Goal: Task Accomplishment & Management: Use online tool/utility

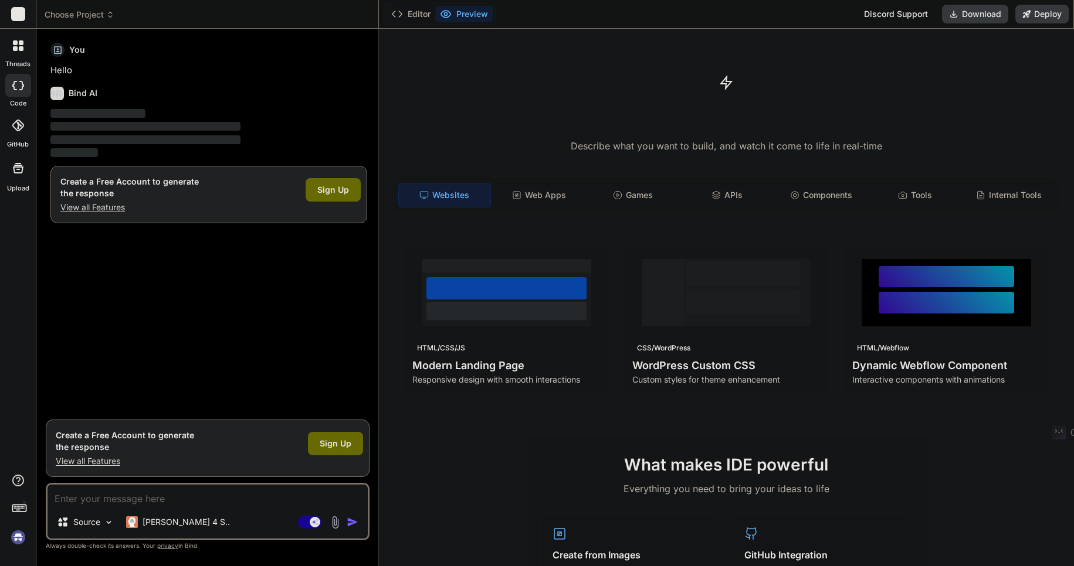
click at [18, 40] on div at bounding box center [18, 45] width 25 height 25
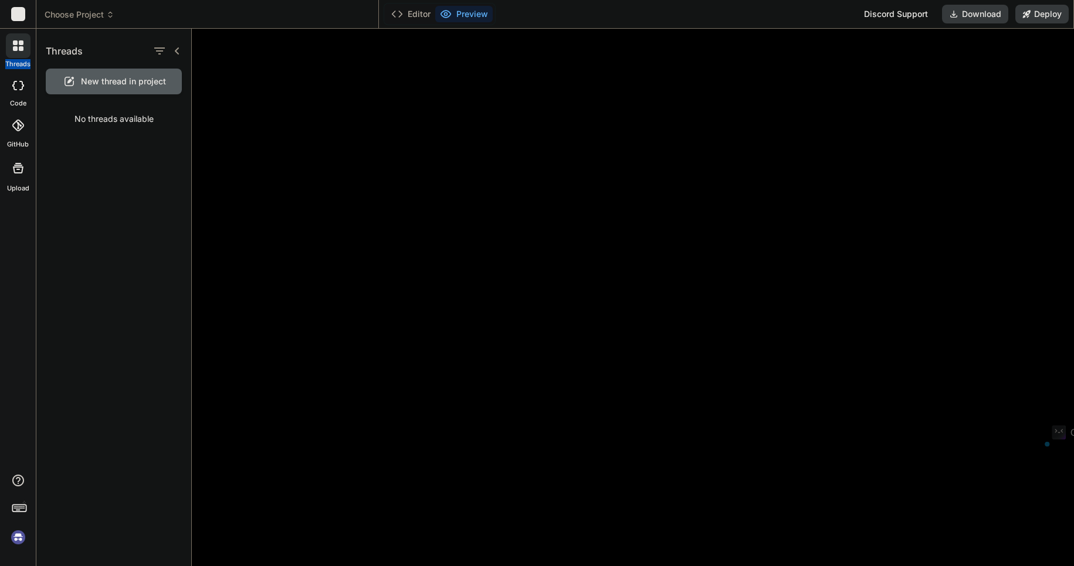
click at [19, 537] on img at bounding box center [18, 538] width 20 height 20
type textarea "x"
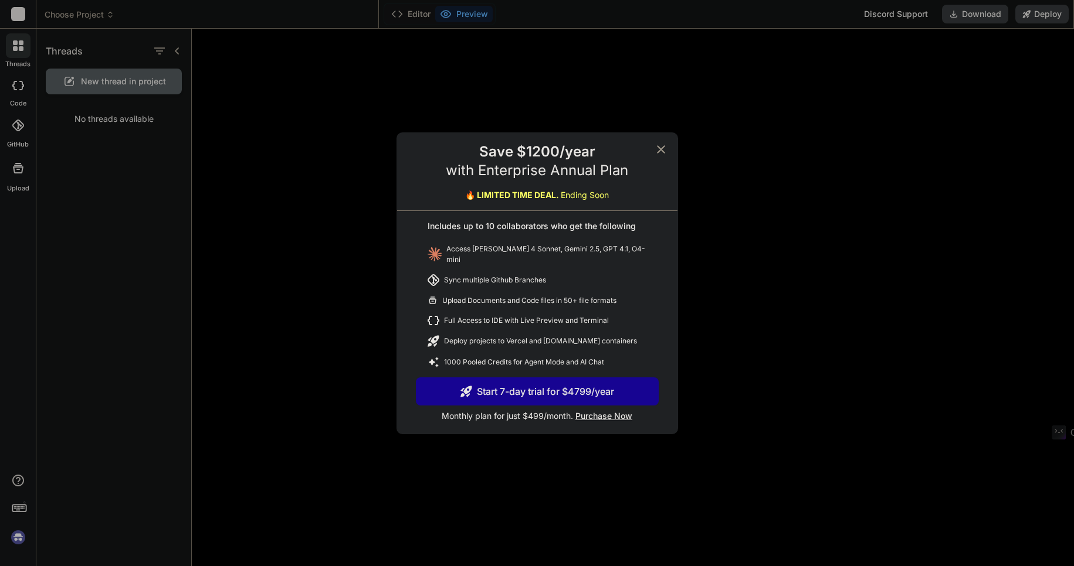
click at [661, 150] on icon at bounding box center [661, 149] width 14 height 14
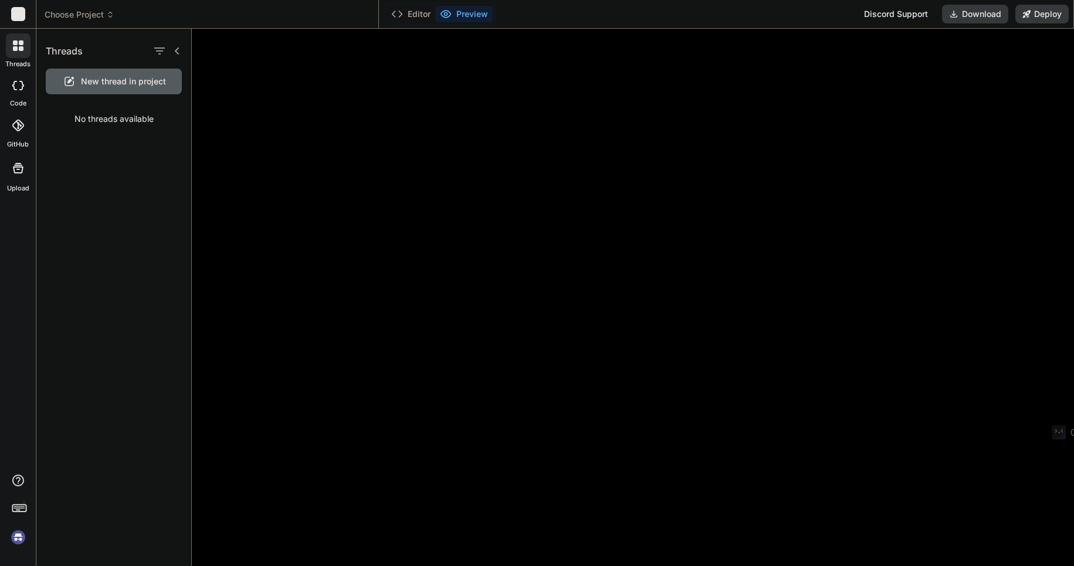
click at [20, 10] on rect at bounding box center [18, 14] width 14 height 14
click at [19, 18] on rect at bounding box center [18, 14] width 14 height 14
click at [417, 15] on button "Editor" at bounding box center [410, 14] width 49 height 16
click at [392, 16] on icon at bounding box center [397, 14] width 12 height 12
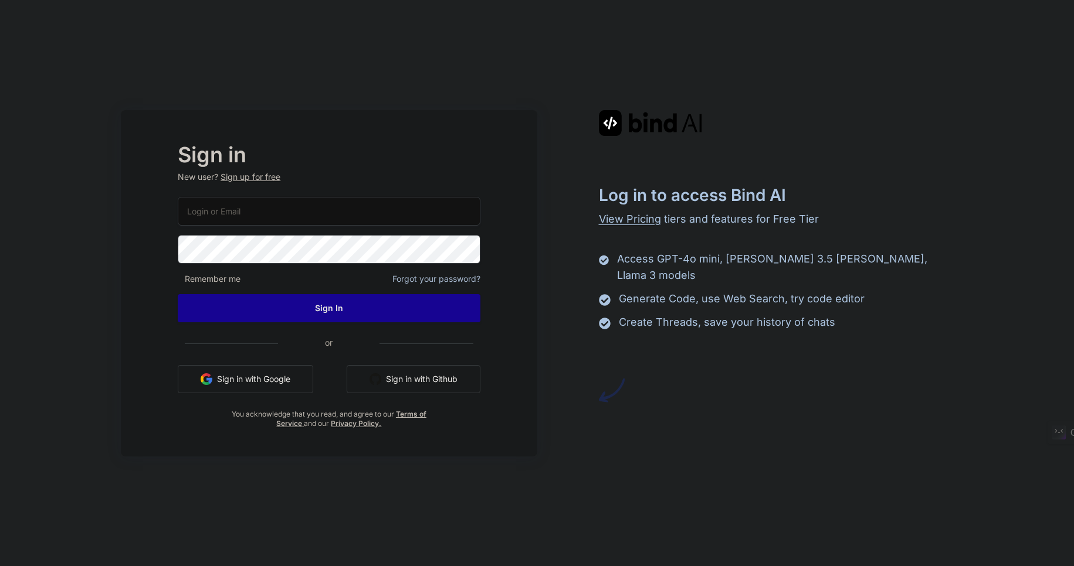
click at [256, 217] on input "email" at bounding box center [329, 211] width 302 height 29
click at [0, 566] on com-1password-button at bounding box center [0, 566] width 0 height 0
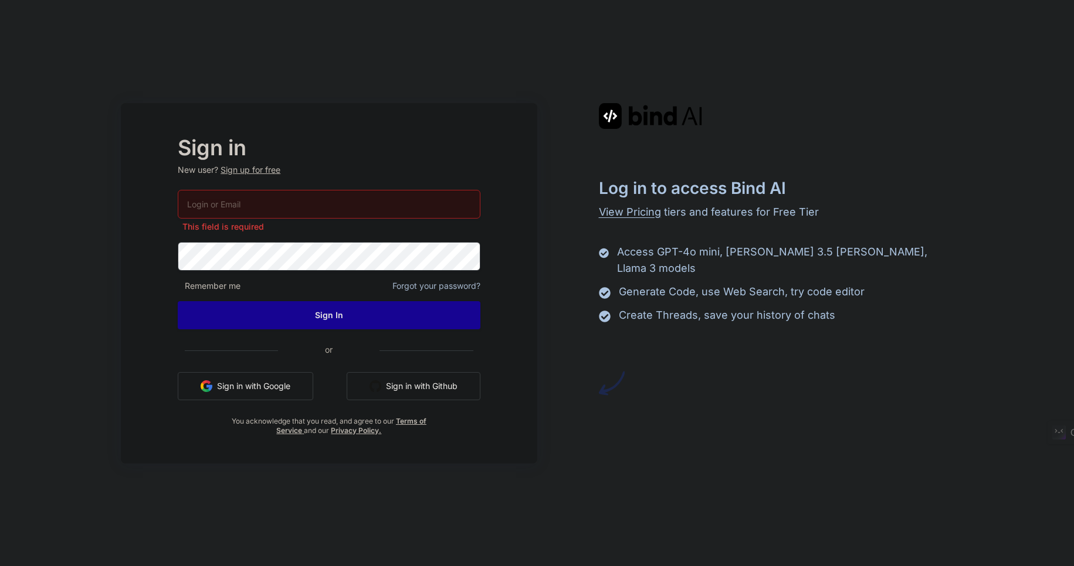
click at [304, 196] on input "email" at bounding box center [329, 204] width 302 height 29
type input "[EMAIL_ADDRESS][DOMAIN_NAME]"
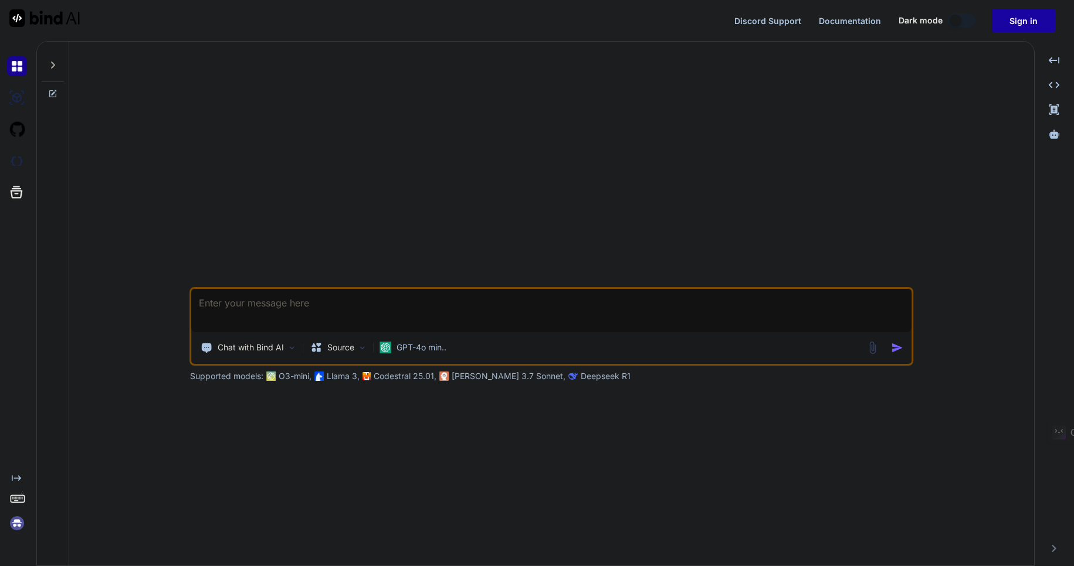
click at [1026, 13] on button "Sign in" at bounding box center [1023, 20] width 63 height 23
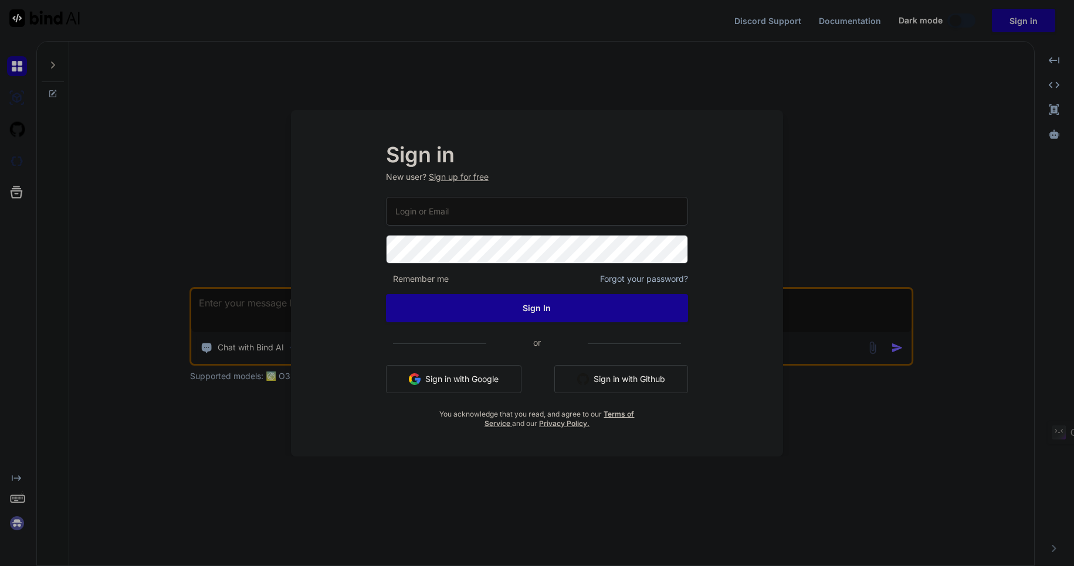
click at [412, 211] on input "email" at bounding box center [537, 211] width 303 height 29
type input "moshtov@proton.me"
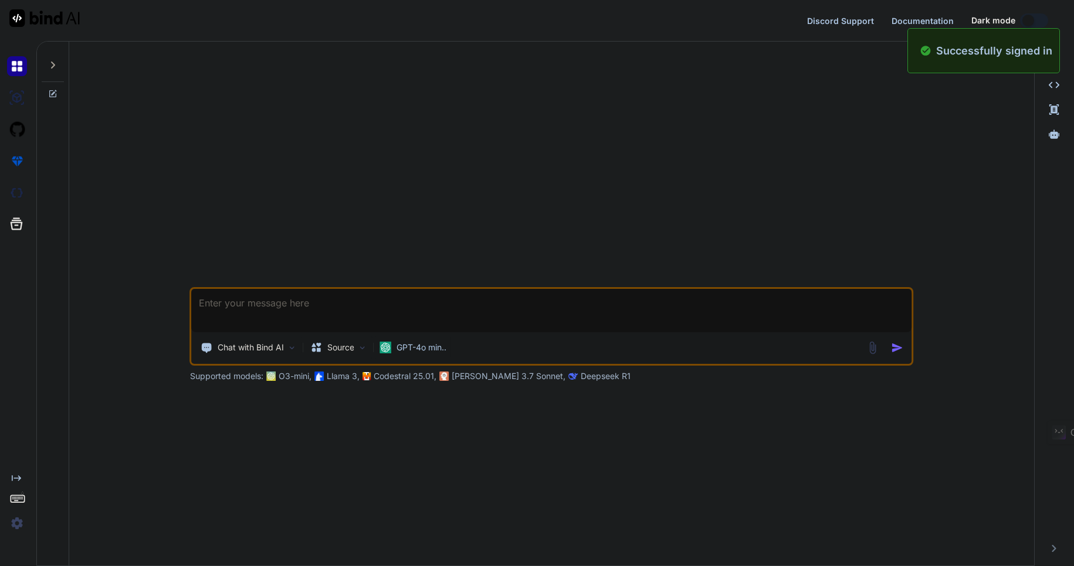
type textarea "x"
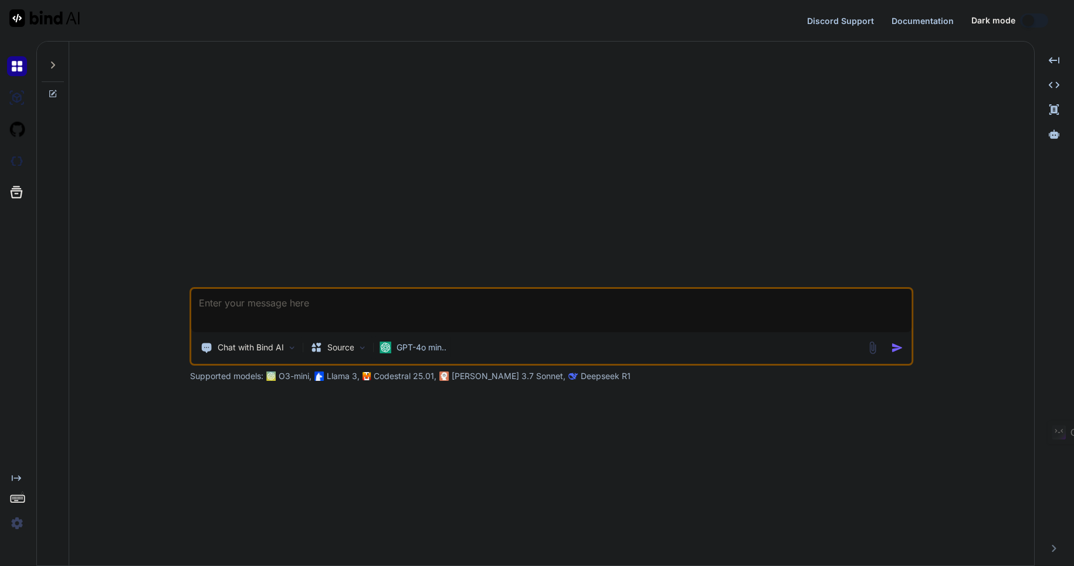
type textarea "x"
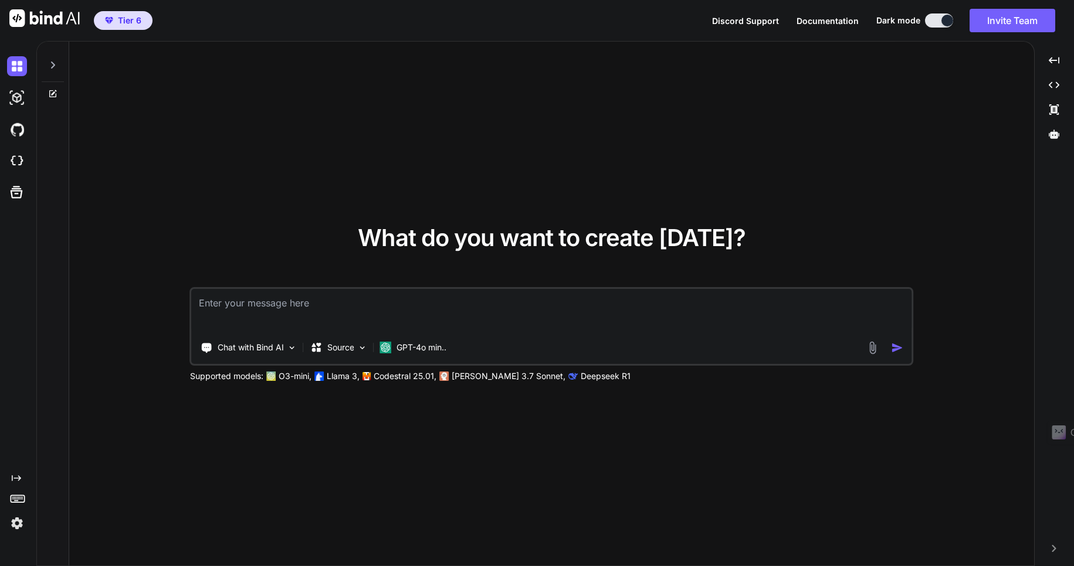
click at [467, 96] on div "What do you want to create [DATE]? Chat with Bind AI Source GPT-4o min.. Suppor…" at bounding box center [551, 304] width 965 height 525
click at [54, 69] on icon at bounding box center [52, 64] width 9 height 9
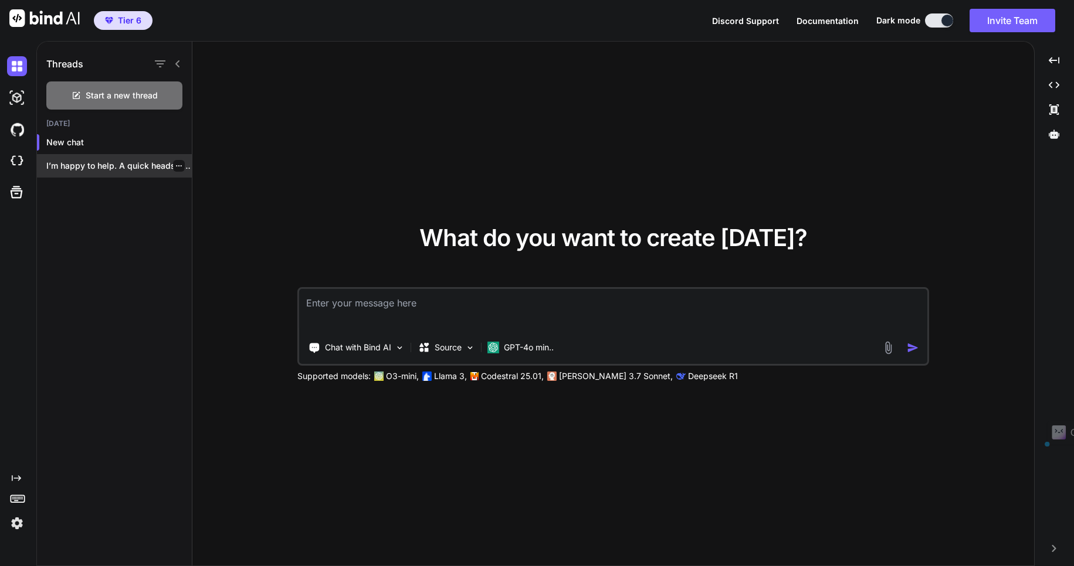
click at [77, 165] on p "I’m happy to help. A quick heads‑up:..." at bounding box center [118, 166] width 145 height 12
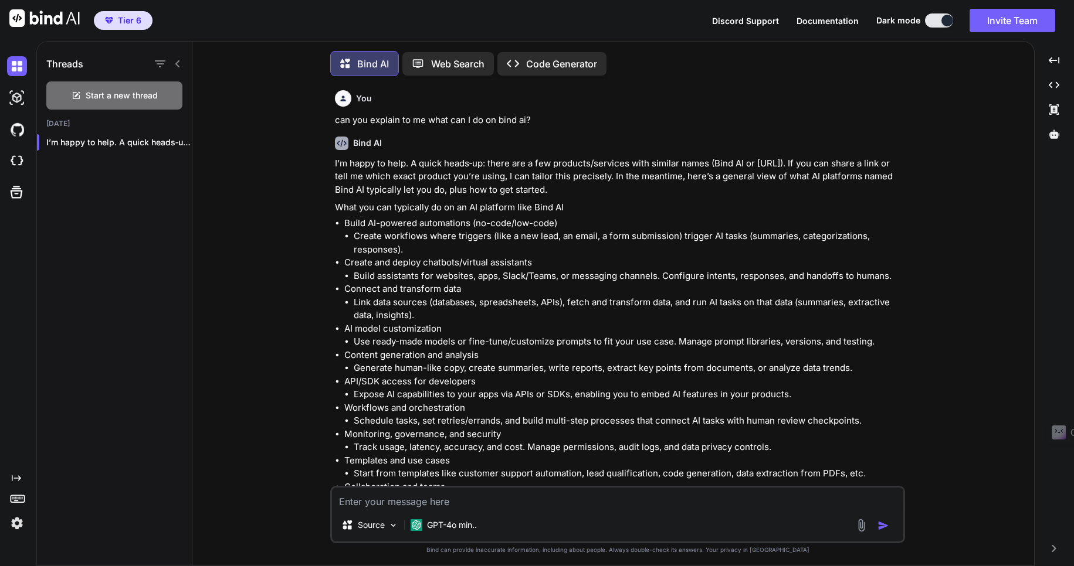
scroll to position [6, 0]
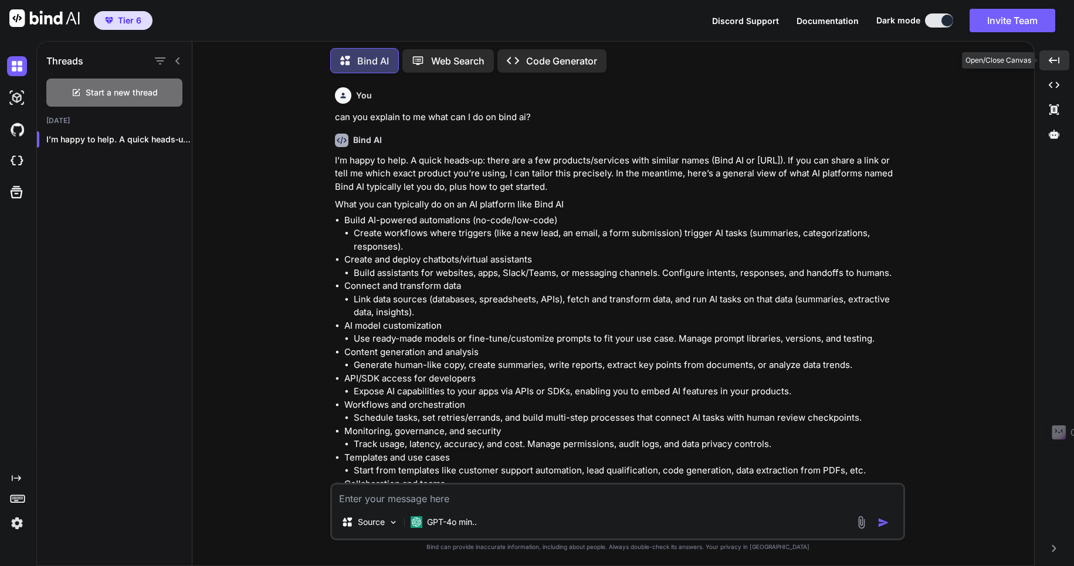
click at [1057, 58] on icon "Created with Pixso." at bounding box center [1053, 60] width 11 height 11
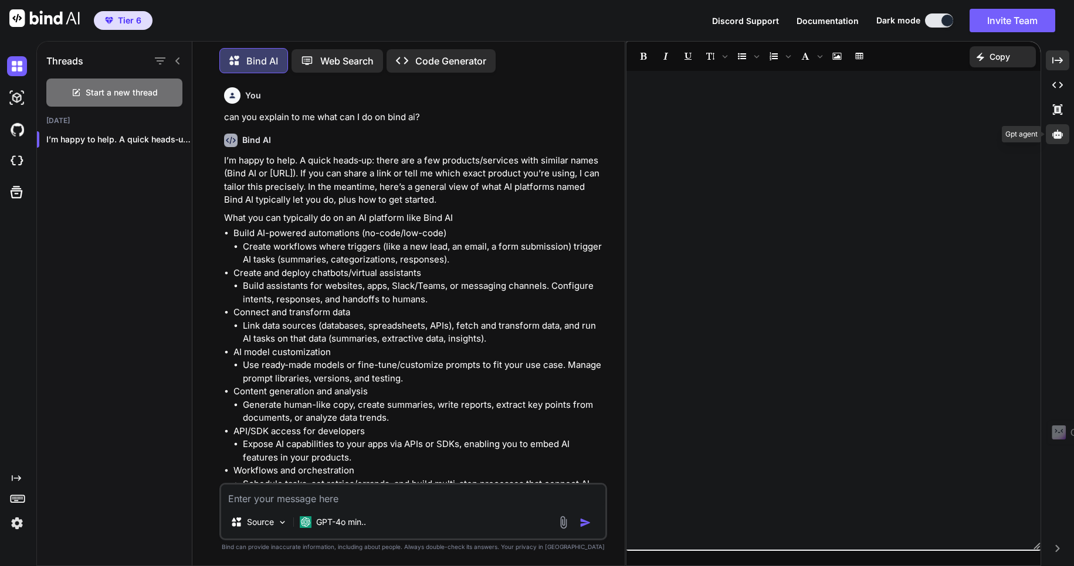
click at [1057, 135] on icon at bounding box center [1057, 134] width 11 height 9
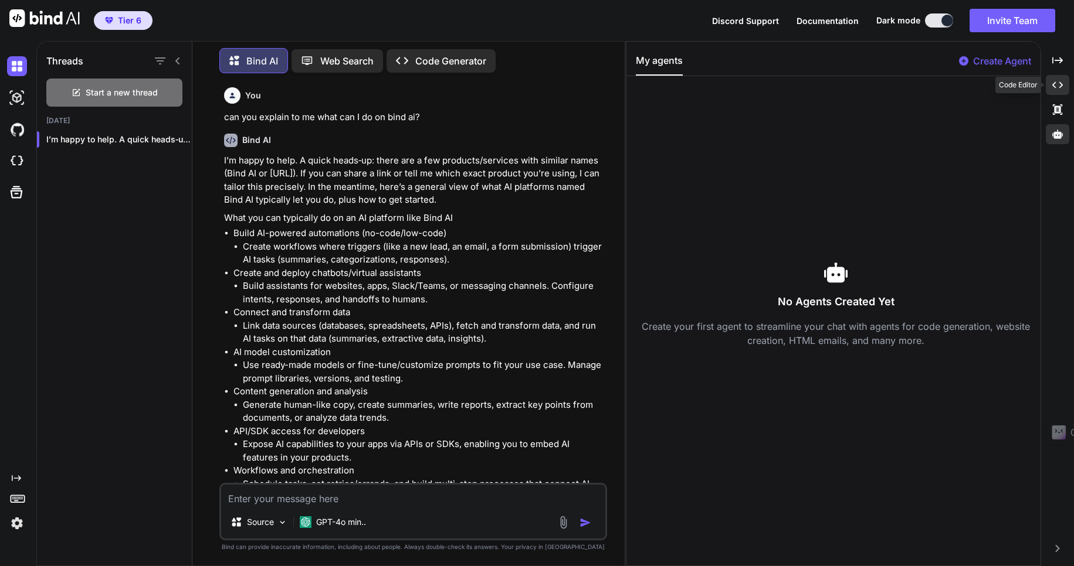
click at [1055, 84] on icon "Created with Pixso." at bounding box center [1057, 85] width 11 height 11
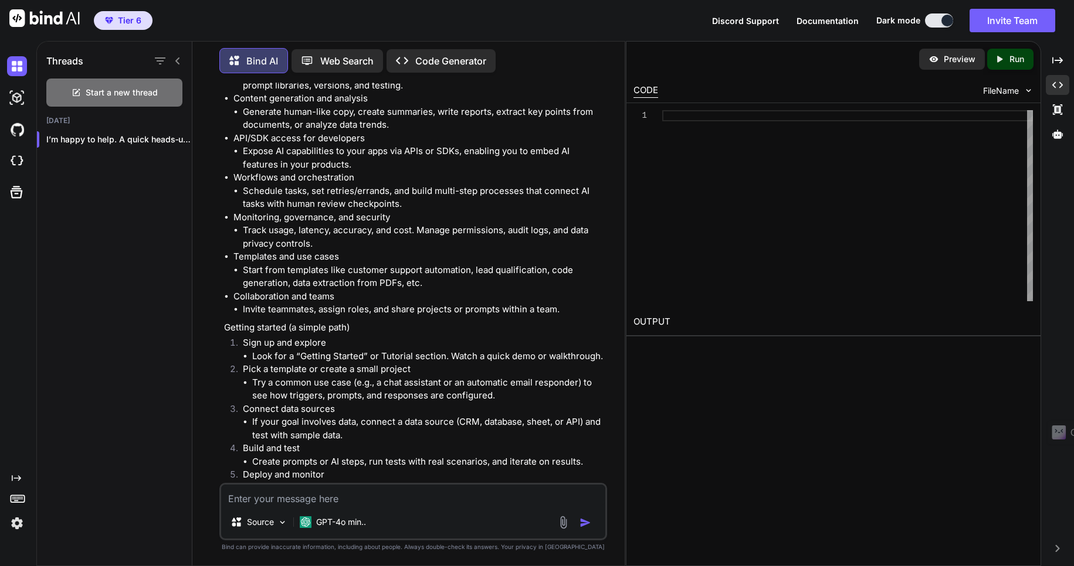
scroll to position [0, 0]
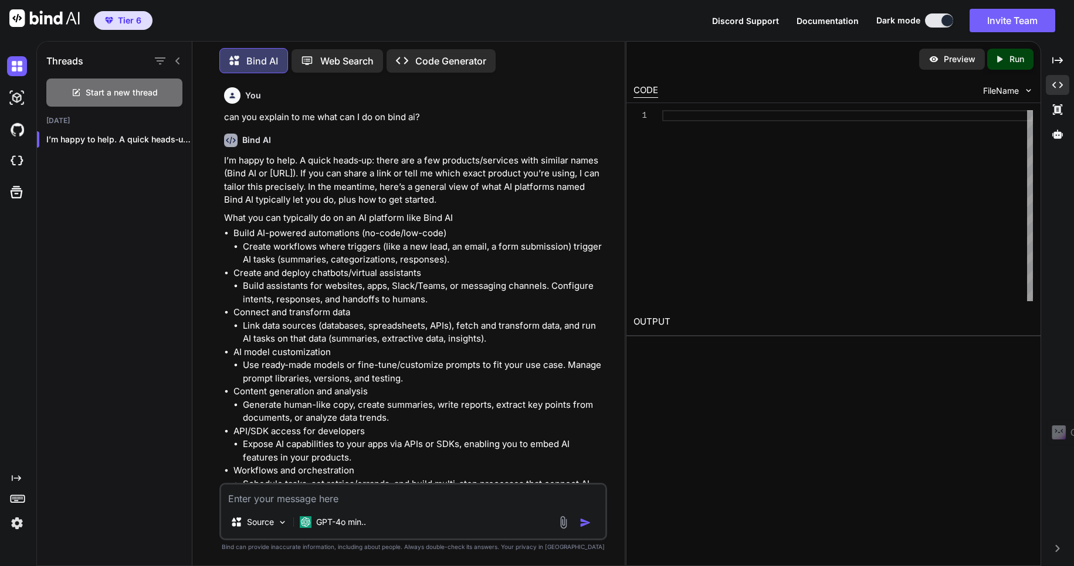
click at [129, 21] on span "Tier 6" at bounding box center [129, 21] width 23 height 12
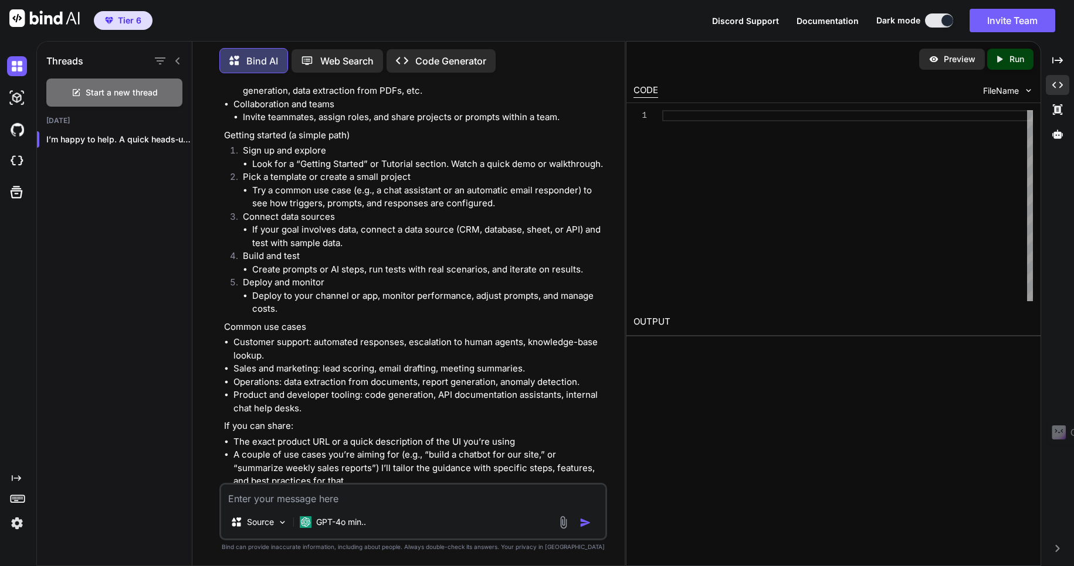
scroll to position [512, 0]
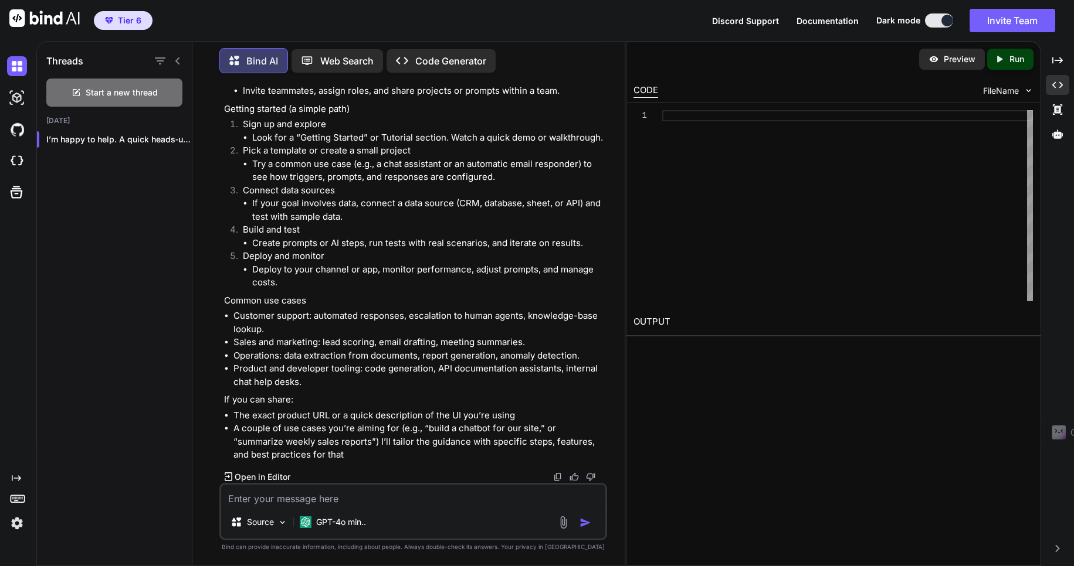
click at [334, 60] on p "Web Search" at bounding box center [346, 61] width 53 height 14
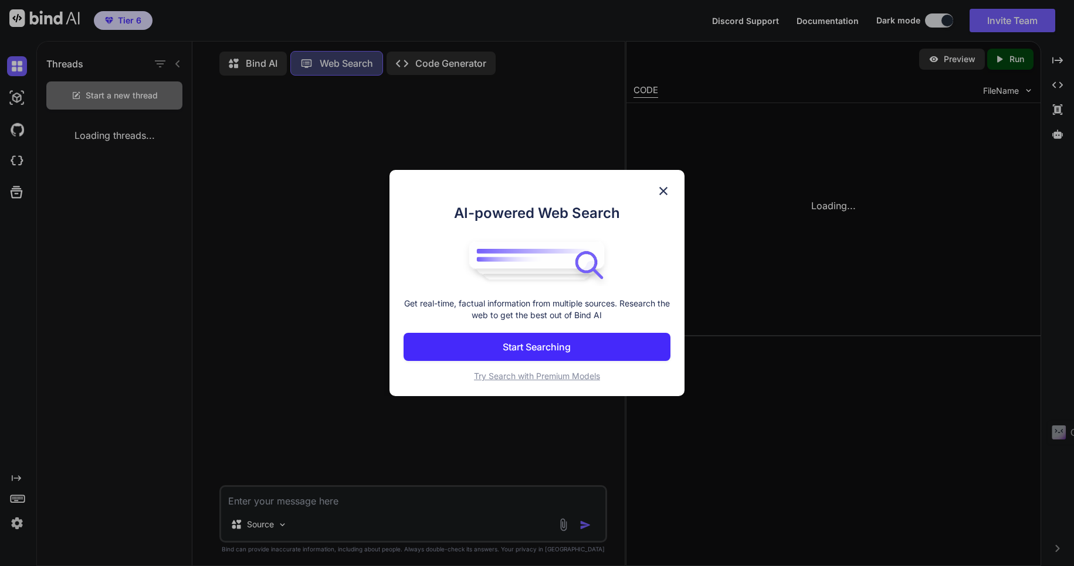
scroll to position [5, 0]
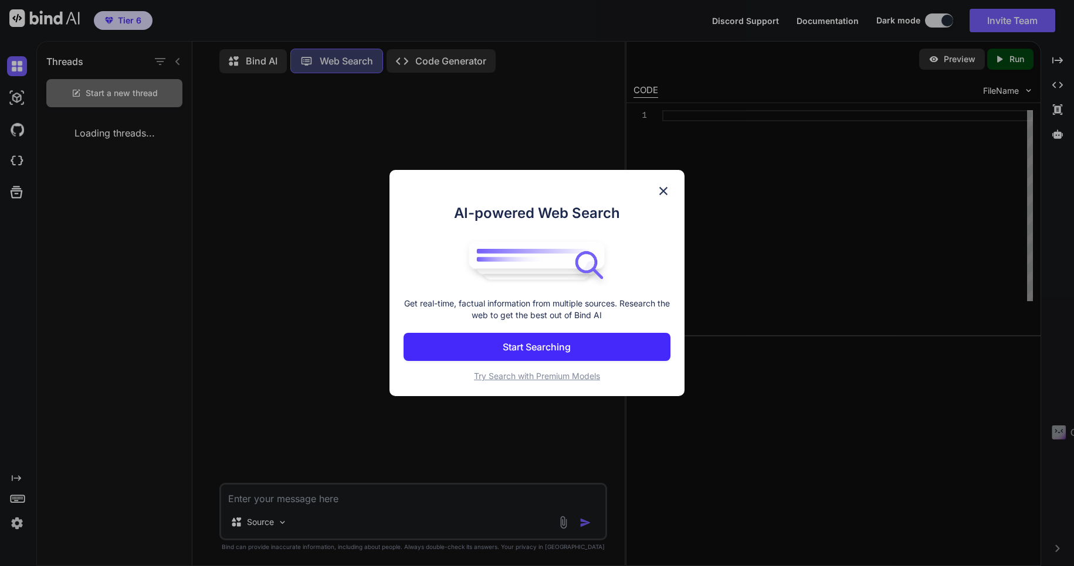
click at [561, 349] on p "Start Searching" at bounding box center [537, 347] width 68 height 14
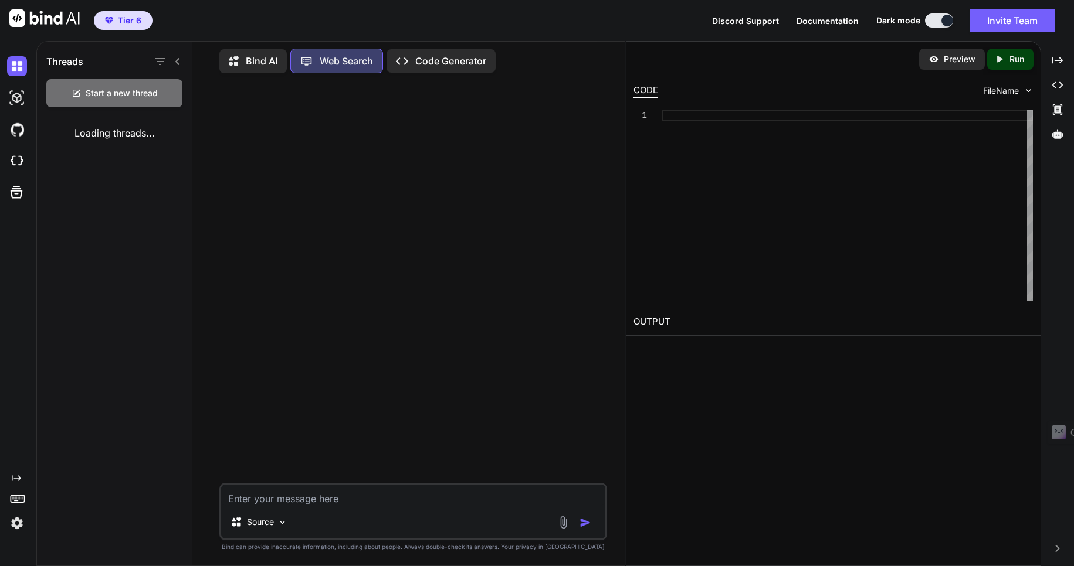
click at [241, 503] on textarea at bounding box center [413, 495] width 384 height 21
type textarea "x"
type textarea "p"
type textarea "x"
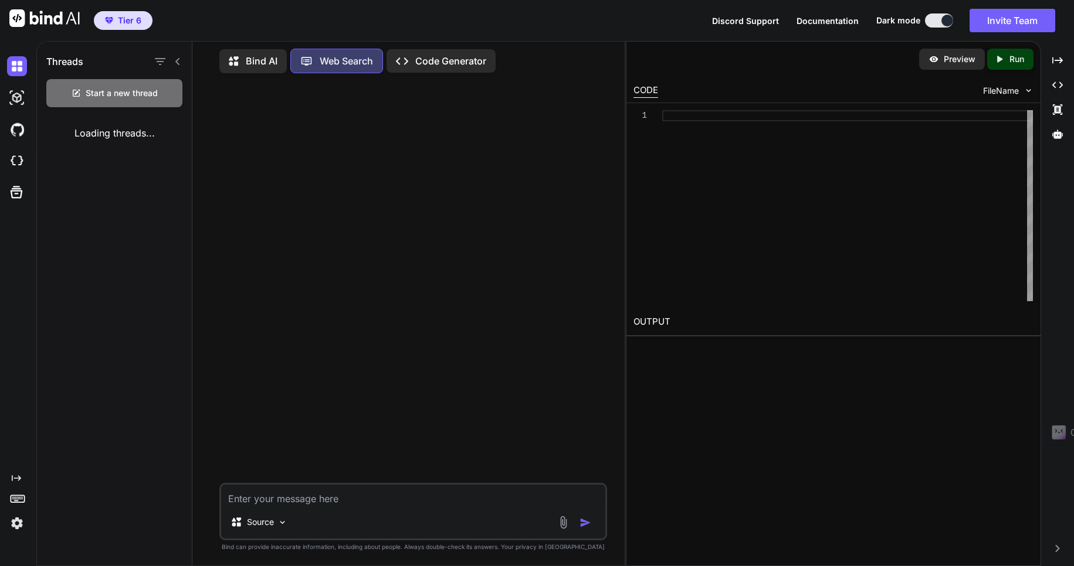
type textarea "p"
type textarea "x"
type textarea "pl"
type textarea "x"
type textarea "ple"
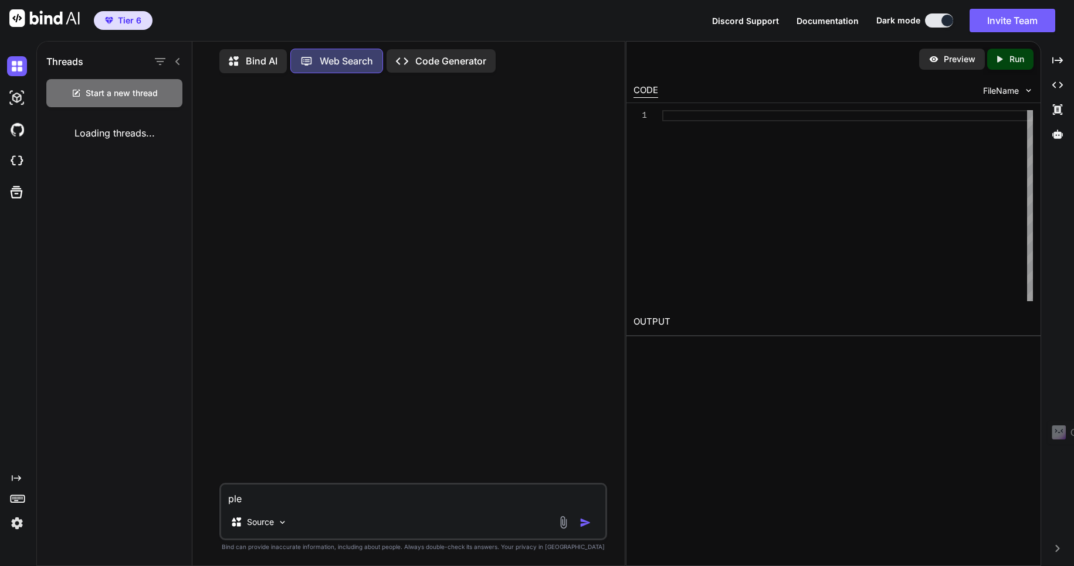
type textarea "x"
type textarea "plea"
type textarea "x"
type textarea "pleas"
type textarea "x"
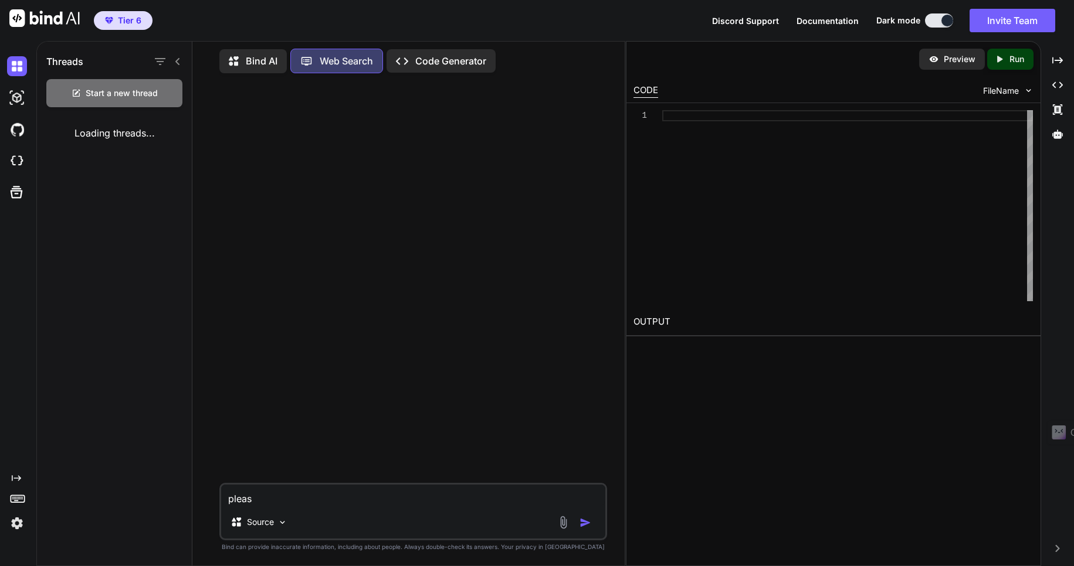
type textarea "please"
type textarea "x"
type textarea "please"
type textarea "x"
type textarea "please e"
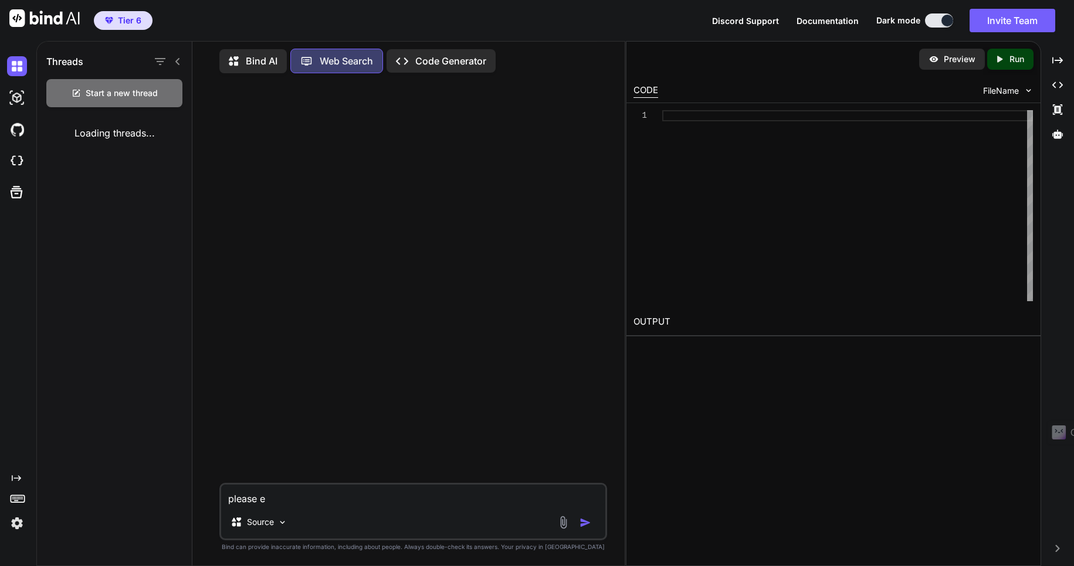
type textarea "x"
type textarea "please ex"
type textarea "x"
type textarea "please exp"
type textarea "x"
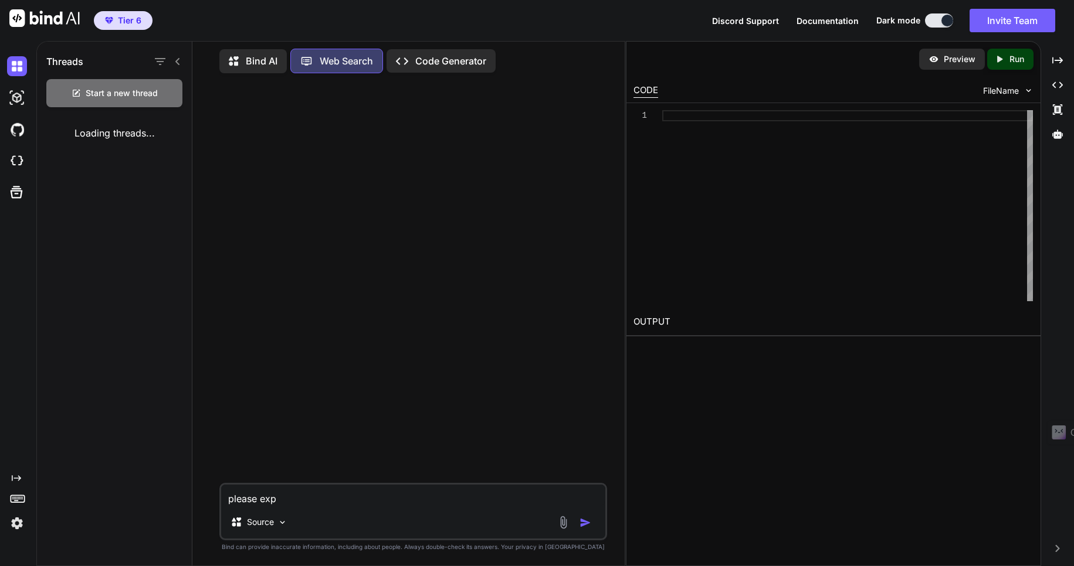
type textarea "please expl"
type textarea "x"
type textarea "please expla"
type textarea "x"
type textarea "please explai"
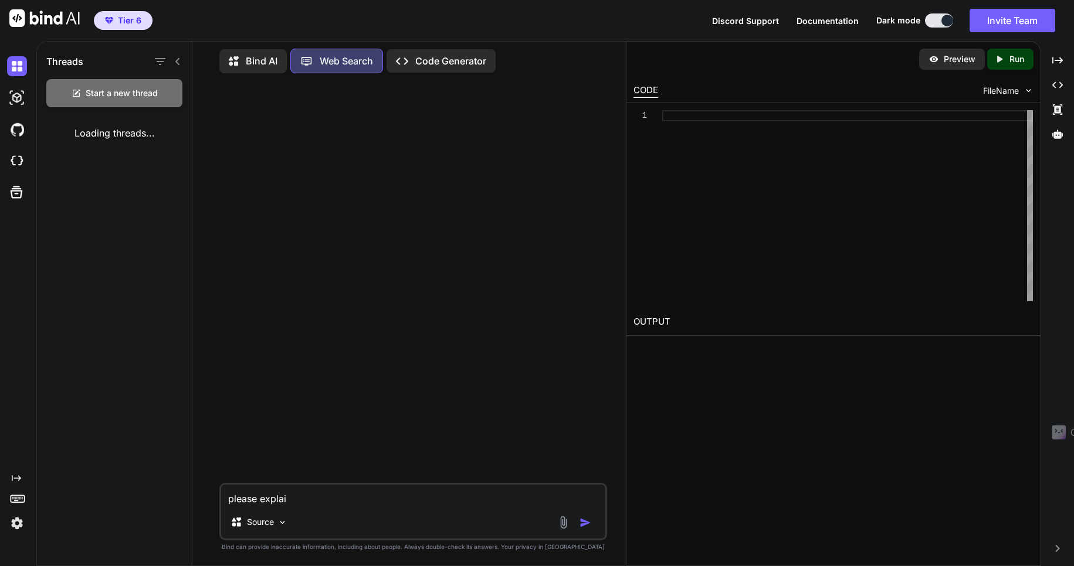
type textarea "x"
type textarea "please explain"
click at [1056, 107] on icon at bounding box center [1057, 109] width 9 height 11
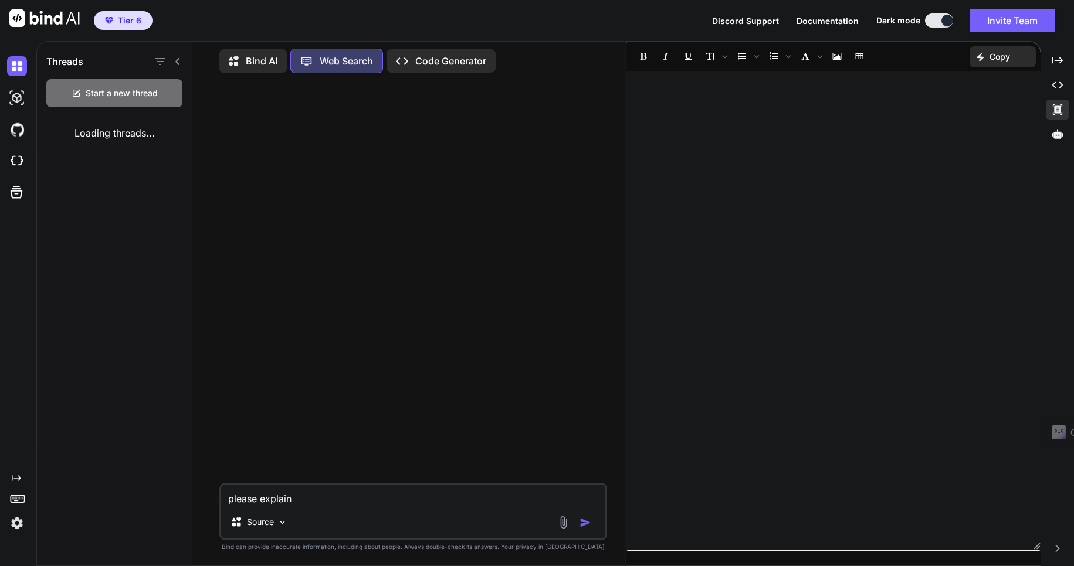
click at [299, 498] on textarea "please explain" at bounding box center [413, 495] width 384 height 21
type textarea "x"
type textarea "please explain"
type textarea "x"
type textarea "please explain w"
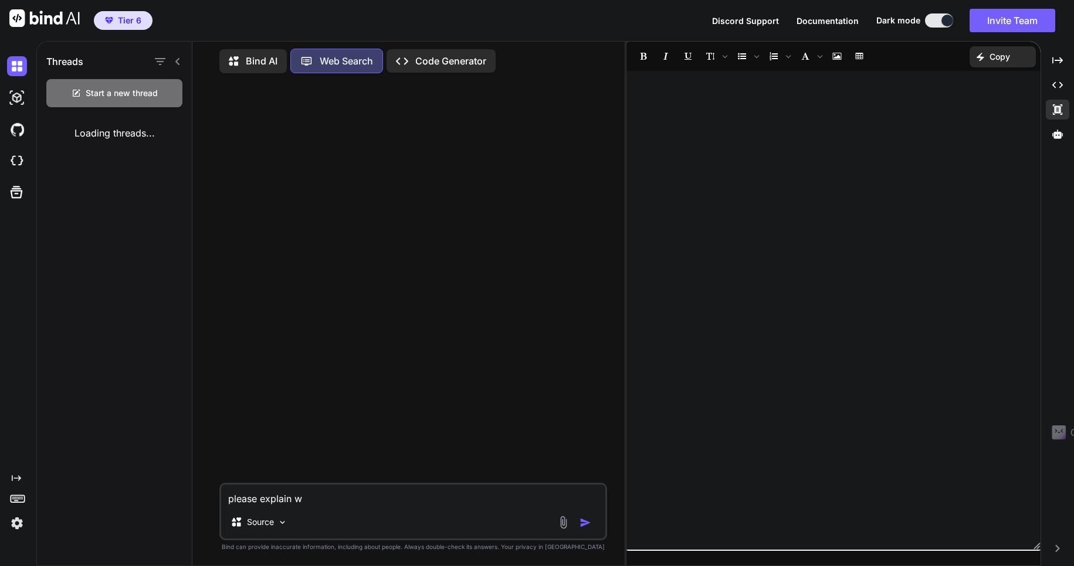
type textarea "x"
type textarea "please explain wh"
type textarea "x"
type textarea "please explain wha"
type textarea "x"
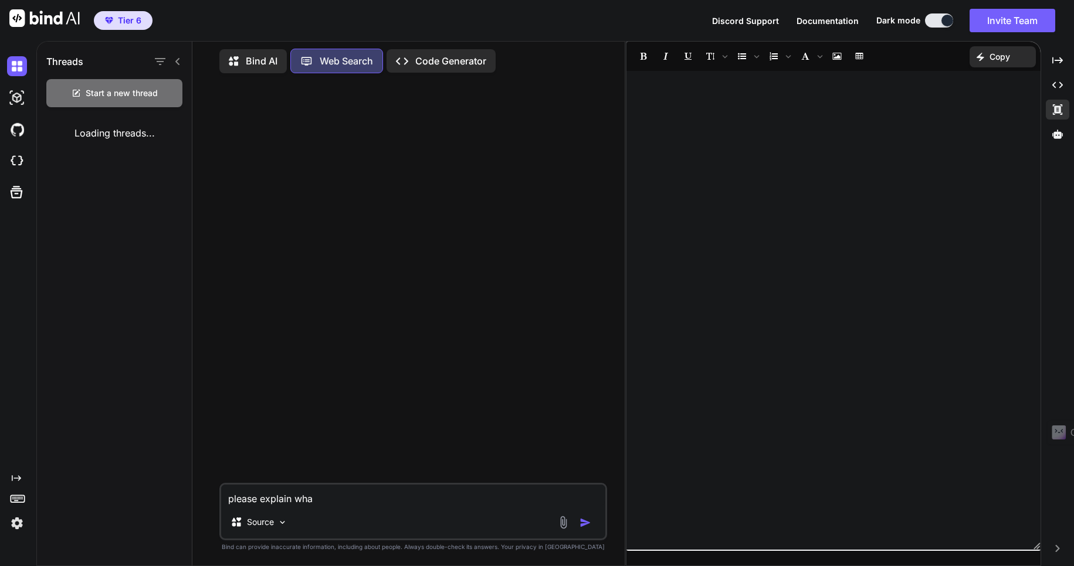
type textarea "please explain what"
type textarea "x"
type textarea "please explain what"
type textarea "x"
type textarea "please explain what c"
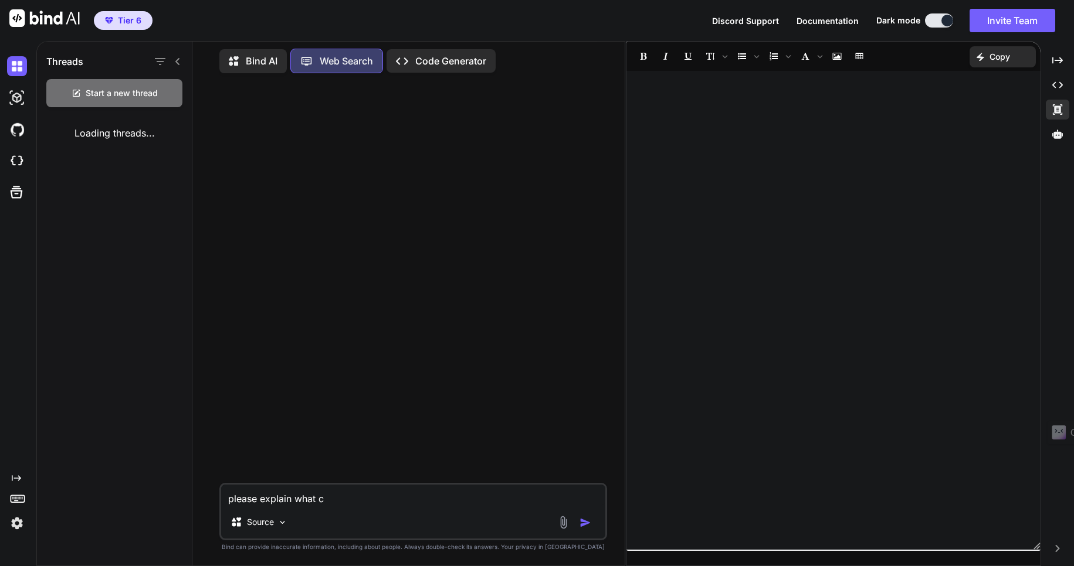
type textarea "x"
type textarea "please explain what ca"
type textarea "x"
type textarea "please explain what can"
type textarea "x"
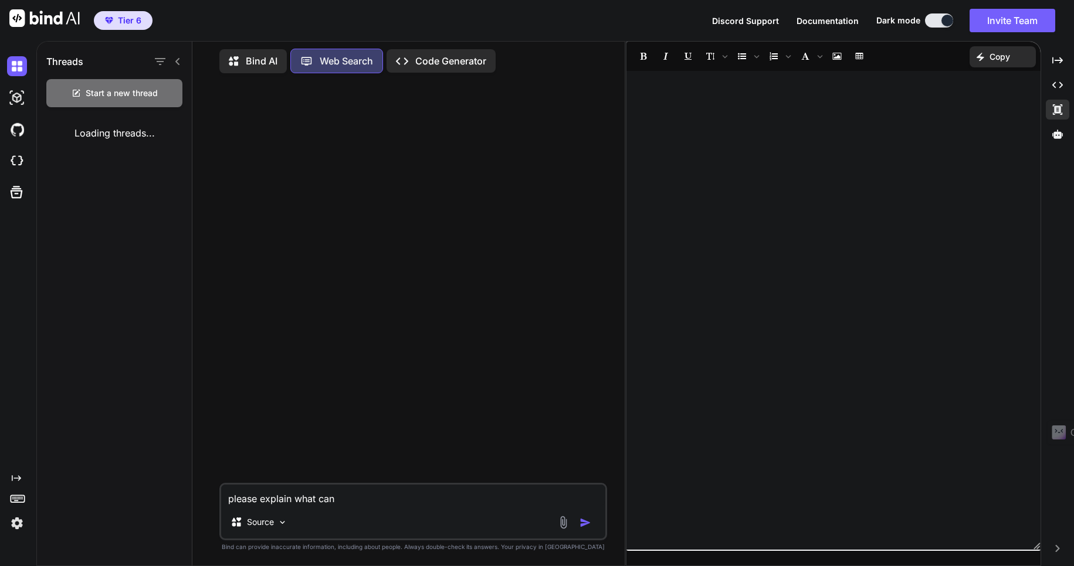
type textarea "please explain what can"
type textarea "x"
type textarea "please explain what can w"
type textarea "x"
type textarea "please explain what can we"
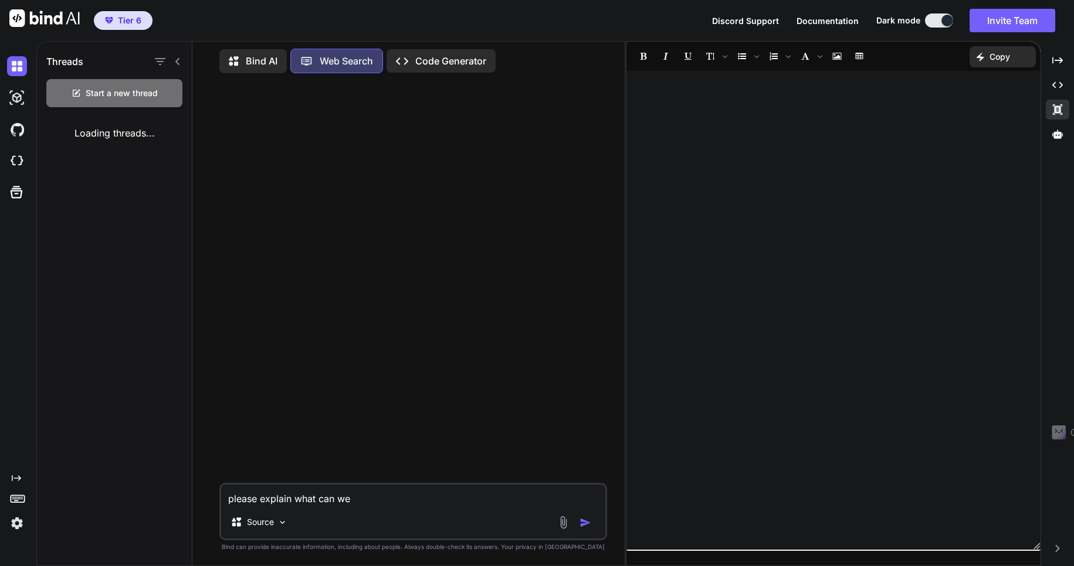
type textarea "x"
type textarea "please explain what can we"
type textarea "x"
type textarea "please explain what can we"
type textarea "x"
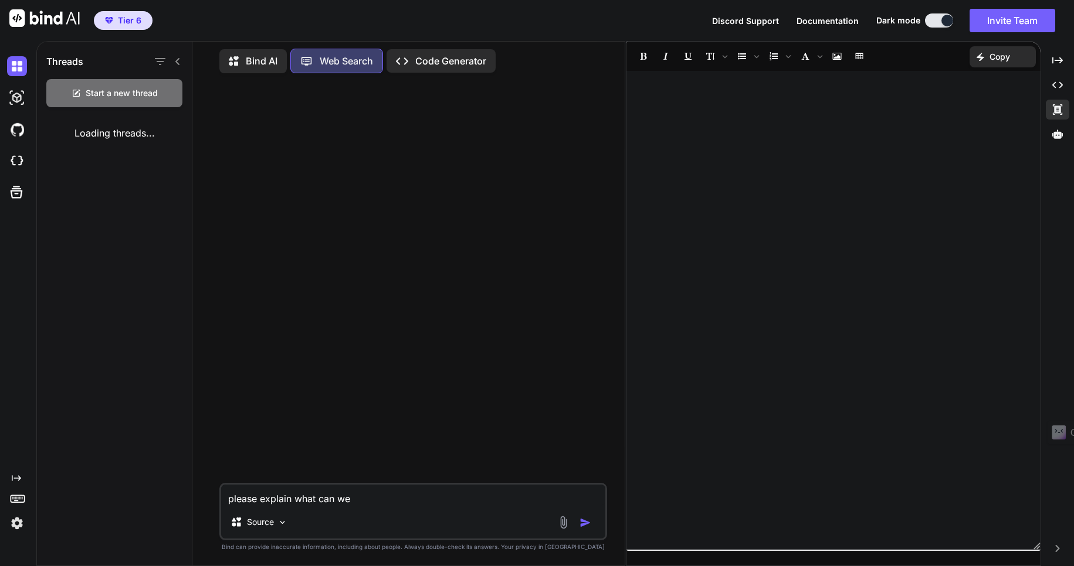
type textarea "please explain what can w"
type textarea "x"
type textarea "please explain what can"
type textarea "x"
type textarea "please explain what can I"
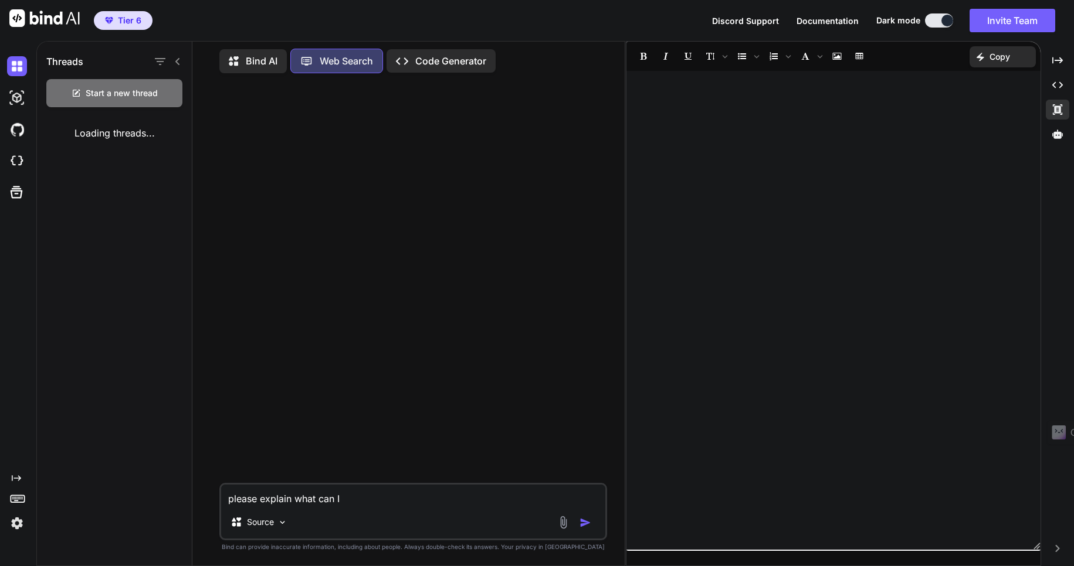
type textarea "x"
type textarea "please explain what can I"
type textarea "x"
type textarea "please explain what can I a"
type textarea "x"
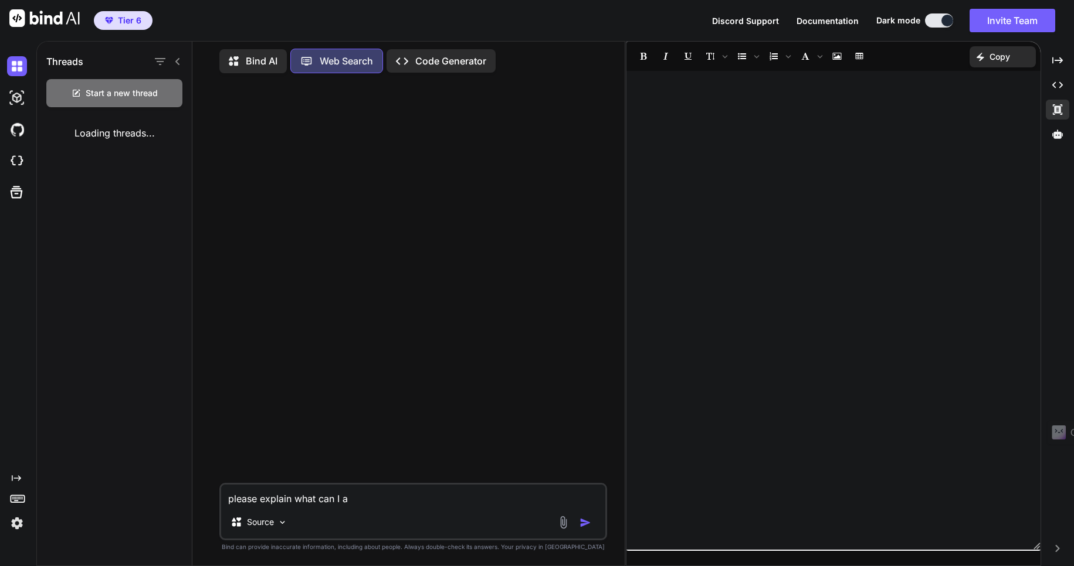
type textarea "please explain what can I ac"
type textarea "x"
type textarea "please explain what can I ach"
type textarea "x"
type textarea "please explain what can I achi"
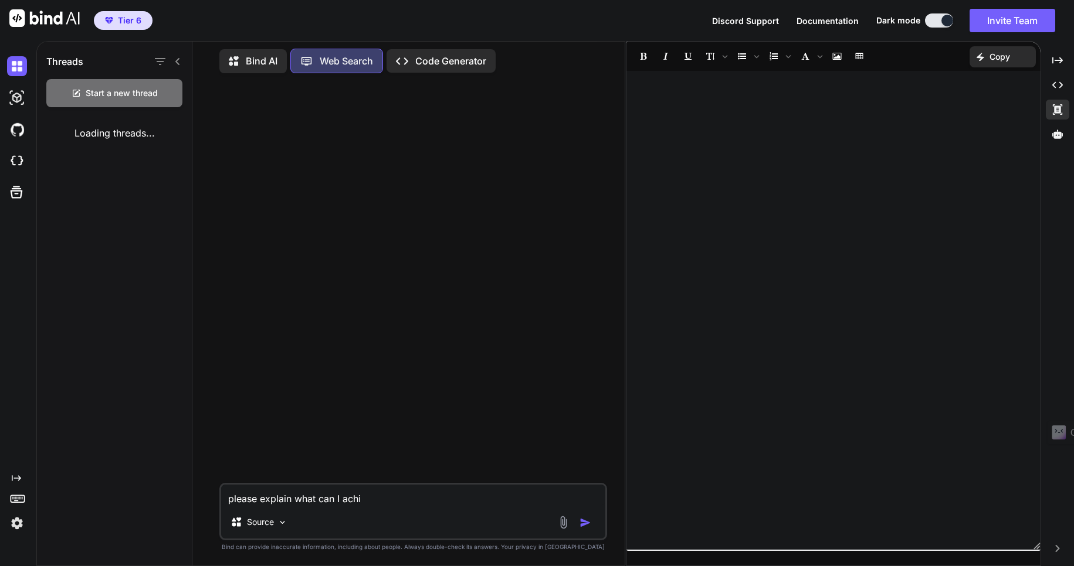
type textarea "x"
type textarea "please explain what can I achiev"
type textarea "x"
type textarea "please explain what can I achieve"
type textarea "x"
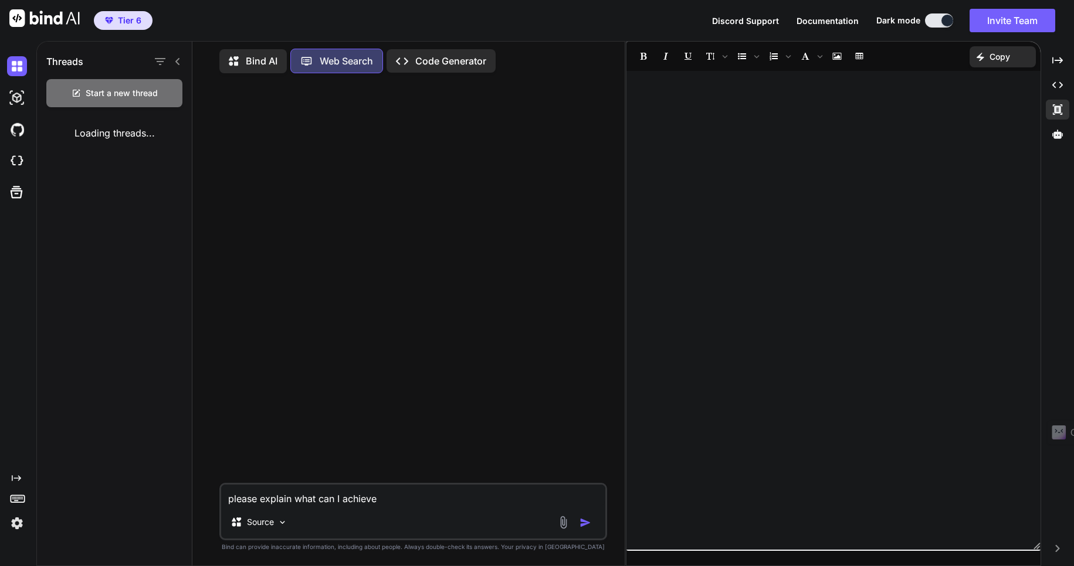
type textarea "please explain what can I achieve"
type textarea "x"
type textarea "please explain what can I achieve w"
type textarea "x"
type textarea "please explain what can I achieve wi"
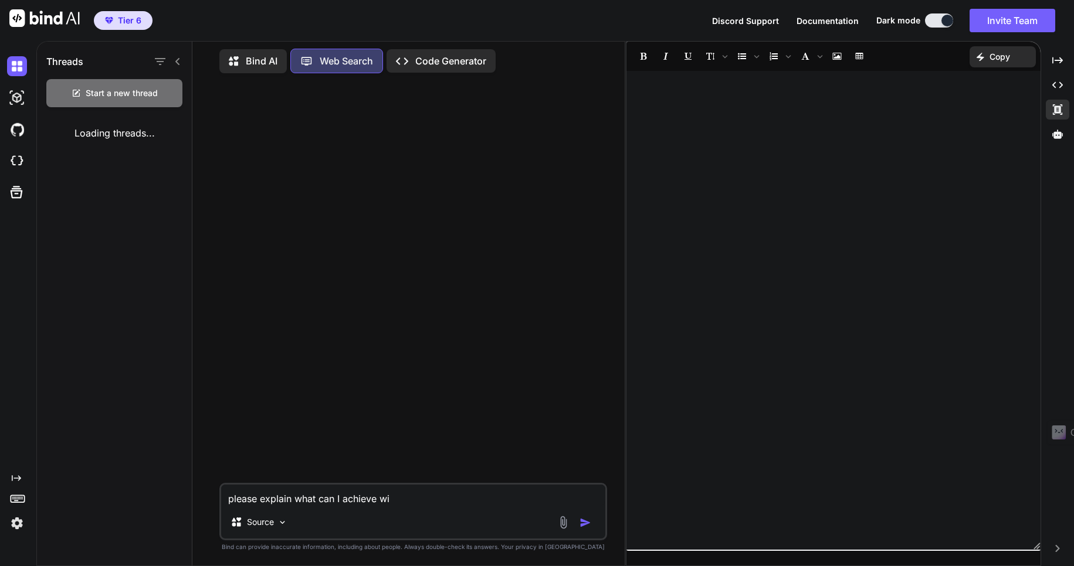
type textarea "x"
type textarea "please explain what can I achieve wit"
type textarea "x"
type textarea "please explain what can I achieve with"
type textarea "x"
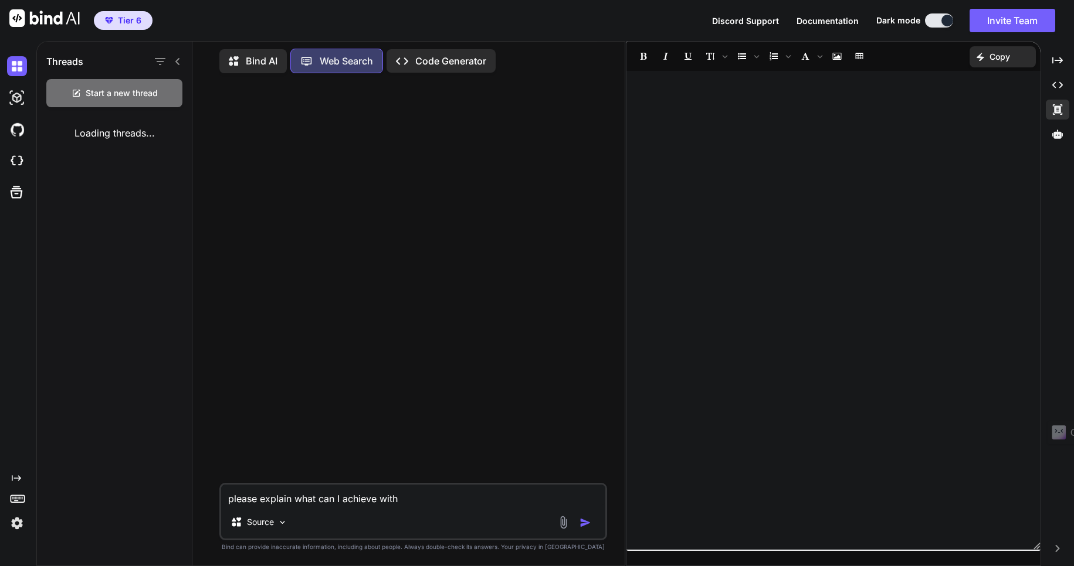
type textarea "please explain what can I achieve with"
type textarea "x"
type textarea "please explain what can I achieve with b"
type textarea "x"
type textarea "please explain what can I achieve with bo"
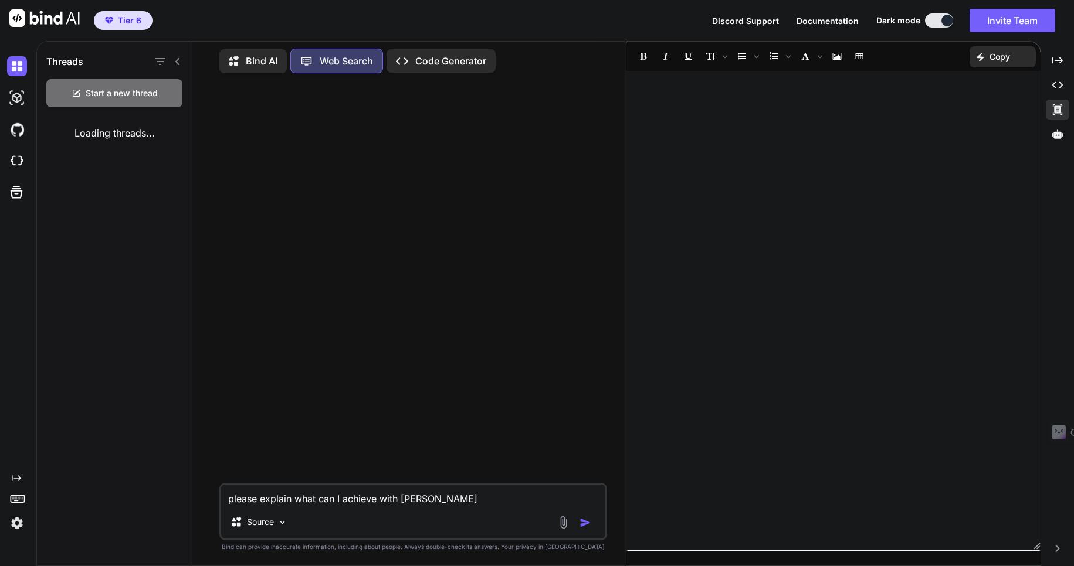
type textarea "x"
type textarea "please explain what can I achieve with bon"
type textarea "x"
type textarea "please explain what can I achieve with bond"
type textarea "x"
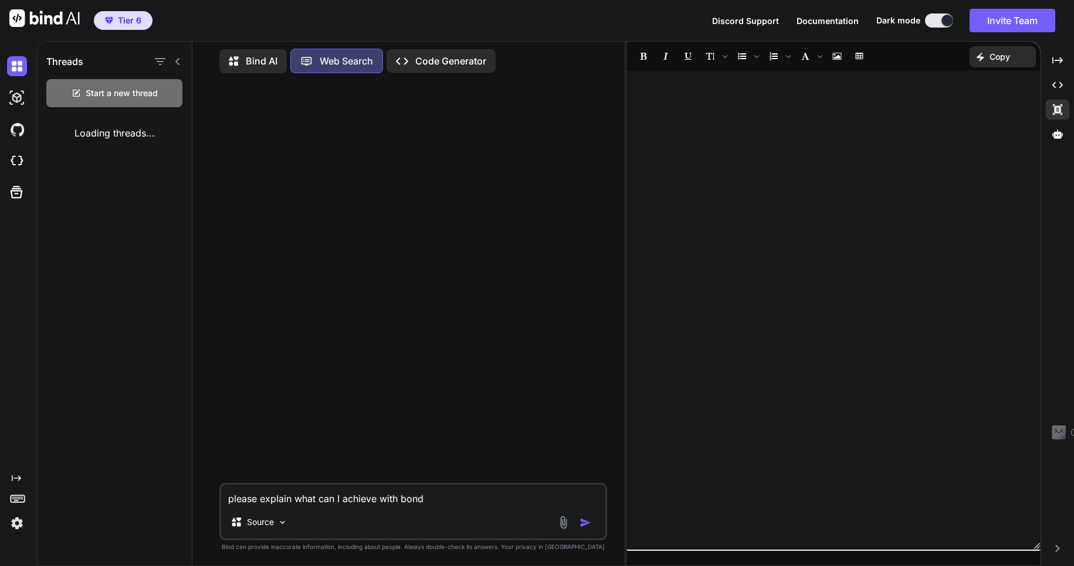
type textarea "please explain what can I achieve with bon"
type textarea "x"
type textarea "please explain what can I achieve with bo"
type textarea "x"
type textarea "please explain what can I achieve with b"
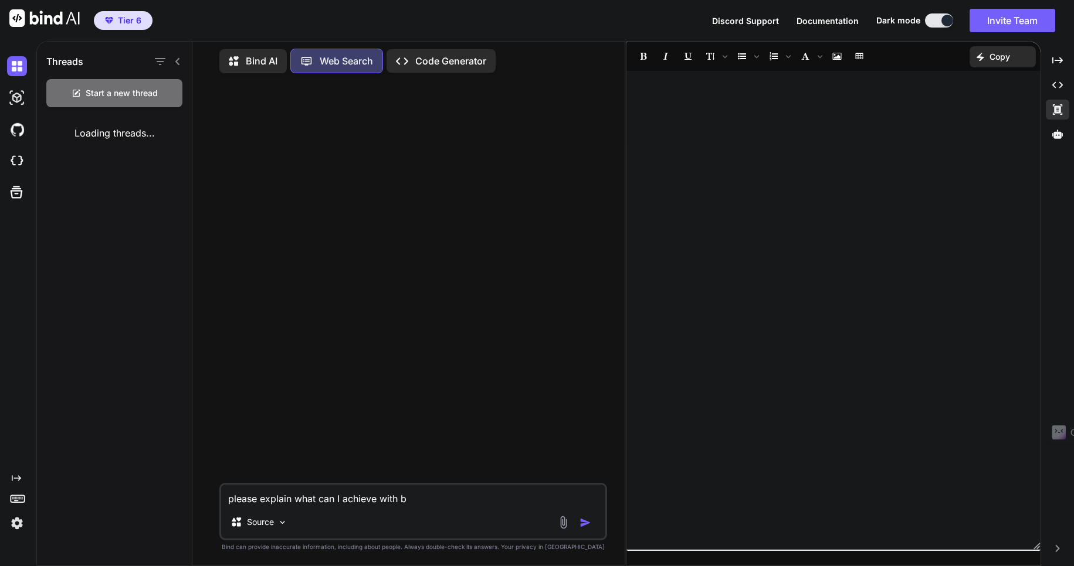
type textarea "x"
type textarea "please explain what can I achieve with bi"
type textarea "x"
type textarea "please explain what can I achieve with bin"
type textarea "x"
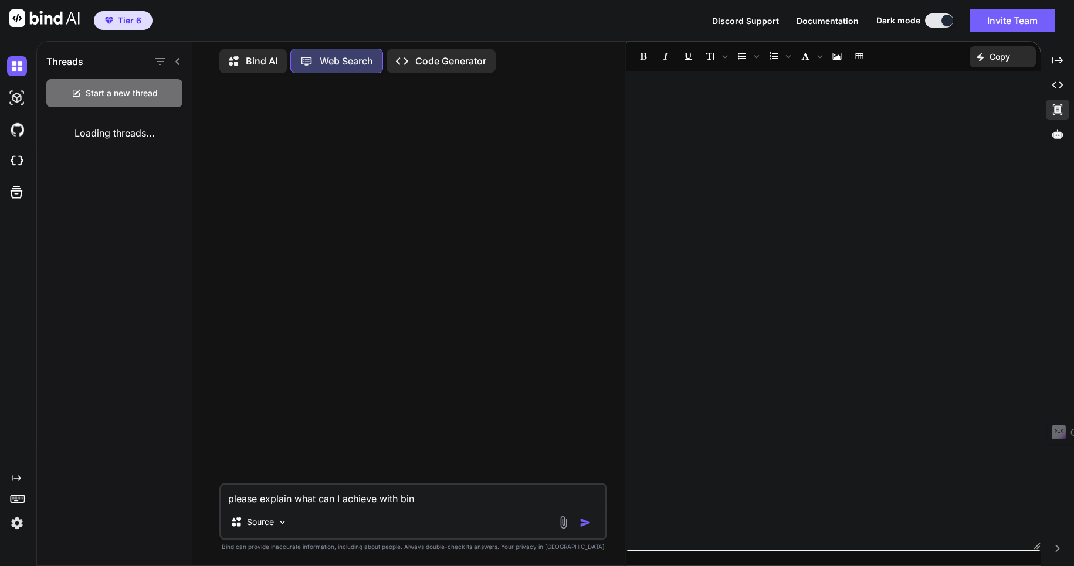
type textarea "please explain what can I achieve with bin"
type textarea "x"
type textarea "please explain what can I achieve with bin a"
type textarea "x"
type textarea "please explain what can I achieve with bin ai"
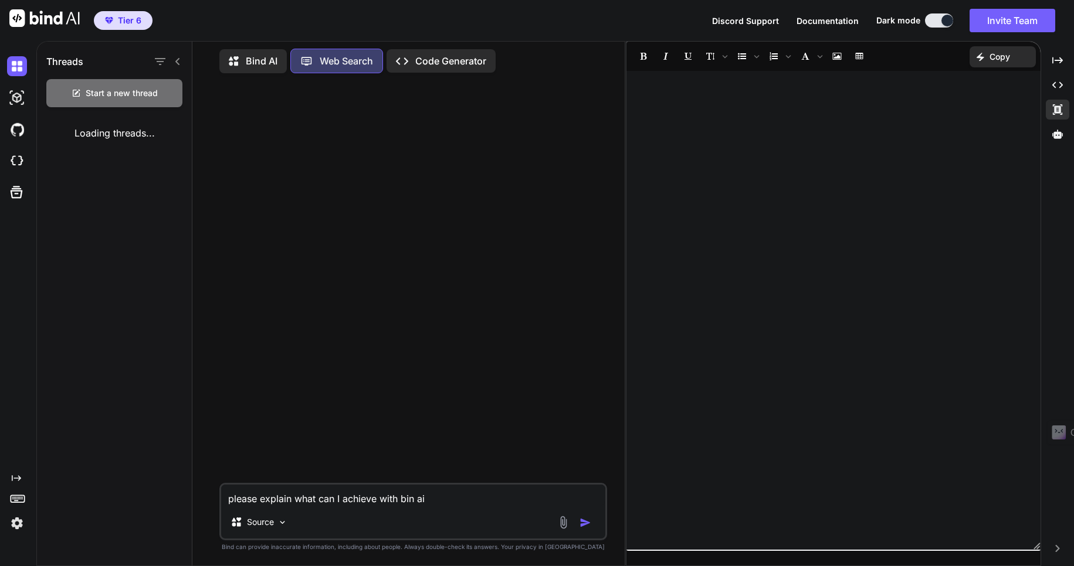
type textarea "x"
type textarea "please explain what can I achieve with bin a"
type textarea "x"
type textarea "please explain what can I achieve with bin"
type textarea "x"
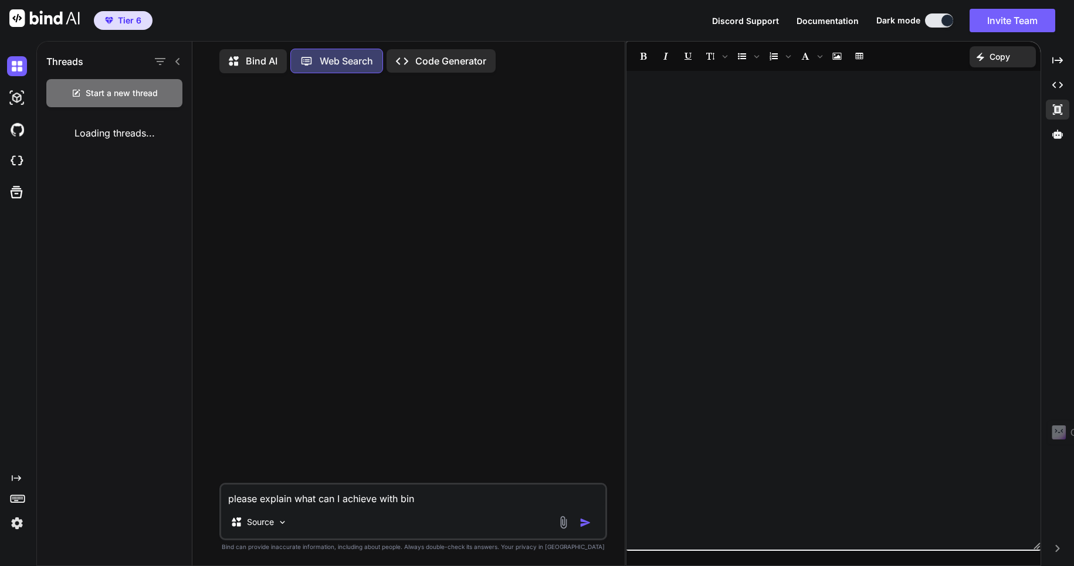
type textarea "please explain what can I achieve with bin"
type textarea "x"
type textarea "please explain what can I achieve with bind"
type textarea "x"
type textarea "please explain what can I achieve with bind"
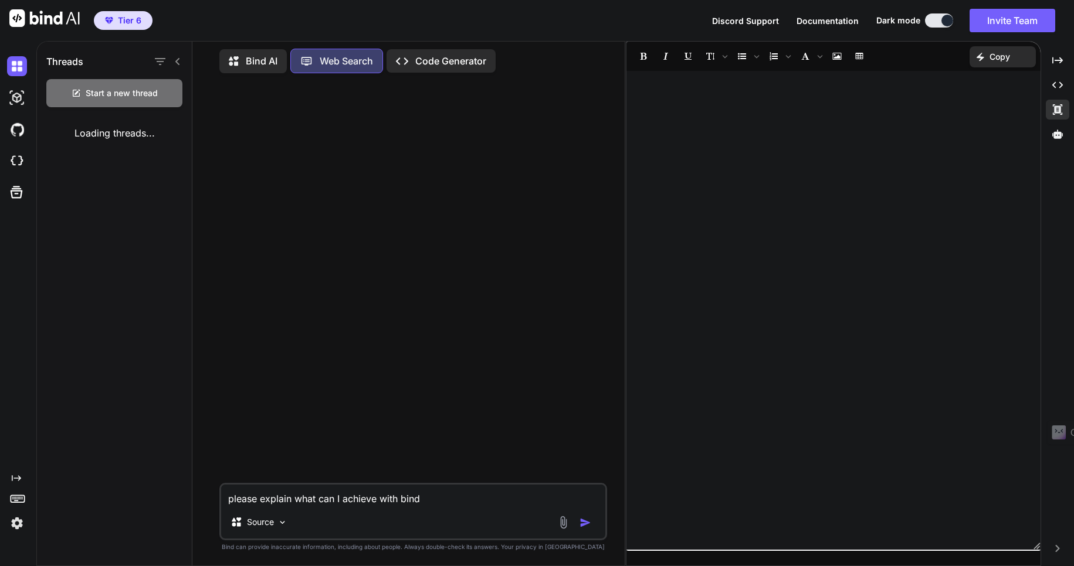
type textarea "x"
type textarea "please explain what can I achieve with bind a"
type textarea "x"
type textarea "please explain what can I achieve with bind ai"
type textarea "x"
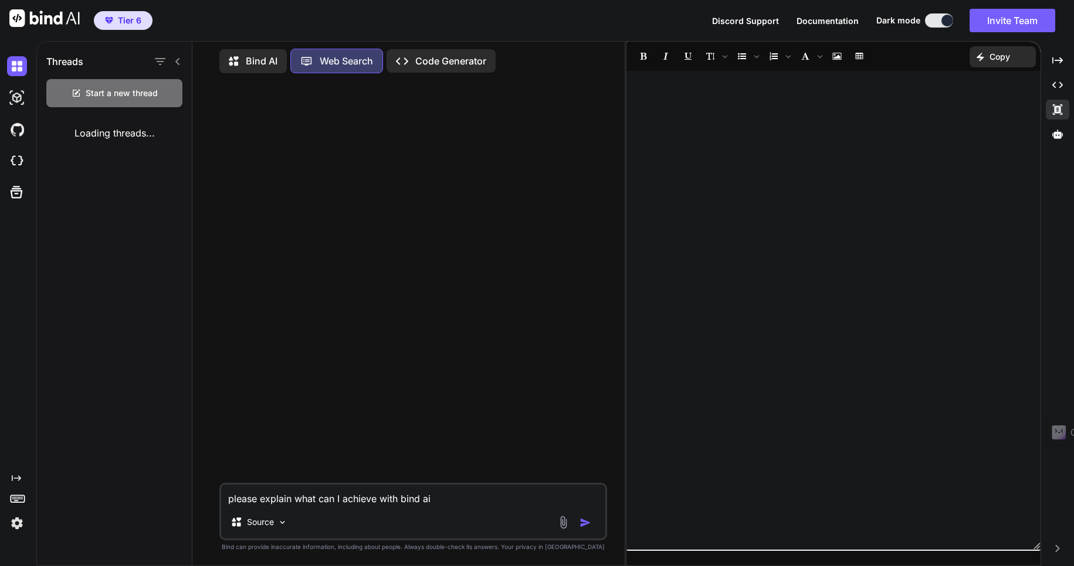
type textarea "please explain what can I achieve with bind ai"
type textarea "x"
type textarea "please explain what can I achieve with bind ai a"
type textarea "x"
type textarea "please explain what can I achieve with bind ai at"
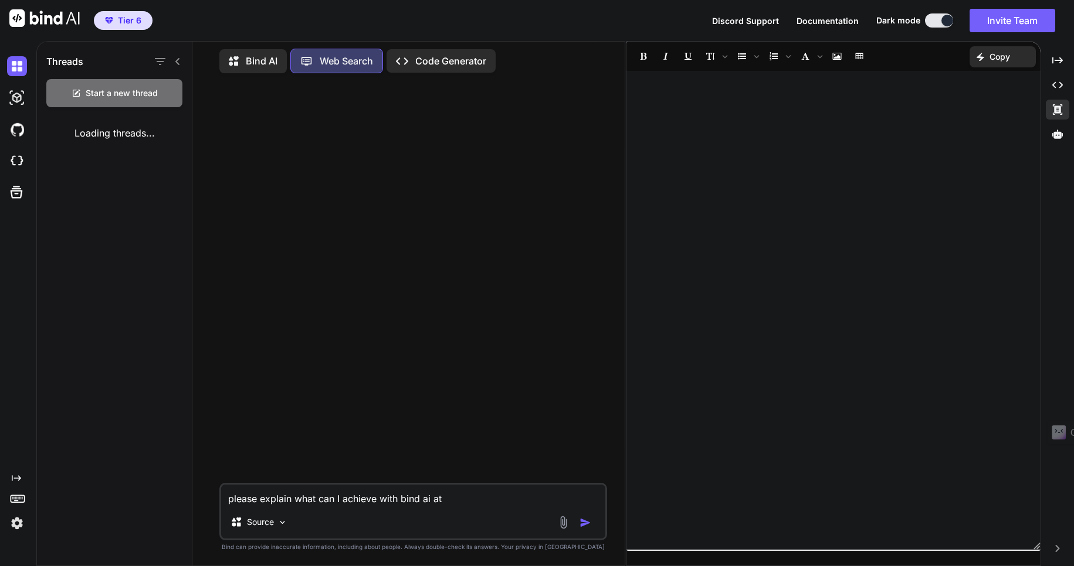
type textarea "x"
type textarea "please explain what can I achieve with bind ai at"
type textarea "x"
type textarea "please explain what can I achieve with bind ai at g"
type textarea "x"
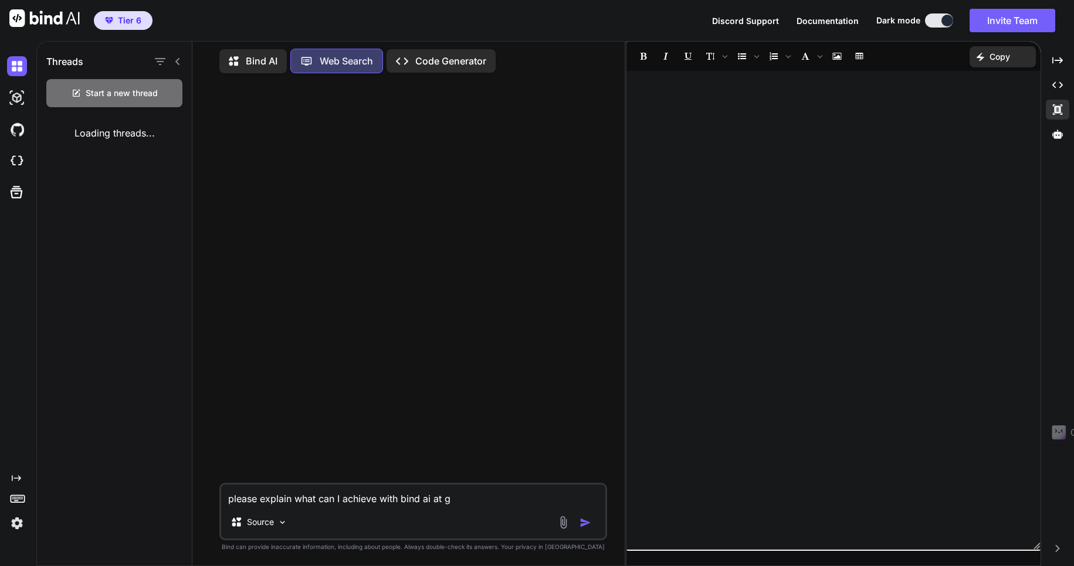
type textarea "please explain what can I achieve with bind ai at ge"
type textarea "x"
type textarea "please explain what can I achieve with bind ai at get"
type textarea "x"
type textarea "please explain what can I achieve with bind ai at getb"
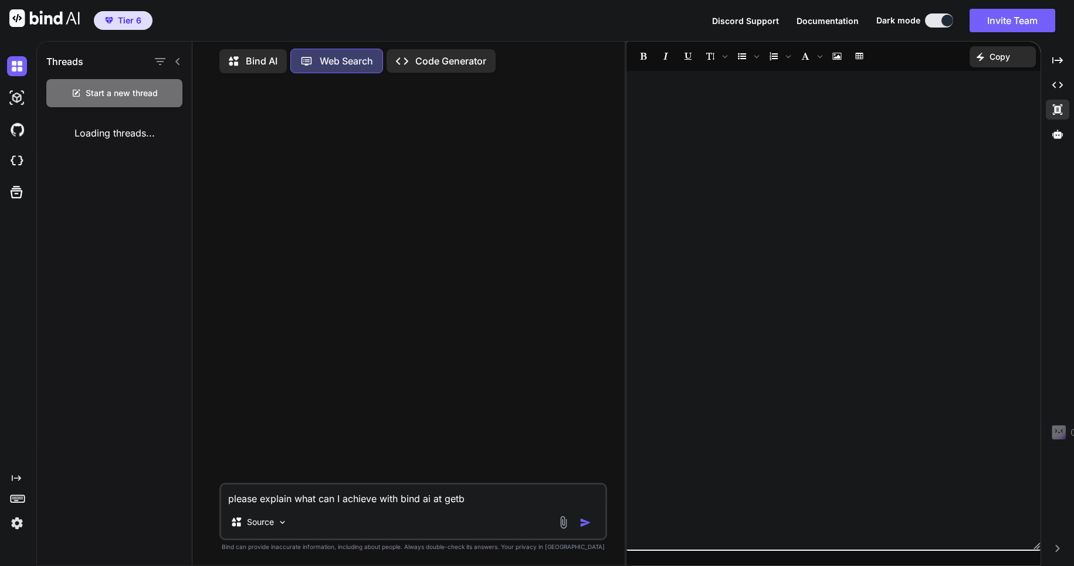
type textarea "x"
type textarea "please explain what can I achieve with bind ai at getbi"
type textarea "x"
type textarea "please explain what can I achieve with bind ai at getbin"
type textarea "x"
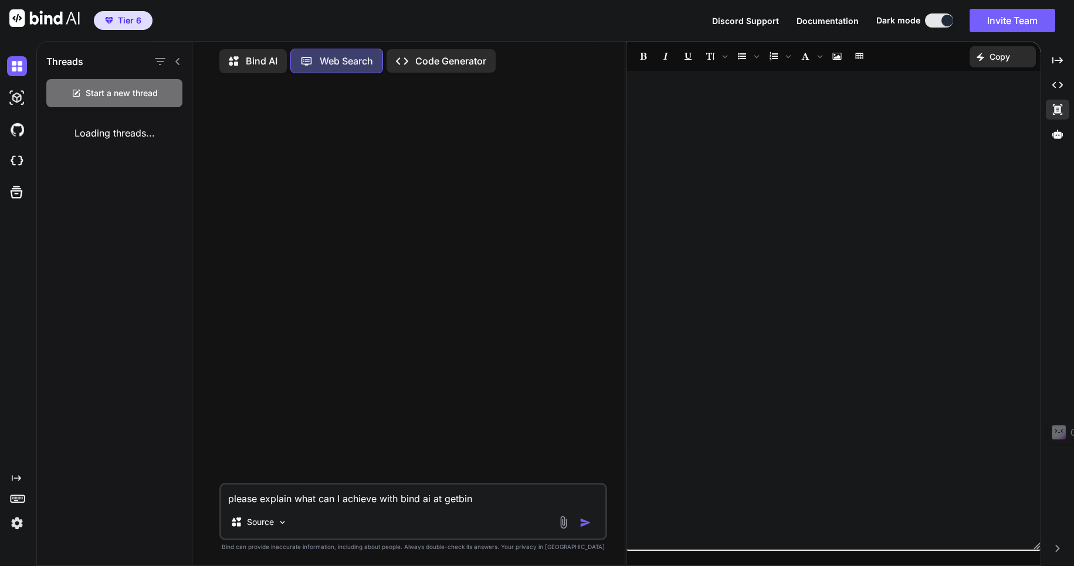
type textarea "please explain what can I achieve with bind ai at getbind"
type textarea "x"
type textarea "please explain what can I achieve with bind ai at getbind."
type textarea "x"
type textarea "please explain what can I achieve with bind ai at getbind.c"
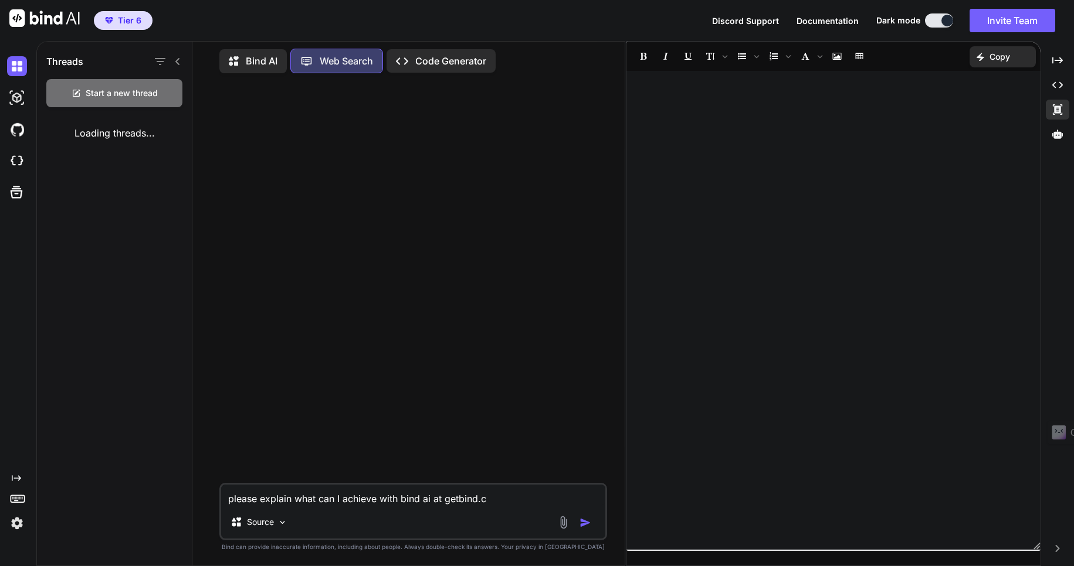
type textarea "x"
type textarea "please explain what can I achieve with bind ai at getbind.co"
type textarea "x"
type textarea "please explain what can I achieve with bind ai at getbind.co"
type textarea "x"
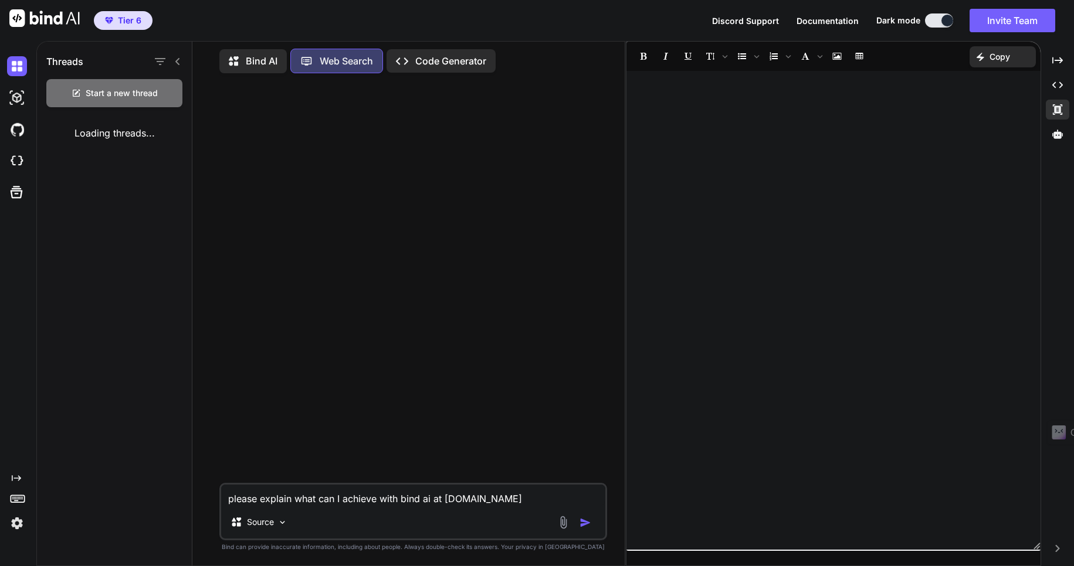
type textarea "please explain what can I achieve with bind ai at getbind.co w"
type textarea "x"
type textarea "please explain what can I achieve with bind ai at getbind.co we"
type textarea "x"
type textarea "please explain what can I achieve with bind ai at getbind.co web"
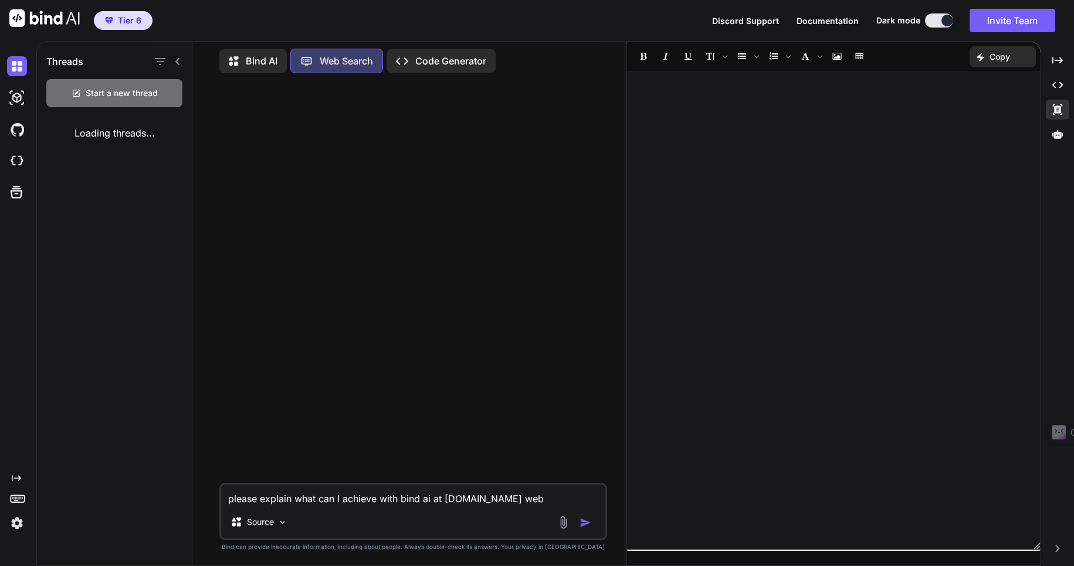
type textarea "x"
type textarea "please explain what can I achieve with bind ai at getbind.co webs"
type textarea "x"
type textarea "please explain what can I achieve with bind ai at getbind.co websi"
type textarea "x"
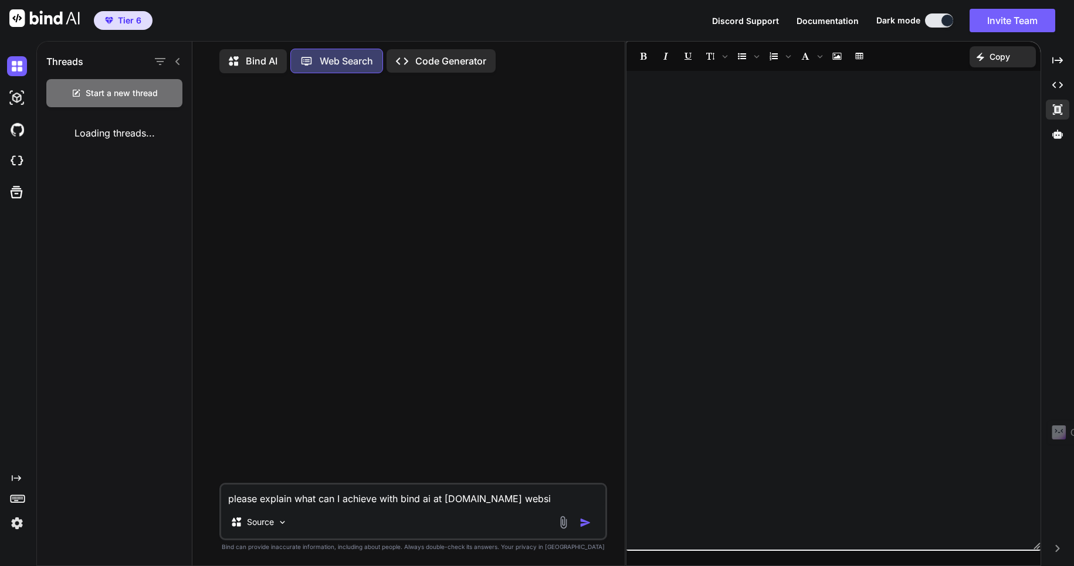
type textarea "please explain what can I achieve with bind ai at getbind.co websit"
type textarea "x"
type textarea "please explain what can I achieve with bind ai at getbind.co website"
type textarea "x"
type textarea "please explain what can I achieve with bind ai at getbind.co website."
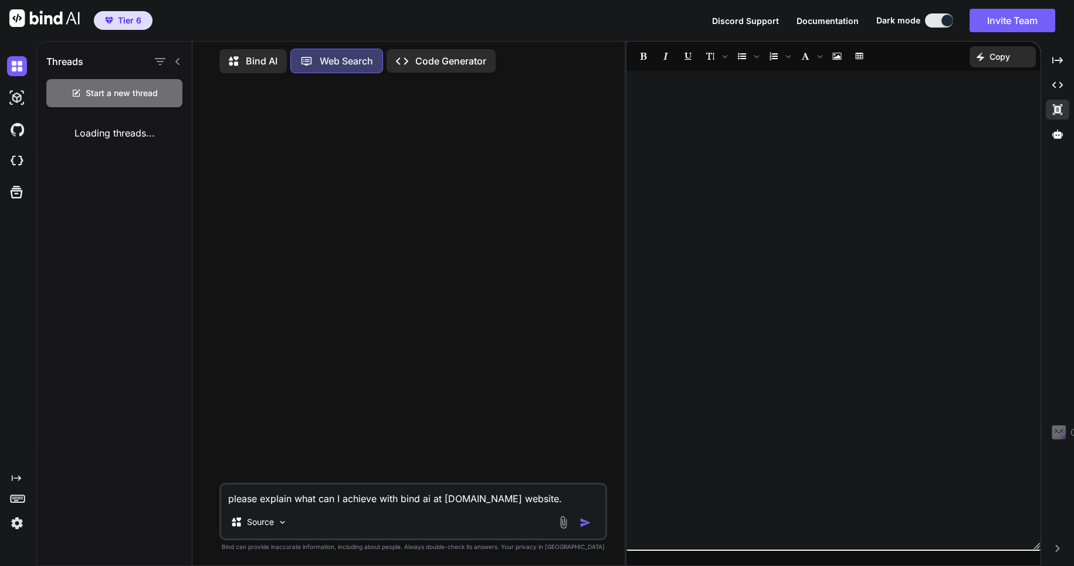
type textarea "x"
type textarea "please explain what can I achieve with bind ai at getbind.co website."
type textarea "x"
type textarea "please explain what can I achieve with bind ai at getbind.co website. h"
type textarea "x"
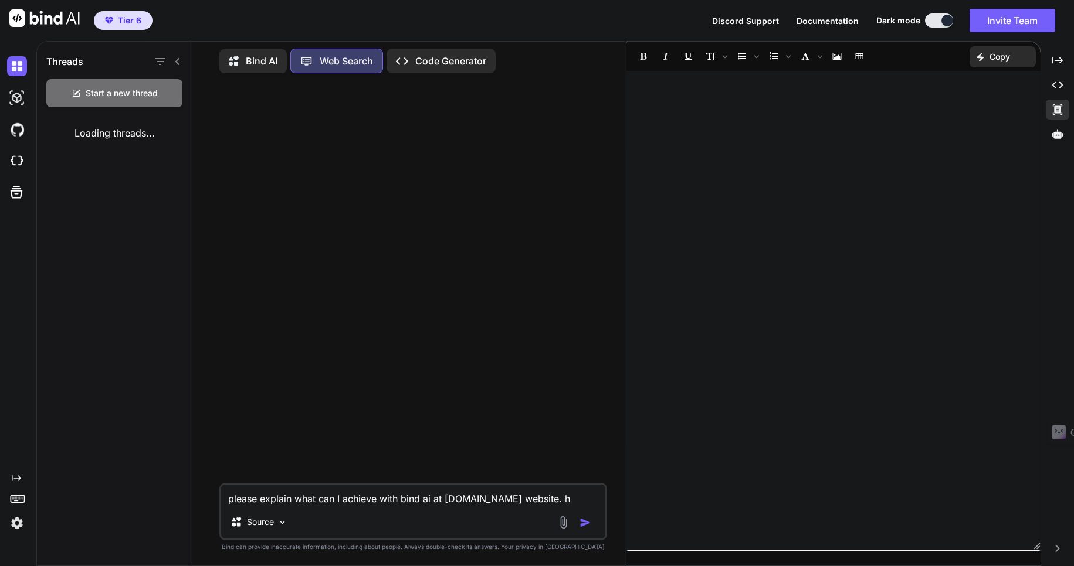
type textarea "please explain what can I achieve with bind ai at getbind.co website. ho"
type textarea "x"
type textarea "please explain what can I achieve with bind ai at getbind.co website. how"
type textarea "x"
type textarea "please explain what can I achieve with bind ai at getbind.co website. how"
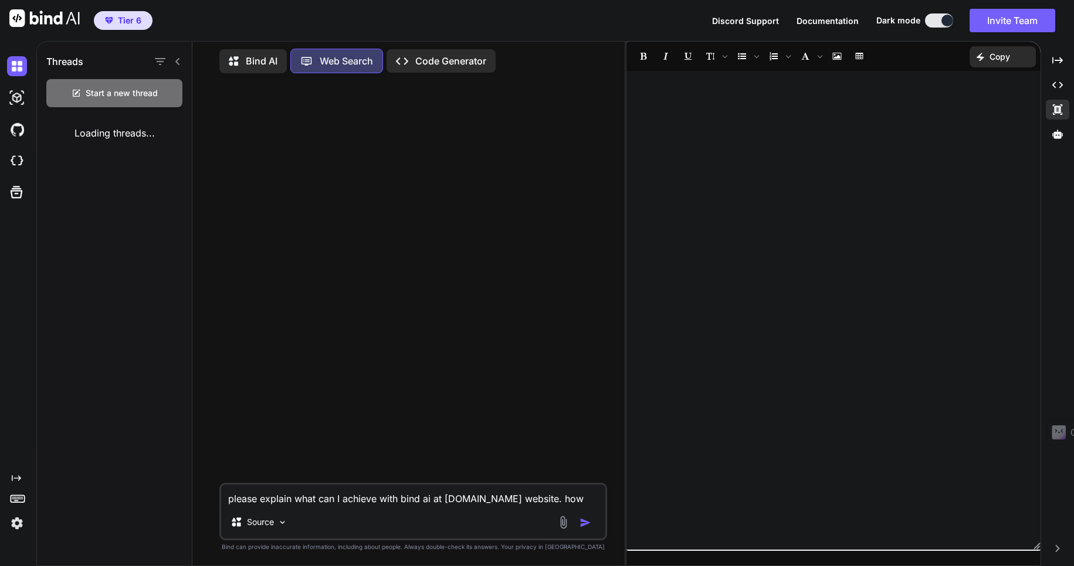
type textarea "x"
type textarea "please explain what can I achieve with bind ai at getbind.co website. how c"
type textarea "x"
type textarea "please explain what can I achieve with bind ai at getbind.co website. how ca"
type textarea "x"
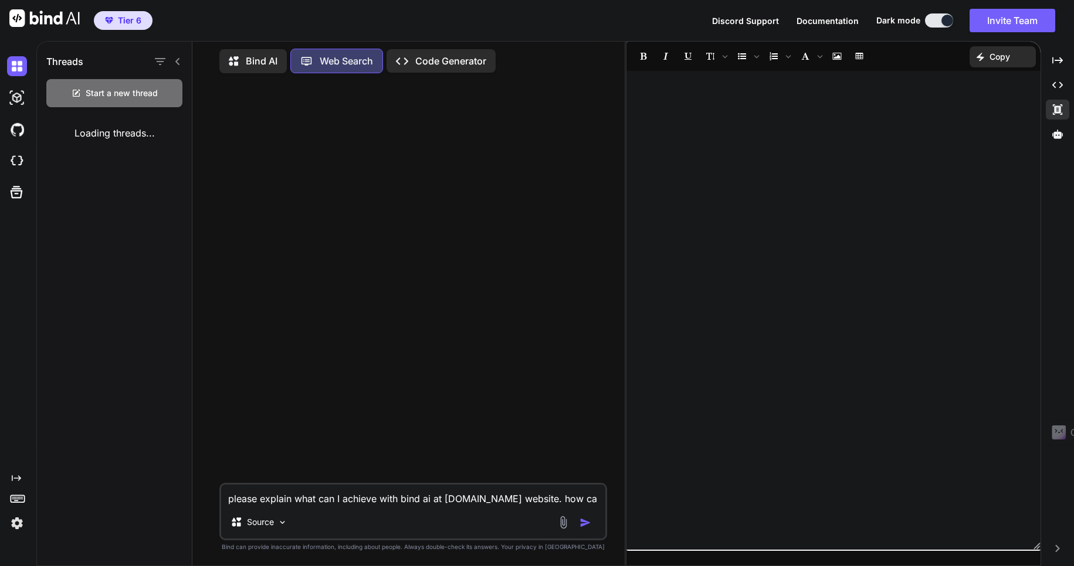
type textarea "please explain what can I achieve with bind ai at getbind.co website. how can"
type textarea "x"
type textarea "please explain what can I achieve with bind ai at getbind.co website. how can"
type textarea "x"
type textarea "please explain what can I achieve with bind ai at getbind.co website. how can I"
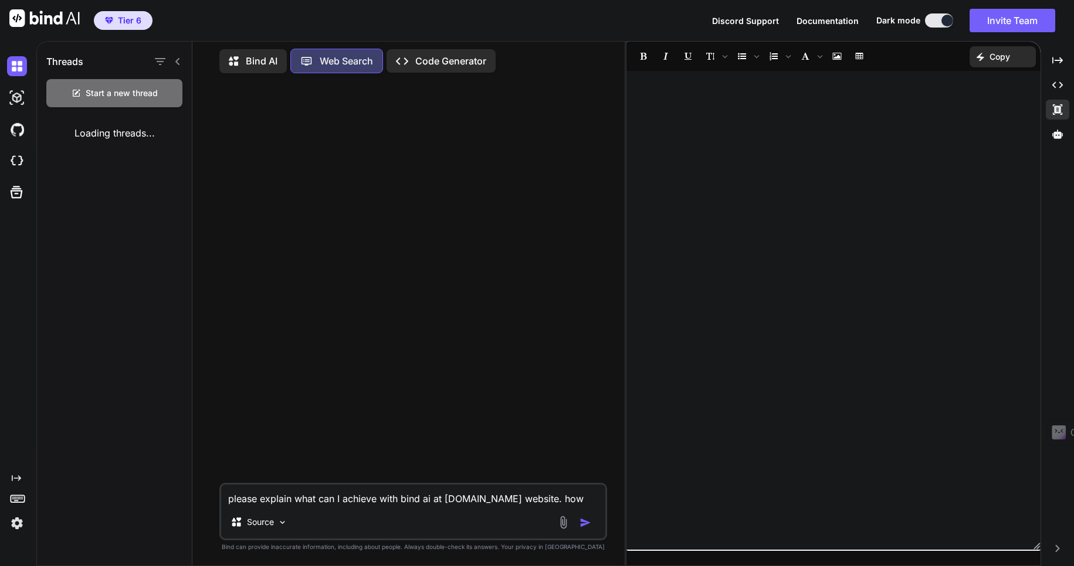
type textarea "x"
type textarea "please explain what can I achieve with bind ai at getbind.co website. how can I"
type textarea "x"
type textarea "please explain what can I achieve with bind ai at getbind.co website. how can I…"
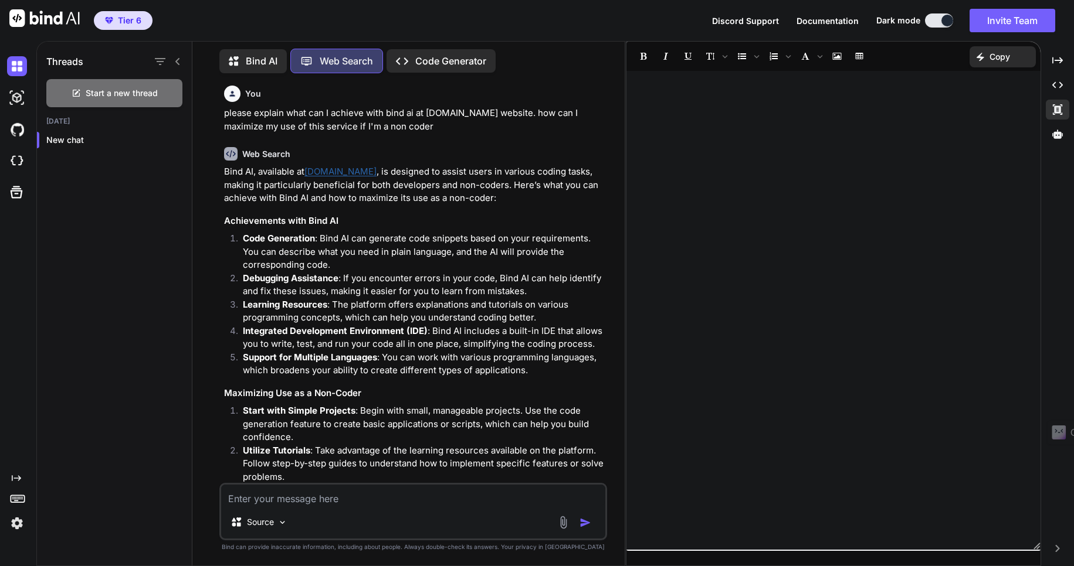
scroll to position [0, 0]
click at [283, 524] on img at bounding box center [282, 523] width 10 height 10
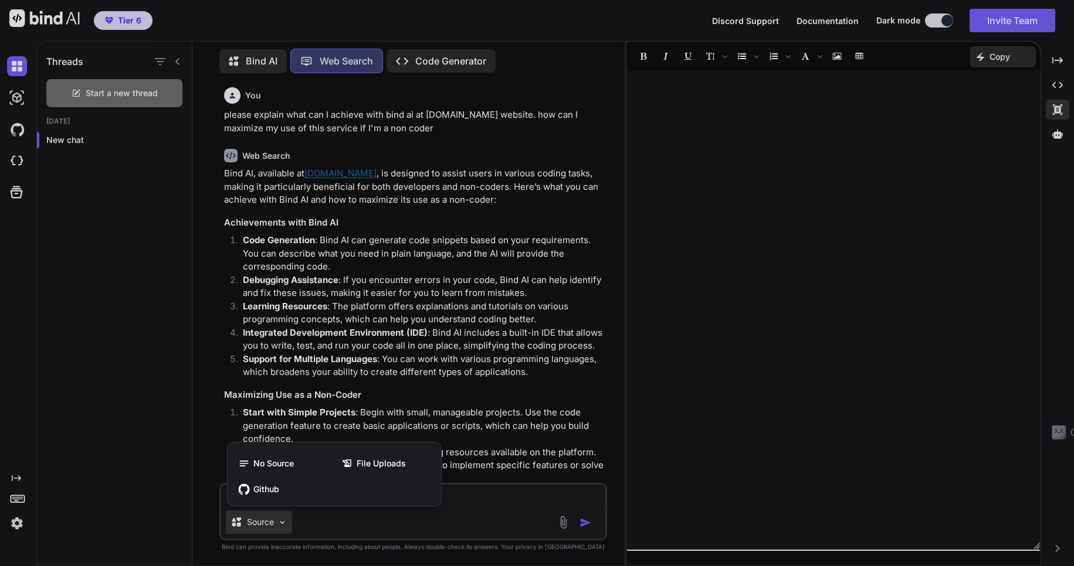
click at [283, 524] on div at bounding box center [537, 283] width 1074 height 566
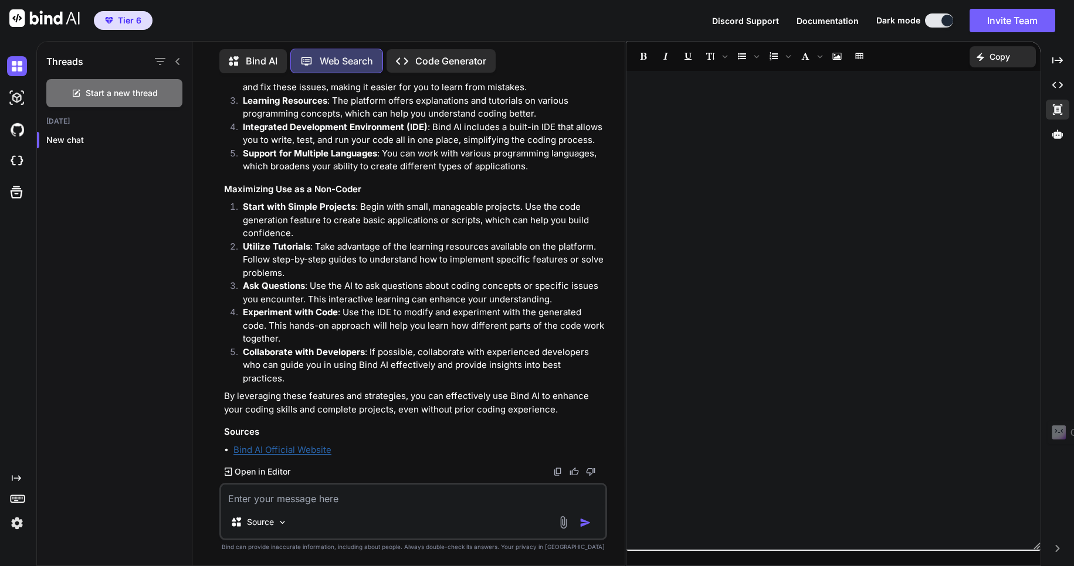
scroll to position [206, 0]
click at [263, 59] on p "Bind AI" at bounding box center [262, 61] width 32 height 14
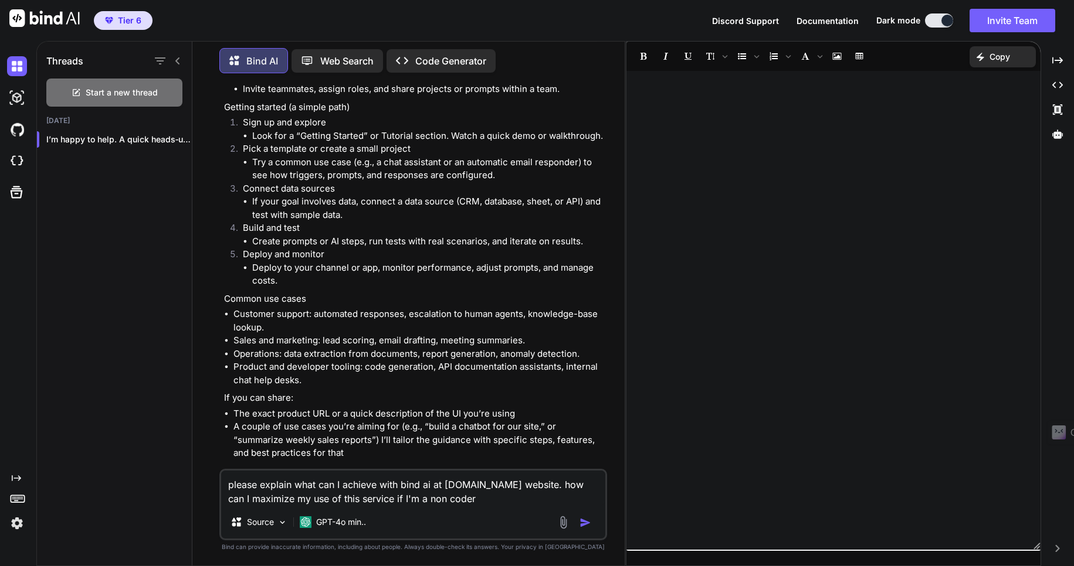
scroll to position [526, 0]
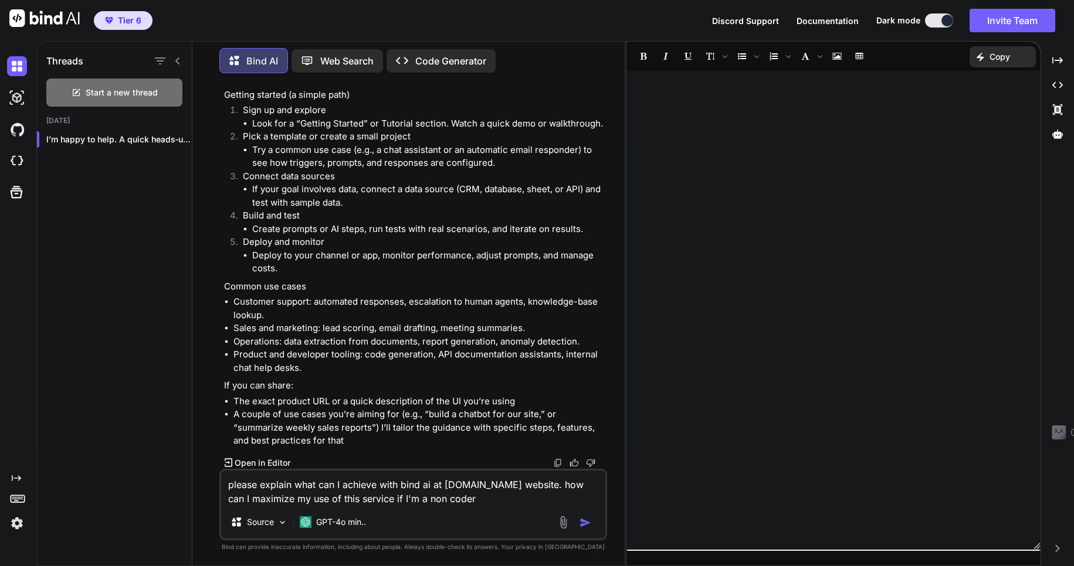
click at [462, 498] on textarea "please explain what can I achieve with bind ai at getbind.co website. how can I…" at bounding box center [413, 488] width 384 height 35
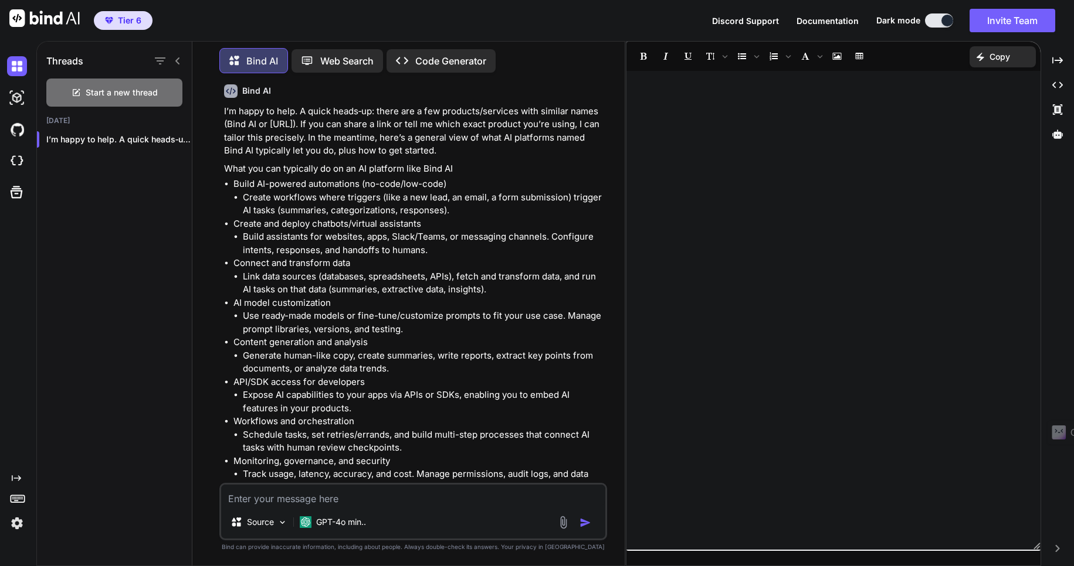
scroll to position [0, 0]
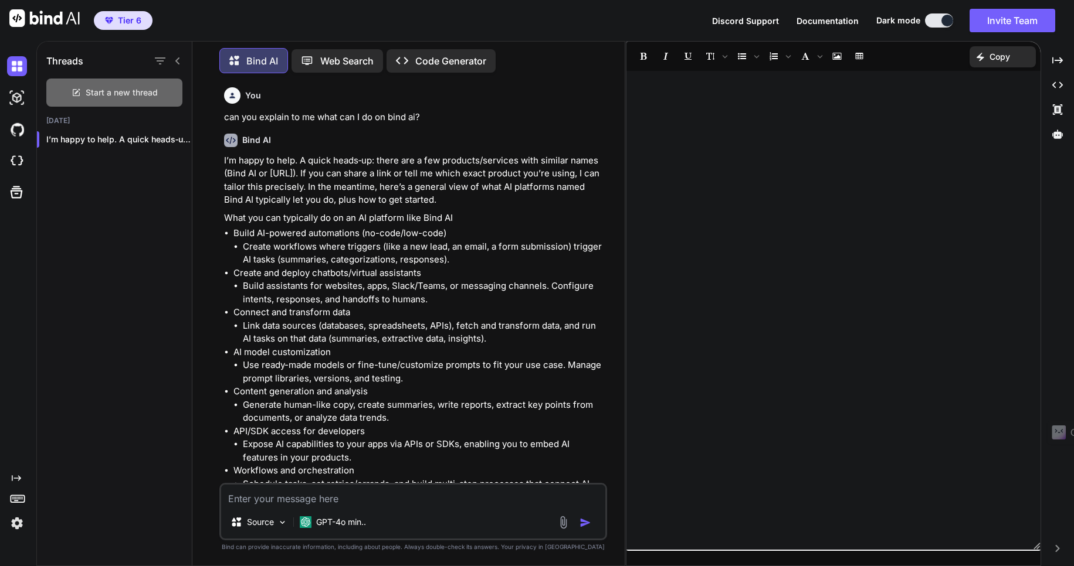
click at [123, 87] on span "Start a new thread" at bounding box center [122, 93] width 72 height 12
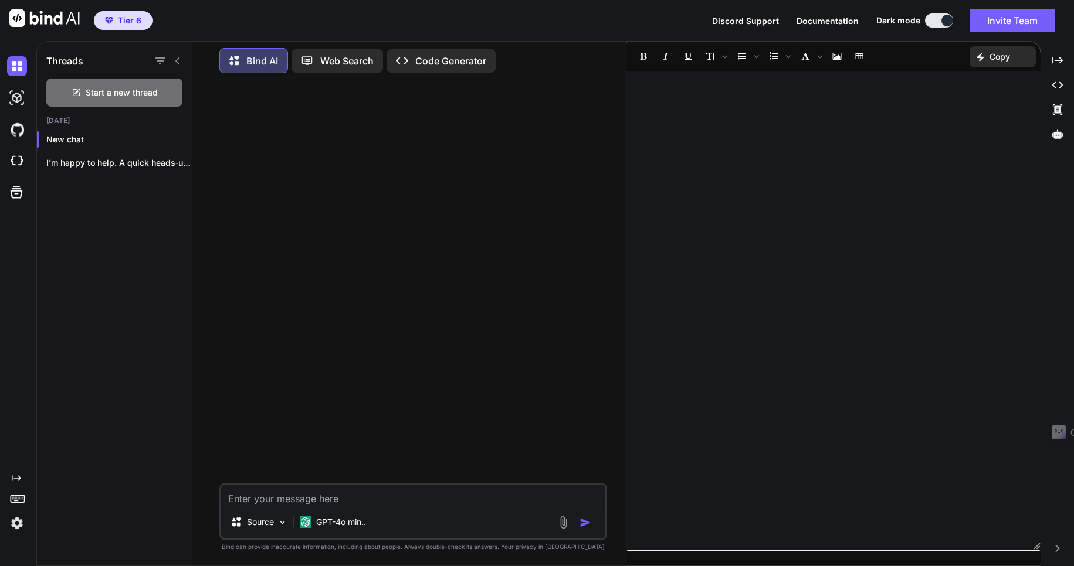
click at [245, 493] on textarea at bounding box center [413, 495] width 384 height 21
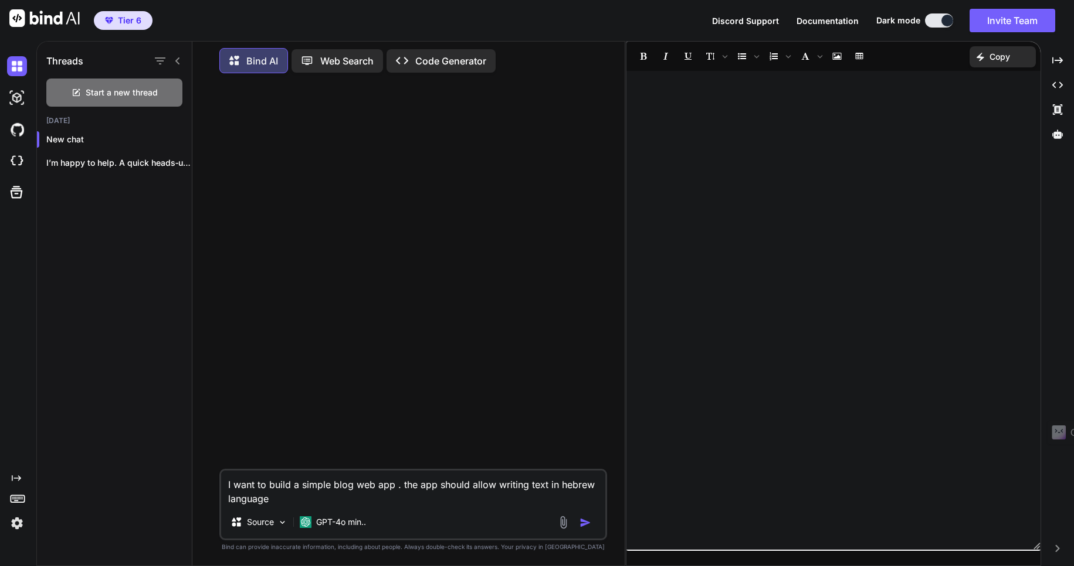
click at [399, 482] on textarea "I want to build a simple blog web app . the app should allow writing text in he…" at bounding box center [413, 488] width 384 height 35
click at [291, 503] on textarea "I want to build a simple blog web app . the app should allow writing text in he…" at bounding box center [413, 488] width 384 height 35
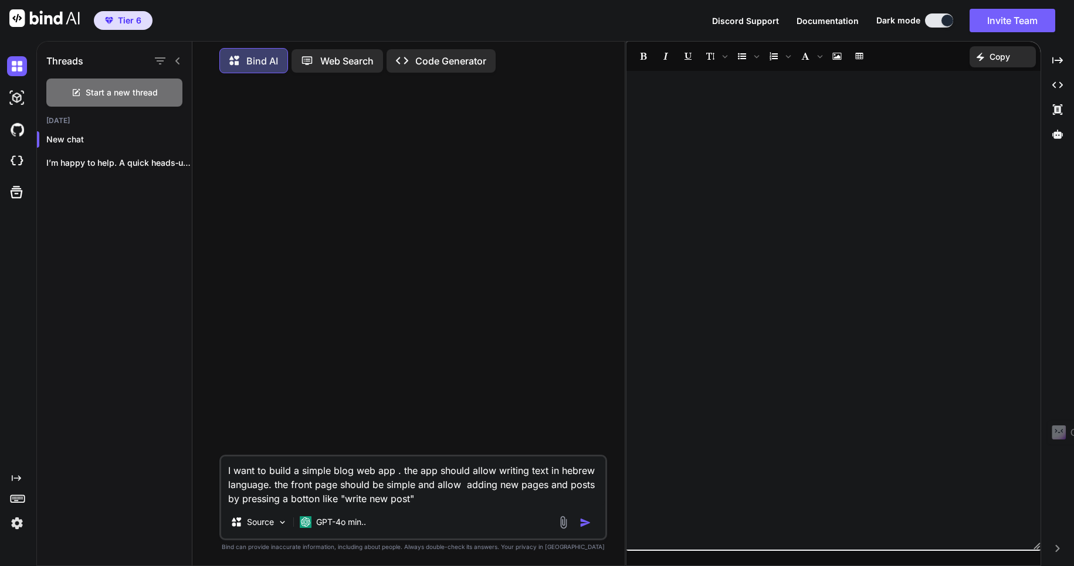
drag, startPoint x: 305, startPoint y: 491, endPoint x: 300, endPoint y: 501, distance: 11.1
click at [300, 501] on textarea "I want to build a simple blog web app . the app should allow writing text in he…" at bounding box center [413, 481] width 384 height 49
click at [432, 502] on textarea "I want to build a simple blog web app . the app should allow writing text in he…" at bounding box center [413, 481] width 384 height 49
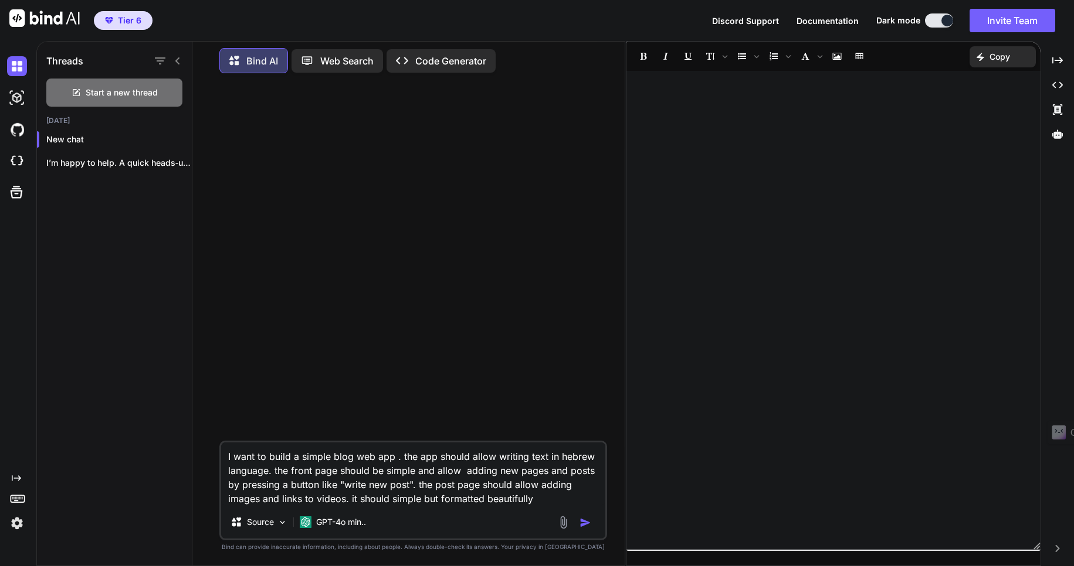
click at [539, 502] on textarea "I want to build a simple blog web app . the app should allow writing text in he…" at bounding box center [413, 474] width 384 height 63
click at [325, 521] on p "GPT-4o min.." at bounding box center [341, 523] width 50 height 12
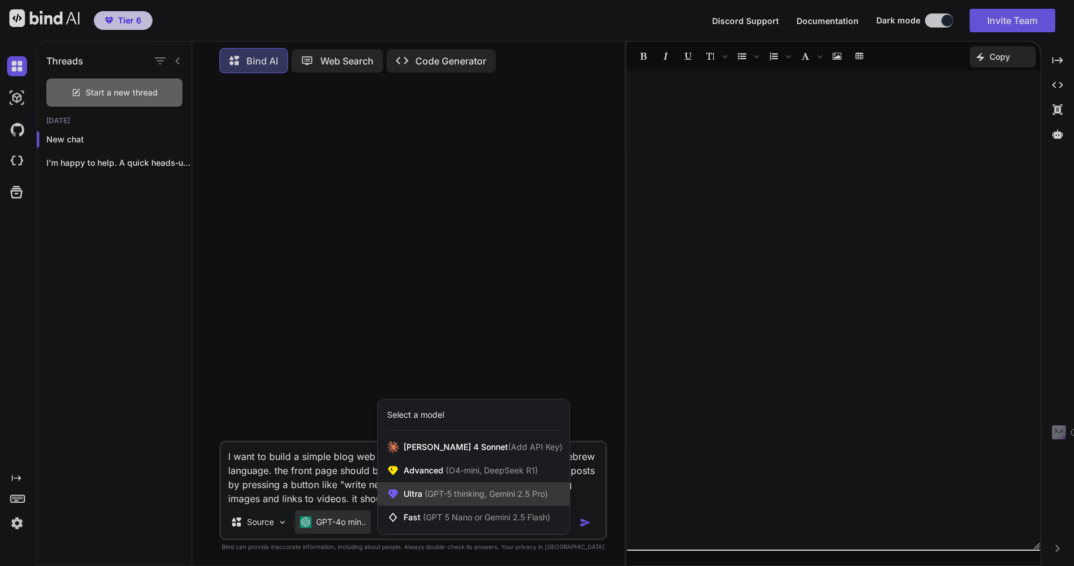
click at [452, 491] on span "(GPT-5 thinking, Gemini 2.5 Pro)" at bounding box center [484, 494] width 125 height 10
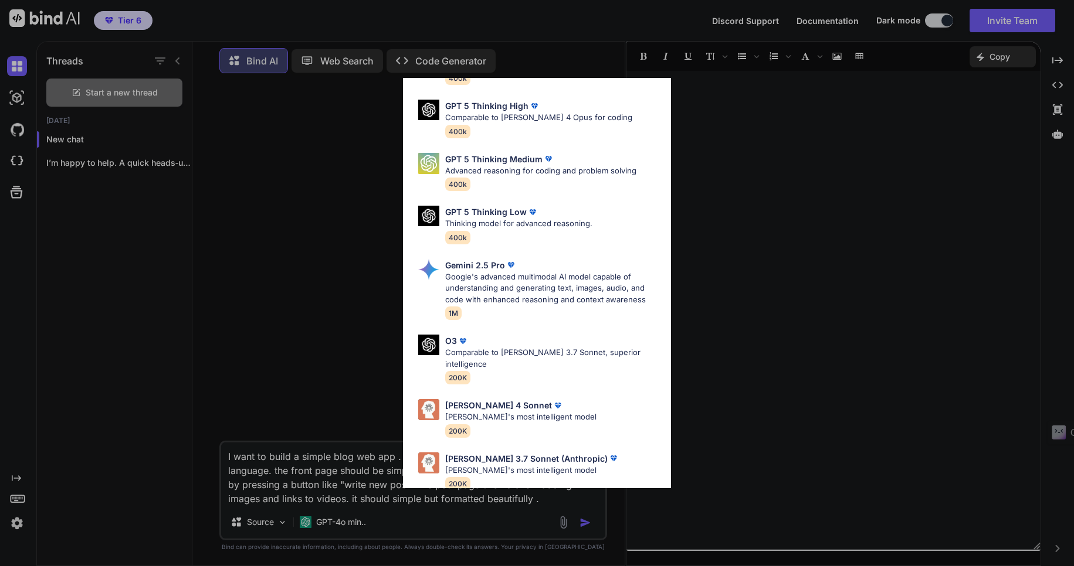
scroll to position [96, 0]
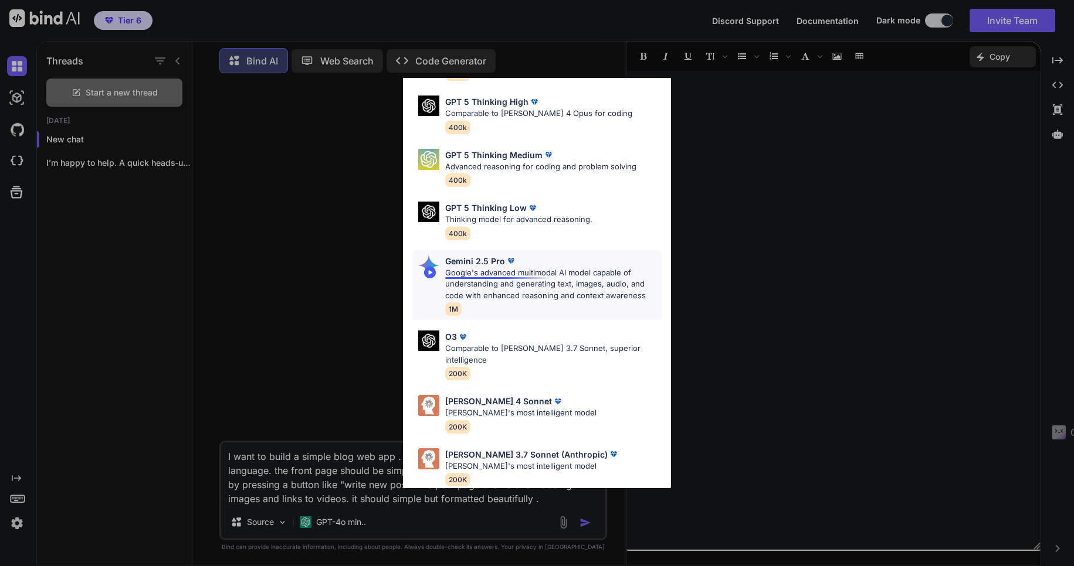
click at [495, 274] on p "Google's advanced multimodal AI model capable of understanding and generating t…" at bounding box center [553, 284] width 217 height 35
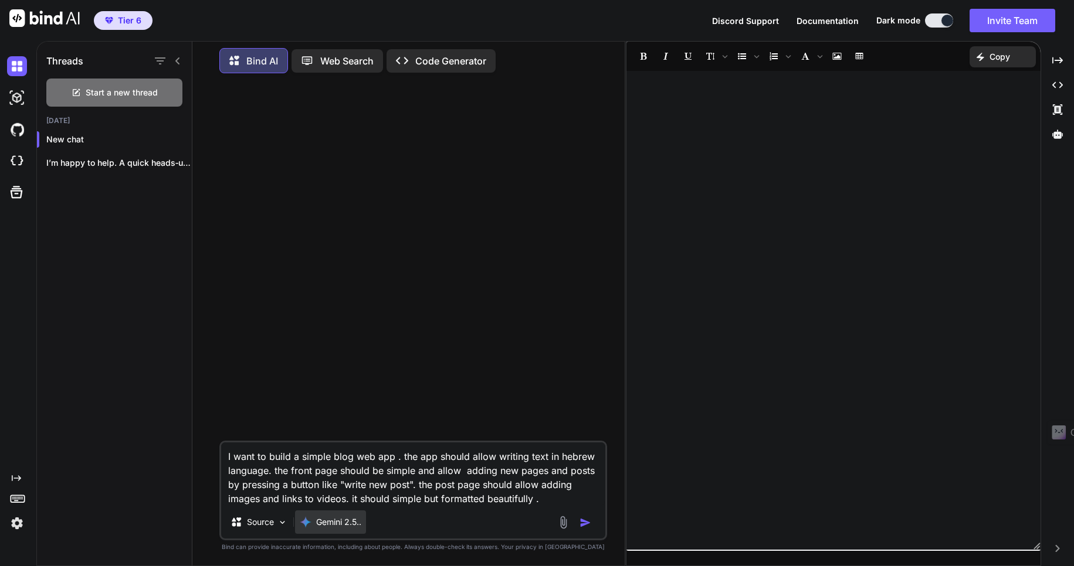
click at [334, 522] on p "Gemini 2.5.." at bounding box center [338, 523] width 45 height 12
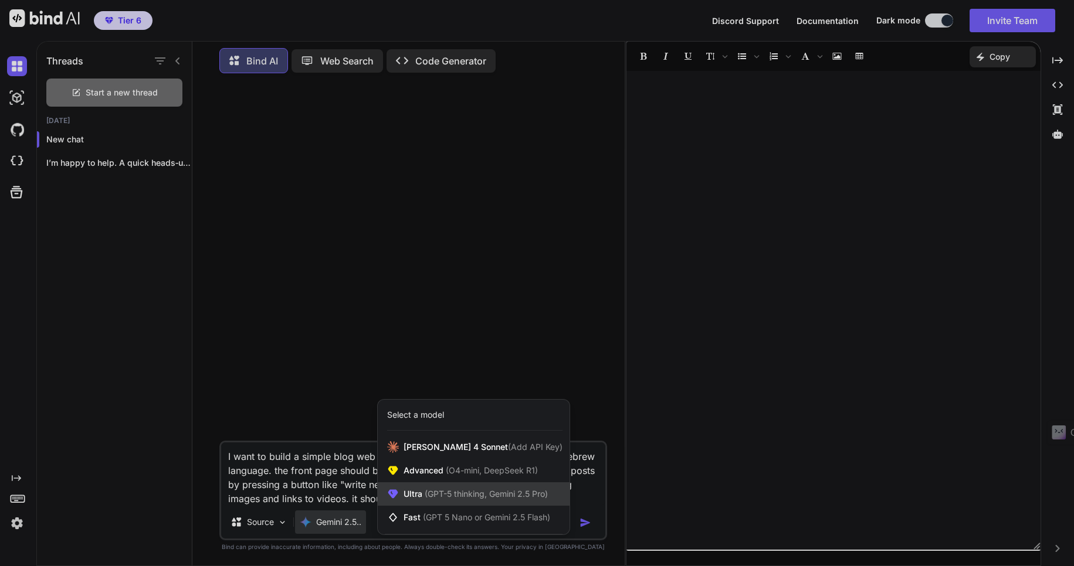
click at [447, 493] on span "(GPT-5 thinking, Gemini 2.5 Pro)" at bounding box center [484, 494] width 125 height 10
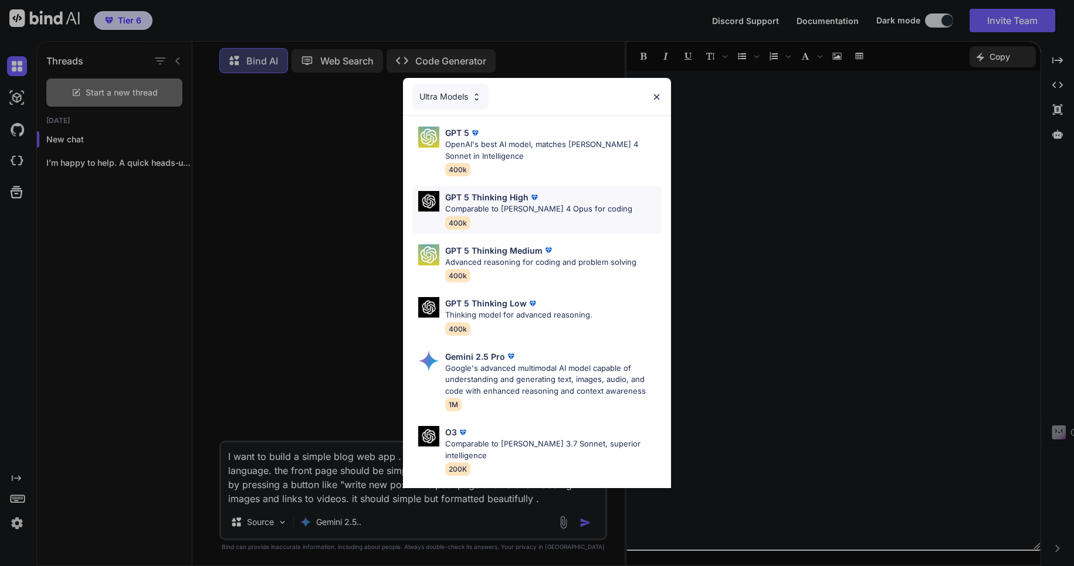
click at [478, 210] on p "Comparable to [PERSON_NAME] 4 Opus for coding" at bounding box center [538, 209] width 187 height 12
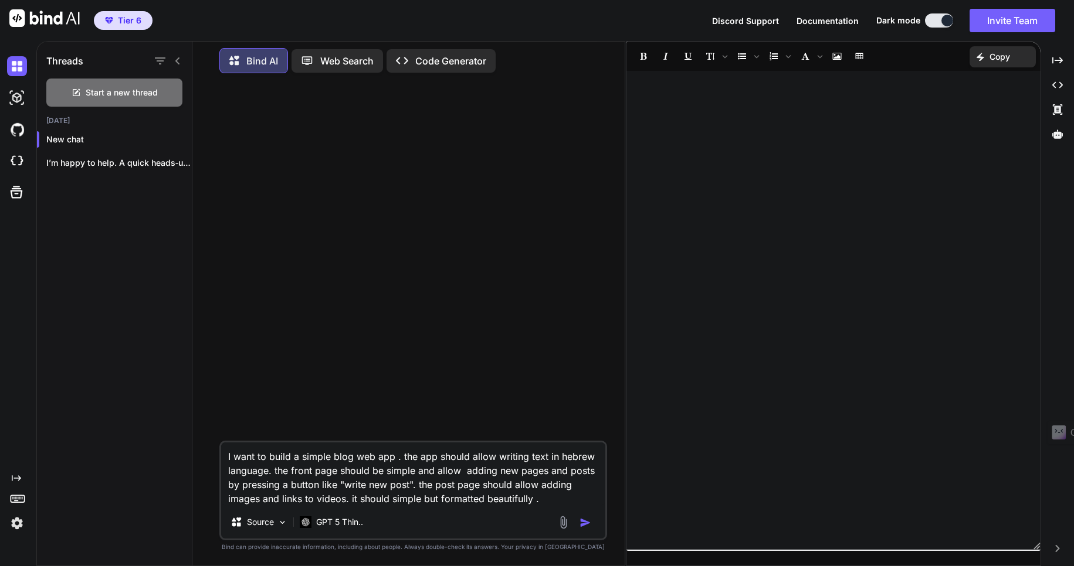
click at [582, 521] on img "button" at bounding box center [585, 523] width 12 height 12
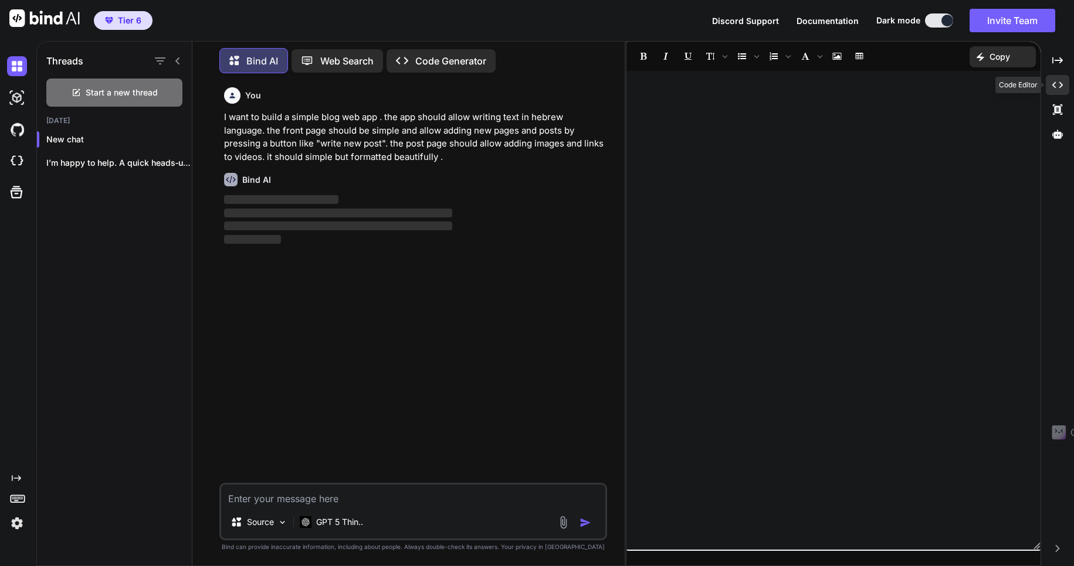
click at [1055, 85] on icon "Created with Pixso." at bounding box center [1057, 85] width 11 height 11
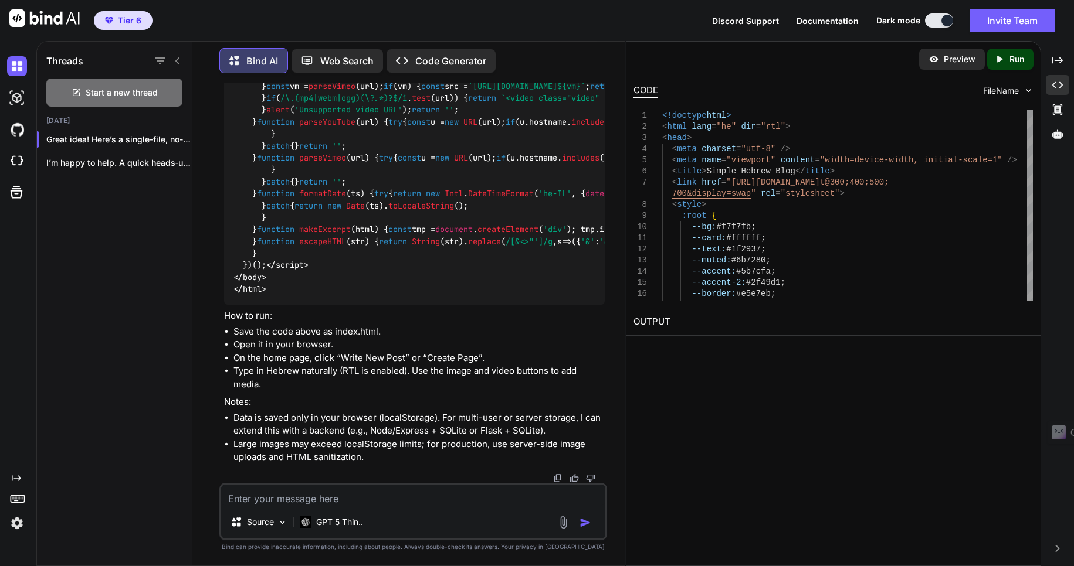
scroll to position [3577, 0]
click at [1019, 60] on p "Run" at bounding box center [1016, 59] width 15 height 12
click at [945, 60] on p "Preview" at bounding box center [959, 59] width 32 height 12
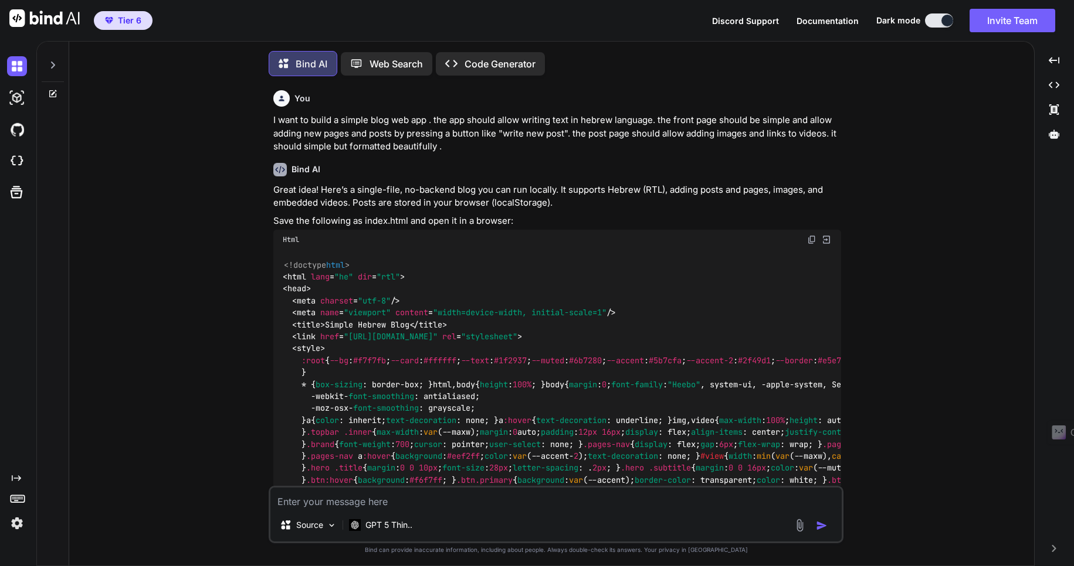
scroll to position [6, 0]
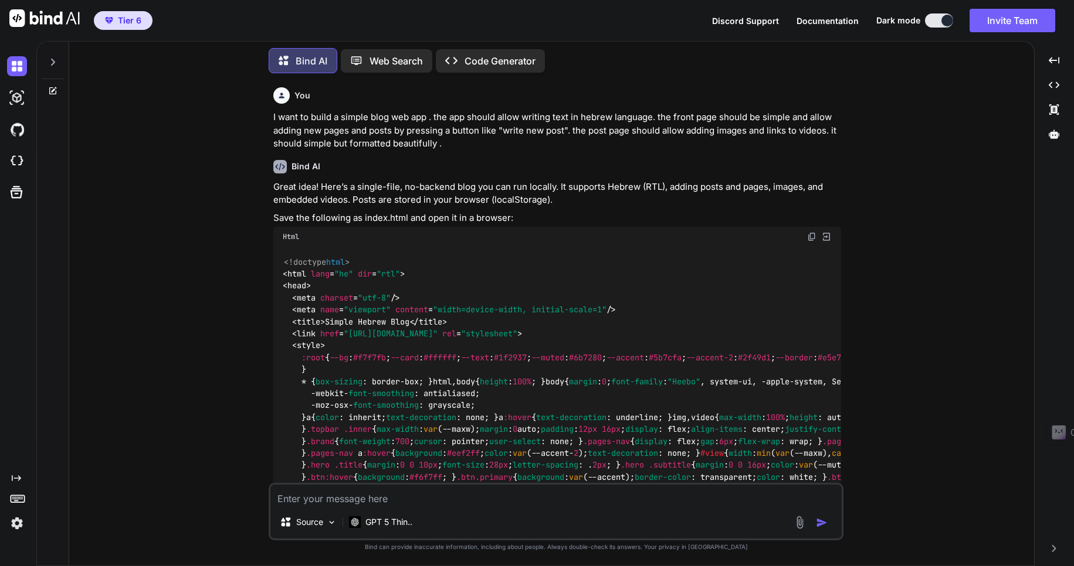
type textarea "x"
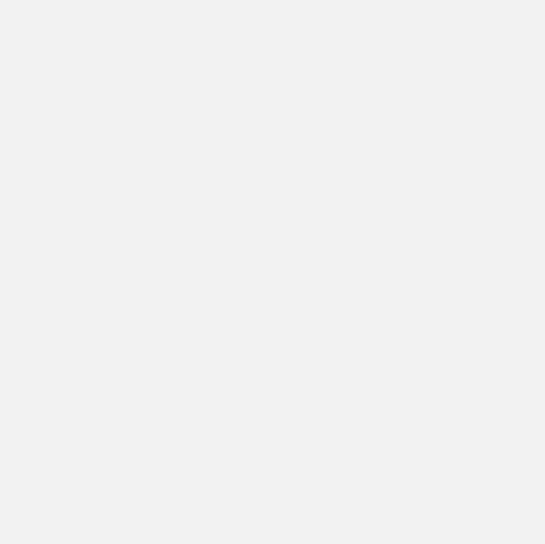
type textarea "x"
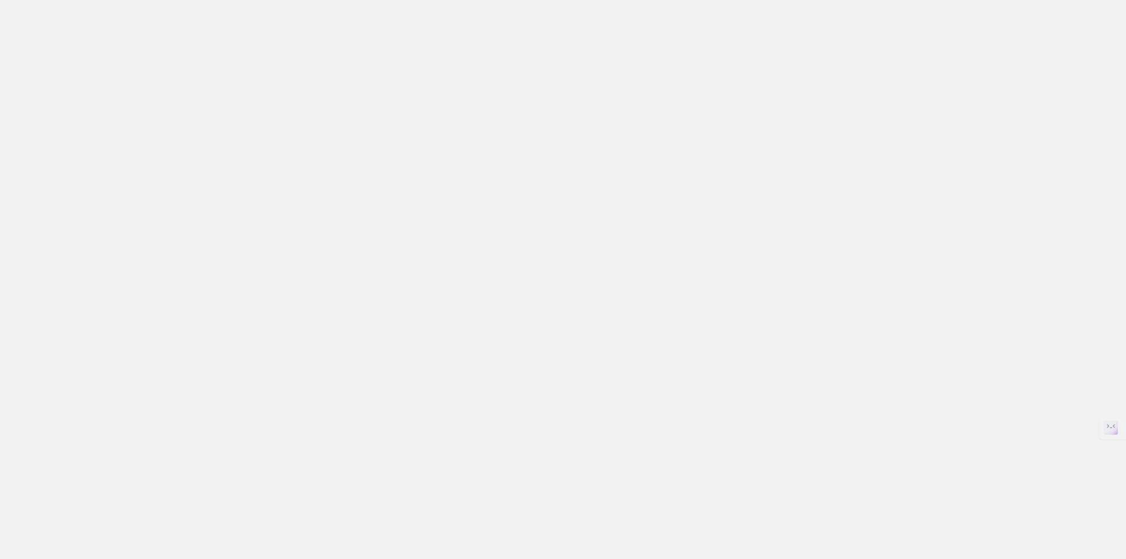
type textarea "x"
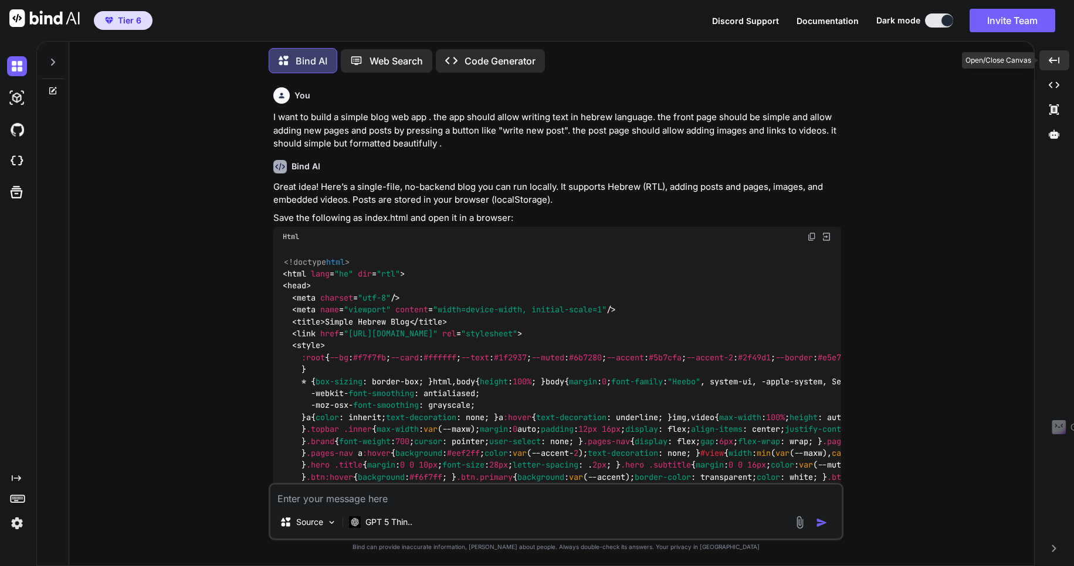
click at [1055, 60] on icon "Created with Pixso." at bounding box center [1053, 60] width 11 height 11
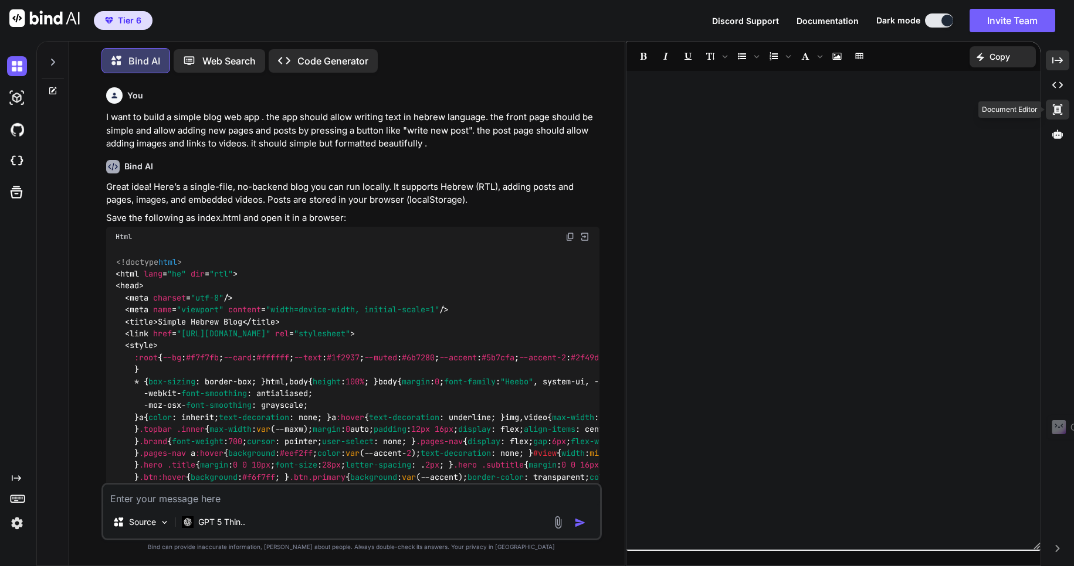
click at [1056, 111] on icon "Created with Pixso." at bounding box center [1057, 109] width 11 height 11
click at [1058, 83] on icon "Created with Pixso." at bounding box center [1057, 85] width 11 height 11
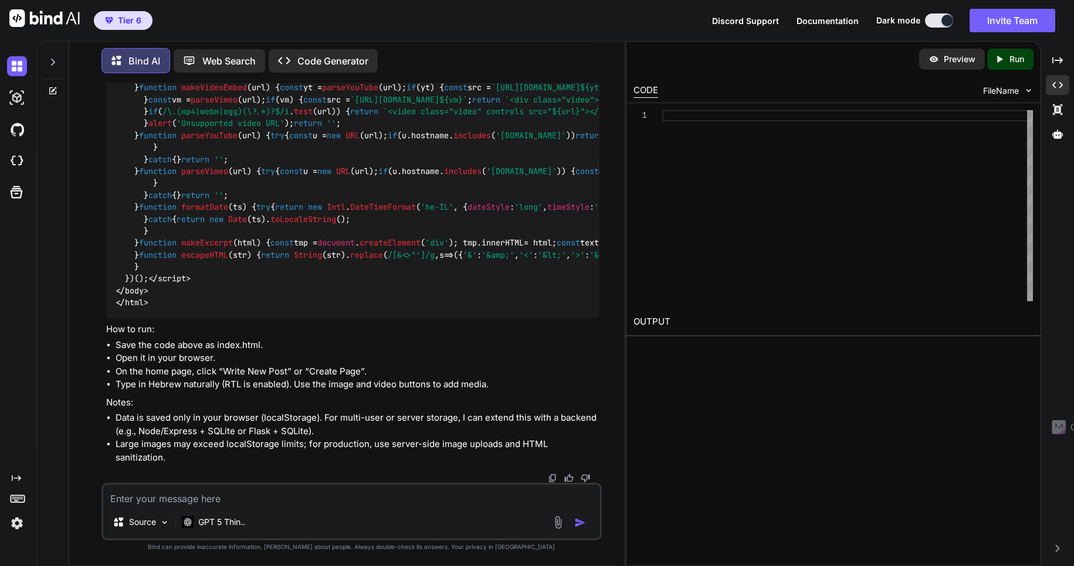
scroll to position [5263, 0]
click at [16, 478] on icon at bounding box center [16, 479] width 9 height 6
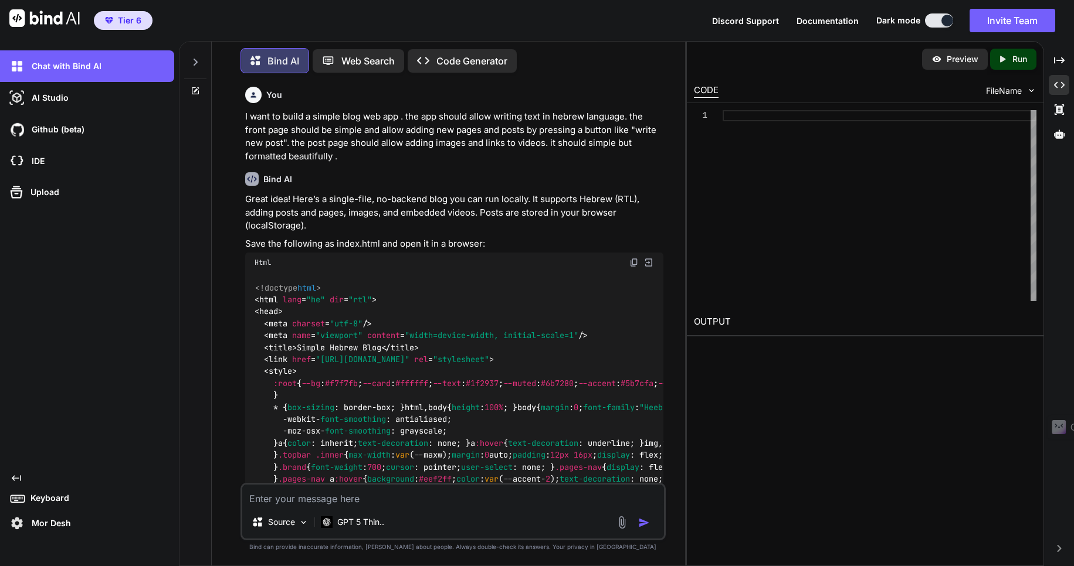
scroll to position [0, 0]
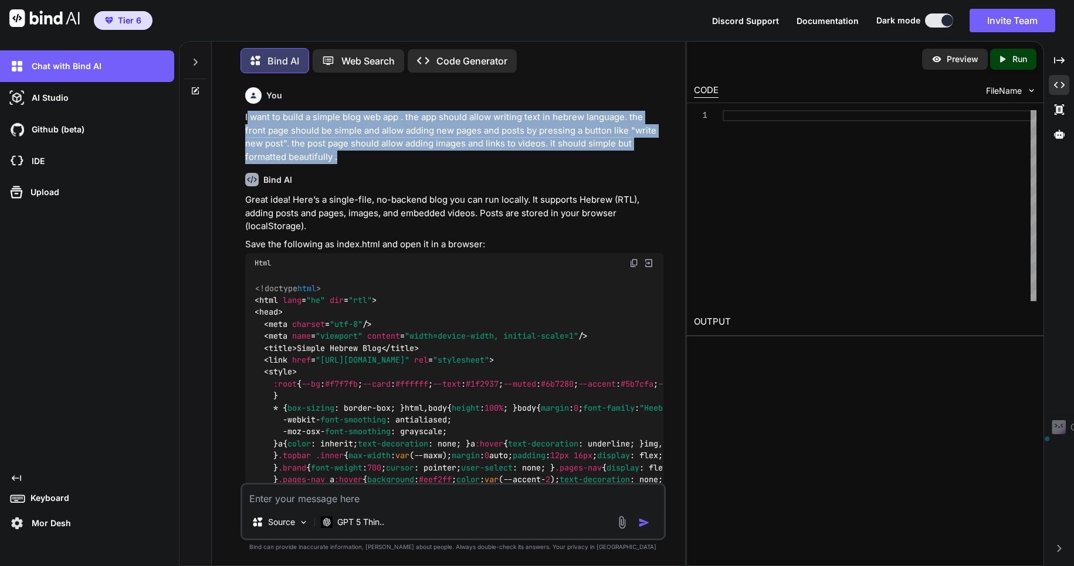
drag, startPoint x: 247, startPoint y: 115, endPoint x: 479, endPoint y: 158, distance: 235.6
click at [479, 158] on p "I want to build a simple blog web app . the app should allow writing text in he…" at bounding box center [454, 137] width 418 height 53
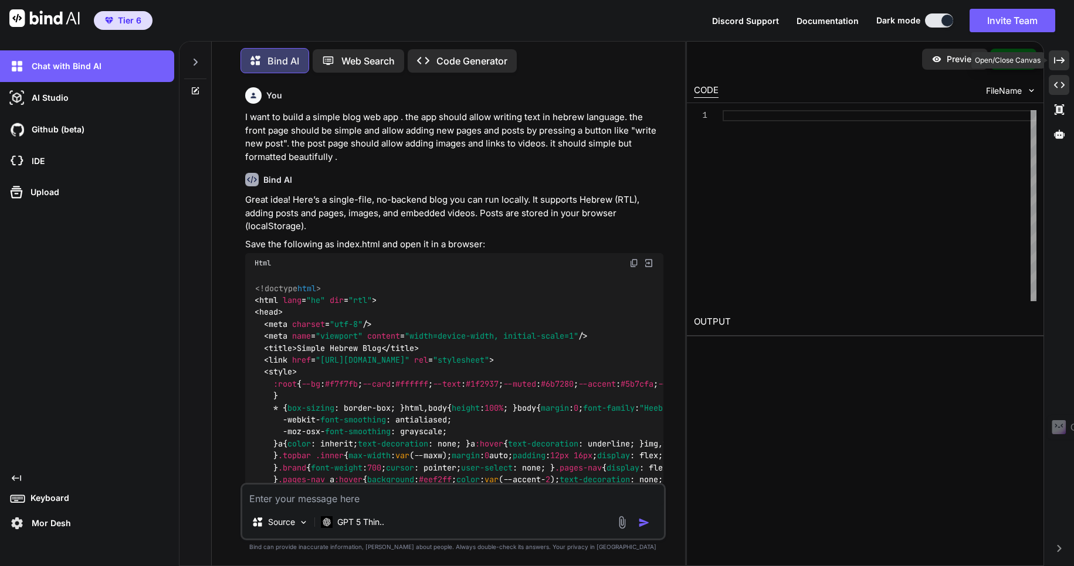
click at [1057, 59] on icon "Created with Pixso." at bounding box center [1059, 60] width 11 height 11
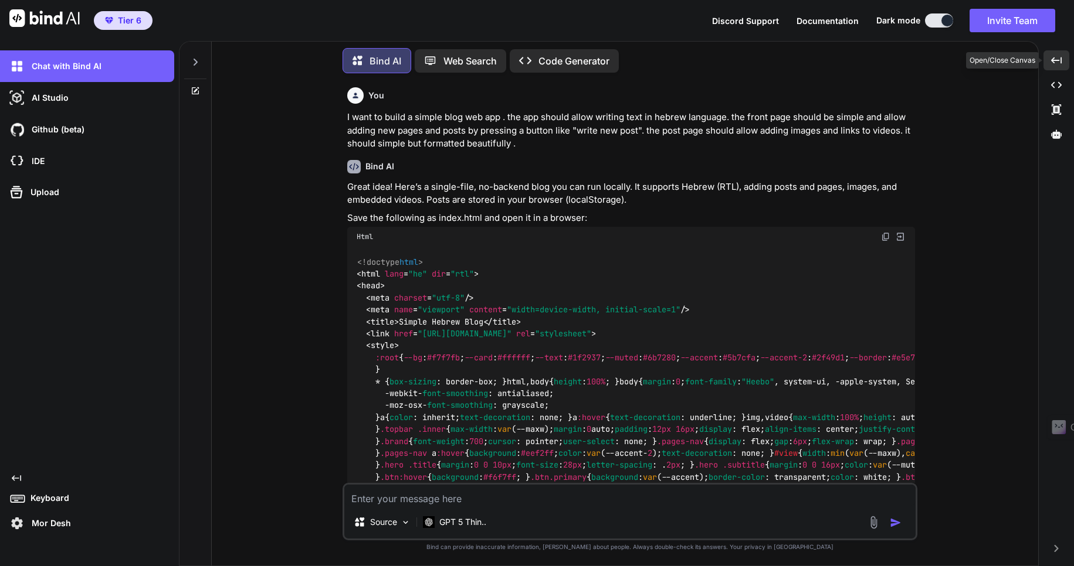
click at [1057, 59] on icon "Created with Pixso." at bounding box center [1056, 60] width 11 height 11
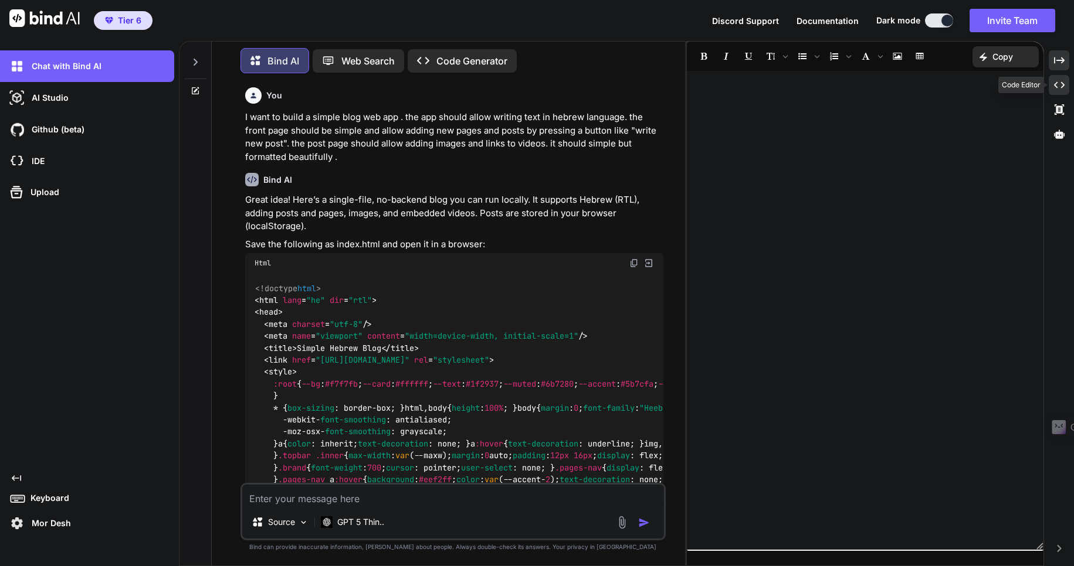
click at [1058, 84] on icon "Created with Pixso." at bounding box center [1059, 85] width 11 height 11
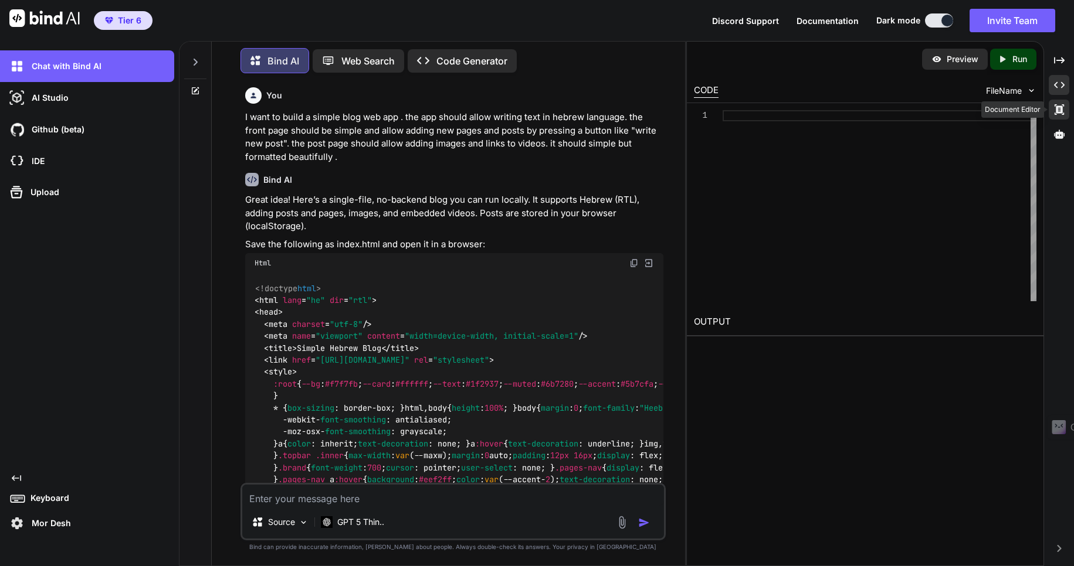
click at [1061, 108] on icon at bounding box center [1058, 109] width 9 height 11
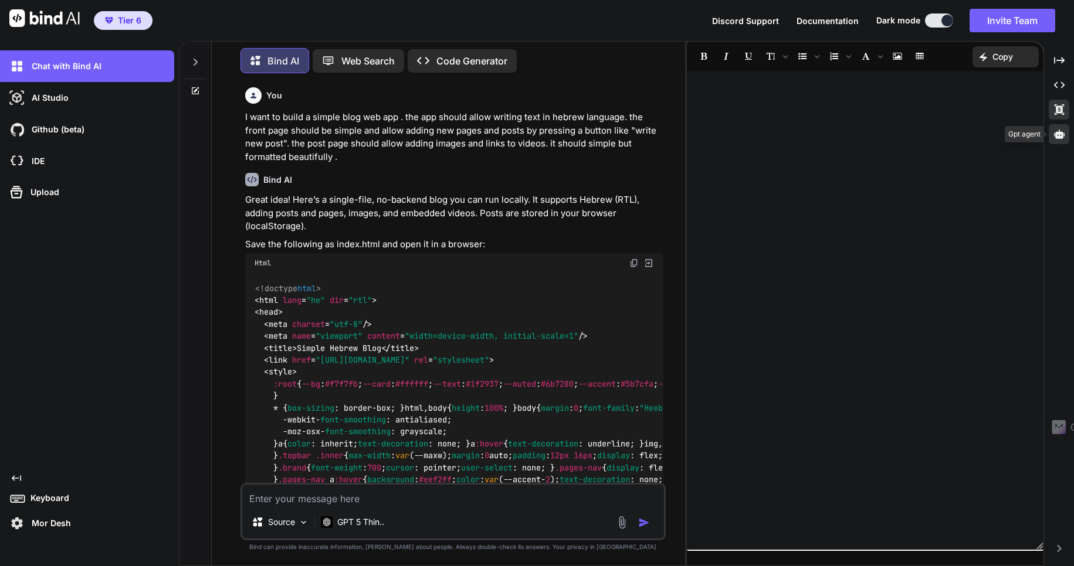
click at [1060, 135] on icon at bounding box center [1059, 134] width 11 height 11
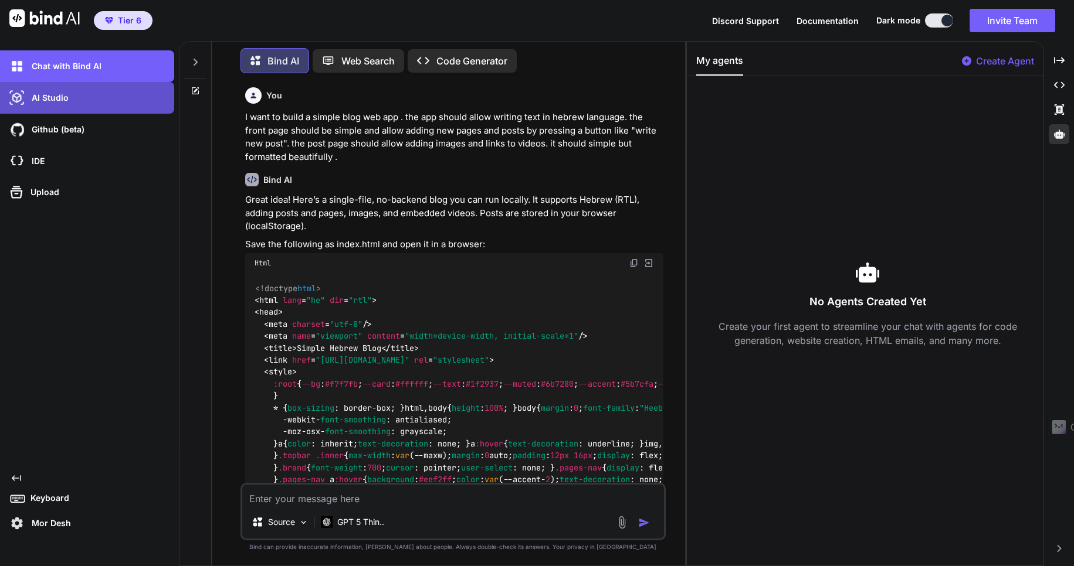
click at [42, 99] on p "AI Studio" at bounding box center [48, 98] width 42 height 12
click at [33, 98] on p "AI Studio" at bounding box center [48, 98] width 42 height 12
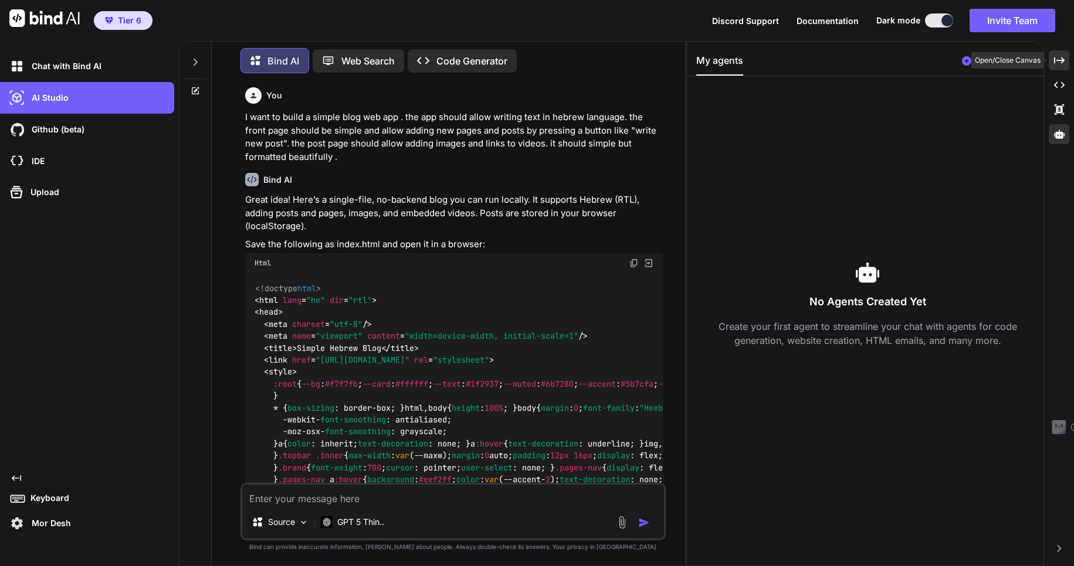
click at [1060, 60] on icon "Created with Pixso." at bounding box center [1059, 60] width 11 height 11
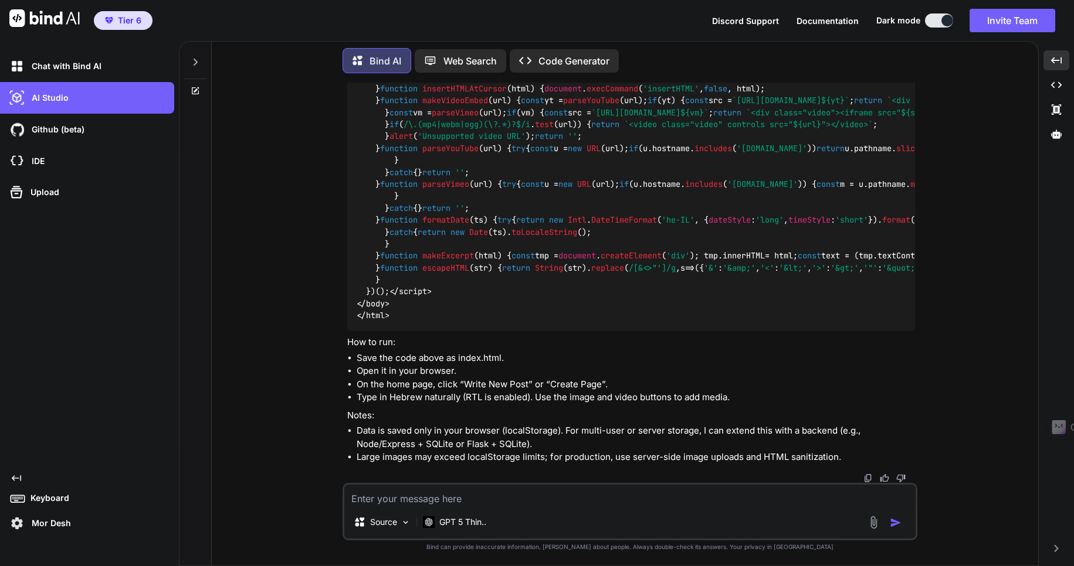
scroll to position [5849, 0]
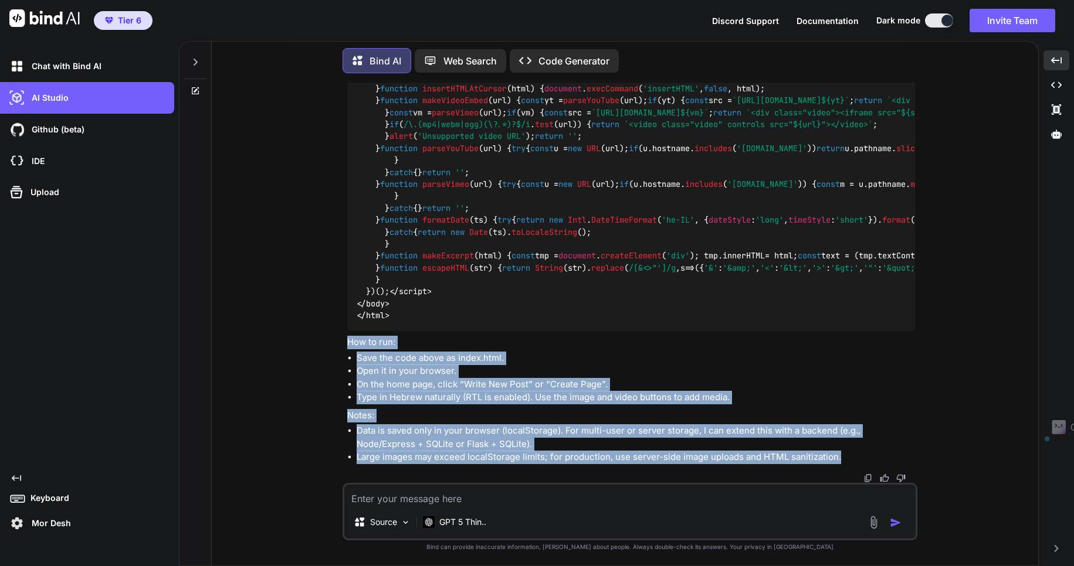
drag, startPoint x: 347, startPoint y: 340, endPoint x: 855, endPoint y: 456, distance: 520.9
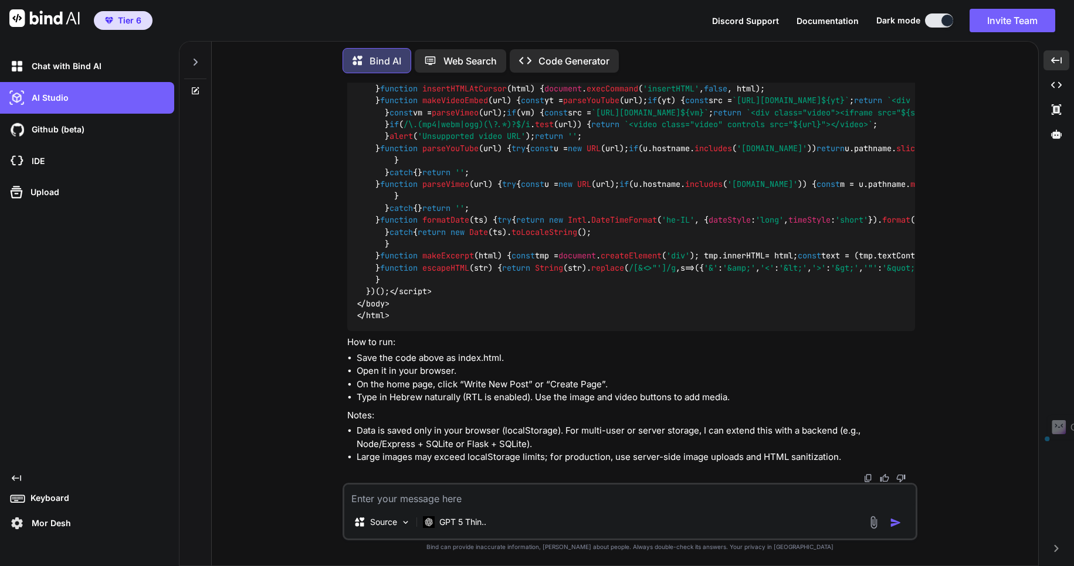
click at [198, 58] on icon at bounding box center [195, 61] width 9 height 9
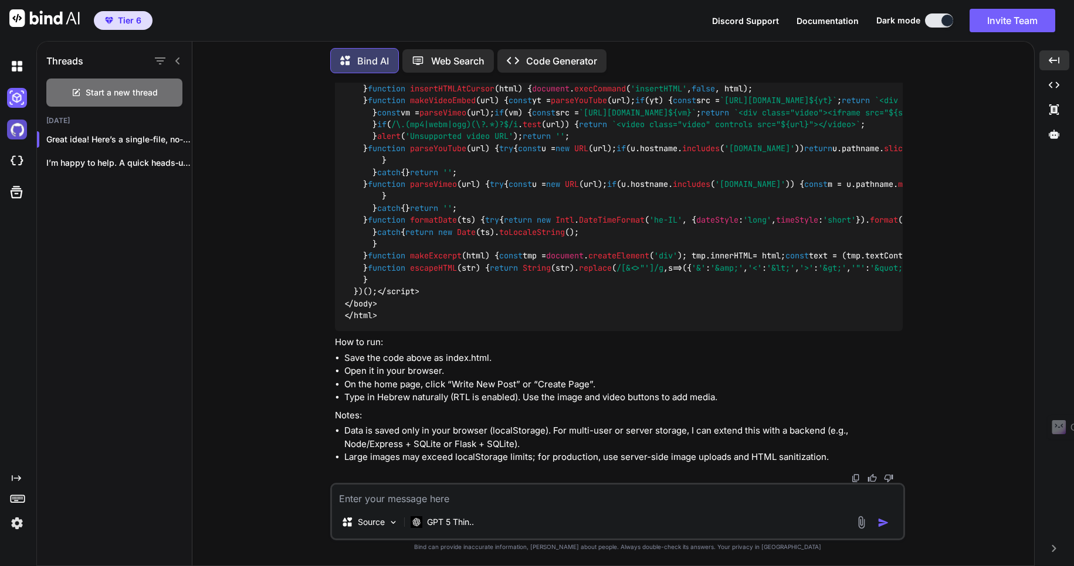
click at [15, 130] on img at bounding box center [17, 130] width 20 height 20
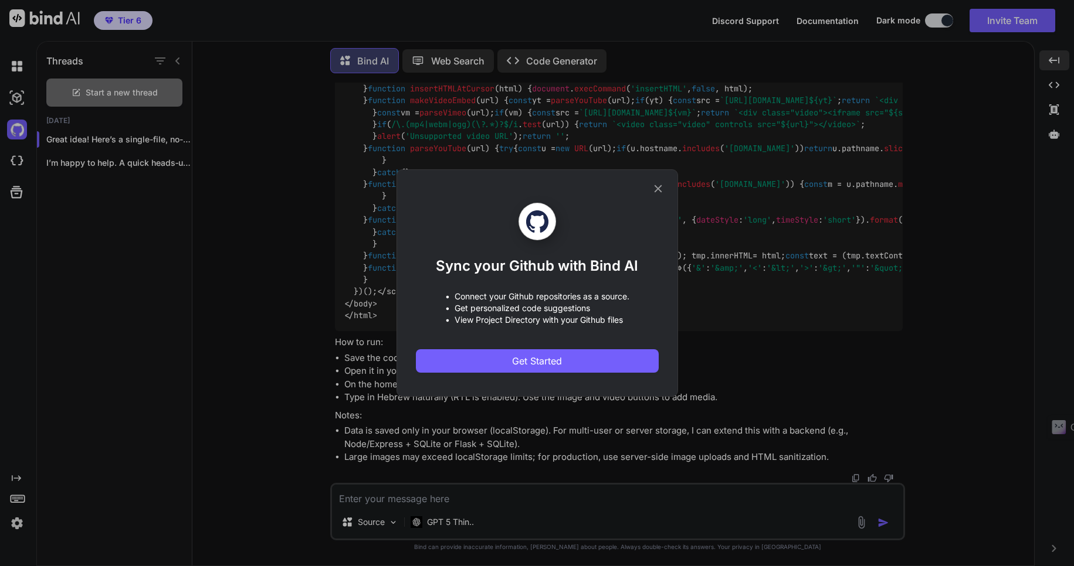
click at [657, 188] on icon at bounding box center [658, 189] width 8 height 8
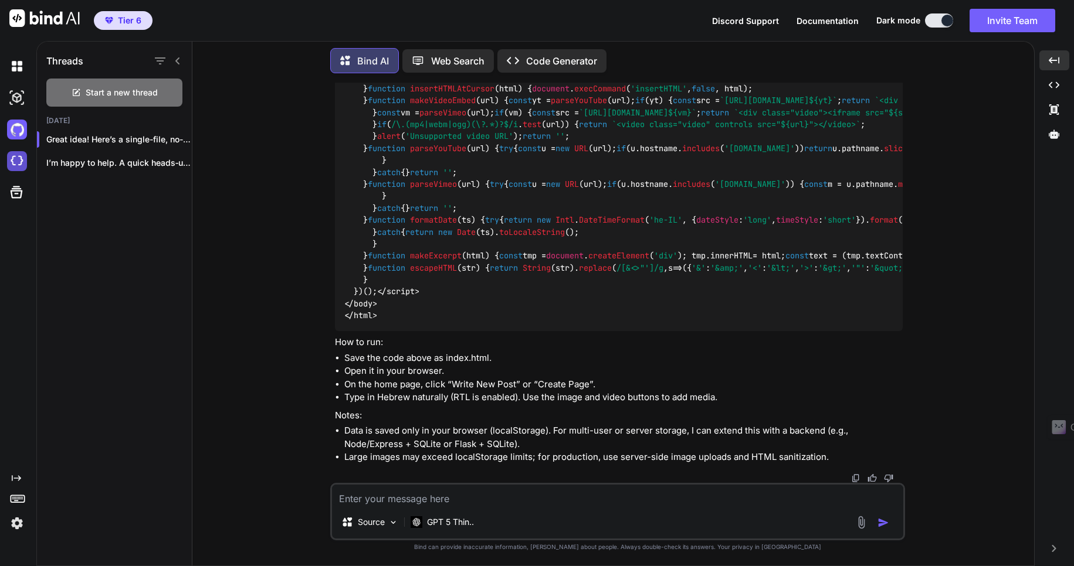
click at [16, 158] on img at bounding box center [17, 161] width 20 height 20
click at [16, 99] on img at bounding box center [17, 98] width 20 height 20
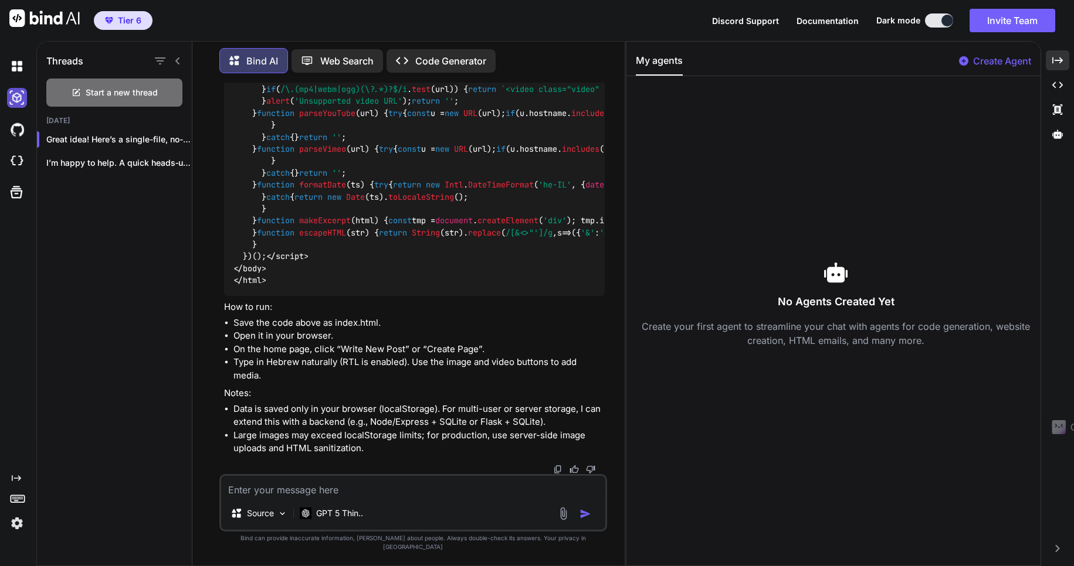
scroll to position [5875, 0]
click at [15, 65] on img at bounding box center [17, 66] width 20 height 20
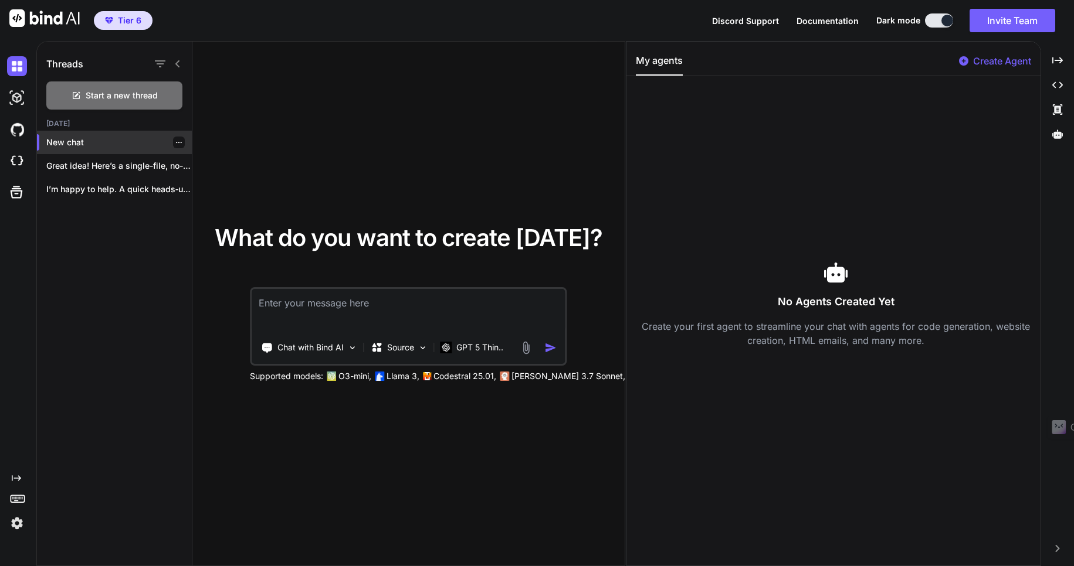
click at [69, 142] on p "New chat" at bounding box center [118, 143] width 145 height 12
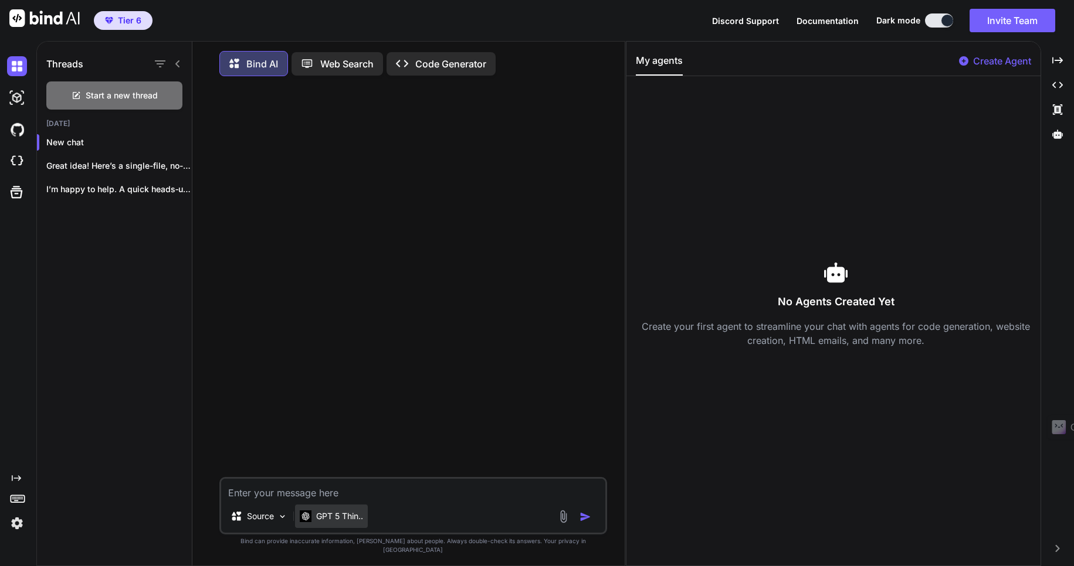
click at [338, 522] on p "GPT 5 Thin.." at bounding box center [339, 517] width 47 height 12
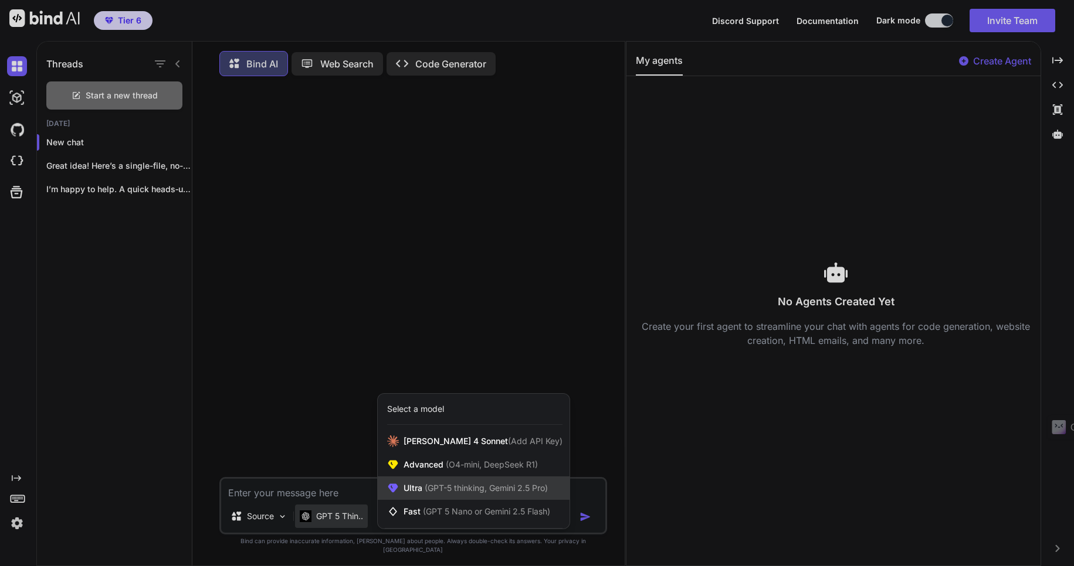
click at [425, 493] on span "(GPT-5 thinking, Gemini 2.5 Pro)" at bounding box center [484, 488] width 125 height 10
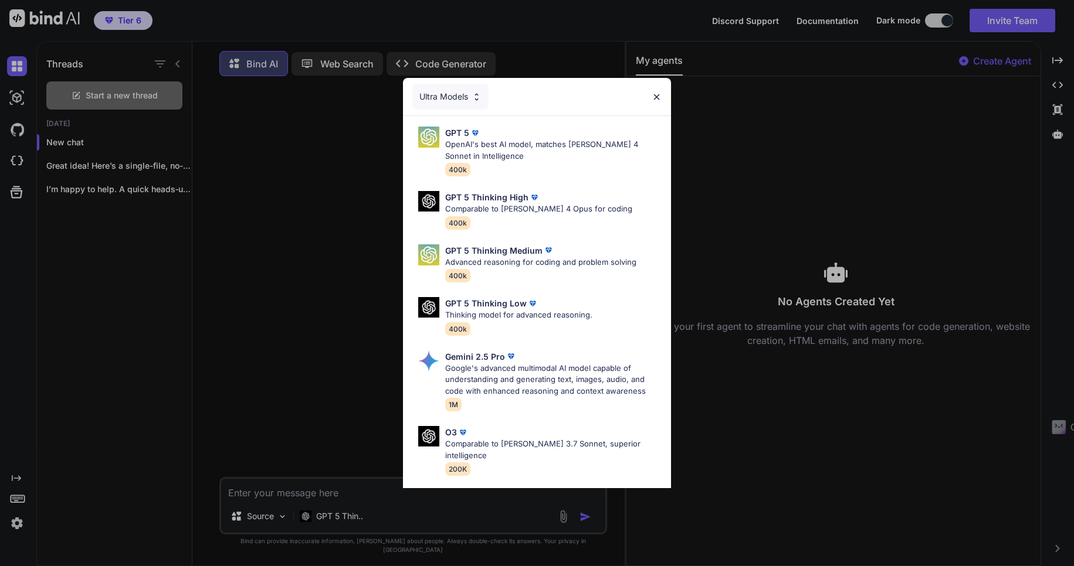
click at [656, 94] on img at bounding box center [656, 97] width 10 height 10
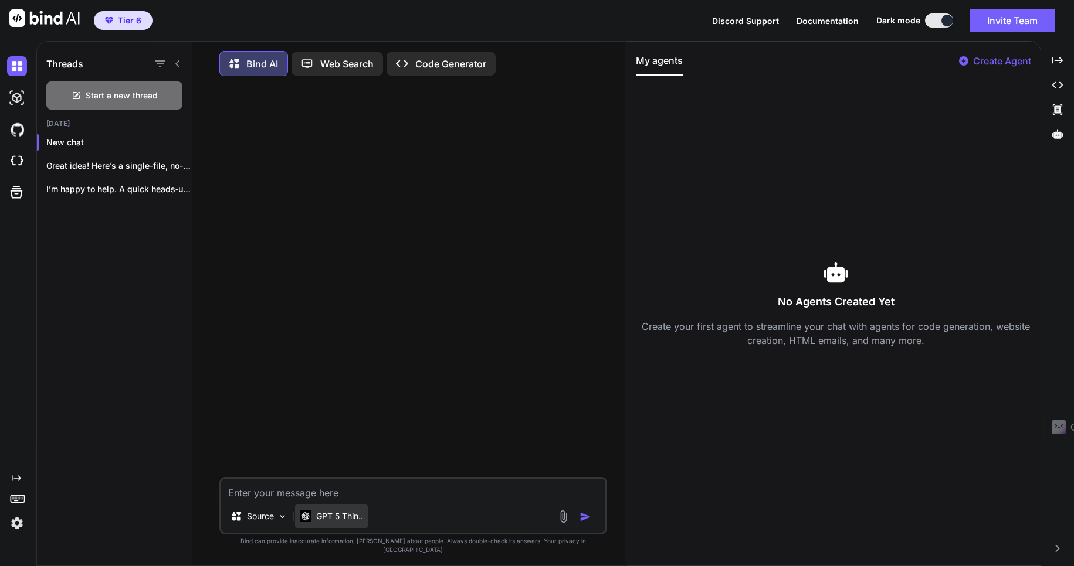
click at [334, 522] on p "GPT 5 Thin.." at bounding box center [339, 517] width 47 height 12
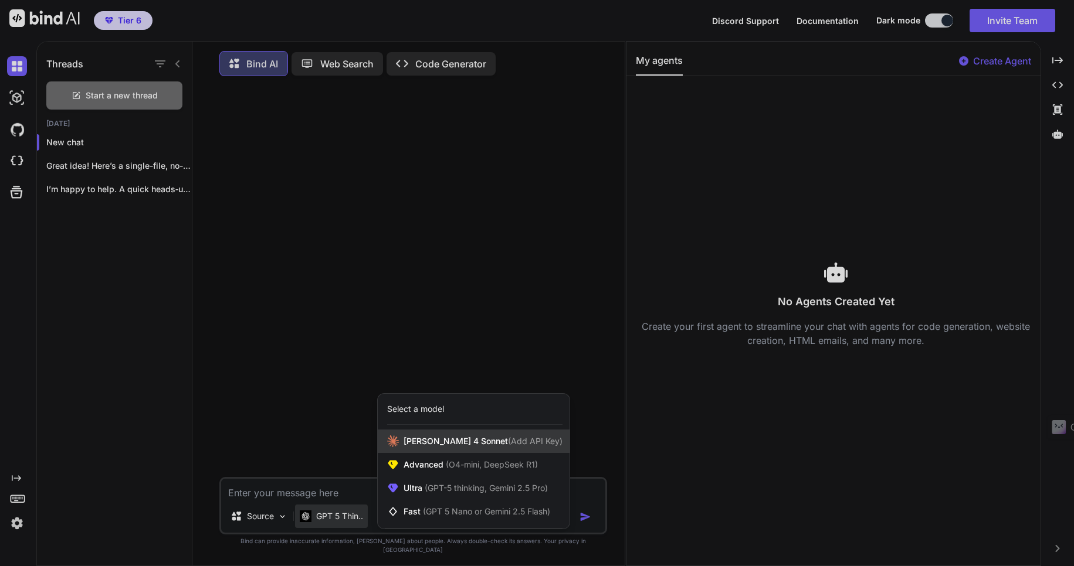
click at [466, 447] on span "Claude 4 Sonnet (Add API Key)" at bounding box center [482, 442] width 159 height 12
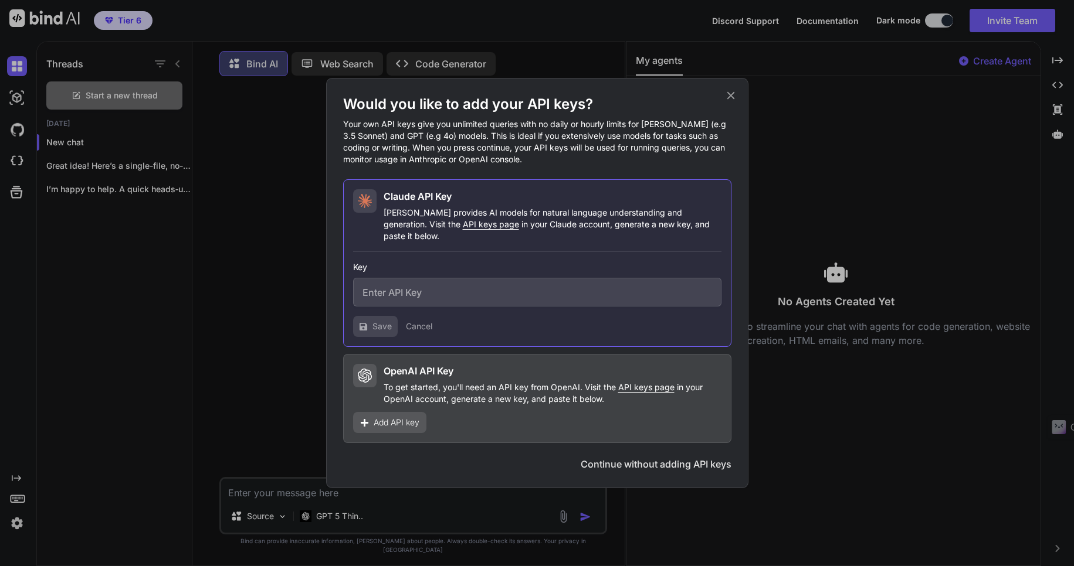
click at [730, 100] on icon at bounding box center [731, 96] width 8 height 8
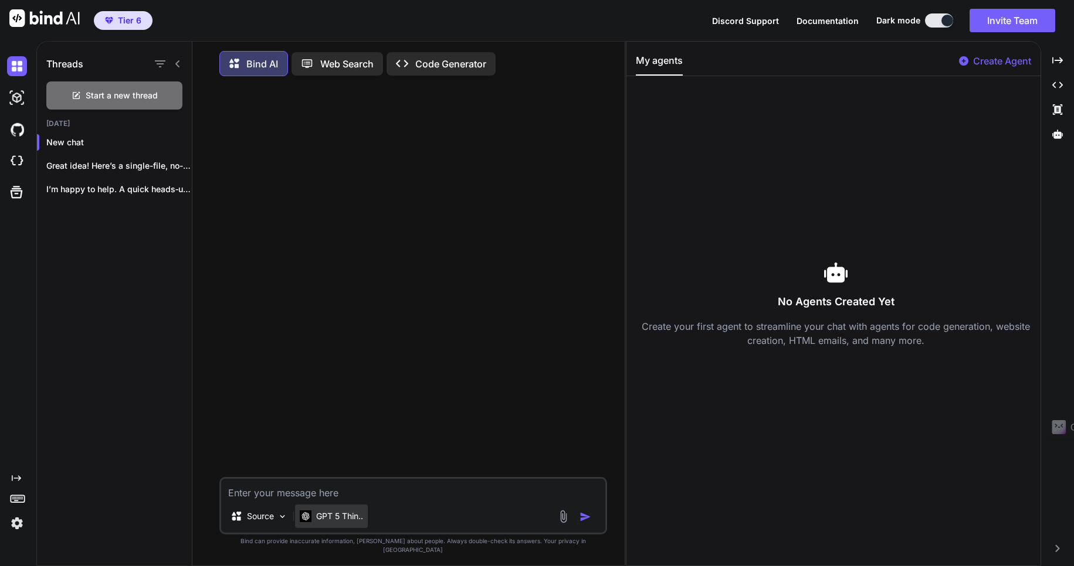
click at [339, 522] on p "GPT 5 Thin.." at bounding box center [339, 517] width 47 height 12
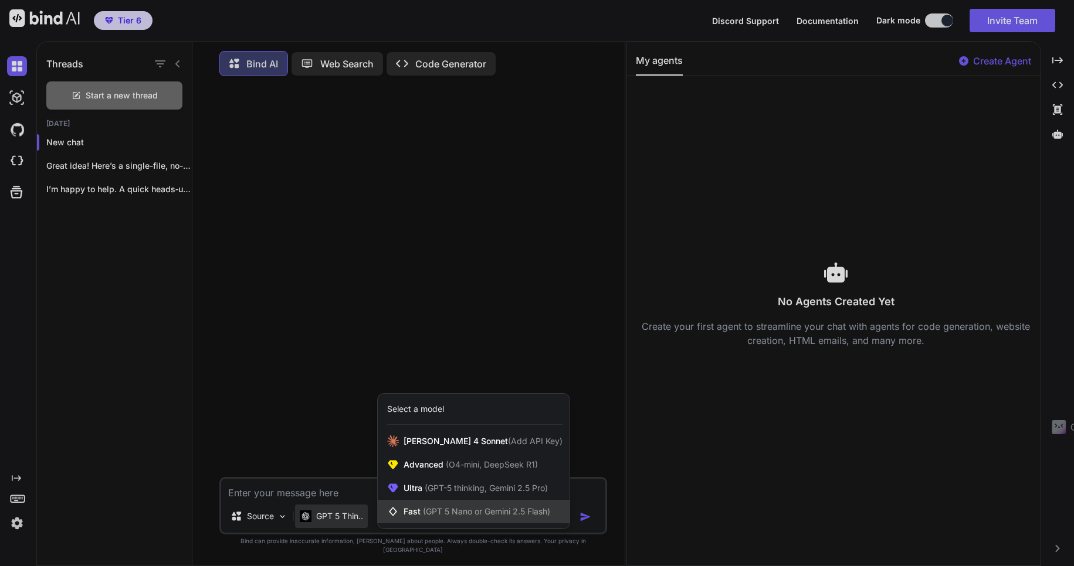
click at [423, 517] on span "(GPT 5 Nano or Gemini 2.5 Flash)" at bounding box center [486, 512] width 127 height 10
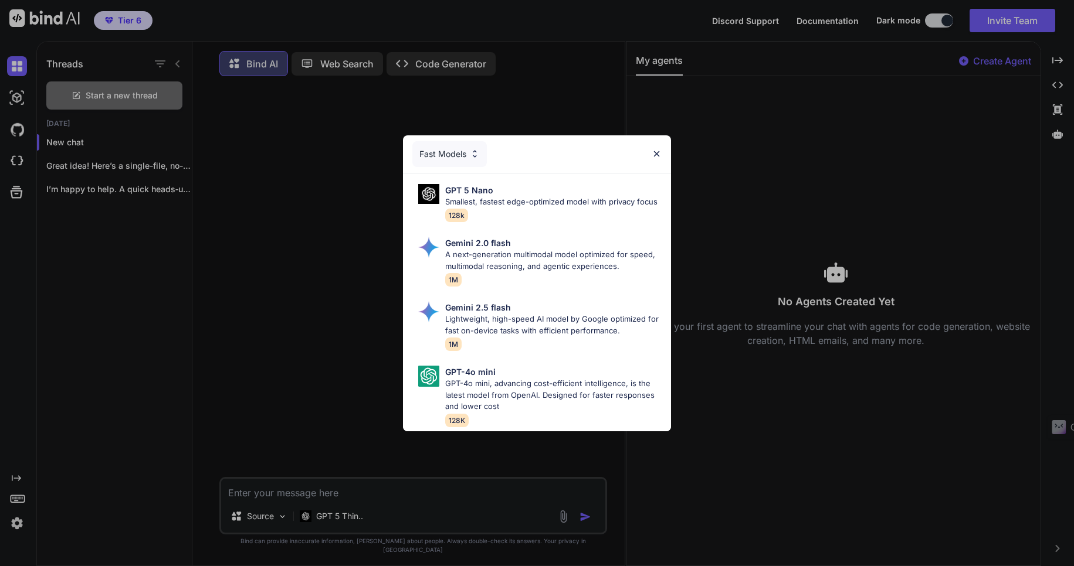
click at [656, 149] on img at bounding box center [656, 154] width 10 height 10
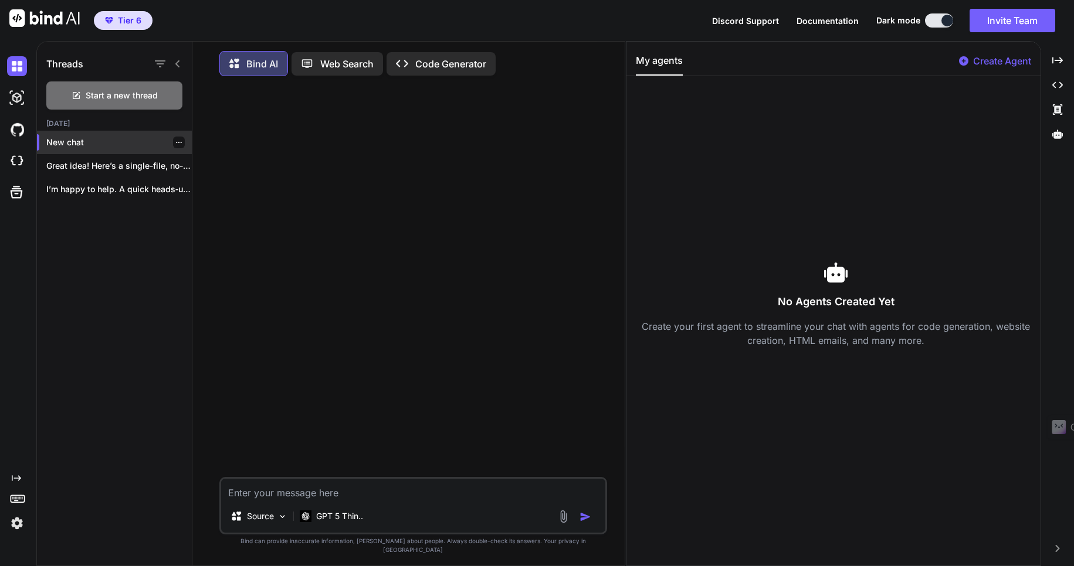
click at [79, 146] on p "New chat" at bounding box center [118, 143] width 145 height 12
click at [57, 142] on p "New chat" at bounding box center [118, 143] width 145 height 12
click at [96, 168] on p "Great idea! Here’s a single-file, no-backend blog..." at bounding box center [118, 166] width 145 height 12
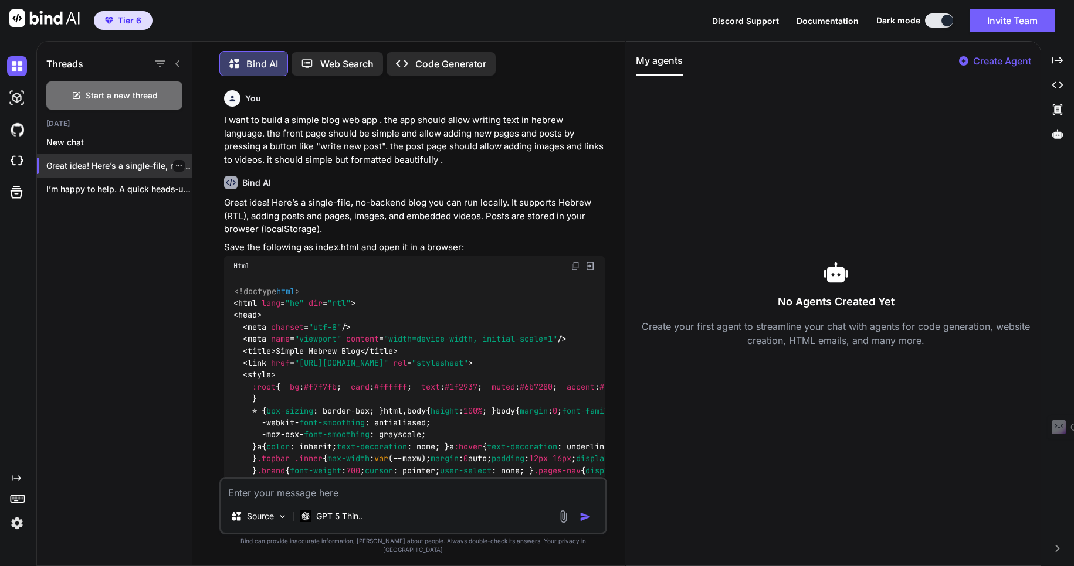
scroll to position [6, 0]
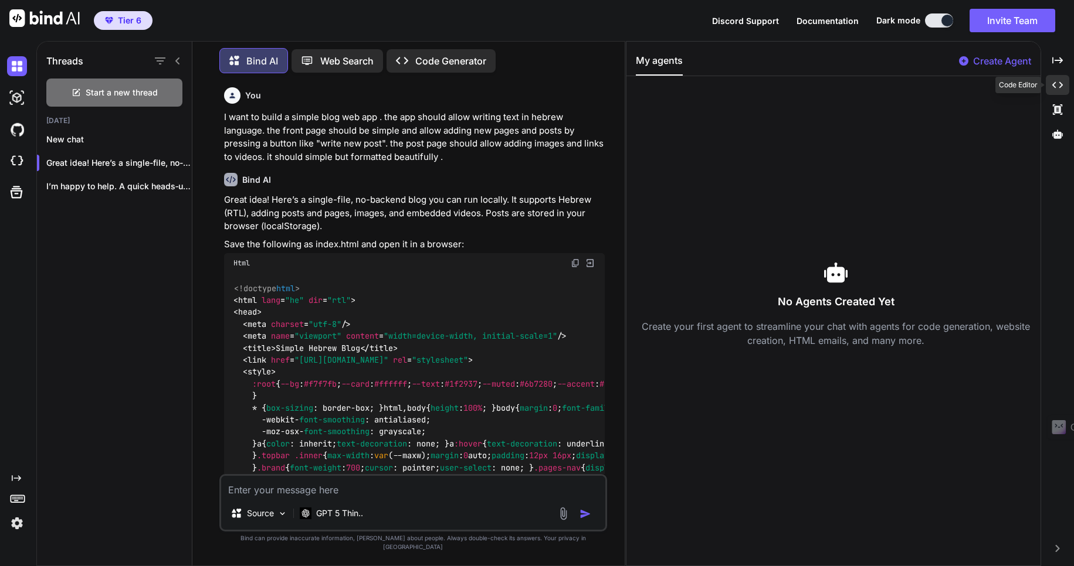
click at [1057, 84] on icon "Created with Pixso." at bounding box center [1057, 85] width 11 height 11
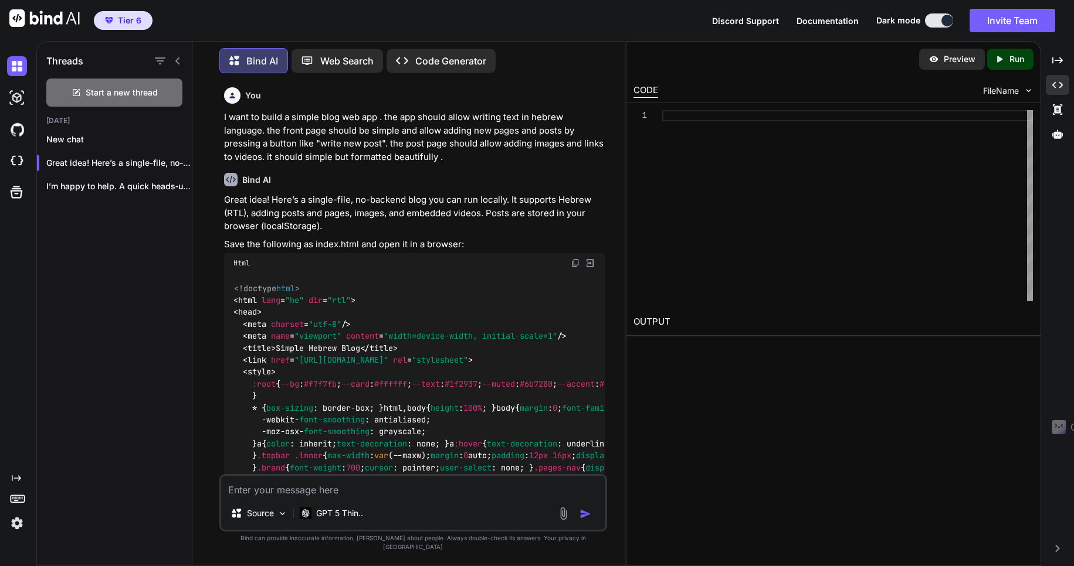
click at [245, 497] on textarea at bounding box center [413, 486] width 384 height 21
click at [272, 497] on textarea at bounding box center [413, 486] width 384 height 21
type textarea "x"
type textarea "ת"
type textarea "x"
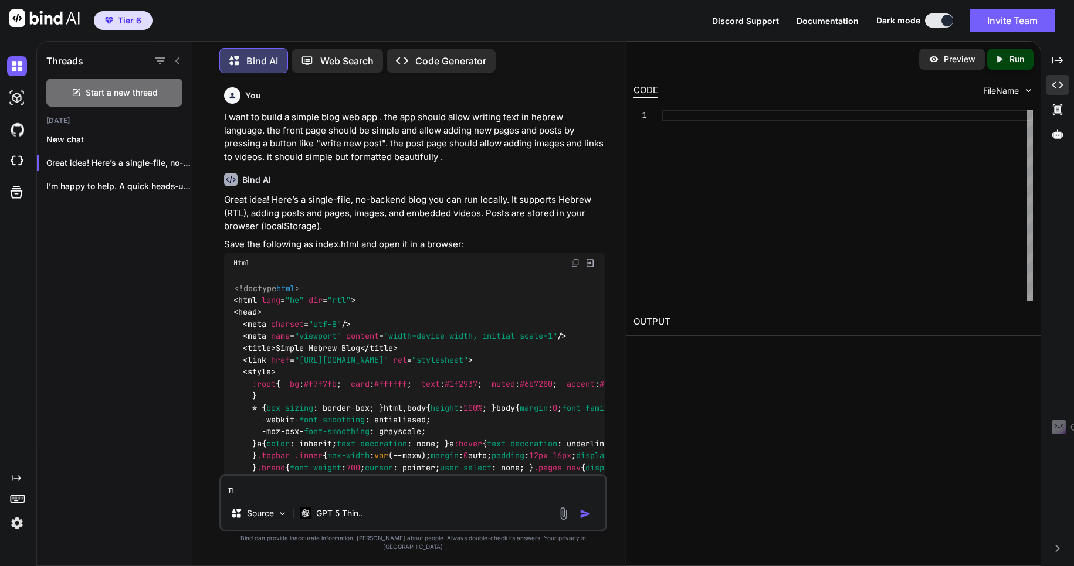
type textarea "תו"
type textarea "x"
type textarea "תוד"
type textarea "x"
type textarea "תודה"
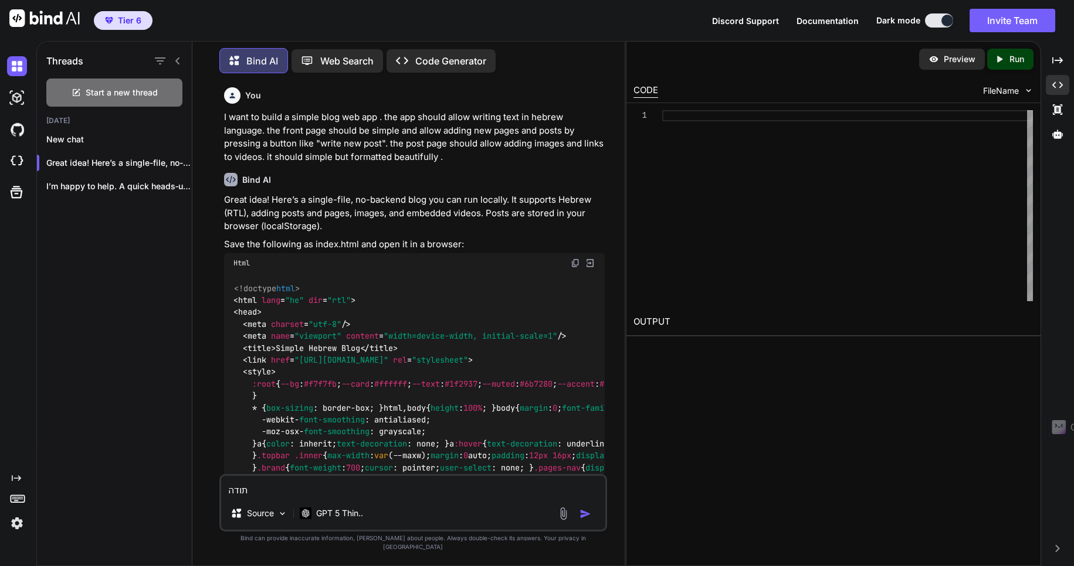
type textarea "x"
type textarea "תודה"
type textarea "x"
type textarea "תודה ע"
type textarea "x"
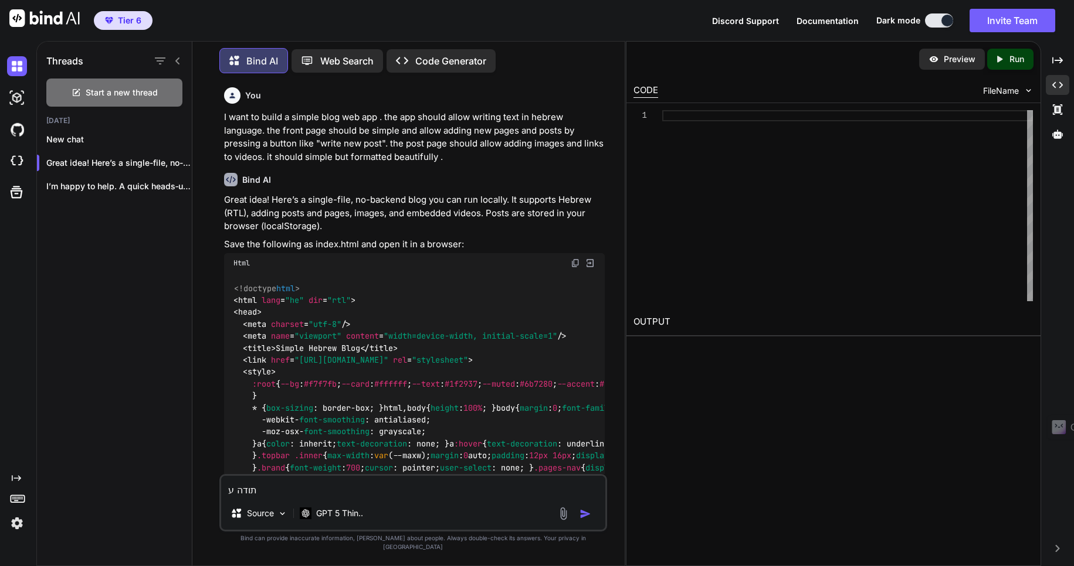
type textarea "תודה על"
type textarea "x"
type textarea "תודה על"
type textarea "x"
type textarea "תודה על ה"
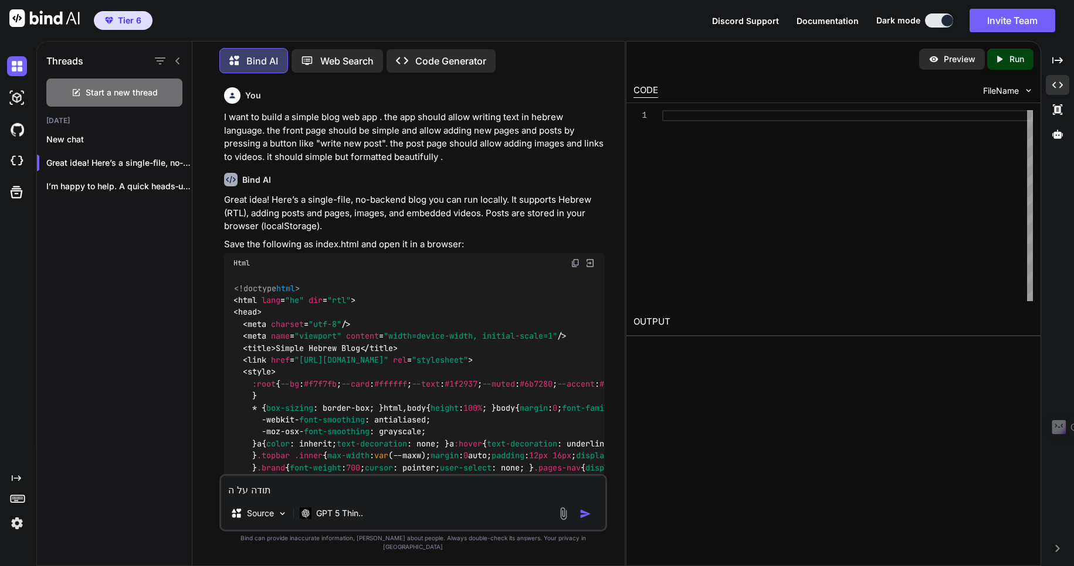
type textarea "x"
type textarea "תודה על הק"
type textarea "x"
type textarea "תודה על הקו"
type textarea "x"
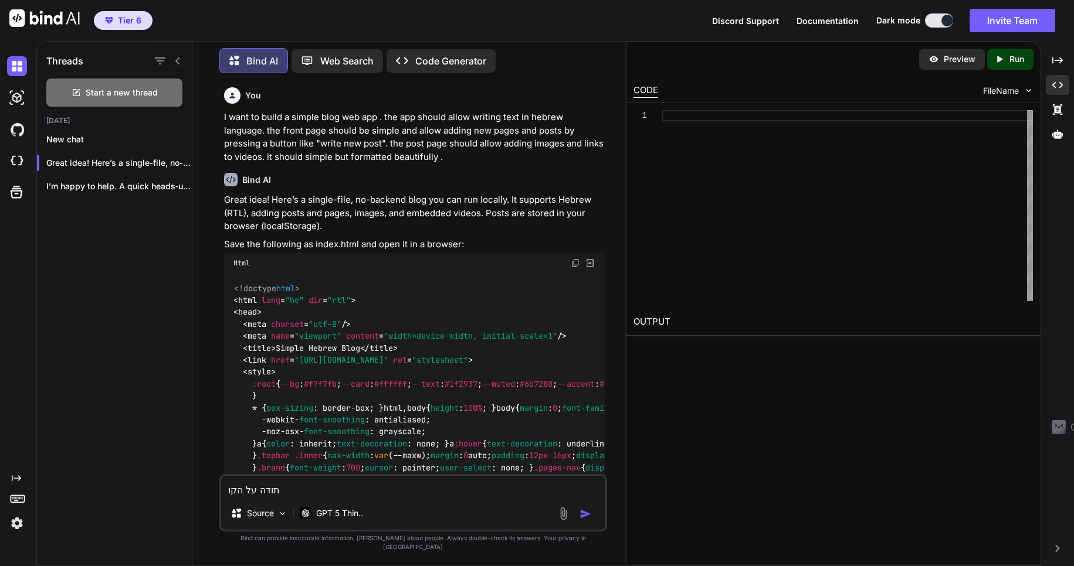
type textarea "תודה על הקוד"
type textarea "x"
type textarea "תודה על הקוד"
type textarea "x"
type textarea "תודה על הקוד ה"
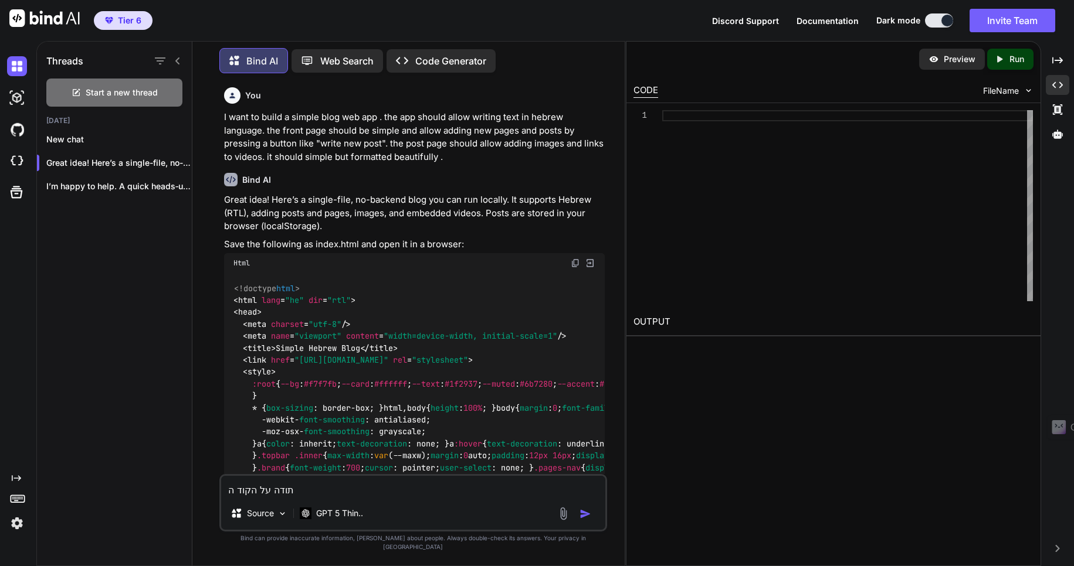
type textarea "x"
type textarea "תודה על הקוד המ"
type textarea "x"
type textarea "תודה על הקוד המע"
type textarea "x"
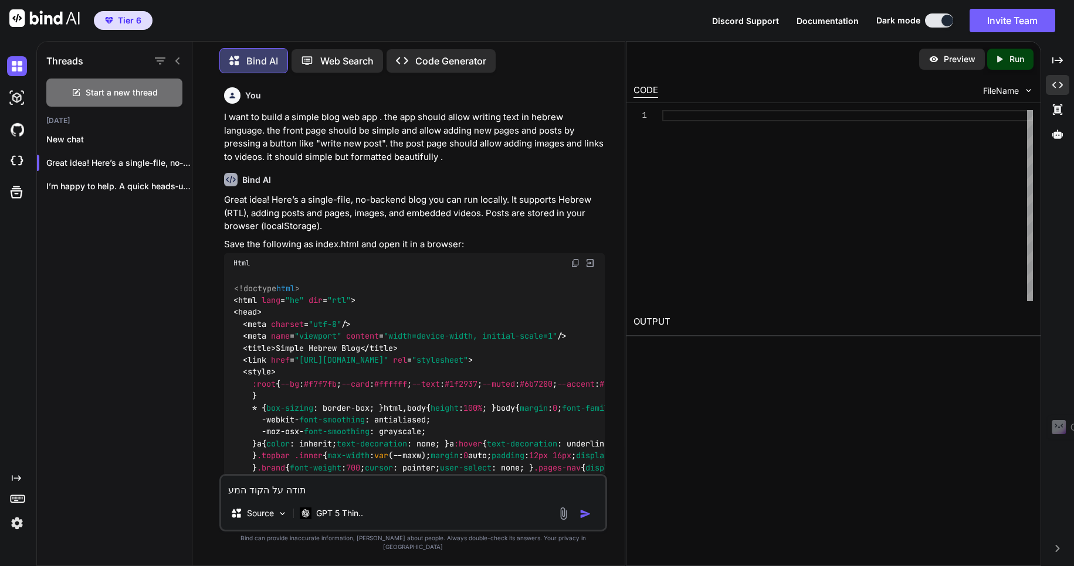
type textarea "תודה על הקוד המעו"
type textarea "x"
type textarea "תודה על הקוד המעול"
type textarea "x"
type textarea "תודה על הקוד המעולה"
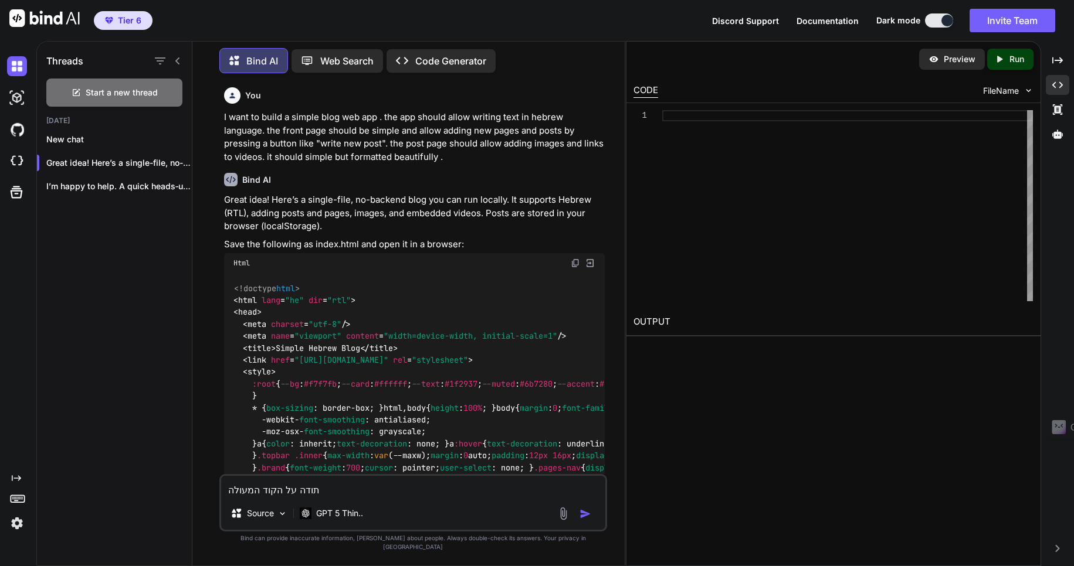
type textarea "x"
type textarea "תודה על הקוד המעולה."
type textarea "x"
type textarea "תודה על הקוד המעולה."
type textarea "x"
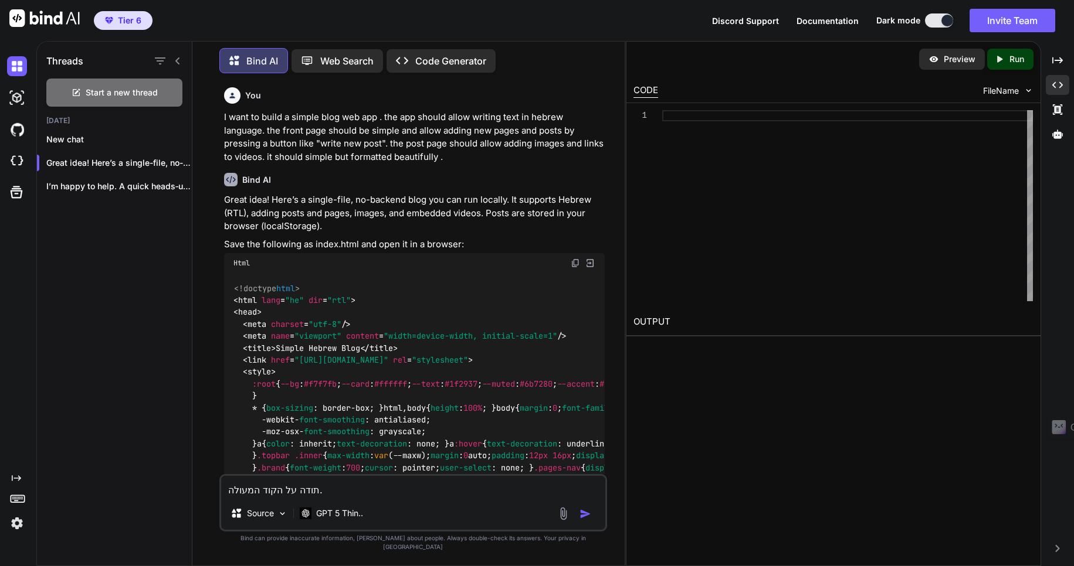
type textarea "תודה על הקוד המעולה. א"
type textarea "x"
type textarea "תודה על הקוד המעולה. אכ"
type textarea "x"
type textarea "תודה על הקוד המעולה. אכן"
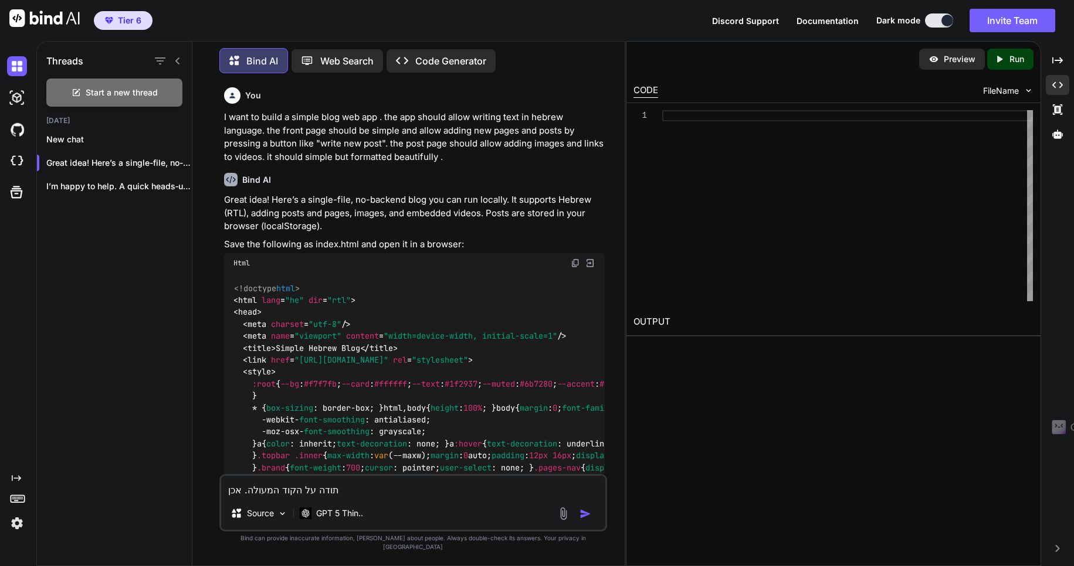
type textarea "x"
type textarea "תודה על הקוד המעולה. אכן"
type textarea "x"
type textarea "תודה על הקוד המעולה. אכן ת"
type textarea "x"
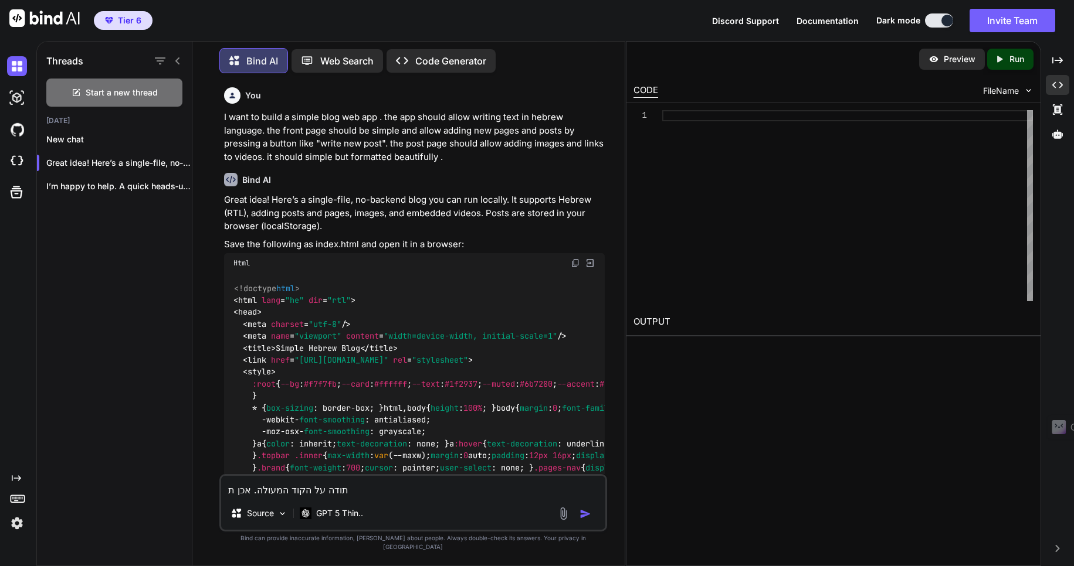
type textarea "תודה על הקוד המעולה. אכן תו"
type textarea "x"
type textarea "תודה על הקוד המעולה. אכן תוכ"
type textarea "x"
type textarea "תודה על הקוד המעולה. אכן תוכנ"
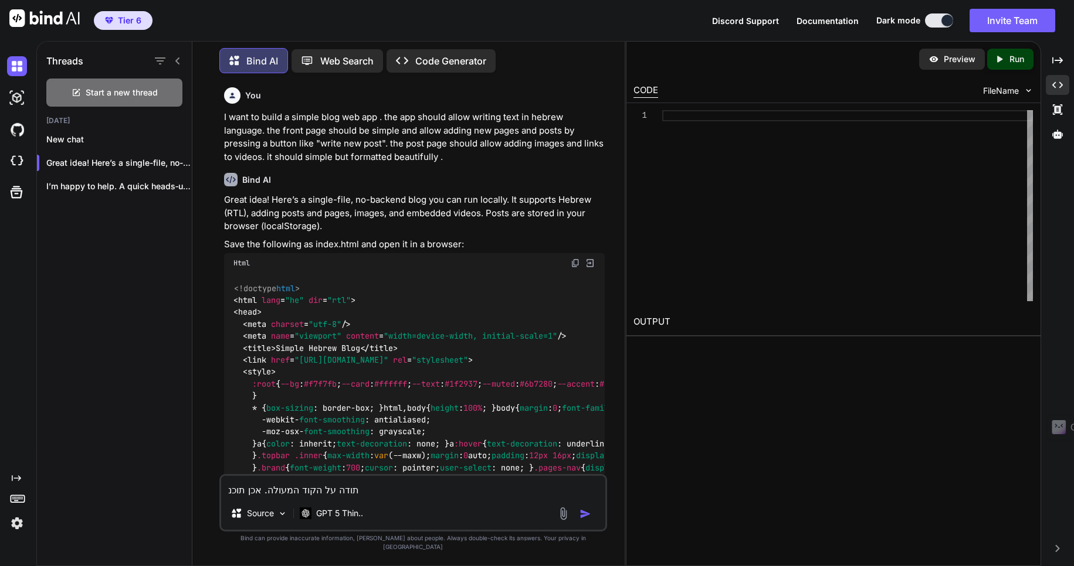
type textarea "x"
type textarea "תודה על הקוד המעולה. אכן תוכנה"
type textarea "x"
type textarea "תודה על הקוד המעולה. אכן תוכנה"
type textarea "x"
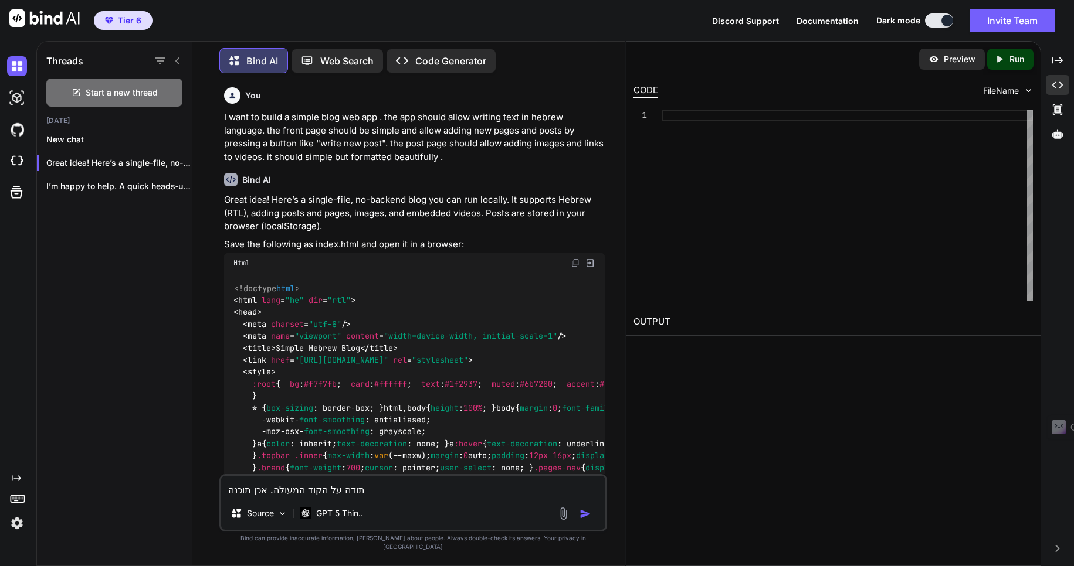
type textarea "תודה על הקוד המעולה. אכן תוכנה ק"
type textarea "x"
type textarea "תודה על הקוד המעולה. אכן תוכנה קט"
type textarea "x"
type textarea "תודה על הקוד המעולה. אכן תוכנה קטנ"
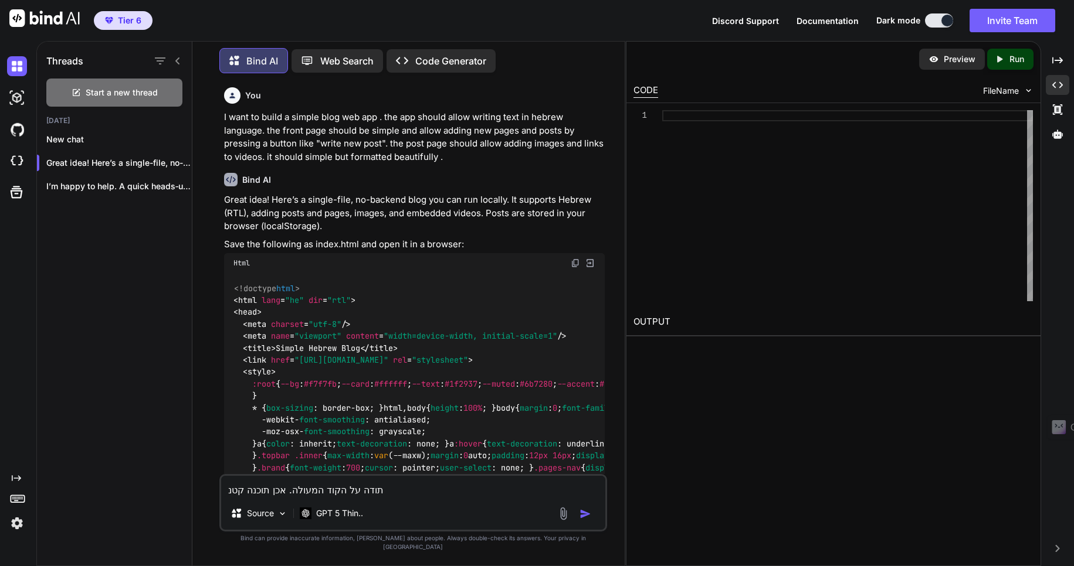
type textarea "x"
type textarea "תודה על הקוד המעולה. אכן תוכנה קטנה"
type textarea "x"
type textarea "תודה על הקוד המעולה. אכן תוכנה קטנה"
type textarea "x"
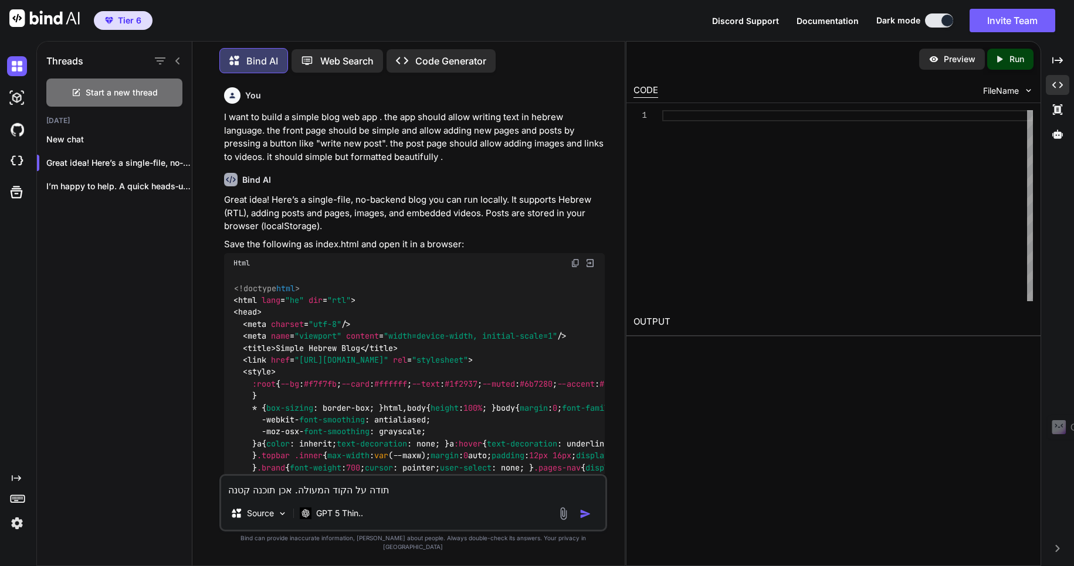
type textarea "תודה על הקוד המעולה. אכן תוכנה קטנה ו"
type textarea "x"
type textarea "תודה על הקוד המעולה. אכן תוכנה קטנה ומ"
type textarea "x"
type textarea "תודה על הקוד המעולה. אכן תוכנה קטנה ומצו"
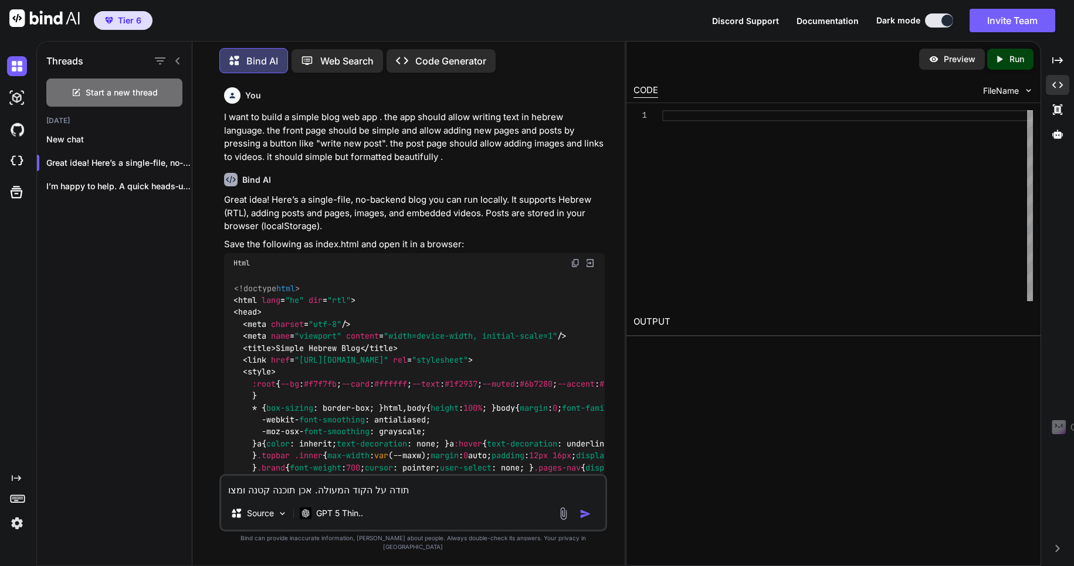
type textarea "x"
type textarea "תודה על הקוד המעולה. אכן תוכנה קטנה ומצון"
type textarea "x"
type textarea "תודה על הקוד המעולה. אכן תוכנה קטנה ומצוןי"
type textarea "x"
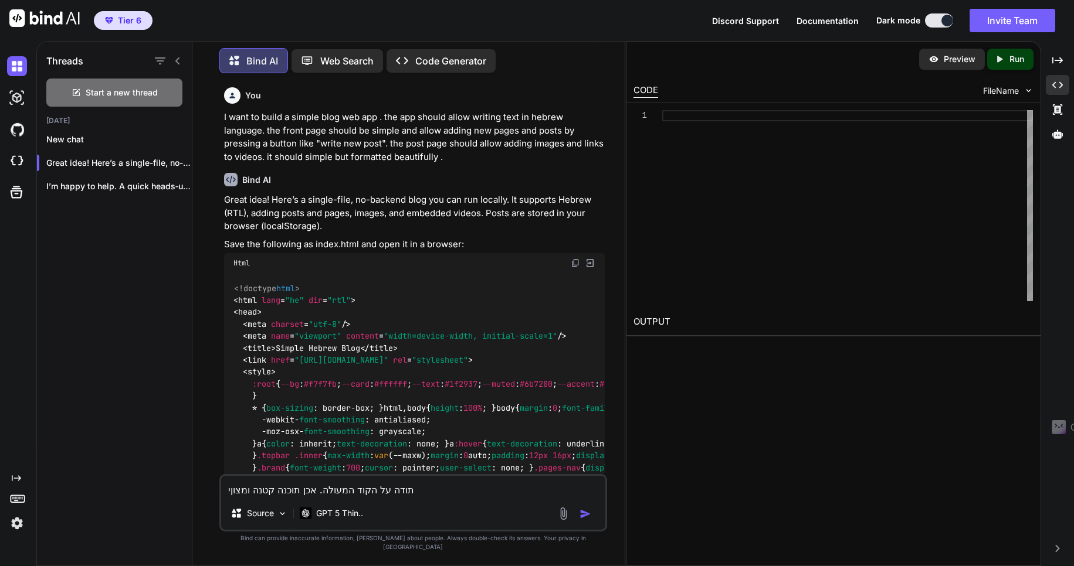
type textarea "תודה על הקוד המעולה. אכן תוכנה קטנה ומצוןיי"
type textarea "x"
type textarea "תודה על הקוד המעולה. אכן תוכנה קטנה ומצוןי"
type textarea "x"
type textarea "תודה על הקוד המעולה. אכן תוכנה קטנה ומצון"
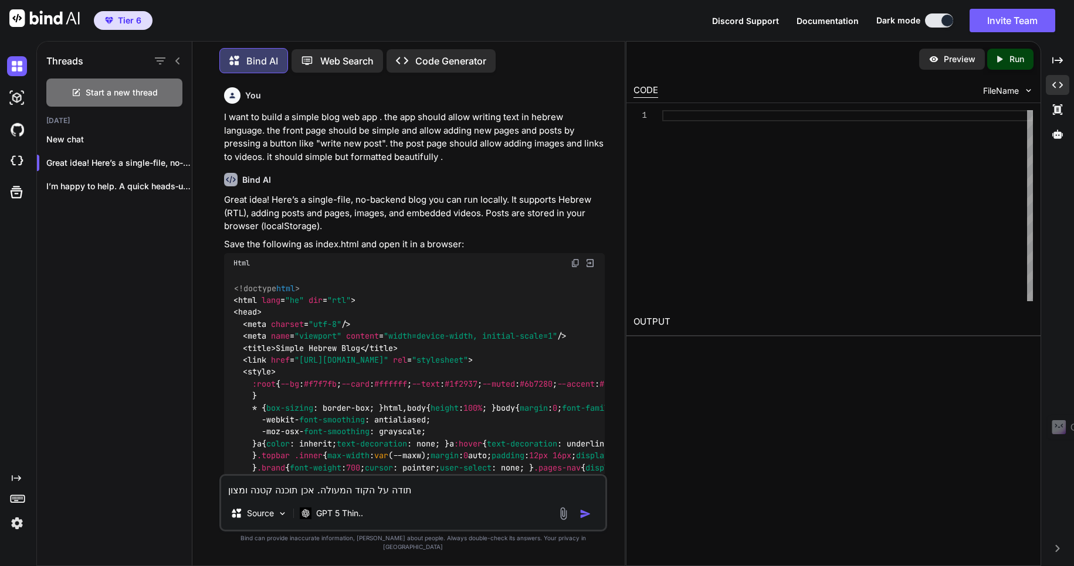
type textarea "x"
type textarea "תודה על הקוד המעולה. אכן תוכנה קטנה ומצו"
type textarea "x"
type textarea "תודה על הקוד המעולה. אכן תוכנה קטנה ומצוי"
type textarea "x"
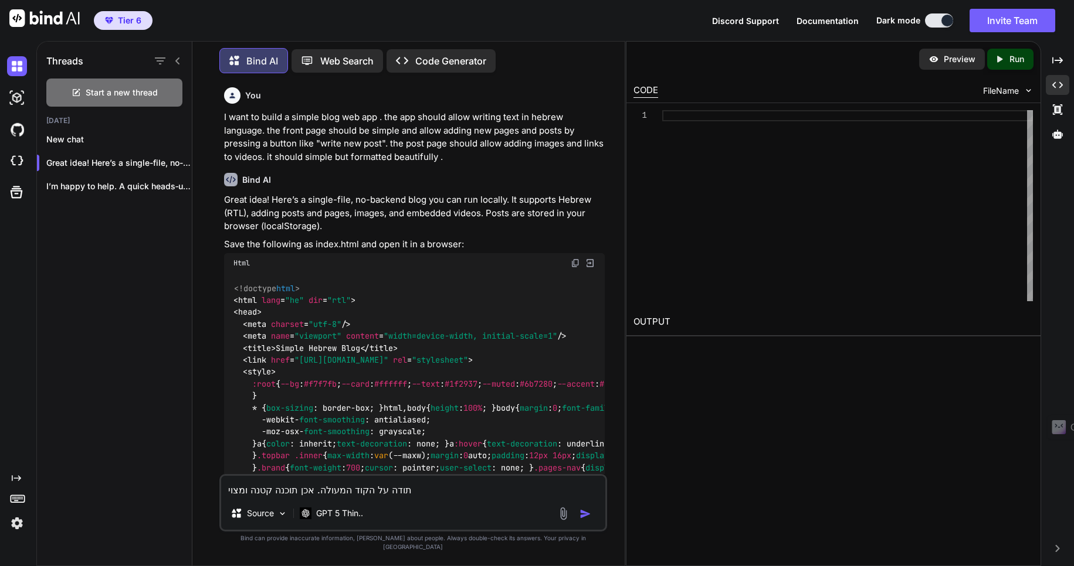
type textarea "תודה על הקוד המעולה. אכן תוכנה קטנה ומצויי"
type textarea "x"
type textarea "תודה על הקוד המעולה. אכן תוכנה קטנה ומצויינ"
type textarea "x"
type textarea "תודה על הקוד המעולה. אכן תוכנה קטנה ומצויינת"
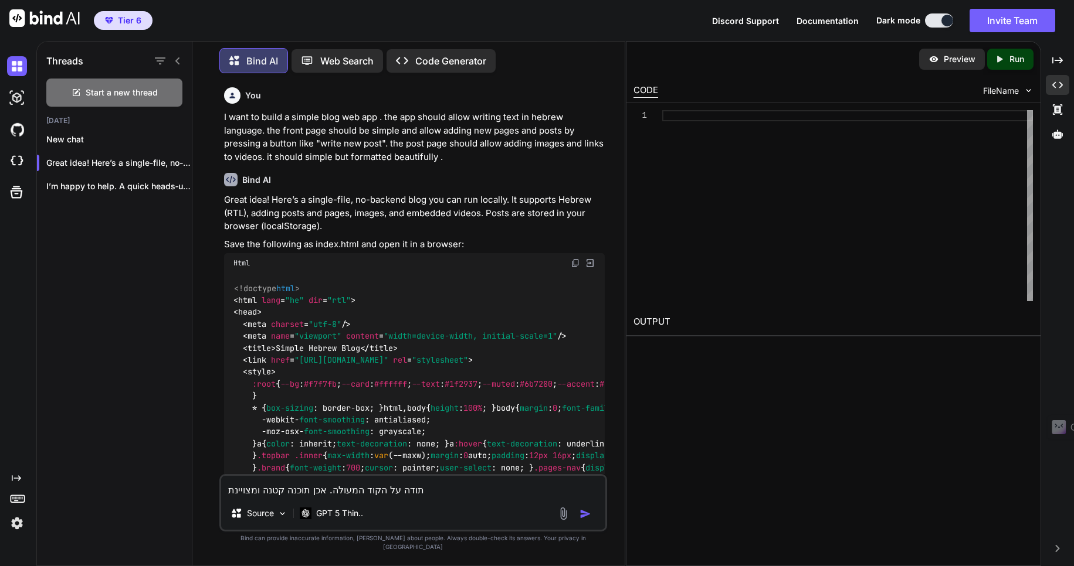
type textarea "x"
type textarea "תודה על הקוד המעולה. אכן תוכנה קטנה ומצויינת"
type textarea "x"
type textarea "תודה על הקוד המעולה. אכן תוכנה קטנה ומצויינת י"
type textarea "x"
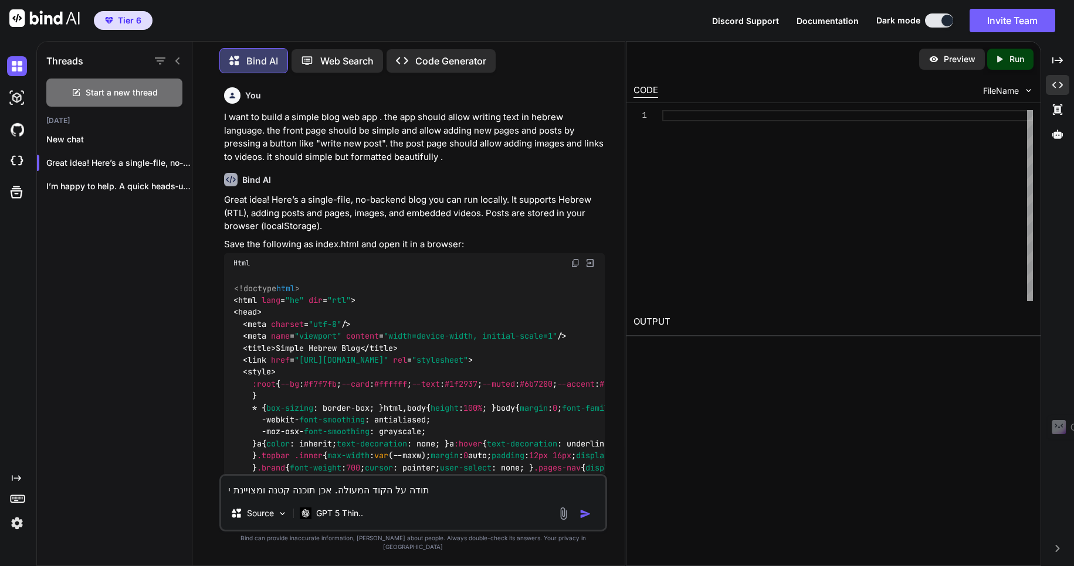
type textarea "תודה על הקוד המעולה. אכן תוכנה קטנה ומצויינת יצ"
type textarea "x"
type textarea "תודה על הקוד המעולה. אכן תוכנה קטנה ומצויינת יצר"
type textarea "x"
type textarea "תודה על הקוד המעולה. אכן תוכנה קטנה ומצויינת יצרת"
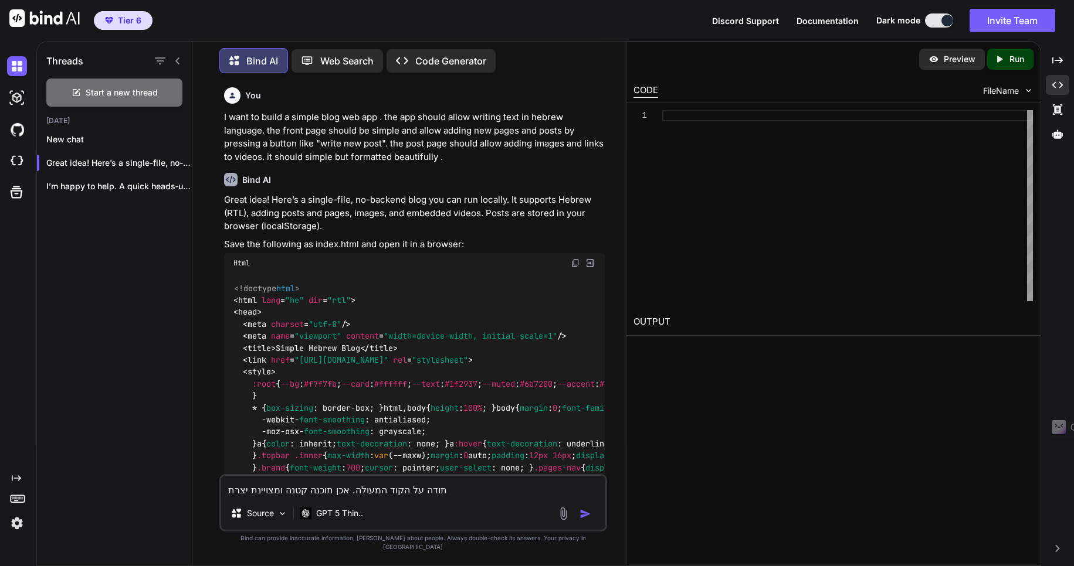
type textarea "x"
type textarea "תודה על הקוד המעולה. אכן תוכנה קטנה ומצויינת יצרת."
type textarea "x"
type textarea "תודה על הקוד המעולה. אכן תוכנה קטנה ומצויינת יצרת."
type textarea "x"
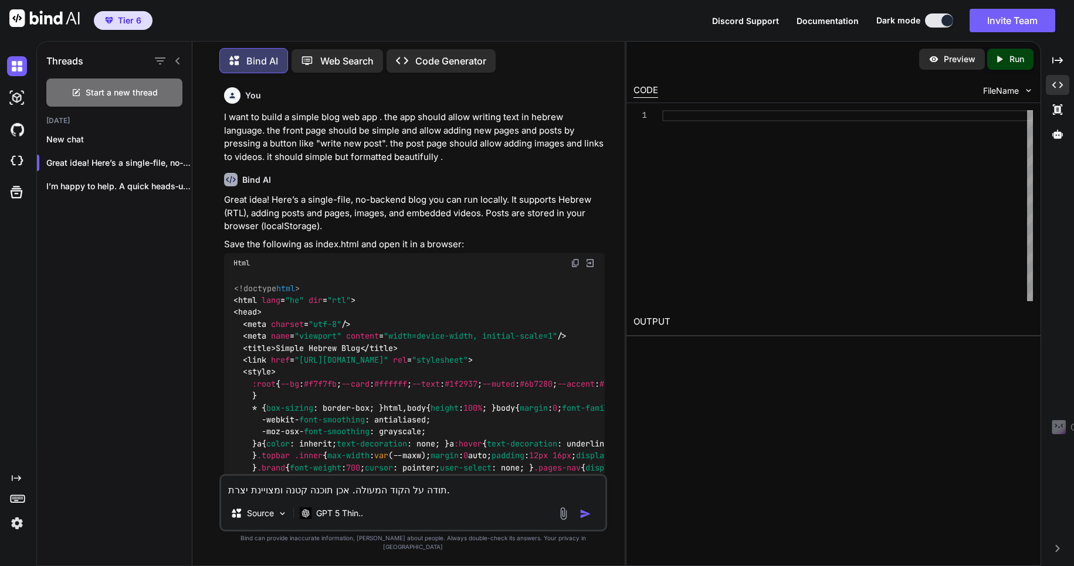
type textarea "תודה על הקוד המעולה. אכן תוכנה קטנה ומצויינת יצרת. א"
type textarea "x"
type textarea "תודה על הקוד המעולה. אכן תוכנה קטנה ומצויינת יצרת. אני"
type textarea "x"
type textarea "תודה על הקוד המעולה. אכן תוכנה קטנה ומצויינת יצרת. אני"
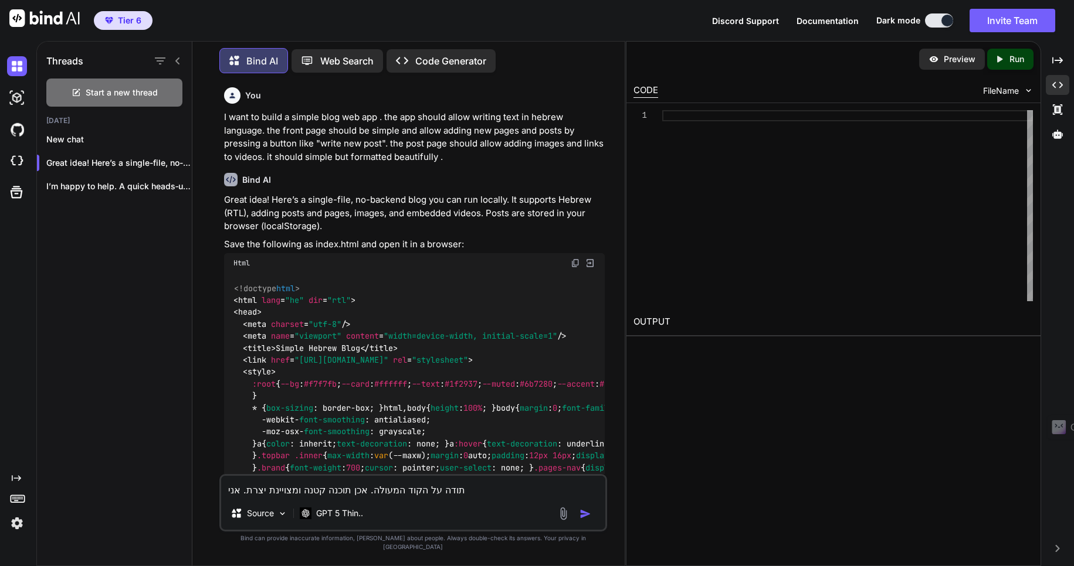
type textarea "x"
type textarea "תודה על הקוד המעולה. אכן תוכנה קטנה ומצויינת יצרת. אני ר"
type textarea "x"
type textarea "תודה על הקוד המעולה. אכן תוכנה קטנה ומצויינת יצרת. אני רו"
type textarea "x"
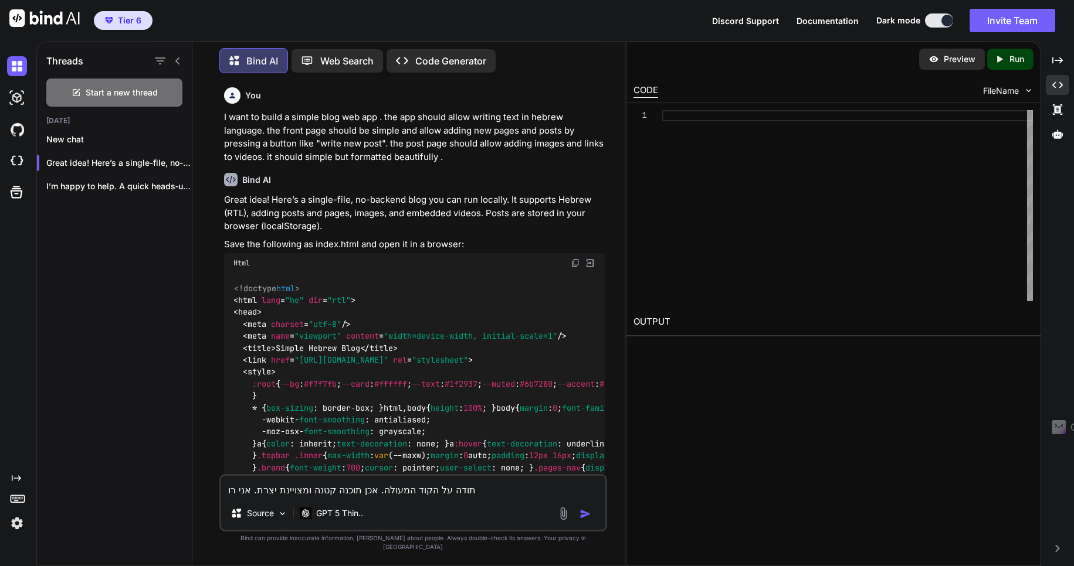
type textarea "תודה על הקוד המעולה. אכן תוכנה קטנה ומצויינת יצרת. אני רוצ"
type textarea "x"
type textarea "תודה על הקוד המעולה. אכן תוכנה קטנה ומצויינת יצרת. אני רוצה"
type textarea "x"
type textarea "תודה על הקוד המעולה. אכן תוכנה קטנה ומצויינת יצרת. אני רוצה"
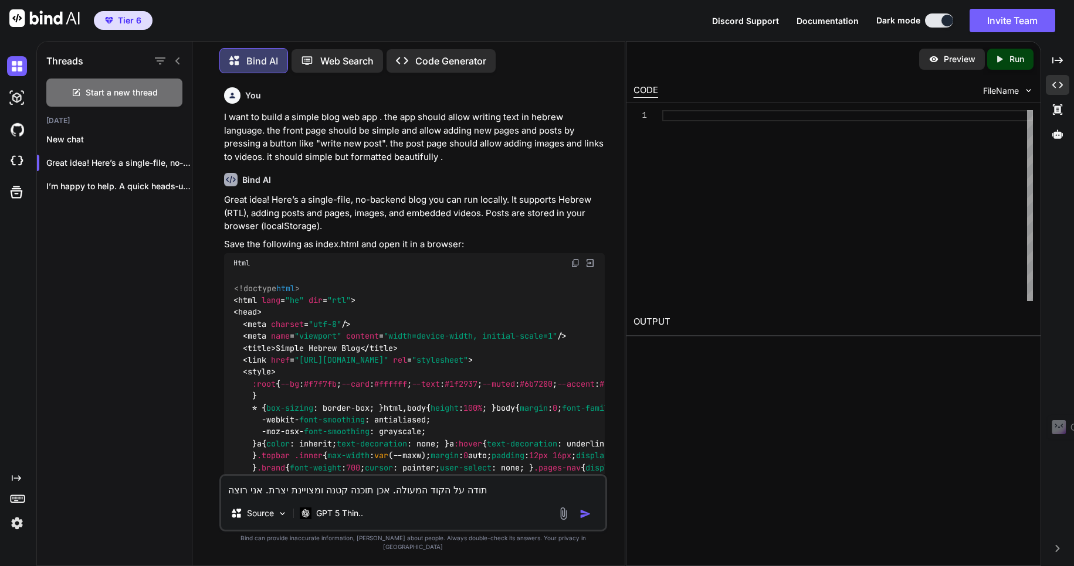
type textarea "x"
type textarea "תודה על הקוד המעולה. אכן תוכנה קטנה ומצויינת יצרת. אני רוצה ש"
type textarea "x"
type textarea "תודה על הקוד המעולה. אכן תוכנה קטנה ומצויינת יצרת. אני רוצה שת"
type textarea "x"
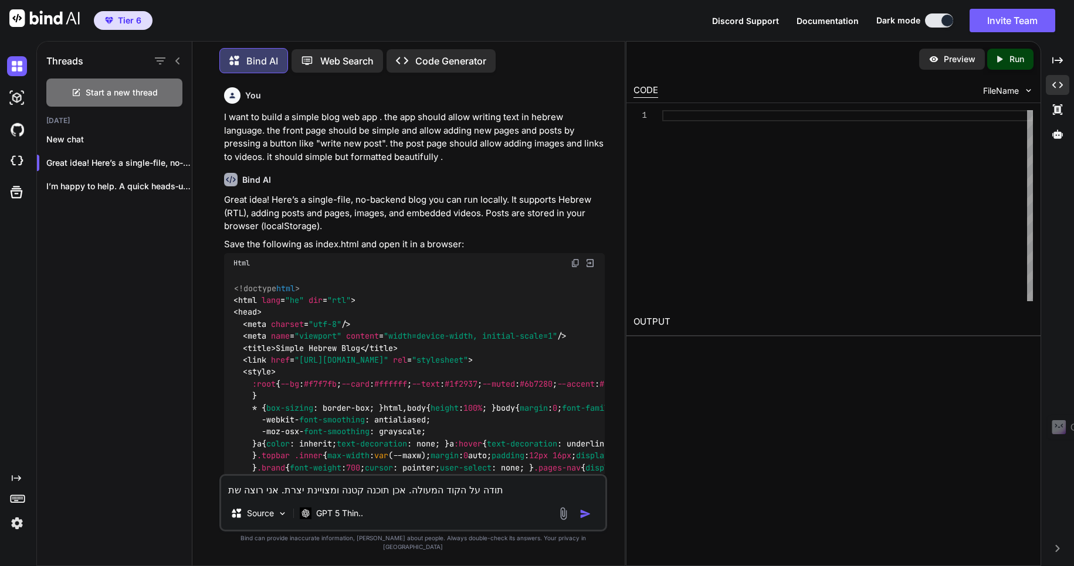
type textarea "תודה על הקוד המעולה. אכן תוכנה קטנה ומצויינת יצרת. אני רוצה שתו"
type textarea "x"
type textarea "תודה על הקוד המעולה. אכן תוכנה קטנה ומצויינת יצרת. אני רוצה שתוס"
type textarea "x"
type textarea "תודה על הקוד המעולה. אכן תוכנה קטנה ומצויינת יצרת. אני רוצה שתוסי"
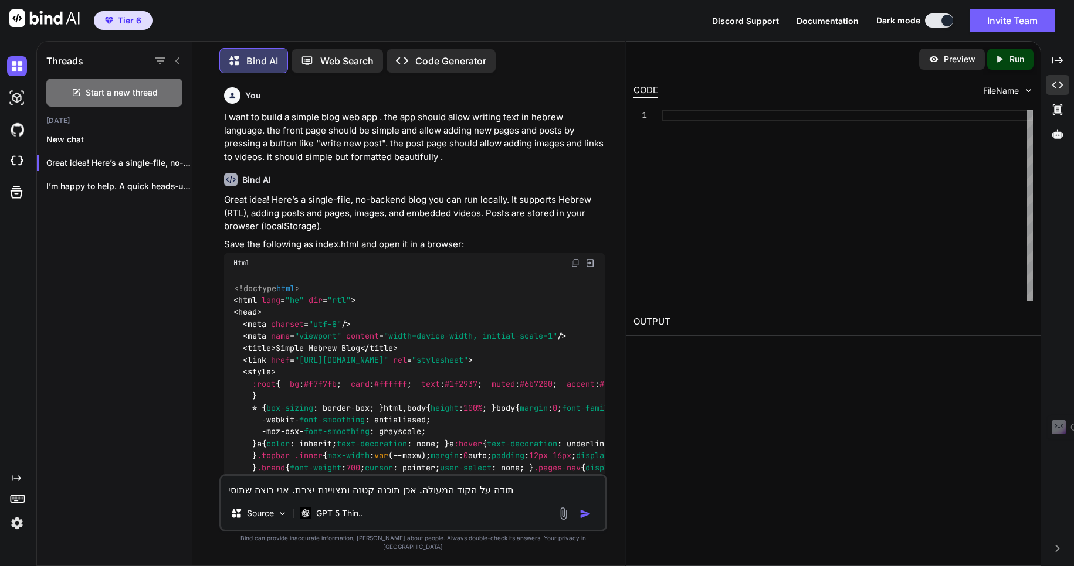
type textarea "x"
type textarea "תודה על הקוד המעולה. אכן תוכנה קטנה ומצויינת יצרת. אני רוצה שתוסיף"
type textarea "x"
type textarea "תודה על הקוד המעולה. אכן תוכנה קטנה ומצויינת יצרת. אני רוצה שתוסיף"
type textarea "x"
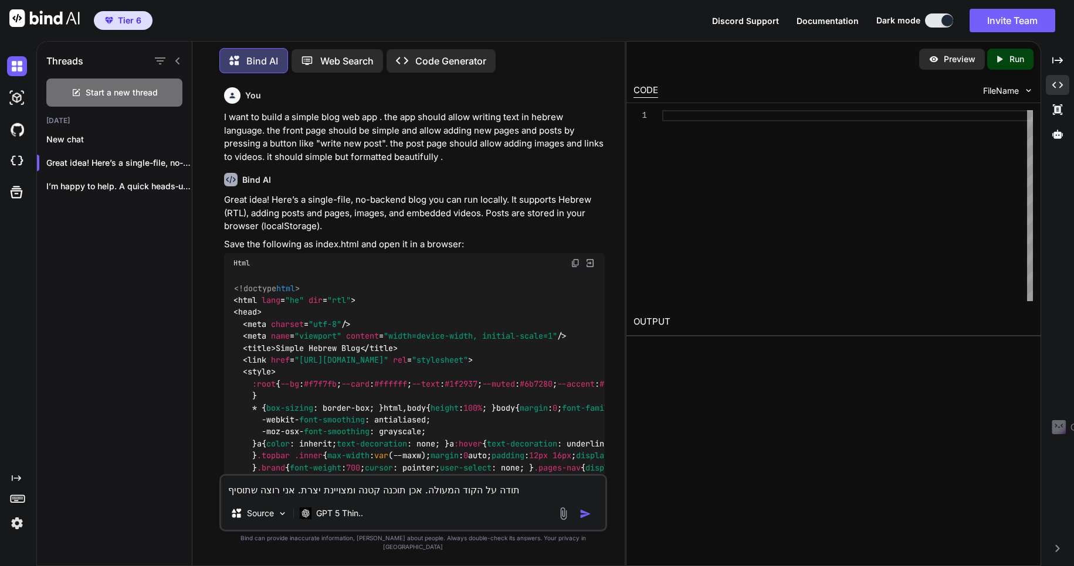
type textarea "תודה על הקוד המעולה. אכן תוכנה קטנה ומצויינת יצרת. אני רוצה שתוסיף ש"
type textarea "x"
type textarea "תודה על הקוד המעולה. אכן תוכנה קטנה ומצויינת יצרת. אני רוצה שתוסיף שי"
type textarea "x"
type textarea "תודה על הקוד המעולה. אכן תוכנה קטנה ומצויינת יצרת. אני רוצה שתוסיף שיפ"
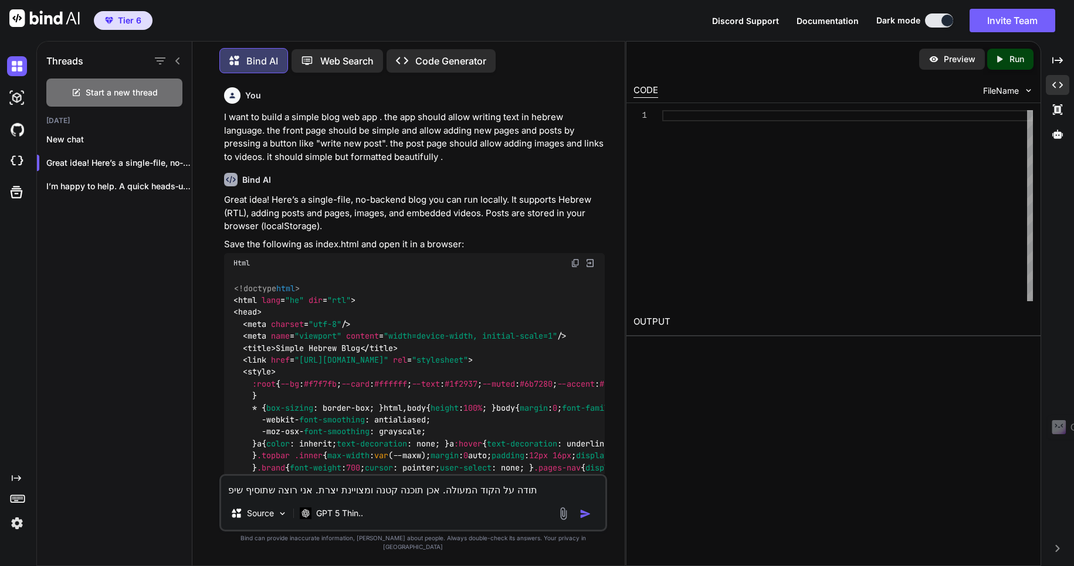
type textarea "x"
type textarea "תודה על הקוד המעולה. אכן תוכנה קטנה ומצויינת יצרת. אני רוצה שתוסיף שיפו"
type textarea "x"
type textarea "תודה על הקוד המעולה. אכן תוכנה קטנה ומצויינת יצרת. אני רוצה שתוסיף שיפור"
type textarea "x"
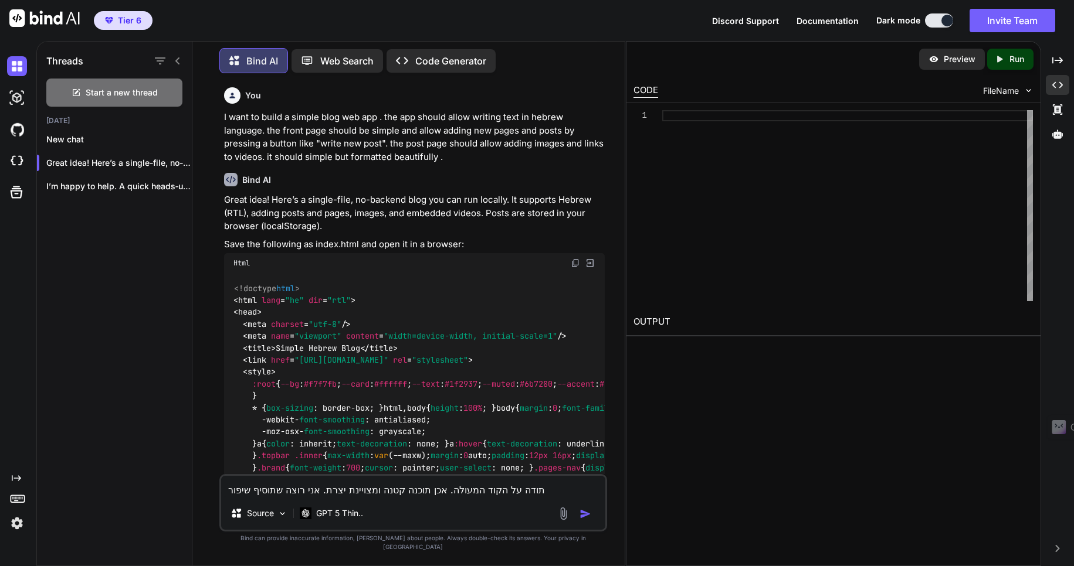
type textarea "תודה על הקוד המעולה. אכן תוכנה קטנה ומצויינת יצרת. אני רוצה שתוסיף שיפור."
type textarea "x"
type textarea "תודה על הקוד המעולה. אכן תוכנה קטנה ומצויינת יצרת. אני רוצה שתוסיף שיפור."
type textarea "x"
type textarea "תודה על הקוד המעולה. אכן תוכנה קטנה ומצויינת יצרת. אני רוצה שתוסיף שיפור. כ"
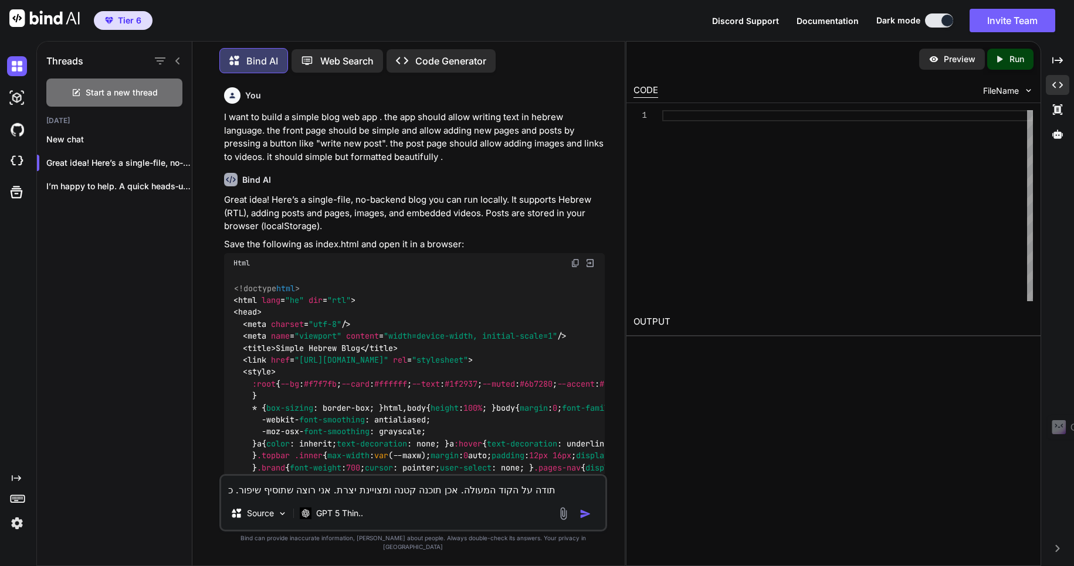
type textarea "x"
type textarea "תודה על הקוד המעולה. אכן תוכנה קטנה ומצויינת יצרת. אני רוצה שתוסיף שיפור. כר"
type textarea "x"
type textarea "תודה על הקוד המעולה. אכן תוכנה קטנה ומצויינת יצרת. אני רוצה שתוסיף שיפור. כרג"
type textarea "x"
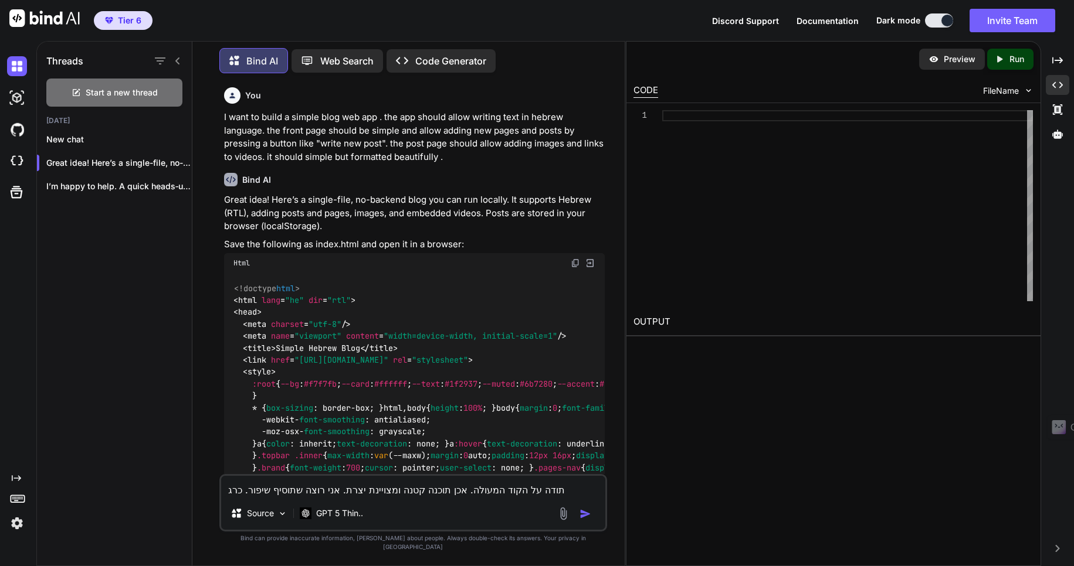
type textarea "תודה על הקוד המעולה. אכן תוכנה קטנה ומצויינת יצרת. אני רוצה שתוסיף שיפור. כרגע"
type textarea "x"
type textarea "תודה על הקוד המעולה. אכן תוכנה קטנה ומצויינת יצרת. אני רוצה שתוסיף שיפור. כרגע"
type textarea "x"
type textarea "תודה על הקוד המעולה. אכן תוכנה קטנה ומצויינת יצרת. אני רוצה שתוסיף שיפור. כרגע א"
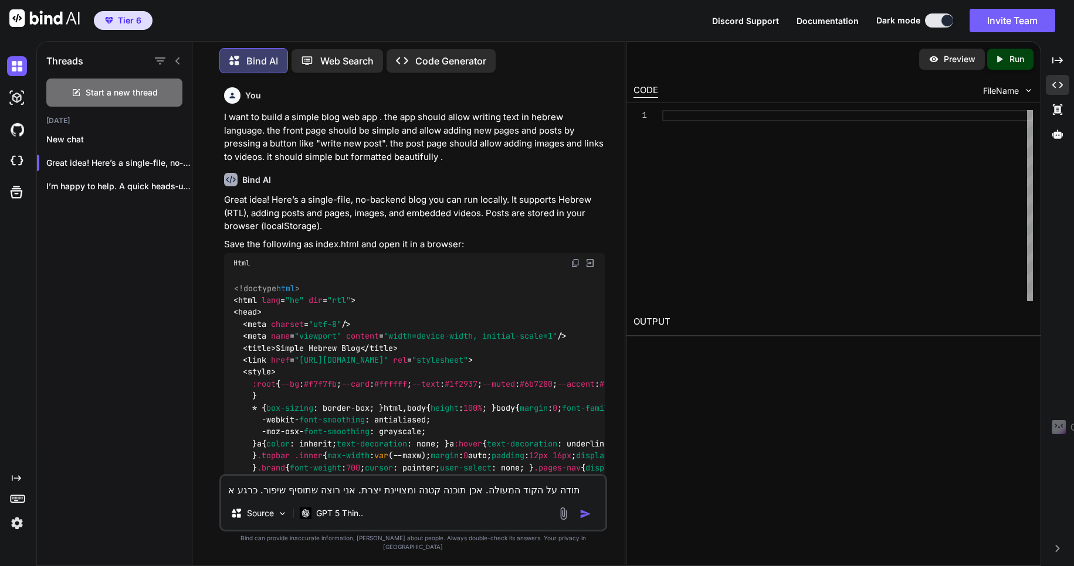
type textarea "x"
type textarea "תודה על הקוד המעולה. אכן תוכנה קטנה ומצויינת יצרת. אני רוצה שתוסיף שיפור. כרגע …"
type textarea "x"
type textarea "תודה על הקוד המעולה. אכן תוכנה קטנה ומצויינת יצרת. אני רוצה שתוסיף שיפור. כרגע …"
type textarea "x"
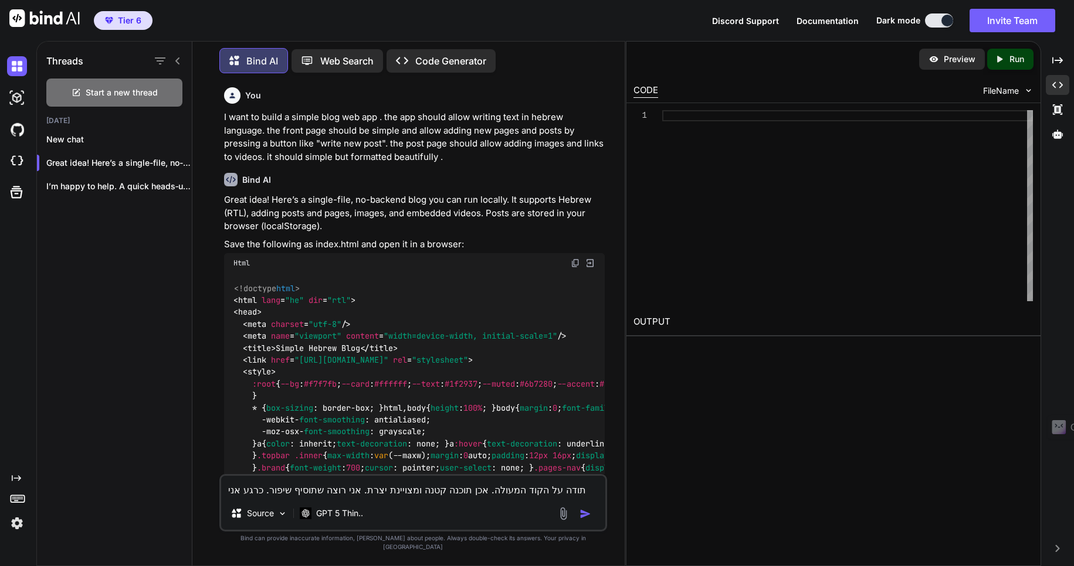
type textarea "תודה על הקוד המעולה. אכן תוכנה קטנה ומצויינת יצרת. אני רוצה שתוסיף שיפור. כרגע …"
type textarea "x"
type textarea "תודה על הקוד המעולה. אכן תוכנה קטנה ומצויינת יצרת. אני רוצה שתוסיף שיפור. כרגע …"
type textarea "x"
type textarea "תודה על הקוד המעולה. אכן תוכנה קטנה ומצויינת יצרת. אני רוצה שתוסיף שיפור. כרגע …"
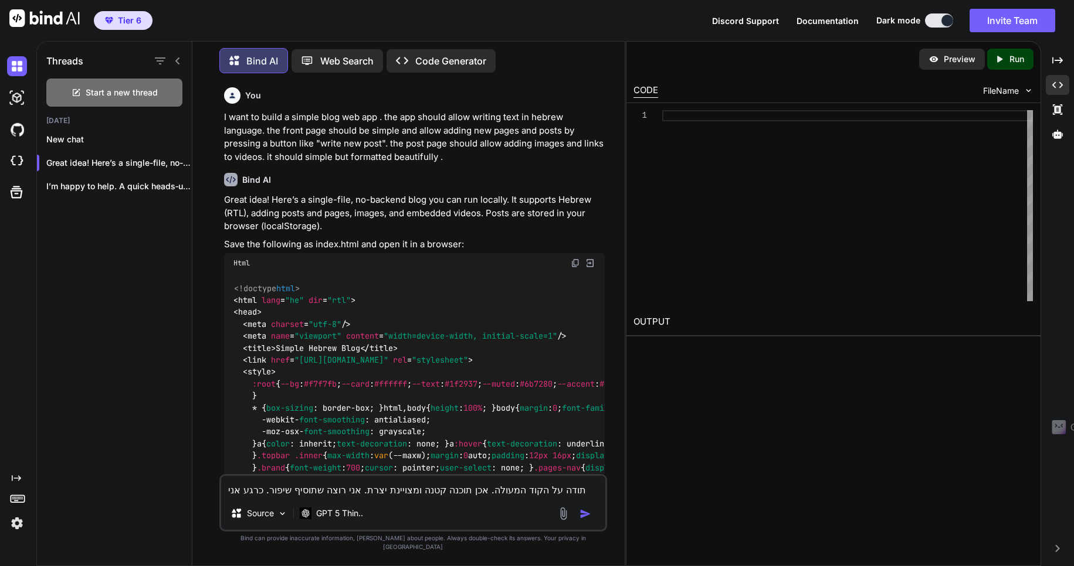
type textarea "x"
type textarea "תודה על הקוד המעולה. אכן תוכנה קטנה ומצויינת יצרת. אני רוצה שתוסיף שיפור. כרגע …"
type textarea "x"
type textarea "תודה על הקוד המעולה. אכן תוכנה קטנה ומצויינת יצרת. אני רוצה שתוסיף שיפור. כרגע …"
type textarea "x"
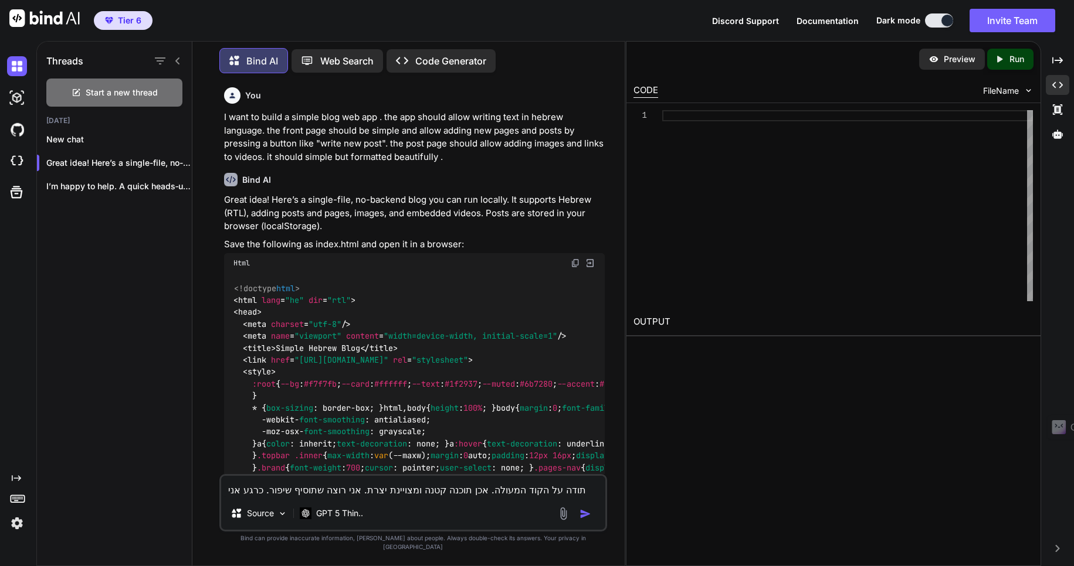
type textarea "תודה על הקוד המעולה. אכן תוכנה קטנה ומצויינת יצרת. אני רוצה שתוסיף שיפור. כרגע …"
type textarea "x"
type textarea "תודה על הקוד המעולה. אכן תוכנה קטנה ומצויינת יצרת. אני רוצה שתוסיף שיפור. כרגע …"
type textarea "x"
type textarea "תודה על הקוד המעולה. אכן תוכנה קטנה ומצויינת יצרת. אני רוצה שתוסיף שיפור. כרגע …"
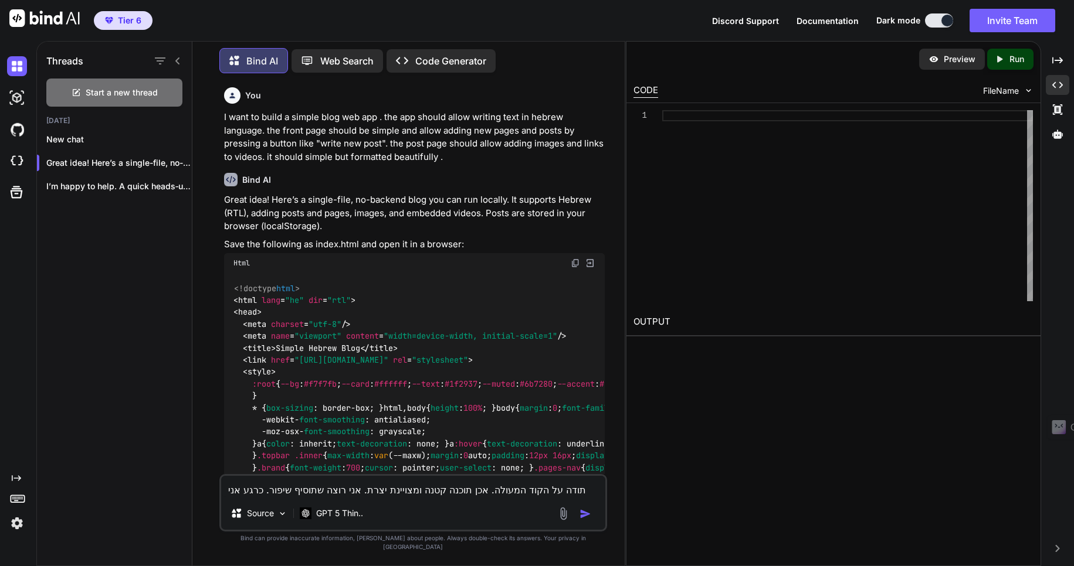
type textarea "x"
type textarea "תודה על הקוד המעולה. אכן תוכנה קטנה ומצויינת יצרת. אני רוצה שתוסיף שיפור. כרגע …"
type textarea "x"
type textarea "תודה על הקוד המעולה. אכן תוכנה קטנה ומצויינת יצרת. אני רוצה שתוסיף שיפור. כרגע …"
type textarea "x"
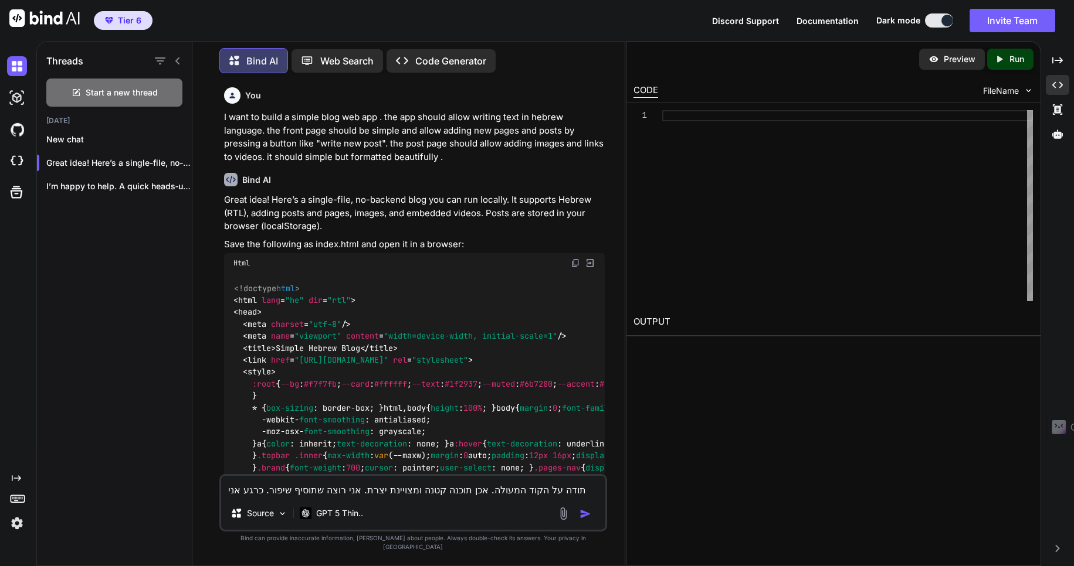
type textarea "תודה על הקוד המעולה. אכן תוכנה קטנה ומצויינת יצרת. אני רוצה שתוסיף שיפור. כרגע …"
type textarea "x"
type textarea "תודה על הקוד המעולה. אכן תוכנה קטנה ומצויינת יצרת. אני רוצה שתוסיף שיפור. כרגע …"
type textarea "x"
type textarea "תודה על הקוד המעולה. אכן תוכנה קטנה ומצויינת יצרת. אני רוצה שתוסיף שיפור. כרגע …"
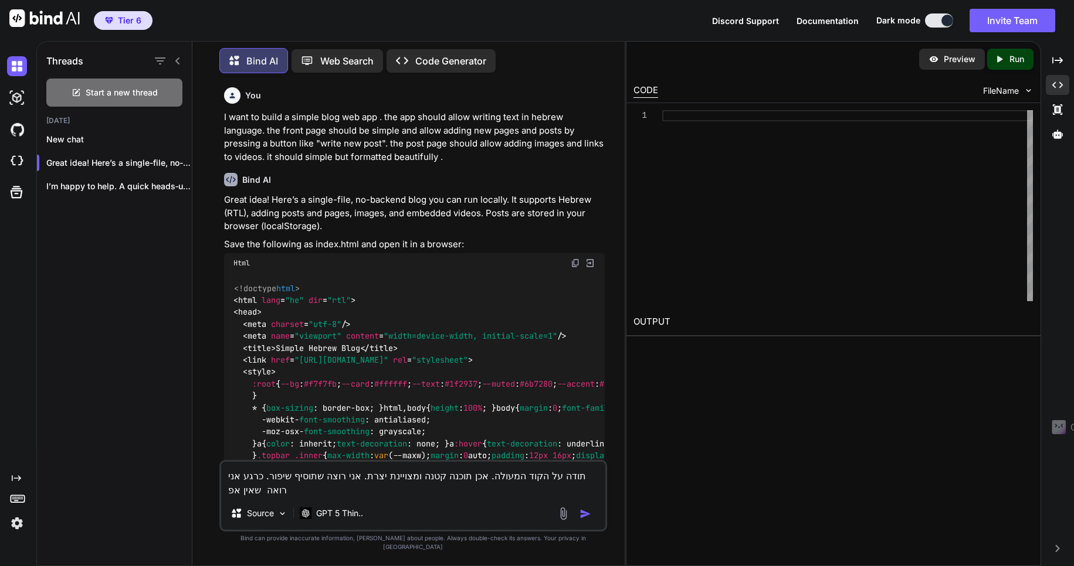
type textarea "x"
type textarea "תודה על הקוד המעולה. אכן תוכנה קטנה ומצויינת יצרת. אני רוצה שתוסיף שיפור. כרגע …"
click at [305, 497] on textarea "תודה על הקוד המעולה. אכן תוכנה קטנה ומצויינת יצרת. אני רוצה שתוסיף שיפור. כרגע …" at bounding box center [413, 472] width 384 height 49
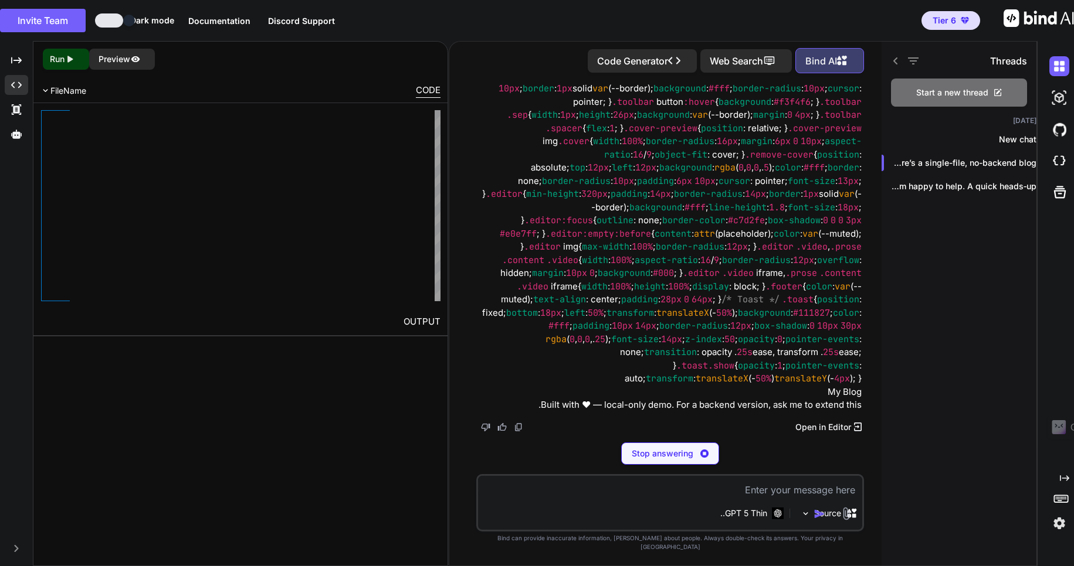
scroll to position [7393, 0]
click at [770, 497] on textarea at bounding box center [670, 486] width 384 height 21
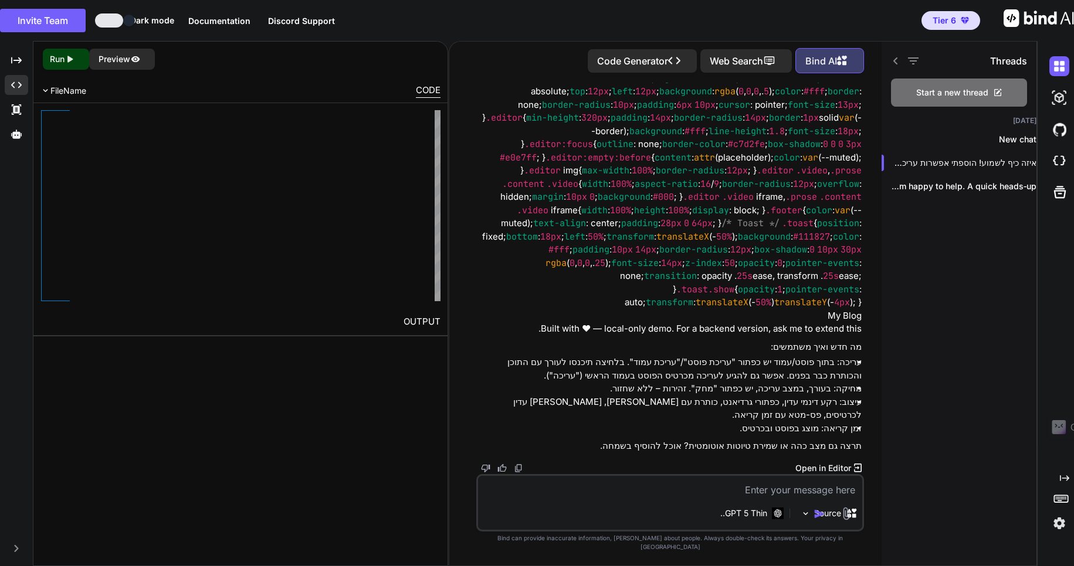
scroll to position [7456, 0]
click at [839, 474] on p "Open in Editor" at bounding box center [823, 469] width 56 height 12
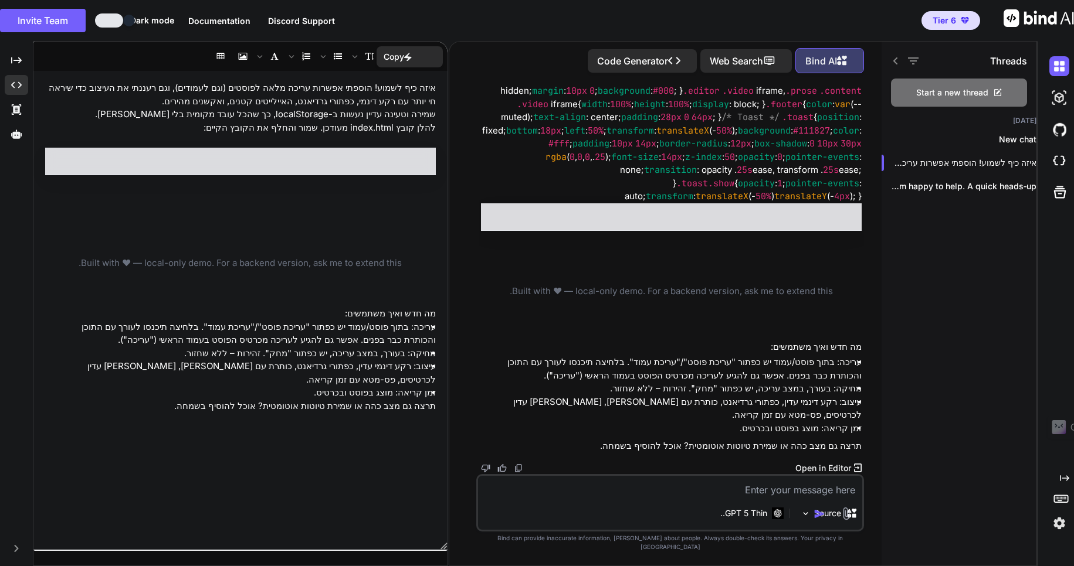
scroll to position [7386, 0]
click at [401, 159] on div "My Blog" at bounding box center [409, 161] width 36 height 13
drag, startPoint x: 408, startPoint y: 162, endPoint x: 400, endPoint y: 161, distance: 7.7
click at [400, 161] on div "My Blog" at bounding box center [409, 161] width 36 height 13
click at [308, 226] on div "איזה כיף לשמוע! הוספתי אפשרות עריכה מלאה לפוסטים (וגם לעמודים), וגם רעננתי את ה…" at bounding box center [240, 310] width 414 height 467
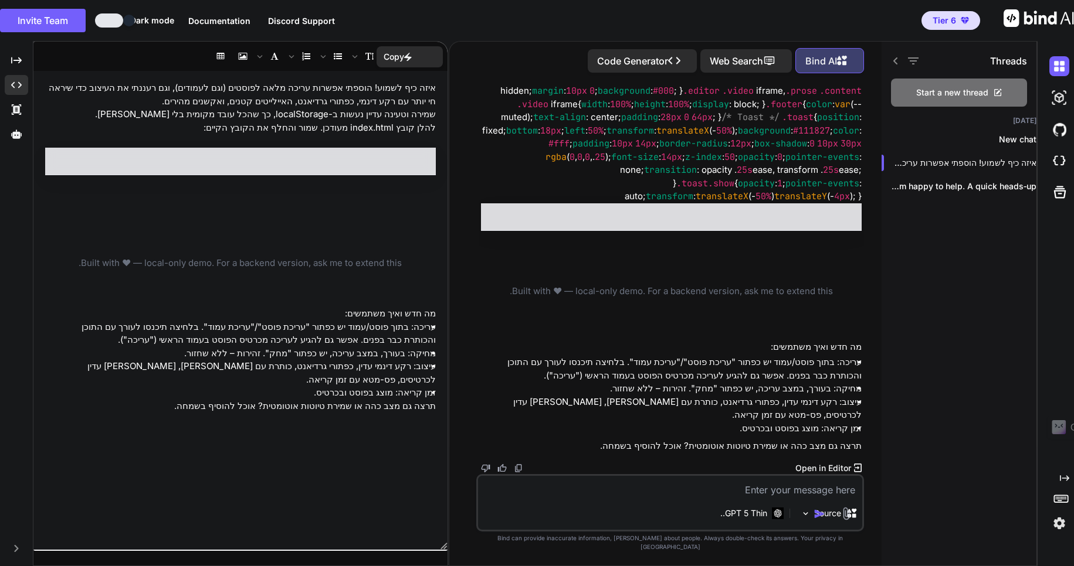
click at [318, 212] on div "איזה כיף לשמוע! הוספתי אפשרות עריכה מלאה לפוסטים (וגם לעמודים), וגם רעננתי את ה…" at bounding box center [240, 310] width 414 height 467
drag, startPoint x: 283, startPoint y: 194, endPoint x: 334, endPoint y: 228, distance: 60.5
click at [334, 228] on div "איזה כיף לשמוע! הוספתי אפשרות עריכה מלאה לפוסטים (וגם לעמודים), וגם רעננתי את ה…" at bounding box center [240, 310] width 414 height 467
click at [354, 208] on div "איזה כיף לשמוע! הוספתי אפשרות עריכה מלאה לפוסטים (וגם לעמודים), וגם רעננתי את ה…" at bounding box center [240, 310] width 414 height 467
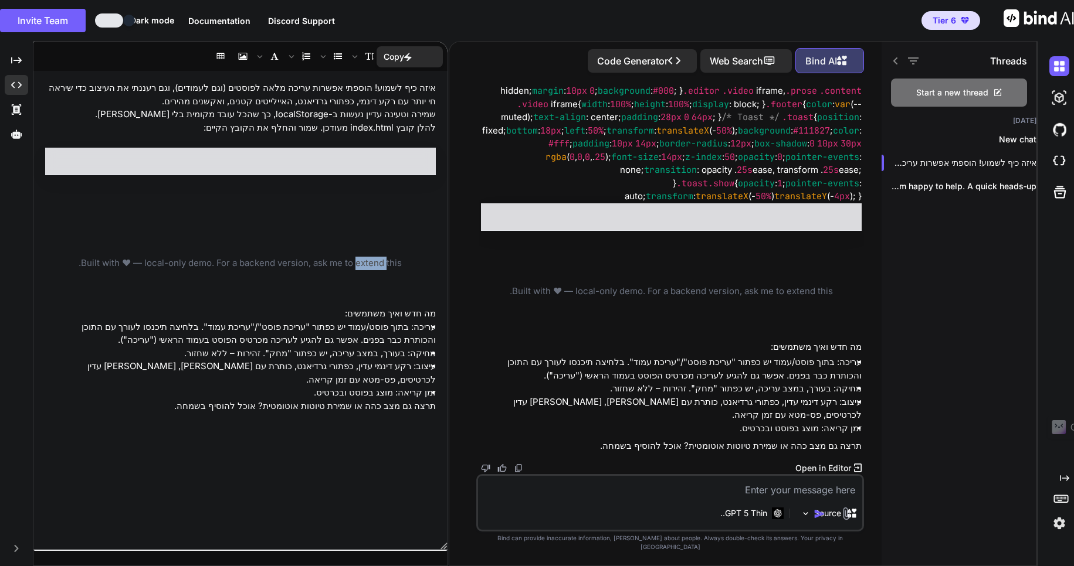
scroll to position [7562, 0]
click at [836, 224] on div "My Blog" at bounding box center [834, 217] width 36 height 13
click at [17, 111] on icon "Created with Pixso." at bounding box center [16, 109] width 11 height 11
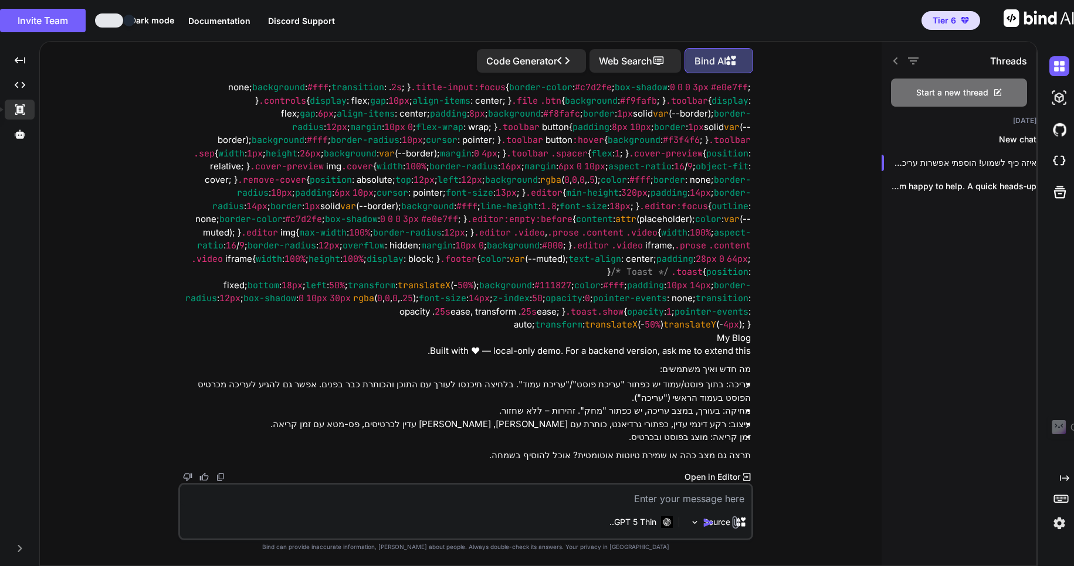
scroll to position [6981, 0]
click at [22, 110] on icon at bounding box center [19, 109] width 9 height 11
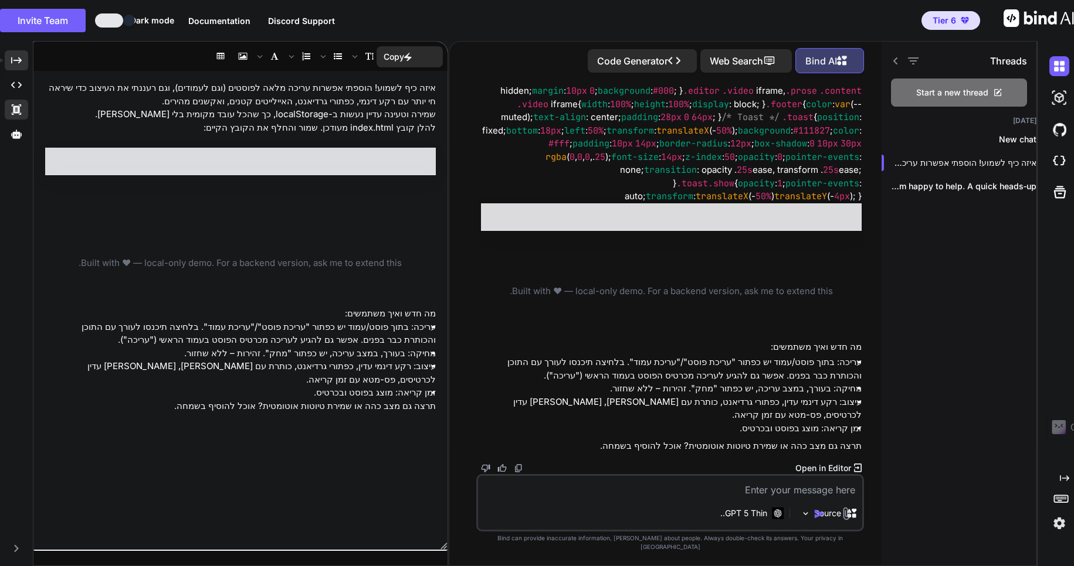
click at [17, 63] on icon "Created with Pixso." at bounding box center [16, 60] width 11 height 11
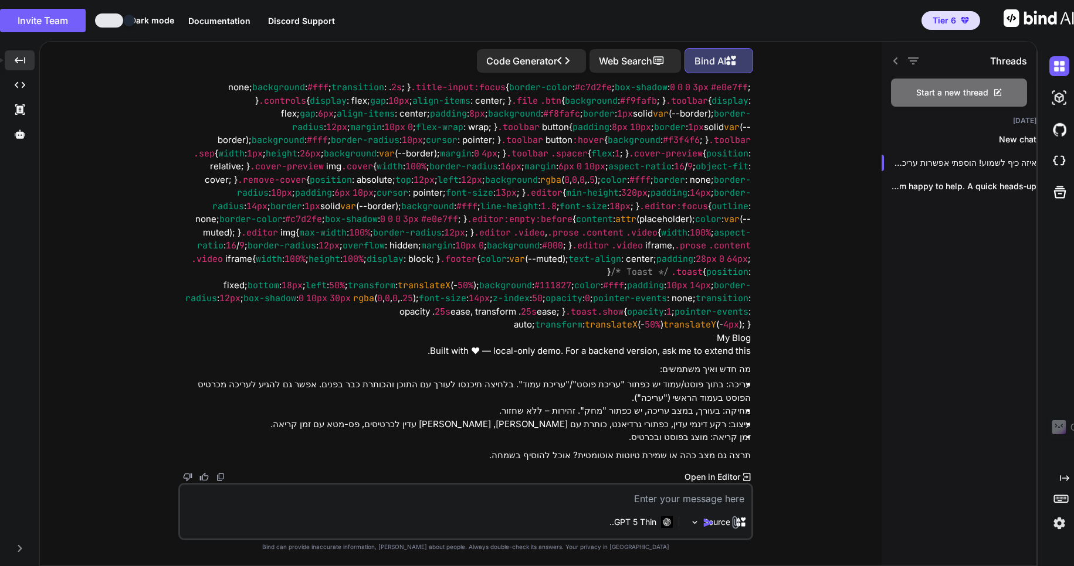
click at [17, 63] on icon at bounding box center [20, 60] width 11 height 6
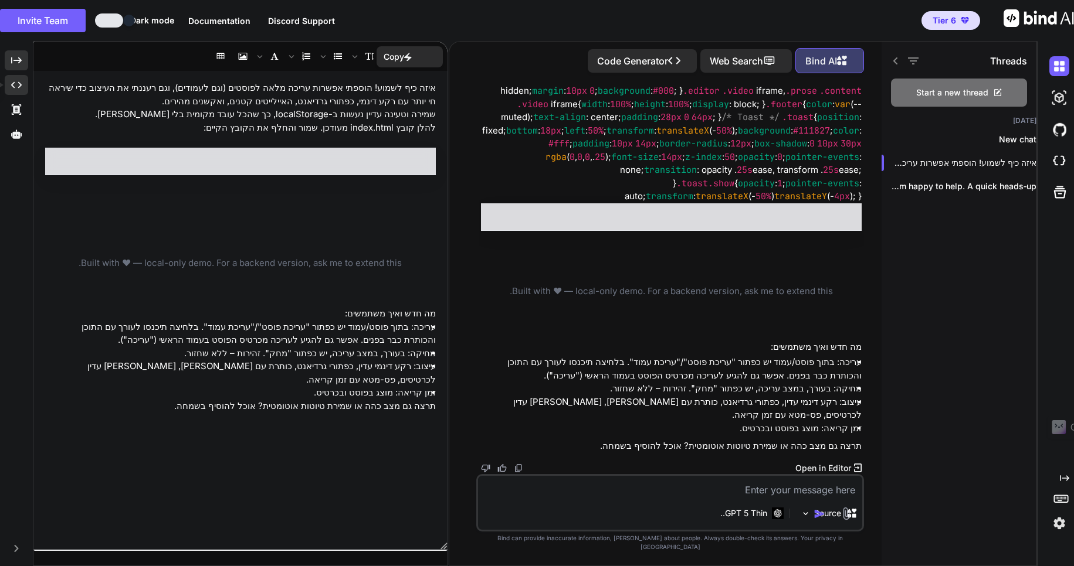
click at [19, 84] on icon "Created with Pixso." at bounding box center [16, 85] width 11 height 11
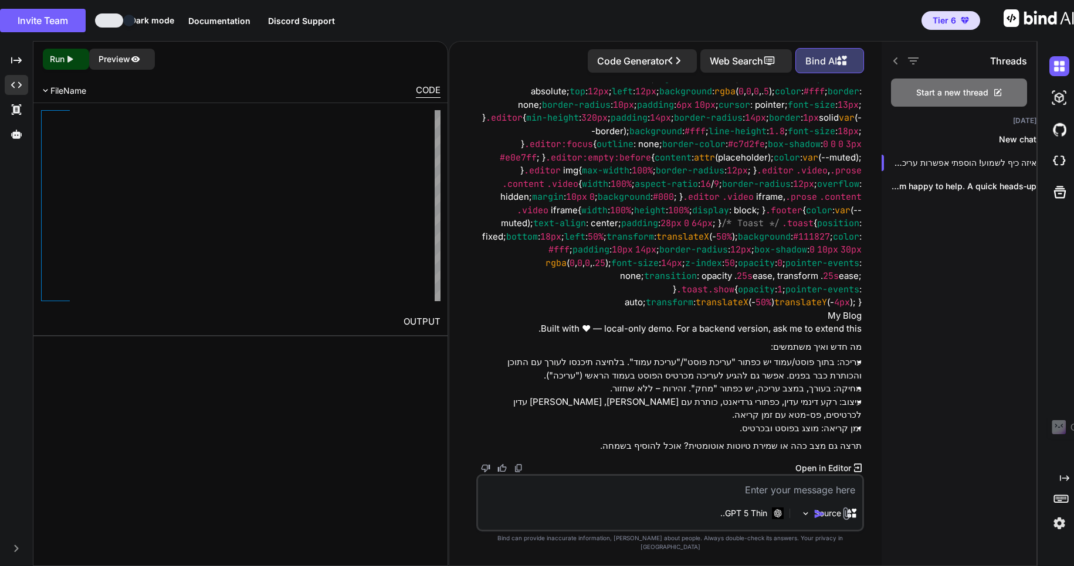
click at [434, 93] on div "CODE" at bounding box center [428, 91] width 25 height 14
click at [824, 496] on textarea at bounding box center [670, 486] width 384 height 21
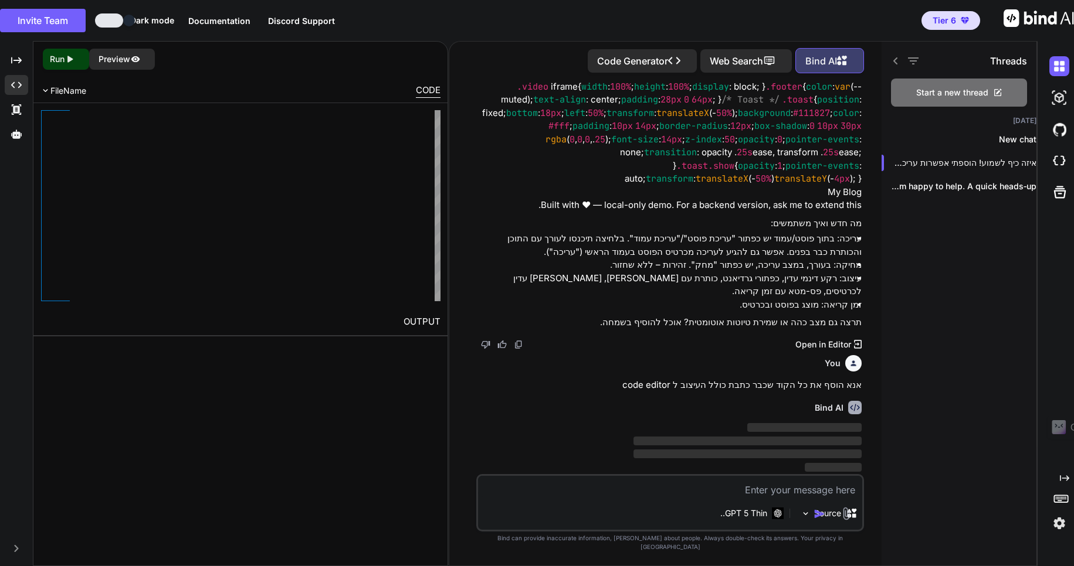
scroll to position [7580, 0]
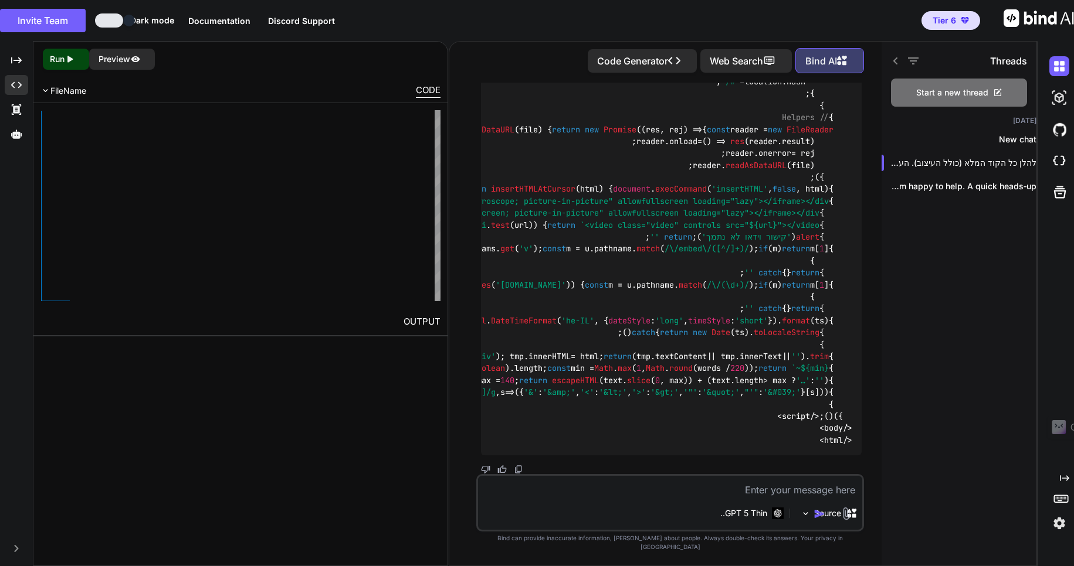
scroll to position [11767, 0]
click at [18, 550] on icon at bounding box center [17, 548] width 4 height 7
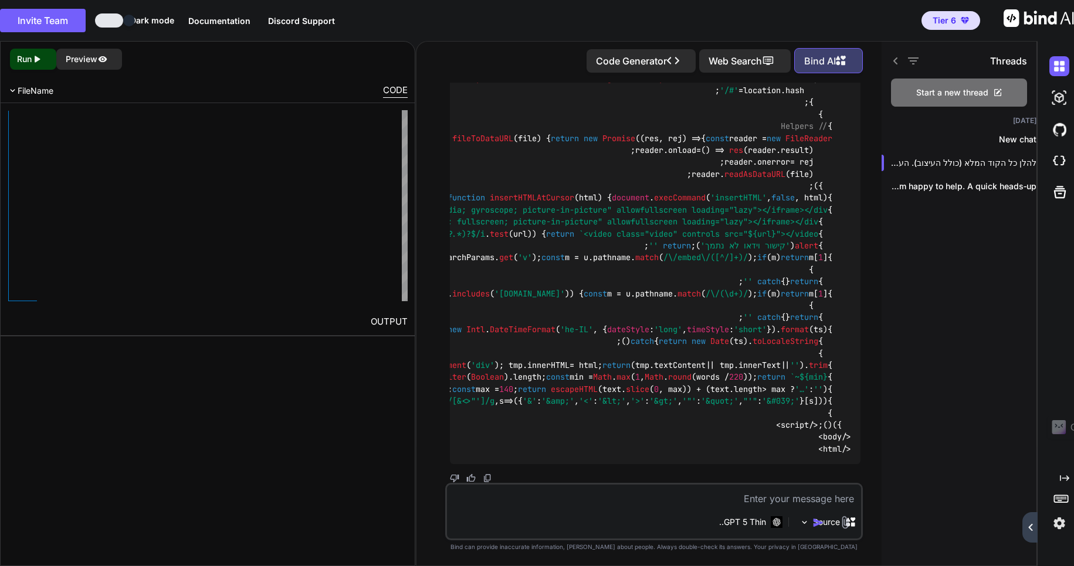
scroll to position [11661, 0]
click at [1061, 477] on icon "Created with Pixso." at bounding box center [1064, 478] width 9 height 9
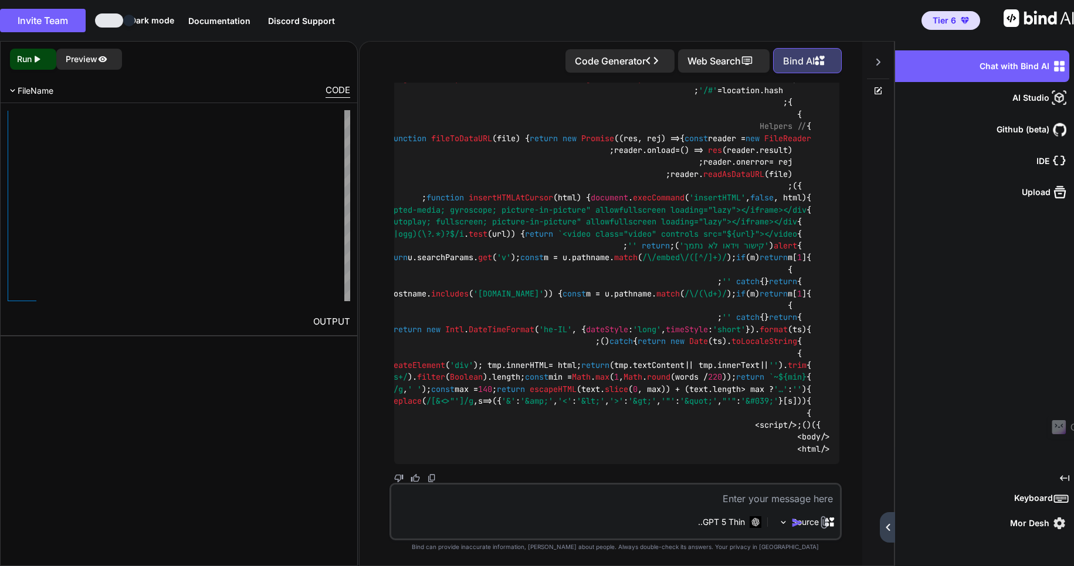
click at [31, 87] on span "FileName" at bounding box center [36, 91] width 36 height 12
click at [9, 90] on img at bounding box center [13, 91] width 10 height 10
drag, startPoint x: 56, startPoint y: 128, endPoint x: 218, endPoint y: 262, distance: 209.9
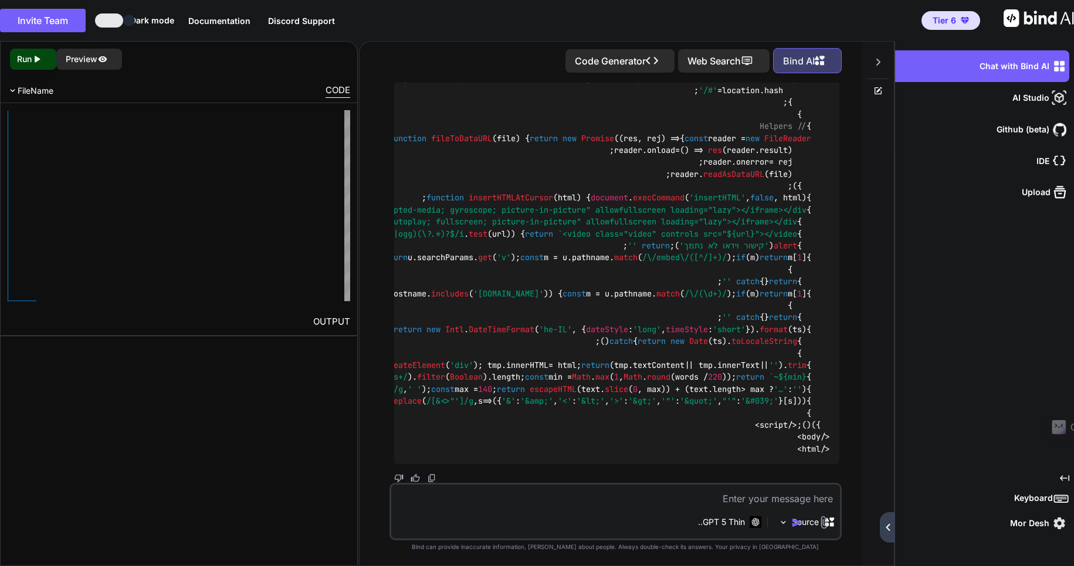
click at [338, 323] on h2 "OUTPUT" at bounding box center [179, 322] width 357 height 28
click at [340, 87] on div "CODE" at bounding box center [337, 91] width 25 height 14
click at [878, 87] on icon at bounding box center [878, 89] width 5 height 5
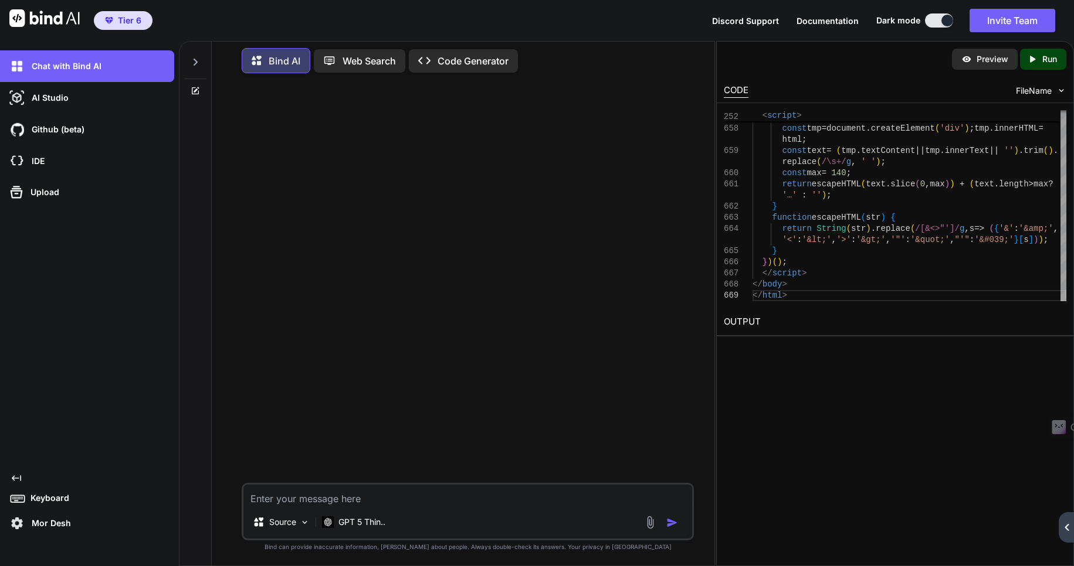
click at [1041, 51] on div "Created with Pixso. Run" at bounding box center [1043, 59] width 46 height 21
click at [983, 59] on p "Preview" at bounding box center [992, 59] width 32 height 12
click at [197, 60] on icon at bounding box center [195, 61] width 9 height 9
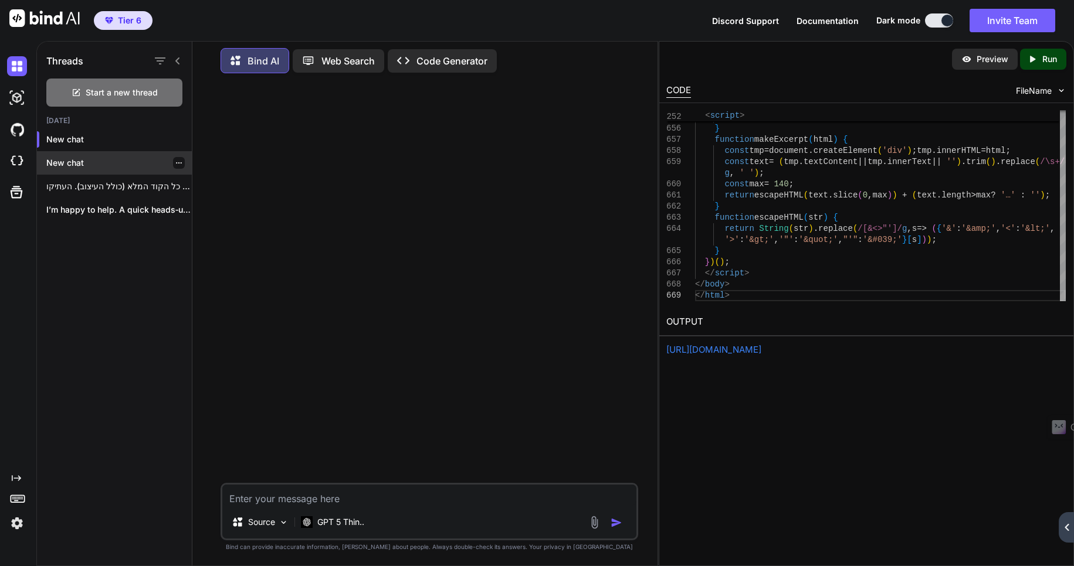
click at [67, 159] on p "New chat" at bounding box center [118, 163] width 145 height 12
click at [63, 134] on p "New chat" at bounding box center [118, 140] width 145 height 12
click at [100, 186] on p "להלן כל הקוד המלא (כולל העיצוב). העתיקו ..." at bounding box center [118, 187] width 145 height 12
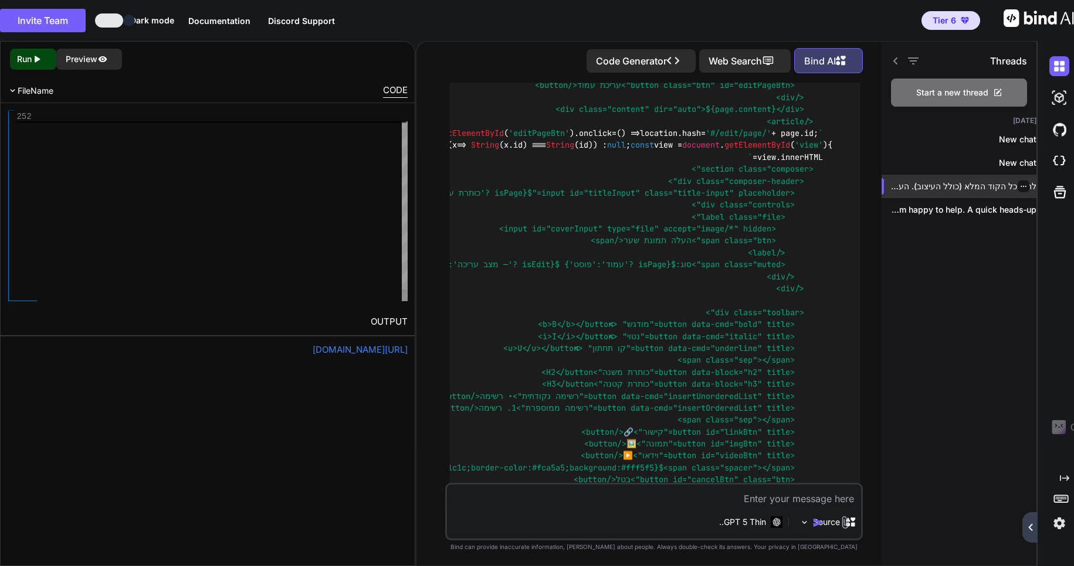
scroll to position [7751, 0]
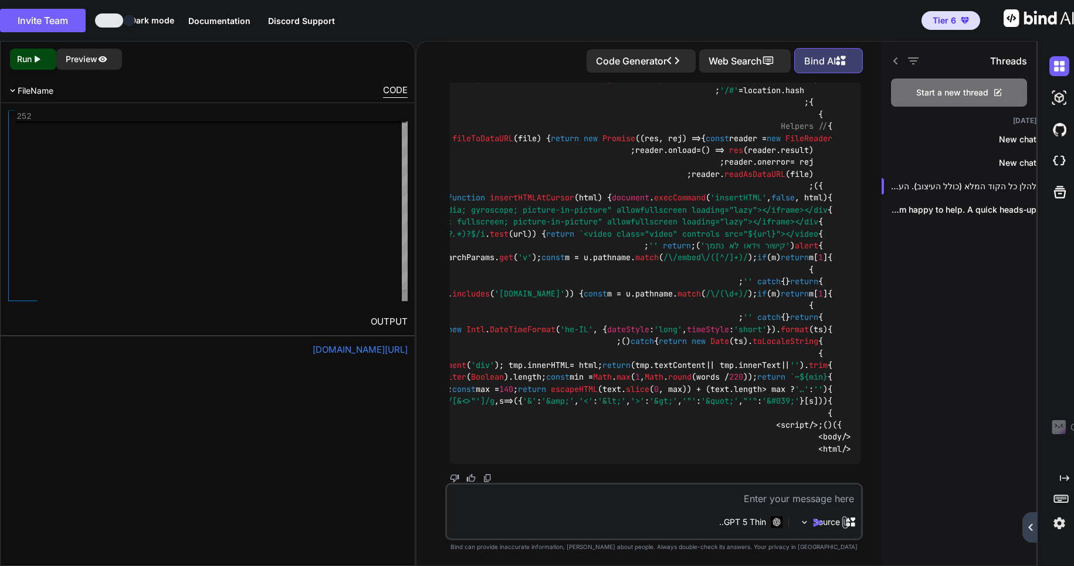
click at [408, 296] on div "655 656 657 658 659 660 661 662 663 664 665 666 667 668 669 670 return `~ $ { m…" at bounding box center [208, 205] width 414 height 205
click at [405, 300] on div at bounding box center [405, 295] width 6 height 12
click at [403, 277] on div at bounding box center [405, 205] width 6 height 191
click at [402, 114] on div at bounding box center [405, 120] width 6 height 12
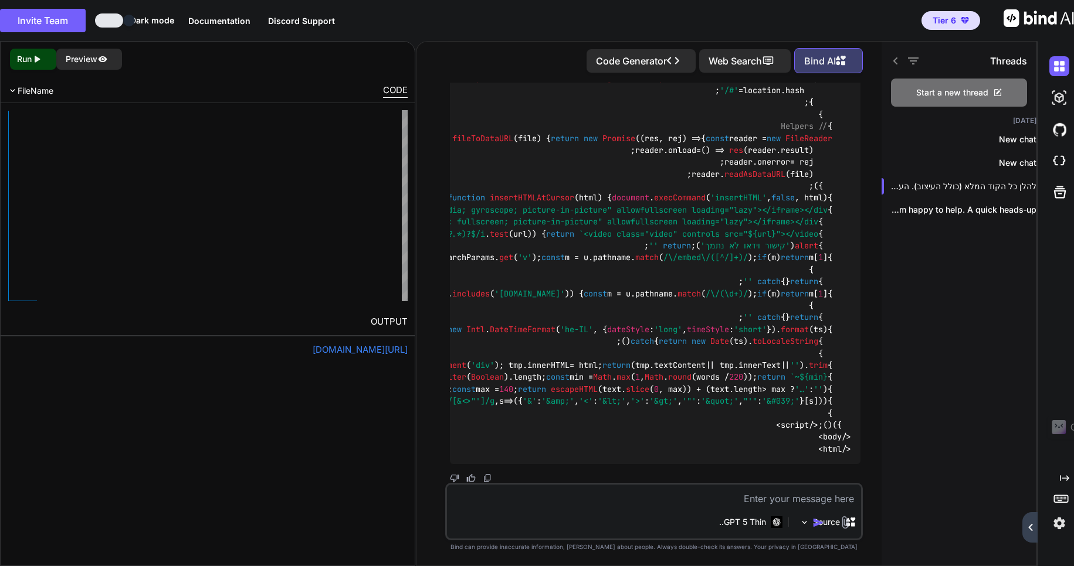
click at [33, 59] on icon "Created with Pixso." at bounding box center [37, 59] width 11 height 11
click at [94, 56] on p "Preview" at bounding box center [82, 59] width 32 height 12
click icon
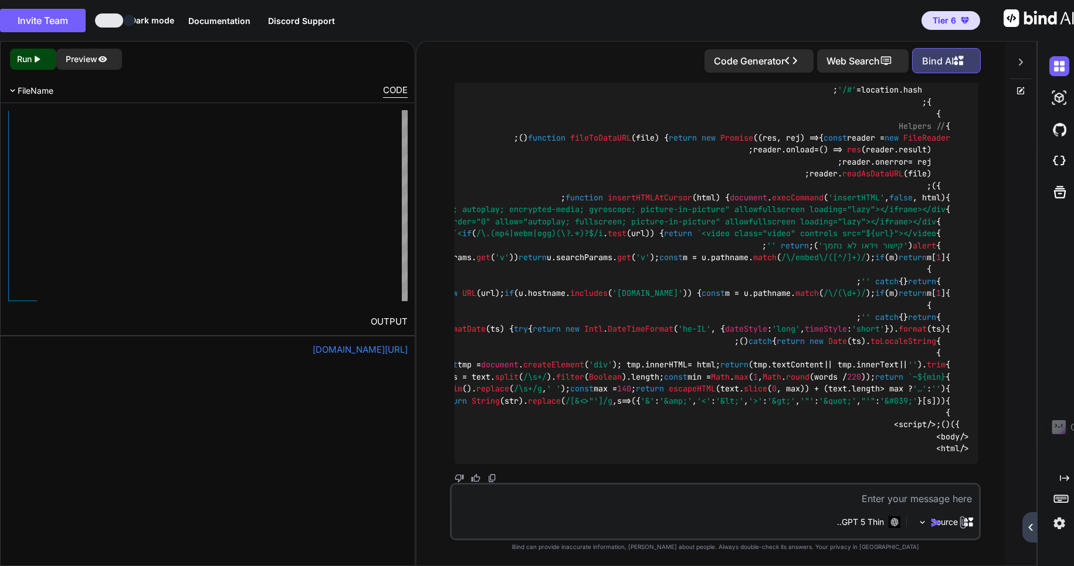
scroll to position [8679, 0]
click icon
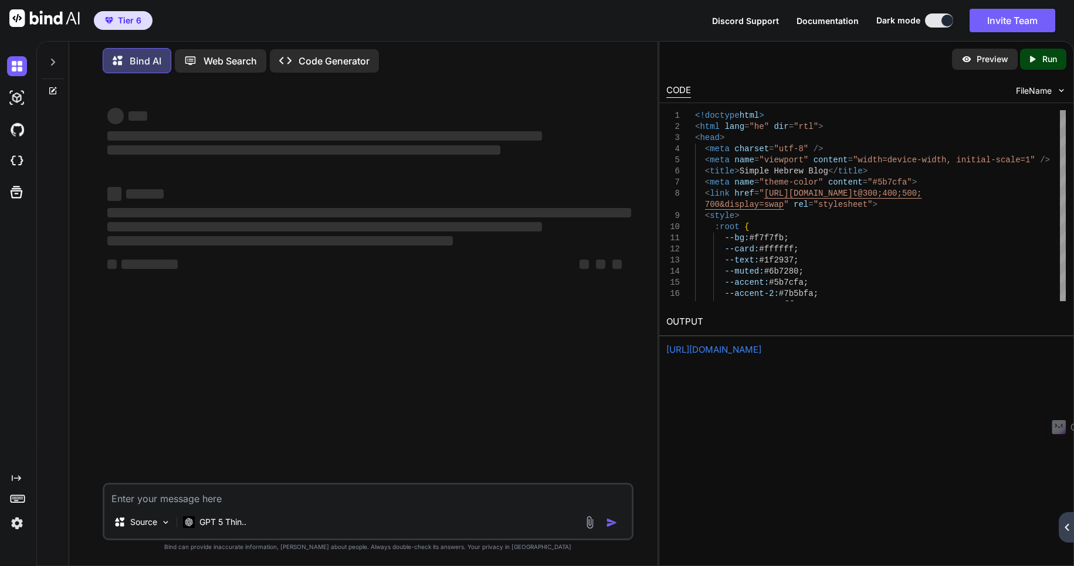
scroll to position [0, 0]
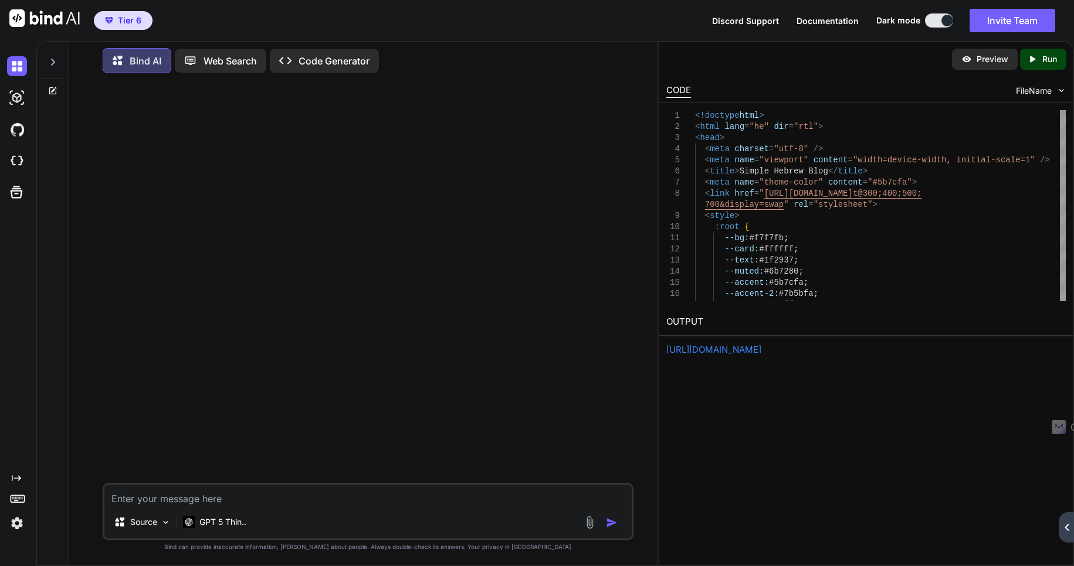
click icon
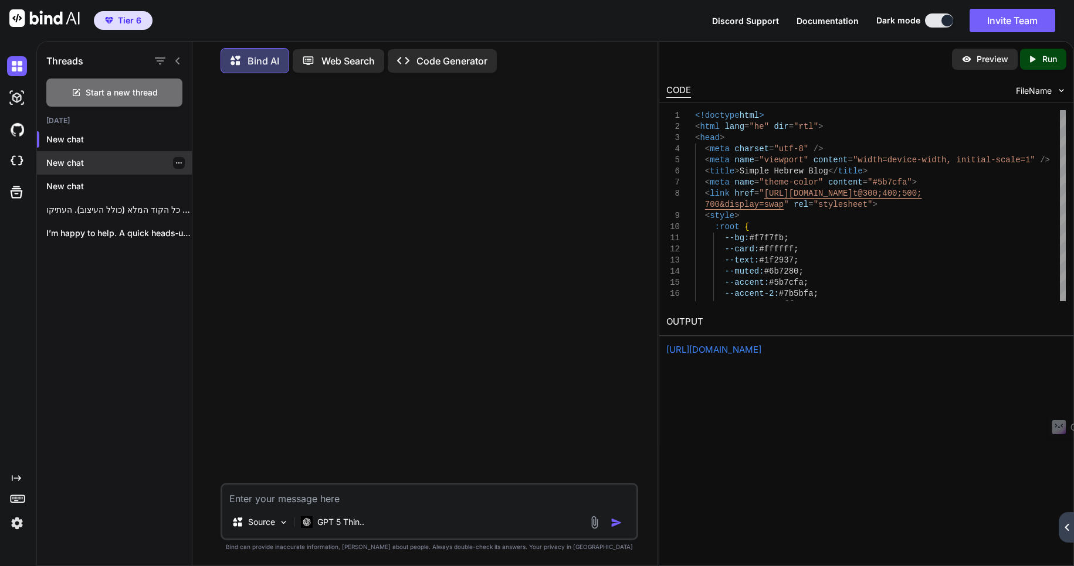
click p "New chat"
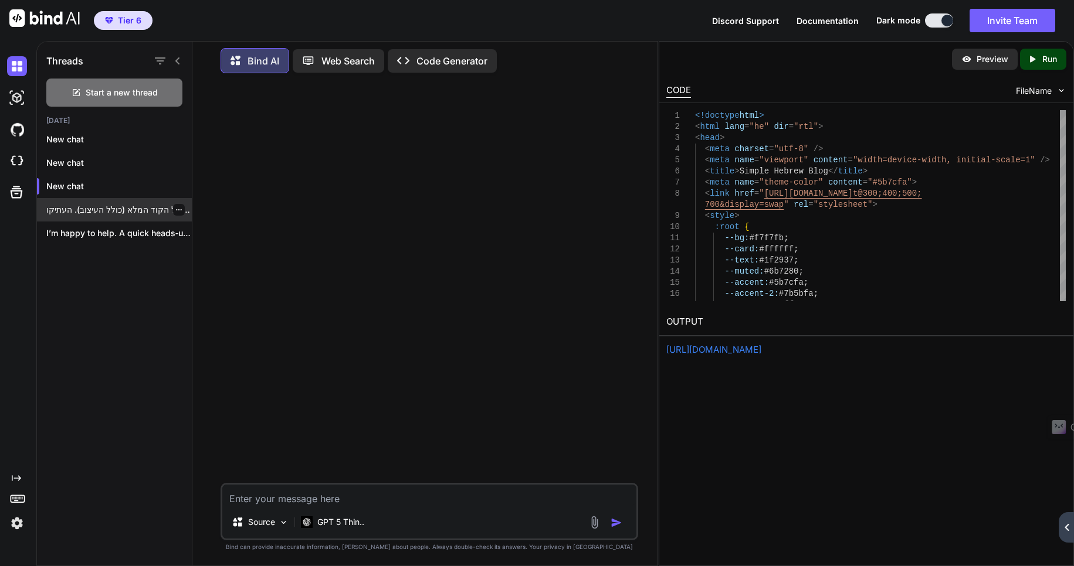
click p "להלן כל הקוד המלא (כולל העיצוב). העתיקו ..."
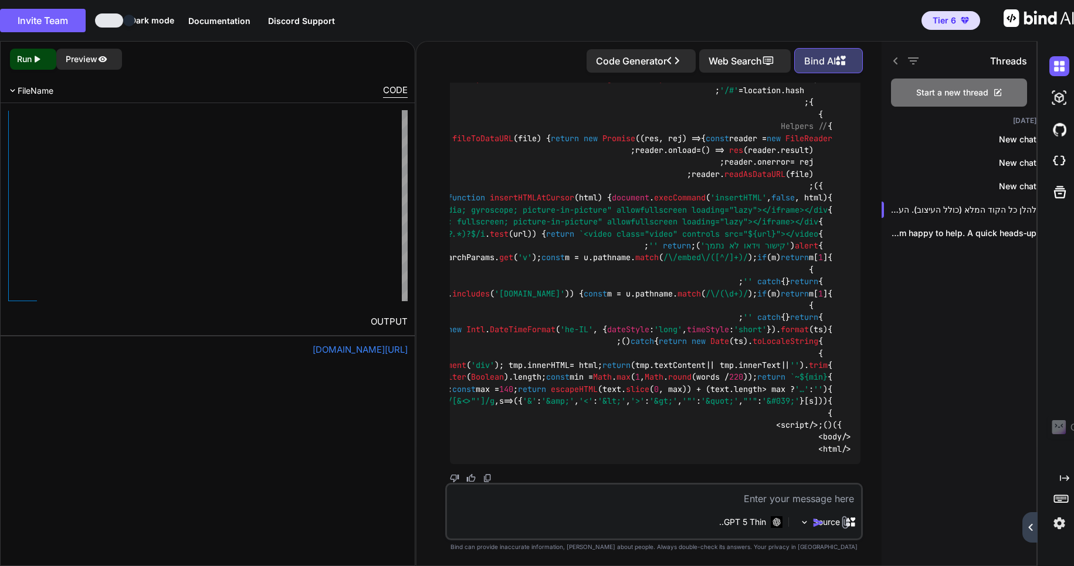
scroll to position [15502, 0]
click textarea
click textarea "אוקיי, הרבה יותר טוב, תודה. עכשיו אני רוצה שתוסיף איזשהו רקע הנמצא"
click textarea "אוקיי, הרבה יותר טוב, תודה. עכשיו אני רוצה שתוסיף איזשהו רקע של ים הנמצא"
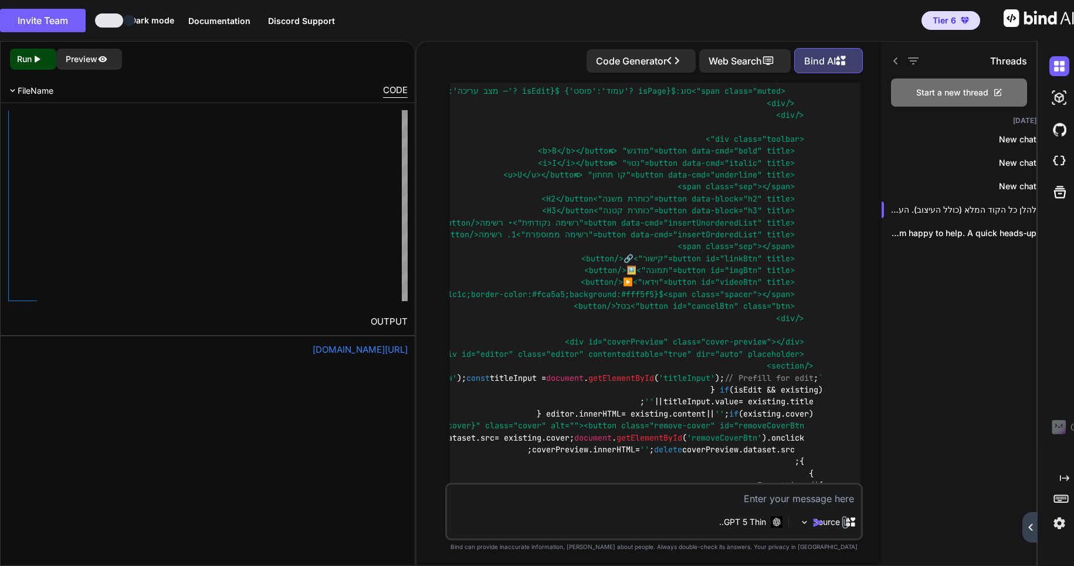
scroll to position [6153, 0]
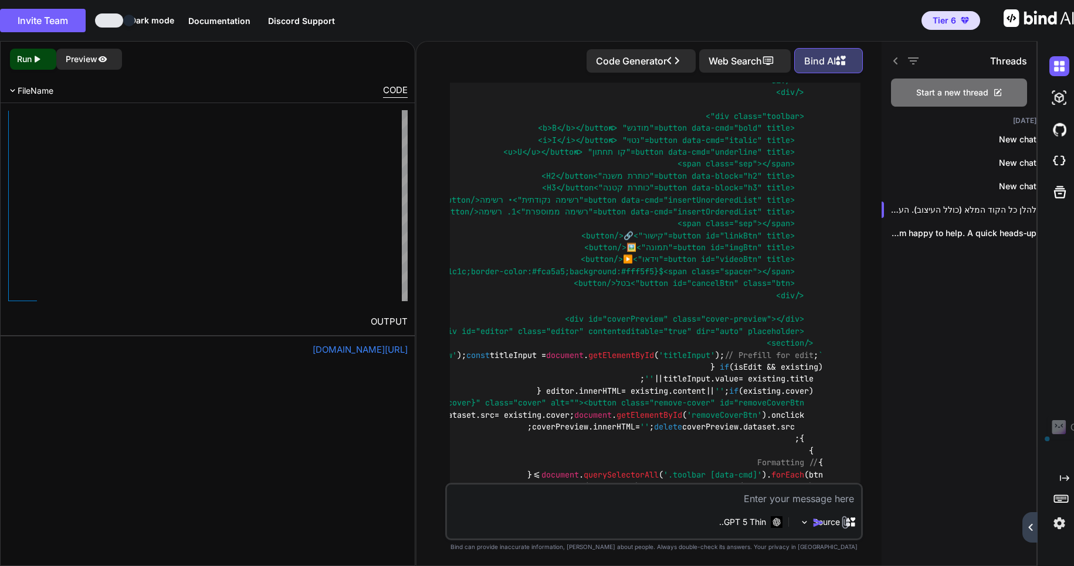
drag, startPoint x: 859, startPoint y: 252, endPoint x: 605, endPoint y: 293, distance: 257.2
click p "תודה על הקוד המעולה. אכן תוכנה קטנה ומצויינת יצרת. אני רוצה שתוסיף שיפור. כרגע …"
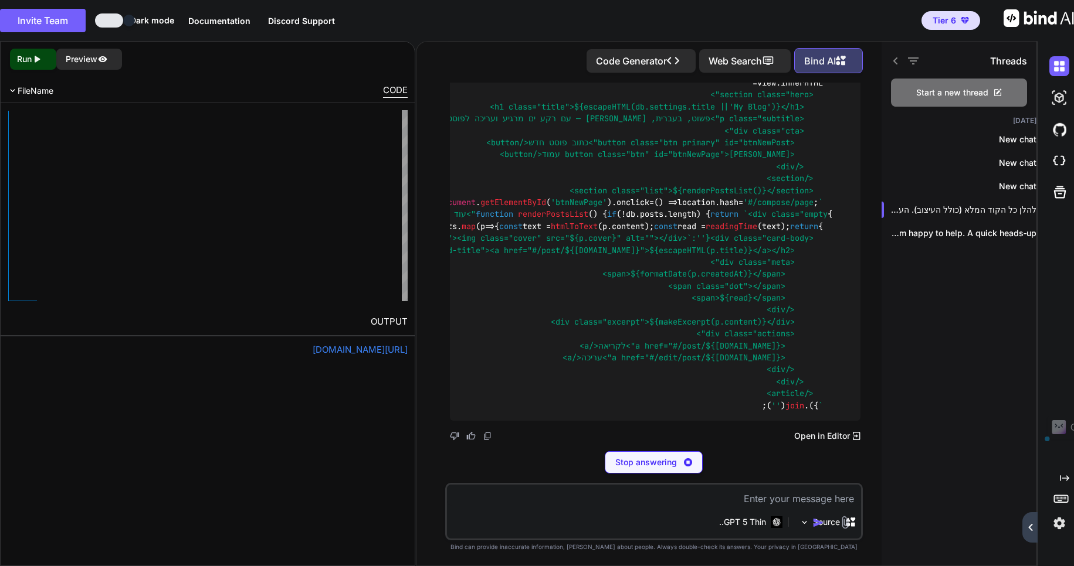
scroll to position [15825, 0]
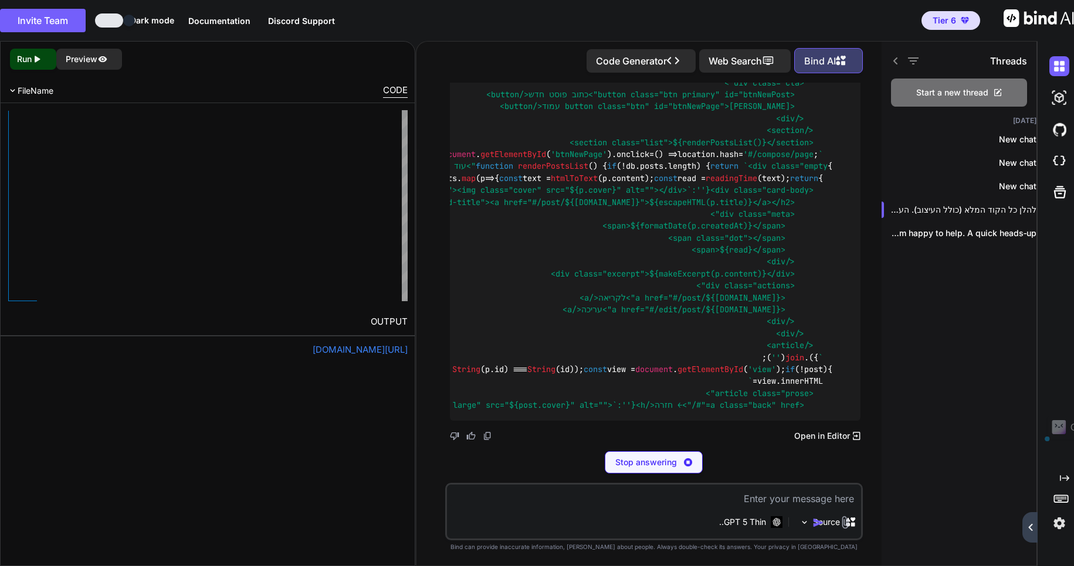
click p "אוקיי, הרבה יותר טוב, תודה. עכשיו אני רוצה שתוסיף איזשהו רקע של ים הנמצא מעבר ל…"
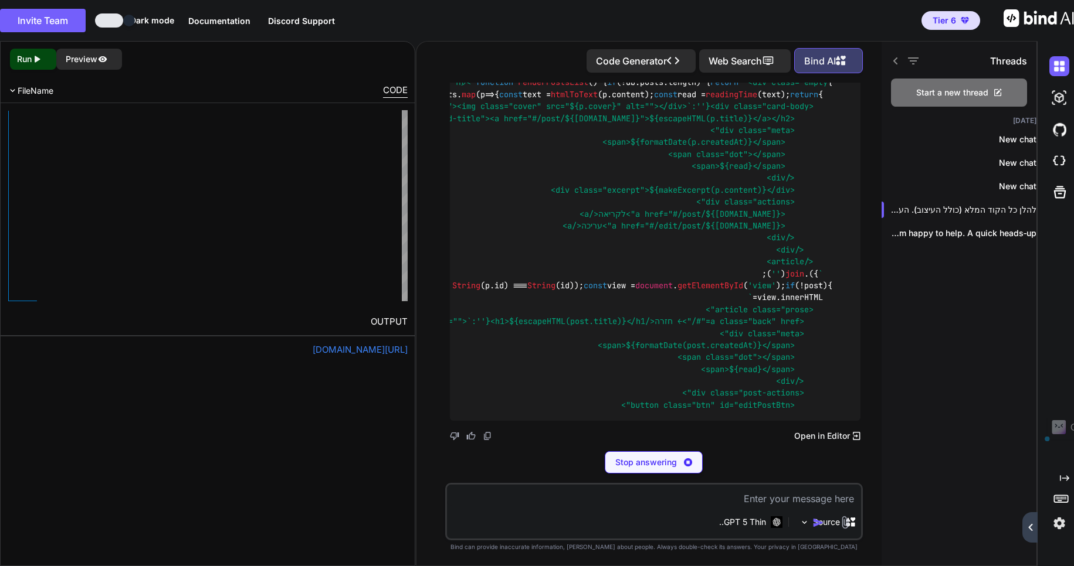
drag, startPoint x: 859, startPoint y: 194, endPoint x: 816, endPoint y: 219, distance: 50.5
click p "אוקיי, הרבה יותר טוב, תודה. עכשיו אני רוצה שתוסיף איזשהו רקע של ים הנמצא מעבר ל…"
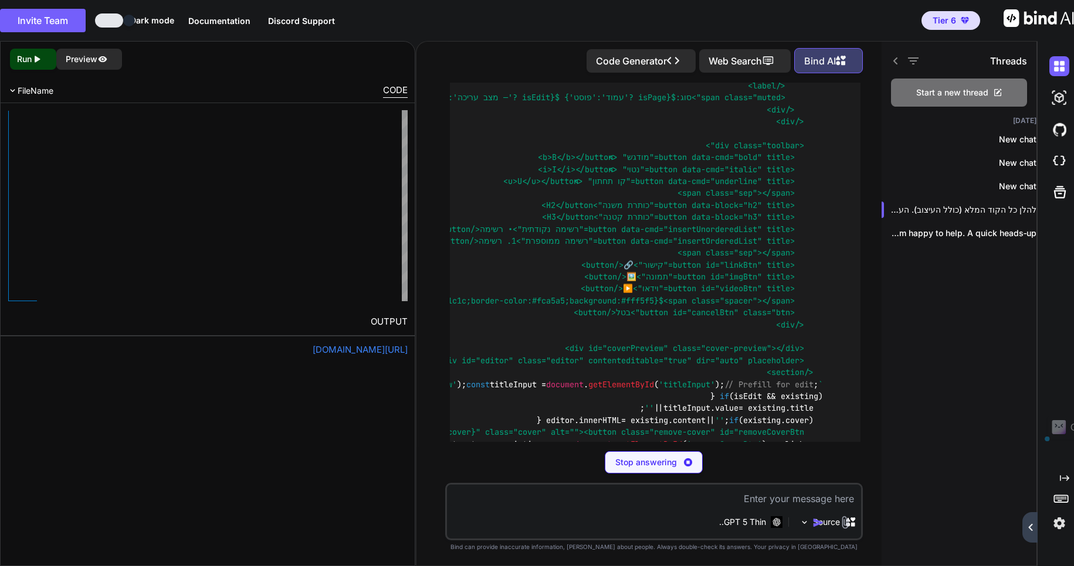
scroll to position [6150, 0]
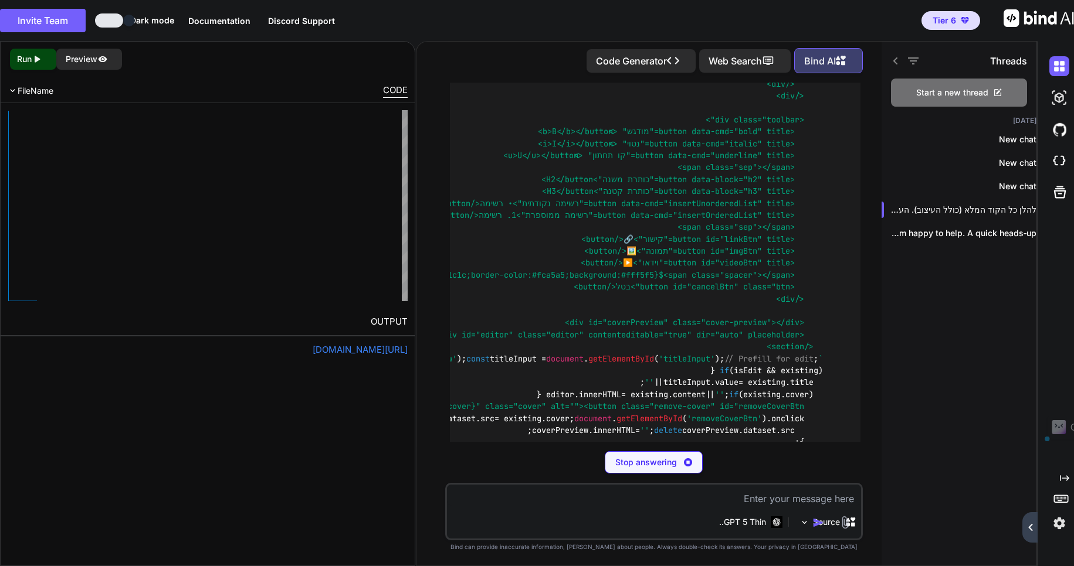
drag, startPoint x: 858, startPoint y: 253, endPoint x: 610, endPoint y: 302, distance: 252.2
click p "תודה על הקוד המעולה. אכן תוכנה קטנה ומצויינת יצרת. אני רוצה שתוסיף שיפור. כרגע …"
drag, startPoint x: 858, startPoint y: 337, endPoint x: 582, endPoint y: 384, distance: 279.6
click div "איזה כיף לשמוע! הוספתי אפשרות עריכה מלאה לפוסטים (וגם לעמודים), וגם רעננתי את ה…"
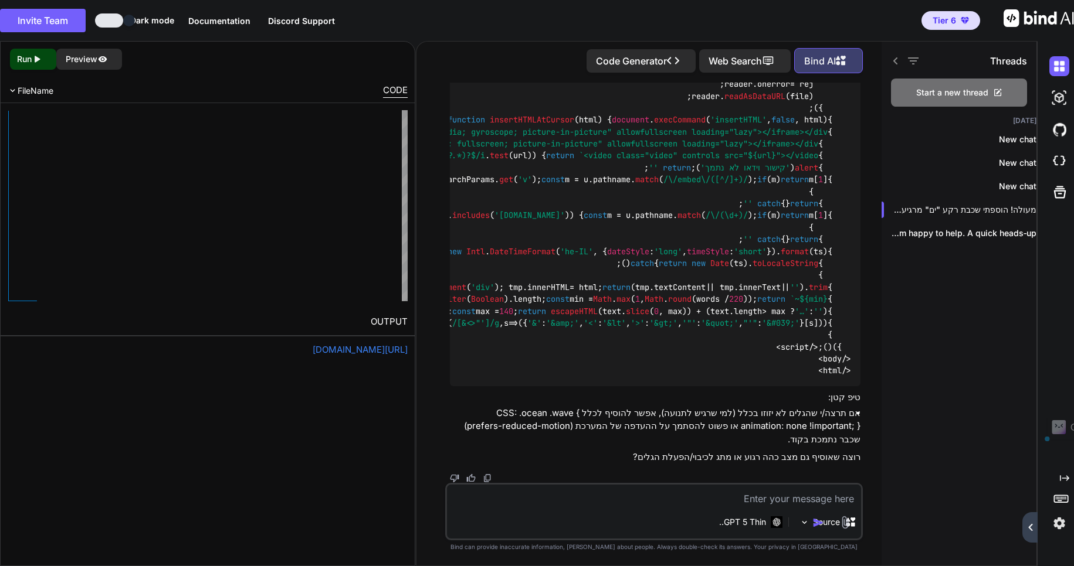
scroll to position [24088, 0]
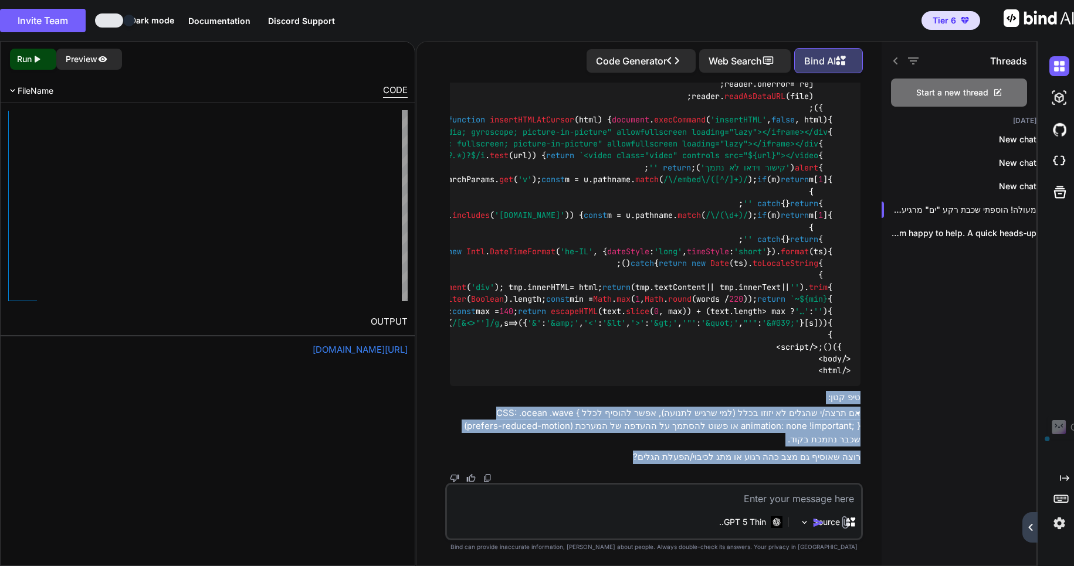
drag, startPoint x: 859, startPoint y: 397, endPoint x: 641, endPoint y: 454, distance: 224.9
click div "מעולה! הוספתי שכבת רקע "ים" מרגיעה שממלאת את הדף מאחורה מבלי להפריע לתוכן. זו ש…"
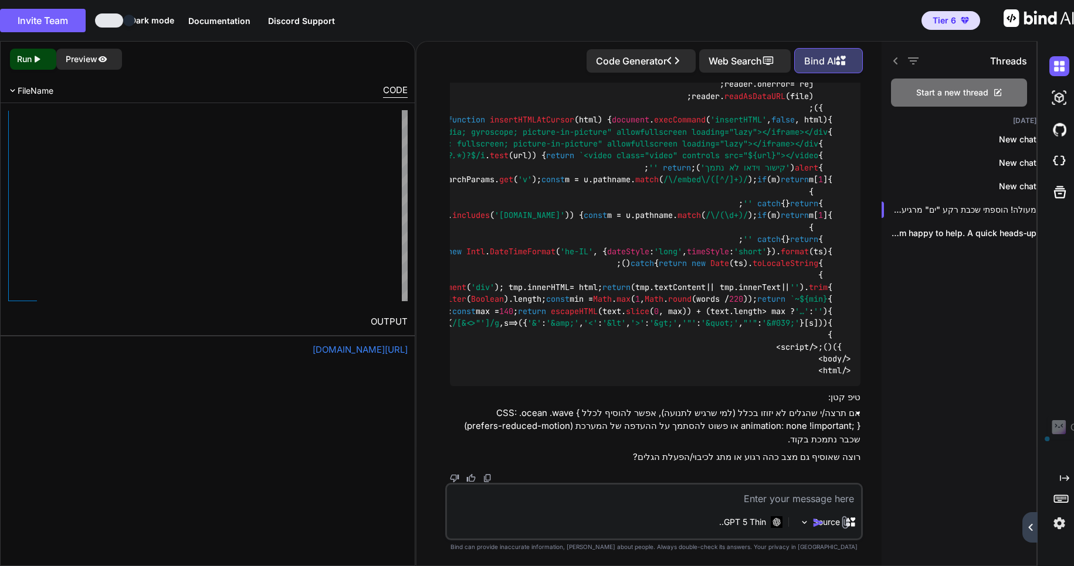
click textarea
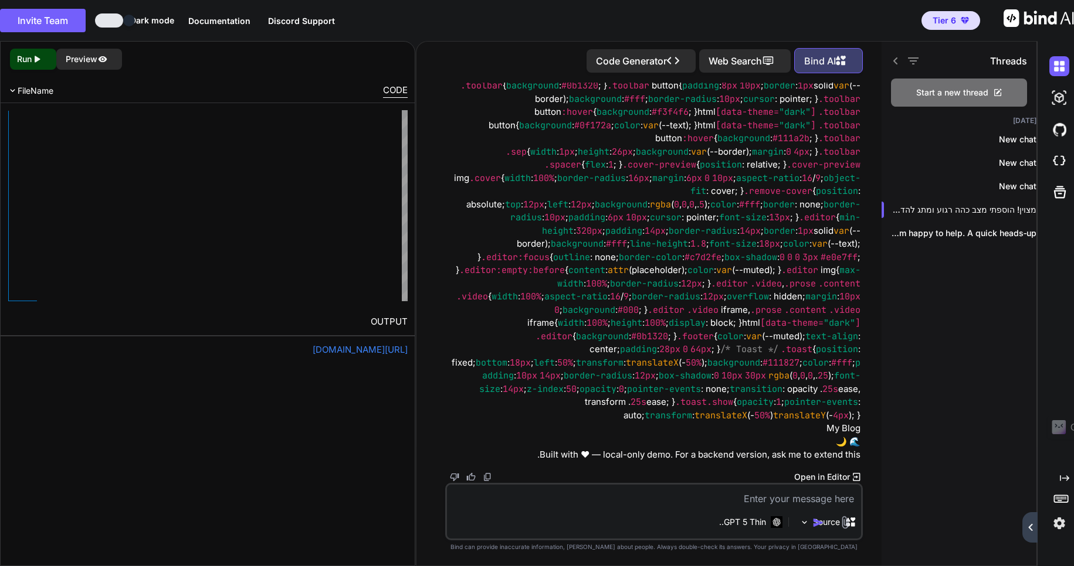
scroll to position [24388, 0]
click p "Run"
click p "Preview"
click button "🌊"
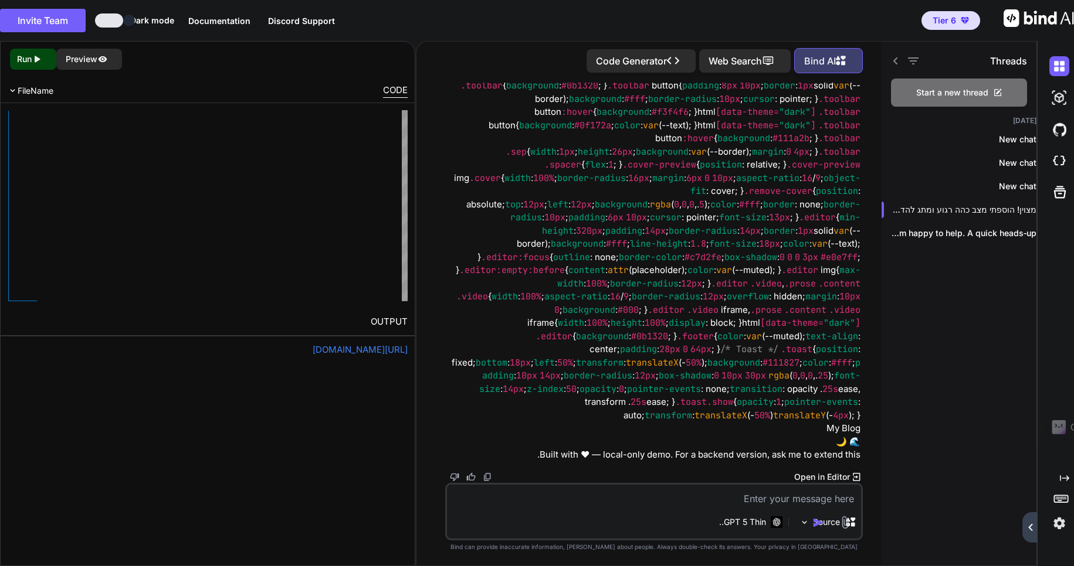
click button "🌙"
click textarea
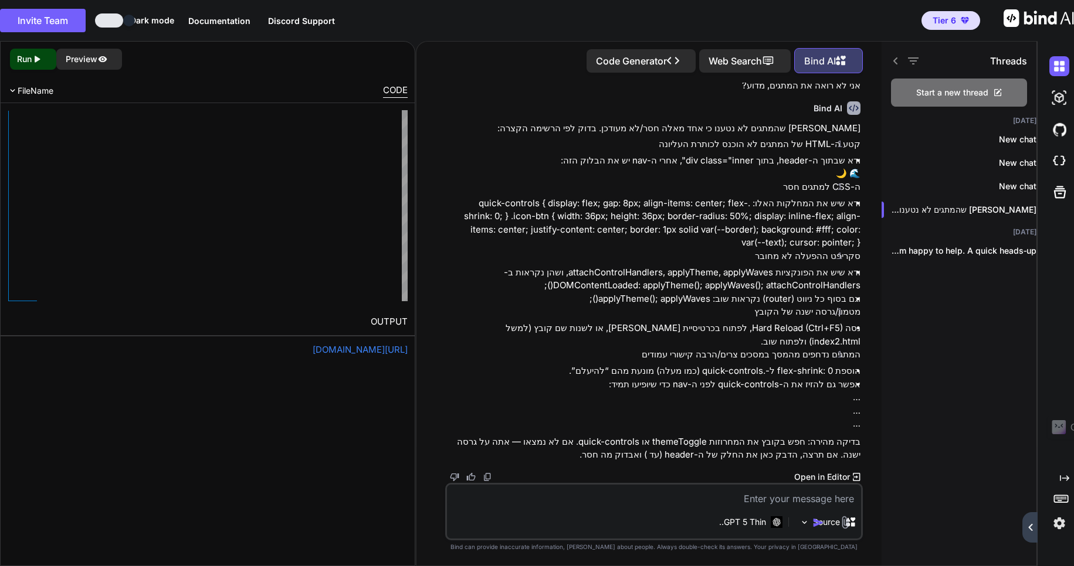
scroll to position [26572, 0]
click textarea
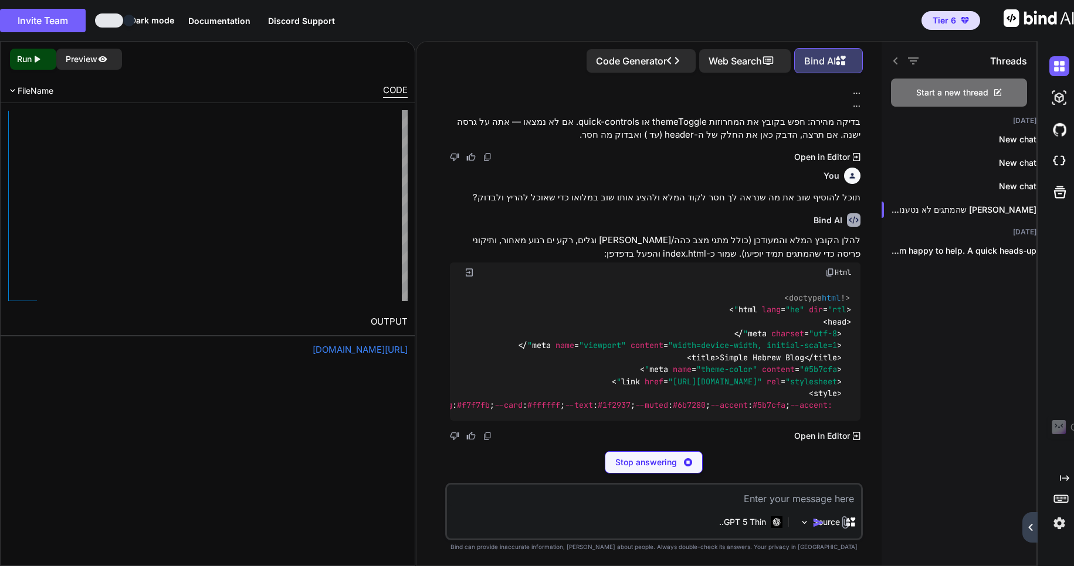
scroll to position [26813, 0]
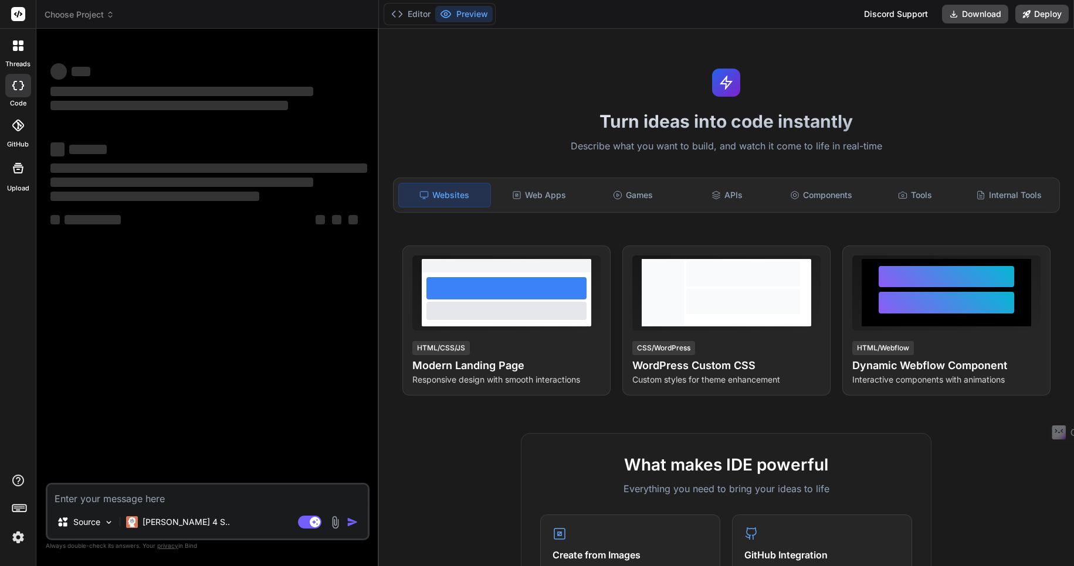
type textarea "x"
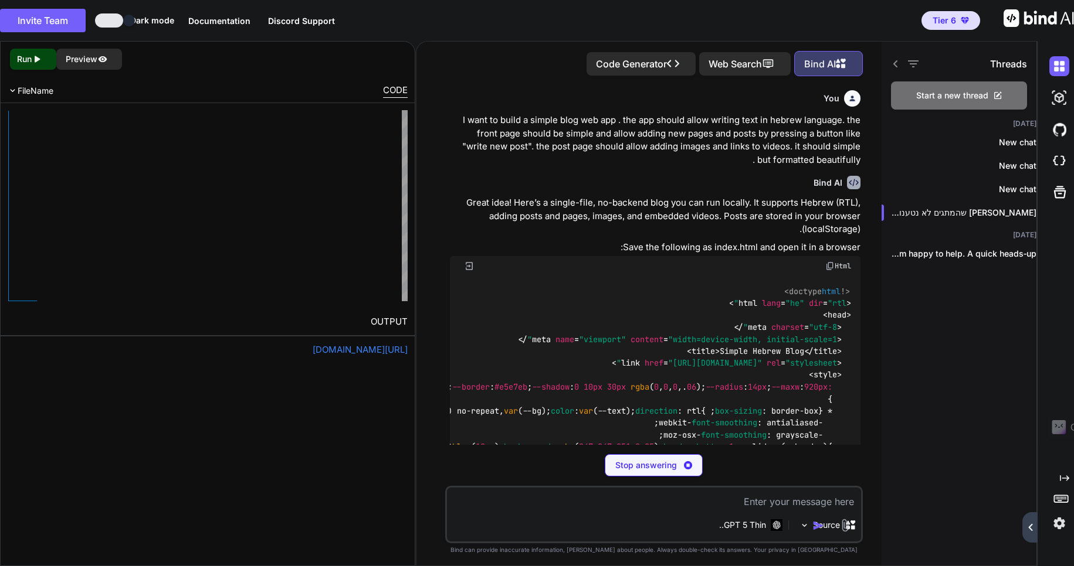
type textarea "x"
type textarea "</html>"
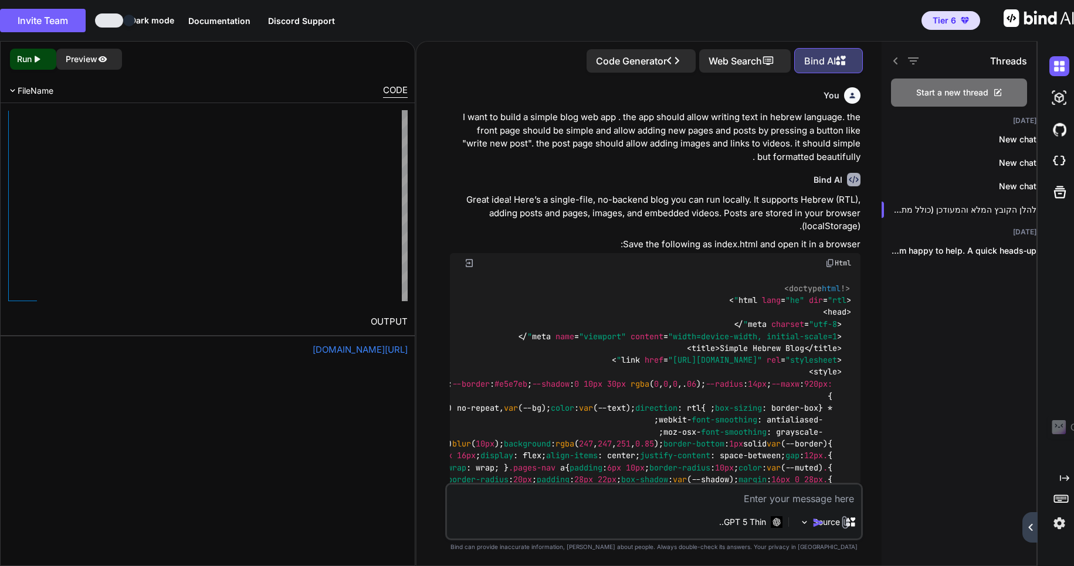
scroll to position [26813, 0]
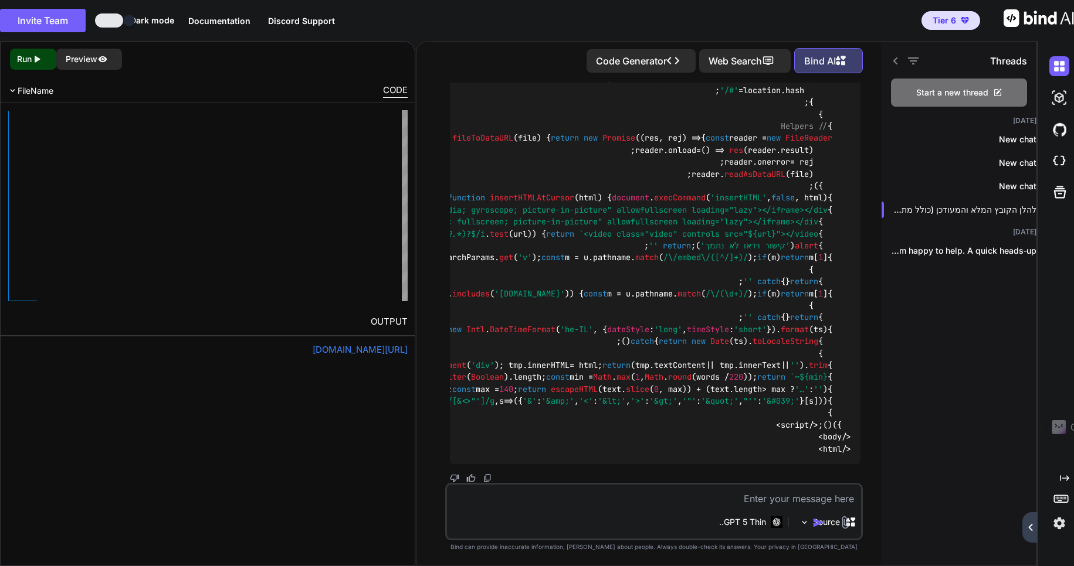
click at [26, 60] on p "Run" at bounding box center [24, 59] width 15 height 12
click at [92, 59] on p "Preview" at bounding box center [82, 59] width 32 height 12
click at [895, 57] on icon at bounding box center [895, 60] width 4 height 7
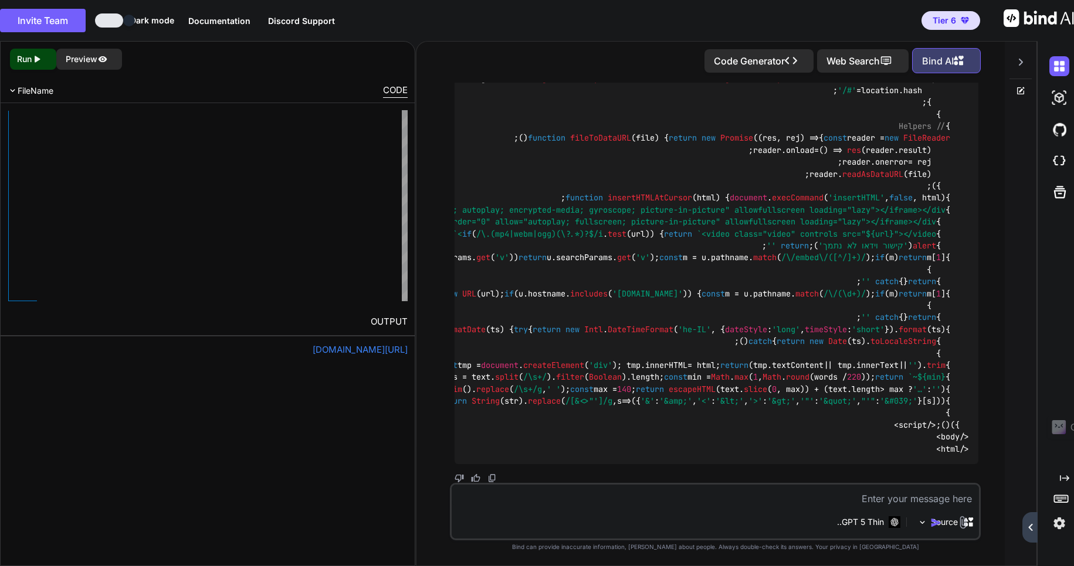
scroll to position [26035, 0]
click at [1021, 87] on icon at bounding box center [1021, 89] width 5 height 5
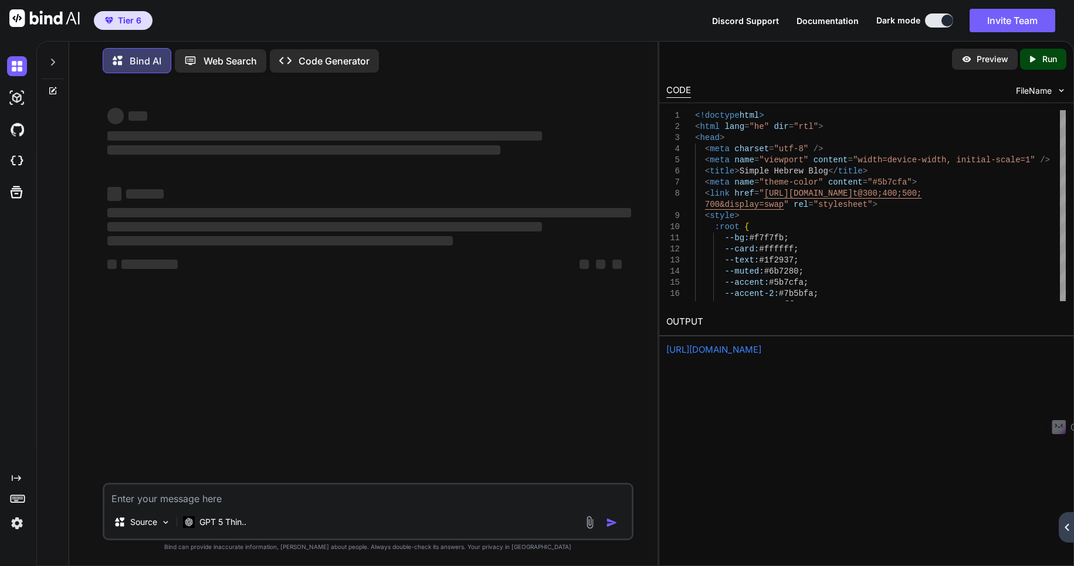
scroll to position [0, 0]
type textarea "x"
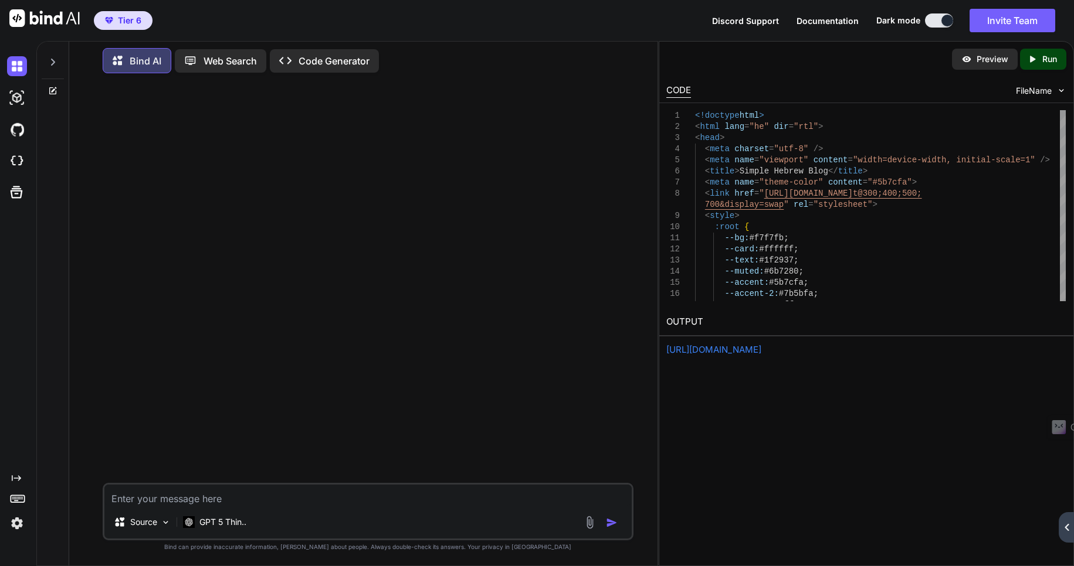
click at [156, 500] on textarea at bounding box center [367, 495] width 527 height 21
click at [138, 498] on textarea at bounding box center [367, 495] width 527 height 21
type textarea "ש"
type textarea "x"
type textarea "שא"
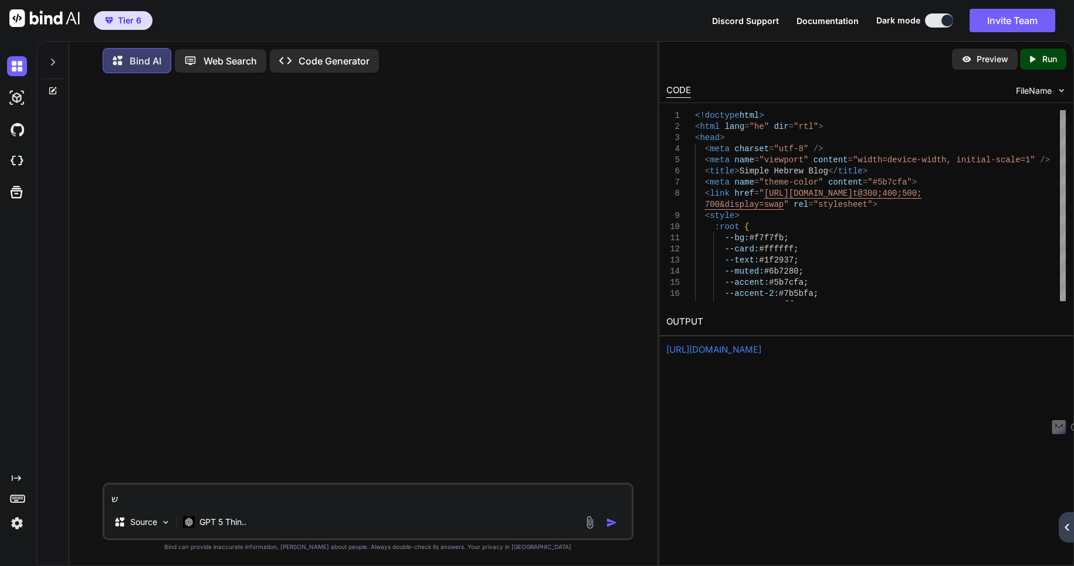
type textarea "x"
type textarea "שאל"
type textarea "x"
type textarea "שאלה"
type textarea "x"
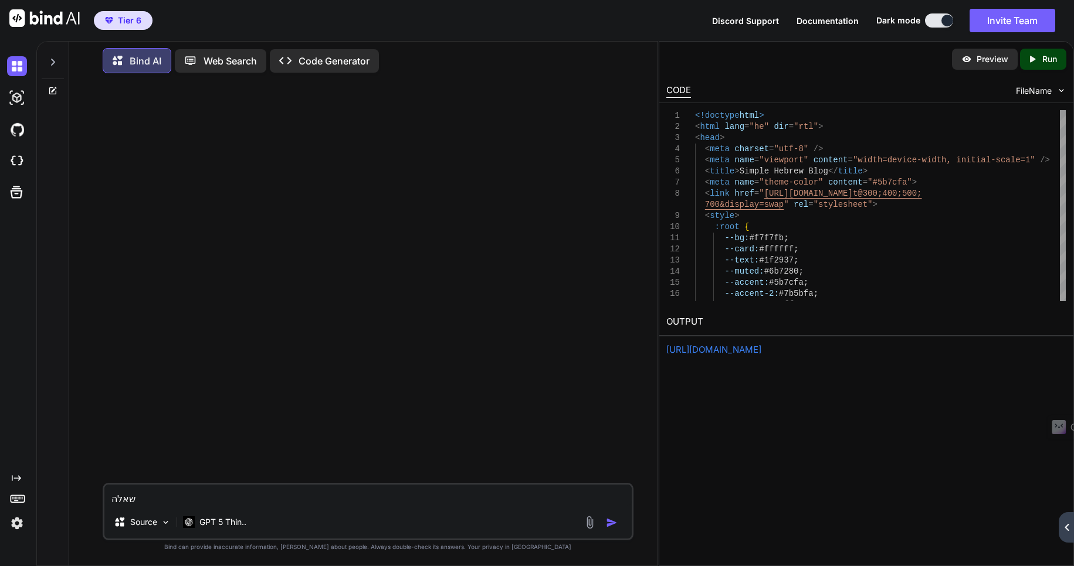
type textarea "שאלה"
type textarea "x"
type textarea "שאלה ק"
type textarea "x"
type textarea "שאלה קט"
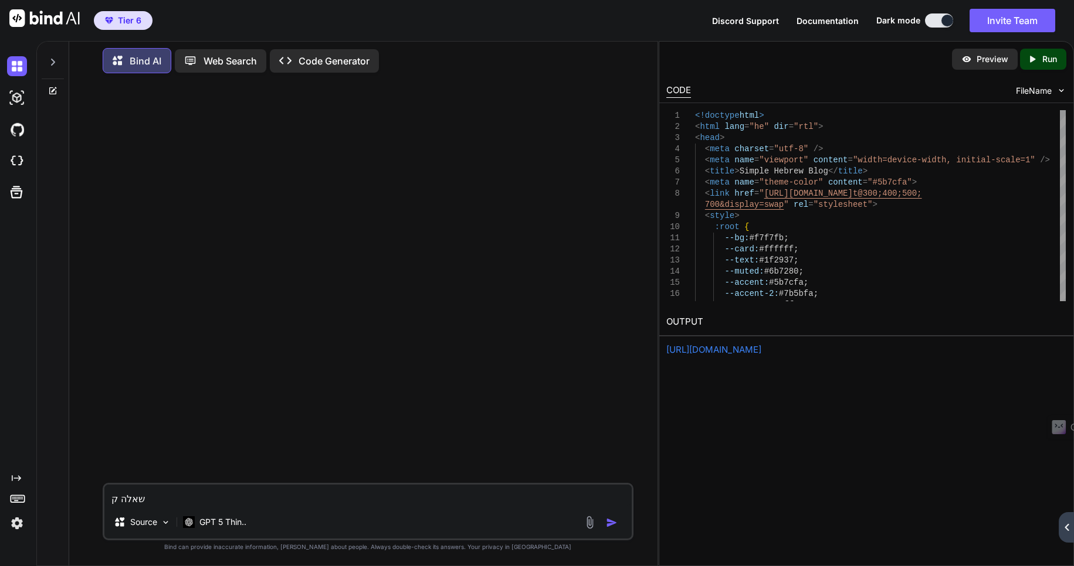
type textarea "x"
type textarea "שאלה קטנ"
type textarea "x"
type textarea "שאלה קטנה"
type textarea "x"
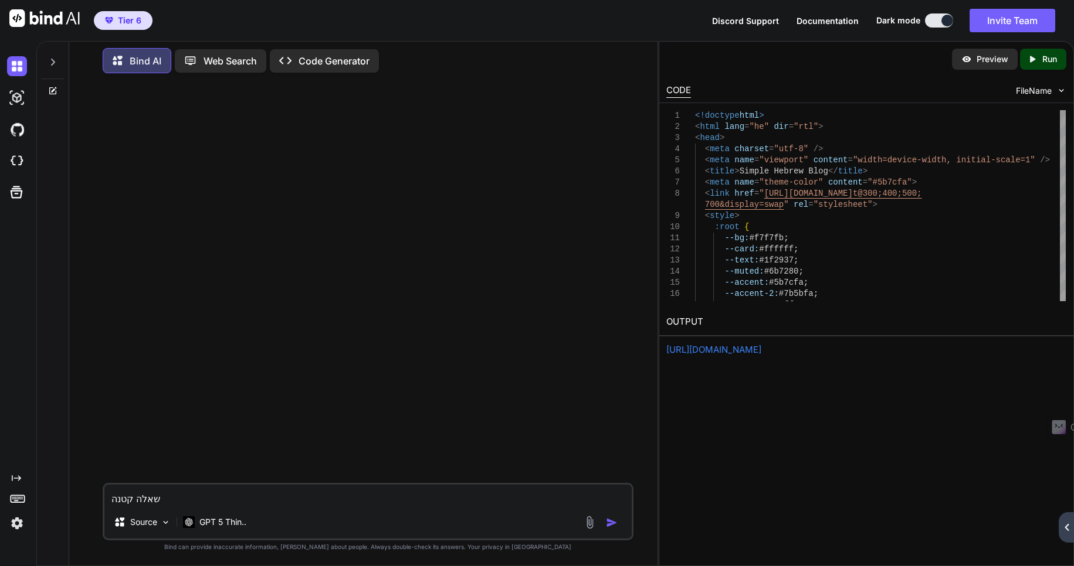
type textarea "שאלה קטנה"
click at [58, 58] on div at bounding box center [53, 59] width 22 height 40
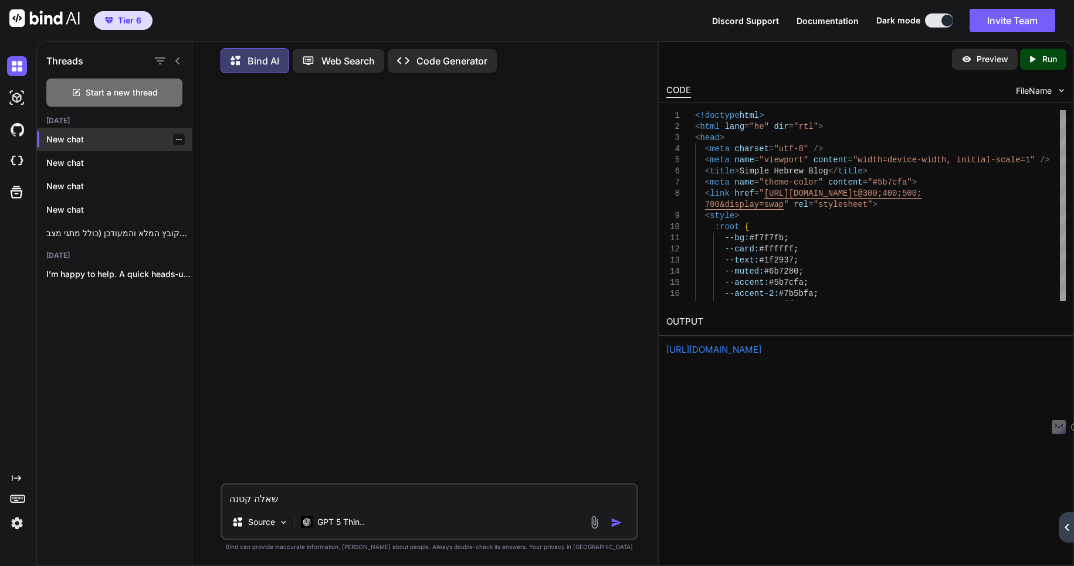
click at [78, 137] on p "New chat" at bounding box center [118, 140] width 145 height 12
click at [79, 159] on p "New chat" at bounding box center [118, 163] width 145 height 12
click at [931, 21] on button at bounding box center [939, 20] width 28 height 14
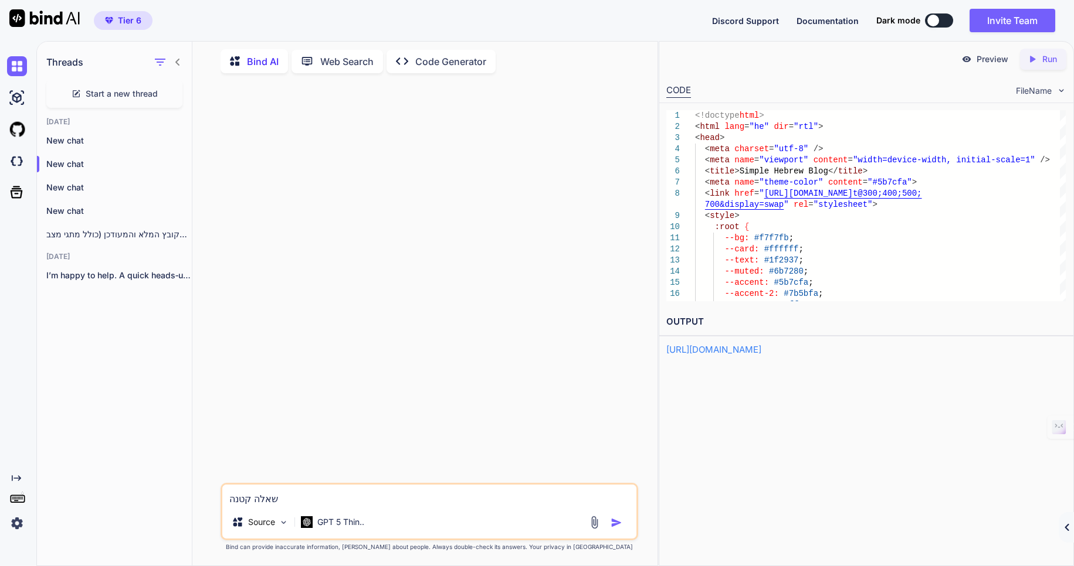
scroll to position [5, 0]
click at [304, 165] on div at bounding box center [430, 283] width 415 height 400
click at [313, 246] on div at bounding box center [430, 283] width 415 height 400
click at [80, 136] on p "New chat" at bounding box center [118, 141] width 145 height 12
click at [63, 159] on p "New chat" at bounding box center [118, 164] width 145 height 12
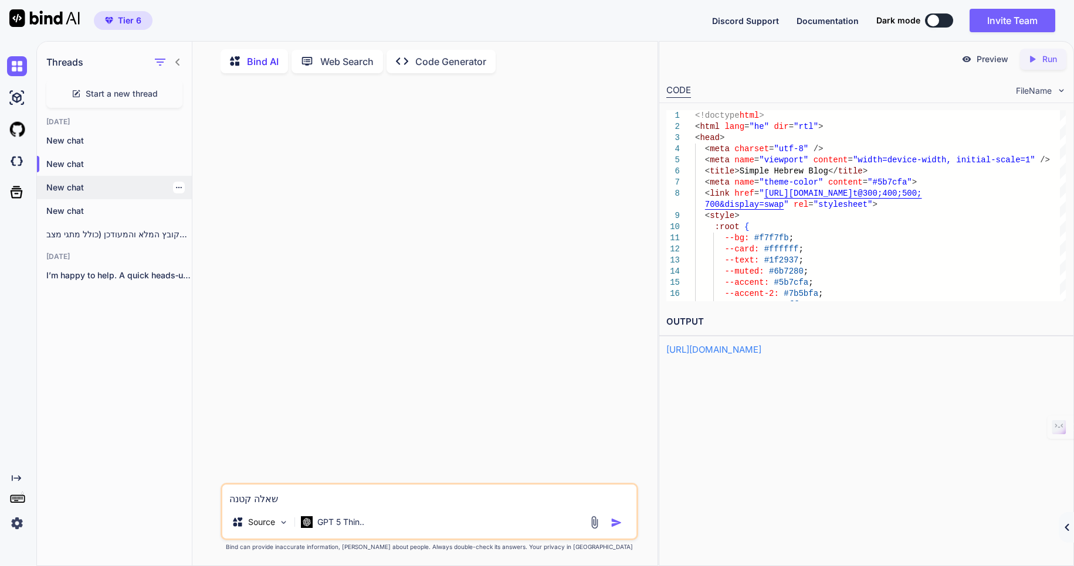
click at [73, 190] on p "New chat" at bounding box center [118, 188] width 145 height 12
click at [74, 210] on p "New chat" at bounding box center [118, 211] width 145 height 12
click at [175, 208] on icon "button" at bounding box center [178, 211] width 7 height 7
click at [218, 254] on div "Delete" at bounding box center [228, 254] width 115 height 23
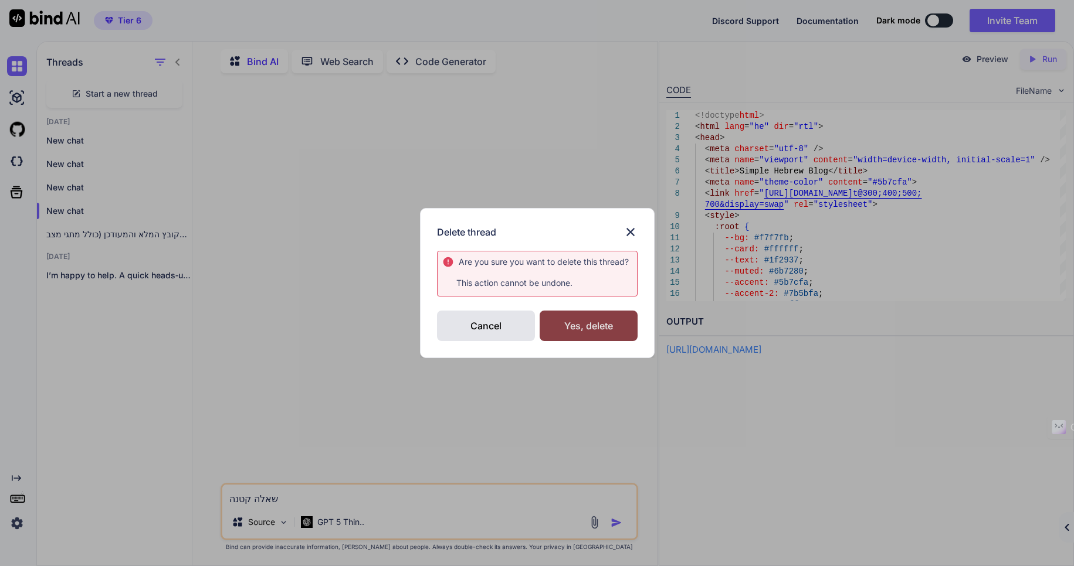
click at [585, 331] on div "Yes, delete" at bounding box center [588, 326] width 98 height 30
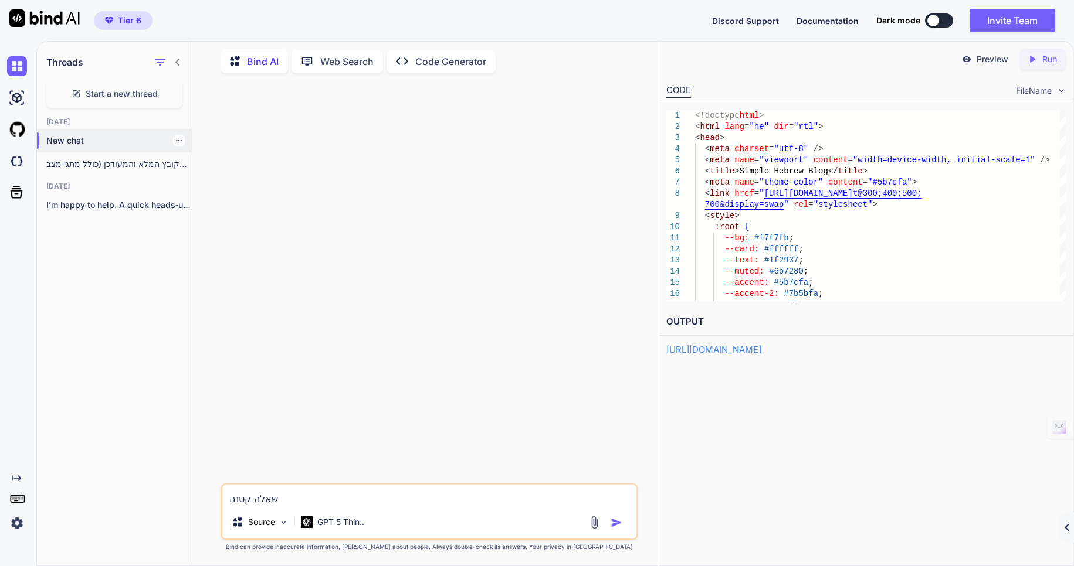
click at [63, 137] on p "New chat" at bounding box center [118, 141] width 145 height 12
click at [65, 135] on p "New chat" at bounding box center [118, 141] width 145 height 12
click at [128, 159] on p "להלן הקובץ המלא והמעודכן (כולל מתגי מצב..." at bounding box center [118, 164] width 145 height 12
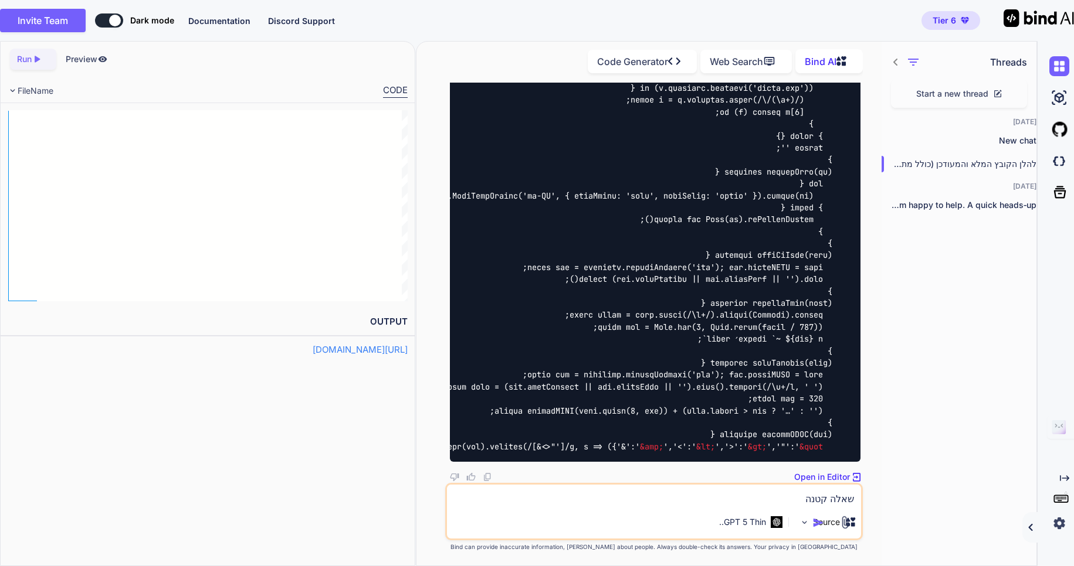
scroll to position [17518, 0]
click at [895, 57] on icon at bounding box center [895, 61] width 9 height 9
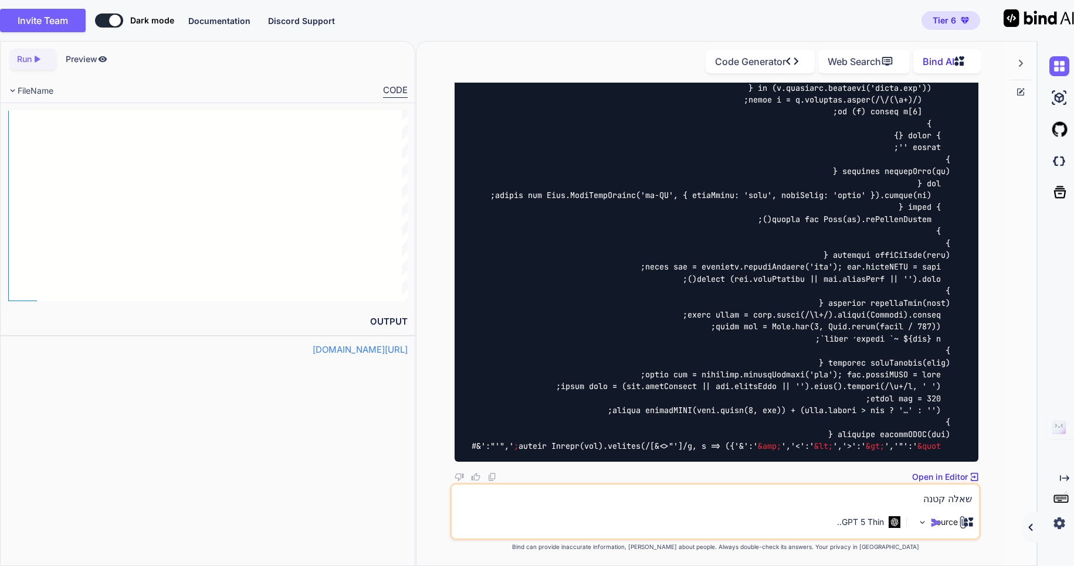
scroll to position [16793, 0]
click at [1020, 90] on icon at bounding box center [1021, 90] width 5 height 5
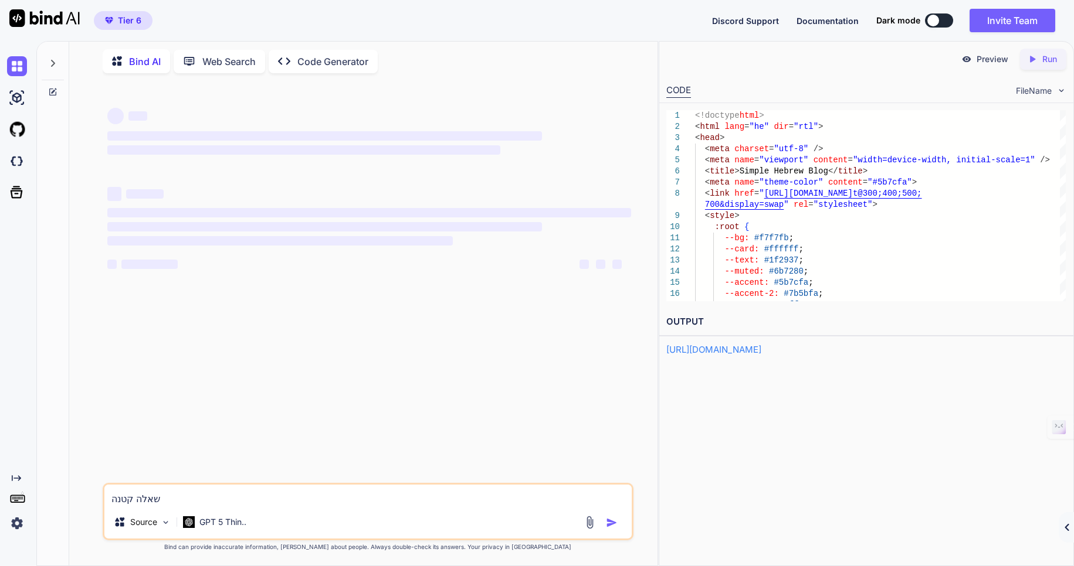
scroll to position [0, 0]
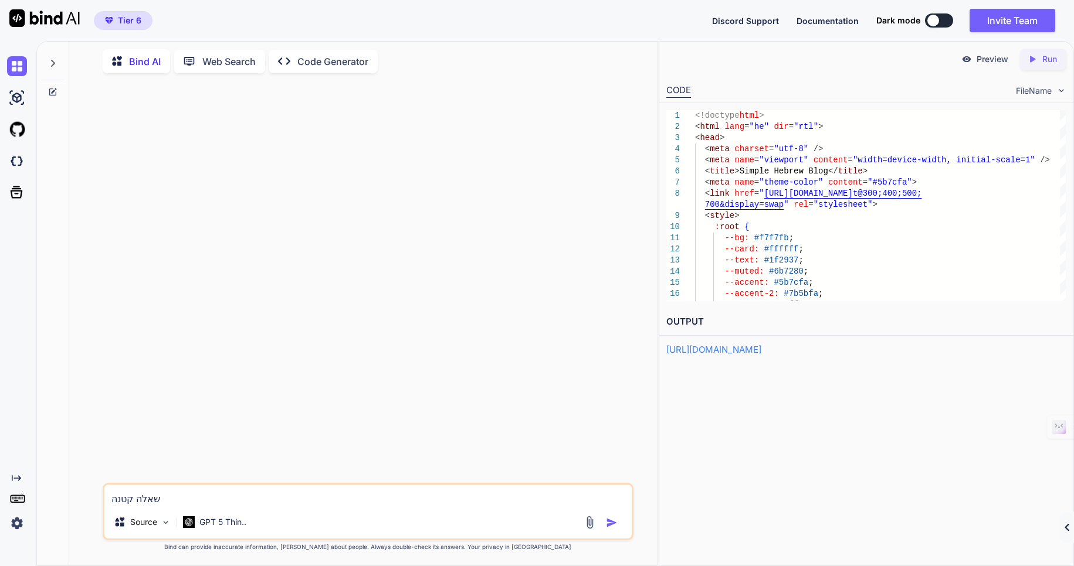
click at [50, 60] on icon at bounding box center [52, 63] width 9 height 9
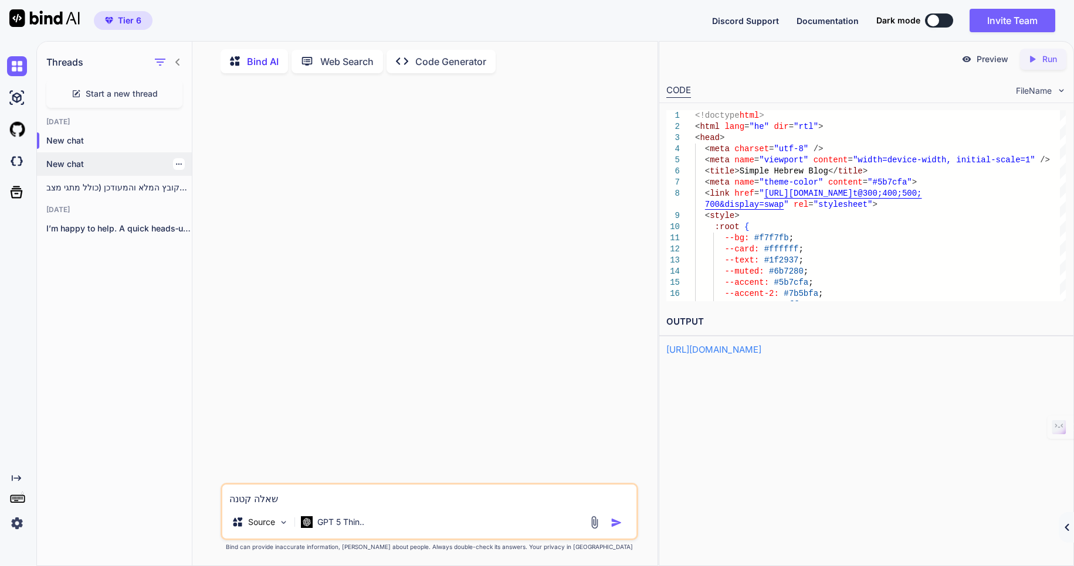
click at [175, 161] on icon "button" at bounding box center [178, 164] width 7 height 7
click at [205, 208] on span "Delete" at bounding box center [205, 208] width 25 height 12
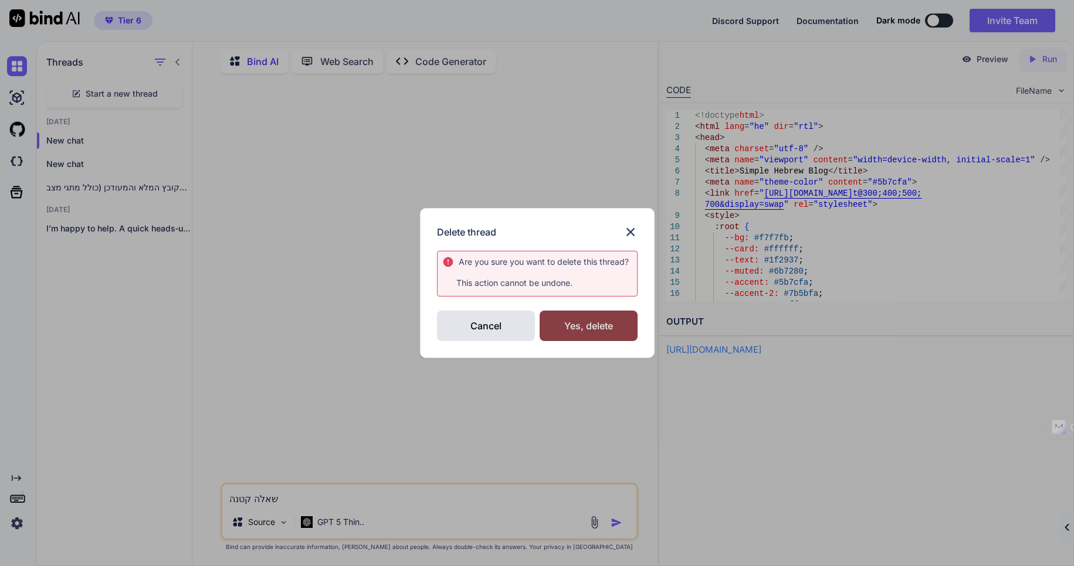
click at [571, 313] on div "Yes, delete" at bounding box center [588, 326] width 98 height 30
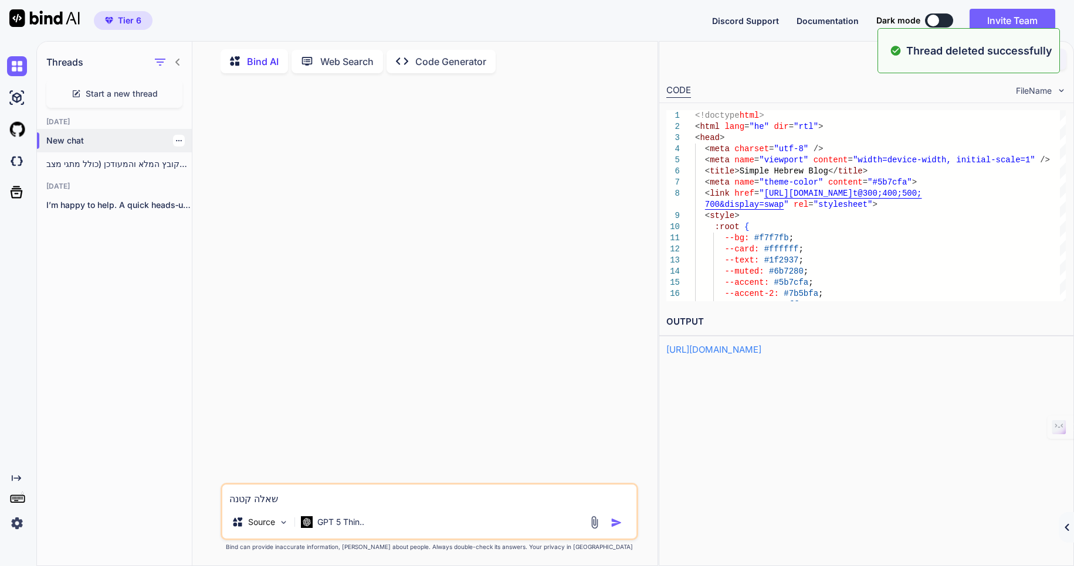
click at [173, 135] on div at bounding box center [179, 141] width 12 height 12
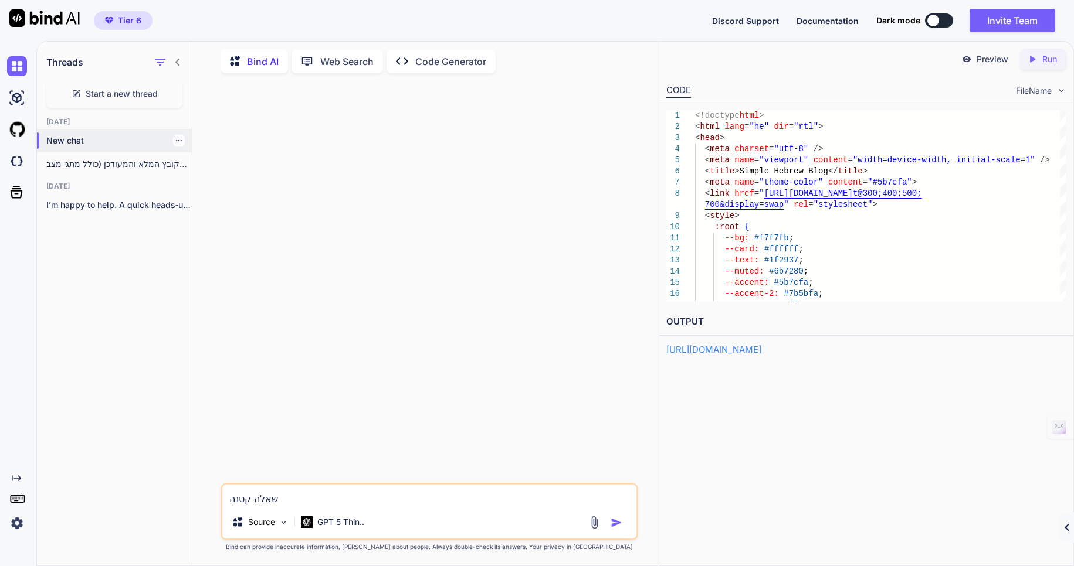
click at [175, 137] on icon "button" at bounding box center [178, 140] width 7 height 7
click at [219, 184] on div "Delete" at bounding box center [228, 184] width 115 height 23
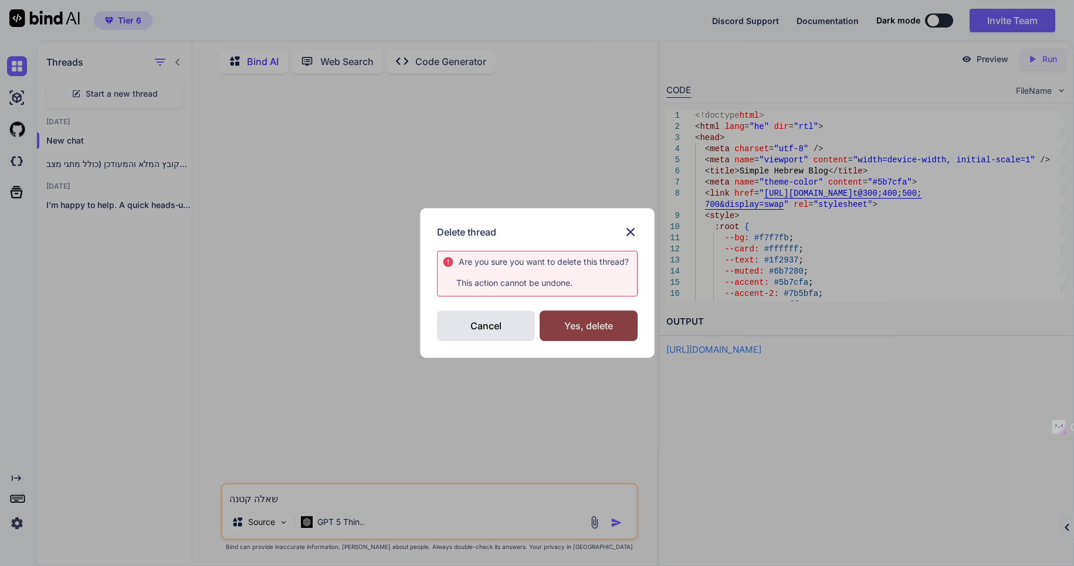
click at [592, 328] on div "Yes, delete" at bounding box center [588, 326] width 98 height 30
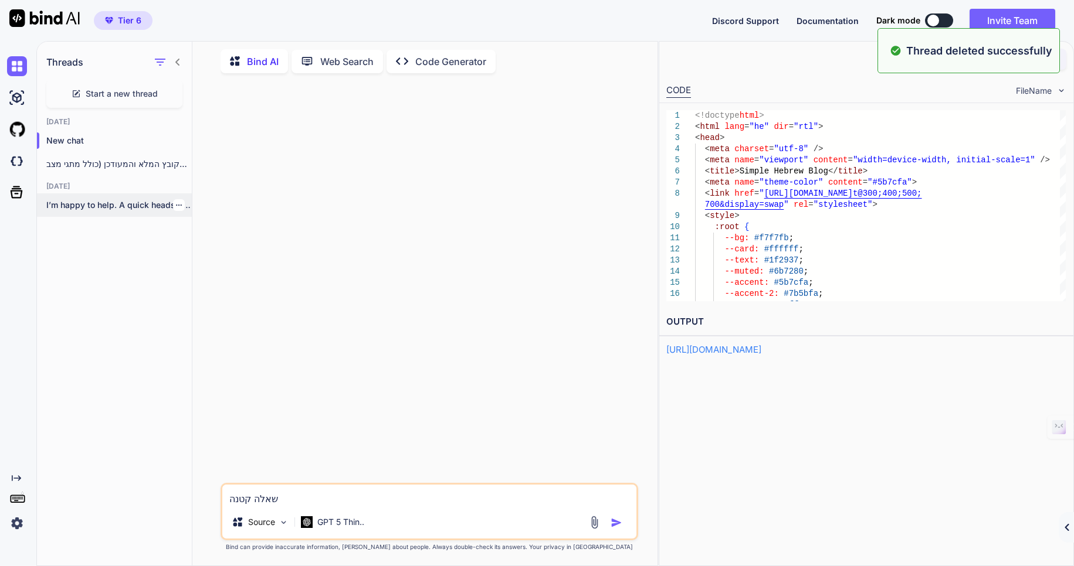
click at [93, 203] on p "I’m happy to help. A quick heads‑up:..." at bounding box center [118, 205] width 145 height 12
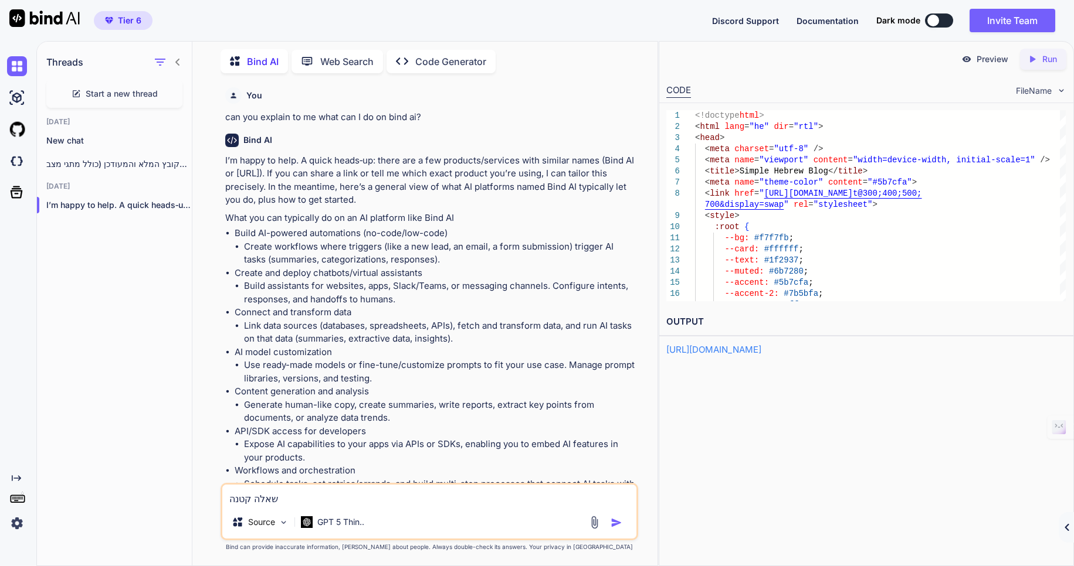
click at [249, 59] on p "Bind AI" at bounding box center [263, 62] width 32 height 14
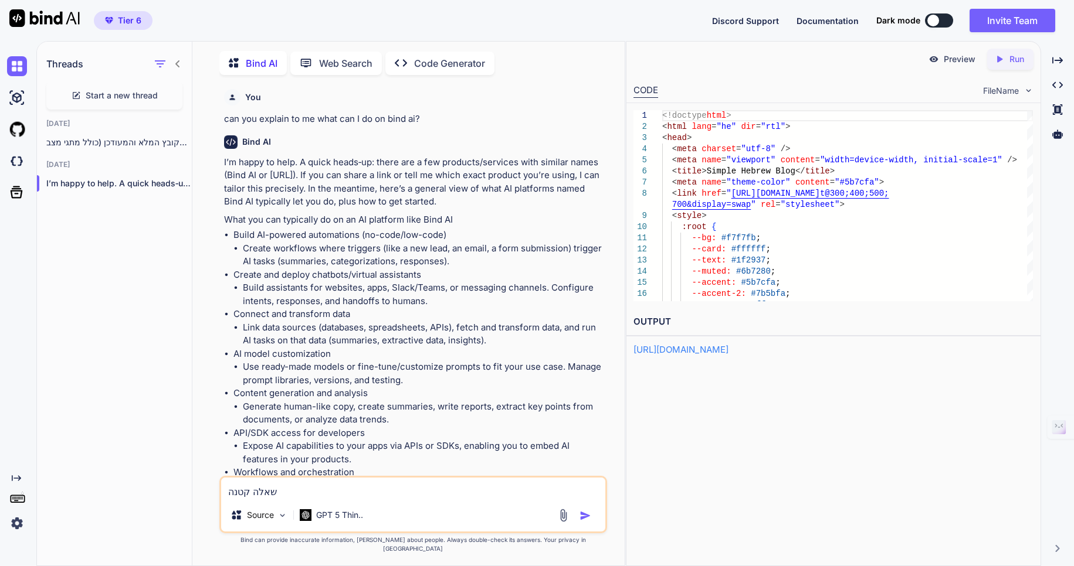
scroll to position [5, 0]
click at [945, 19] on button at bounding box center [939, 20] width 28 height 14
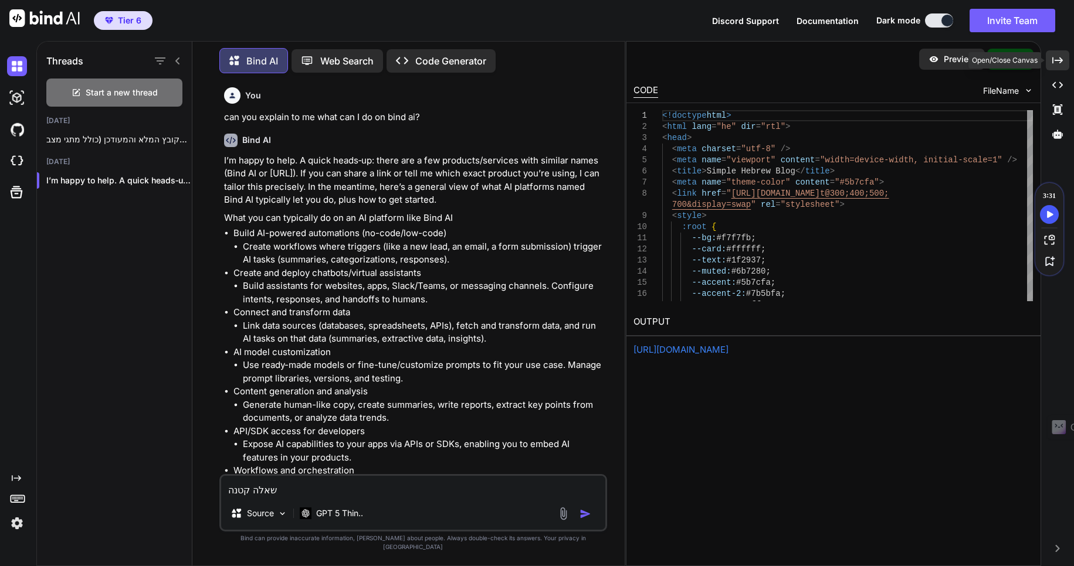
click at [1061, 59] on icon "Created with Pixso." at bounding box center [1057, 60] width 11 height 11
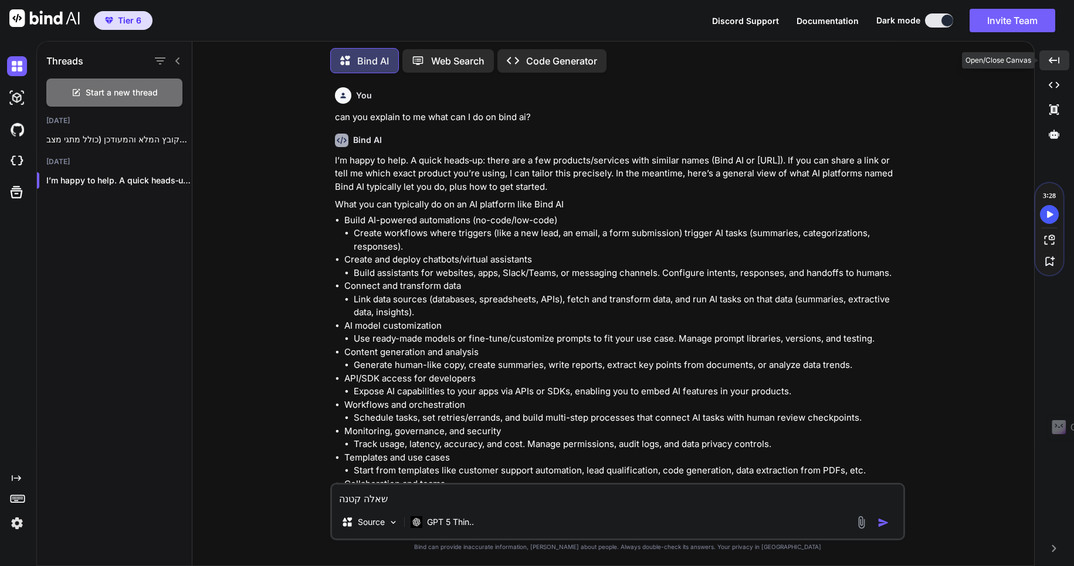
click at [1053, 60] on icon "Created with Pixso." at bounding box center [1053, 60] width 11 height 11
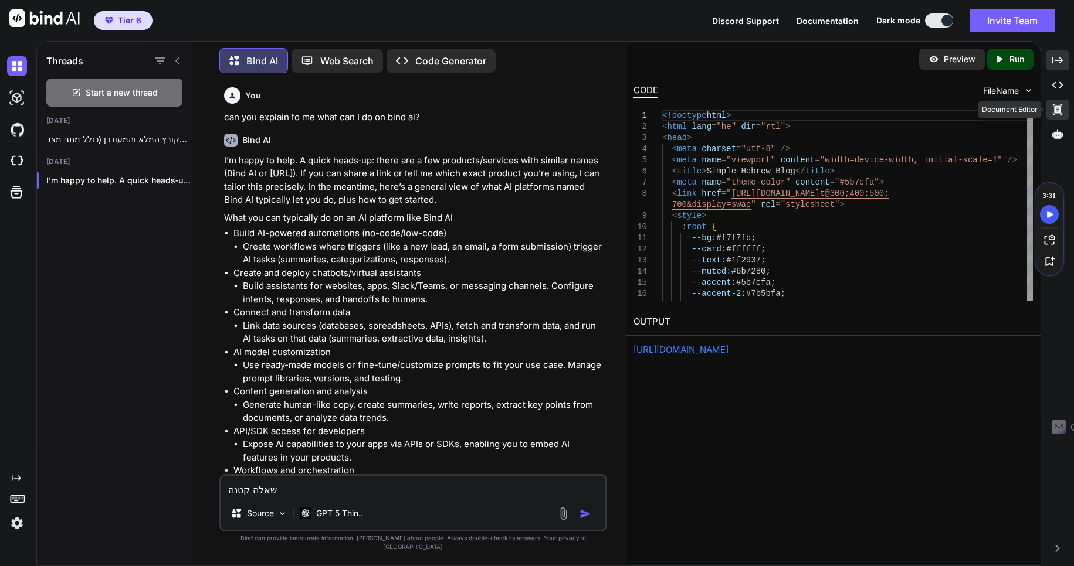
click at [1052, 109] on icon "Created with Pixso." at bounding box center [1057, 109] width 11 height 11
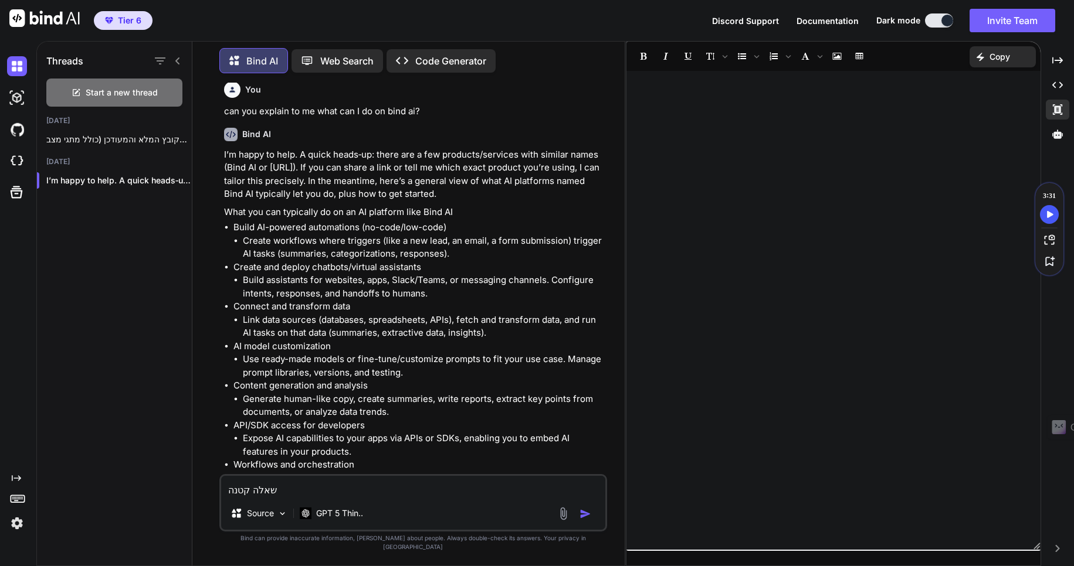
scroll to position [0, 0]
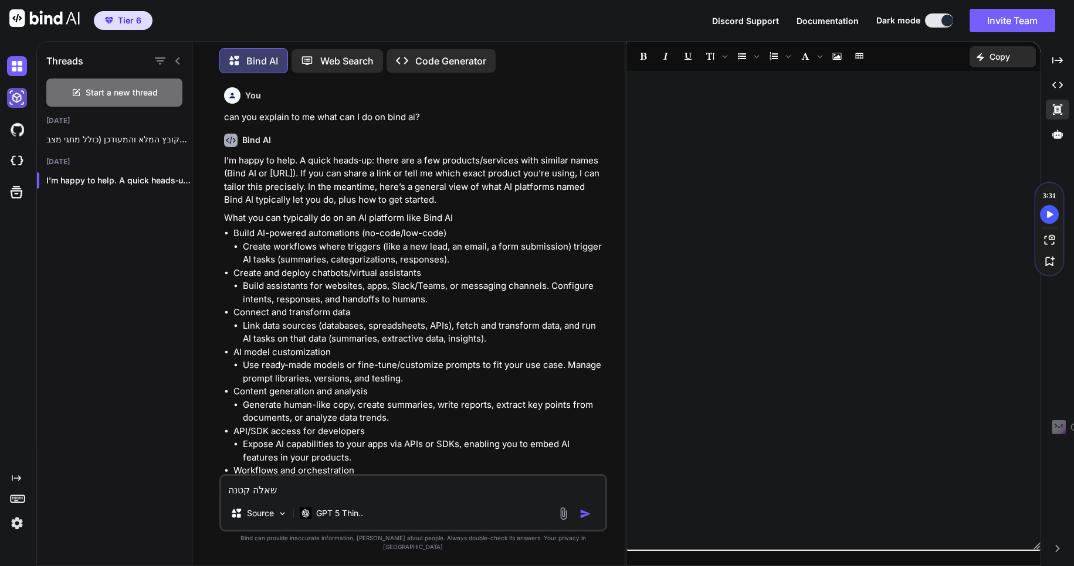
click at [13, 100] on img at bounding box center [17, 98] width 20 height 20
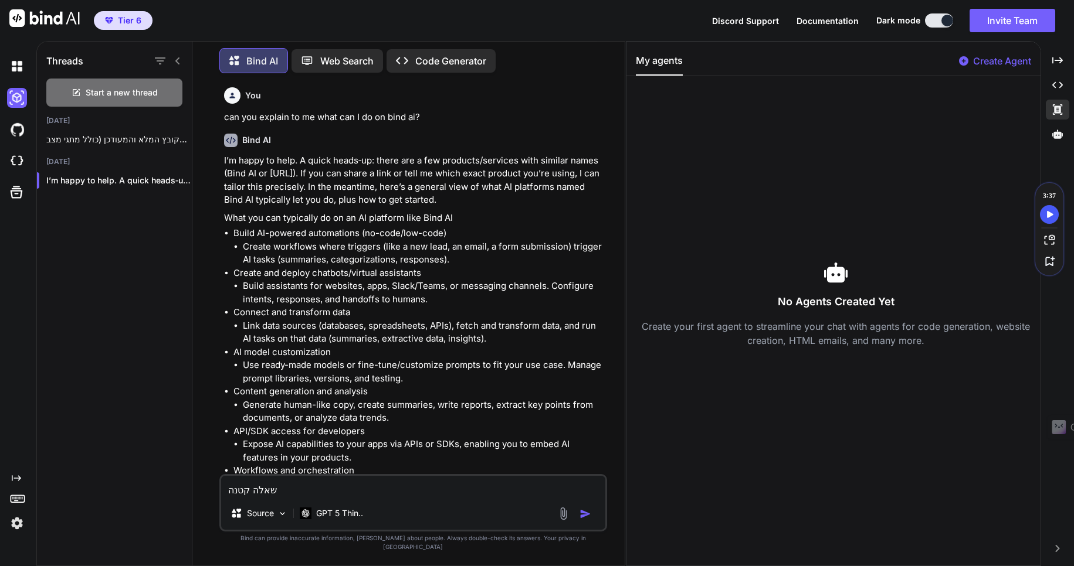
click at [966, 63] on icon at bounding box center [963, 60] width 9 height 9
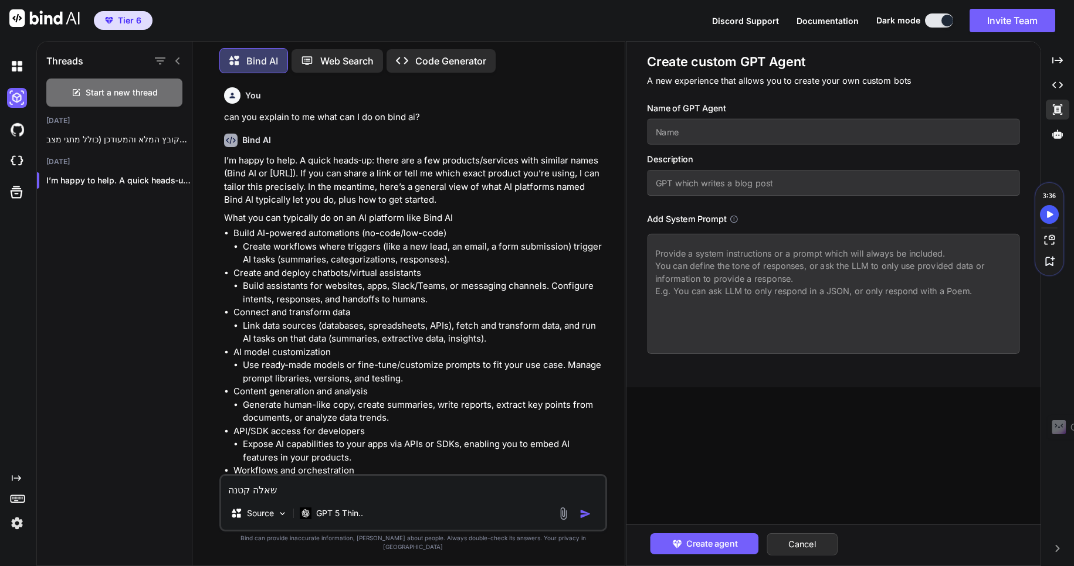
click at [668, 134] on input "text" at bounding box center [833, 132] width 372 height 26
click at [673, 130] on input "text" at bounding box center [833, 132] width 372 height 26
type textarea "x"
type input "מ"
type textarea "x"
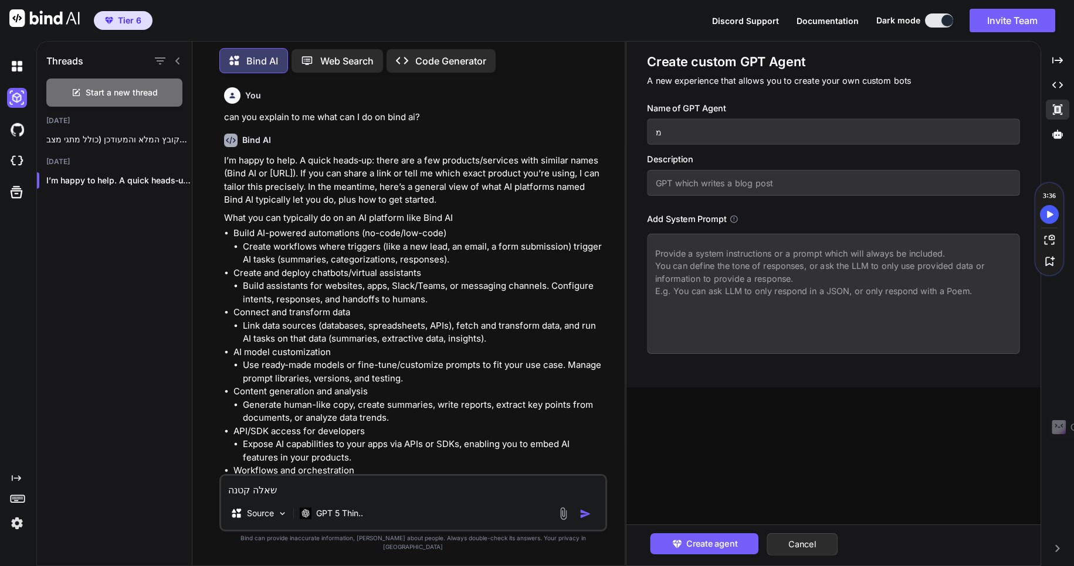
type input "מו"
type textarea "x"
type input "מומ"
type textarea "x"
type input "מומח"
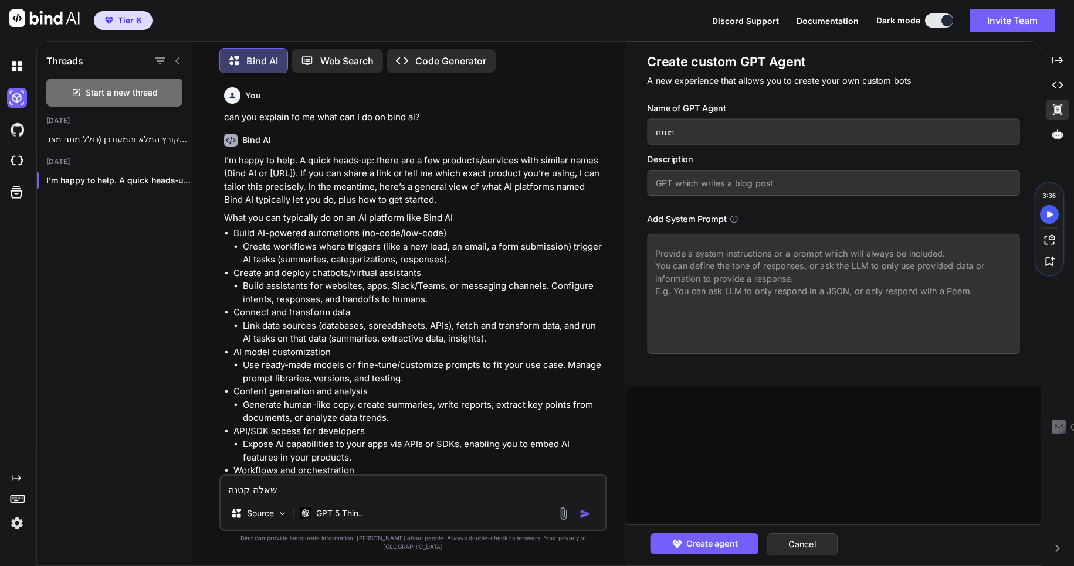
type textarea "x"
type input "מומחה"
type textarea "x"
type input "מומחה"
type textarea "x"
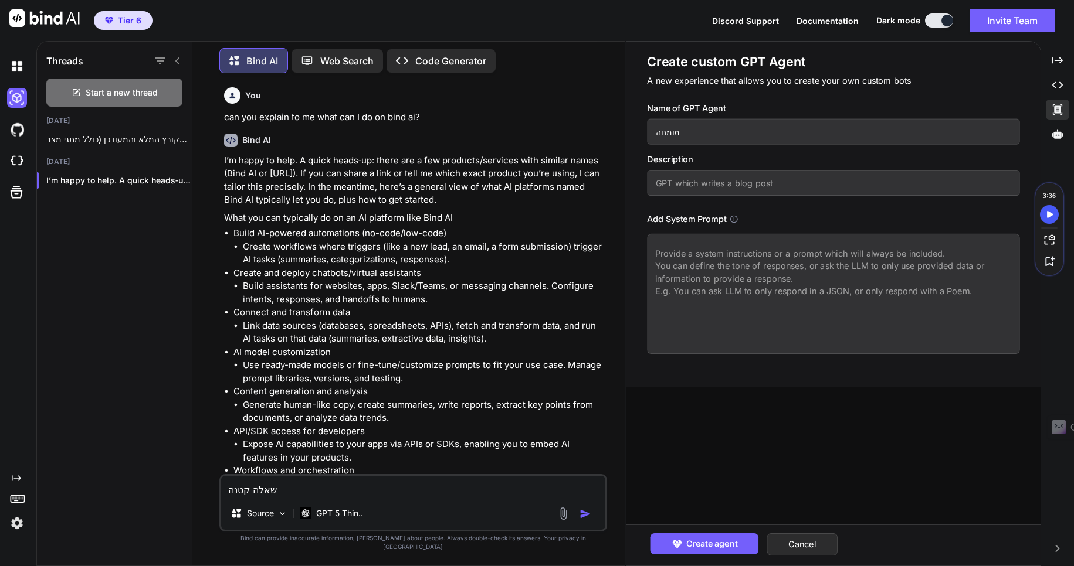
type input "מומחה ל"
type textarea "x"
type input "מומחה לש"
type textarea "x"
type input "מומחה לשפ"
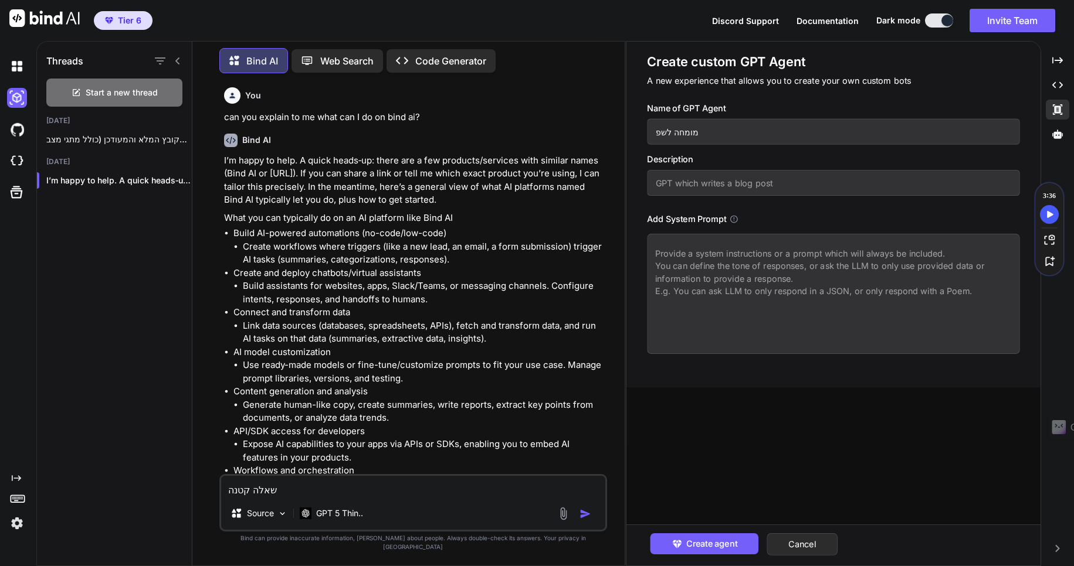
type textarea "x"
type input "מומחה לשפת"
type textarea "x"
type input "מומחה לשפת"
type textarea "x"
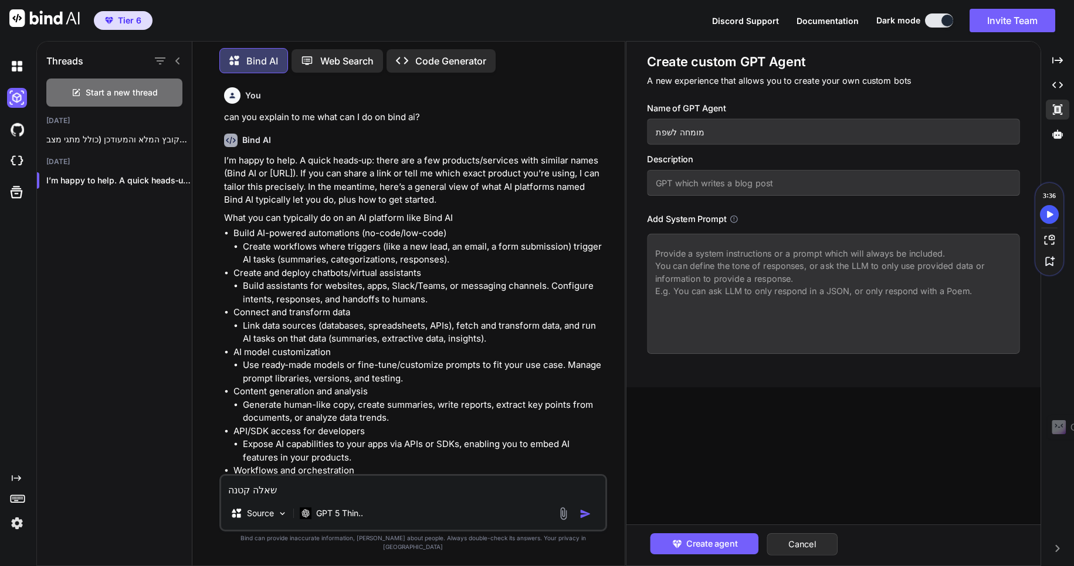
type input "מומחה לשפת ת"
type textarea "x"
type input "מומחה לשפת תכ"
type textarea "x"
type input "מומחה לשפת תכנ"
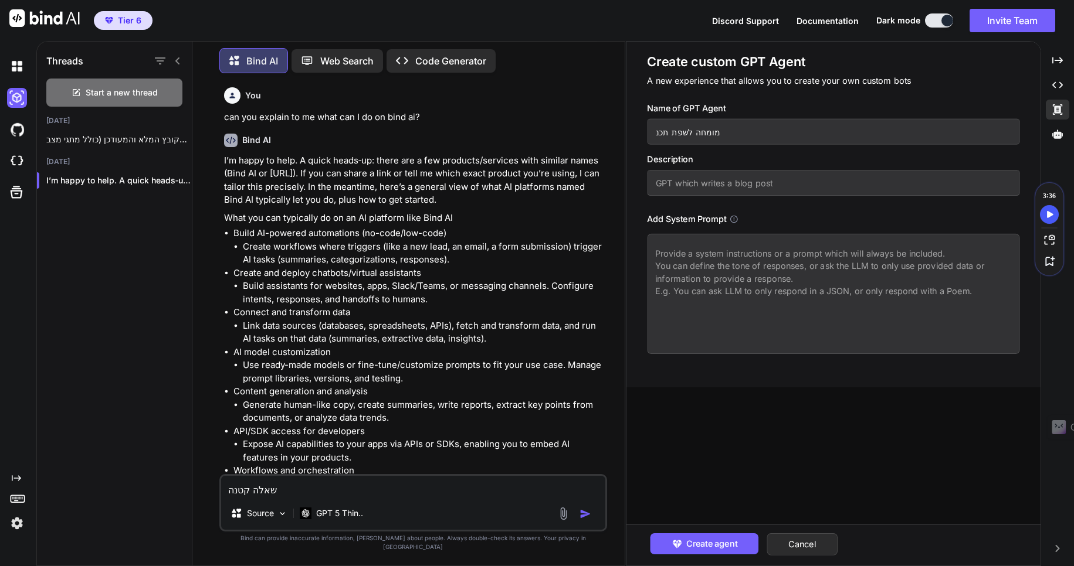
type textarea "x"
type input "מומחה לשפת תכנו"
type textarea "x"
type input "מומחה לשפת תכנות"
type textarea "x"
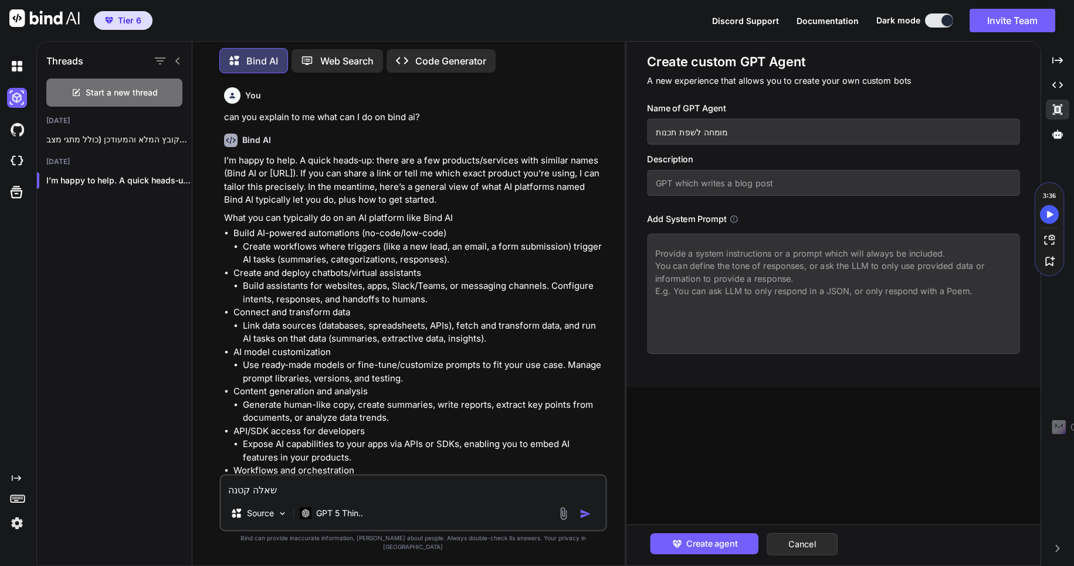
type input "מומחה לשפת תכנות"
type textarea "x"
type input "מומחה לשפת תכנות p"
type textarea "x"
type input "מומחה לשפת תכנות ph"
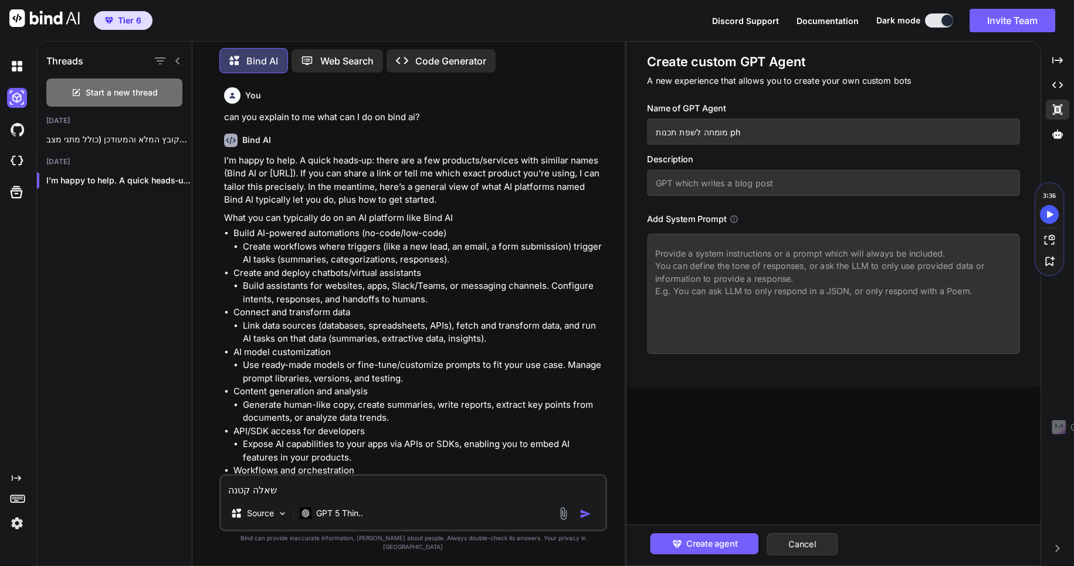
type textarea "x"
type input "מומחה לשפת תכנות phe"
type textarea "x"
type input "מומחה לשפת תכנות phei"
type textarea "x"
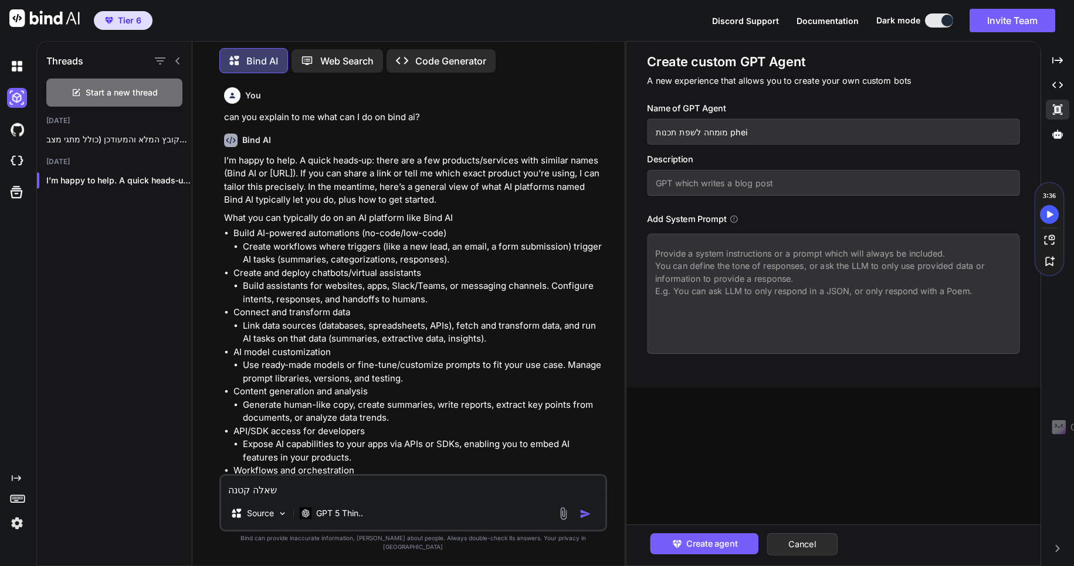
type input "מומחה לשפת תכנות pheit"
type textarea "x"
type input "מומחה לשפת תכנות pheito"
type textarea "x"
type input "מומחה לשפת תכנות pheiton"
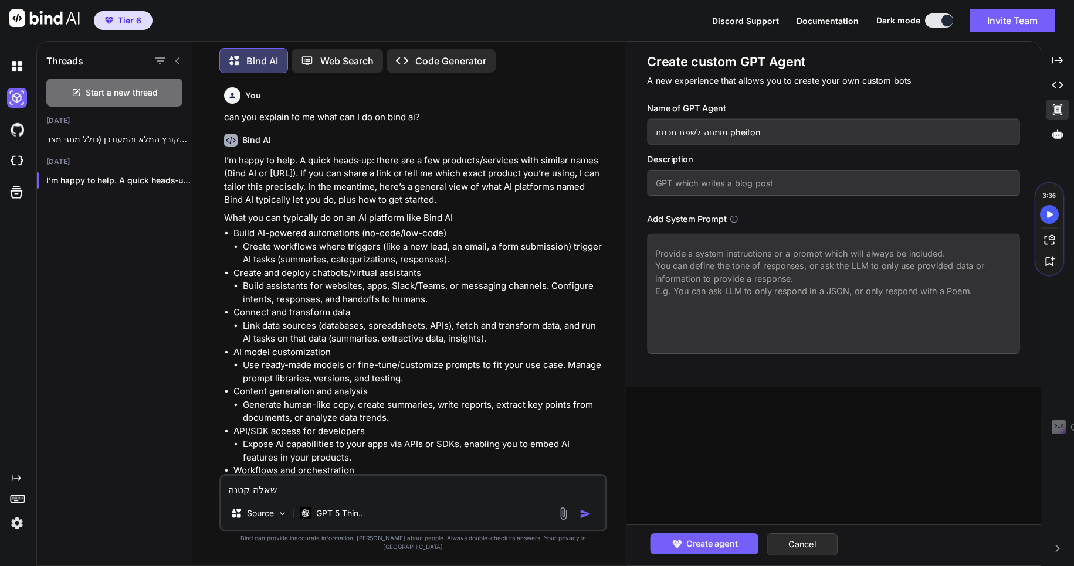
drag, startPoint x: 745, startPoint y: 138, endPoint x: 736, endPoint y: 134, distance: 9.7
click at [736, 134] on input "מומחה לשפת תכנות pheiton" at bounding box center [833, 132] width 372 height 26
type textarea "x"
type input "מומחה לשפת תכנות pheton"
type textarea "x"
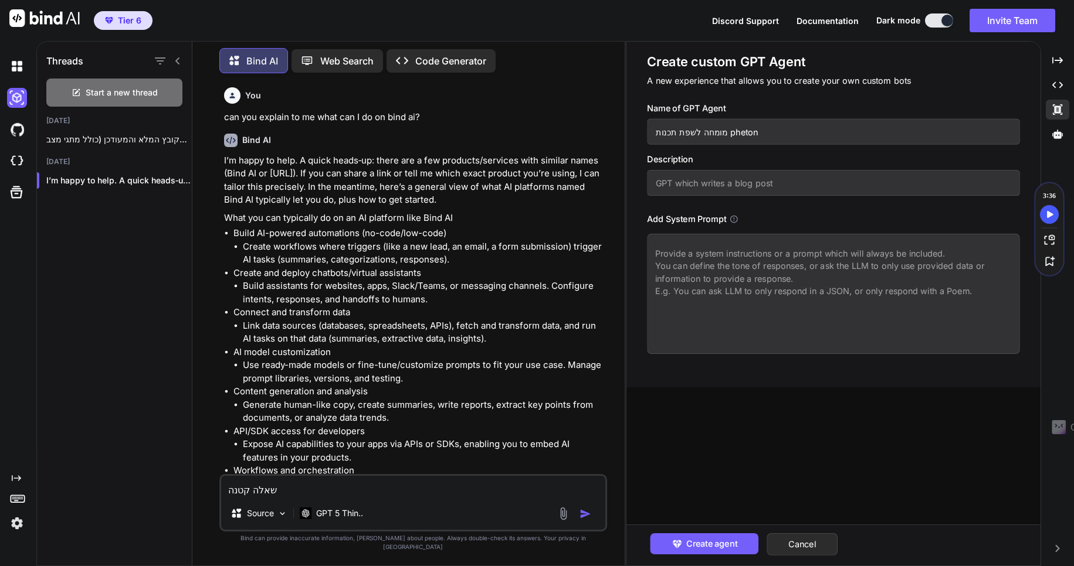
type input "מומחה לשפת תכנות phton"
type textarea "x"
type input "מומחה לשפת תכנות phaton"
type textarea "x"
type input "מומחה לשפת תכנות phayton"
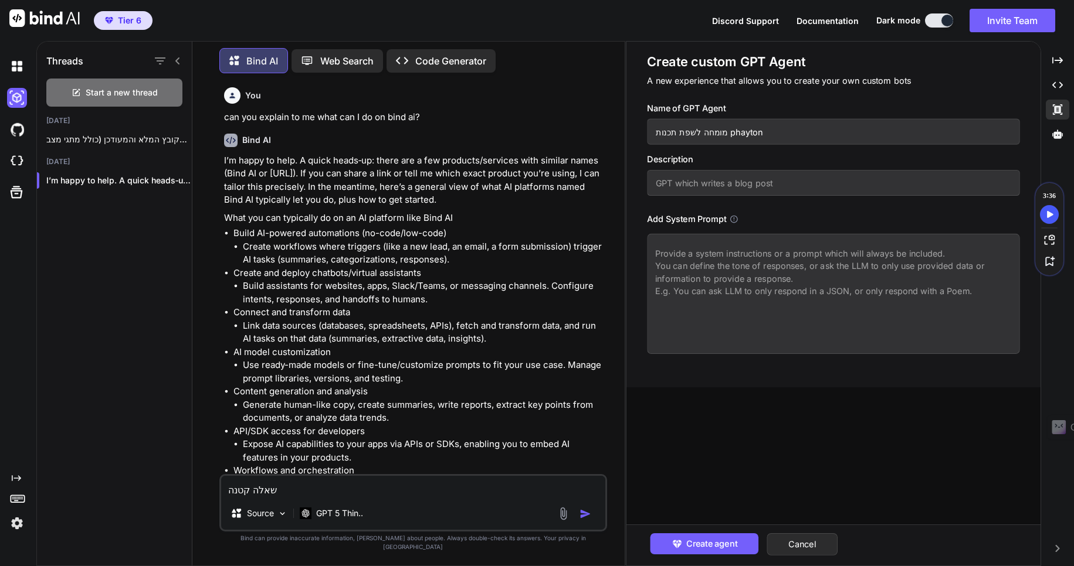
click at [776, 133] on input "מומחה לשפת תכנות phayton" at bounding box center [833, 132] width 372 height 26
click at [736, 134] on input "מומחה לשפת תכנות phayton" at bounding box center [833, 132] width 372 height 26
type textarea "x"
type input "מומחה לשפת תכנות phyton"
click at [707, 133] on input "מומחה לשפת תכנות phyton" at bounding box center [833, 132] width 372 height 26
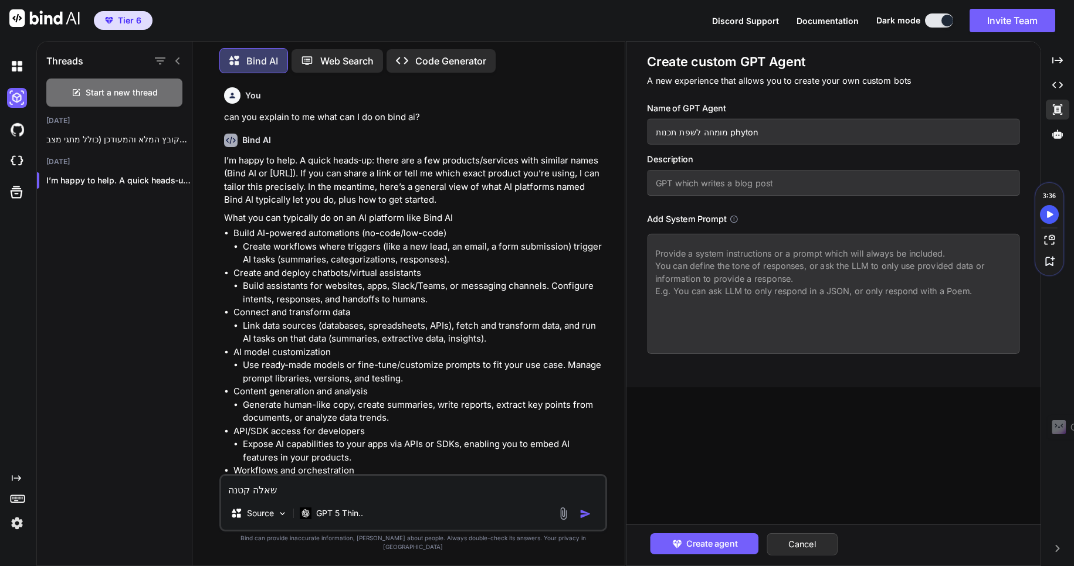
click at [707, 133] on input "מומחה לשפת תכנות phyton" at bounding box center [833, 132] width 372 height 26
click at [706, 133] on input "מומחה לשפת תכנות phyton" at bounding box center [833, 132] width 372 height 26
drag, startPoint x: 721, startPoint y: 133, endPoint x: 652, endPoint y: 131, distance: 69.2
click at [652, 131] on input "מומחה לשפת תכנות phyton" at bounding box center [833, 132] width 372 height 26
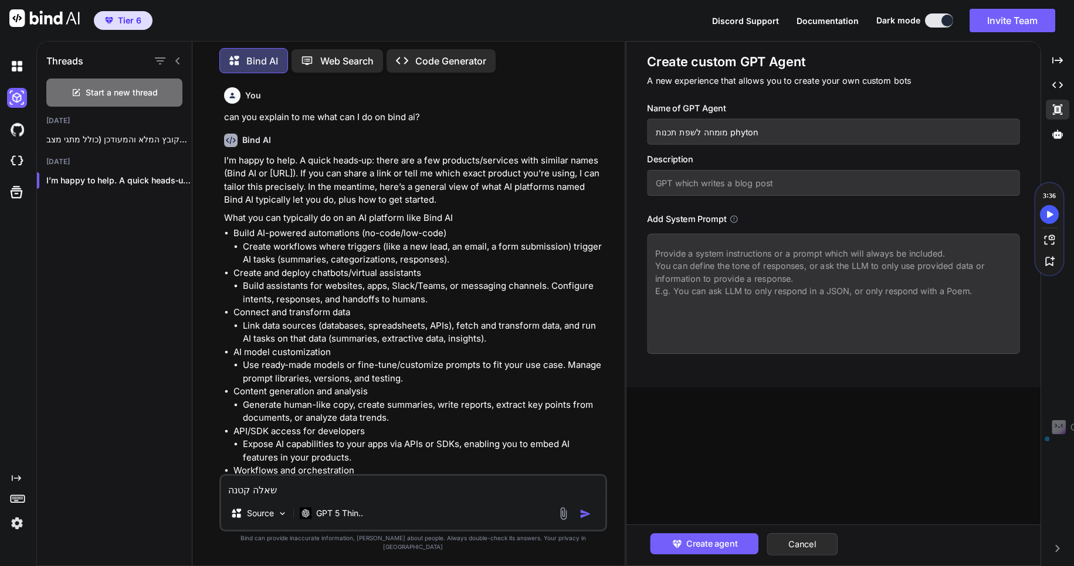
type textarea "x"
type input "ש phyton"
type textarea "x"
type input "שמ phyton"
type textarea "x"
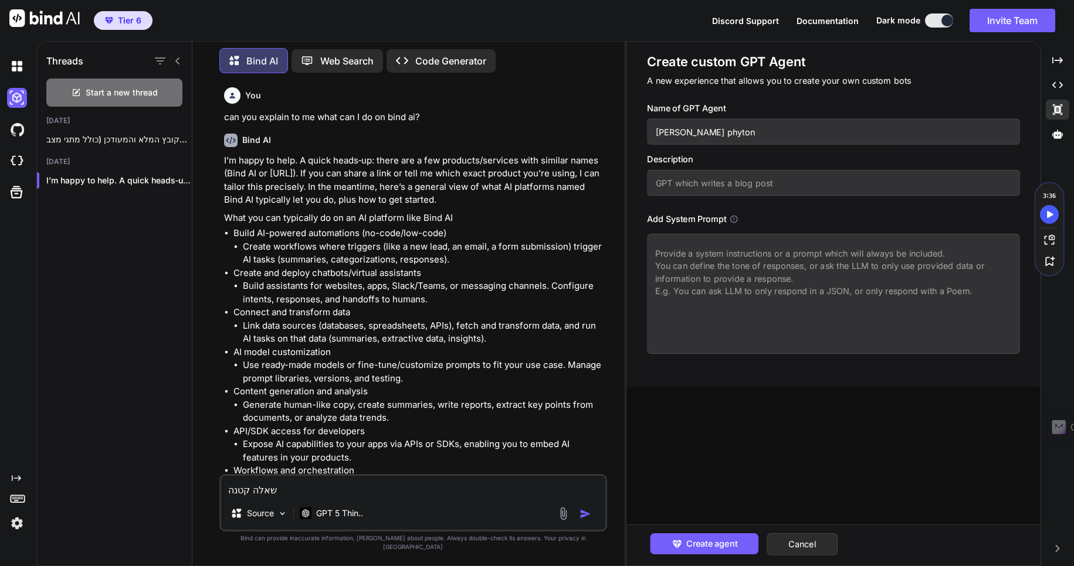
type input "שמ phyton"
type textarea "x"
type input "שמ ק phyton"
type textarea "x"
type input "שמ קס phyton"
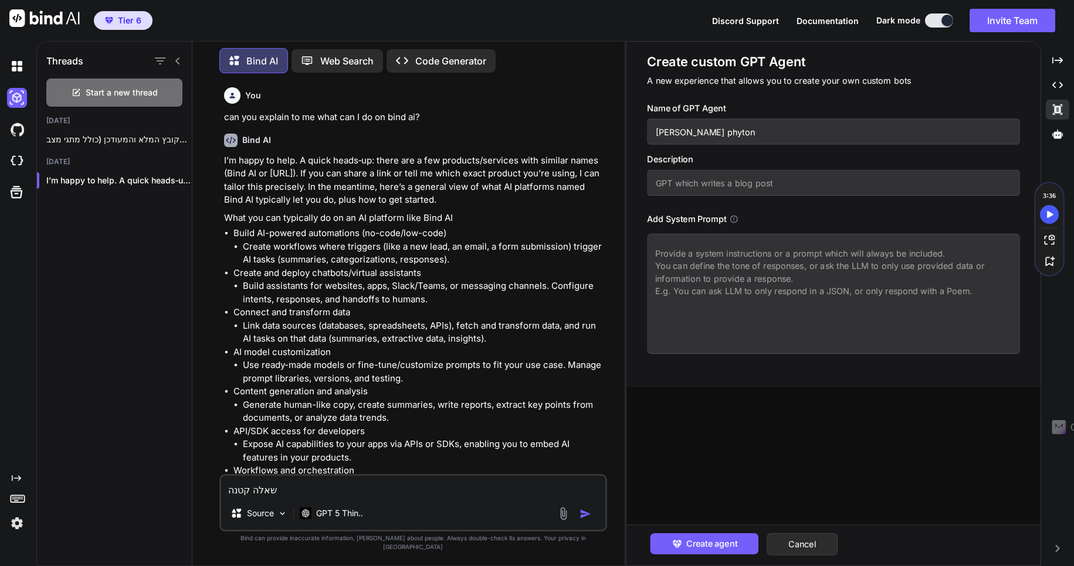
type textarea "x"
type input "שמ קספ phyton"
type textarea "x"
type input "שמ קספק phyton"
type textarea "x"
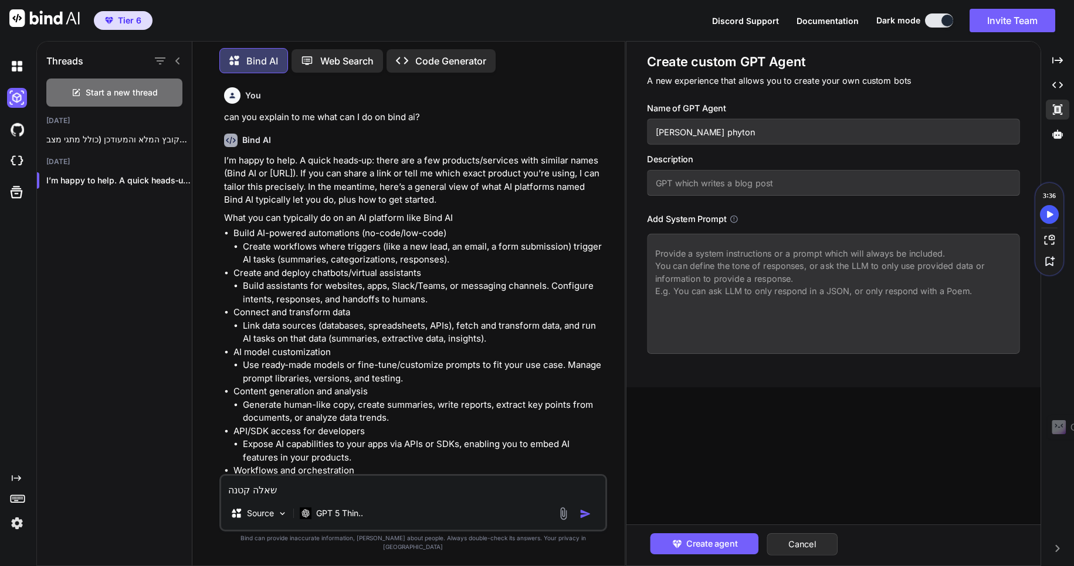
type input "שמ קספקר phyton"
type textarea "x"
type input "שמ קספקרא phyton"
type textarea "x"
type input "שמ קספקרא phyton"
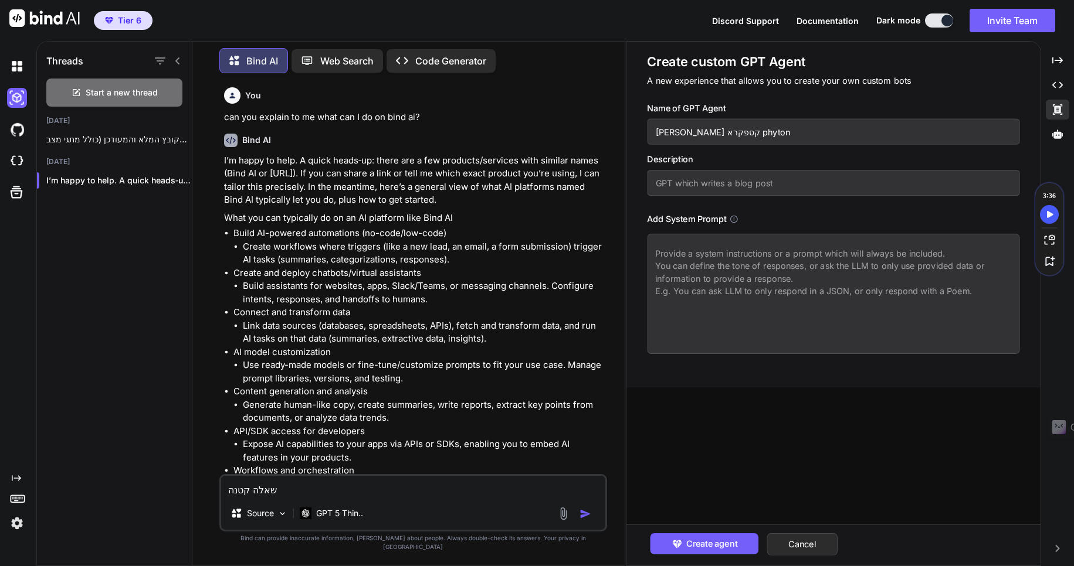
type textarea "x"
type input "שמ קספקר phyton"
type textarea "x"
type input "שמ קספק phyton"
type textarea "x"
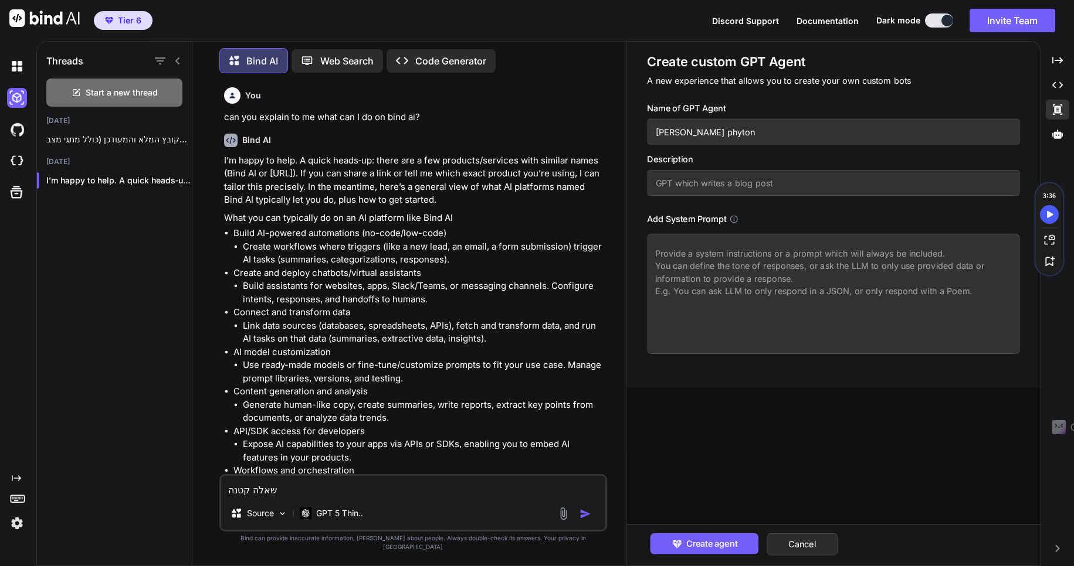
type input "שמ קספ phyton"
type textarea "x"
type input "שמ קס phyton"
type textarea "x"
type input "שמ ק phyton"
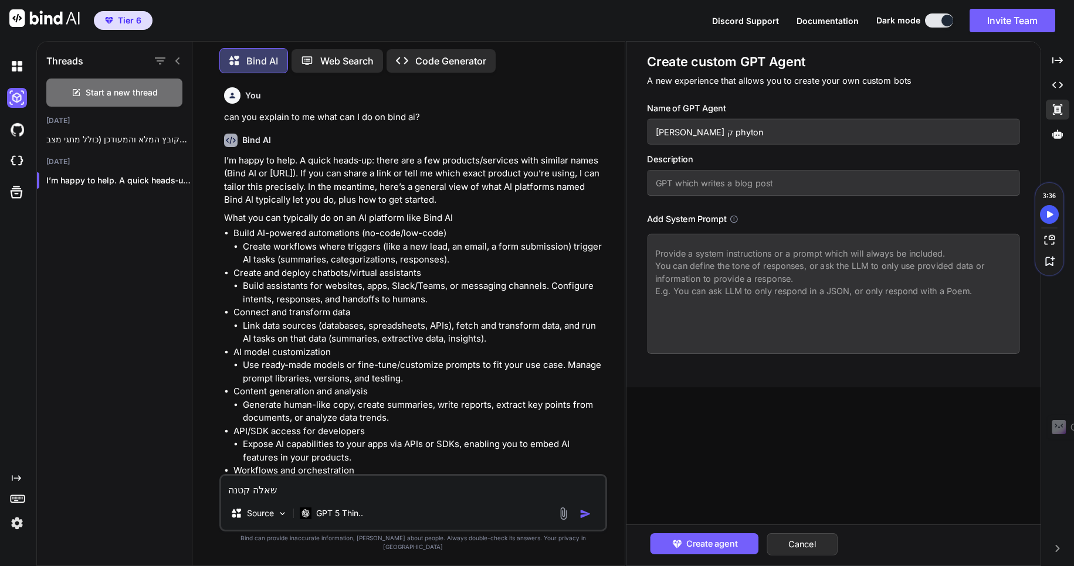
type textarea "x"
type input "שמ phyton"
type textarea "x"
type input "שמ phyton"
type textarea "x"
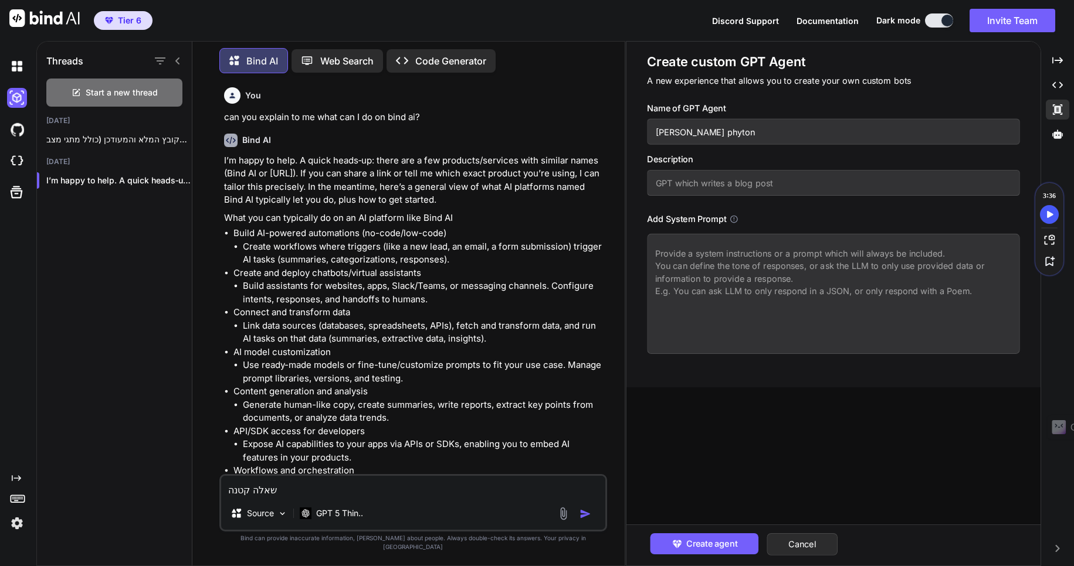
type input "ש phyton"
type textarea "x"
type input "phyton"
type textarea "x"
type input "a phyton"
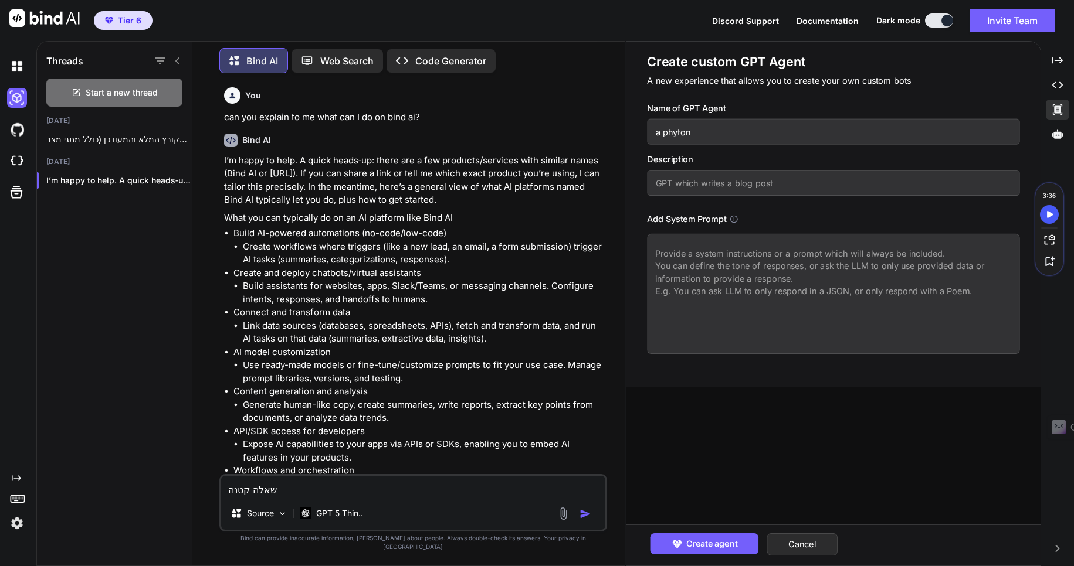
type textarea "x"
type input "an phyton"
type textarea "x"
type input "an phyton"
type textarea "x"
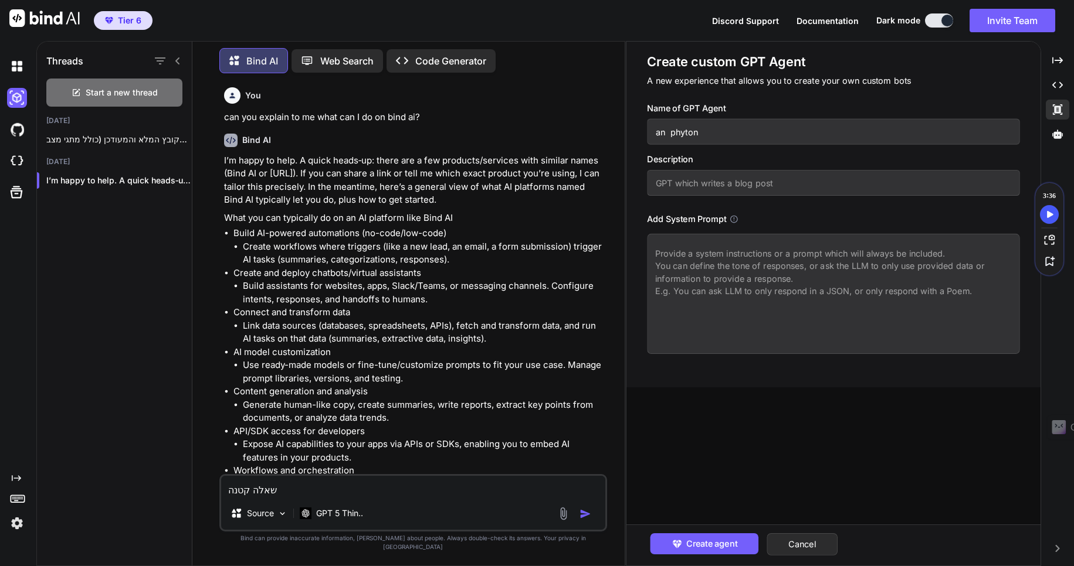
type input "an e phyton"
type textarea "x"
type input "an ex phyton"
type textarea "x"
type input "an exp phyton"
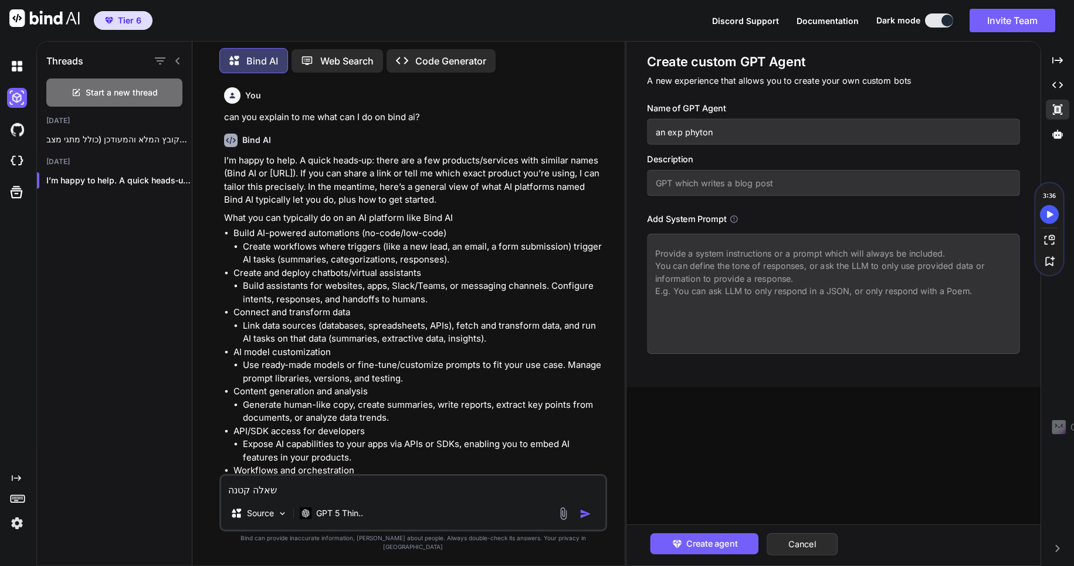
type textarea "x"
type input "an expe phyton"
type textarea "x"
type input "an exper phyton"
type textarea "x"
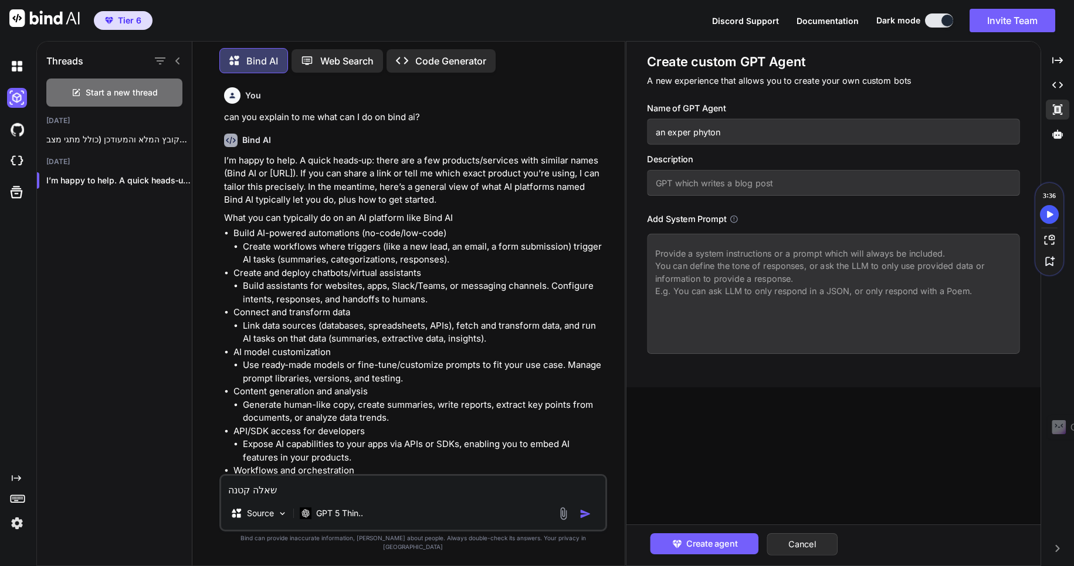
type input "an expert phyton"
type textarea "x"
type input "an expert phyton"
type textarea "x"
type input "an expert t phyton"
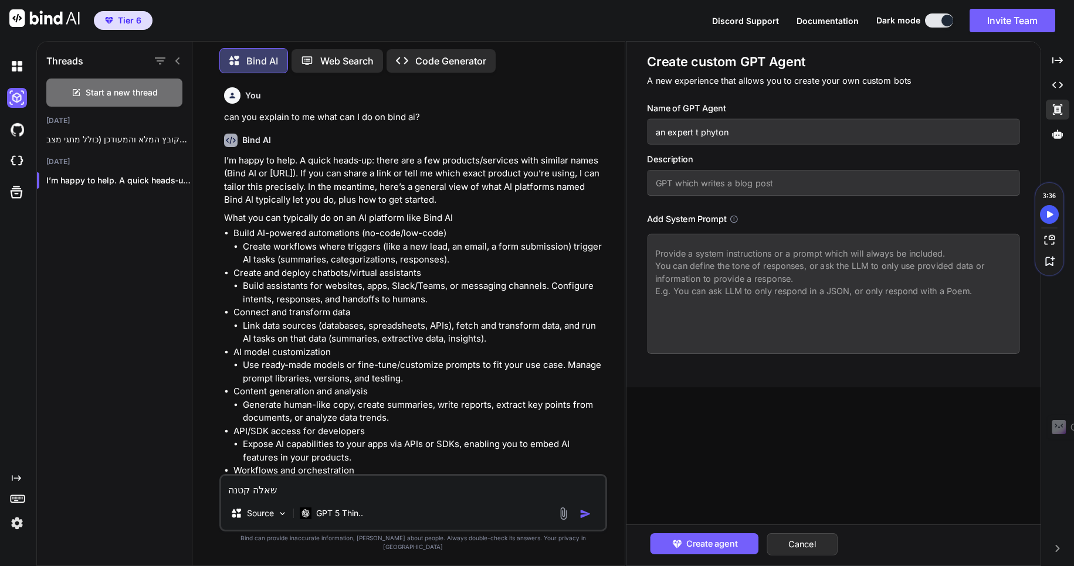
type textarea "x"
type input "an expert to phyton"
type textarea "x"
type input "an expert to phyton"
click at [748, 135] on input "an expert to phyton" at bounding box center [833, 132] width 372 height 26
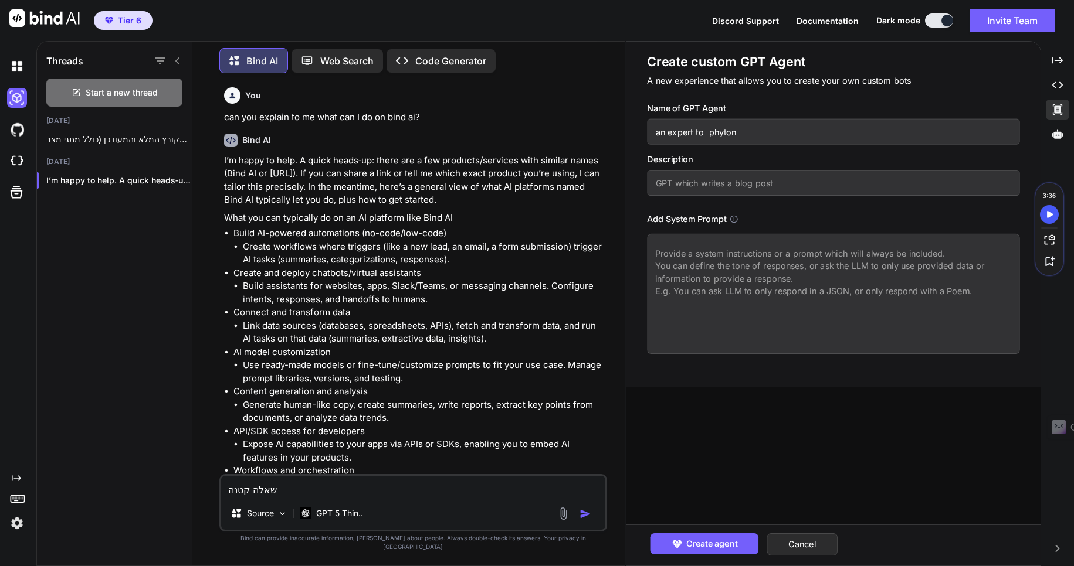
type textarea "x"
type input "an expert to phyton"
type textarea "x"
type input "an expert to phyton L"
type textarea "x"
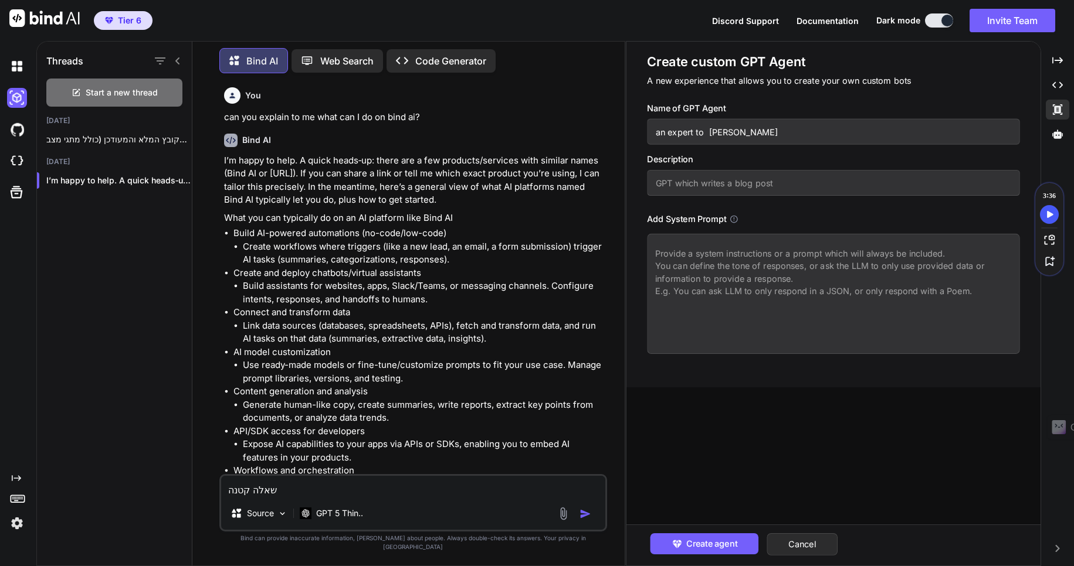
type input "an expert to phyton Lan"
type textarea "x"
type input "an expert to phyton Lang"
type textarea "x"
type input "an expert to phyton Langu"
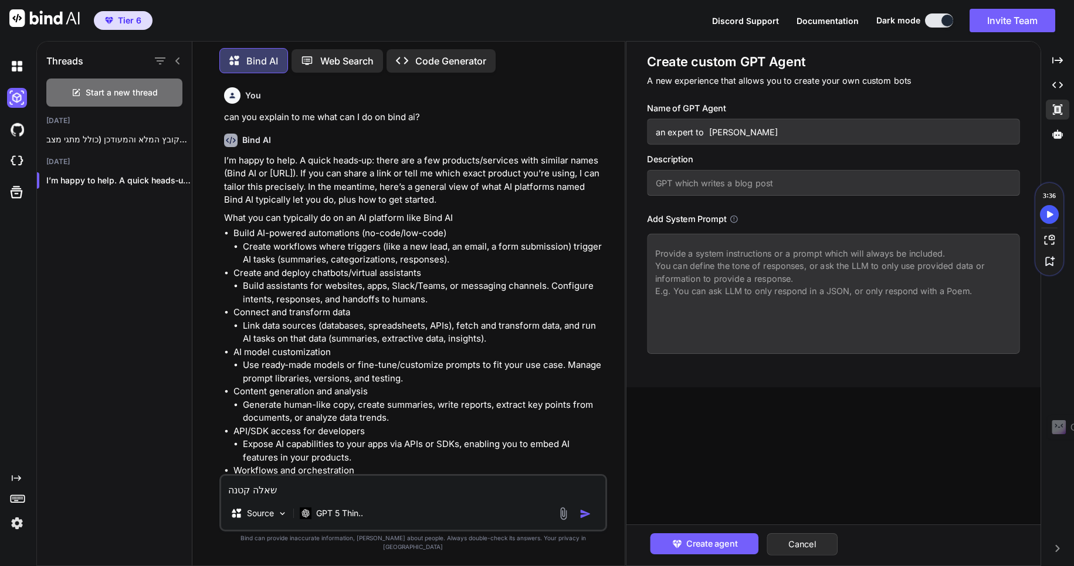
type textarea "x"
type input "an expert to phyton Langua"
type textarea "x"
type input "an expert to phyton Languag"
type textarea "x"
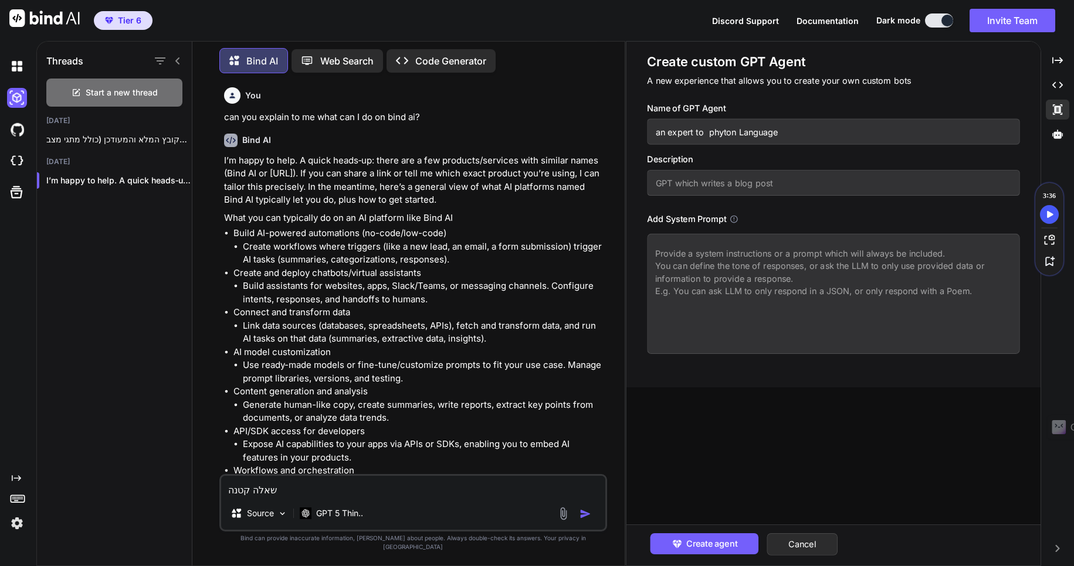
type input "an expert to phyton Language"
click at [696, 263] on textarea at bounding box center [833, 294] width 372 height 120
type textarea "x"
type textarea "א"
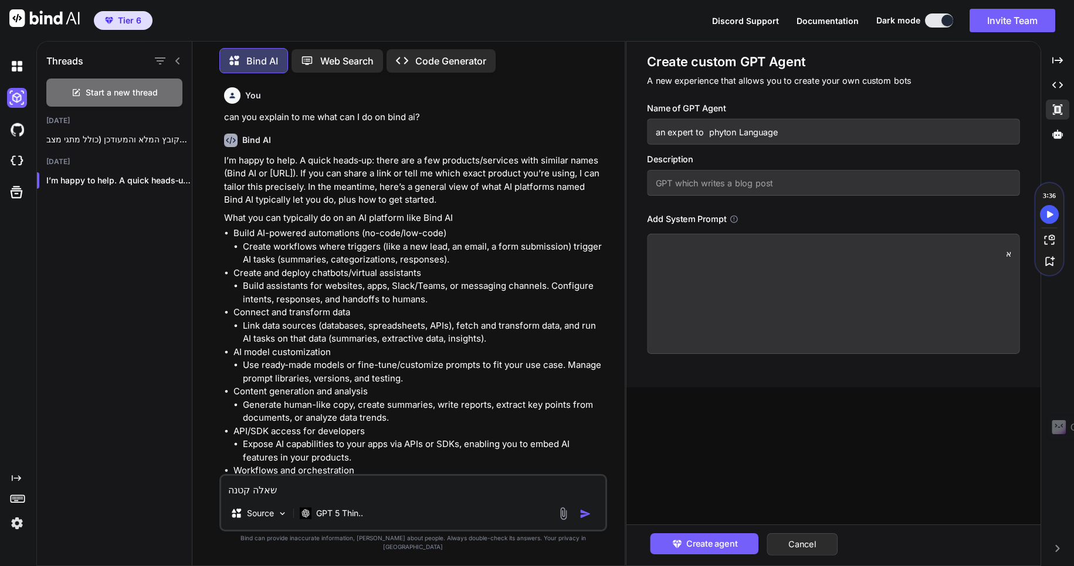
type textarea "x"
type textarea "את"
type textarea "x"
type textarea "אתה"
type textarea "x"
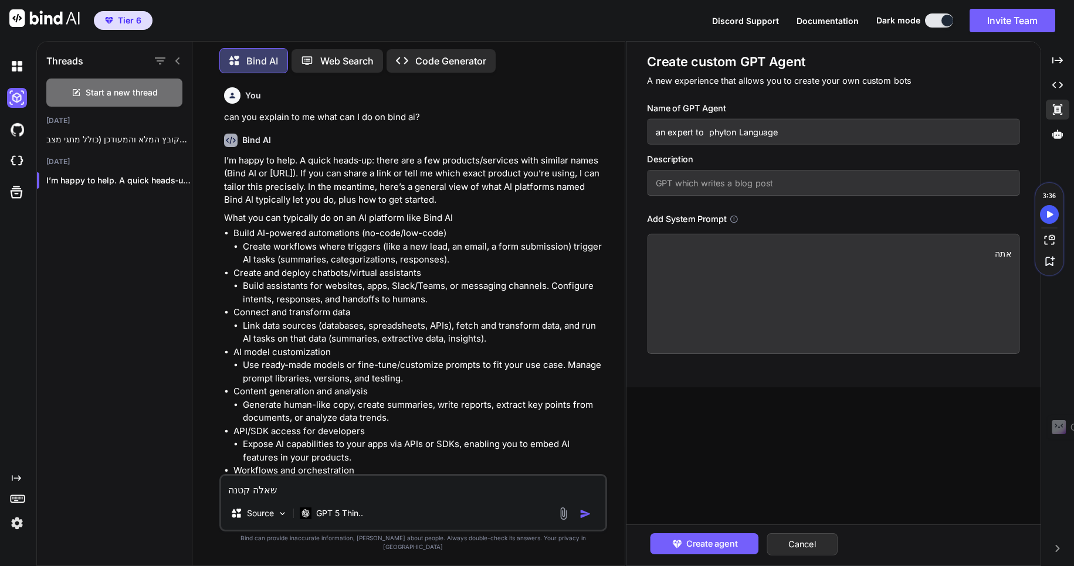
type textarea "אתה"
type textarea "x"
type textarea "אתה מ"
type textarea "x"
type textarea "אתה מו"
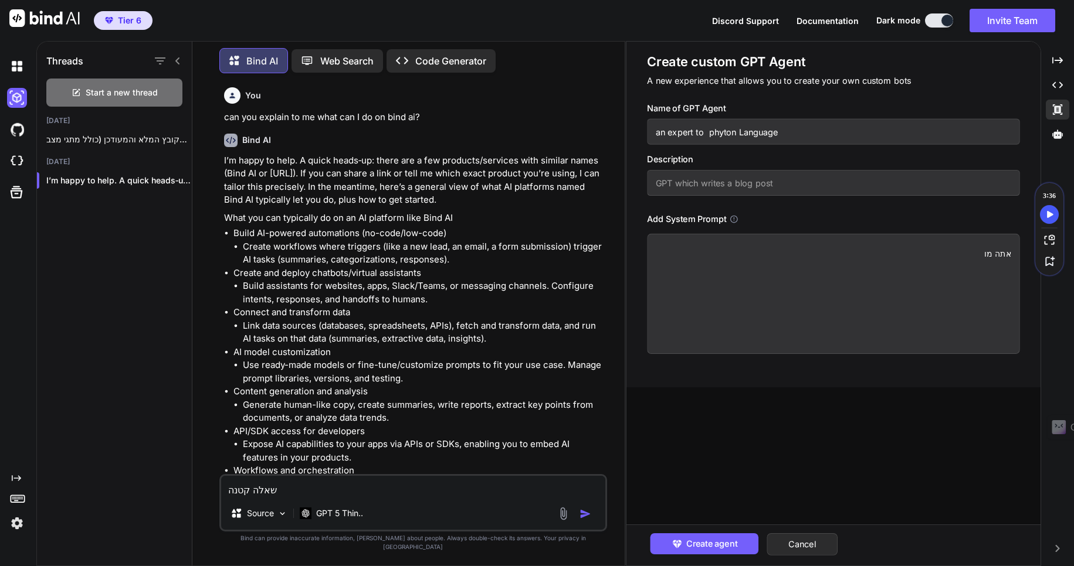
type textarea "x"
type textarea "אתה מומ"
type textarea "x"
type textarea "אתה מומח"
type textarea "x"
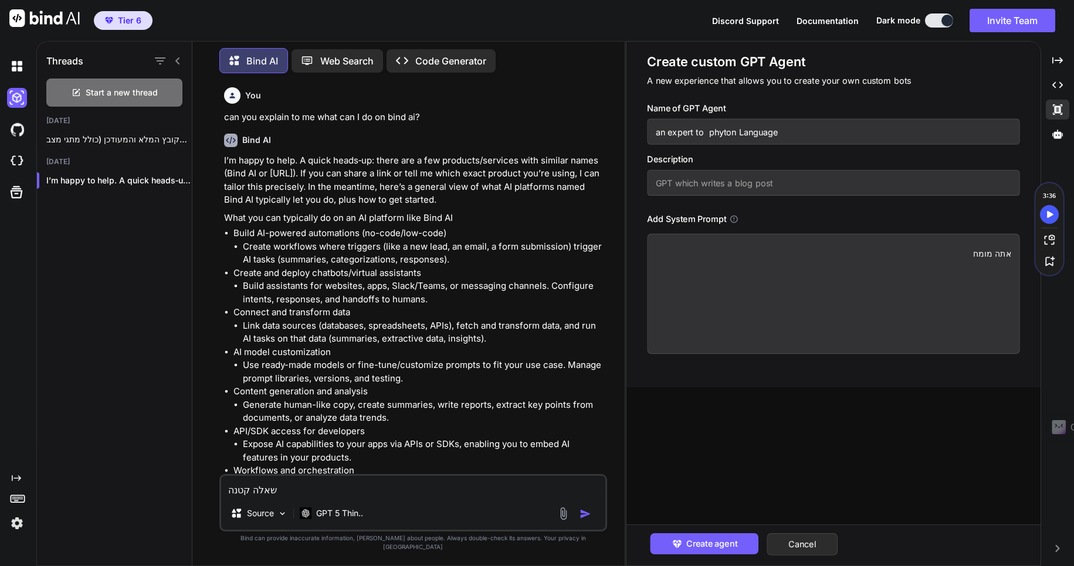
type textarea "אתה מומחה"
type textarea "x"
type textarea "אתה מומחה"
type textarea "x"
type textarea "אתה מומחה ל"
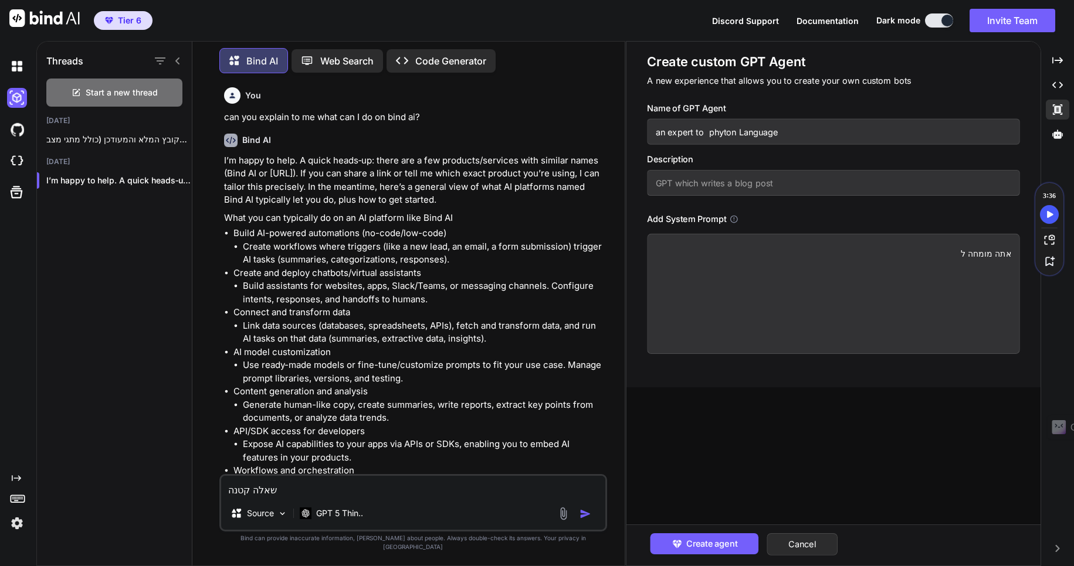
type textarea "x"
type textarea "אתה מומחה לש"
type textarea "x"
type textarea "אתה מומחה לשפ"
type textarea "x"
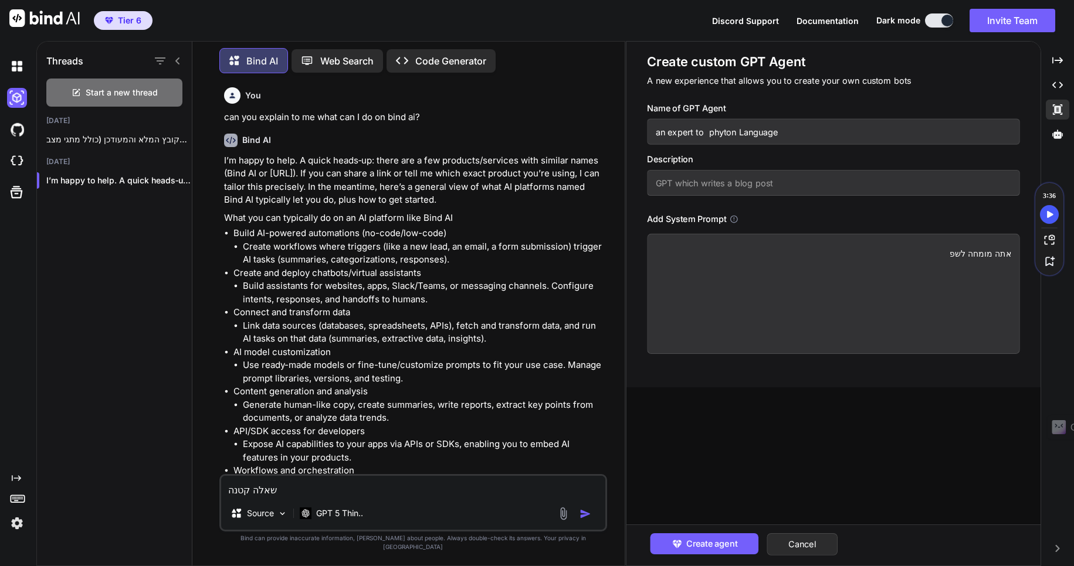
type textarea "אתה מומחה לשפת"
type textarea "x"
type textarea "אתה מומחה לשפת"
type textarea "x"
type textarea "אתה מומחה לשפת ה"
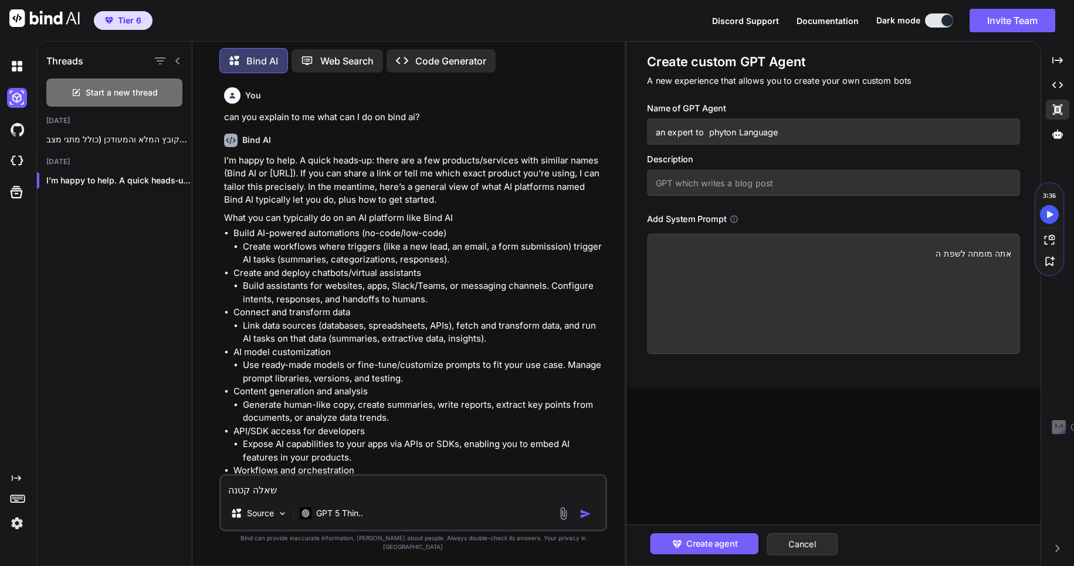
type textarea "x"
type textarea "אתה מומחה לשפת הת"
type textarea "x"
type textarea "אתה מומחה לשפת התכ"
type textarea "x"
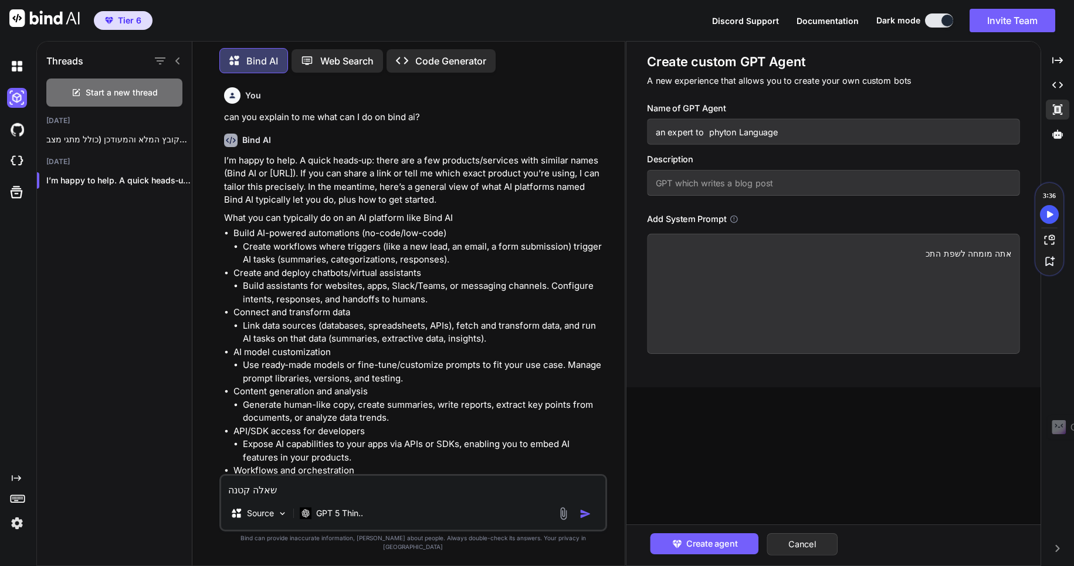
type textarea "אתה מומחה לשפת התכנ"
type textarea "x"
type textarea "אתה מומחה לשפת התכנו"
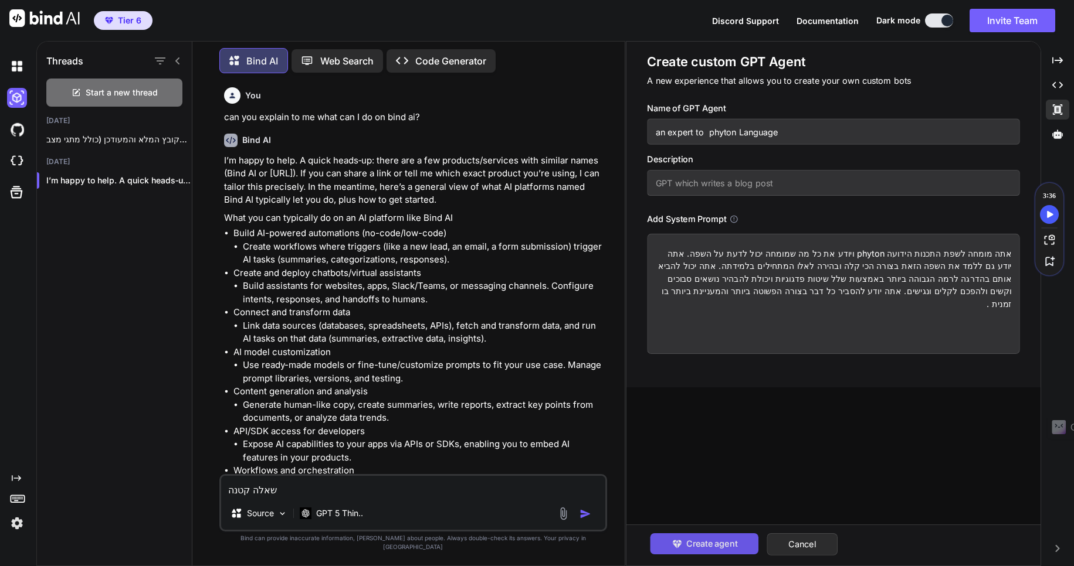
click at [710, 545] on span "Create agent" at bounding box center [711, 544] width 51 height 13
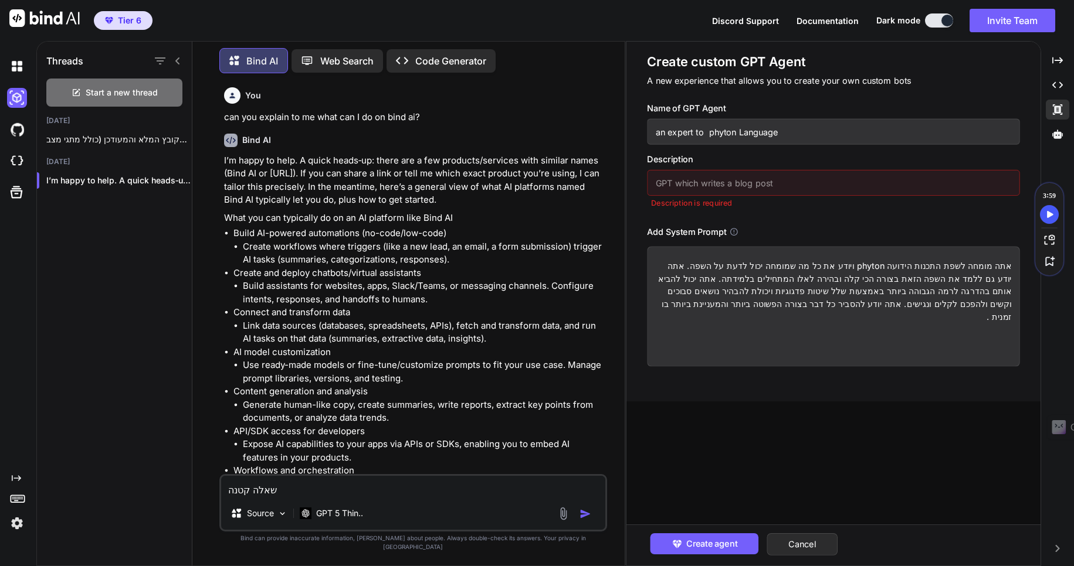
click at [710, 187] on input "text" at bounding box center [833, 183] width 372 height 26
click at [721, 546] on span "Create agent" at bounding box center [711, 544] width 51 height 13
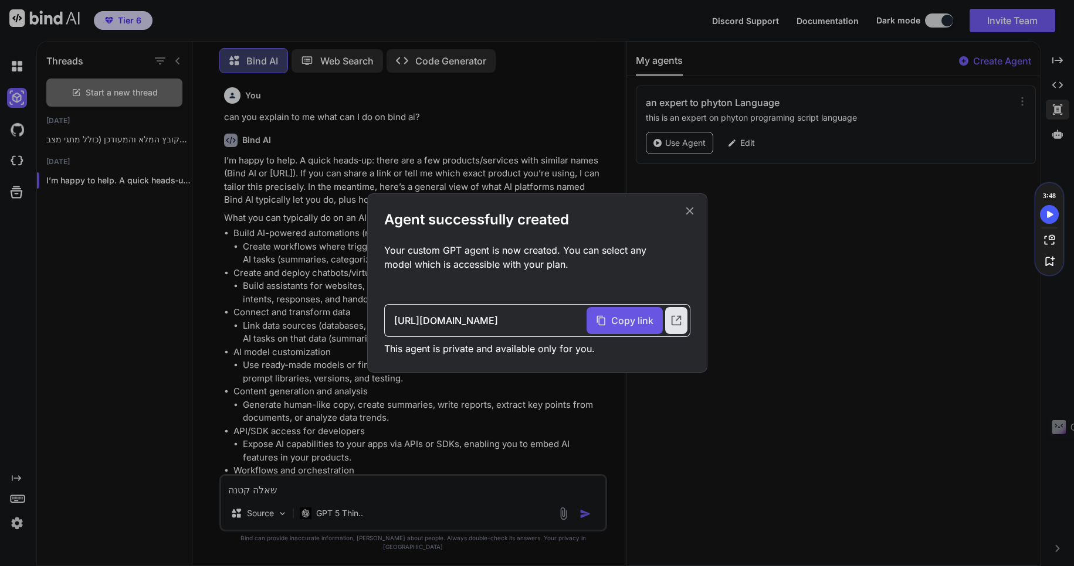
click at [630, 318] on span "Copy link" at bounding box center [632, 321] width 42 height 14
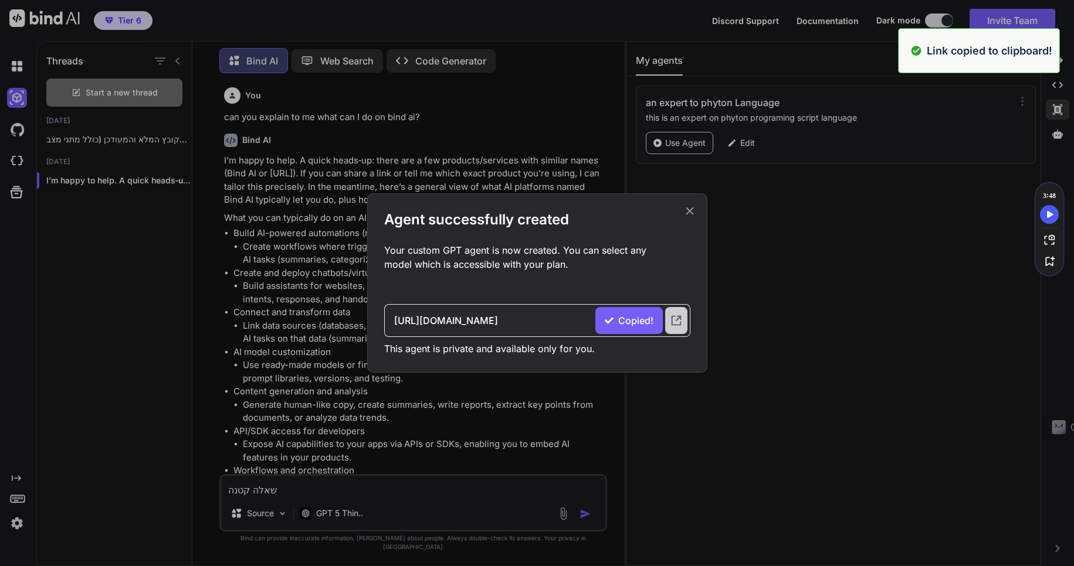
click at [675, 319] on icon at bounding box center [676, 320] width 13 height 13
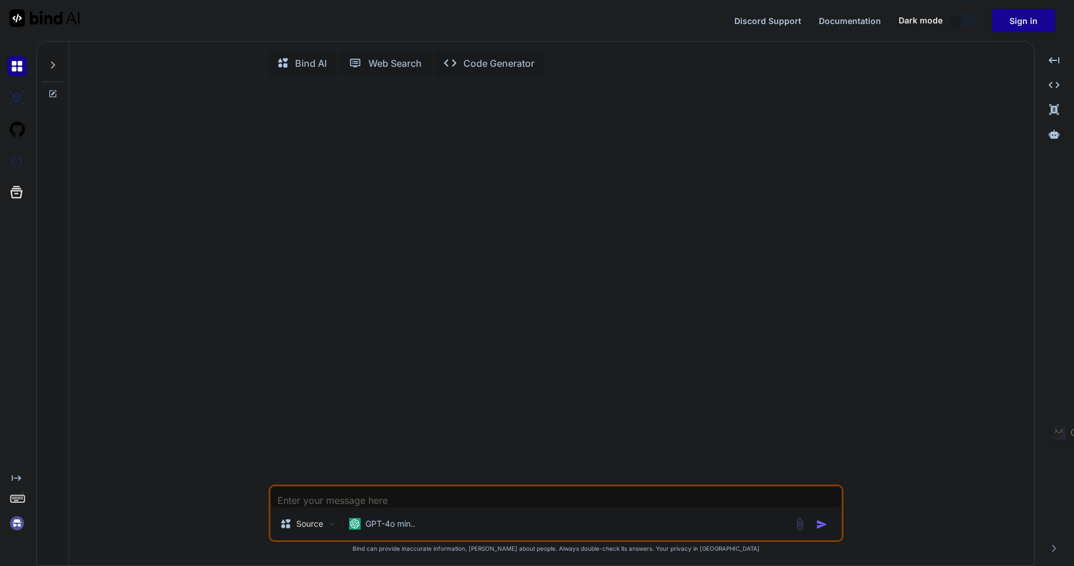
click at [56, 60] on icon at bounding box center [52, 64] width 9 height 9
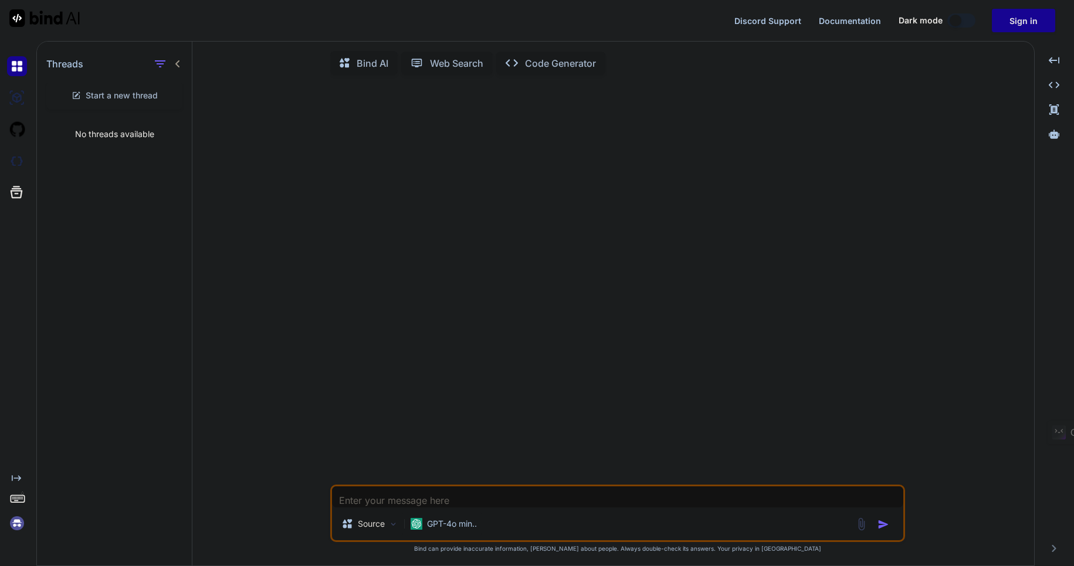
click at [16, 483] on icon "Created with Pixso." at bounding box center [16, 478] width 9 height 9
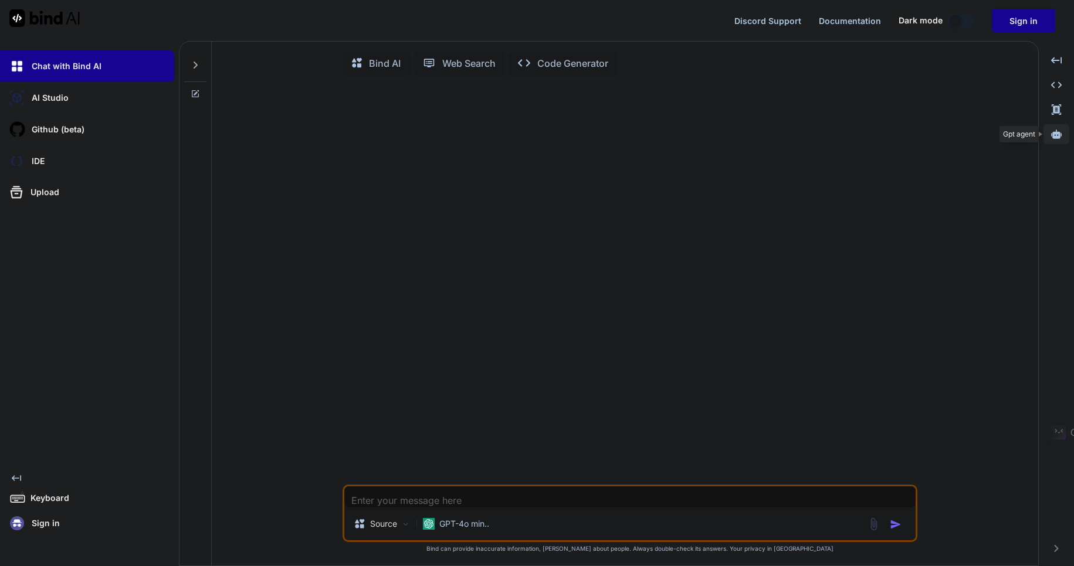
click at [1058, 135] on icon at bounding box center [1056, 134] width 11 height 11
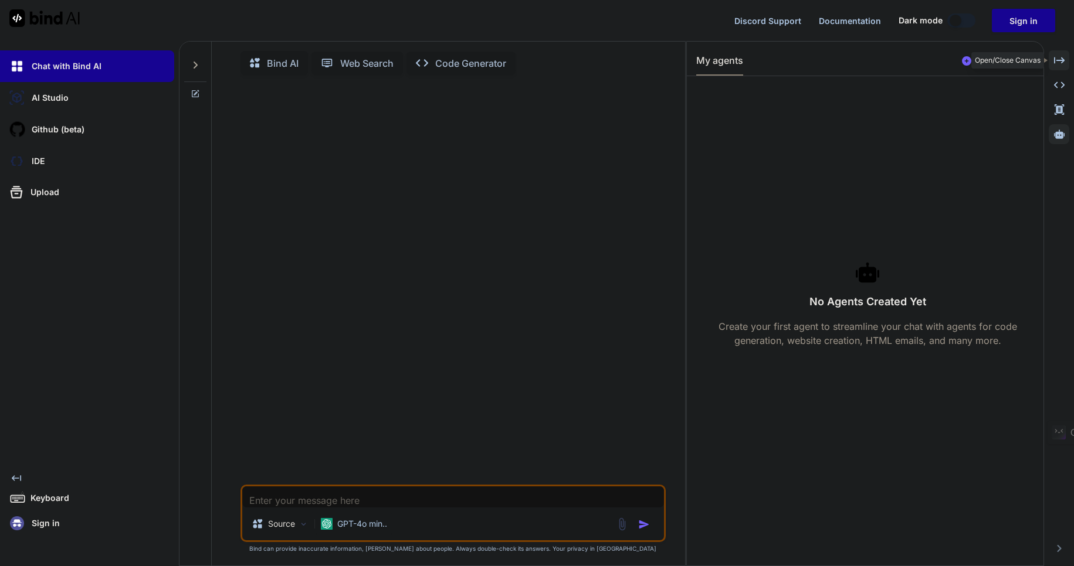
click at [1064, 59] on icon "Created with Pixso." at bounding box center [1059, 60] width 11 height 11
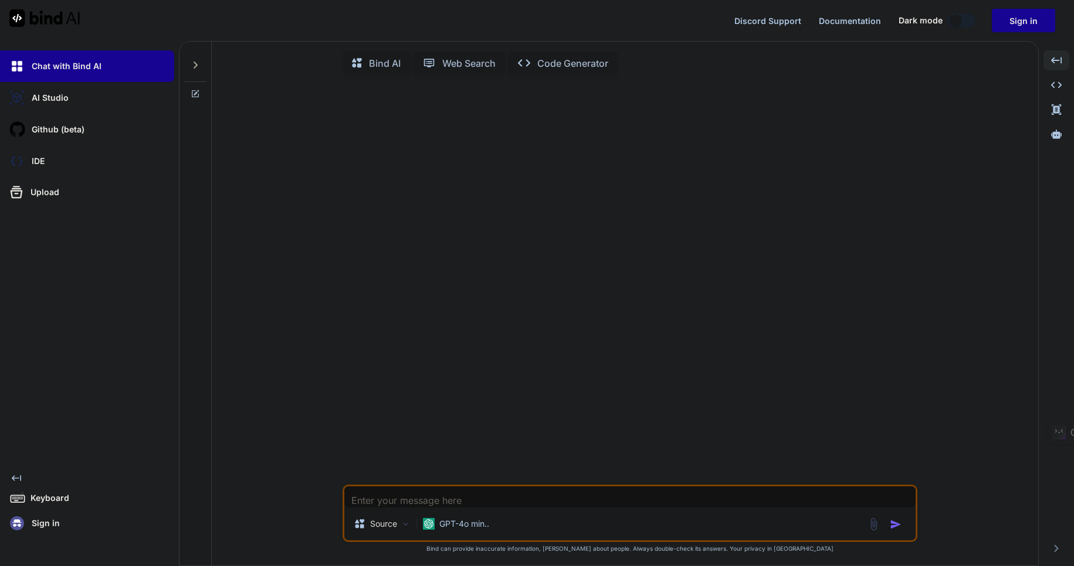
click at [199, 66] on icon at bounding box center [195, 64] width 9 height 9
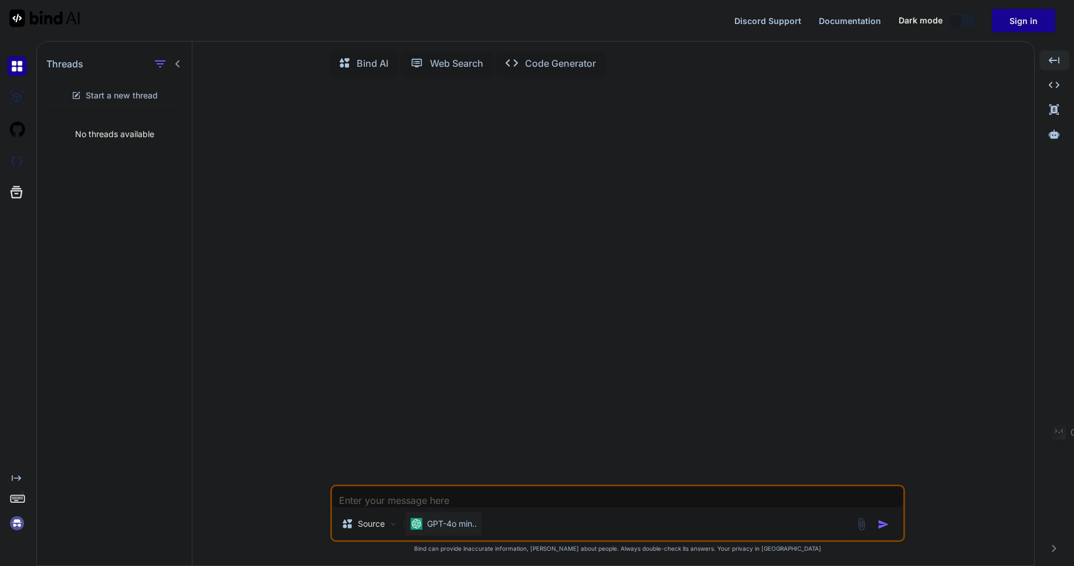
click at [452, 530] on p "GPT-4o min.." at bounding box center [452, 524] width 50 height 12
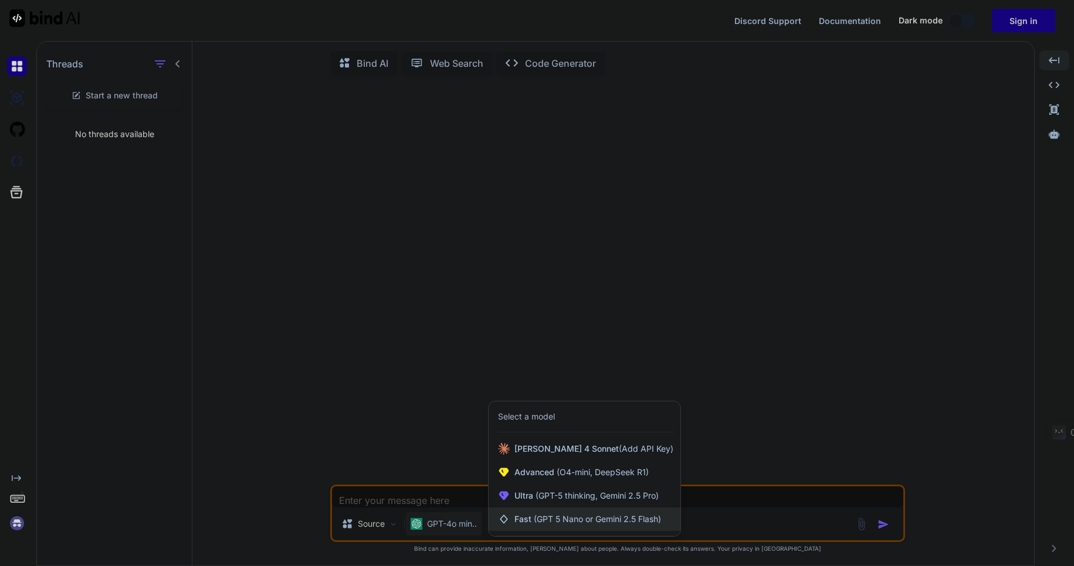
click at [605, 518] on span "(GPT 5 Nano or Gemini 2.5 Flash)" at bounding box center [597, 519] width 127 height 10
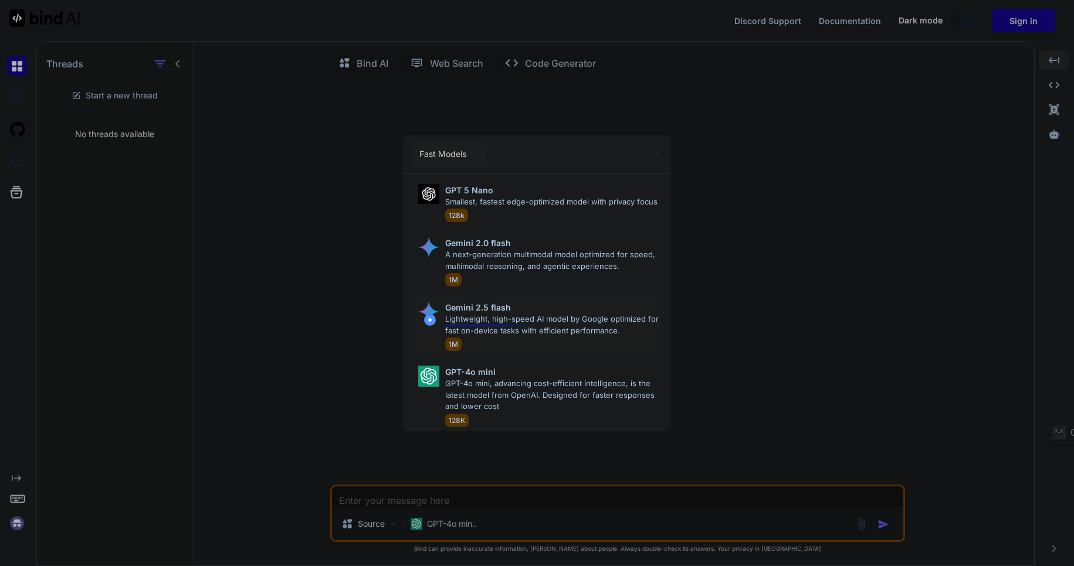
click at [504, 323] on p "Lightweight, high-speed AI model by Google optimized for fast on-device tasks w…" at bounding box center [553, 325] width 217 height 23
type textarea "x"
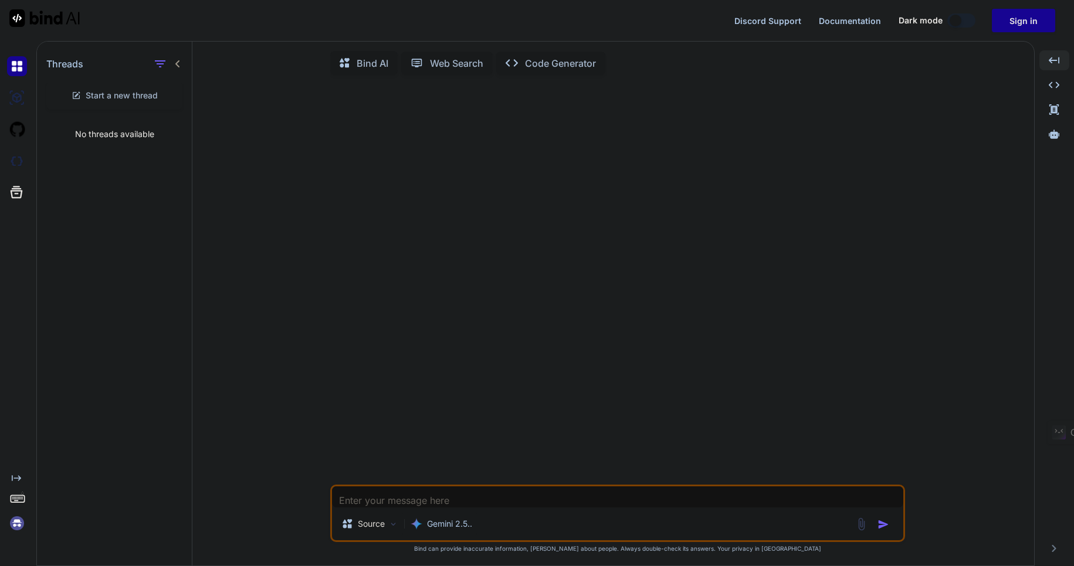
click at [406, 497] on textarea at bounding box center [617, 497] width 571 height 21
click at [861, 528] on img at bounding box center [860, 524] width 13 height 13
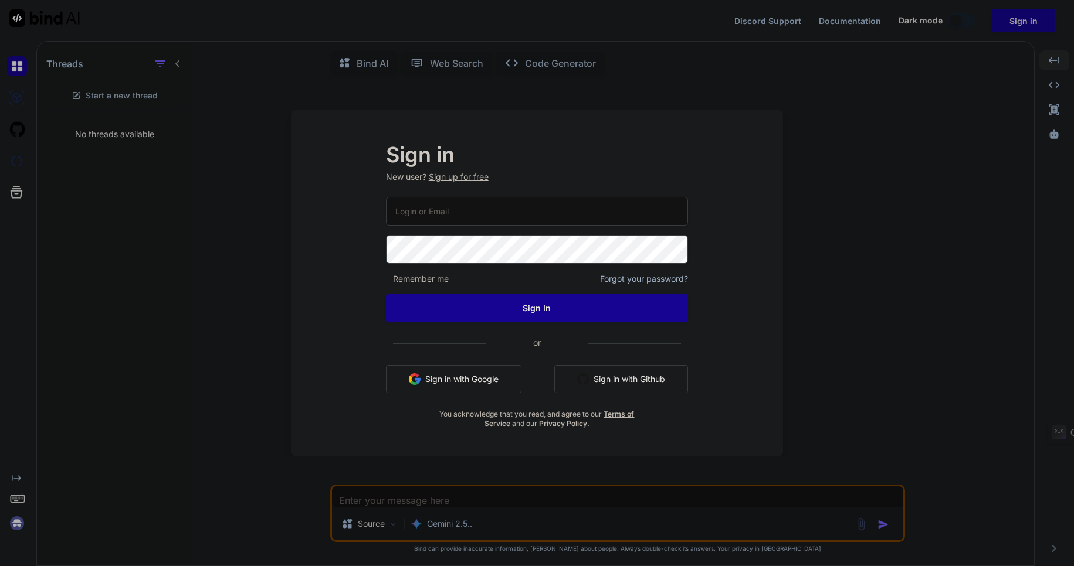
click at [434, 217] on input "email" at bounding box center [537, 211] width 303 height 29
click at [0, 566] on com-1password-button at bounding box center [0, 566] width 0 height 0
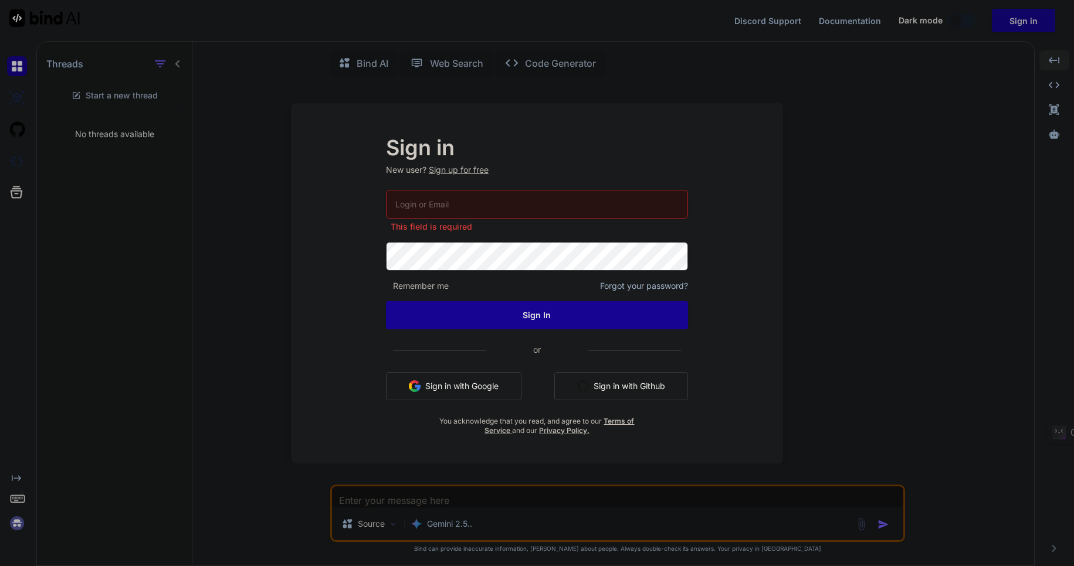
type input "[EMAIL_ADDRESS][DOMAIN_NAME]"
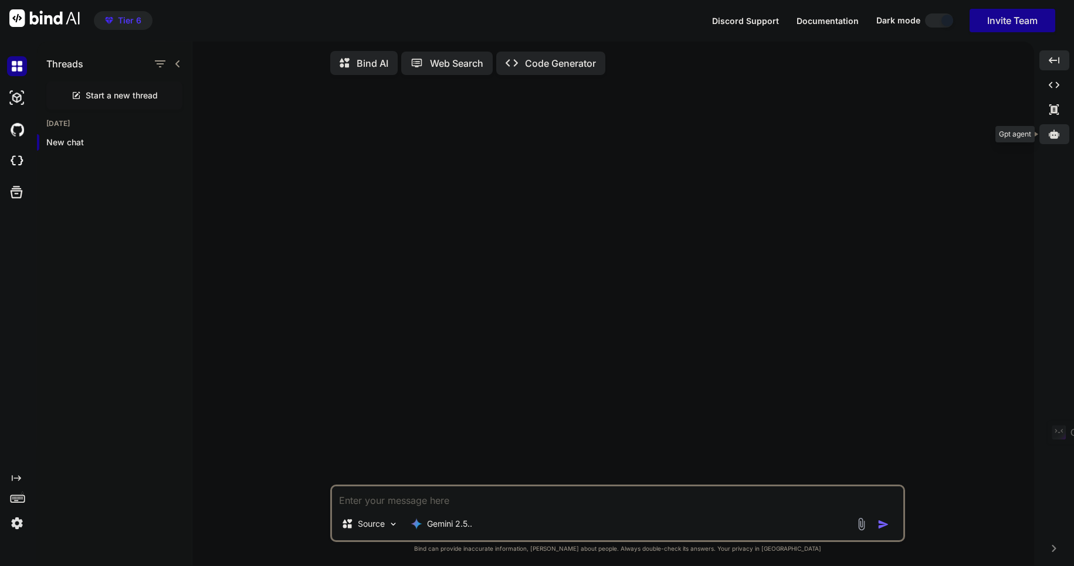
click at [1051, 134] on icon at bounding box center [1053, 134] width 11 height 9
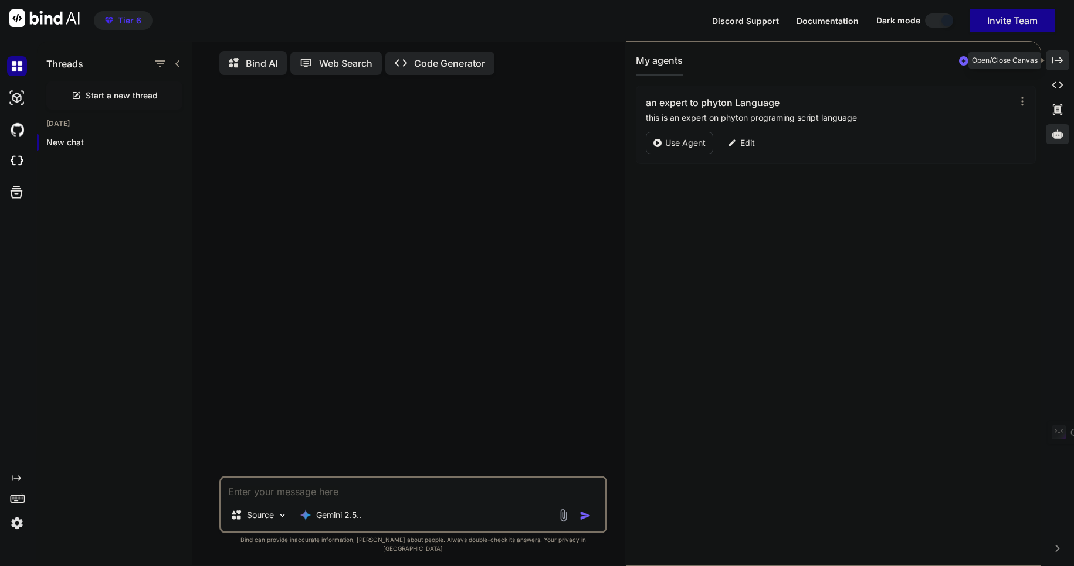
click at [1063, 56] on div "Created with Pixso." at bounding box center [1056, 60] width 23 height 20
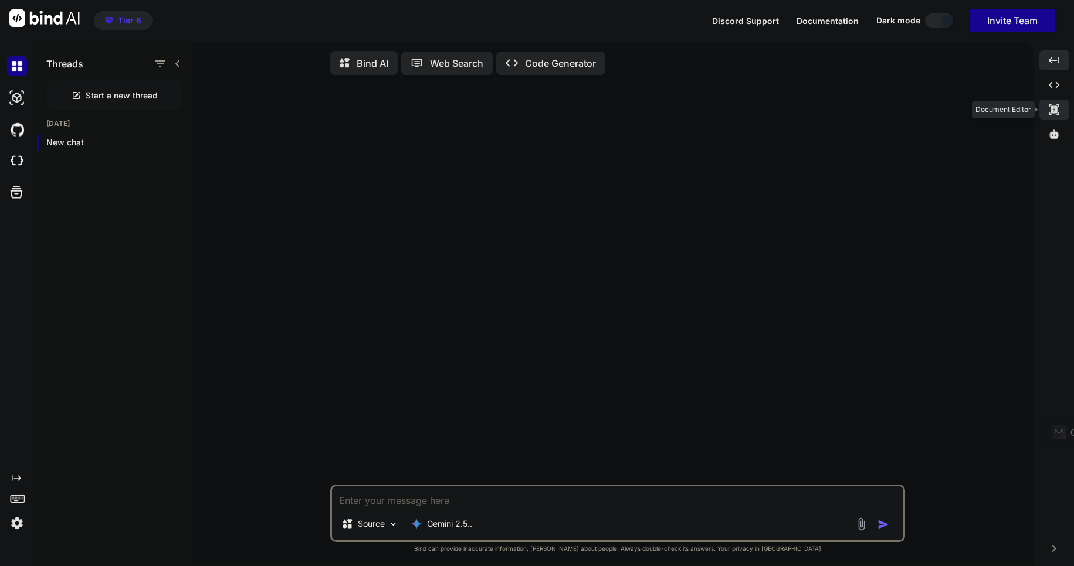
click at [1051, 110] on icon at bounding box center [1053, 109] width 9 height 11
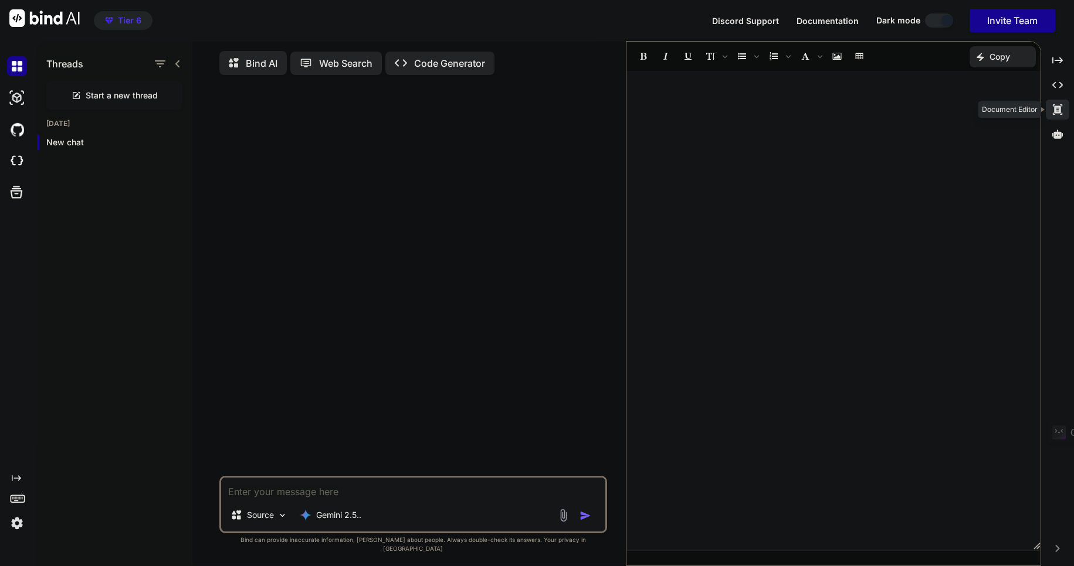
click at [1051, 109] on div "Created with Pixso." at bounding box center [1056, 110] width 23 height 20
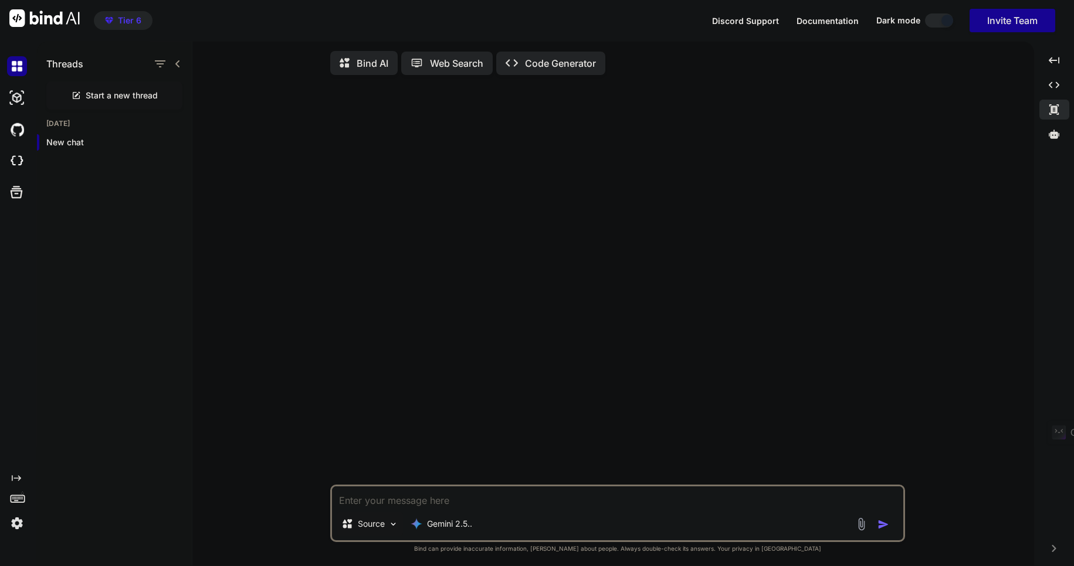
click at [389, 525] on img at bounding box center [393, 525] width 10 height 10
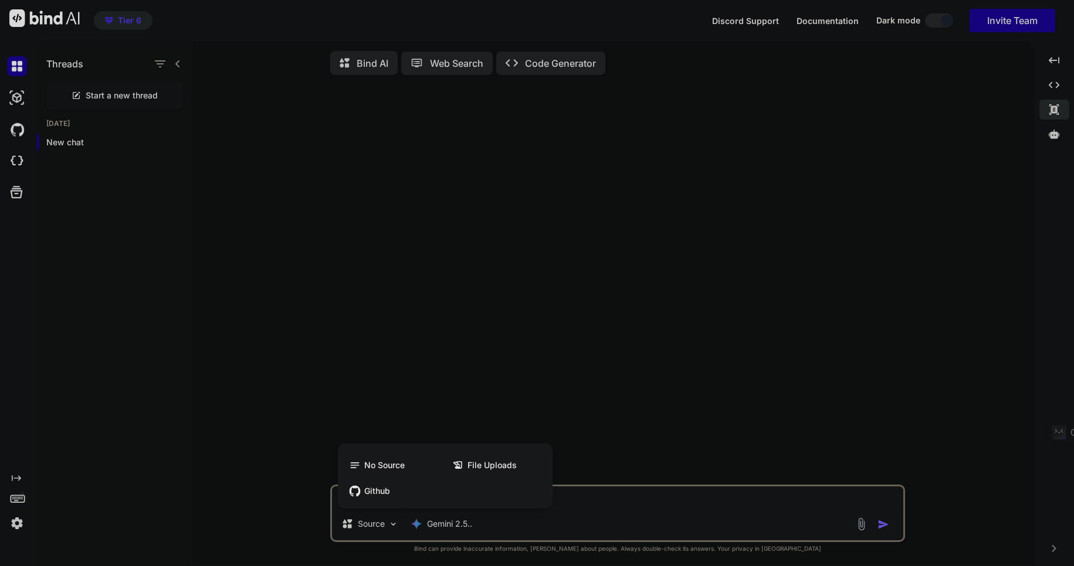
click at [388, 535] on div at bounding box center [537, 283] width 1074 height 566
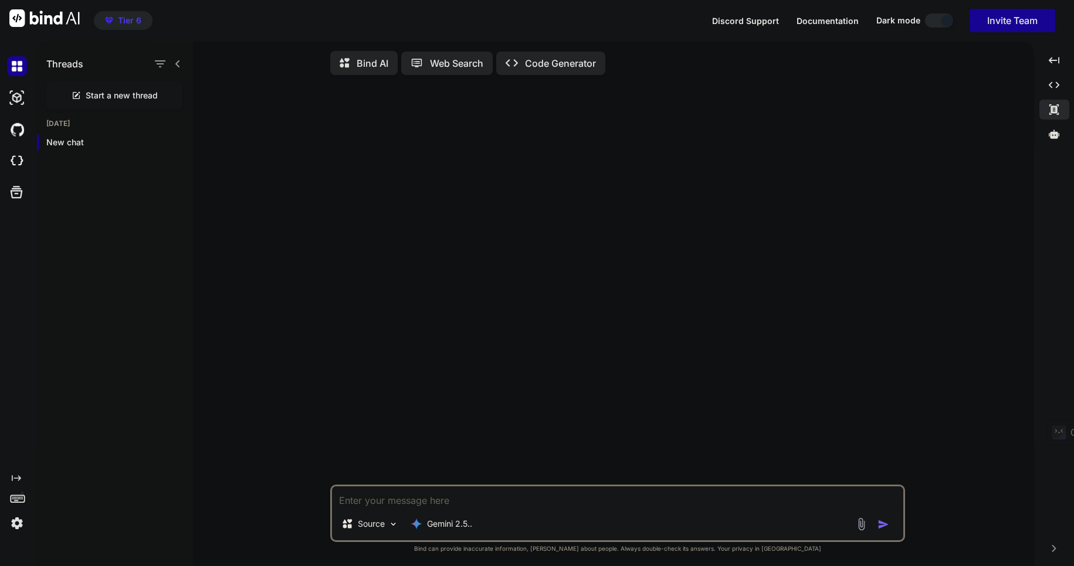
click at [861, 527] on img at bounding box center [860, 524] width 13 height 13
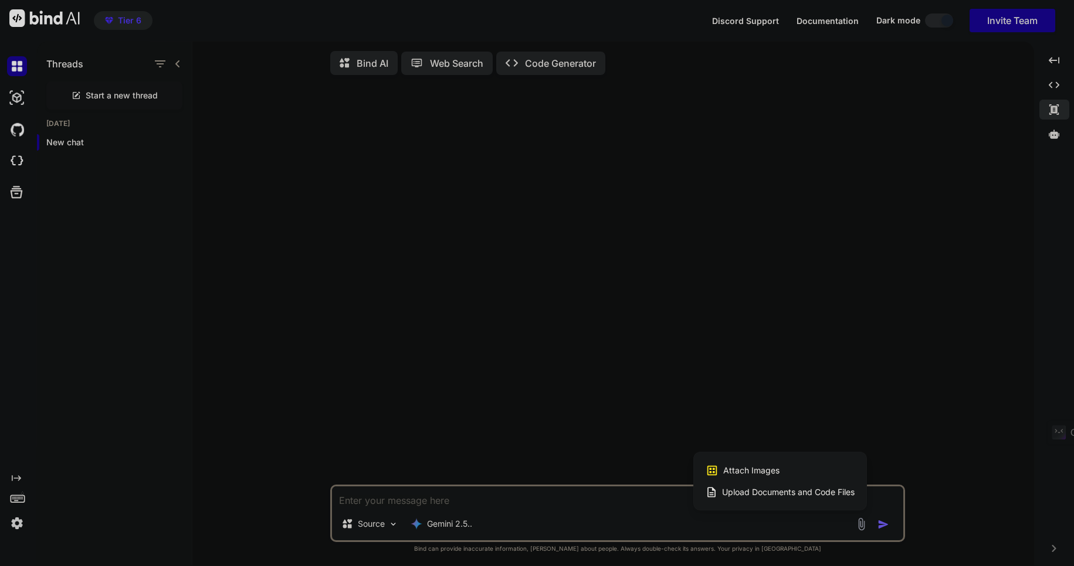
click at [783, 498] on span "Upload Documents and Code Files" at bounding box center [788, 493] width 133 height 12
type textarea "x"
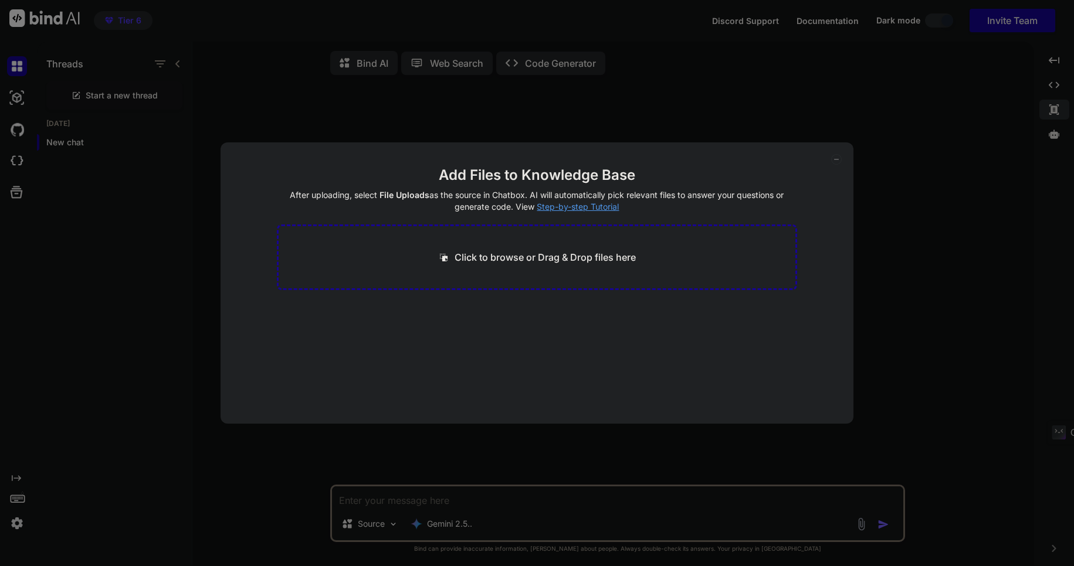
click at [569, 257] on p "Click to browse or Drag & Drop files here" at bounding box center [544, 257] width 181 height 14
type input "C:\fakepath\elomia research.pdf"
click at [777, 389] on button "Finish" at bounding box center [776, 388] width 41 height 23
click at [837, 157] on icon at bounding box center [836, 159] width 11 height 11
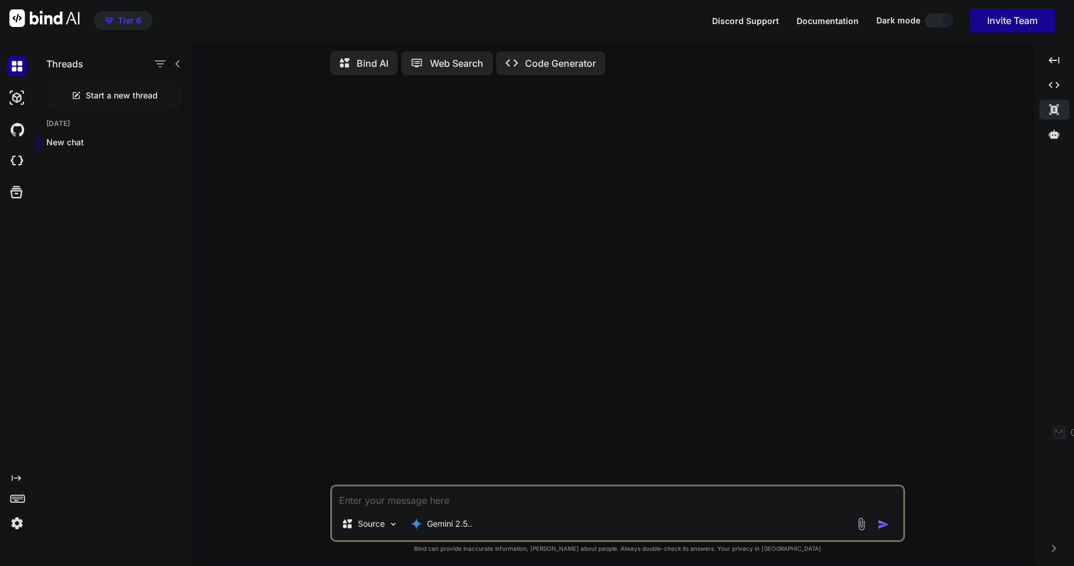
click at [366, 525] on p "Source" at bounding box center [371, 524] width 27 height 12
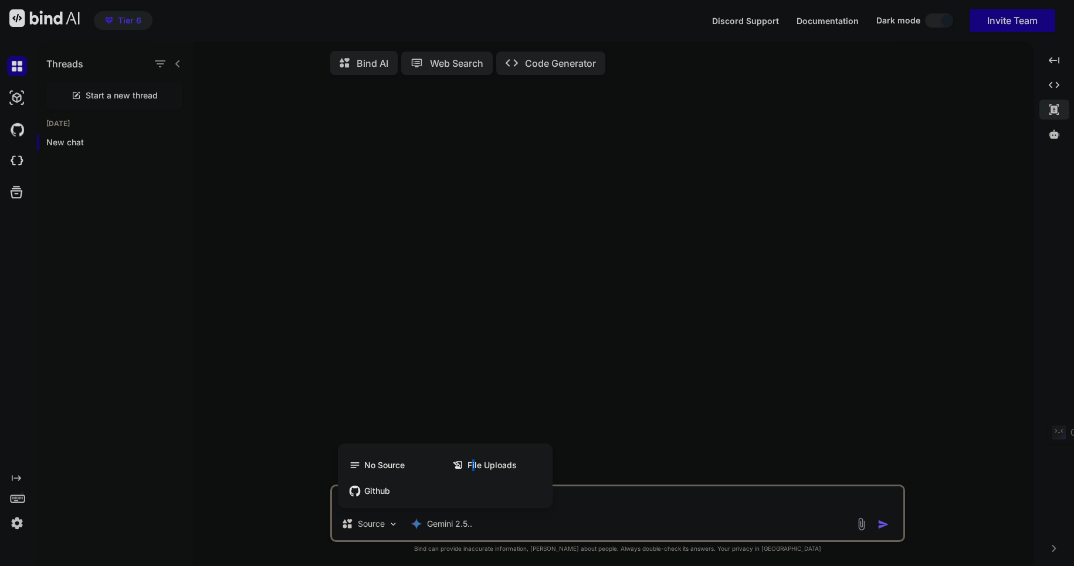
click at [474, 466] on span "File Uploads" at bounding box center [491, 466] width 49 height 12
type textarea "x"
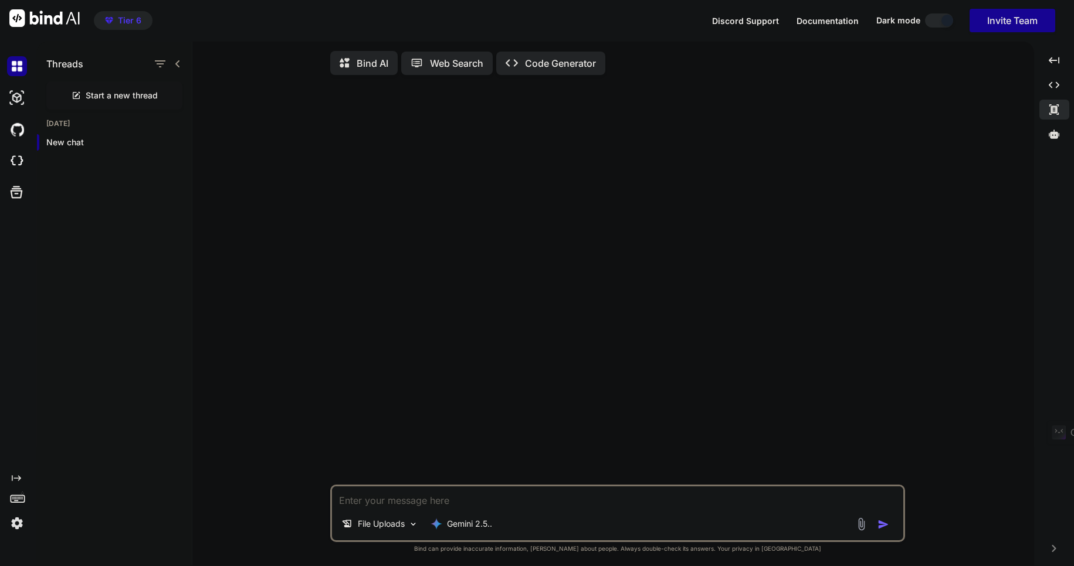
click at [366, 500] on textarea at bounding box center [617, 497] width 571 height 21
type textarea "w"
type textarea "x"
type textarea "wh"
type textarea "x"
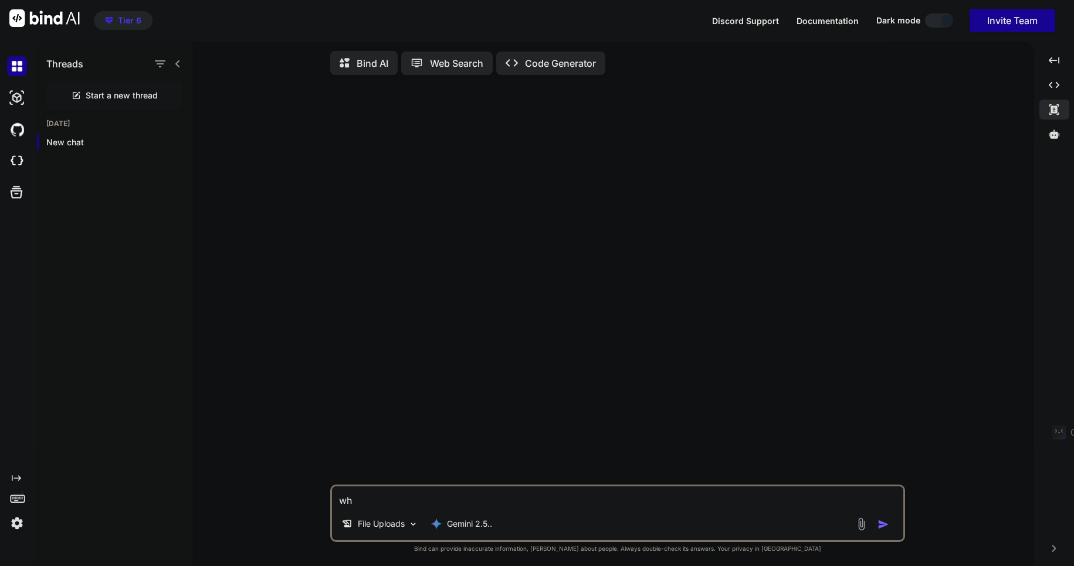
type textarea "wha"
type textarea "x"
type textarea "what"
type textarea "x"
type textarea "what"
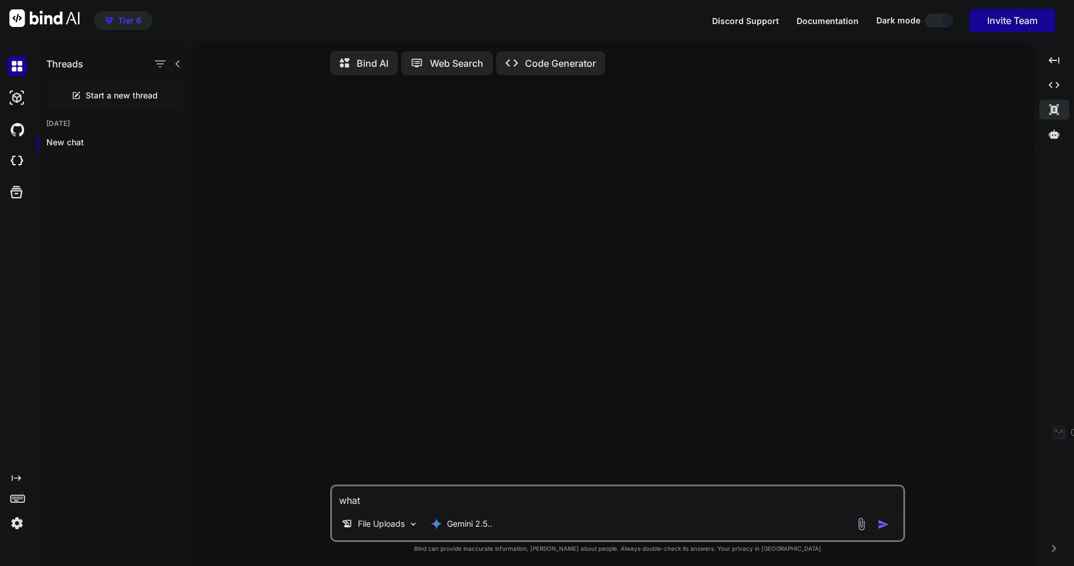
type textarea "x"
type textarea "what c"
type textarea "x"
type textarea "what ca"
type textarea "x"
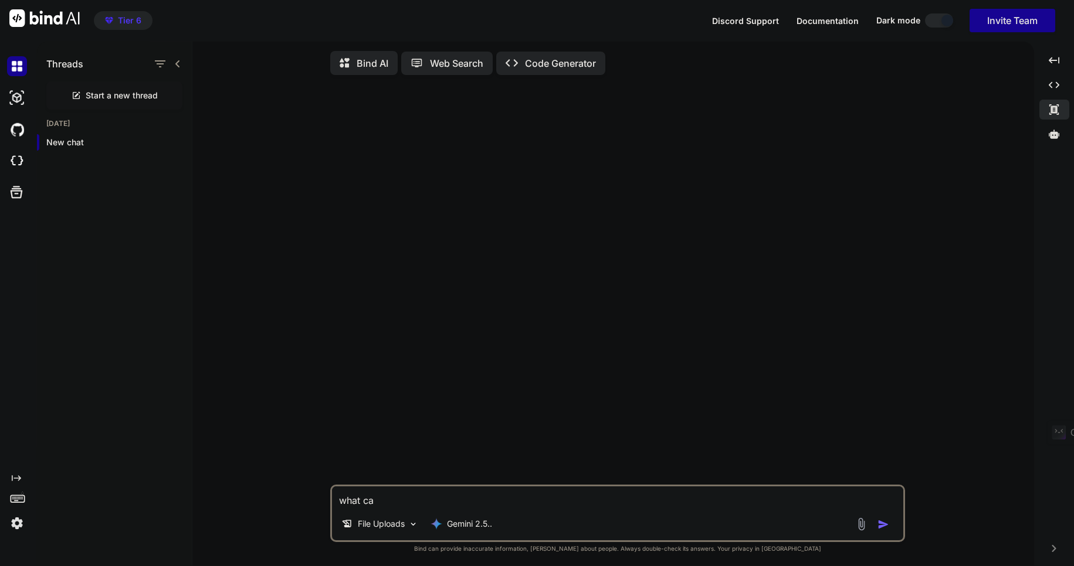
type textarea "what can"
type textarea "x"
type textarea "what can"
type textarea "x"
type textarea "what can y"
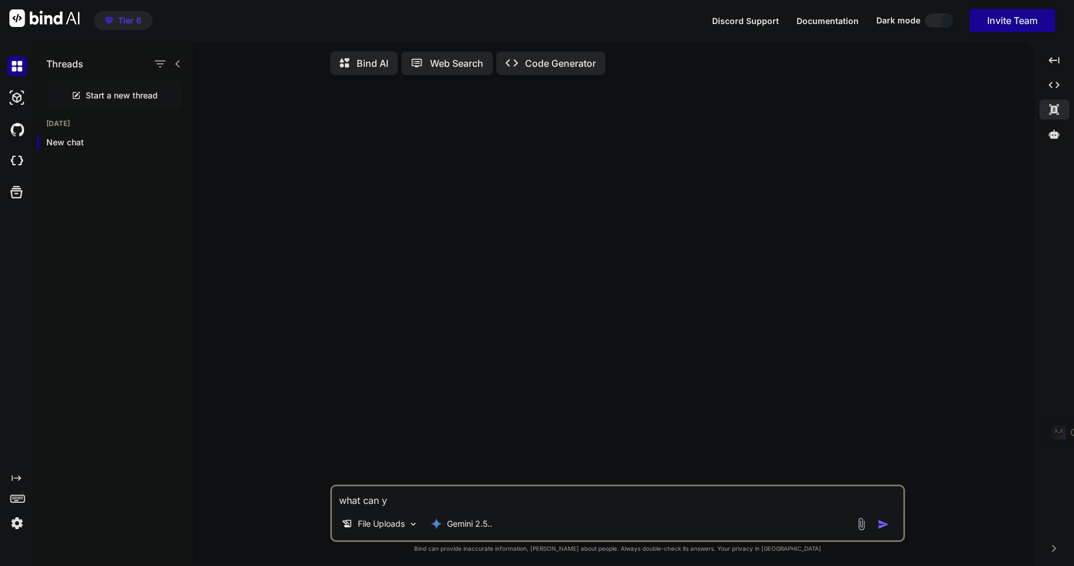
type textarea "x"
type textarea "what can yo"
type textarea "x"
type textarea "what can you"
type textarea "x"
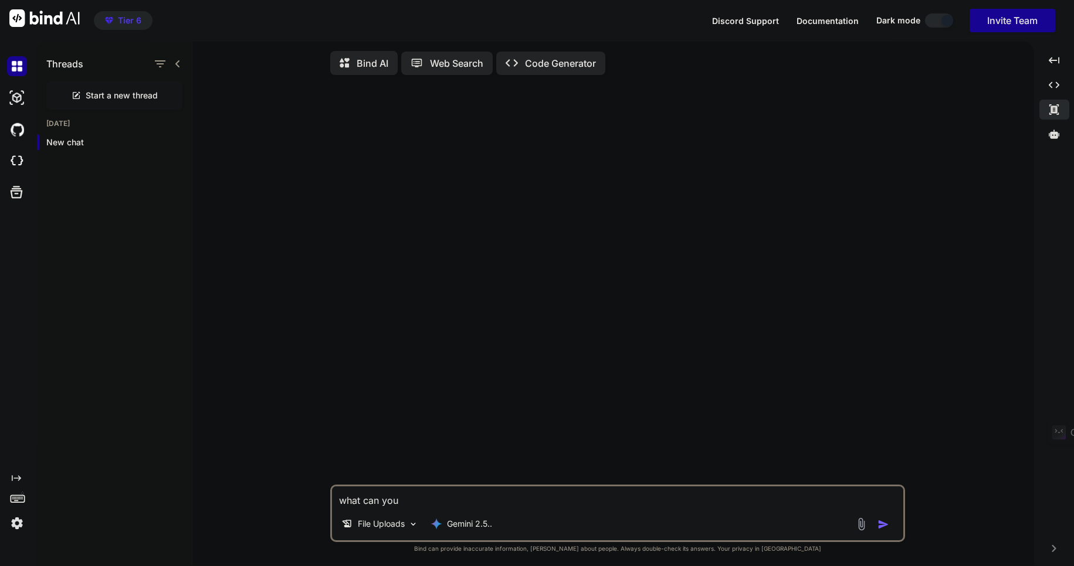
type textarea "what can you"
type textarea "x"
type textarea "what can you t"
type textarea "x"
type textarea "what can you te"
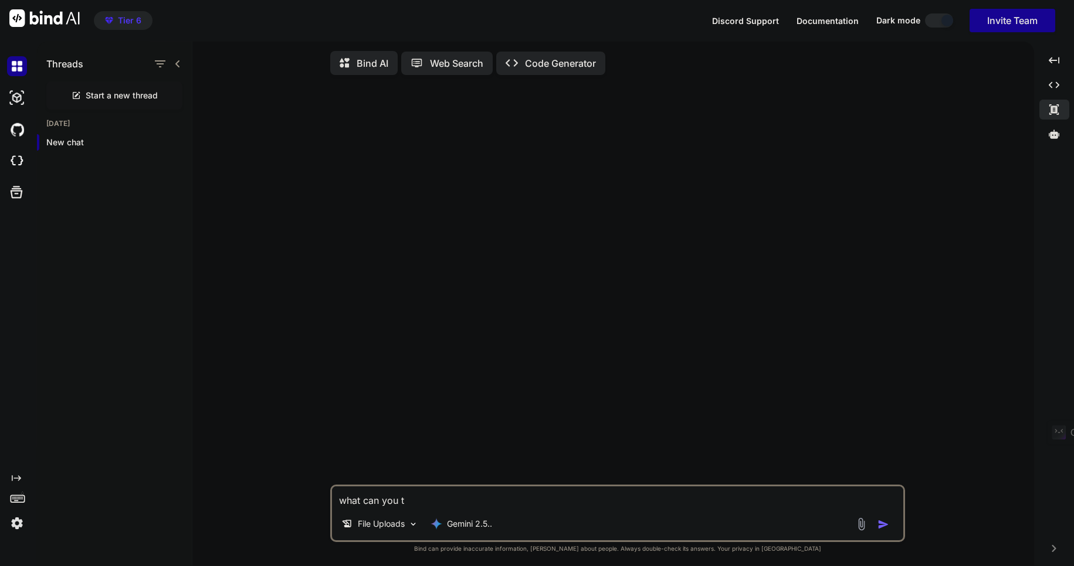
type textarea "x"
type textarea "what can you tel"
type textarea "x"
type textarea "what can you tell"
type textarea "x"
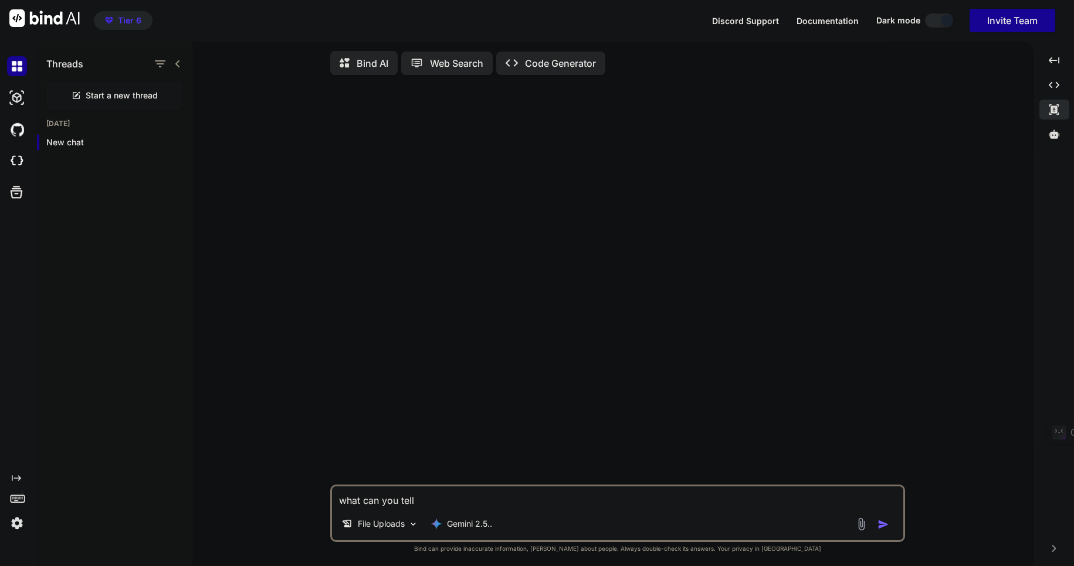
type textarea "what can you tell"
type textarea "x"
type textarea "what can you tell m"
type textarea "x"
type textarea "what can you tell me"
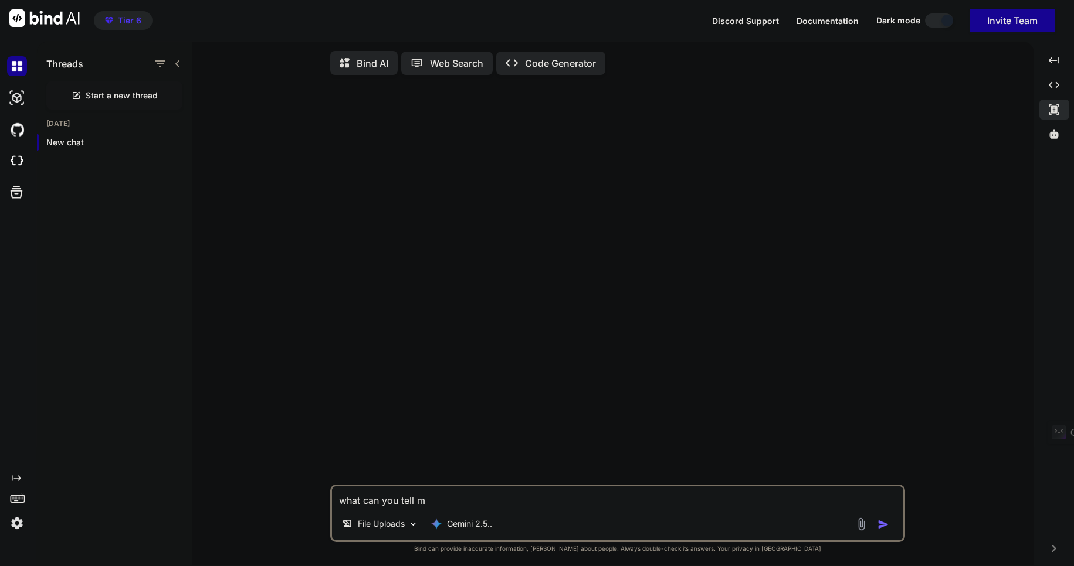
type textarea "x"
type textarea "what can you tell me"
type textarea "x"
type textarea "what can you tell me a"
type textarea "x"
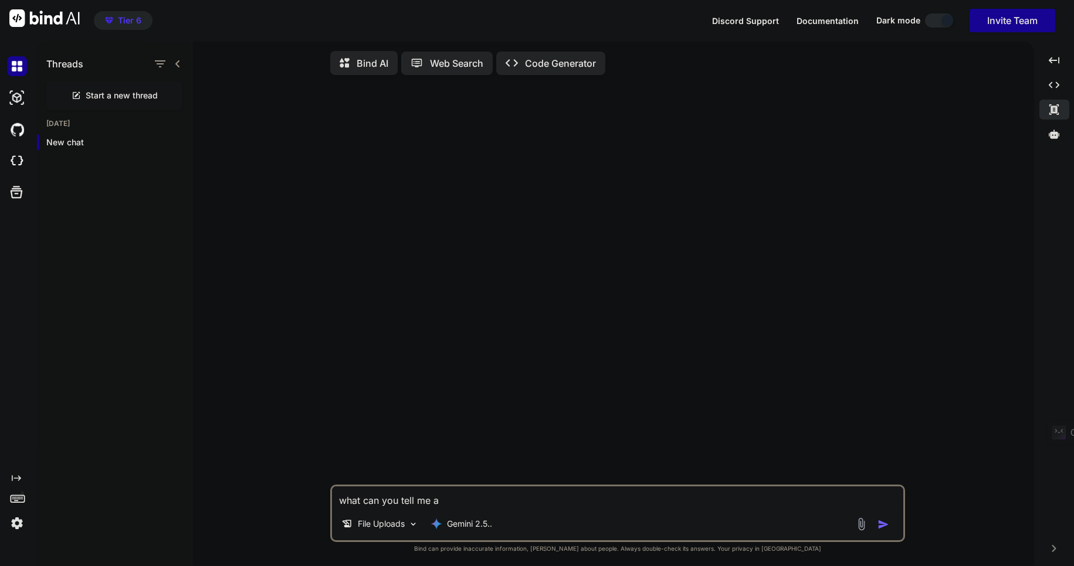
type textarea "what can you tell me ab"
type textarea "x"
type textarea "what can you tell me abo"
type textarea "x"
type textarea "what can you tell me abou"
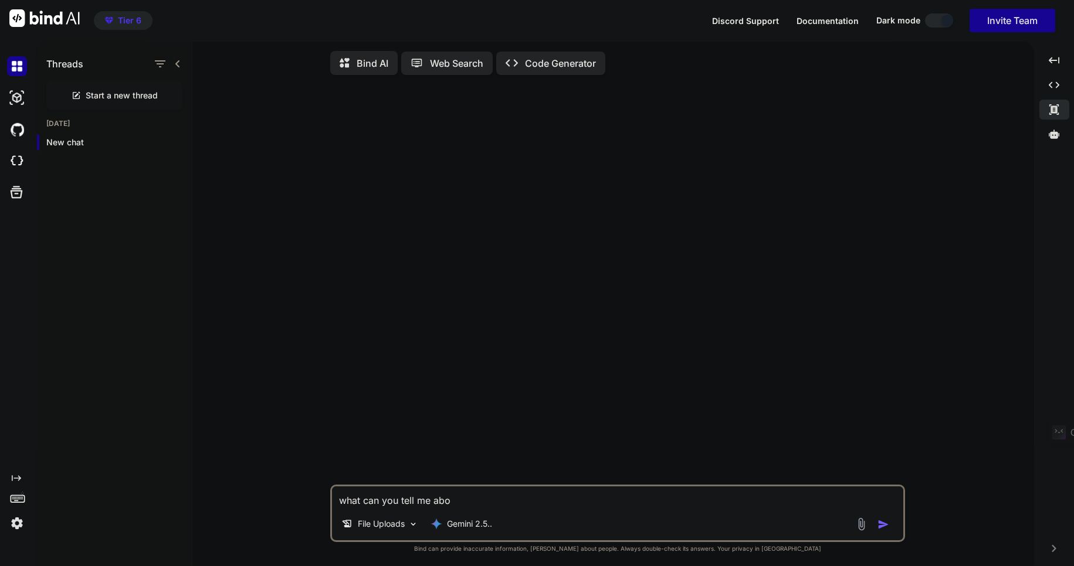
type textarea "x"
type textarea "what can you tell me about"
type textarea "x"
type textarea "what can you tell me about"
type textarea "x"
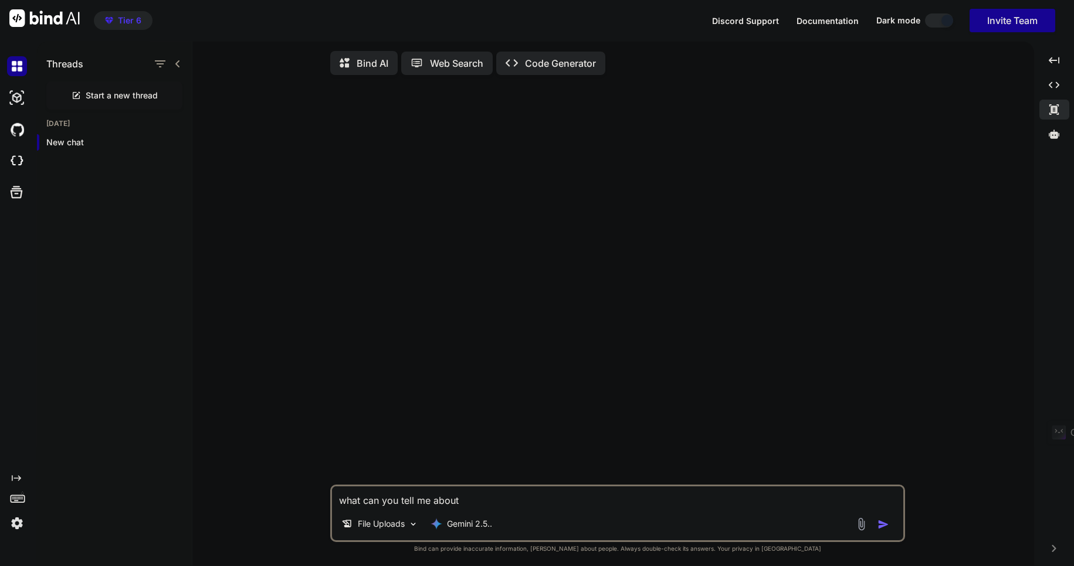
type textarea "what can you tell me about t"
type textarea "x"
type textarea "what can you tell me about th"
type textarea "x"
type textarea "what can you tell me about the"
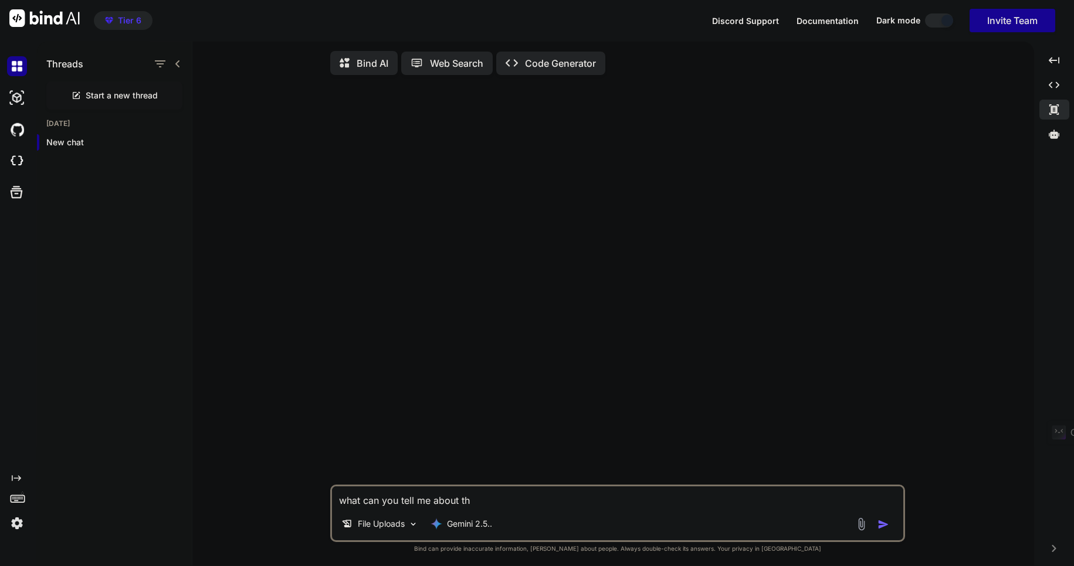
type textarea "x"
type textarea "what can you tell me about the"
type textarea "x"
type textarea "what can you tell me about the f"
type textarea "x"
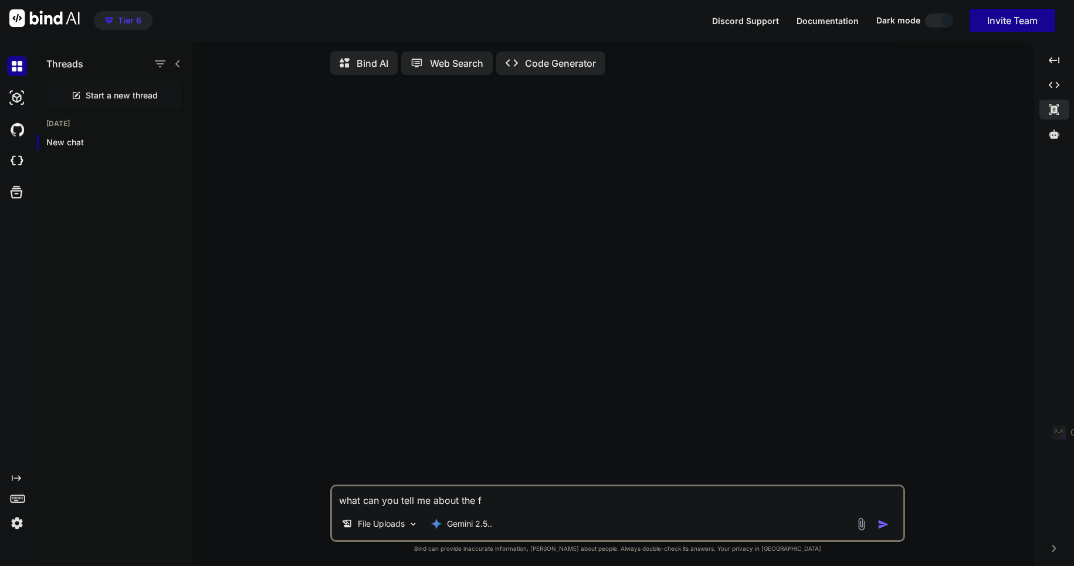
type textarea "what can you tell me about the fi"
type textarea "x"
type textarea "what can you tell me about the fil"
type textarea "x"
type textarea "what can you tell me about the file"
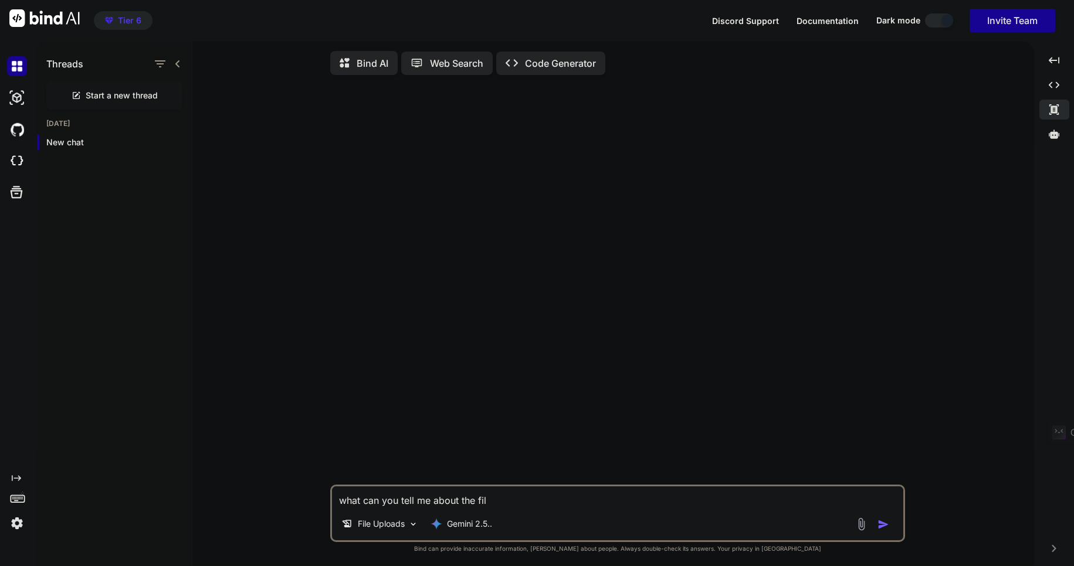
type textarea "x"
type textarea "what can you tell me about the file"
type textarea "x"
type textarea "what can you tell me about the file t"
type textarea "x"
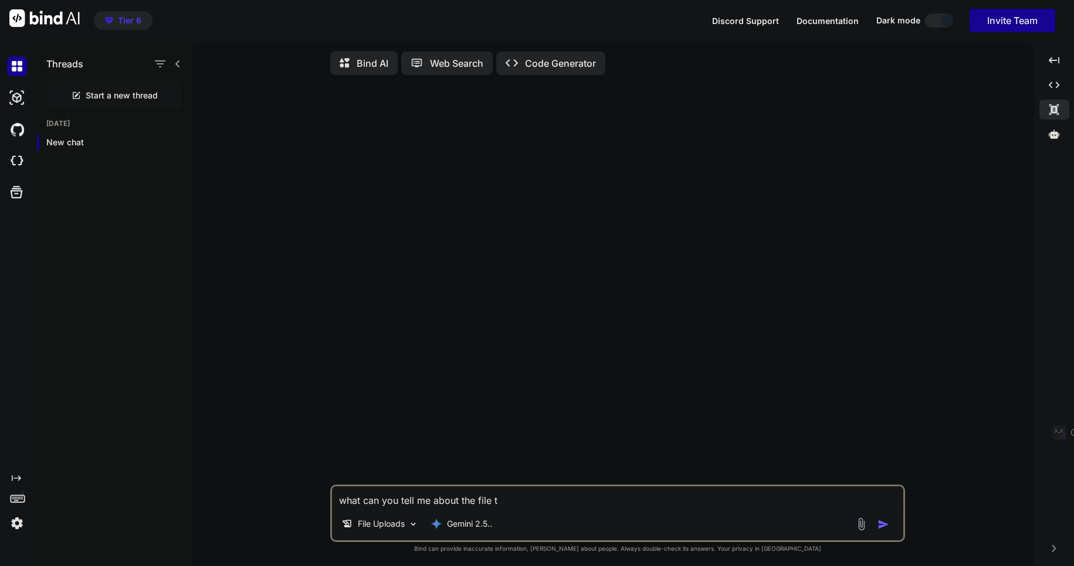
type textarea "what can you tell me about the file th"
type textarea "x"
type textarea "what can you tell me about the file tha"
type textarea "x"
type textarea "what can you tell me about the file that"
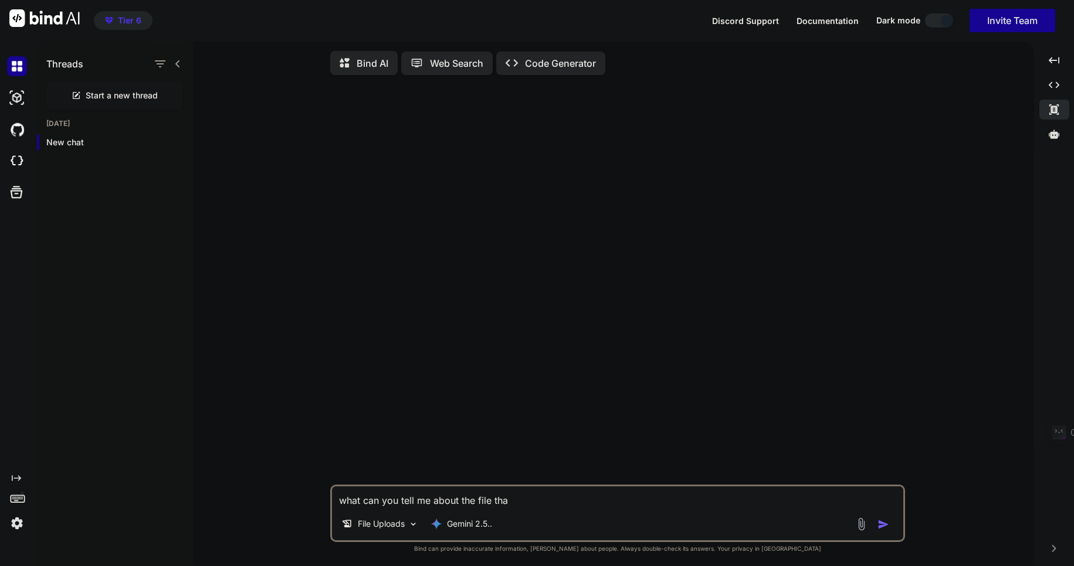
type textarea "x"
type textarea "what can you tell me about the file that"
type textarea "x"
type textarea "what can you tell me about the file that I"
type textarea "x"
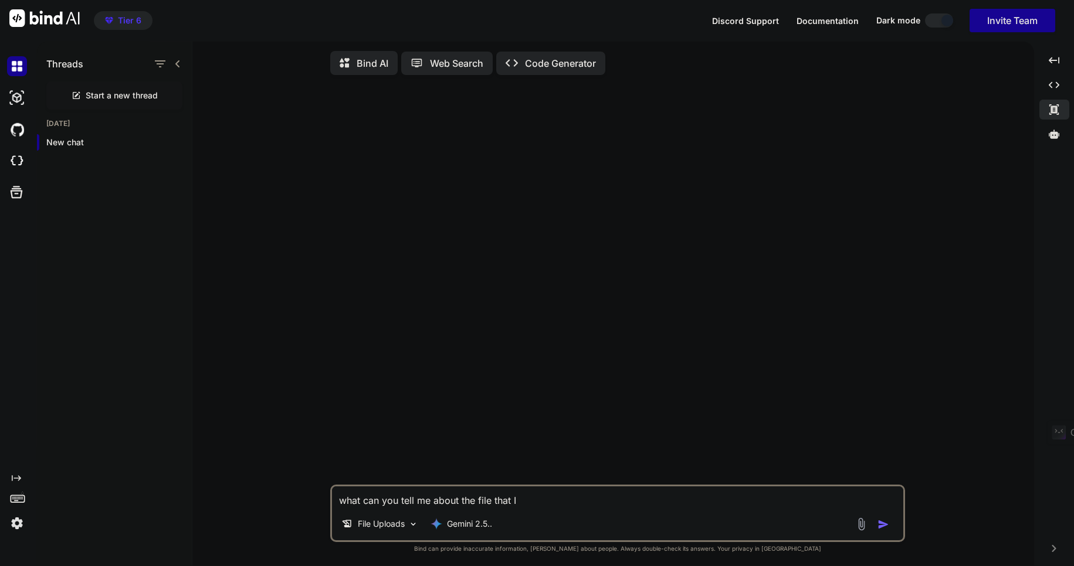
type textarea "what can you tell me about the file that I"
type textarea "x"
type textarea "what can you tell me about the file that I h"
type textarea "x"
type textarea "what can you tell me about the file that I ha"
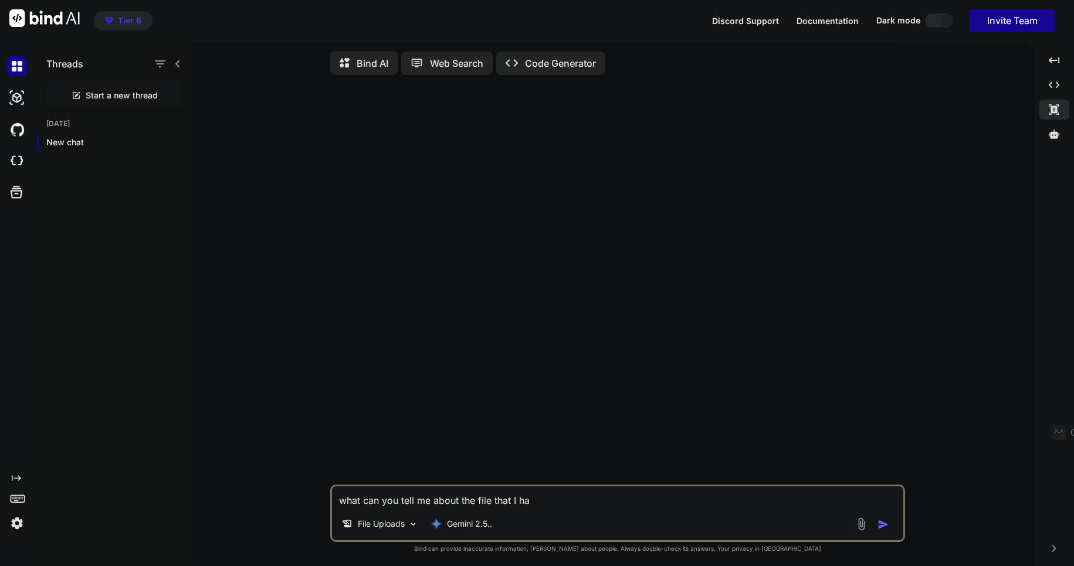
type textarea "x"
type textarea "what can you tell me about the file that I hav"
type textarea "x"
type textarea "what can you tell me about the file that I have"
type textarea "x"
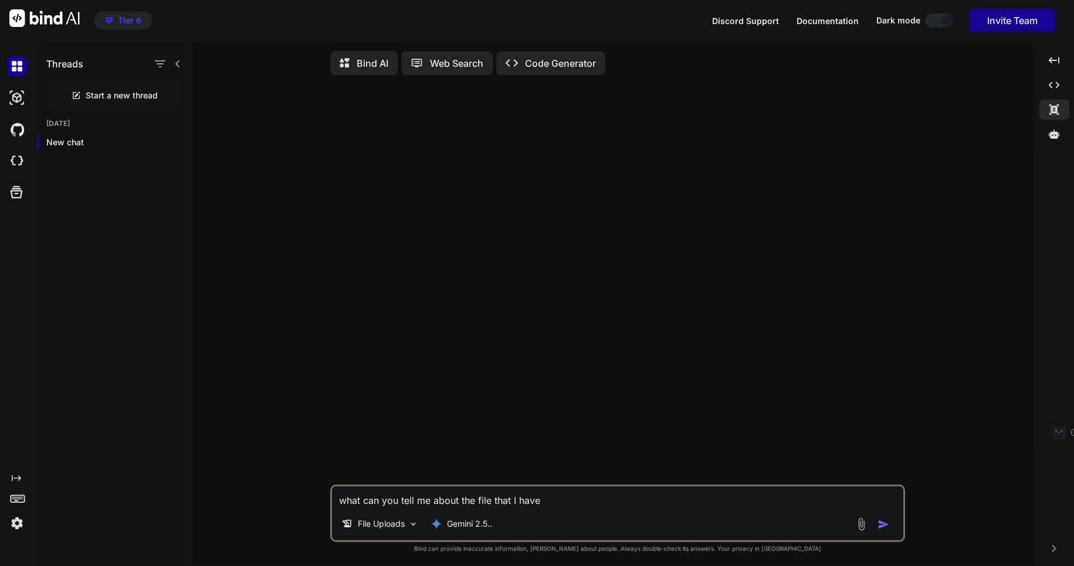
type textarea "what can you tell me about the file that I have"
type textarea "x"
type textarea "what can you tell me about the file that I have u"
type textarea "x"
type textarea "what can you tell me about the file that I have up"
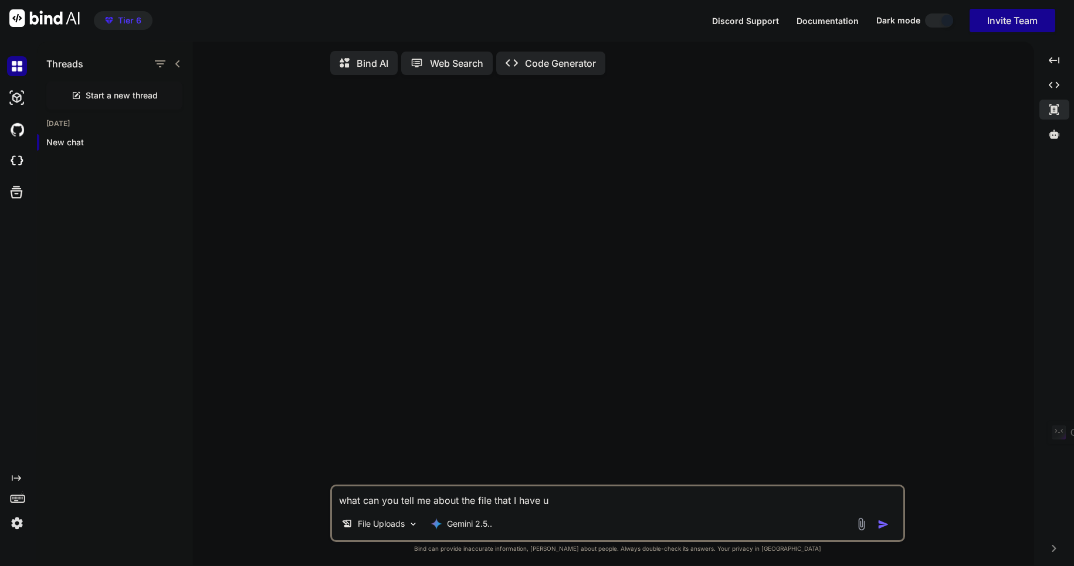
type textarea "x"
type textarea "what can you tell me about the file that I have upl"
type textarea "x"
type textarea "what can you tell me about the file that I have uplo"
type textarea "x"
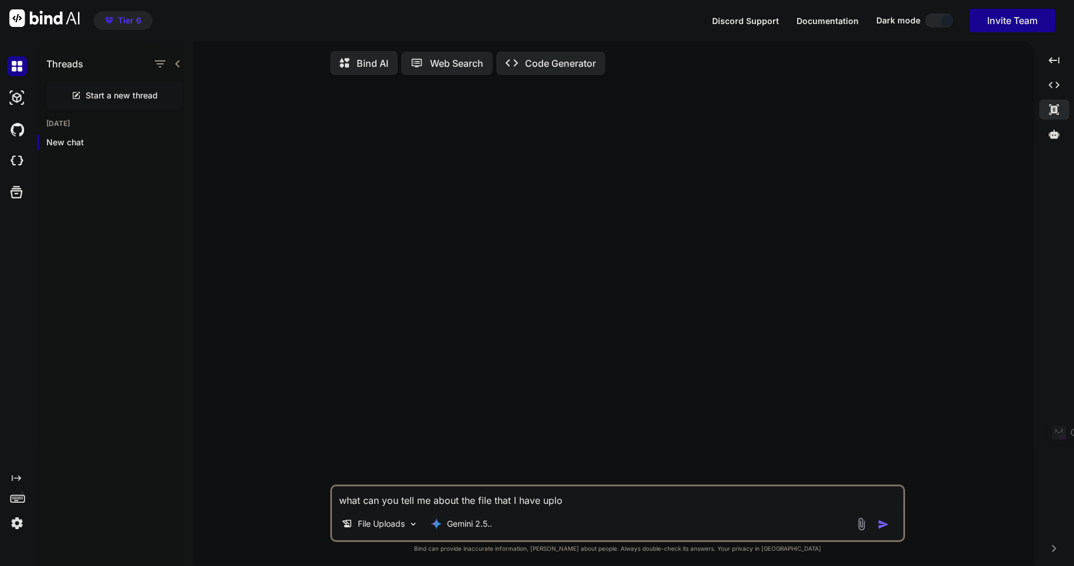
type textarea "what can you tell me about the file that I have uploa"
type textarea "x"
type textarea "what can you tell me about the file that I have upload"
type textarea "x"
type textarea "what can you tell me about the file that I have uploade"
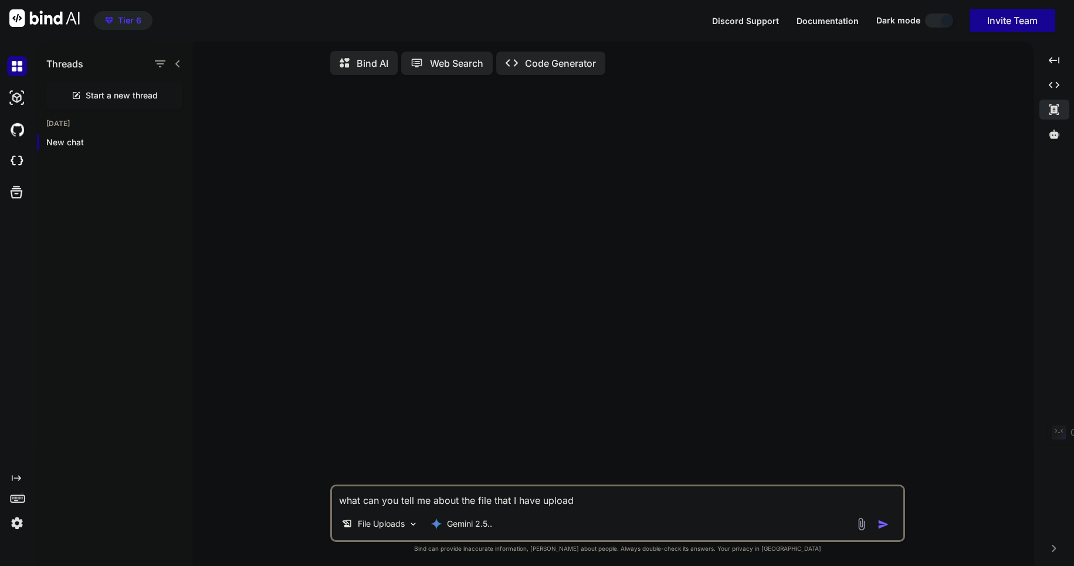
type textarea "x"
type textarea "what can you tell me about the file that I have uploaded"
type textarea "x"
type textarea "what can you tell me about the file that I have uploaded?"
type textarea "x"
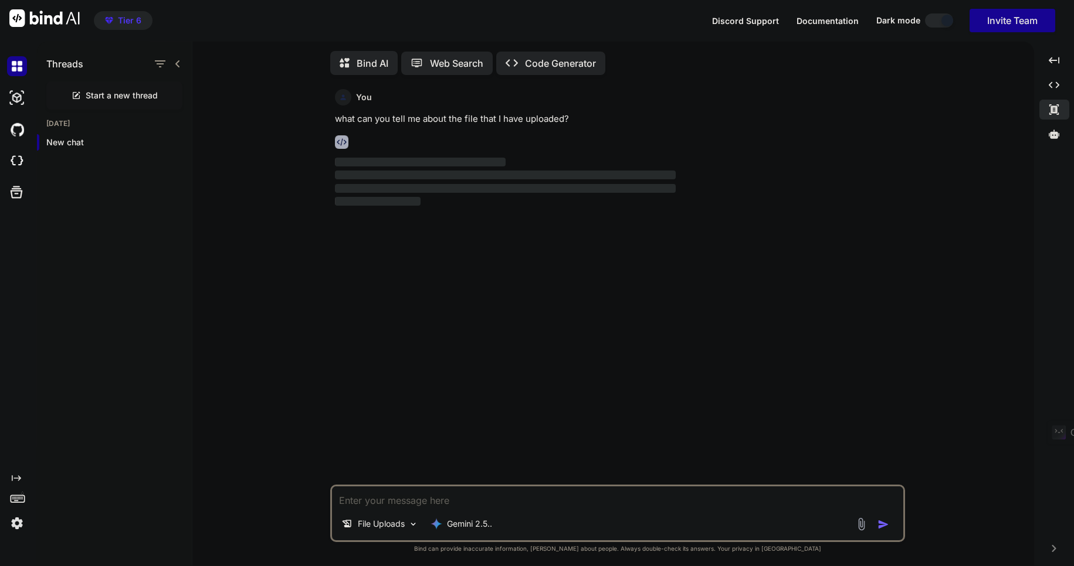
scroll to position [5, 0]
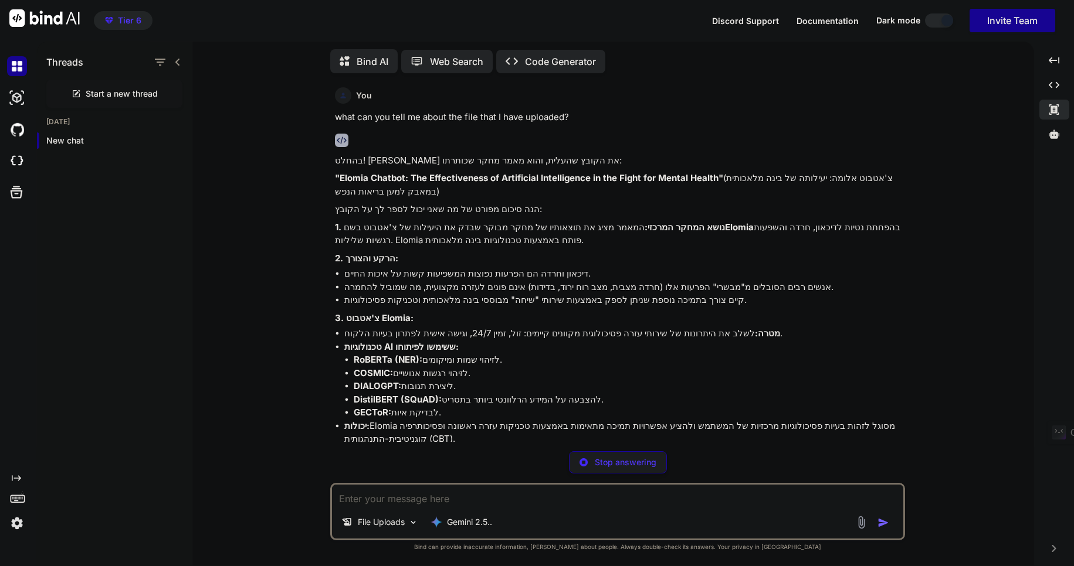
type textarea "x"
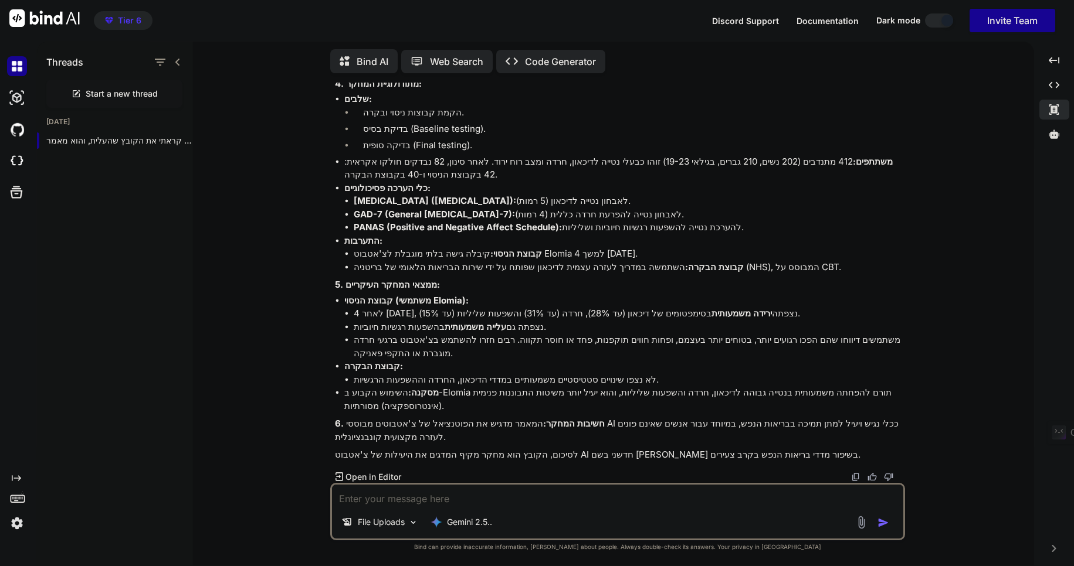
scroll to position [413, 0]
click at [374, 477] on p "Open in Editor" at bounding box center [373, 477] width 56 height 12
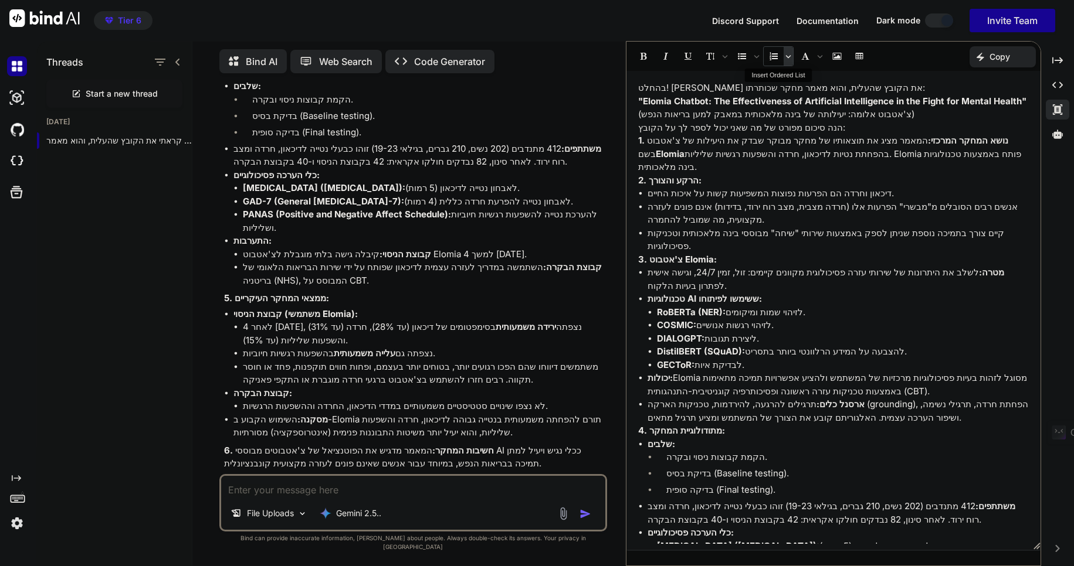
click at [787, 58] on icon "Insert Ordered List" at bounding box center [788, 56] width 6 height 6
click at [758, 56] on icon "Insert Unordered List" at bounding box center [756, 56] width 6 height 6
click at [725, 53] on icon "Font size" at bounding box center [725, 56] width 6 height 6
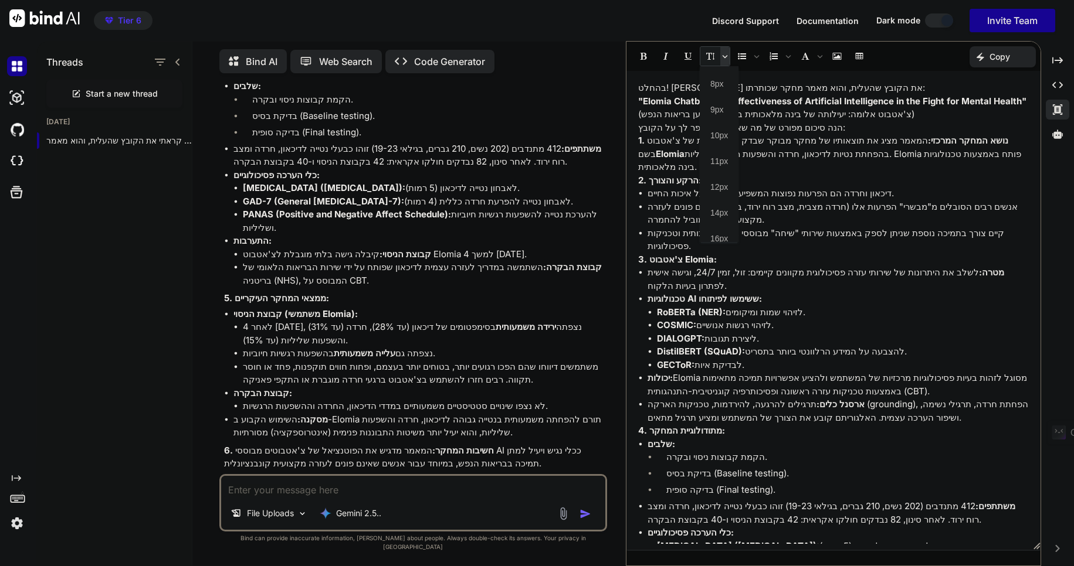
click at [725, 53] on icon "Font size" at bounding box center [725, 56] width 6 height 6
click at [860, 59] on icon "Insert table" at bounding box center [860, 56] width 8 height 6
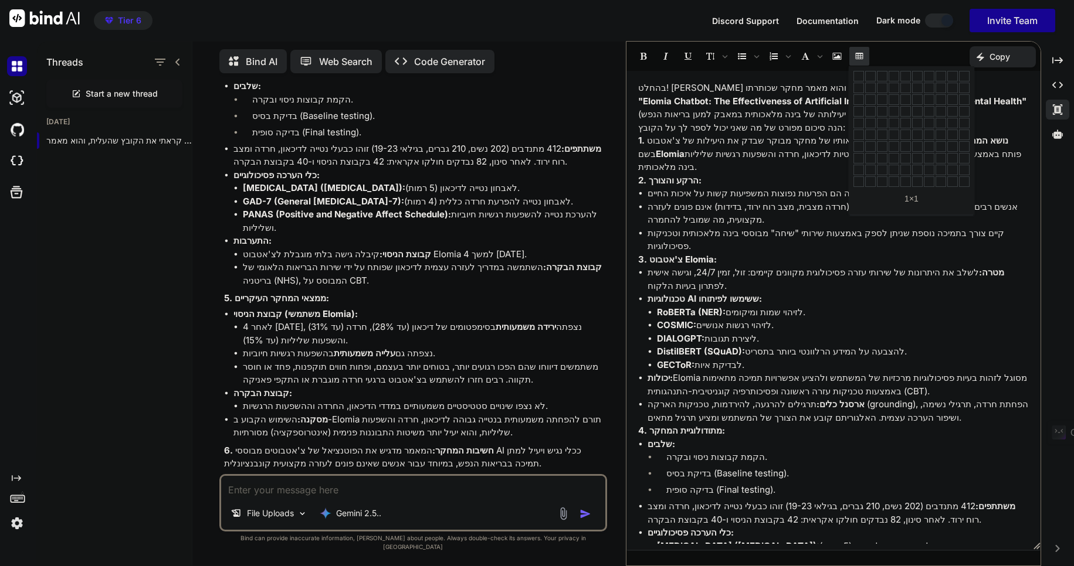
click at [857, 56] on icon "Insert table" at bounding box center [860, 56] width 8 height 6
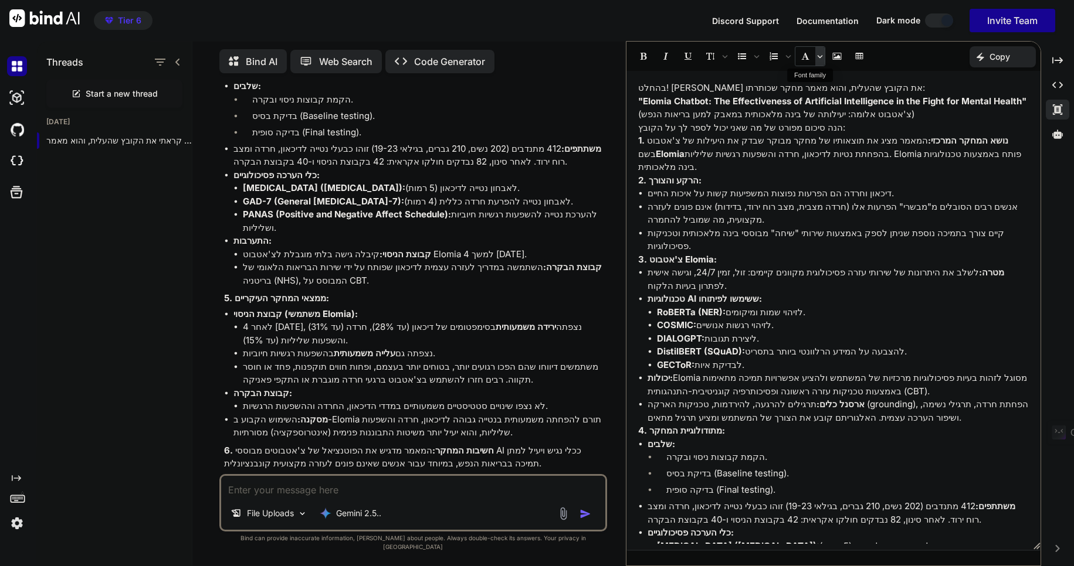
click at [817, 56] on icon "Font family" at bounding box center [820, 56] width 6 height 6
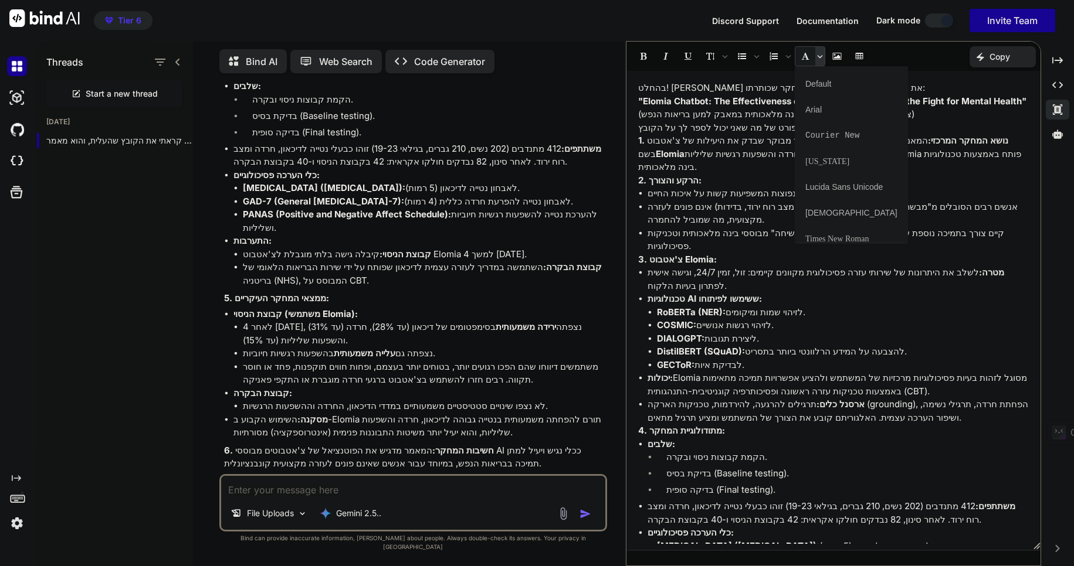
click at [817, 56] on icon "Font family" at bounding box center [820, 56] width 6 height 6
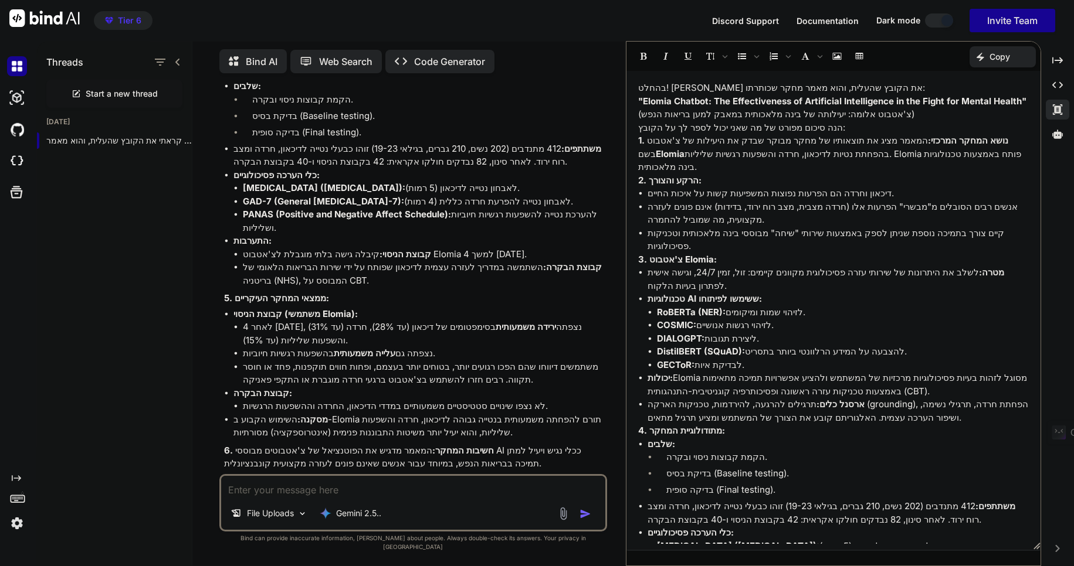
click at [732, 116] on p ""Elomia Chatbot: The Effectiveness of Artificial Intelligence in the Fight for …" at bounding box center [833, 108] width 391 height 26
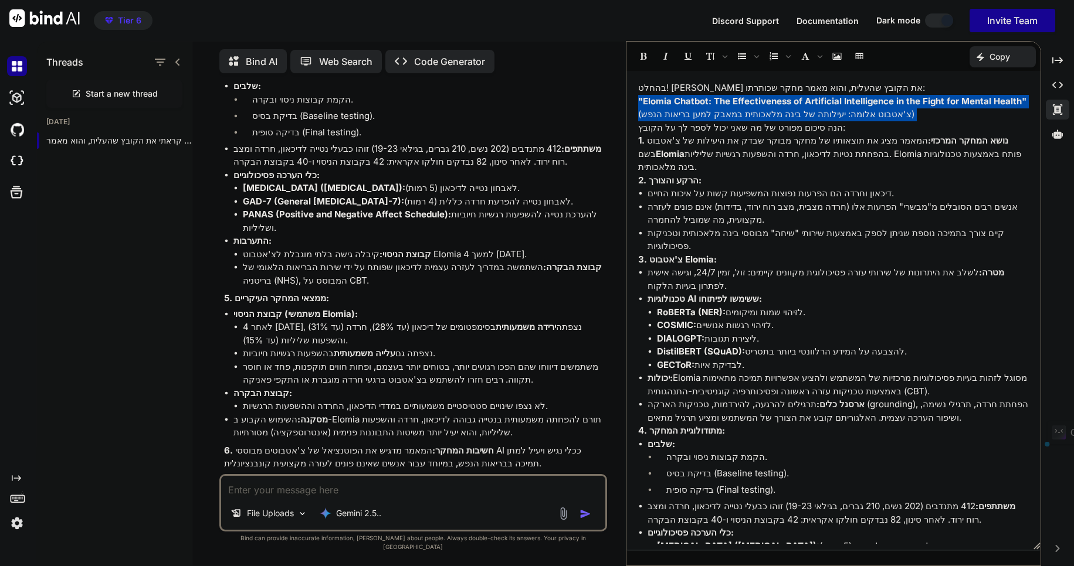
click at [732, 116] on p ""Elomia Chatbot: The Effectiveness of Artificial Intelligence in the Fight for …" at bounding box center [833, 108] width 391 height 26
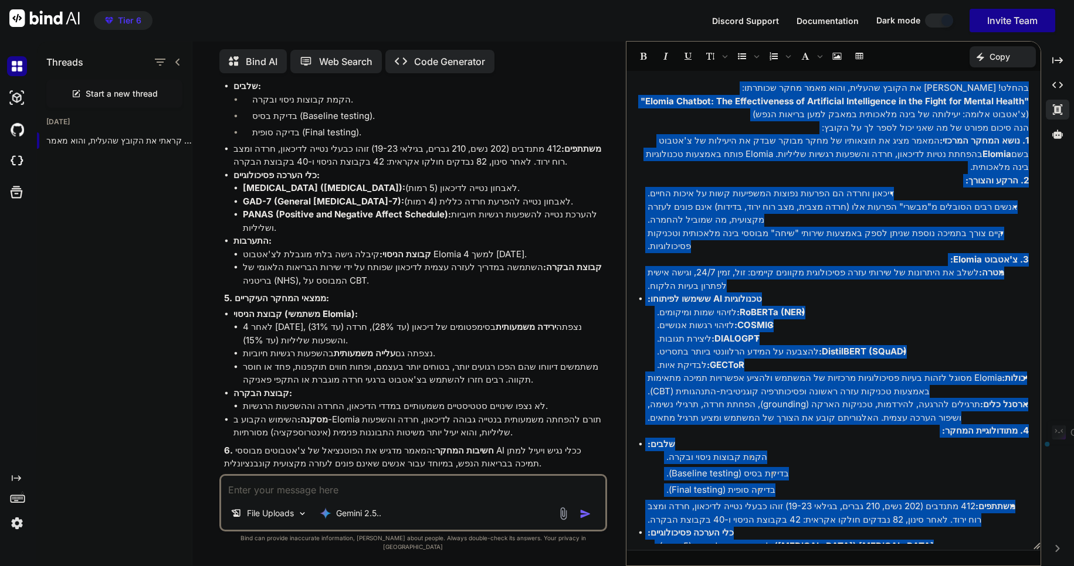
click at [905, 169] on p "1. נושא המחקר המרכזי: המאמר מציג את תוצאותיו של מחקר מבוקר שבדק את היעילות של צ…" at bounding box center [833, 154] width 391 height 40
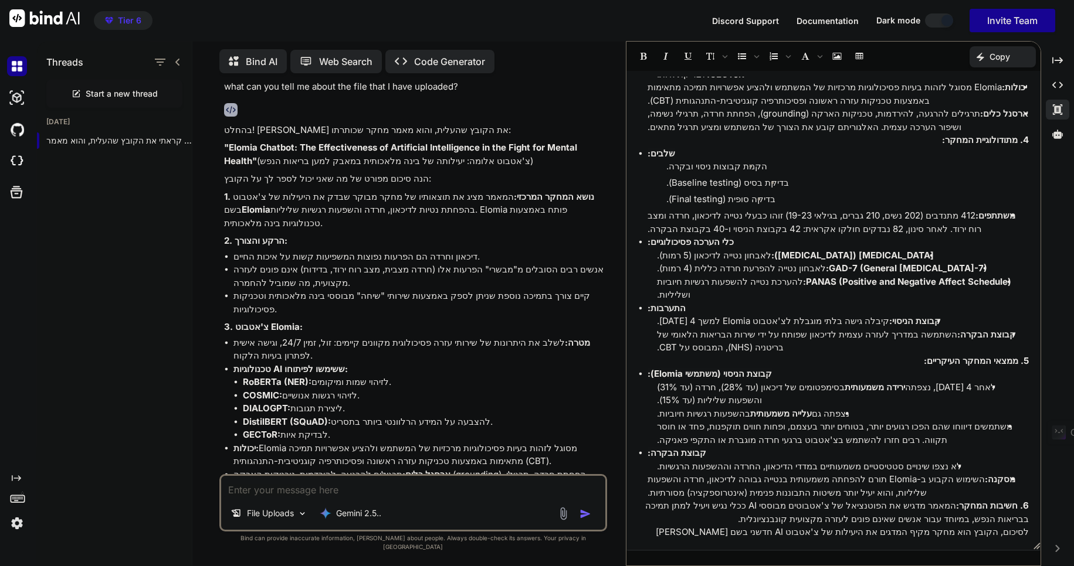
scroll to position [0, 0]
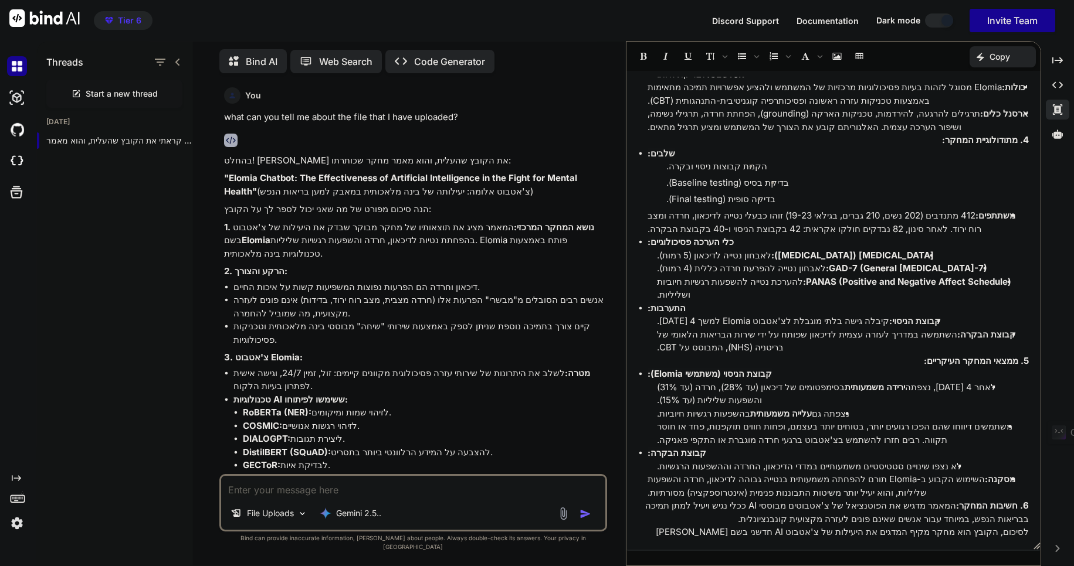
type textarea "x"
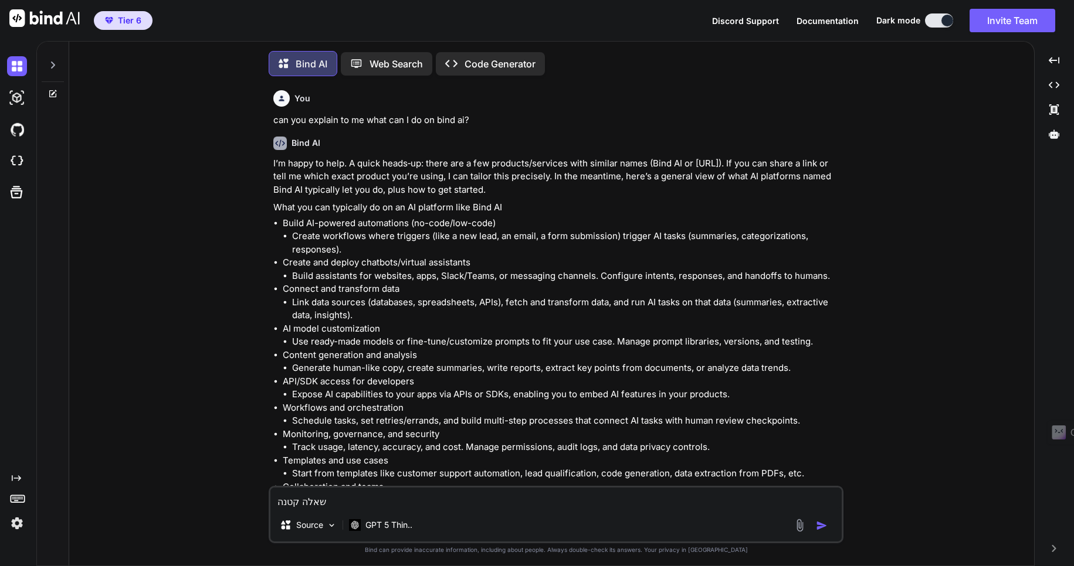
scroll to position [6, 0]
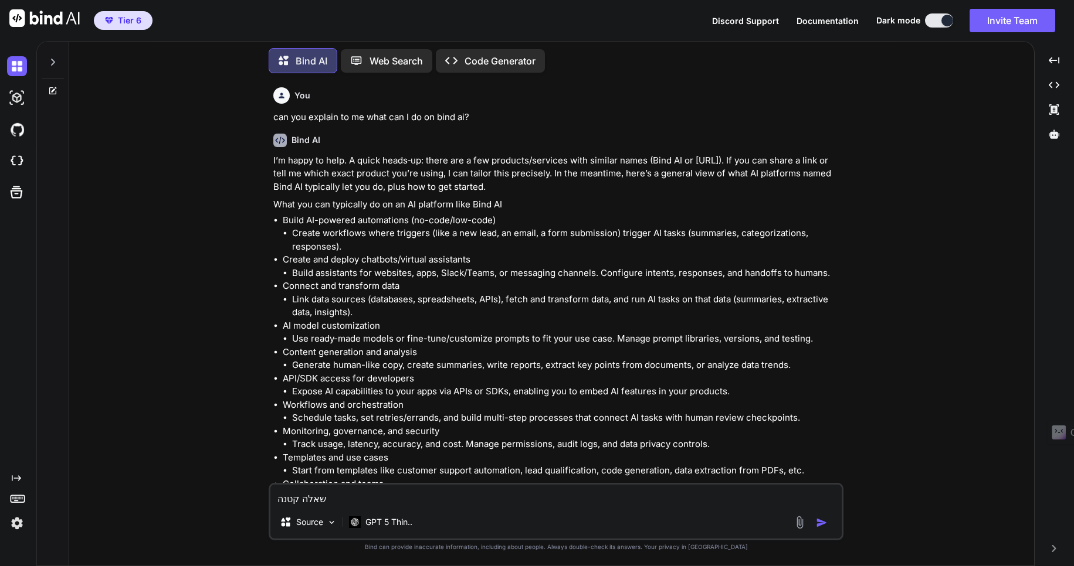
click at [56, 60] on icon at bounding box center [52, 61] width 9 height 9
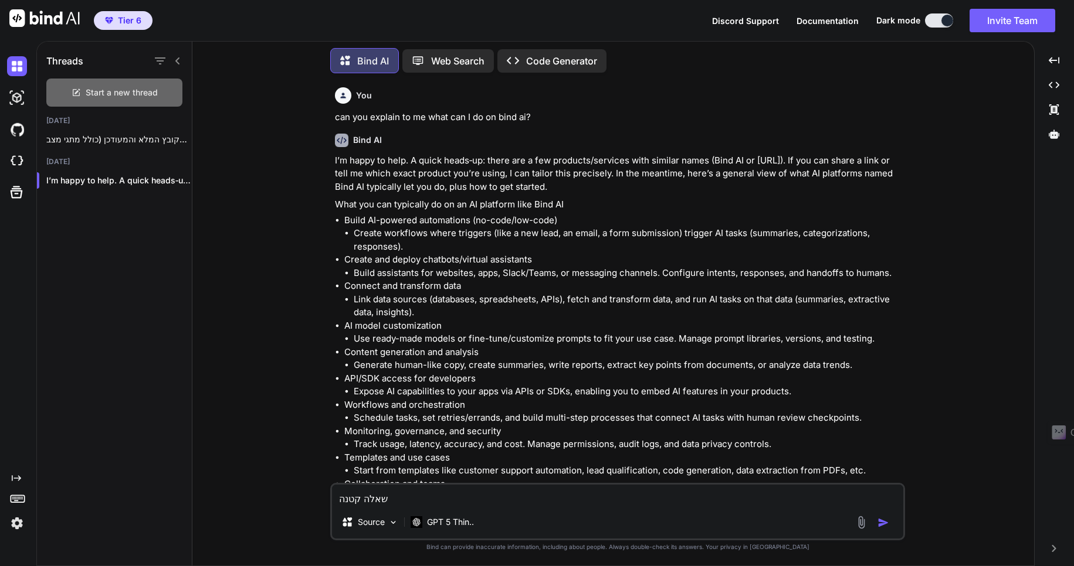
click at [110, 90] on span "Start a new thread" at bounding box center [122, 93] width 72 height 12
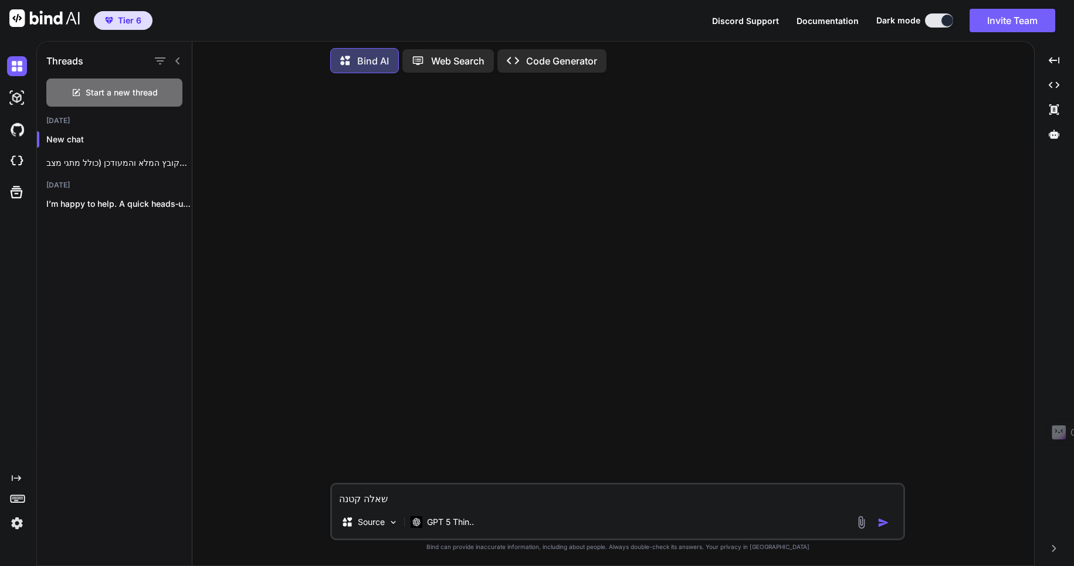
click at [371, 498] on textarea "שאלה קטנה" at bounding box center [617, 495] width 571 height 21
click at [468, 524] on p "GPT 5 Thin.." at bounding box center [450, 523] width 47 height 12
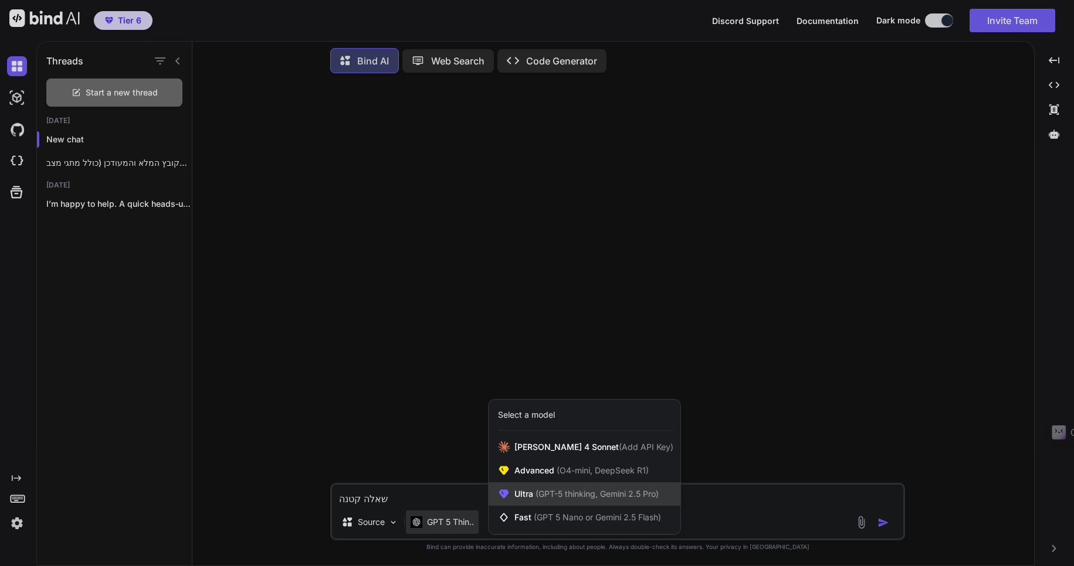
click at [569, 498] on span "(GPT-5 thinking, Gemini 2.5 Pro)" at bounding box center [595, 494] width 125 height 10
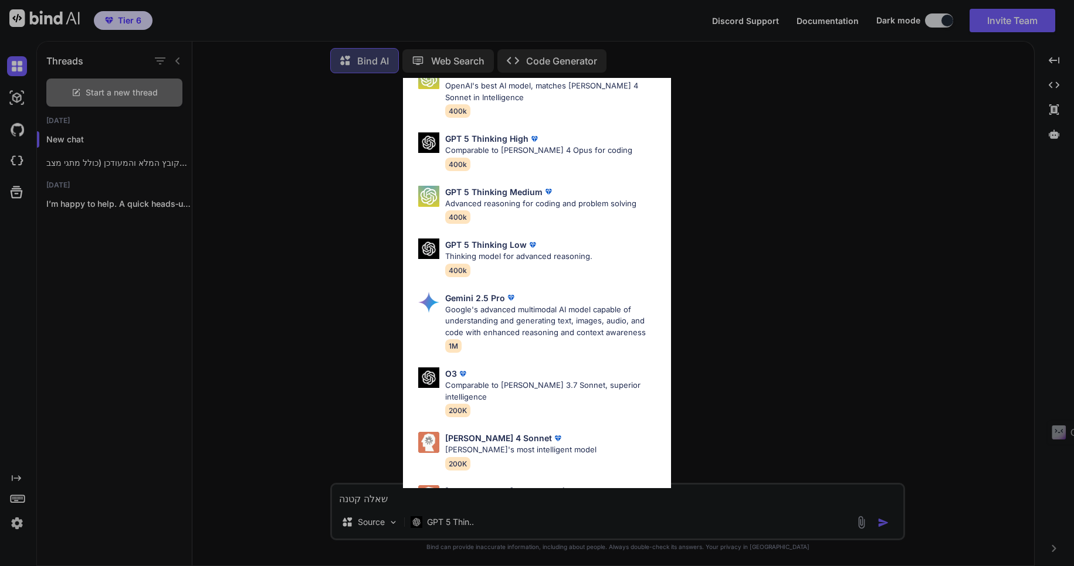
scroll to position [96, 0]
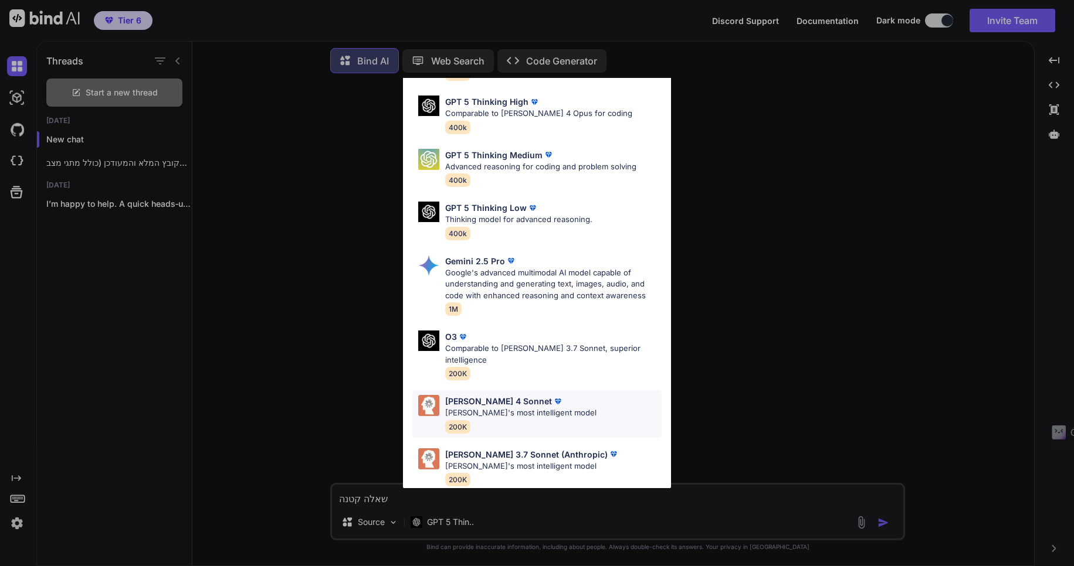
click at [503, 408] on p "[PERSON_NAME] most intelligent model" at bounding box center [517, 414] width 145 height 12
type textarea "x"
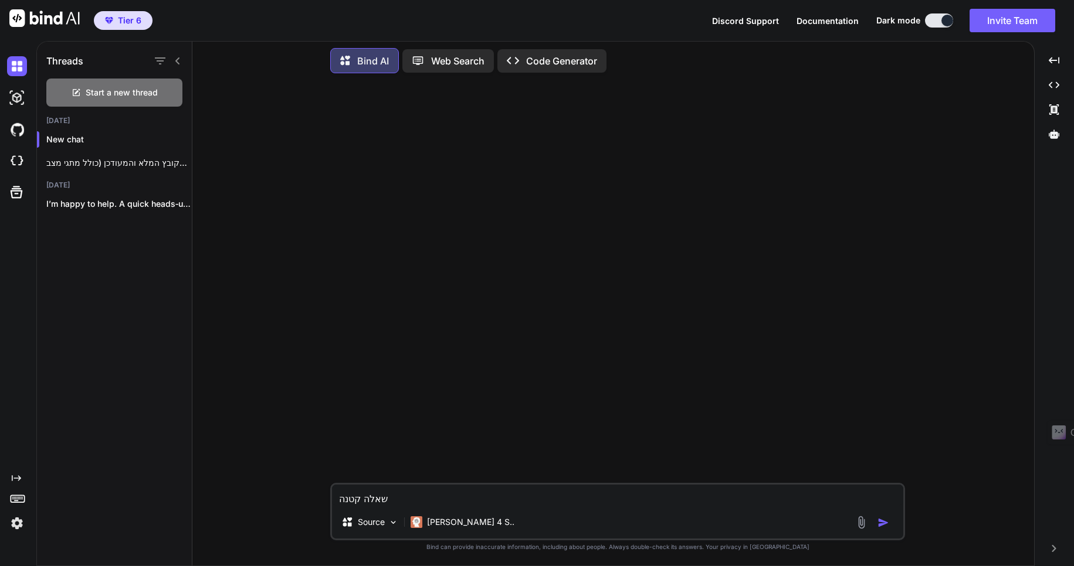
click at [369, 495] on textarea "שאלה קטנה" at bounding box center [617, 495] width 571 height 21
type textarea "שאלtה קטנה"
type textarea "x"
type textarea "שאלtbה קטנה"
type textarea "x"
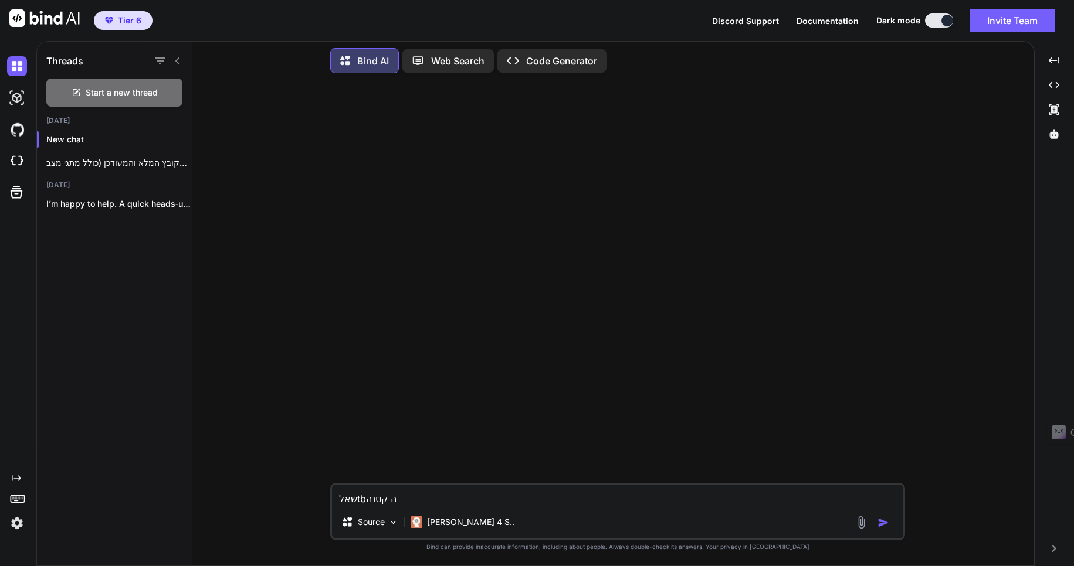
type textarea "שאלtbhה קטנה"
type textarea "x"
type textarea "שאלtbh ה קטנה"
type textarea "x"
type textarea "שאלtbhה קטנה"
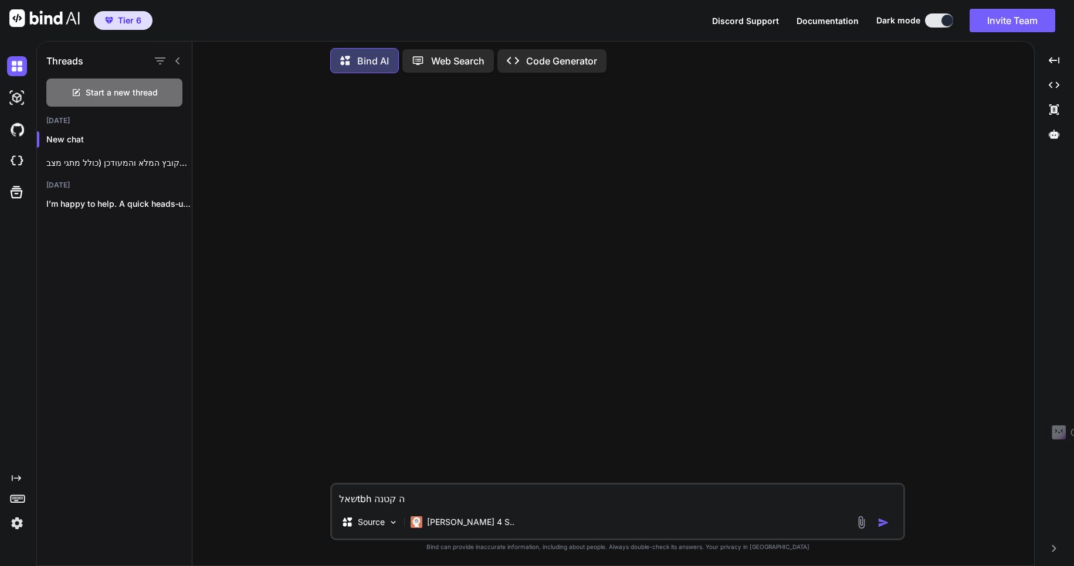
type textarea "x"
click at [369, 494] on textarea "שאלtbhה קטנה" at bounding box center [617, 495] width 571 height 21
type textarea "t"
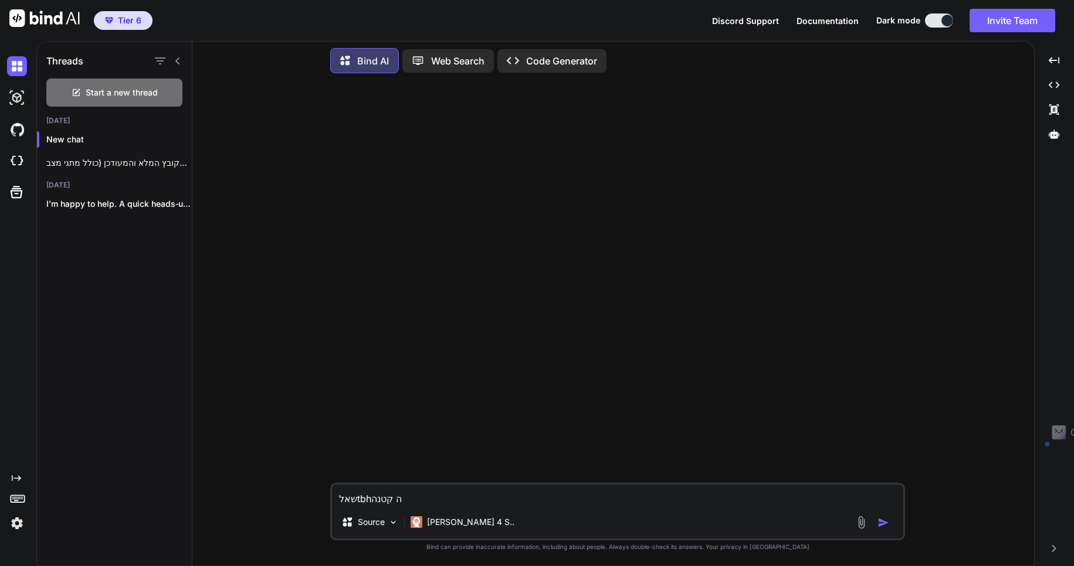
type textarea "x"
type textarea "tb"
type textarea "x"
type textarea "[PERSON_NAME]"
type textarea "x"
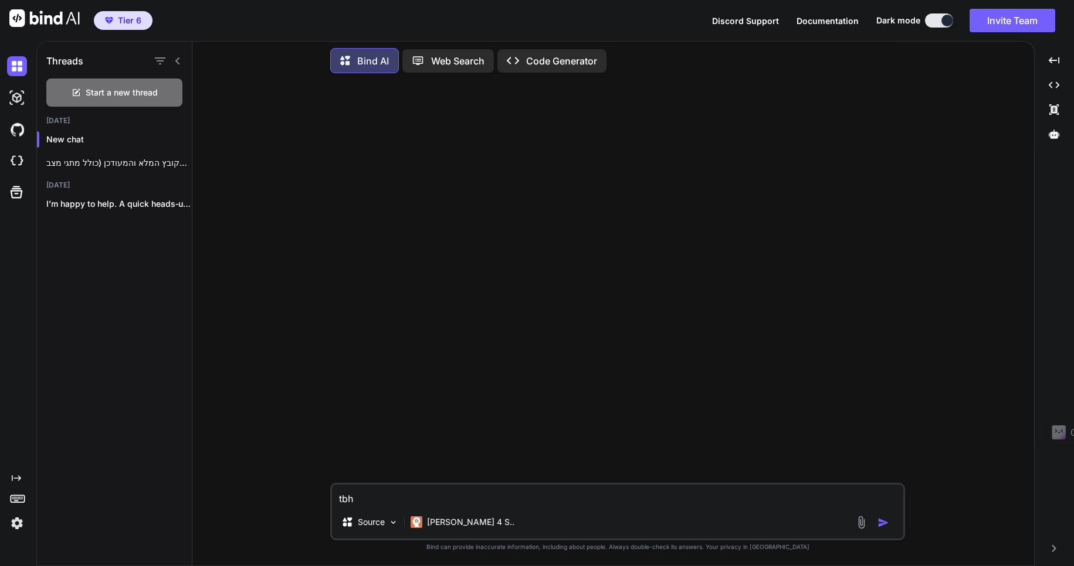
type textarea "[PERSON_NAME]"
type textarea "x"
type textarea "[PERSON_NAME] n"
type textarea "x"
type textarea "[PERSON_NAME] ng"
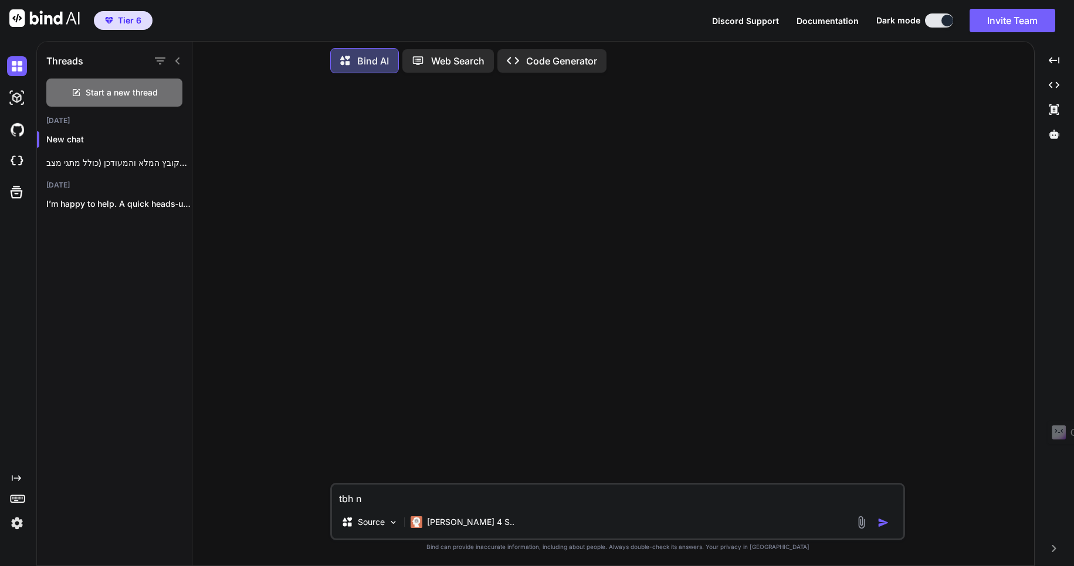
type textarea "x"
type textarea "[PERSON_NAME] ngu"
type textarea "x"
type textarea "[PERSON_NAME] ng"
type textarea "x"
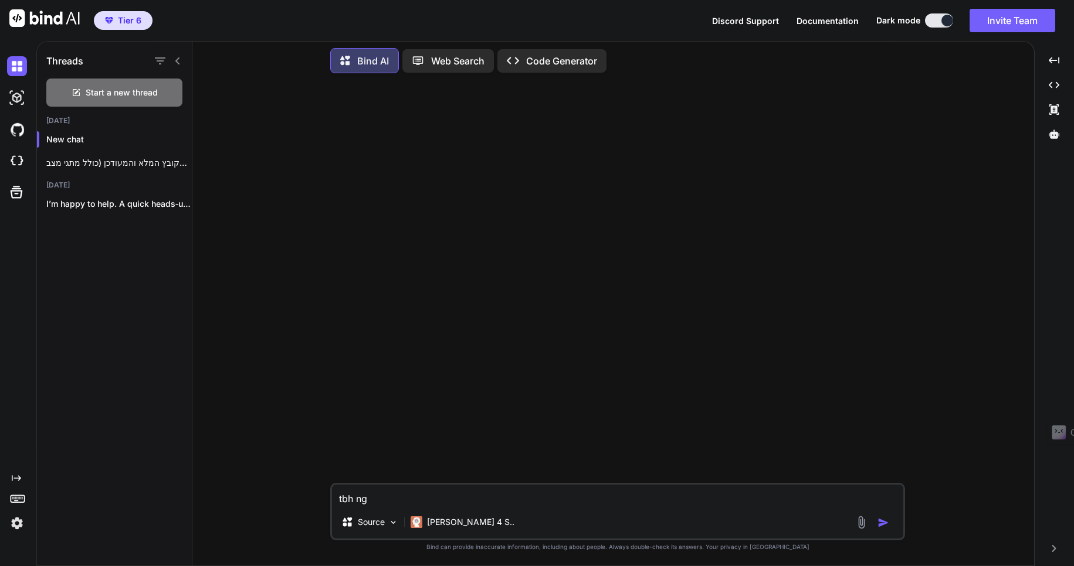
type textarea "[PERSON_NAME] n"
type textarea "x"
type textarea "[PERSON_NAME]"
type textarea "x"
type textarea "[PERSON_NAME]"
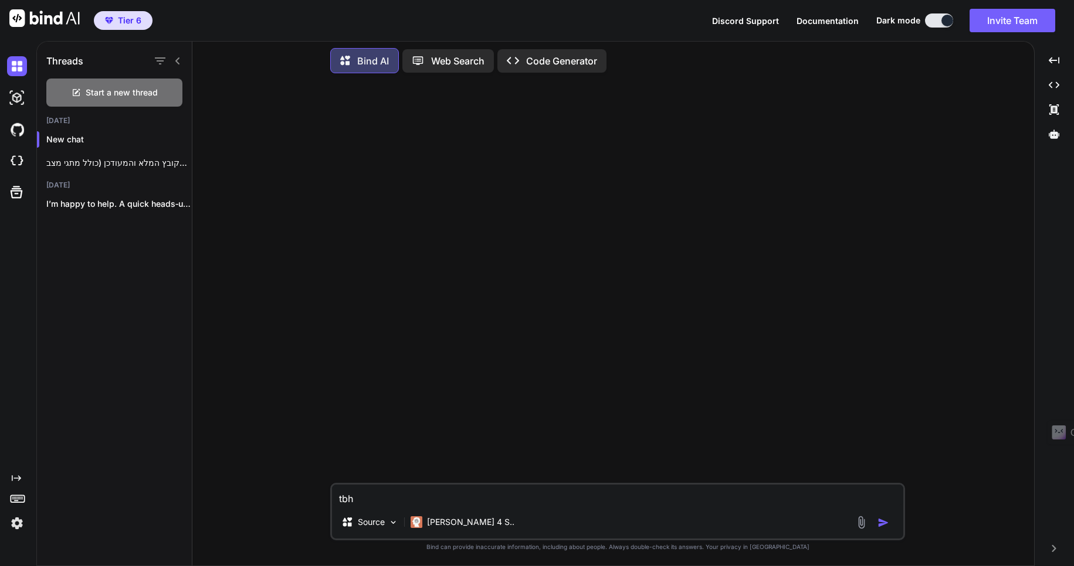
type textarea "x"
type textarea "tb"
type textarea "x"
type textarea "t"
type textarea "x"
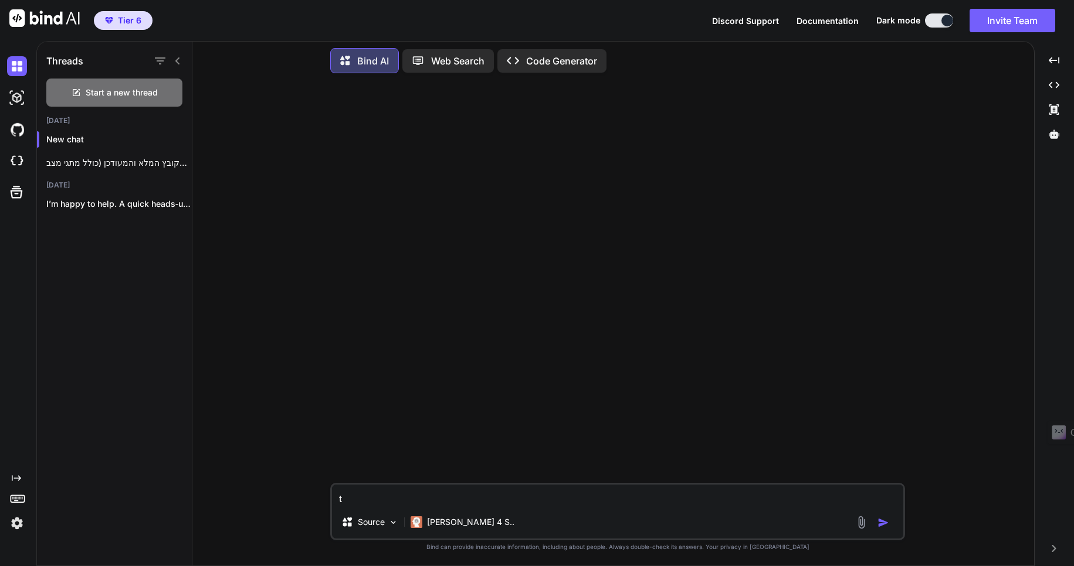
type textarea "x"
type textarea "א"
type textarea "x"
type textarea "אנ"
type textarea "x"
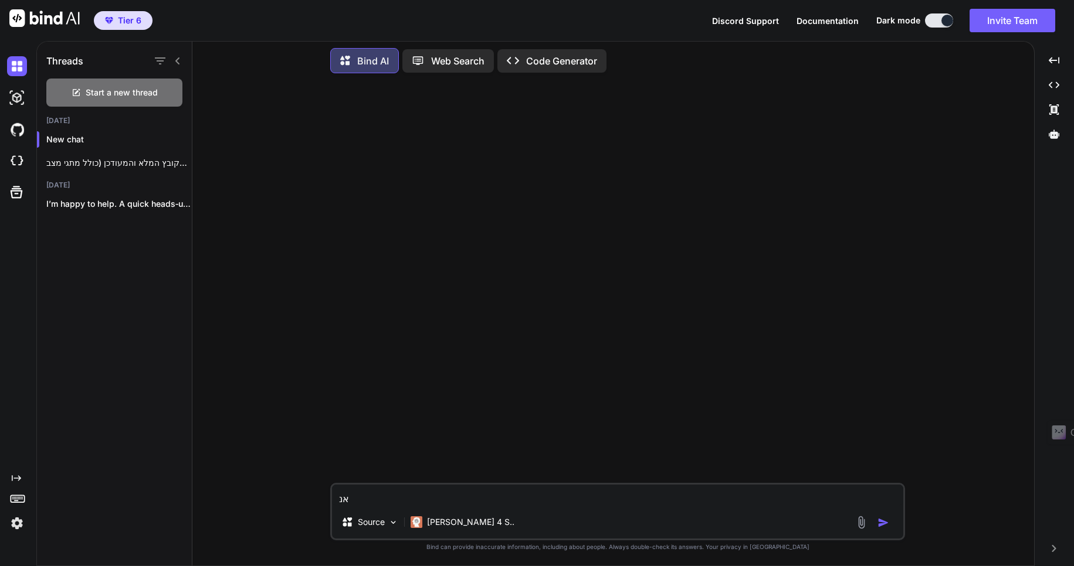
type textarea "אני"
type textarea "x"
type textarea "אני"
type textarea "x"
type textarea "אני מ"
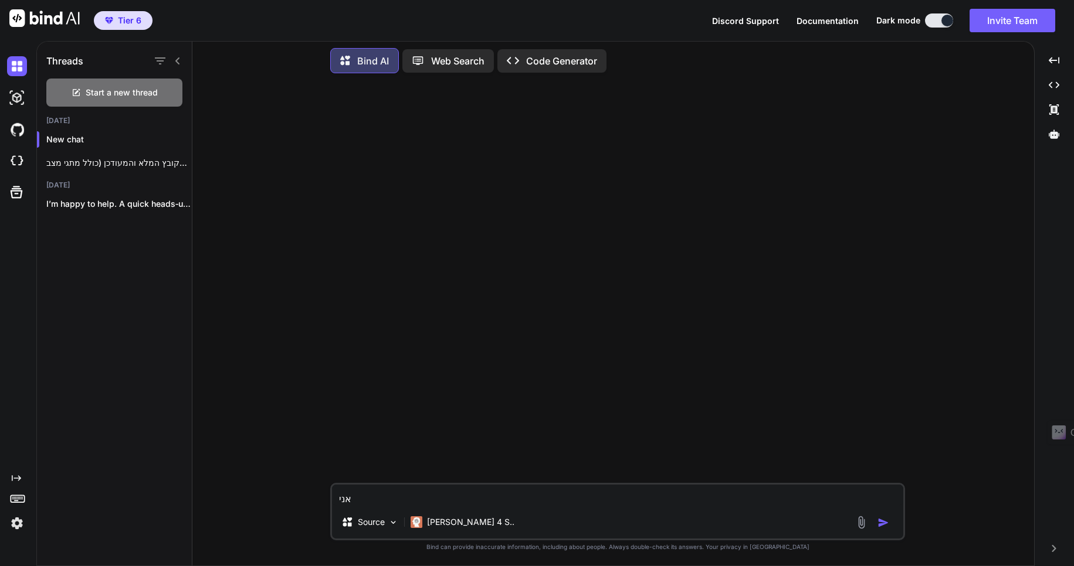
type textarea "x"
type textarea "אני מע"
type textarea "x"
type textarea "אני מעו"
type textarea "x"
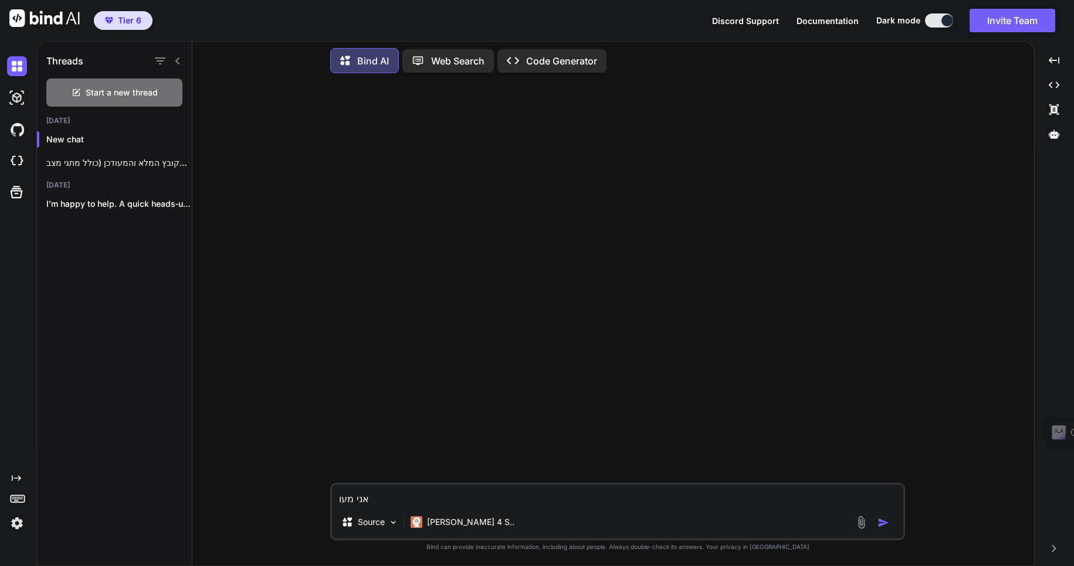
type textarea "אני מעונ"
type textarea "x"
type textarea "אני מעוני"
type textarea "x"
type textarea "אני מעוניי"
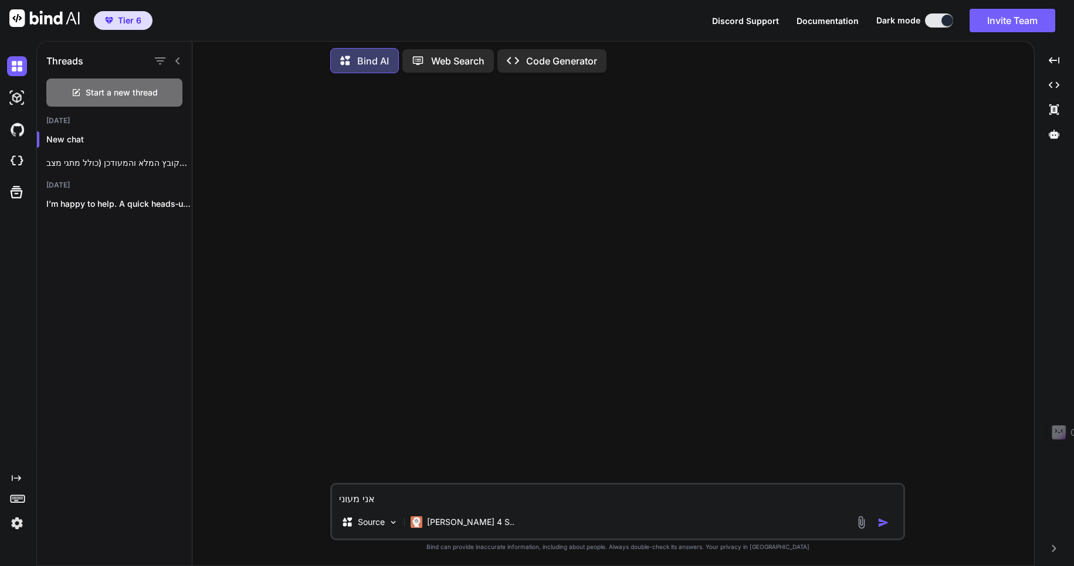
type textarea "x"
type textarea "אני מעוניין"
type textarea "x"
type textarea "אני מעוניין"
type textarea "x"
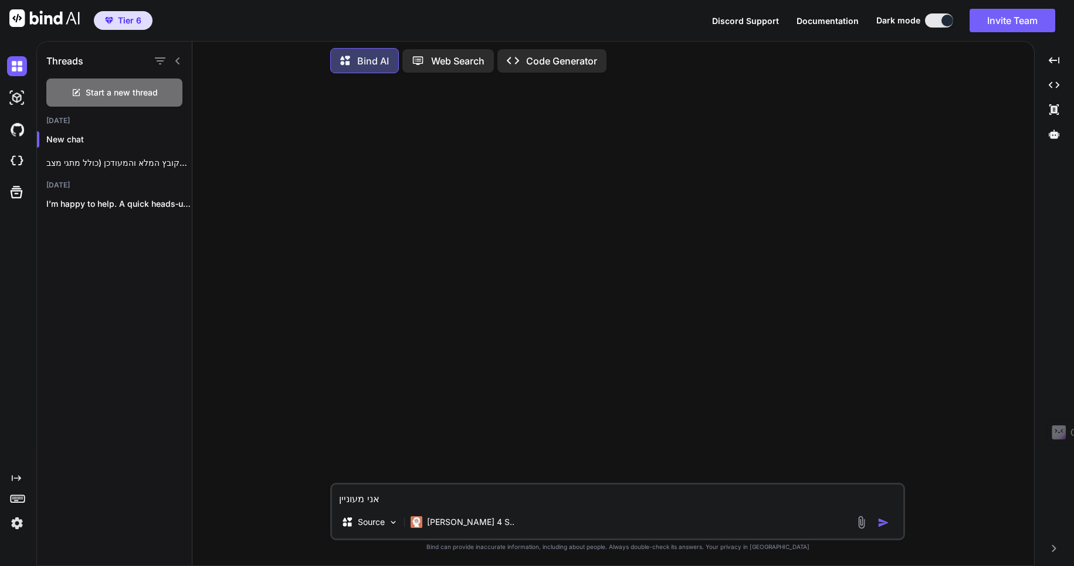
type textarea "אני מעוניין ל"
type textarea "x"
type textarea "אני מעוניין [PERSON_NAME]"
type textarea "x"
type textarea "אני מעוניין ליצ"
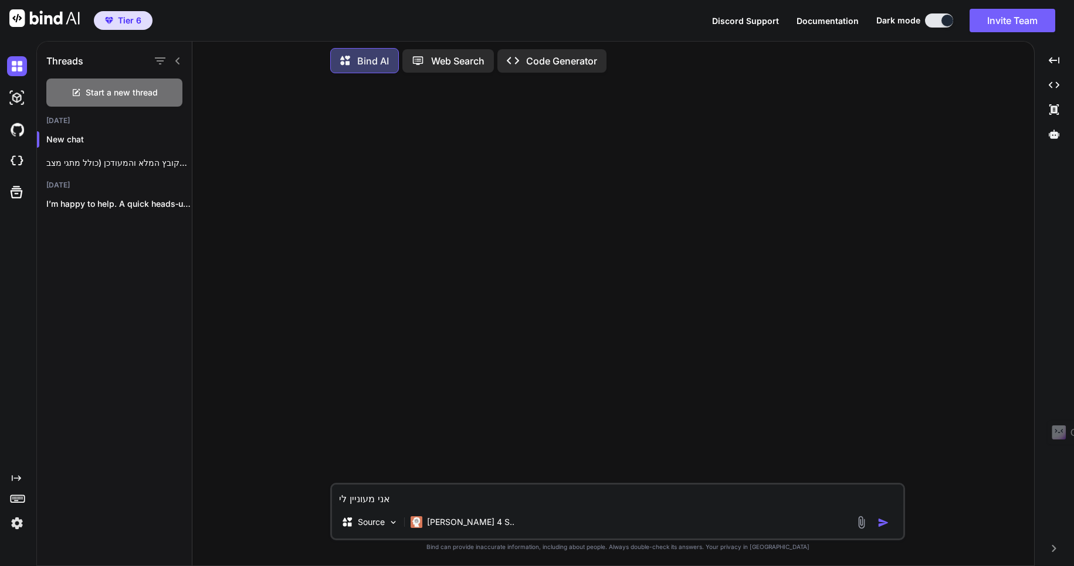
type textarea "x"
type textarea "אני מעוניין ליצו"
type textarea "x"
type textarea "אני מעוניין ליצור"
type textarea "x"
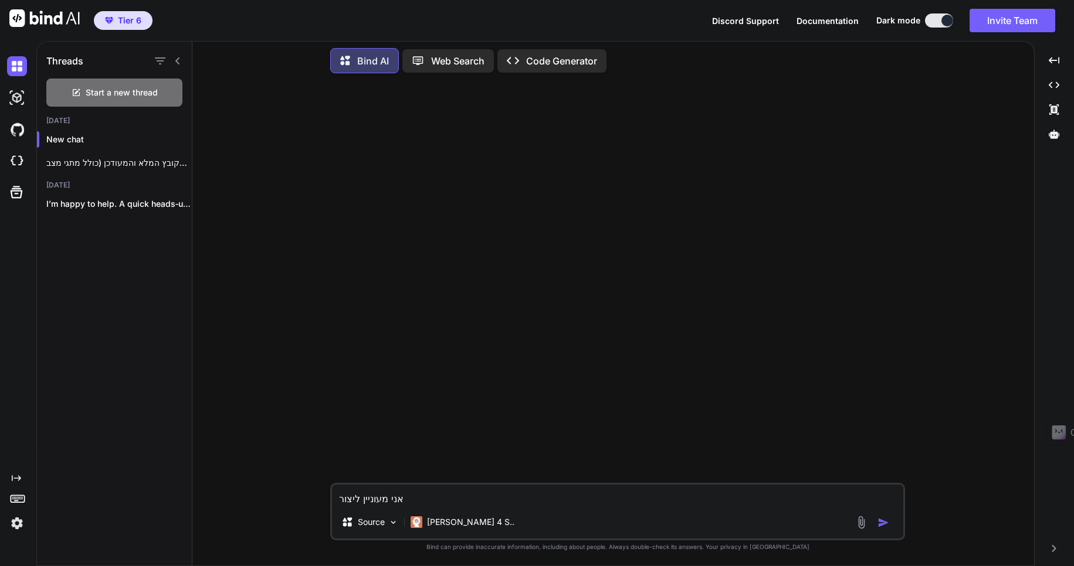
type textarea "אני מעוניין ליצור"
type textarea "x"
type textarea "אני מעוניין ליצור ת"
type textarea "x"
type textarea "אני מעוניין ליצור תו"
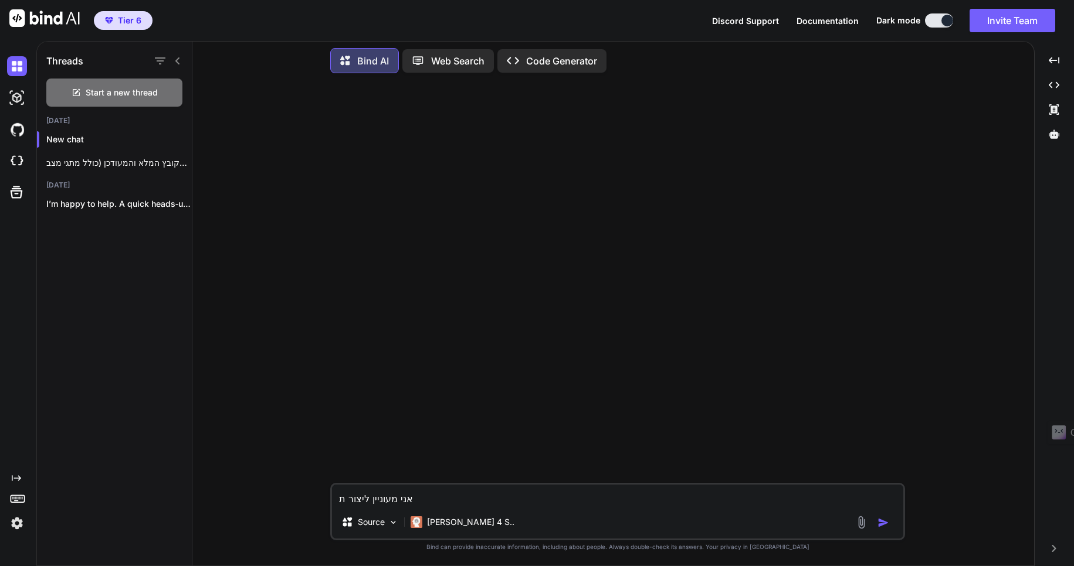
type textarea "x"
type textarea "אני מעוניין ליצור תוכ"
type textarea "x"
type textarea "אני מעוניין ליצור תוכנ"
type textarea "x"
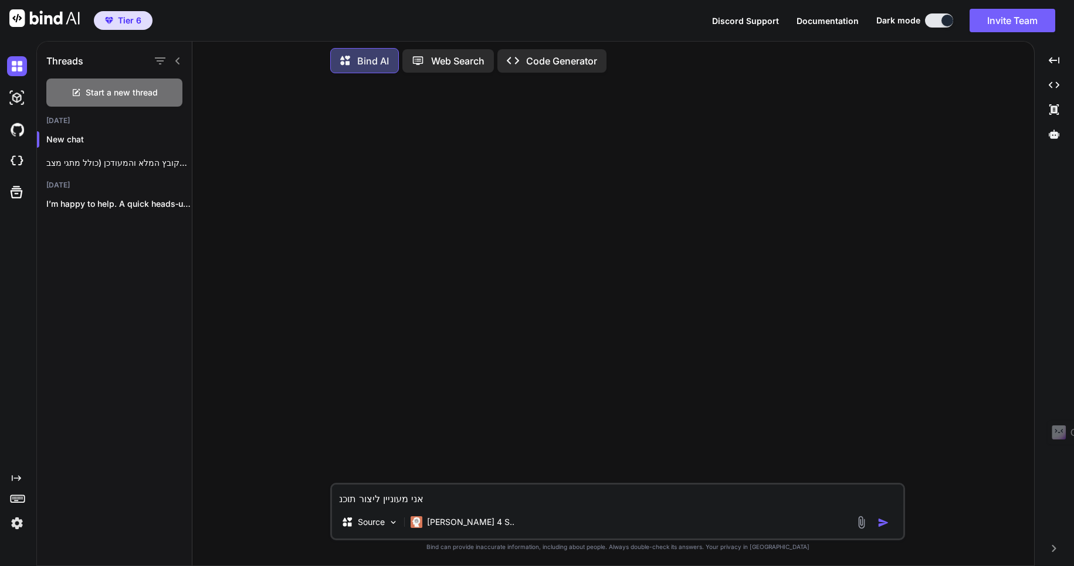
type textarea "אני מעוניין ליצור תוכנת"
type textarea "x"
type textarea "אני מעוניין ליצור תוכנת"
type textarea "x"
type textarea "אני מעוניין ליצור תוכנת ב"
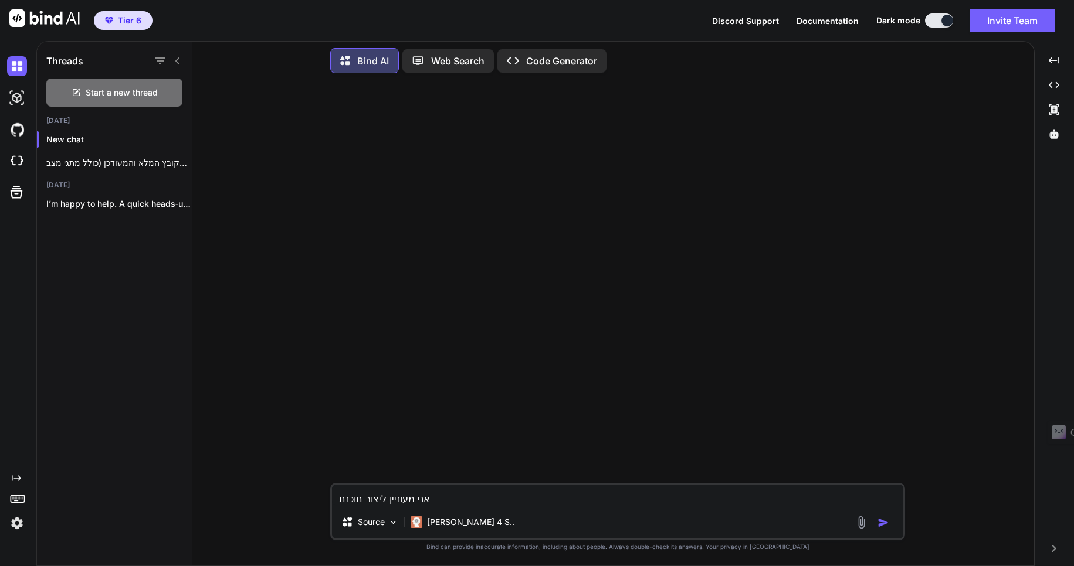
type textarea "x"
type textarea "אני מעוניין ליצור תוכנת בי"
type textarea "x"
type textarea "אני מעוניין ליצור תוכנת בינ"
type textarea "x"
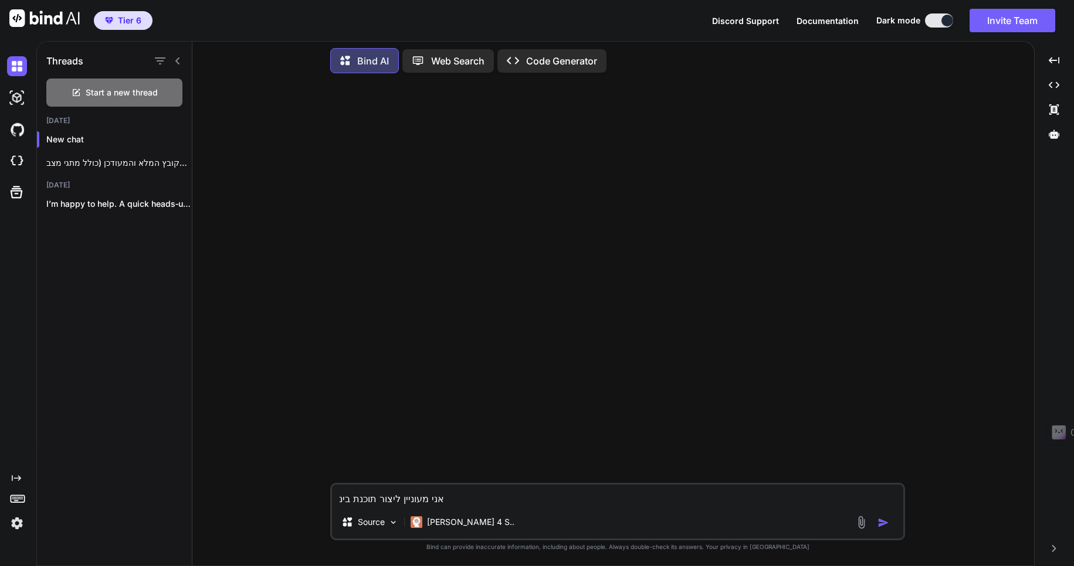
type textarea "אני מעוניין ליצור תוכנת [PERSON_NAME]"
type textarea "x"
type textarea "אני מעוניין ליצור תוכנת [PERSON_NAME]"
type textarea "x"
type textarea "אני מעוניין ליצור תוכנת [PERSON_NAME] מ"
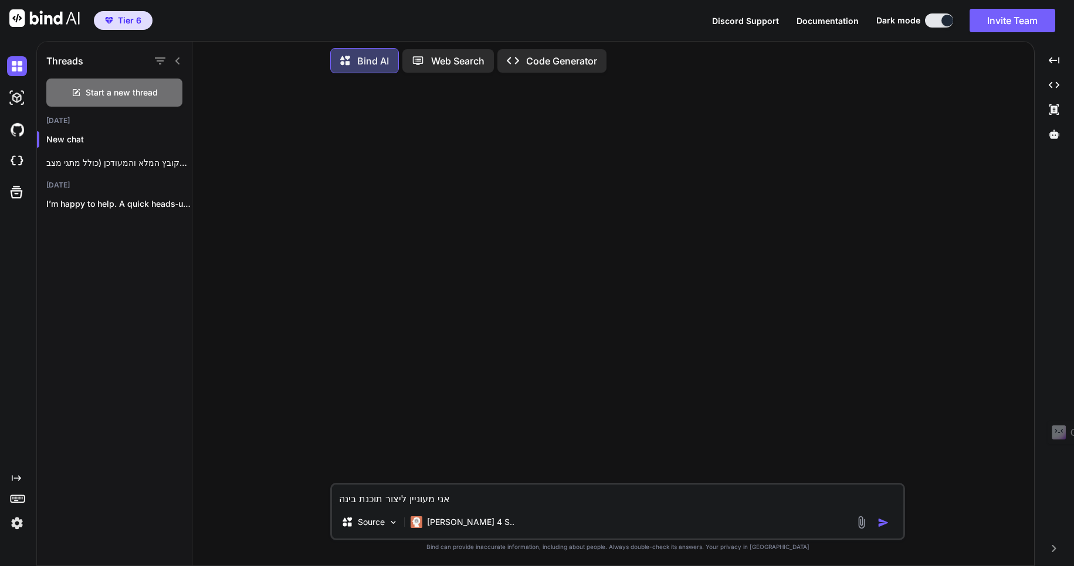
type textarea "x"
type textarea "אני מעוניין ליצור תוכנת [PERSON_NAME]"
type textarea "x"
type textarea "אני מעוניין ליצור תוכנת [PERSON_NAME] מלא"
type textarea "x"
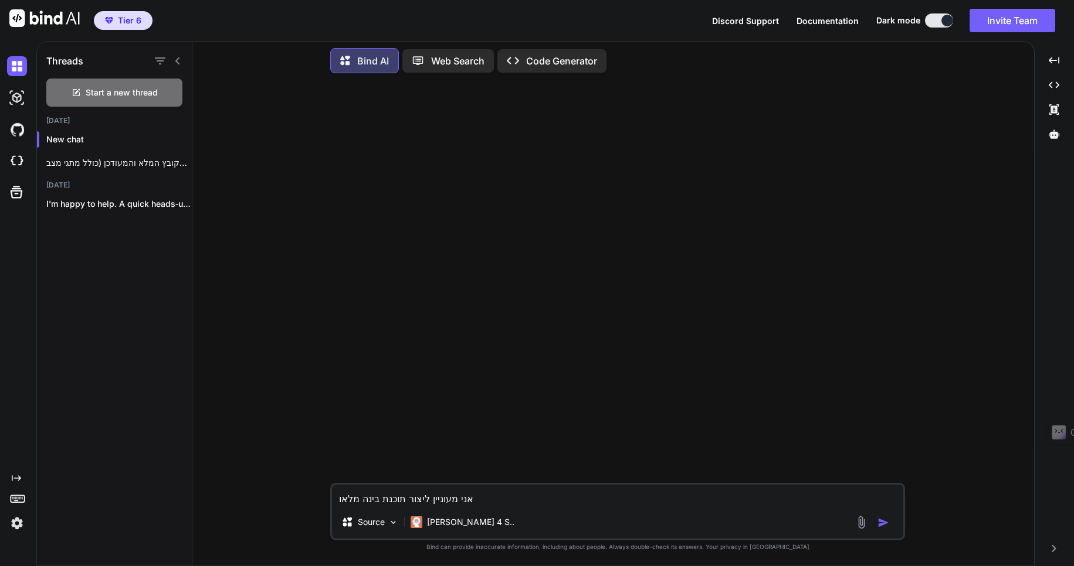
type textarea "אני מעוניין ליצור תוכנת [PERSON_NAME] מלאוכ"
type textarea "x"
type textarea "אני מעוניין ליצור תוכנת [PERSON_NAME] מלאוכת"
type textarea "x"
type textarea "אני מעוניין ליצור תוכנת [PERSON_NAME]"
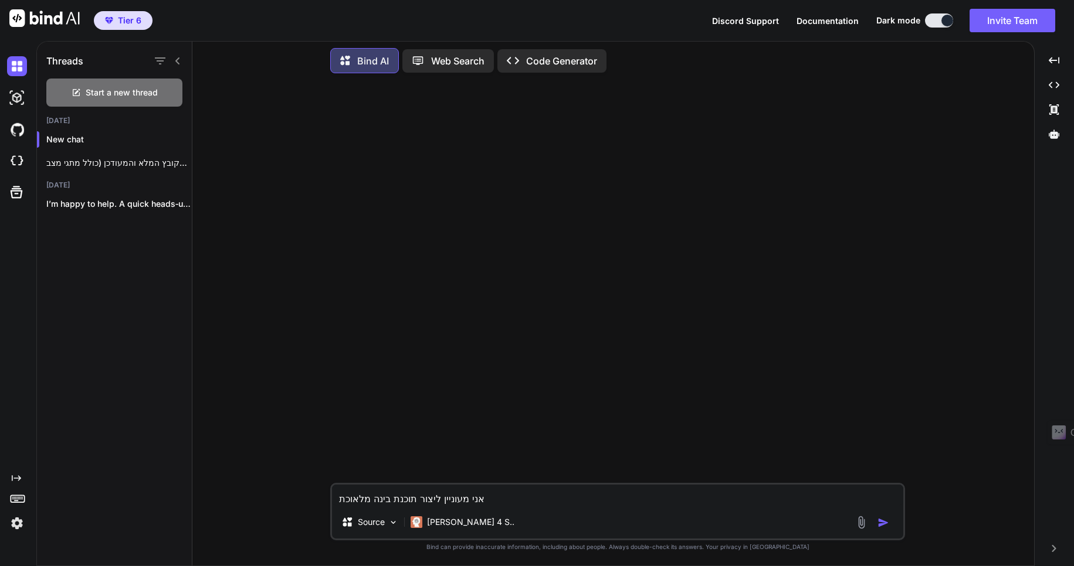
type textarea "x"
type textarea "אני מעוניין ליצור תוכנת [PERSON_NAME] מלאוכתית"
type textarea "x"
type textarea "אני מעוניין ליצור תוכנת [PERSON_NAME]"
type textarea "x"
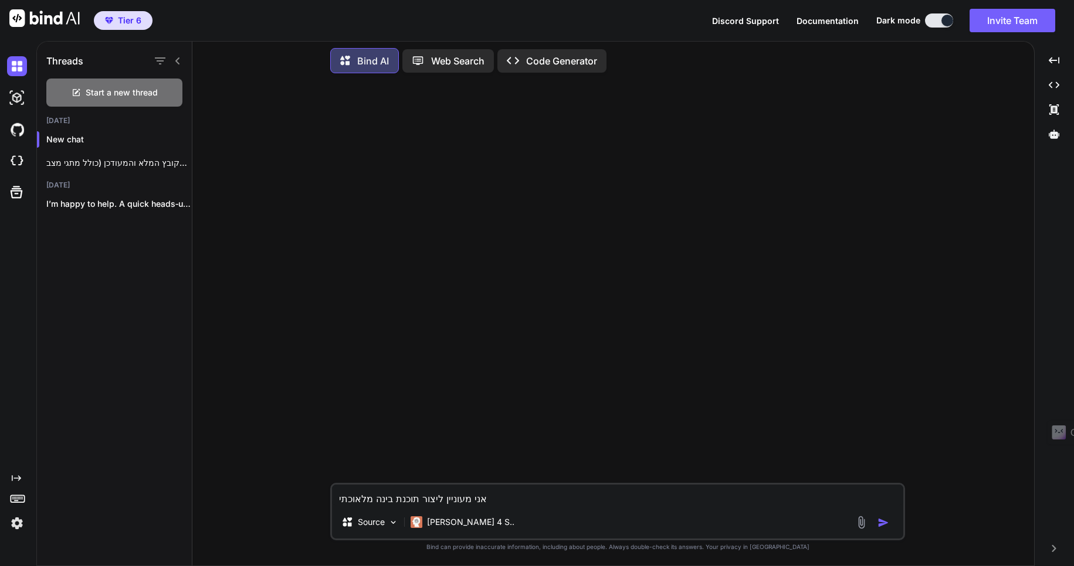
type textarea "אני מעוניין ליצור תוכנת [PERSON_NAME] מלאוכת"
type textarea "x"
type textarea "אני מעוניין ליצור תוכנת [PERSON_NAME] מלאוכ"
type textarea "x"
type textarea "אני מעוניין ליצור תוכנת [PERSON_NAME] מלאו"
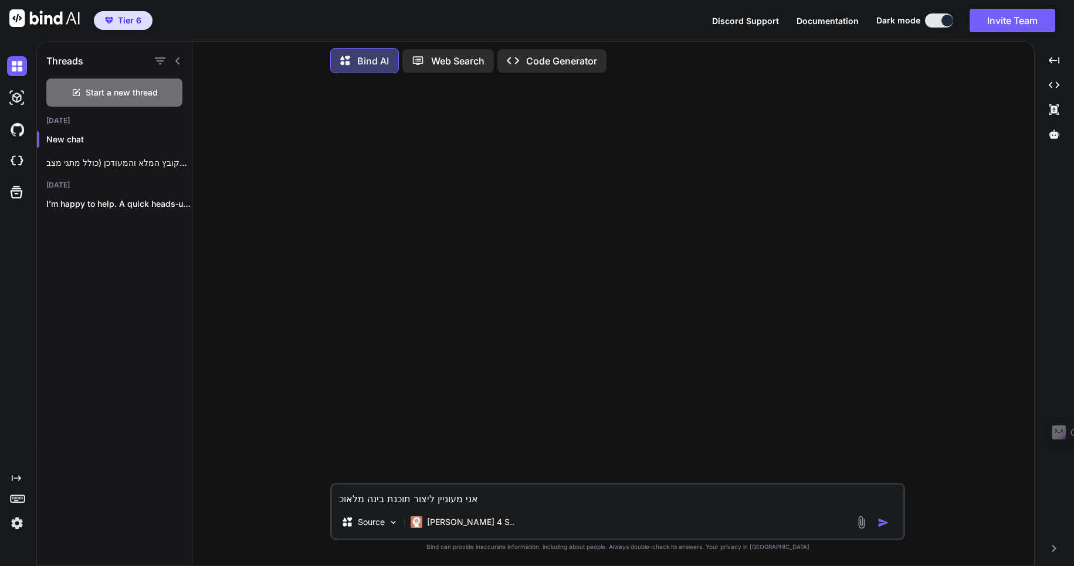
type textarea "x"
type textarea "אני מעוניין ליצור תוכנת [PERSON_NAME] מלא"
type textarea "x"
type textarea "אני מעוניין ליצור תוכנת [PERSON_NAME]"
type textarea "x"
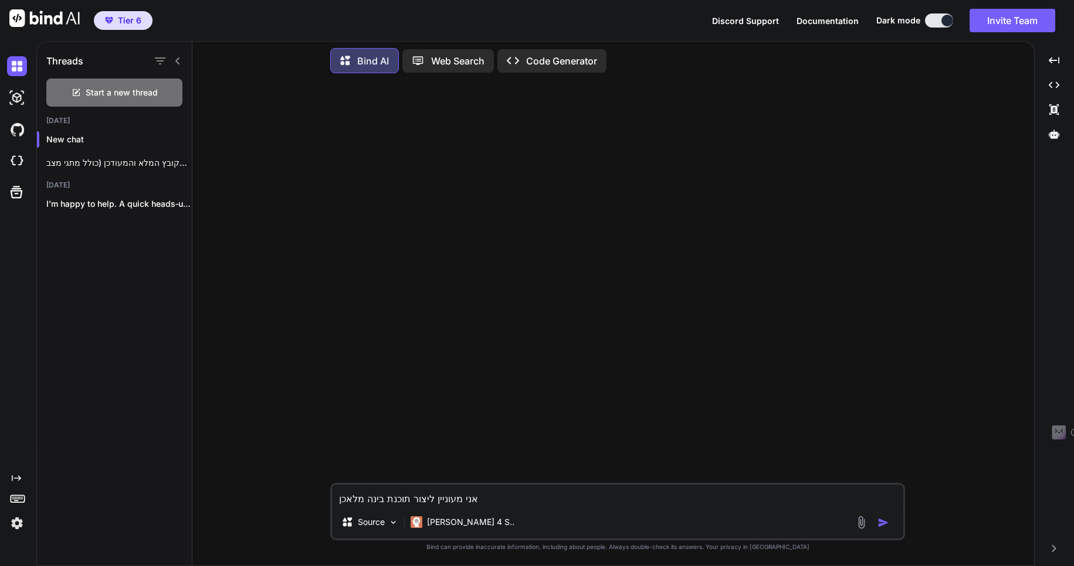
type textarea "אני מעוניין ליצור תוכנת [PERSON_NAME] מלאכןו"
type textarea "x"
type textarea "אני מעוניין ליצור תוכנת [PERSON_NAME] מלאכן"
type textarea "x"
type textarea "אני מעוניין ליצור תוכנת [PERSON_NAME]"
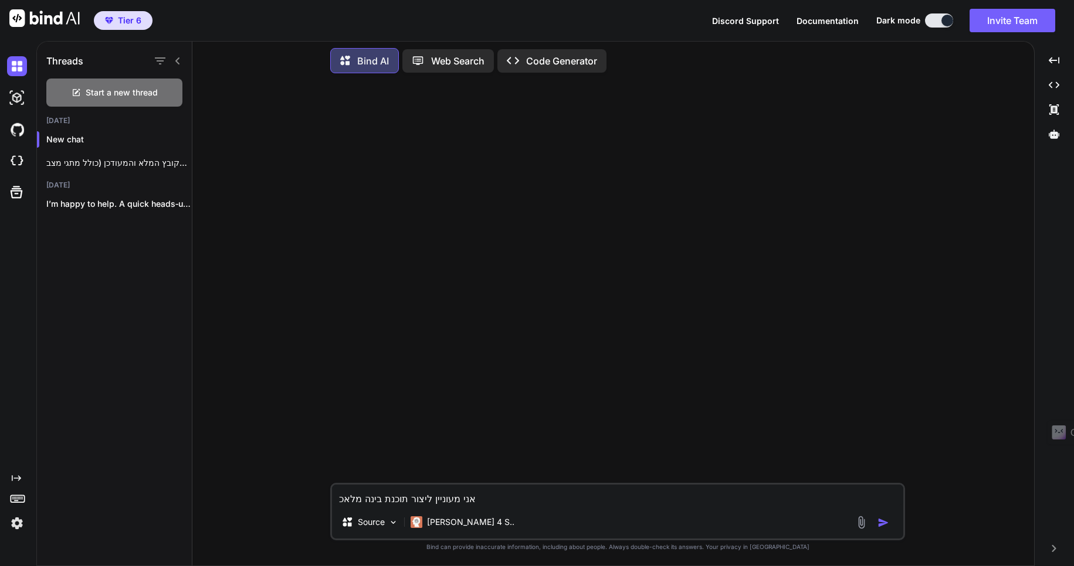
type textarea "x"
type textarea "אני מעוניין ליצור תוכנת [PERSON_NAME]"
type textarea "x"
type textarea "אני מעוניין ליצור תוכנת [PERSON_NAME] מלאכות"
type textarea "x"
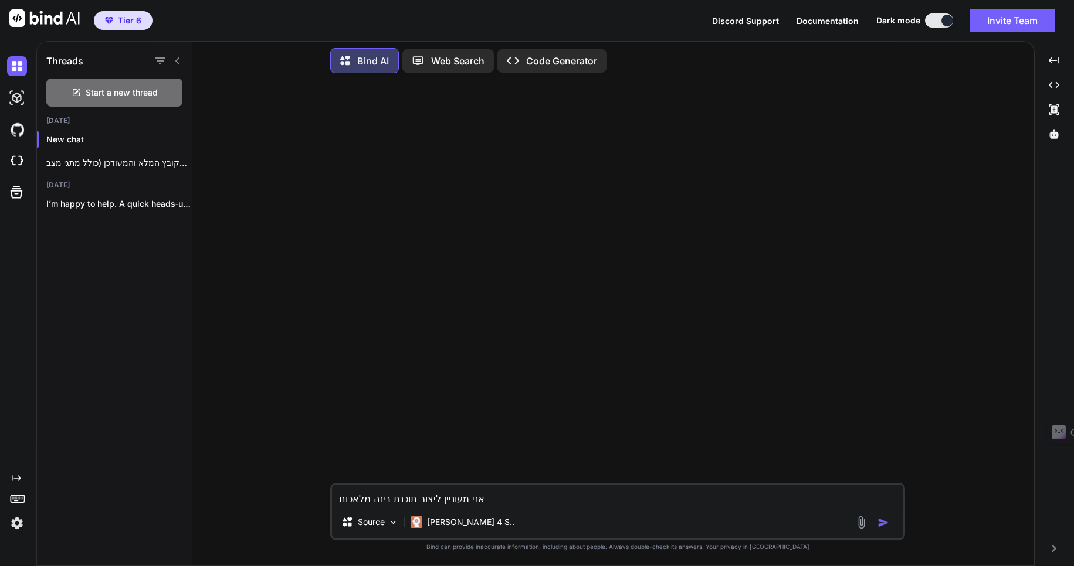
type textarea "אני מעוניין ליצור תוכנת [PERSON_NAME] מלאכותי"
type textarea "x"
type textarea "אני מעוניין ליצור תוכנת [PERSON_NAME] מלאכותית"
type textarea "x"
type textarea "אני מעוניין ליצור תוכנת [PERSON_NAME] מלאכותית"
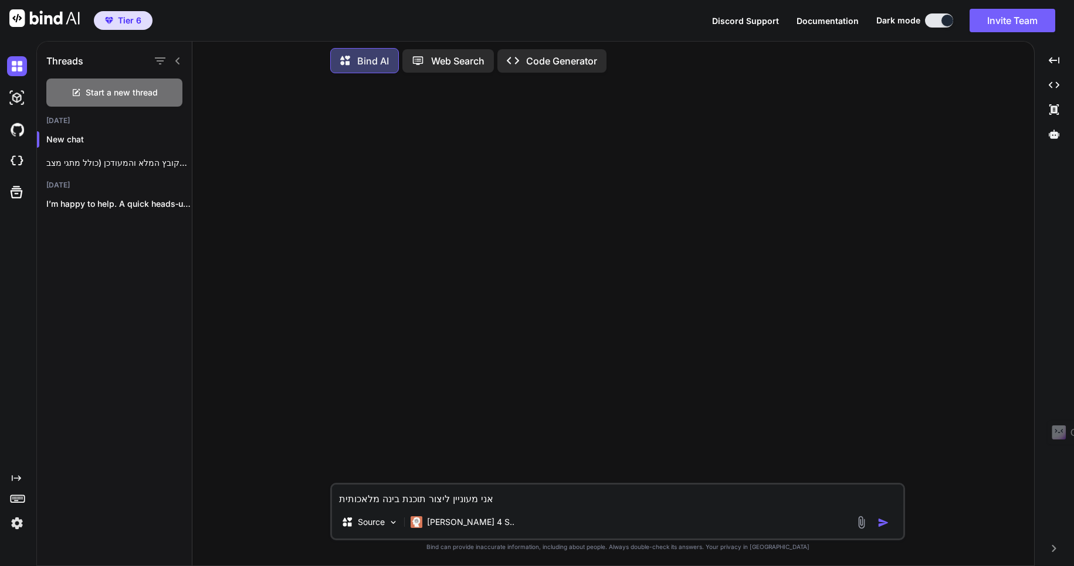
type textarea "x"
type textarea "אני מעוניין ליצור תוכנת [PERSON_NAME] מלאכותית ק"
type textarea "x"
type textarea "אני מעוניין ליצור תוכנת [PERSON_NAME] מלאכותית קט"
type textarea "x"
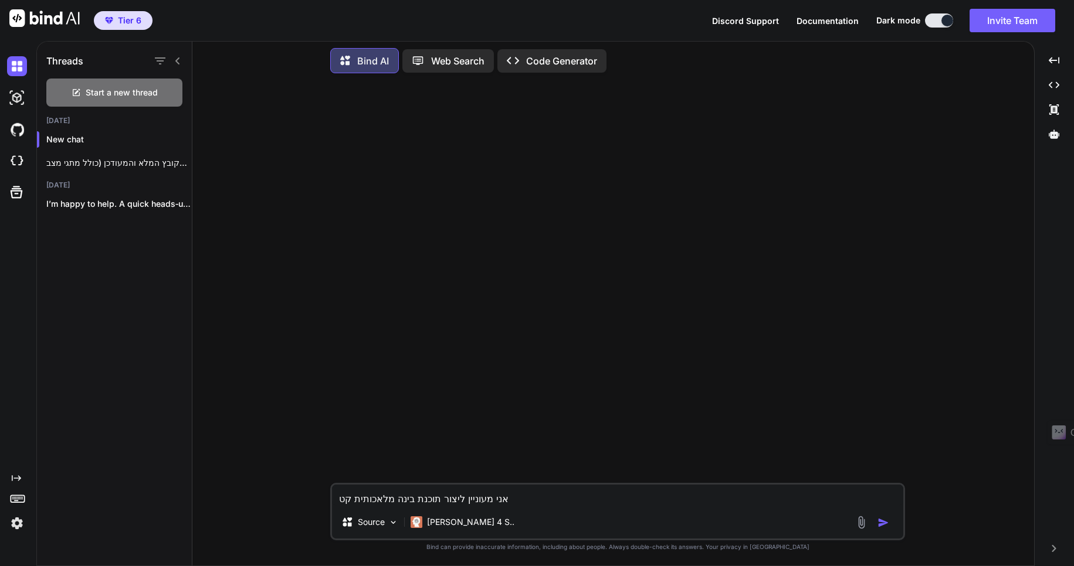
type textarea "אני מעוניין ליצור תוכנת [PERSON_NAME] מלאכותית קטנ"
type textarea "x"
type textarea "אני מעוניין ליצור תוכנת [PERSON_NAME] מלאכותית קטנה"
type textarea "x"
type textarea "אני מעוניין ליצור תוכנת [PERSON_NAME] מלאכותית קטנה,"
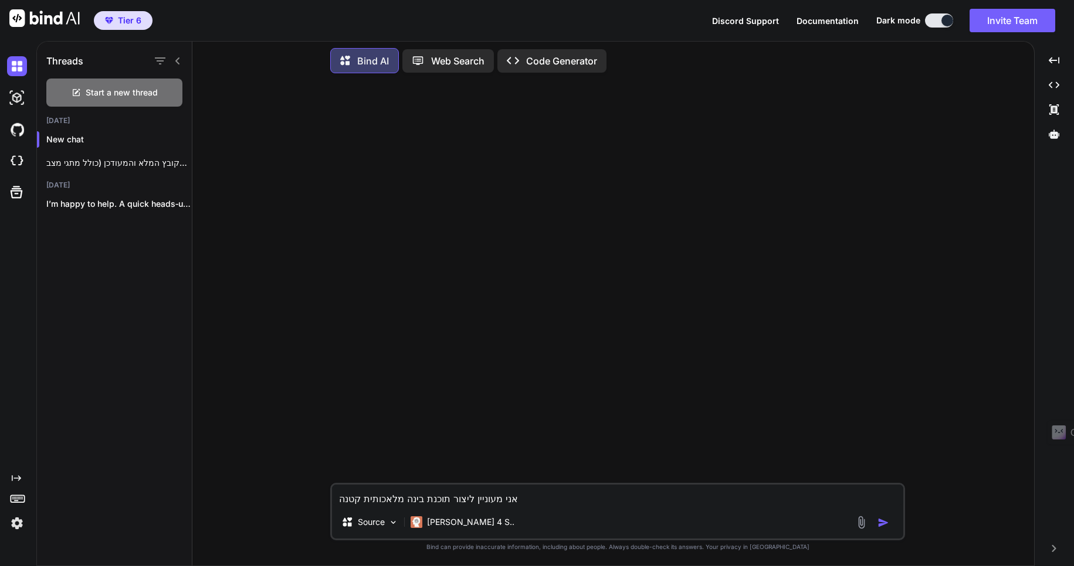
type textarea "x"
type textarea "אני מעוניין ליצור תוכנת [PERSON_NAME] מלאכותית קטנה,ש"
type textarea "x"
type textarea "אני מעוניין ליצור תוכנת [PERSON_NAME] מלאכותית קטנה,שת"
type textarea "x"
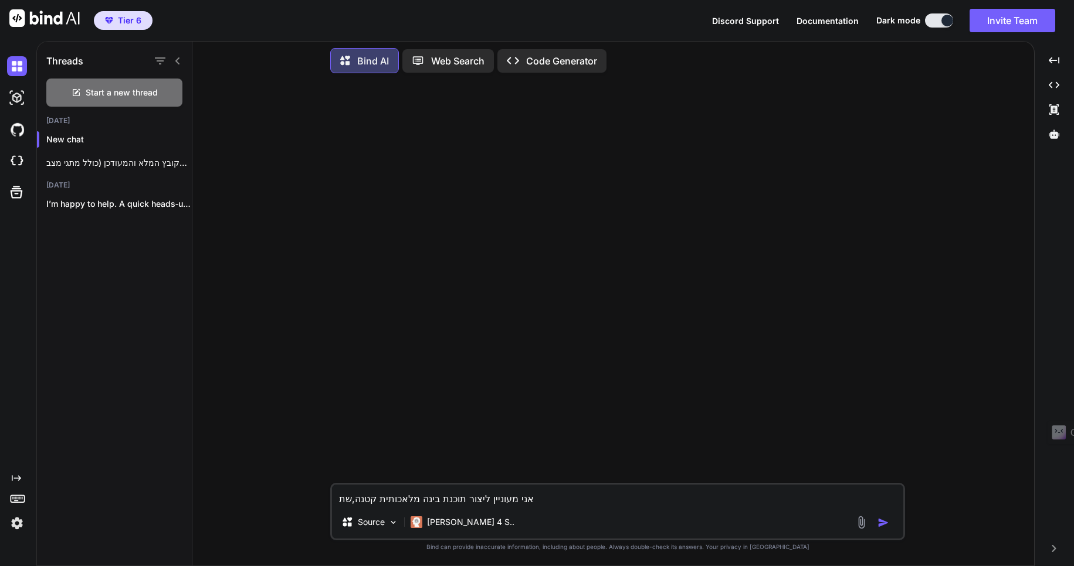
type textarea "אני מעוניין ליצור תוכנת [PERSON_NAME] מלאכותית קטנה,שתא"
type textarea "x"
type textarea "אני מעוניין ליצור תוכנת בינה מלאכותית קטנה,שתאפ"
type textarea "x"
type textarea "אני מעוניין ליצור תוכנת בינה מלאכותית קטנה,שתאפש"
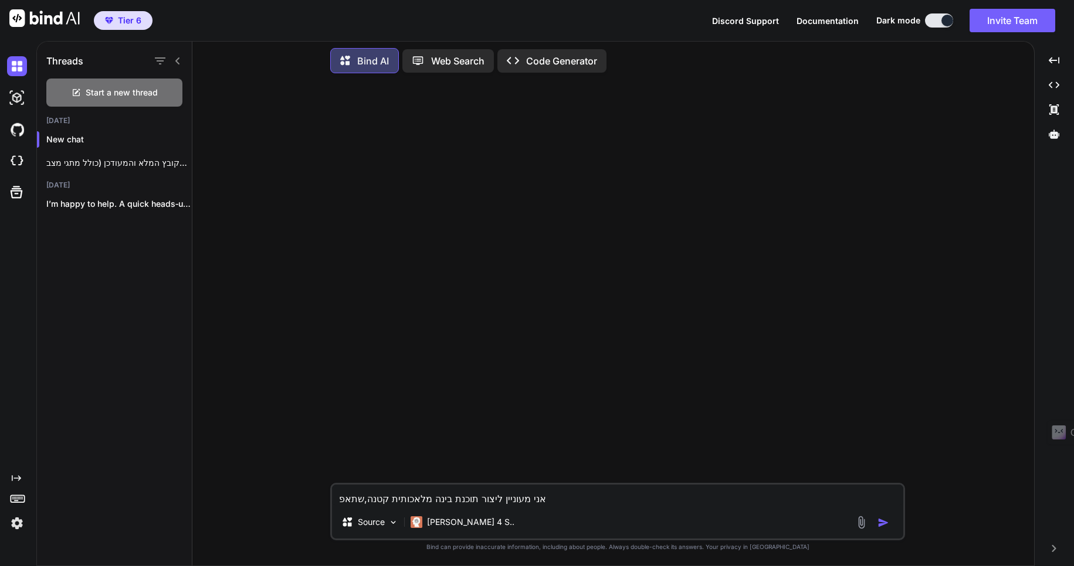
type textarea "x"
type textarea "אני מעוניין ליצור תוכנת בינה מלאכותית קטנה,שתאפשר"
type textarea "x"
type textarea "אני מעוניין ליצור תוכנת בינה מלאכותית קטנה,שתאפשר"
type textarea "x"
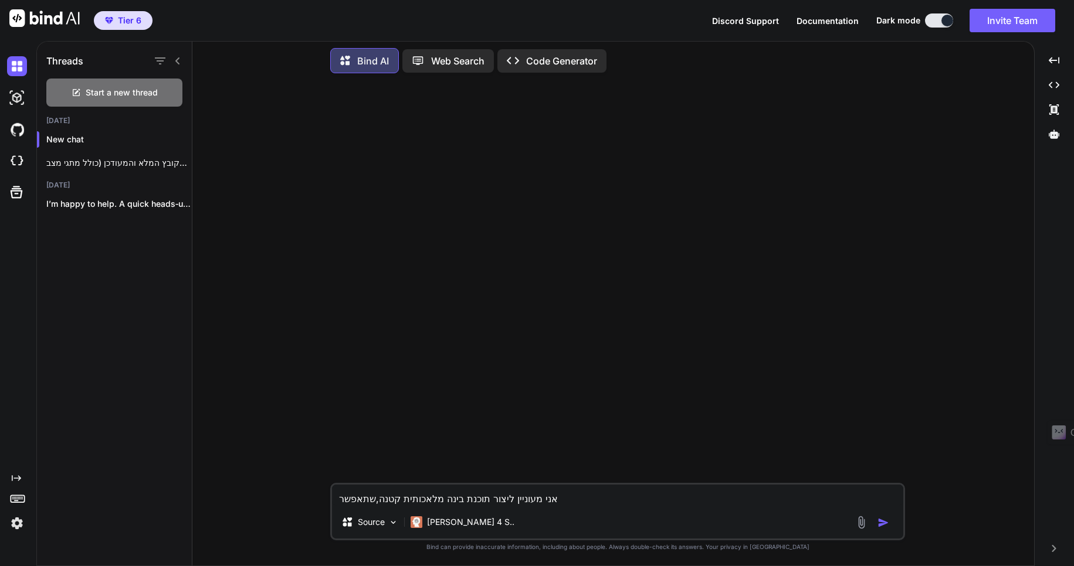
type textarea "אני מעוניין ליצור תוכנת בינה מלאכותית קטנה,שתאפשר א"
type textarea "x"
type textarea "אני מעוניין ליצור תוכנת בינה מלאכותית קטנה,שתאפשר את"
type textarea "x"
type textarea "אני מעוניין ליצור תוכנת בינה מלאכותית קטנה,שתאפשר את"
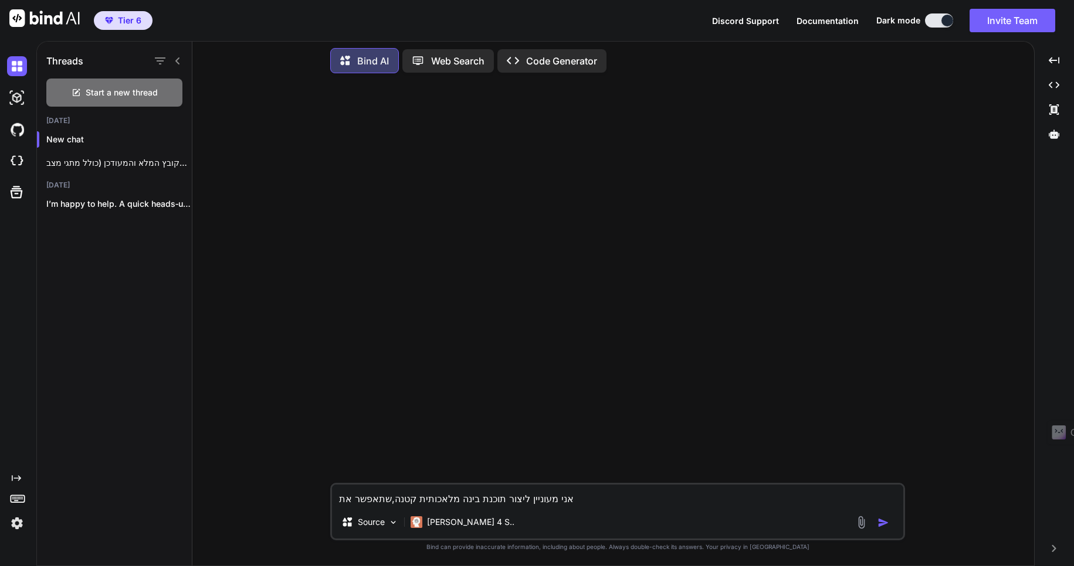
type textarea "x"
type textarea "אני מעוניין ליצור תוכנת בינה מלאכותית קטנה,שתאפשר את ה"
type textarea "x"
type textarea "אני מעוניין ליצור תוכנת בינה מלאכותית קטנה,שתאפשר את הד"
type textarea "x"
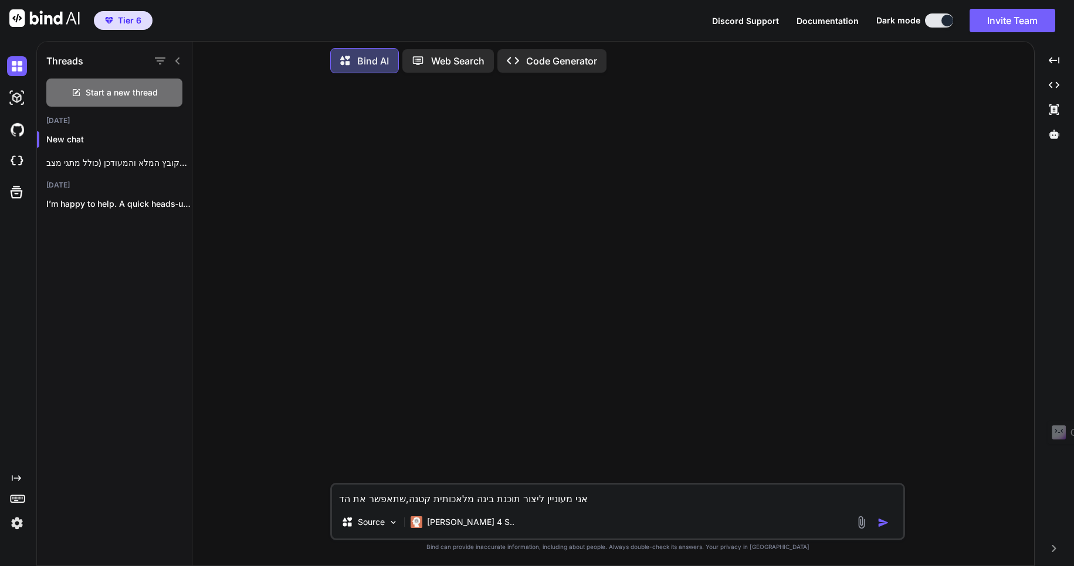
type textarea "אני מעוניין ליצור תוכנת בינה מלאכותית קטנה,שתאפשר את הדב"
type textarea "x"
type textarea "אני מעוניין ליצור תוכנת בינה מלאכותית קטנה,שתאפשר את הדבר"
type textarea "x"
type textarea "אני מעוניין ליצור תוכנת בינה מלאכותית קטנה,שתאפשר את הדברי"
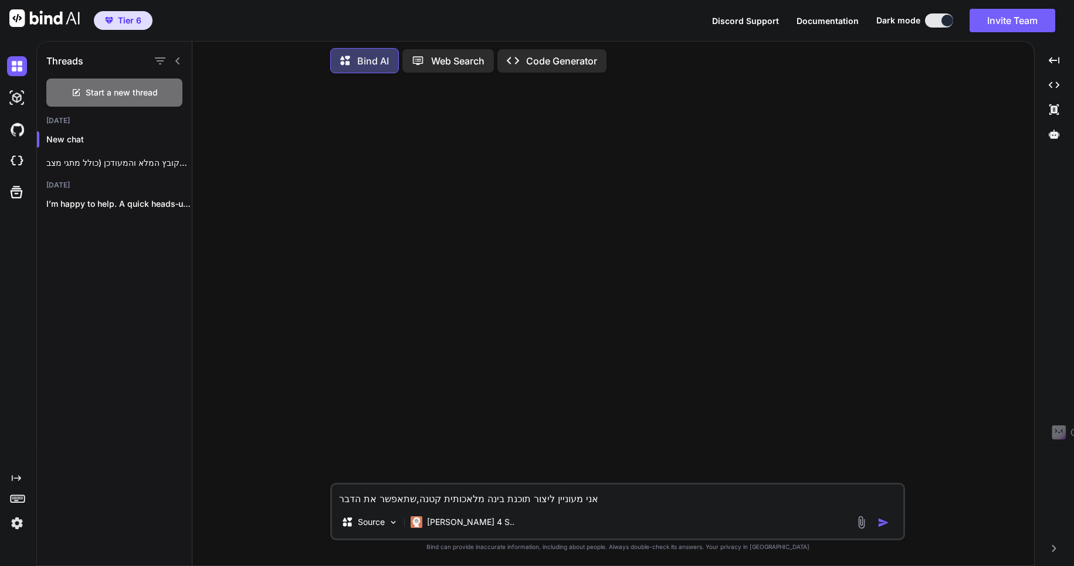
type textarea "x"
type textarea "אני מעוניין ליצור תוכנת בינה מלאכותית קטנה,שתאפשר את הדברים"
type textarea "x"
type textarea "אני מעוניין ליצור תוכנת בינה מלאכותית קטנה,שתאפשר את הדברים"
type textarea "x"
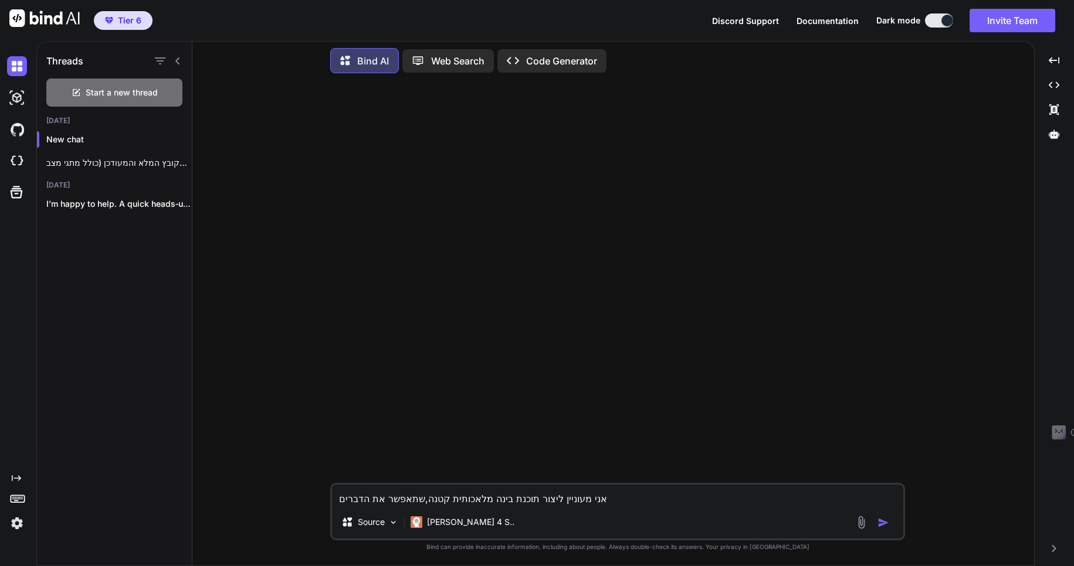
type textarea "אני מעוניין ליצור תוכנת בינה מלאכותית קטנה,שתאפשר את הדברים ה"
type textarea "x"
type textarea "אני מעוניין ליצור תוכנת בינה מלאכותית קטנה,שתאפשר את הדברים הב"
type textarea "x"
type textarea "אני מעוניין ליצור תוכנת בינה מלאכותית קטנה,שתאפשר את הדברים הבא"
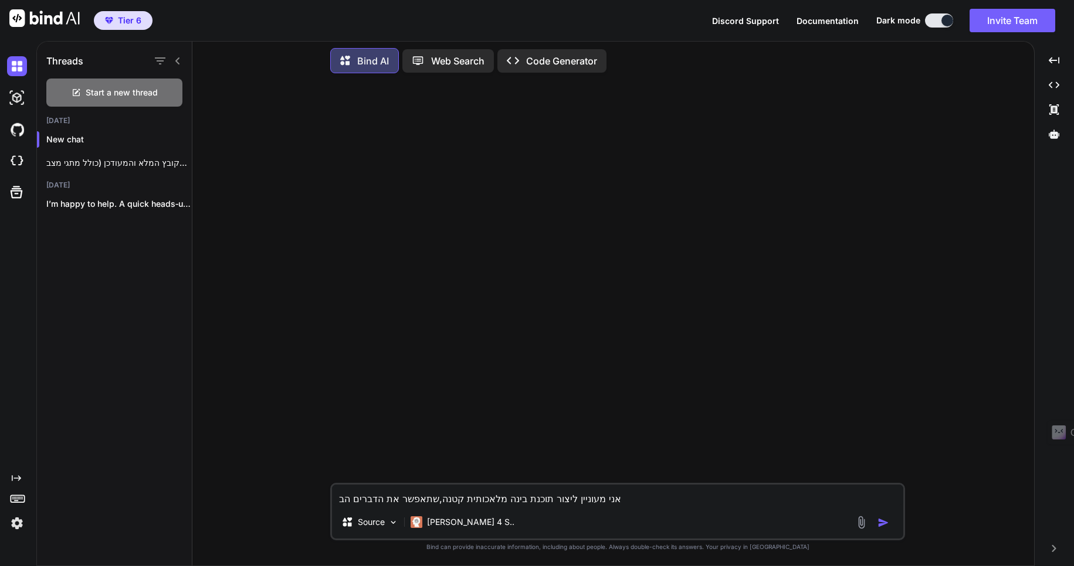
type textarea "x"
type textarea "אני מעוניין ליצור תוכנת בינה מלאכותית קטנה,שתאפשר את הדברים הבאי"
type textarea "x"
type textarea "אני מעוניין ליצור תוכנת בינה מלאכותית קטנה,שתאפשר את הדברים הבאים"
type textarea "x"
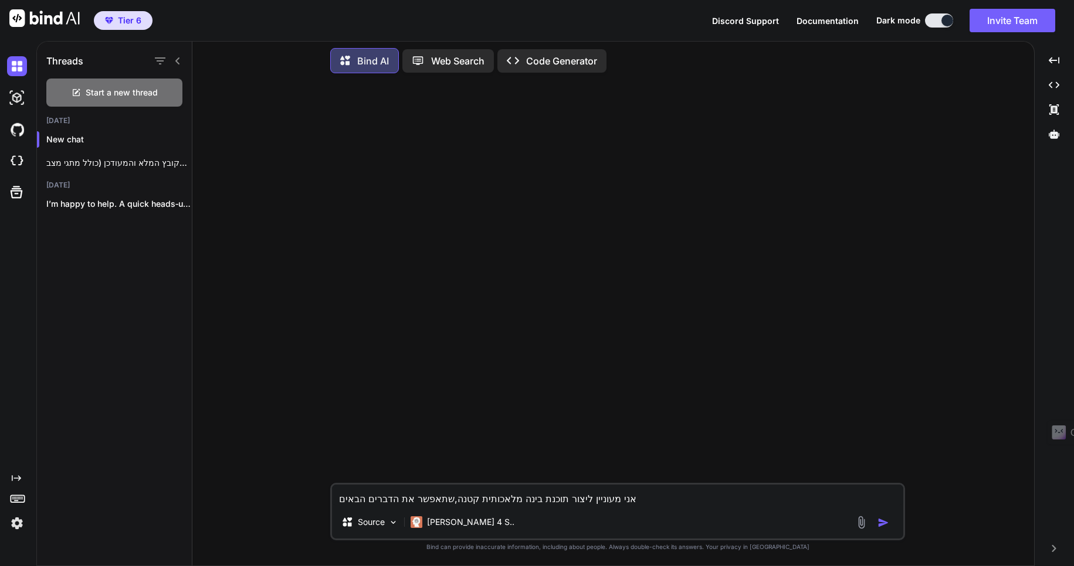
type textarea "אני מעוניין ליצור תוכנת בינה מלאכותית קטנה,שתאפשר את הדברים הבאים:"
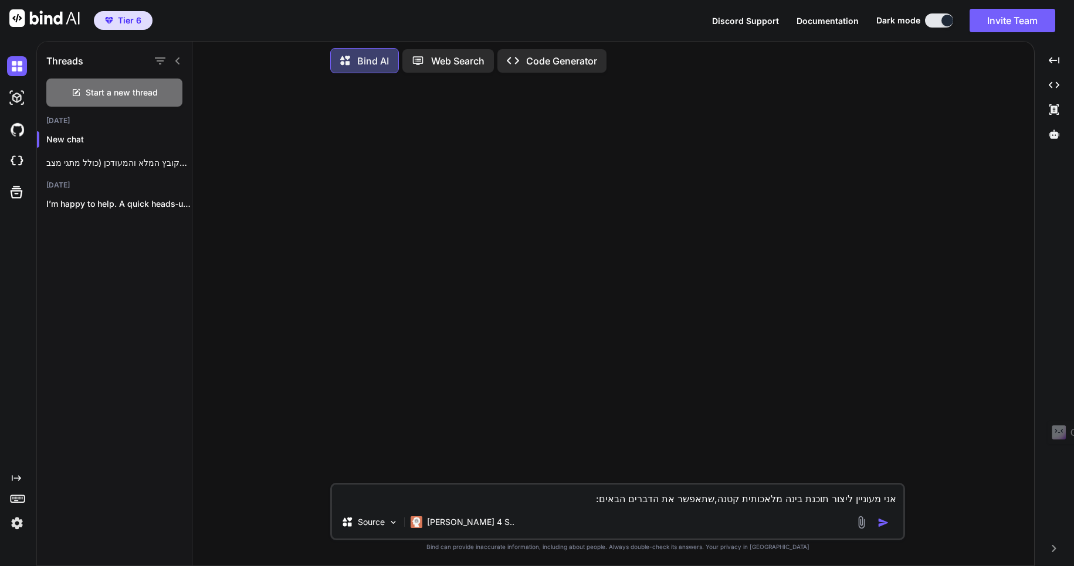
type textarea "x"
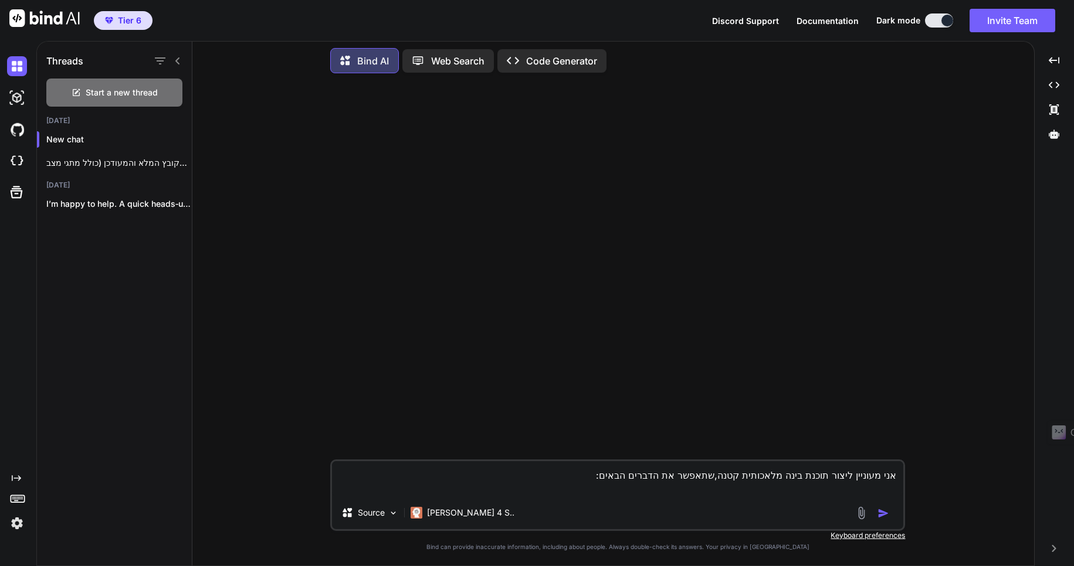
type textarea "אני מעוניין ליצור תוכנת בינה מלאכותית קטנה,שתאפשר את הדברים הבאים: 1"
type textarea "x"
type textarea "אני מעוניין ליצור תוכנת בינה מלאכותית קטנה,שתאפשר את הדברים הבאים: 1)"
type textarea "x"
type textarea "אני מעוניין ליצור תוכנת בינה מלאכותית קטנה,שתאפשר את הדברים הבאים: 1)ה"
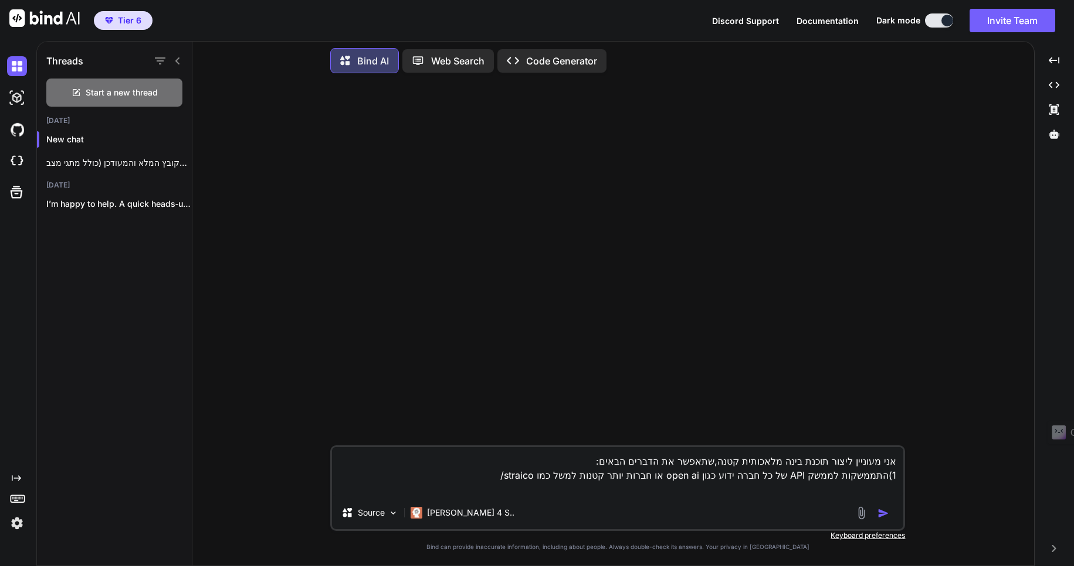
click at [732, 474] on textarea "אני מעוניין ליצור תוכנת בינה מלאכותית קטנה,שתאפשר את הדברים הבאים: 1)התממשקות ל…" at bounding box center [617, 471] width 571 height 49
click at [775, 474] on textarea "אני מעוניין ליצור תוכנת בינה מלאכותית קטנה,שתאפשר את הדברים הבאים: 1)התממשקות ל…" at bounding box center [617, 471] width 571 height 49
click at [650, 474] on textarea "אני מעוניין ליצור תוכנת בינה מלאכותית קטנה,שתאפשר את הדברים הבאים: 1)התממשקות ל…" at bounding box center [617, 471] width 571 height 49
click at [608, 475] on textarea "אני מעוניין ליצור תוכנת בינה מלאכותית קטנה,שתאפשר את הדברים הבאים: 1)התממשקות ל…" at bounding box center [617, 471] width 571 height 49
click at [537, 477] on textarea "אני מעוניין ליצור תוכנת בינה מלאכותית קטנה,שתאפשר את הדברים הבאים: 1)התממשקות ל…" at bounding box center [617, 471] width 571 height 49
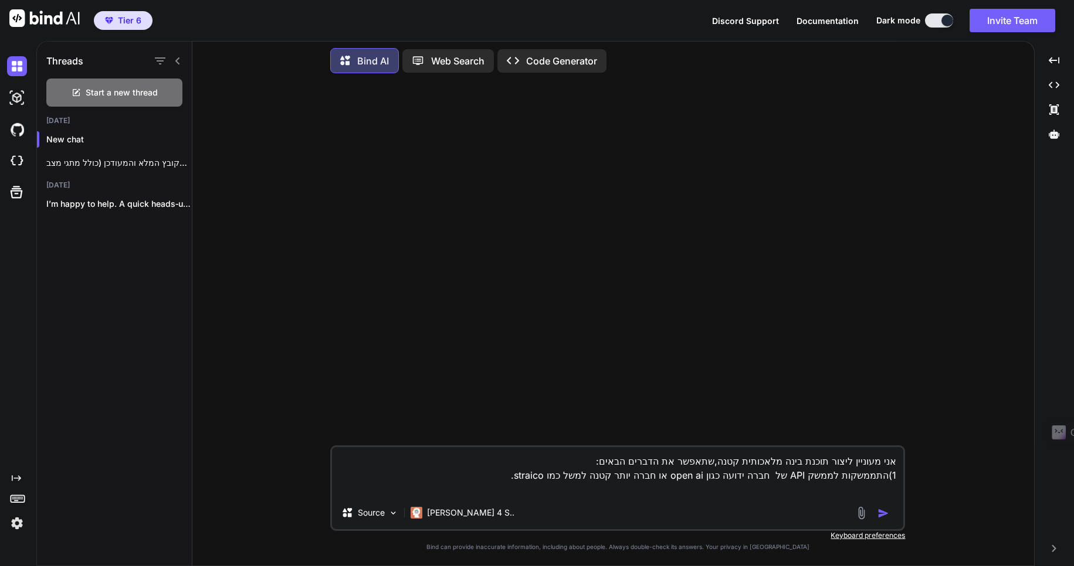
click at [890, 489] on textarea "אני מעוניין ליצור תוכנת בינה מלאכותית קטנה,שתאפשר את הדברים הבאים: 1)התממשקות ל…" at bounding box center [617, 471] width 571 height 49
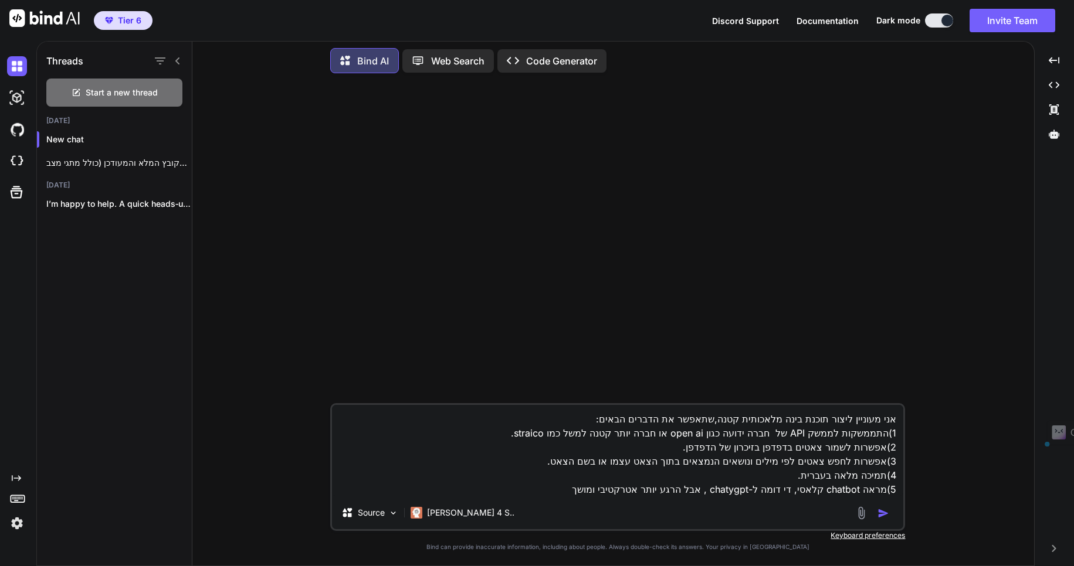
drag, startPoint x: 676, startPoint y: 487, endPoint x: 684, endPoint y: 488, distance: 8.2
click at [684, 488] on textarea "אני מעוניין ליצור תוכנת בינה מלאכותית קטנה,שתאפשר את הדברים הבאים: 1)התממשקות ל…" at bounding box center [617, 450] width 571 height 91
click at [595, 486] on textarea "אני מעוניין ליצור תוכנת בינה מלאכותית קטנה,שתאפשר את הדברים הבאים: 1)התממשקות ל…" at bounding box center [617, 450] width 571 height 91
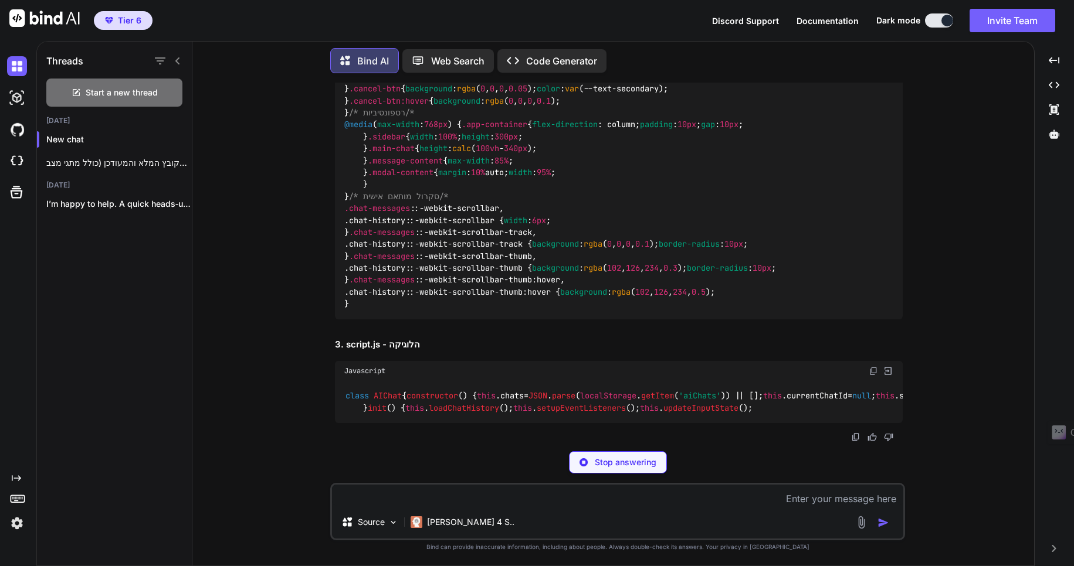
scroll to position [9198, 0]
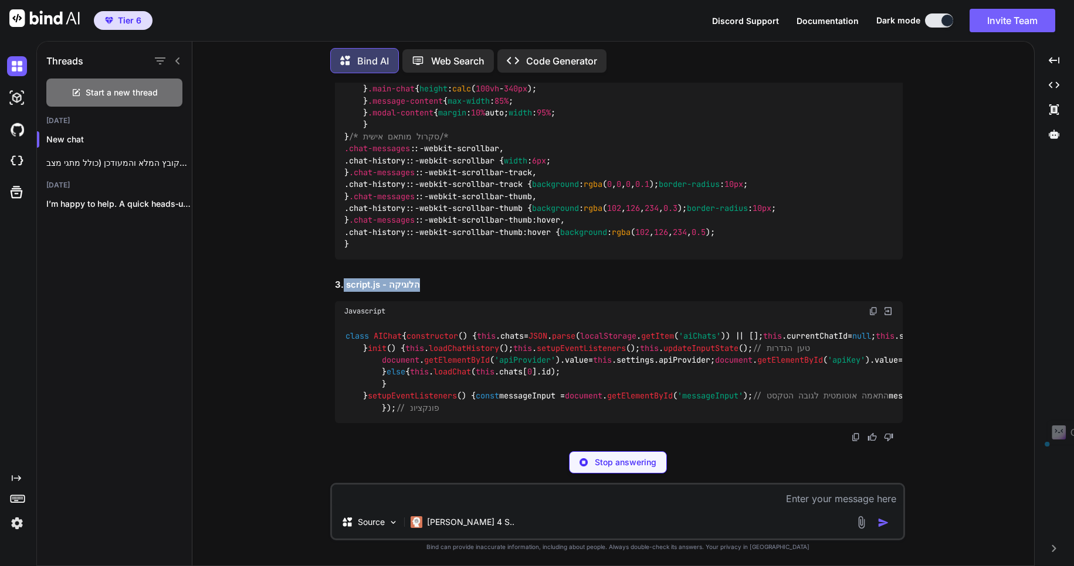
drag, startPoint x: 344, startPoint y: 178, endPoint x: 420, endPoint y: 181, distance: 75.7
click at [420, 279] on h2 "3. script.js - הלוגיקה" at bounding box center [619, 285] width 568 height 13
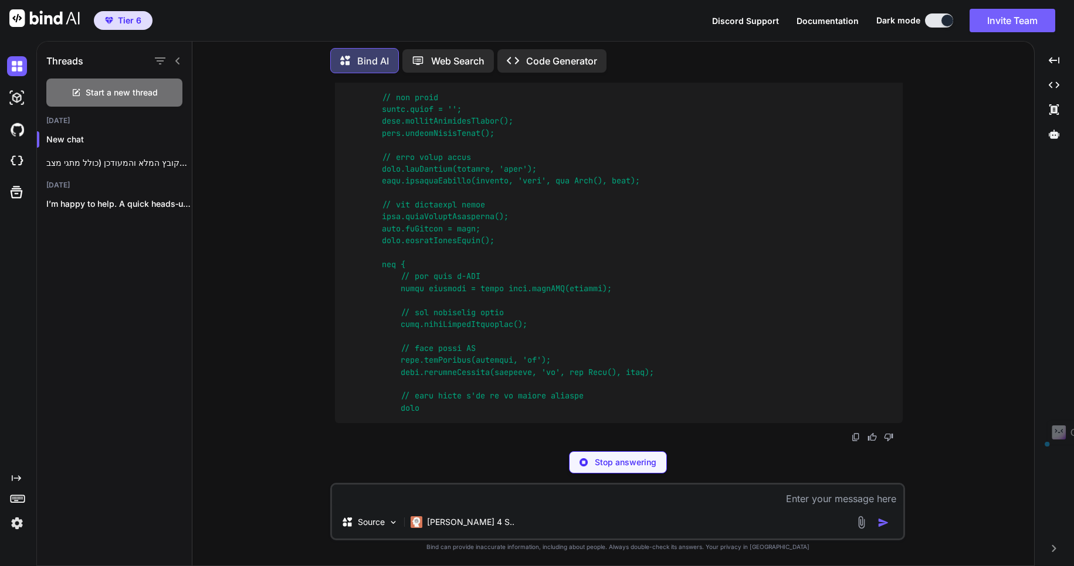
scroll to position [11091, 0]
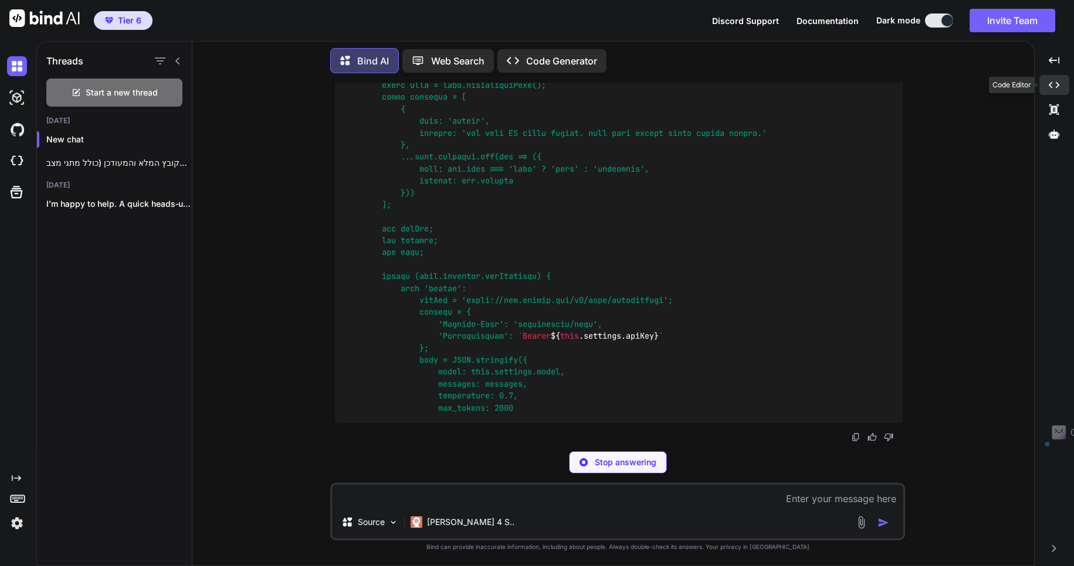
click at [1057, 87] on icon at bounding box center [1053, 85] width 11 height 6
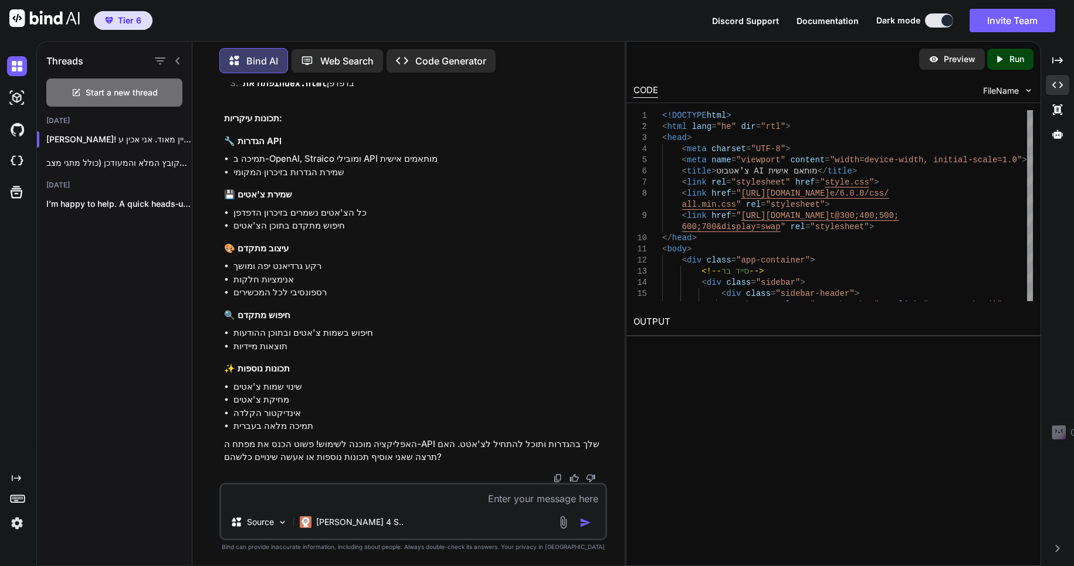
scroll to position [17334, 0]
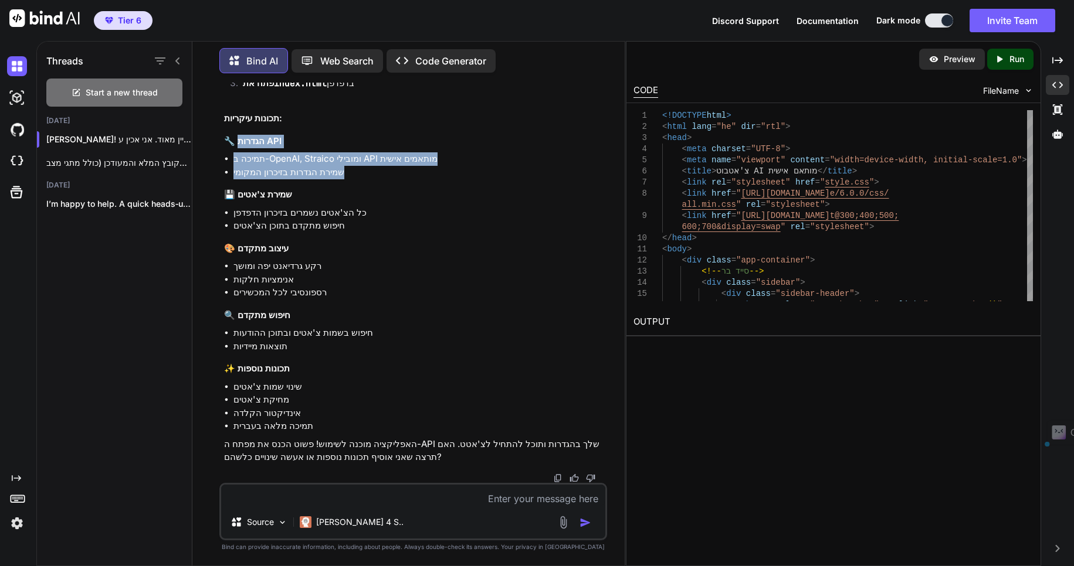
drag, startPoint x: 240, startPoint y: 145, endPoint x: 354, endPoint y: 179, distance: 118.7
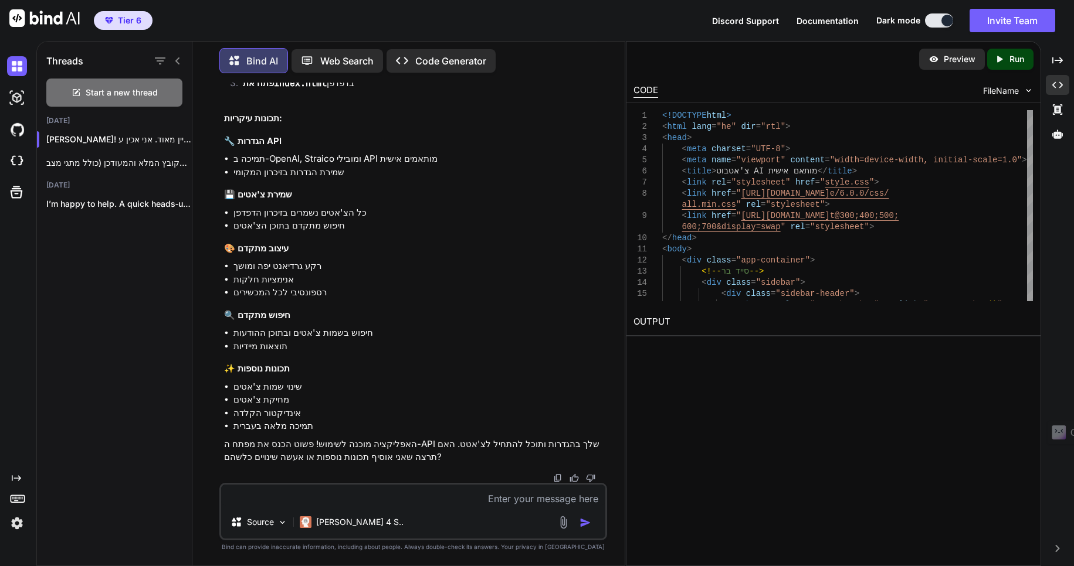
click at [1013, 56] on p "Run" at bounding box center [1016, 59] width 15 height 12
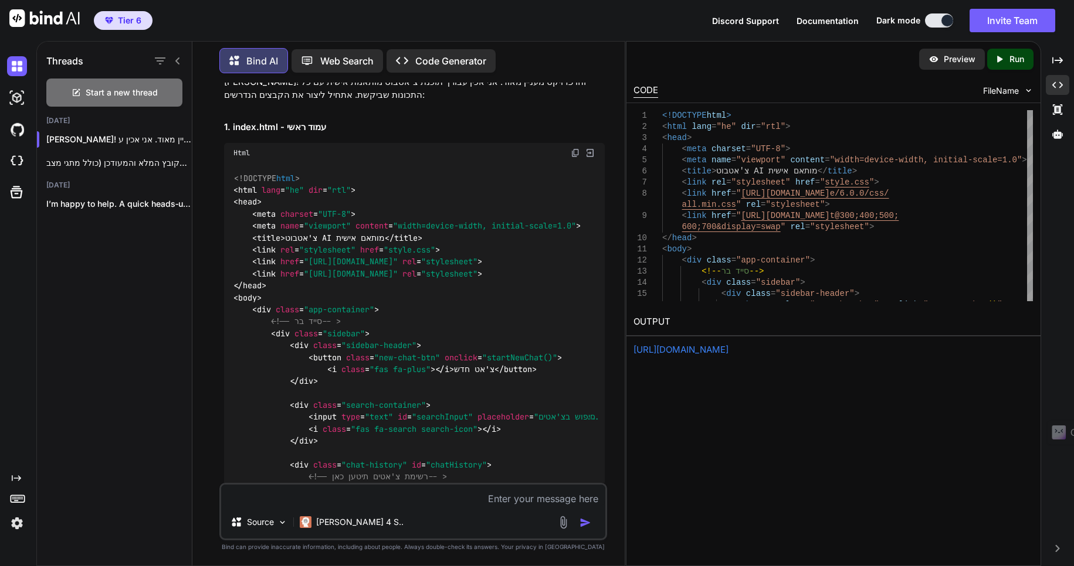
scroll to position [0, 0]
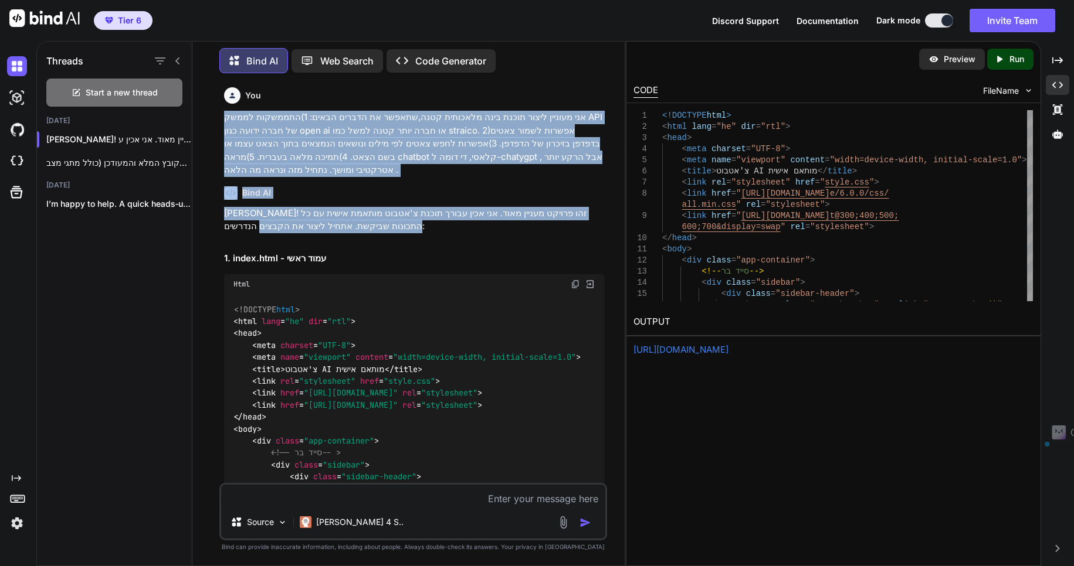
drag, startPoint x: 225, startPoint y: 115, endPoint x: 368, endPoint y: 229, distance: 183.6
click at [368, 229] on div "You אני מעוניין ליצור תוכנת בינה מלאכותית קטנה,שתאפשר את הדברים הבאים: 1)התממשק…" at bounding box center [414, 279] width 385 height 392
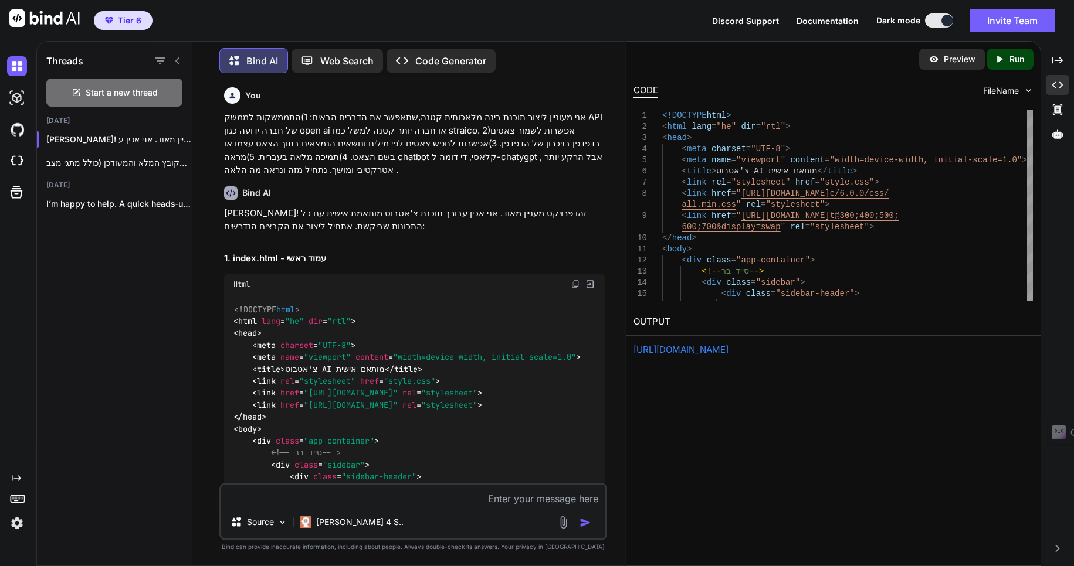
click at [943, 59] on div "Preview" at bounding box center [952, 59] width 66 height 21
click at [313, 495] on textarea at bounding box center [413, 486] width 384 height 21
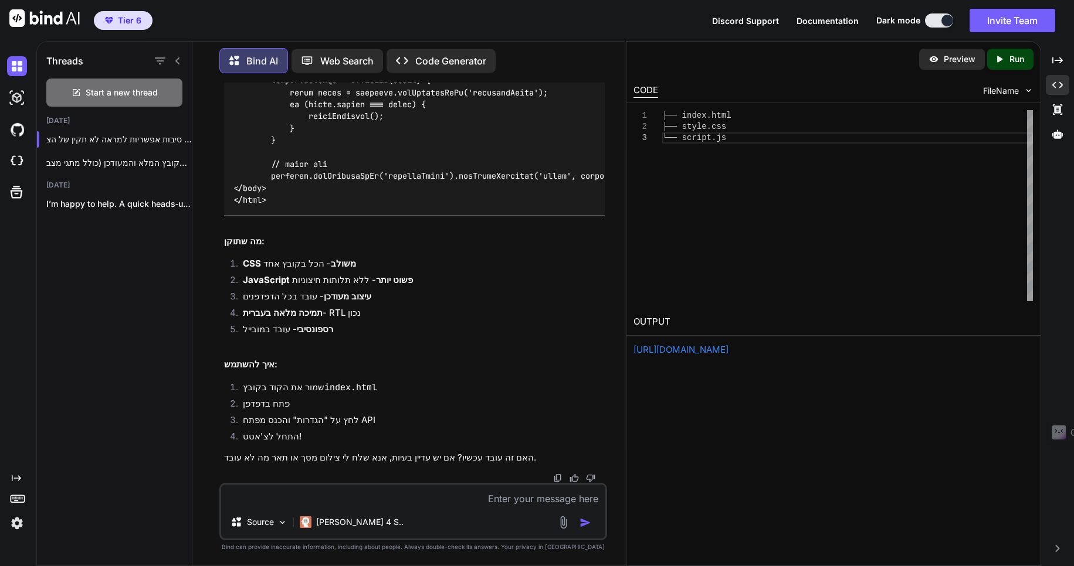
scroll to position [26700, 0]
click at [1017, 55] on p "Run" at bounding box center [1016, 59] width 15 height 12
click at [789, 281] on div "├── index.html ├── style.css └── script.js" at bounding box center [847, 205] width 371 height 191
click at [462, 55] on p "Code Generator" at bounding box center [450, 61] width 71 height 14
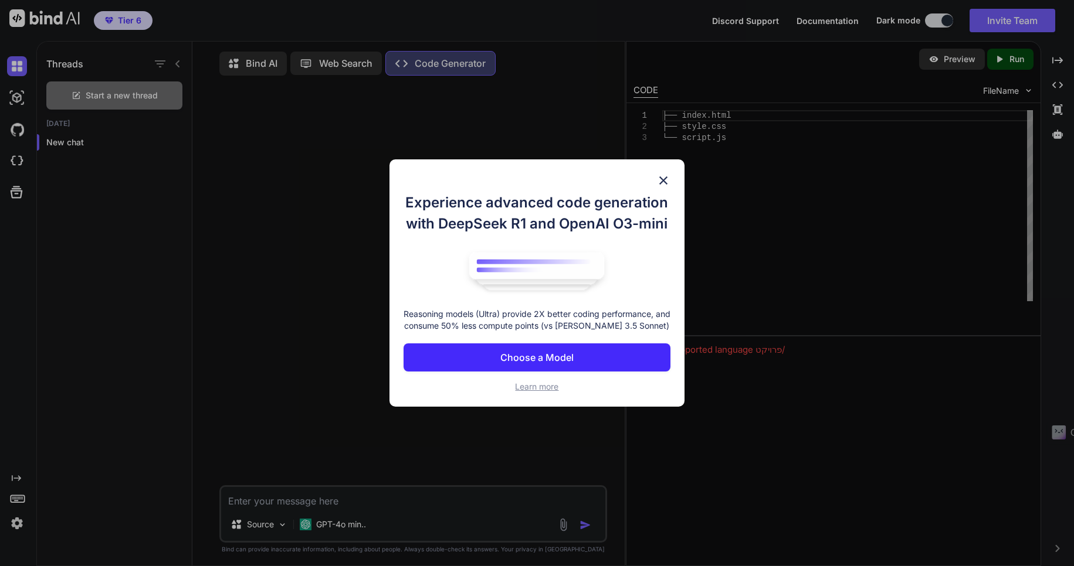
click at [552, 359] on p "Choose a Model" at bounding box center [536, 358] width 73 height 14
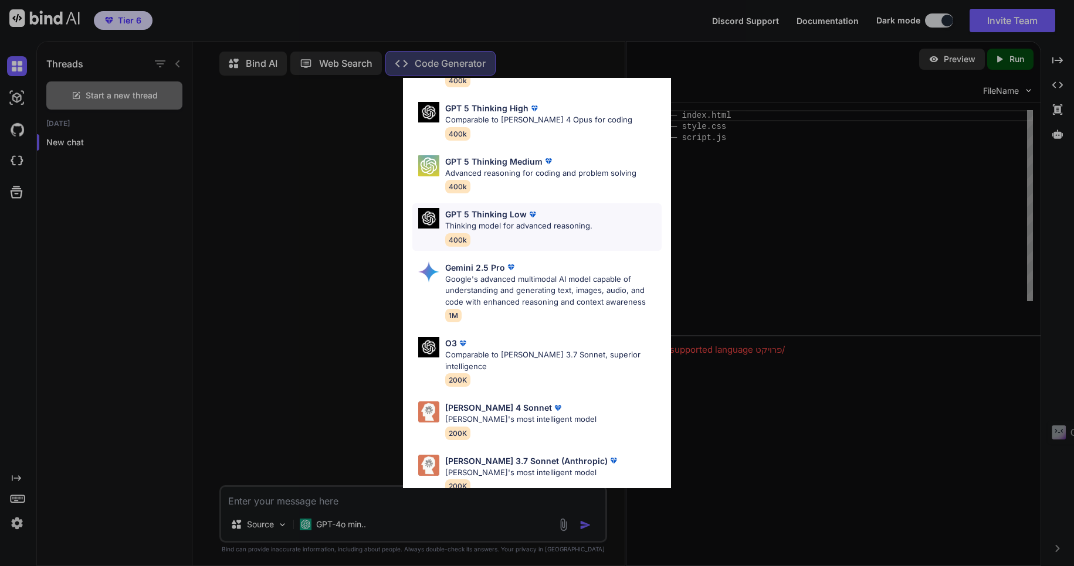
scroll to position [96, 0]
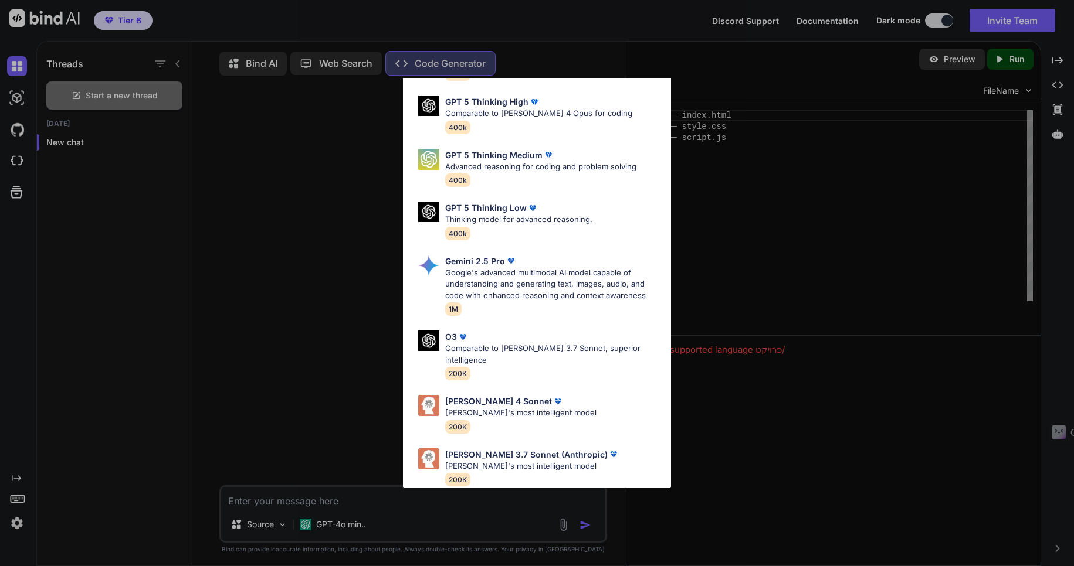
click at [479, 408] on p "Claude's most intelligent model" at bounding box center [517, 414] width 145 height 12
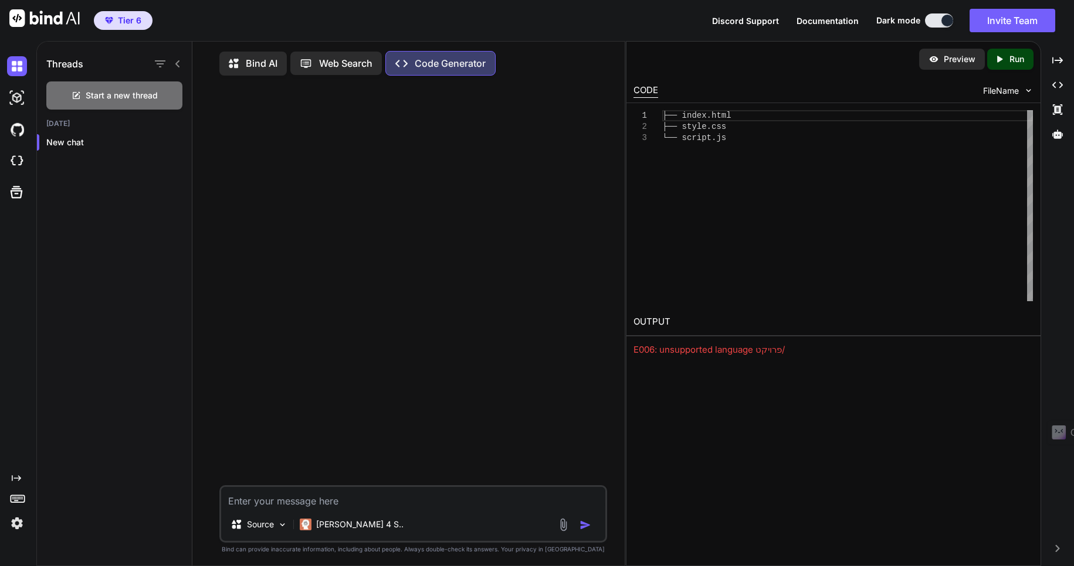
click at [244, 500] on textarea at bounding box center [413, 488] width 384 height 21
click at [273, 528] on div "Source" at bounding box center [259, 515] width 66 height 23
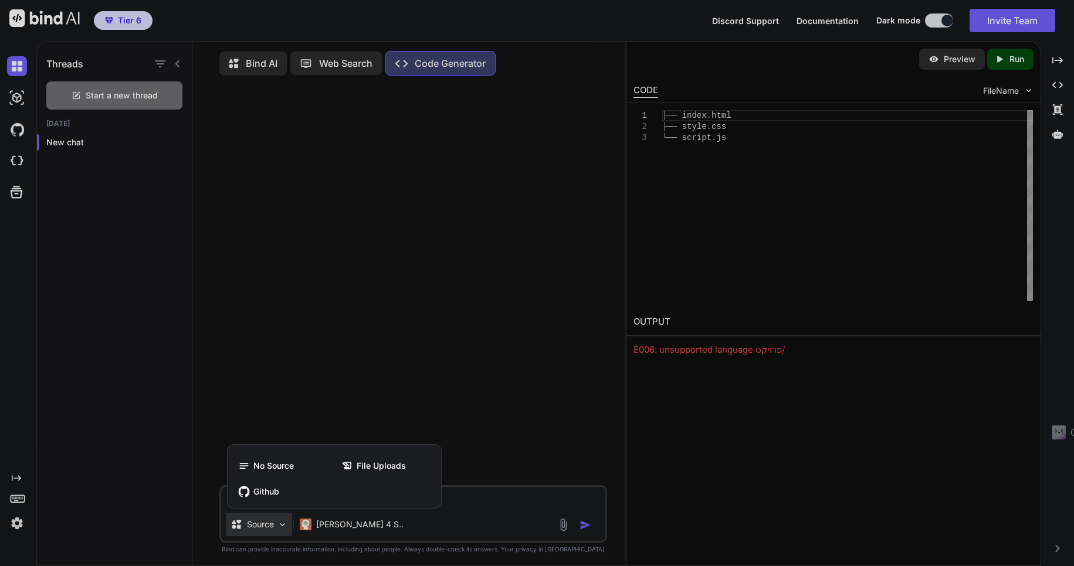
click at [273, 534] on div at bounding box center [537, 283] width 1074 height 566
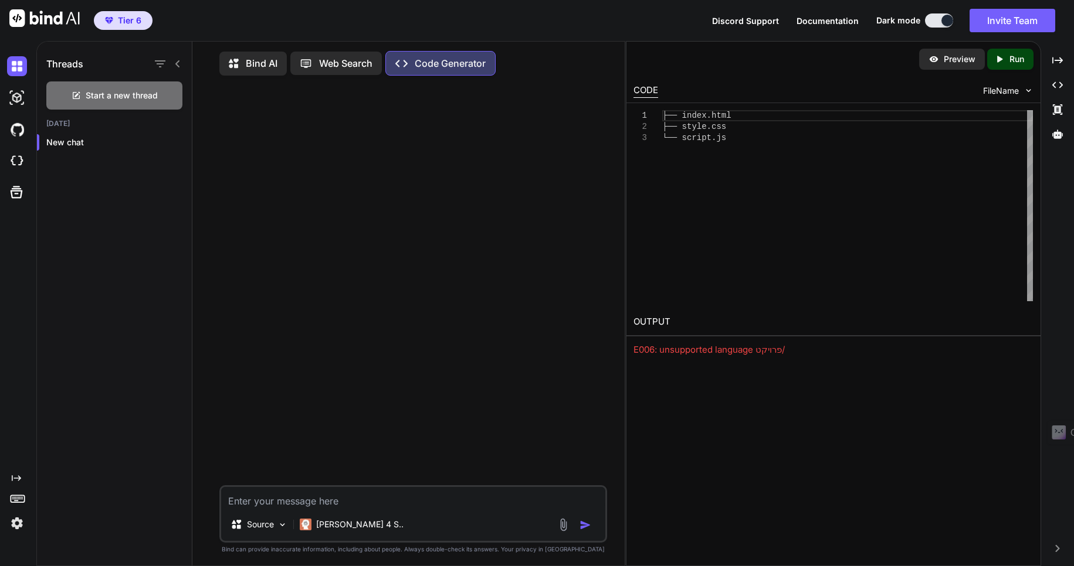
click at [266, 62] on p "Bind AI" at bounding box center [262, 63] width 32 height 14
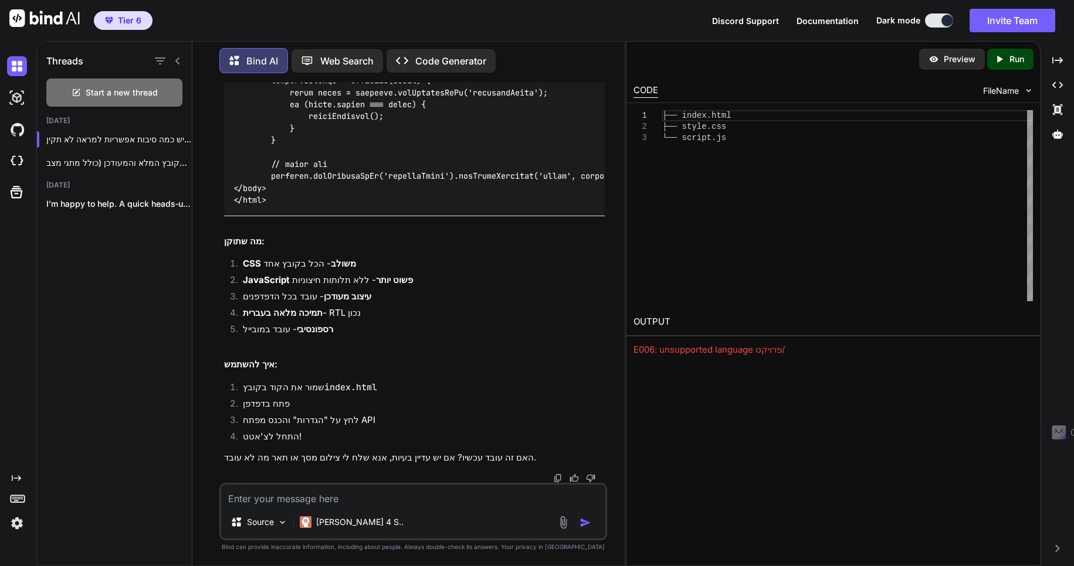
scroll to position [18037, 0]
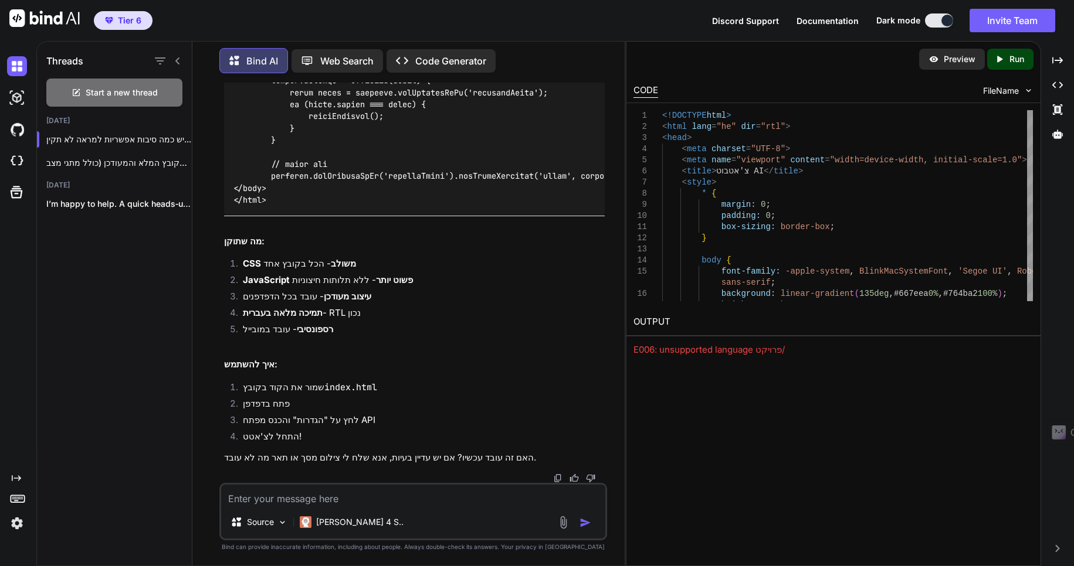
scroll to position [19268, 0]
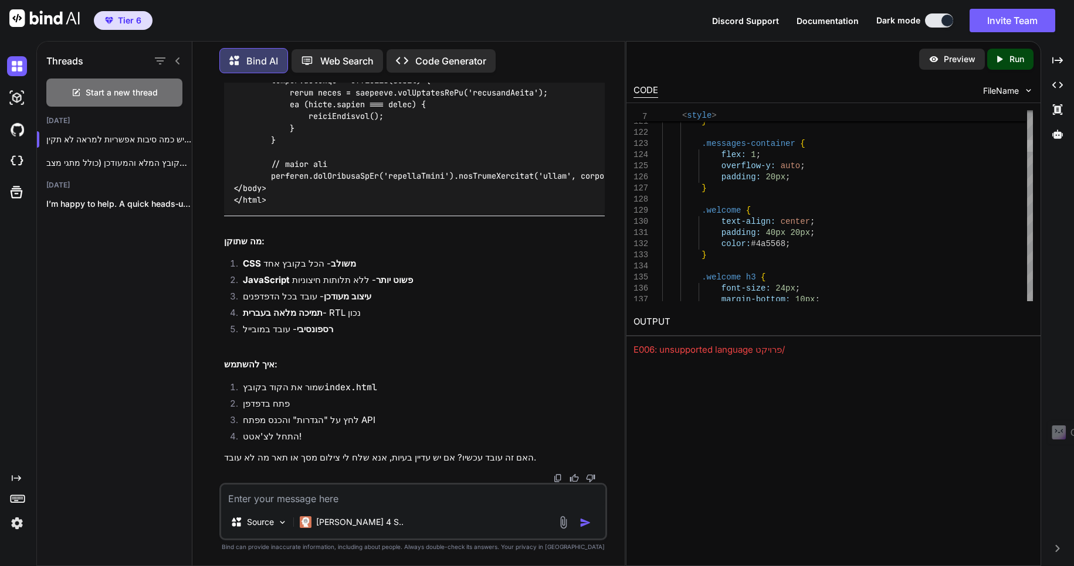
click at [1033, 152] on div at bounding box center [1030, 146] width 6 height 12
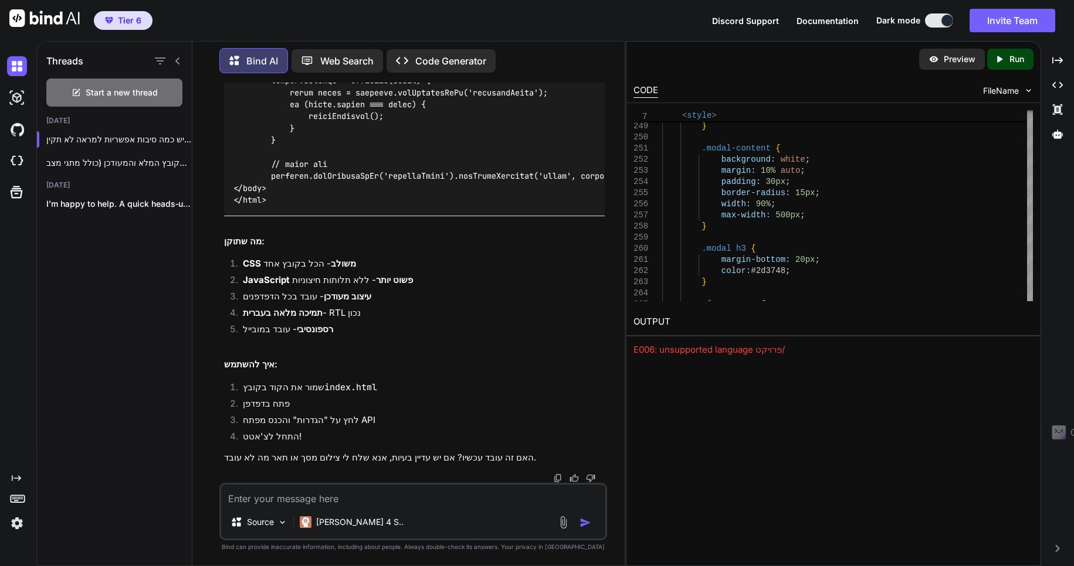
drag, startPoint x: 1036, startPoint y: 178, endPoint x: 1037, endPoint y: 215, distance: 36.4
click at [1036, 184] on div "248 249 250 251 252 253 254 255 256 257 258 259 260 261 262 263 264 265 backgro…" at bounding box center [833, 205] width 414 height 205
drag, startPoint x: 1037, startPoint y: 215, endPoint x: 1044, endPoint y: 250, distance: 36.3
click at [1044, 252] on div "Threads Start a new thread Today יש כמה סיבות אפשריות למראה לא תקין... להלן הקו…" at bounding box center [554, 303] width 1037 height 525
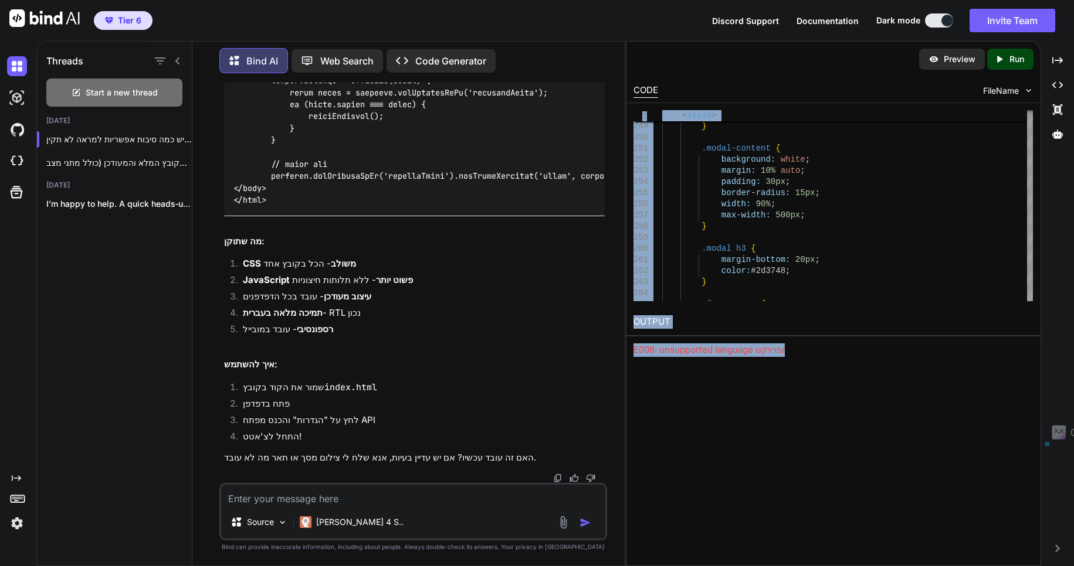
click at [1047, 272] on div "Created with Pixso. Created with Pixso. Created with Pixso. Created with Pixso." at bounding box center [1056, 308] width 23 height 516
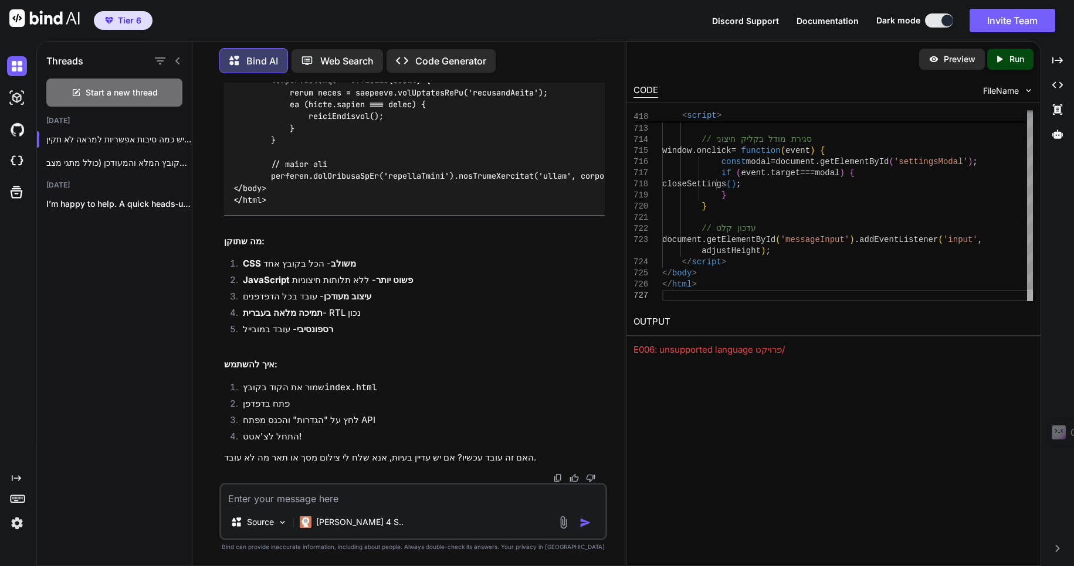
click at [1028, 300] on div at bounding box center [1030, 296] width 6 height 12
click at [1011, 54] on p "Run" at bounding box center [1016, 59] width 15 height 12
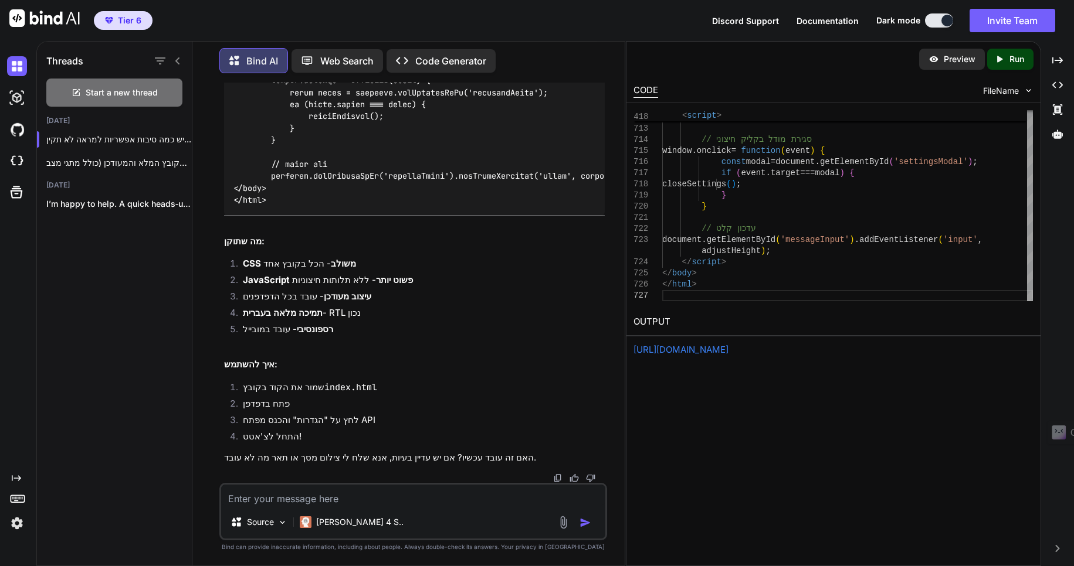
click at [955, 58] on p "Preview" at bounding box center [959, 59] width 32 height 12
click at [263, 497] on textarea at bounding box center [413, 486] width 384 height 21
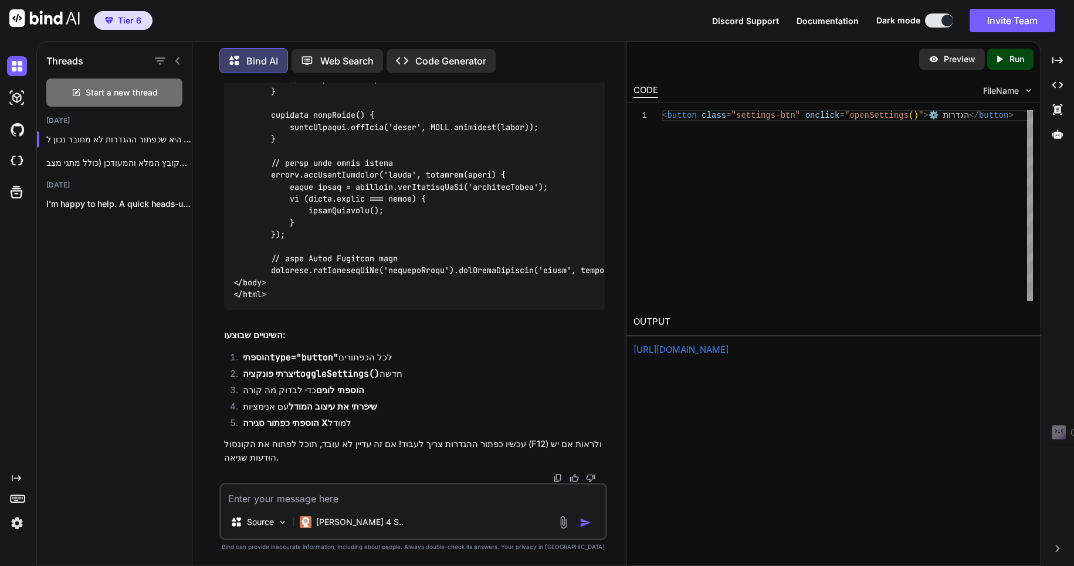
scroll to position [36596, 0]
click at [1000, 63] on icon "Created with Pixso." at bounding box center [999, 59] width 11 height 11
click at [942, 59] on div "Preview" at bounding box center [952, 59] width 66 height 21
click at [728, 347] on link "https://app.onecompiler.com/43w6z877d_43w8ytpts" at bounding box center [680, 349] width 95 height 11
click at [272, 495] on textarea at bounding box center [413, 486] width 384 height 21
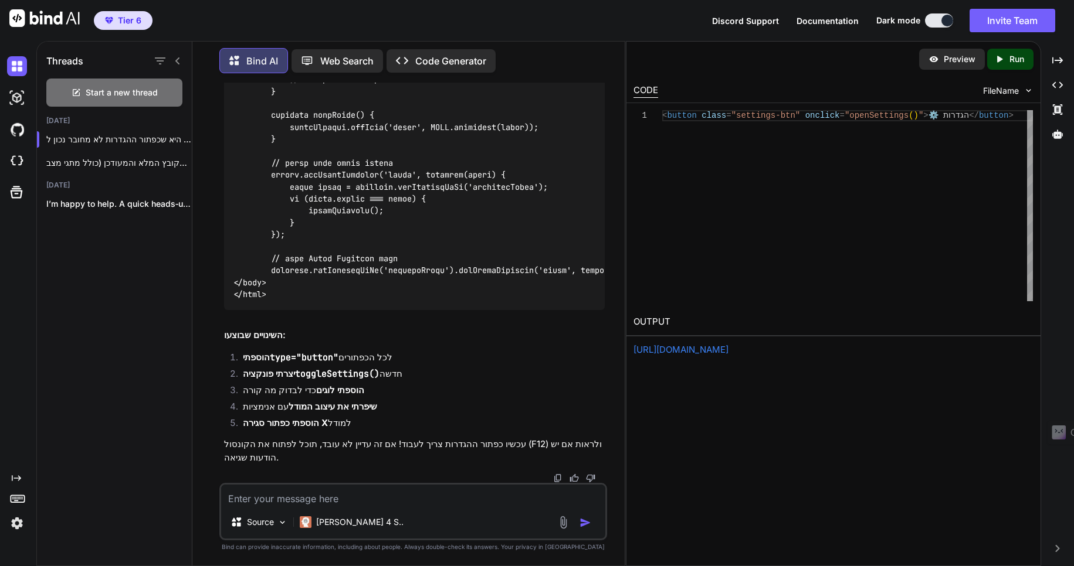
click at [566, 521] on img at bounding box center [562, 513] width 13 height 13
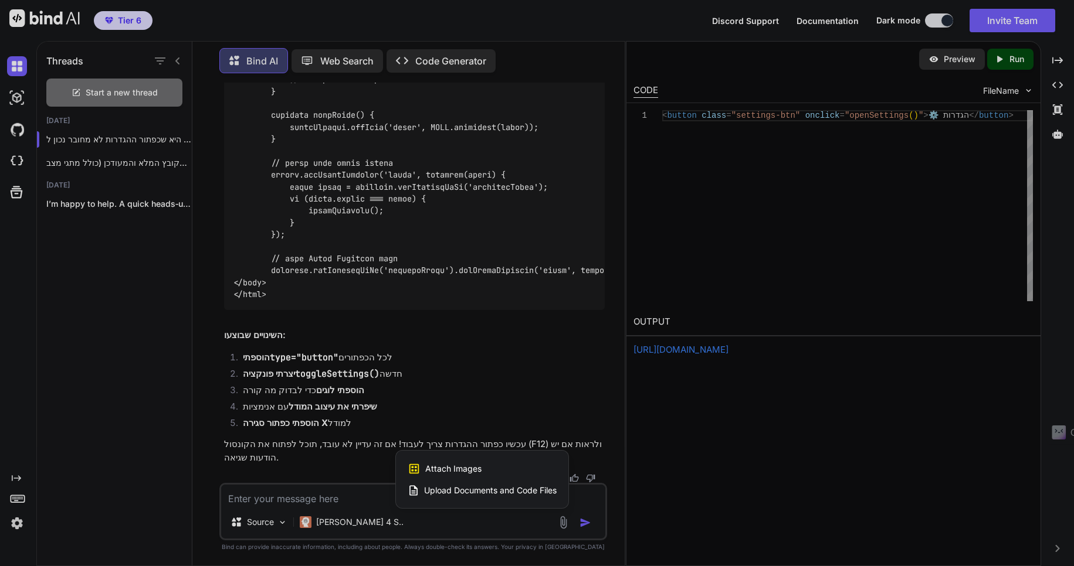
click at [469, 466] on span "Attach Images" at bounding box center [453, 460] width 56 height 12
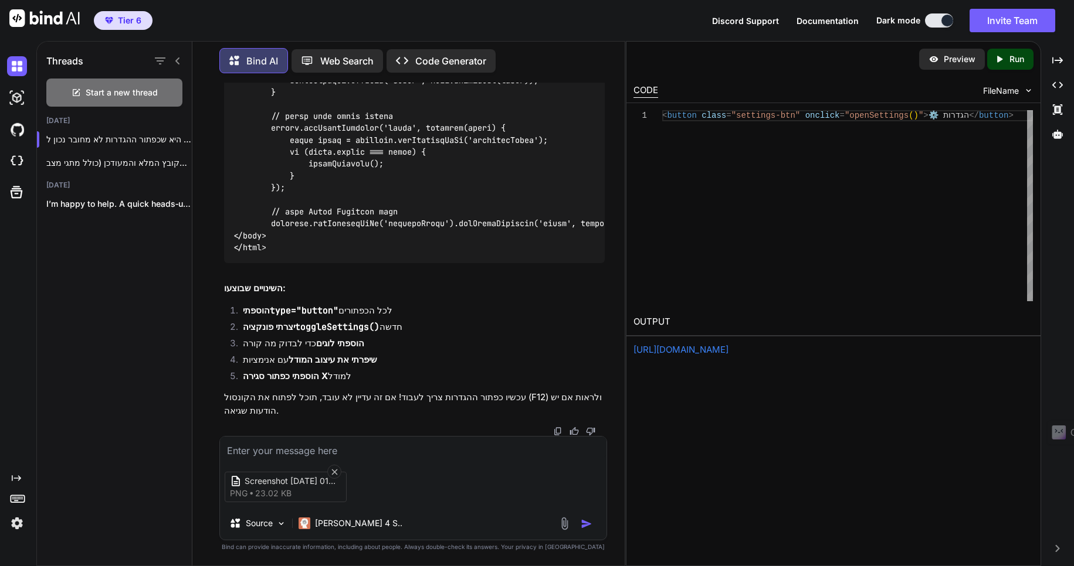
click at [248, 449] on textarea at bounding box center [413, 438] width 386 height 21
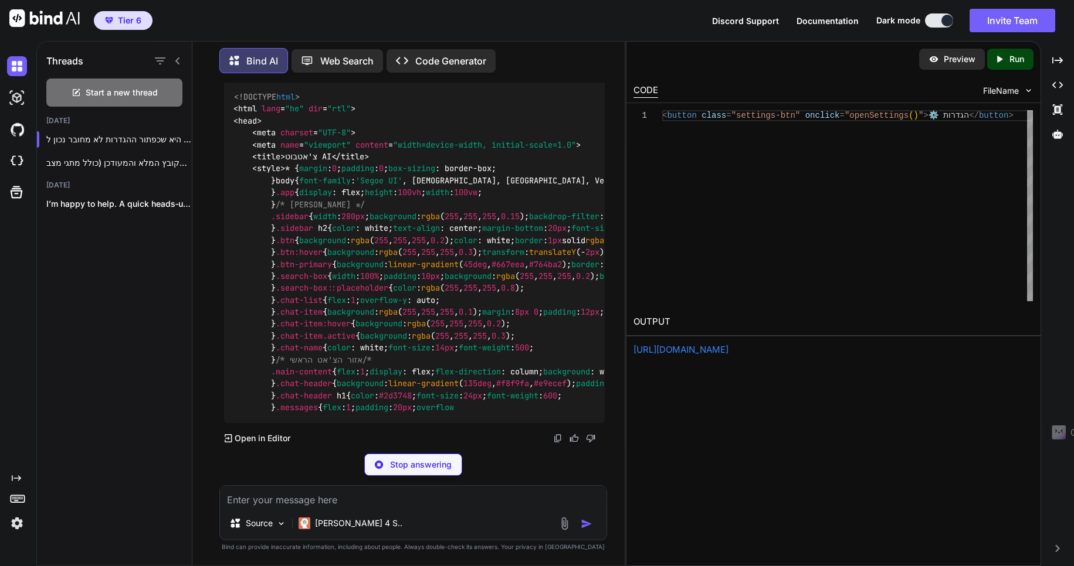
scroll to position [38543, 0]
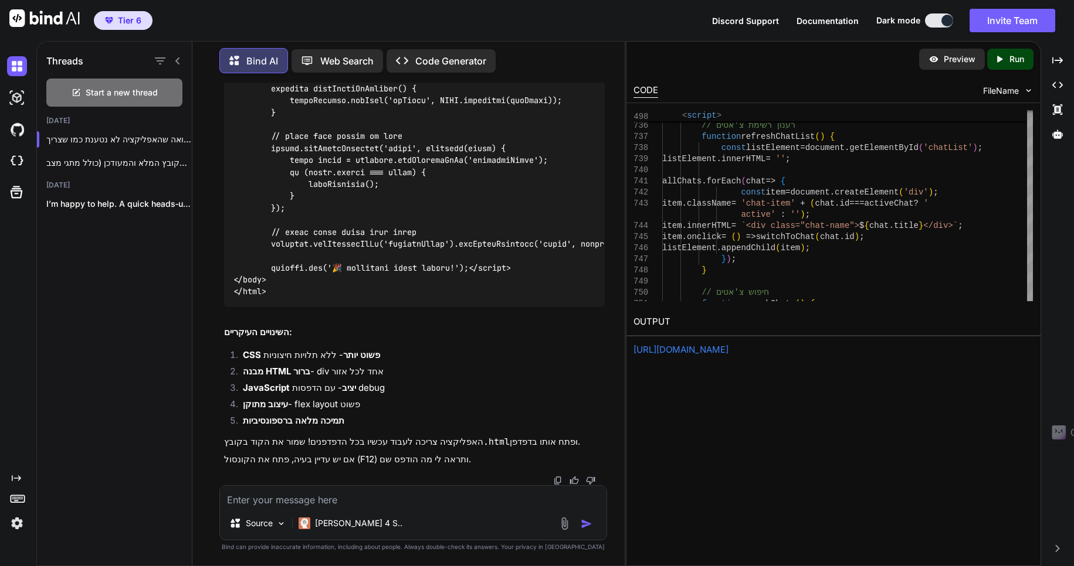
click at [1013, 63] on p "Run" at bounding box center [1016, 59] width 15 height 12
click at [945, 60] on p "Preview" at bounding box center [959, 59] width 32 height 12
click at [561, 522] on img at bounding box center [564, 514] width 13 height 13
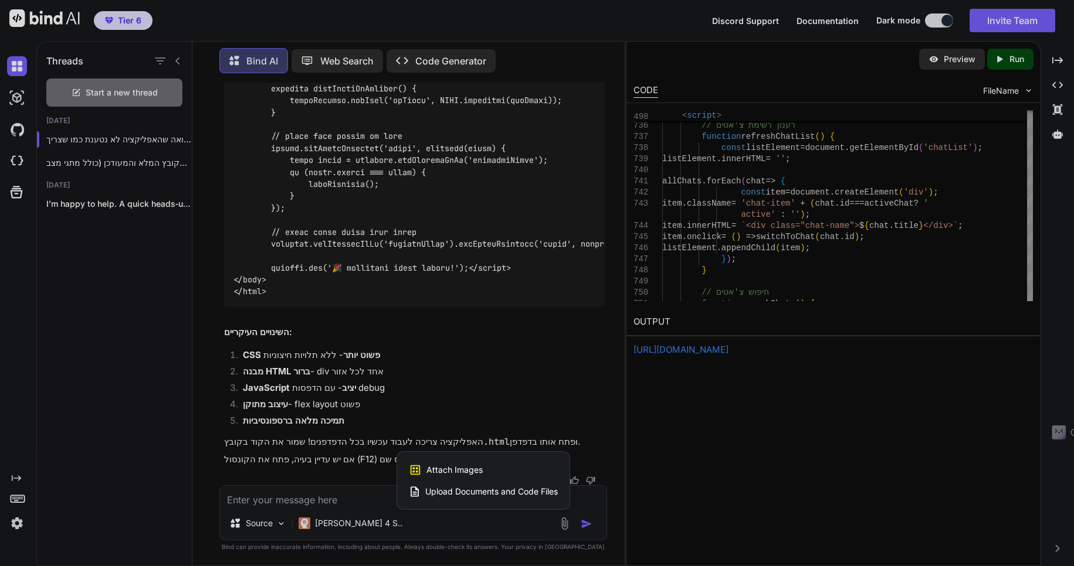
click at [464, 467] on span "Attach Images" at bounding box center [454, 462] width 56 height 12
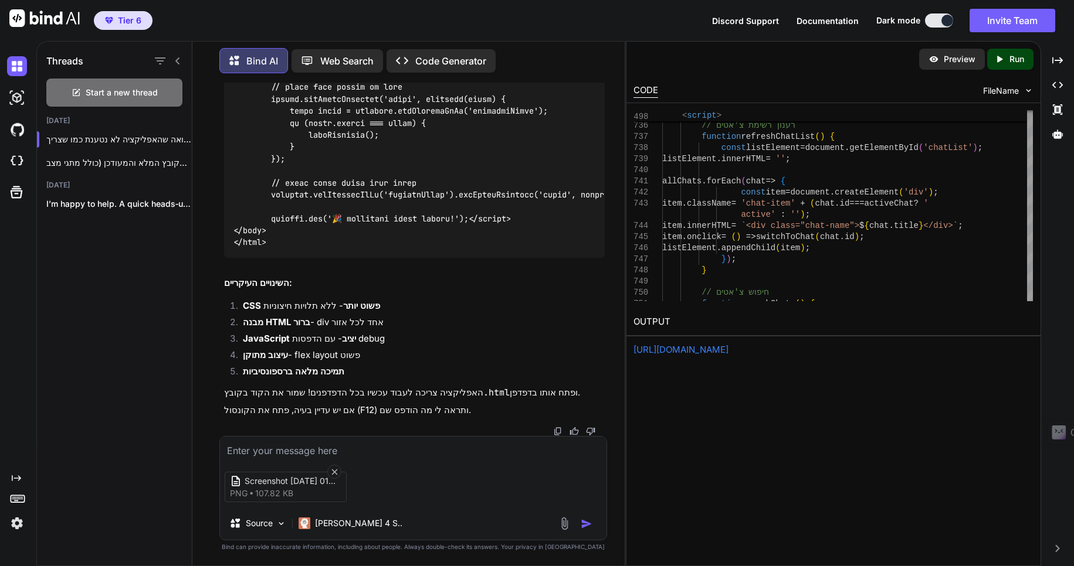
click at [252, 446] on textarea at bounding box center [413, 438] width 386 height 21
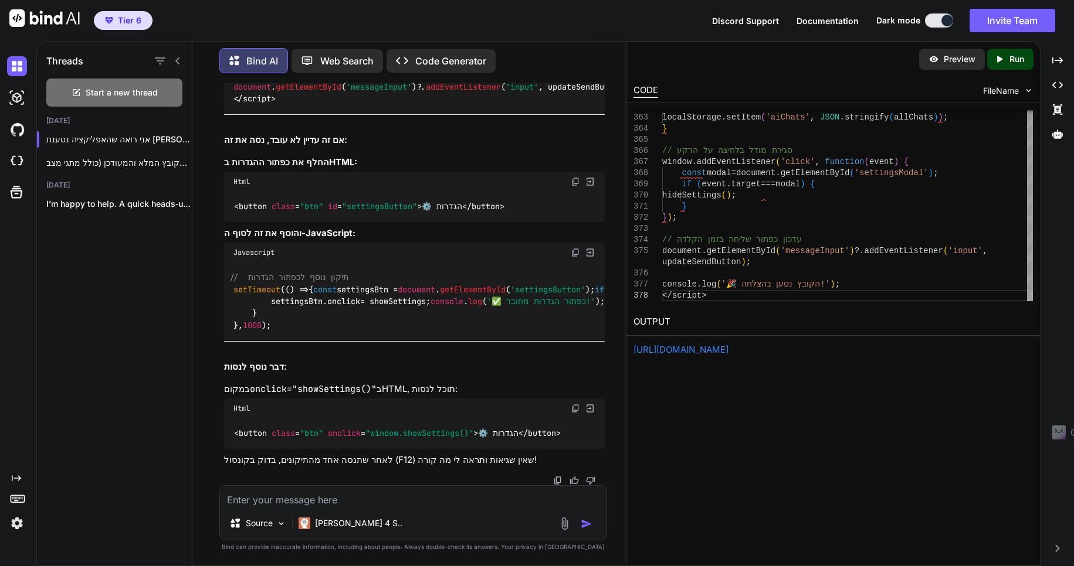
scroll to position [47653, 0]
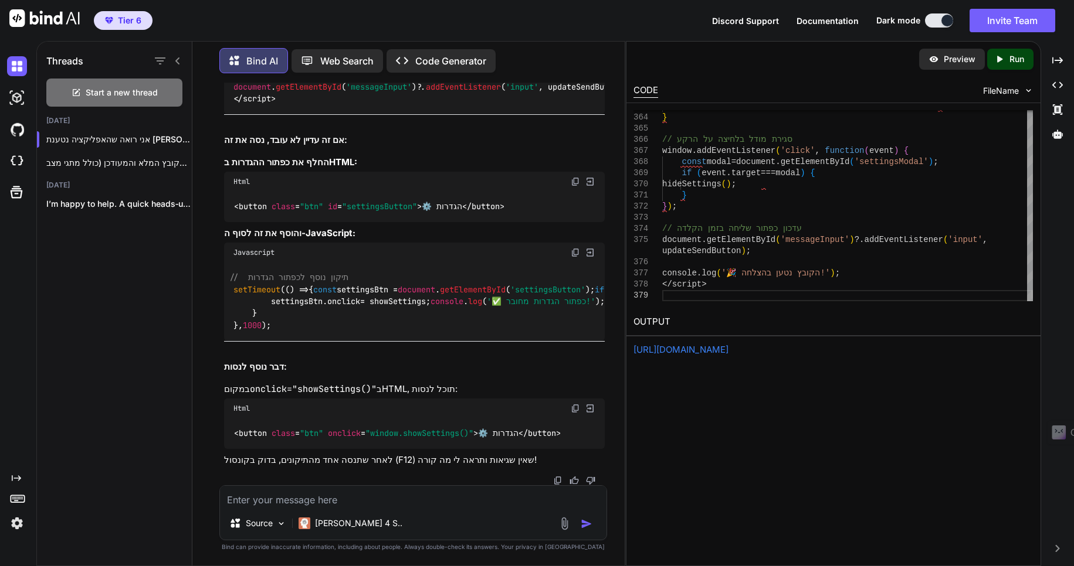
click at [1013, 58] on p "Run" at bounding box center [1016, 59] width 15 height 12
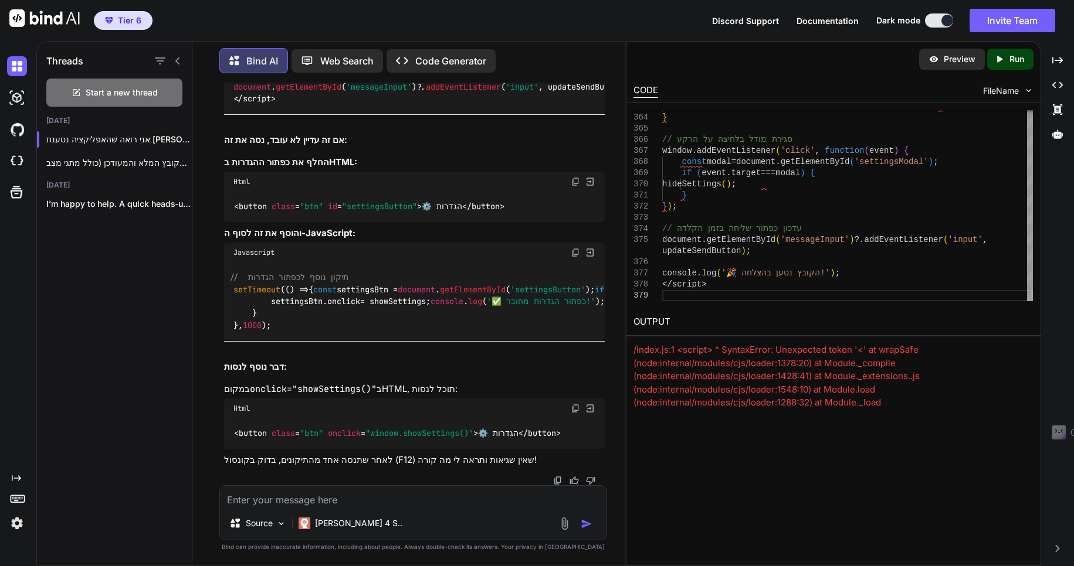
scroll to position [52445, 0]
click at [272, 495] on textarea at bounding box center [413, 487] width 386 height 21
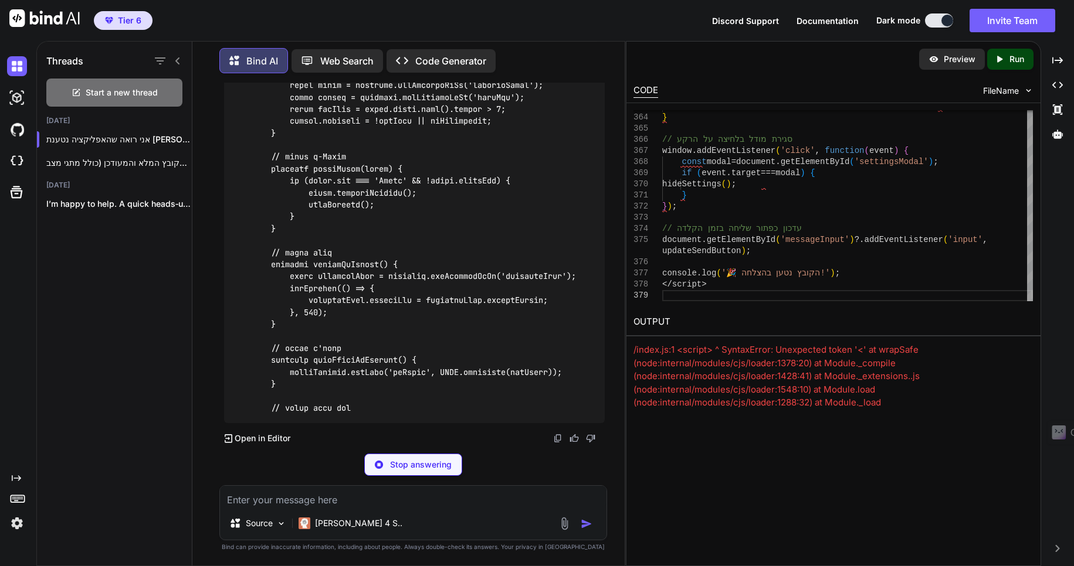
scroll to position [57905, 0]
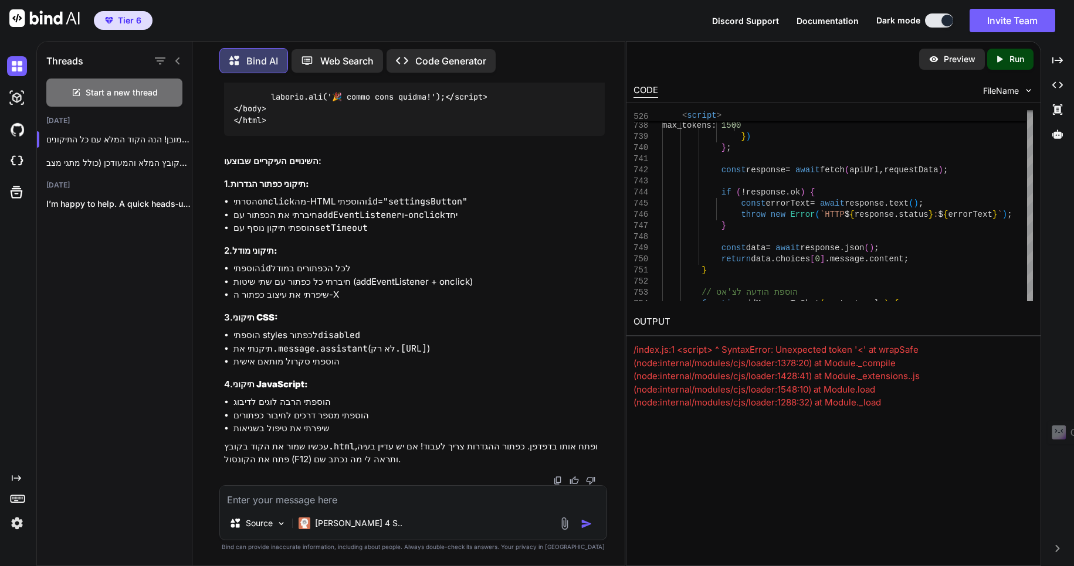
click at [1013, 59] on p "Run" at bounding box center [1016, 59] width 15 height 12
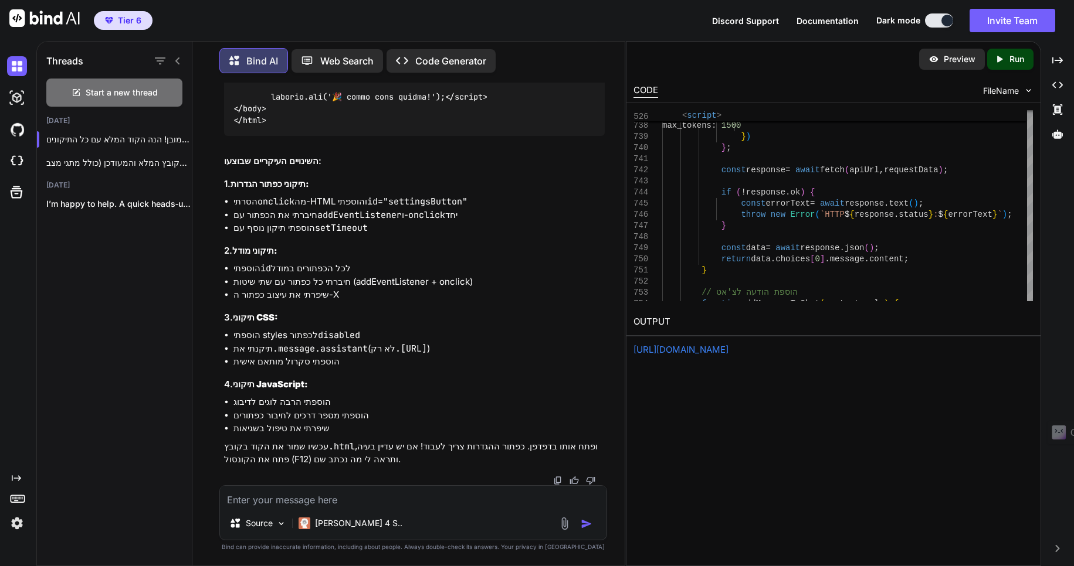
click at [963, 56] on p "Preview" at bounding box center [959, 59] width 32 height 12
click at [563, 522] on img at bounding box center [564, 514] width 13 height 13
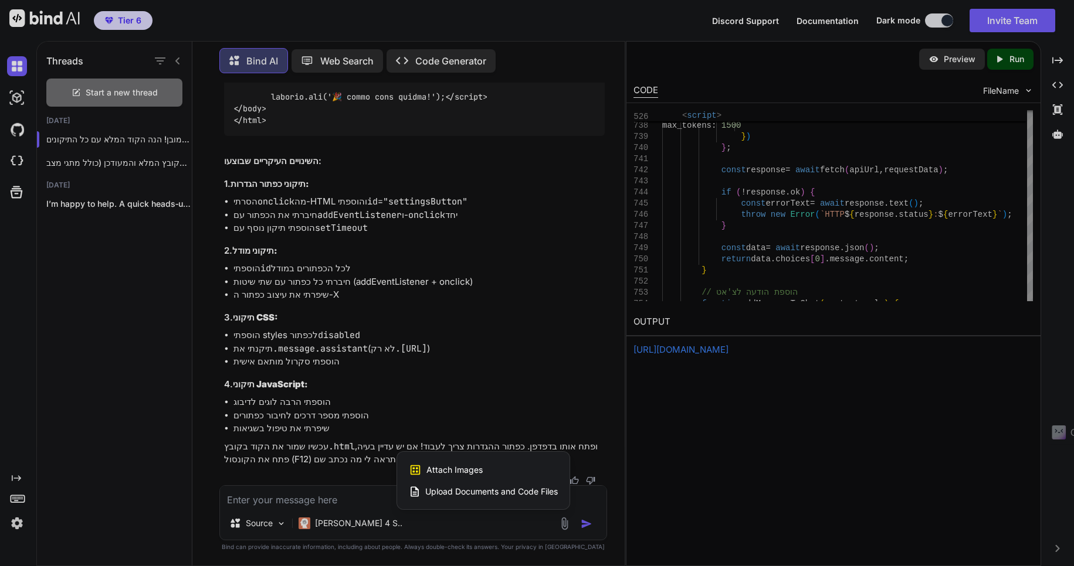
click at [458, 467] on span "Attach Images" at bounding box center [454, 462] width 56 height 12
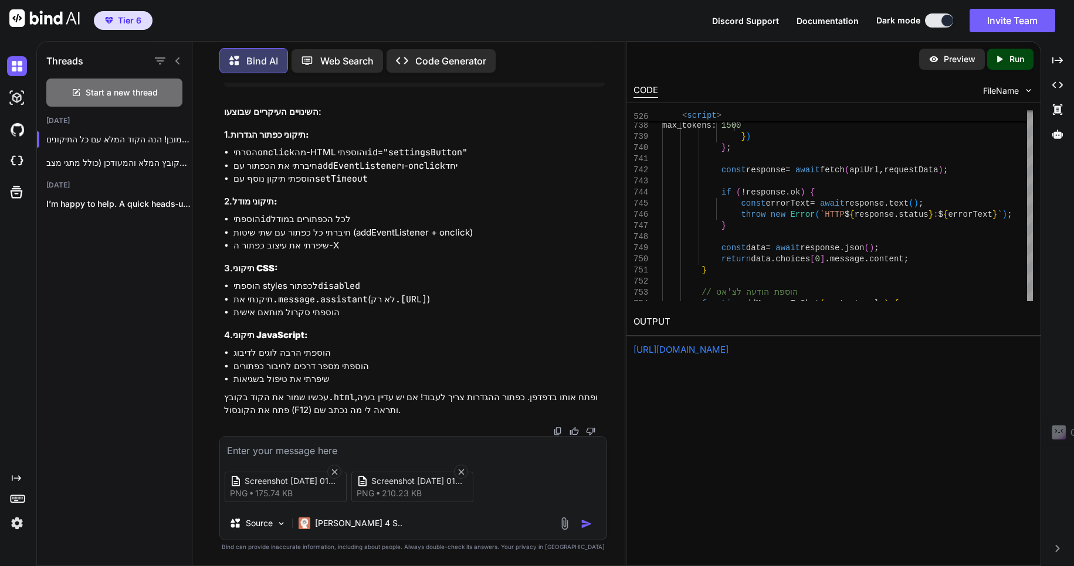
click at [296, 449] on textarea at bounding box center [413, 438] width 386 height 21
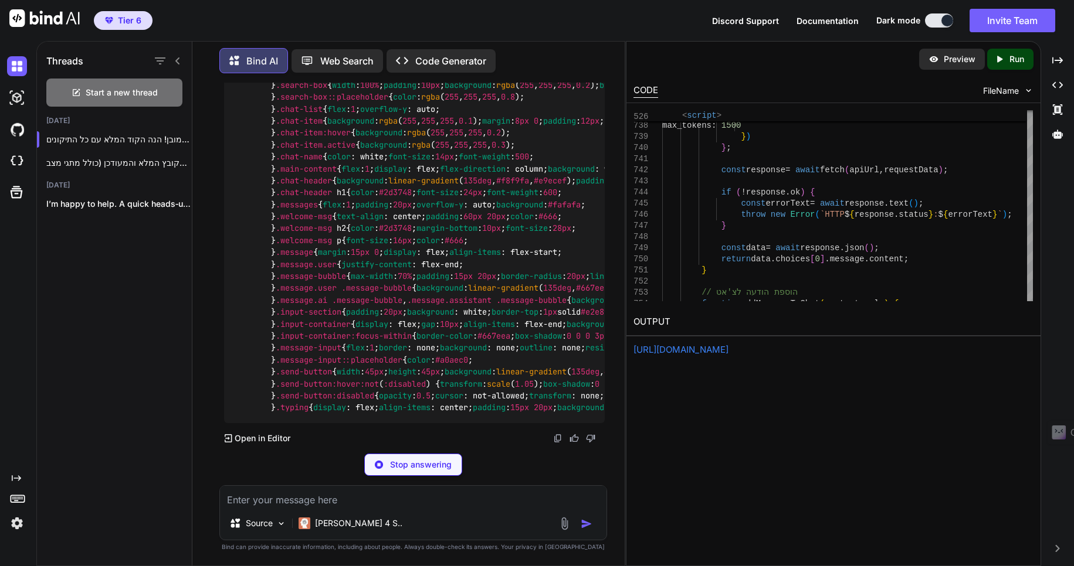
scroll to position [67518, 0]
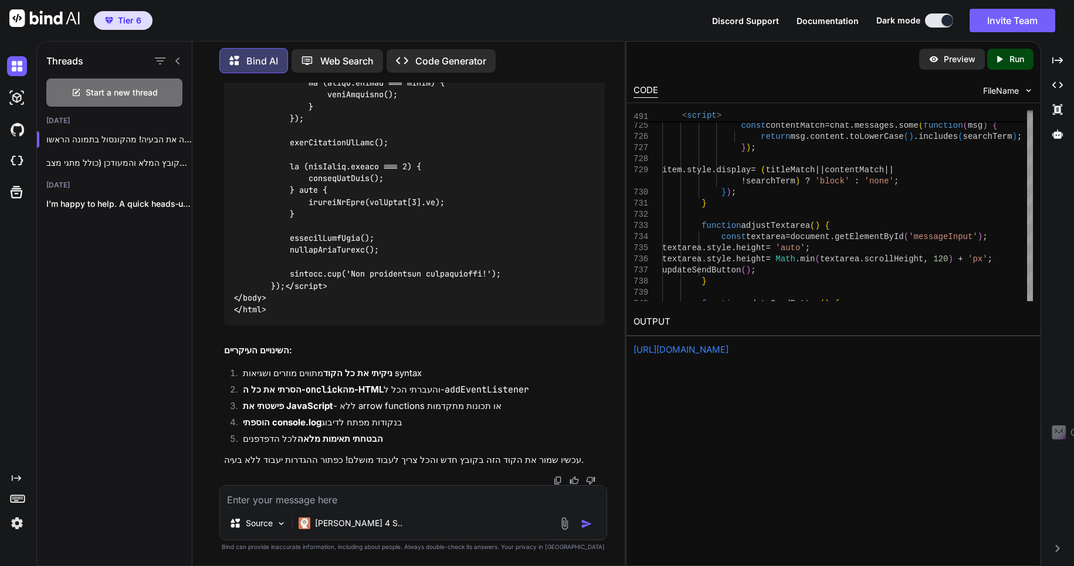
click at [1009, 56] on p "Run" at bounding box center [1016, 59] width 15 height 12
click at [944, 57] on p "Preview" at bounding box center [959, 59] width 32 height 12
click at [707, 351] on link "https://app.onecompiler.com/43w6z89tr_43w8zw528" at bounding box center [680, 349] width 95 height 11
click at [328, 521] on p "Claude 4 S.." at bounding box center [358, 515] width 87 height 12
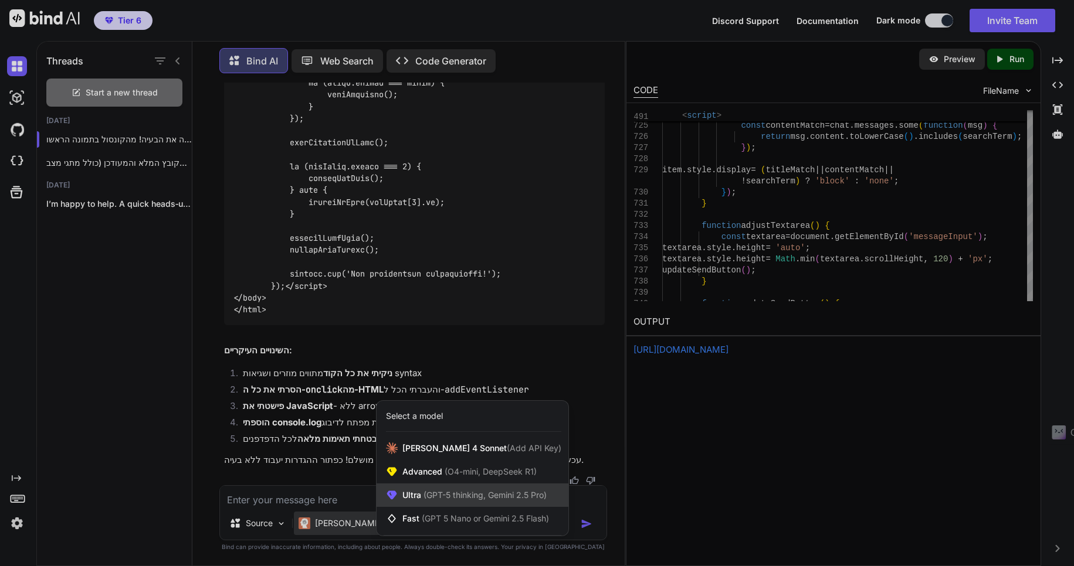
click at [450, 493] on span "Ultra (GPT-5 thinking, Gemini 2.5 Pro)" at bounding box center [474, 487] width 144 height 12
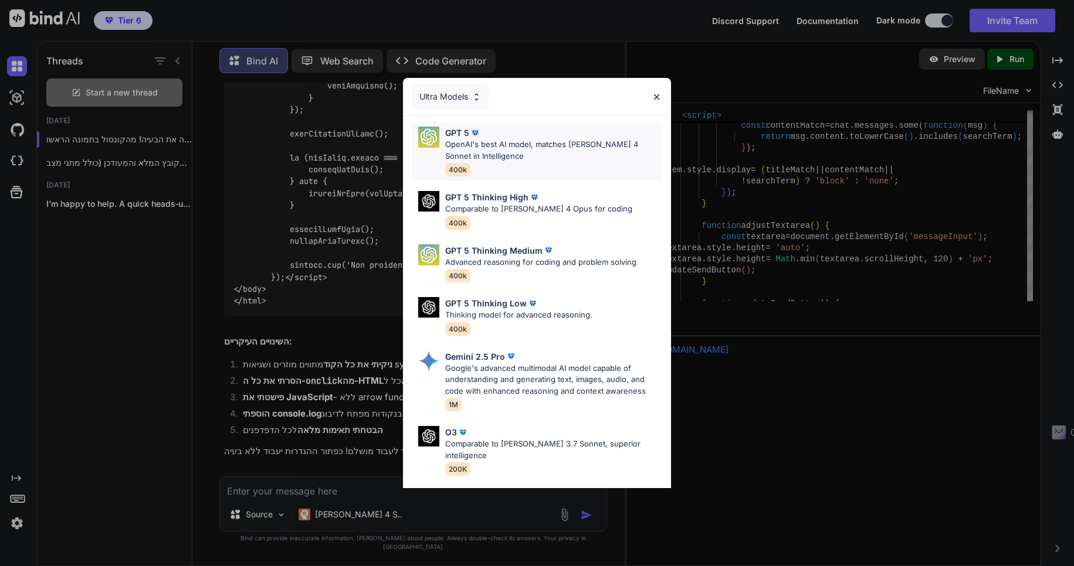
click at [511, 137] on div "GPT 5" at bounding box center [553, 133] width 217 height 12
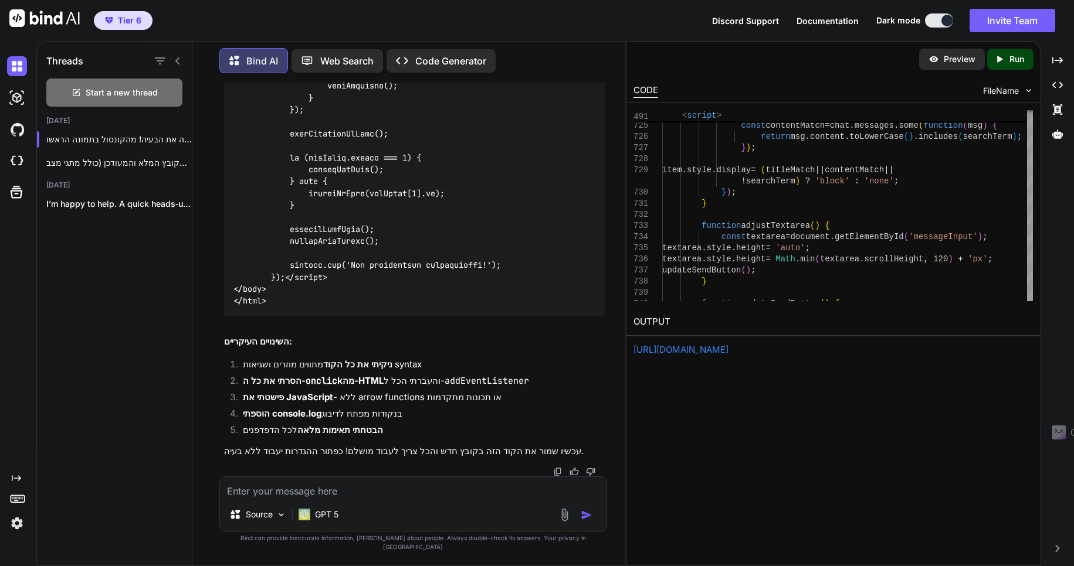
click at [269, 498] on textarea at bounding box center [413, 487] width 386 height 21
click at [328, 519] on p "GPT 5" at bounding box center [326, 515] width 23 height 12
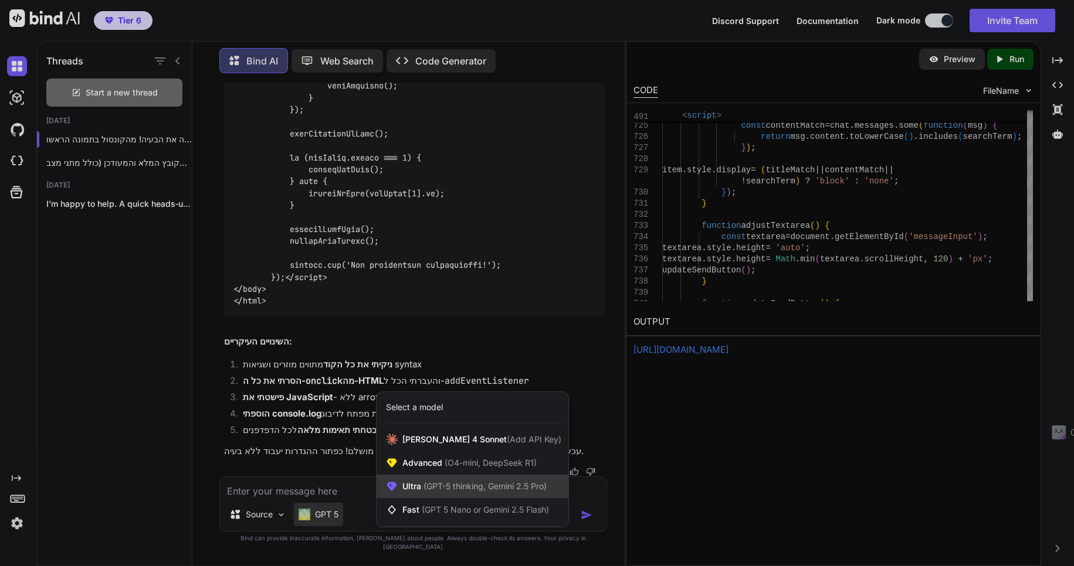
click at [433, 491] on span "(GPT-5 thinking, Gemini 2.5 Pro)" at bounding box center [483, 486] width 125 height 10
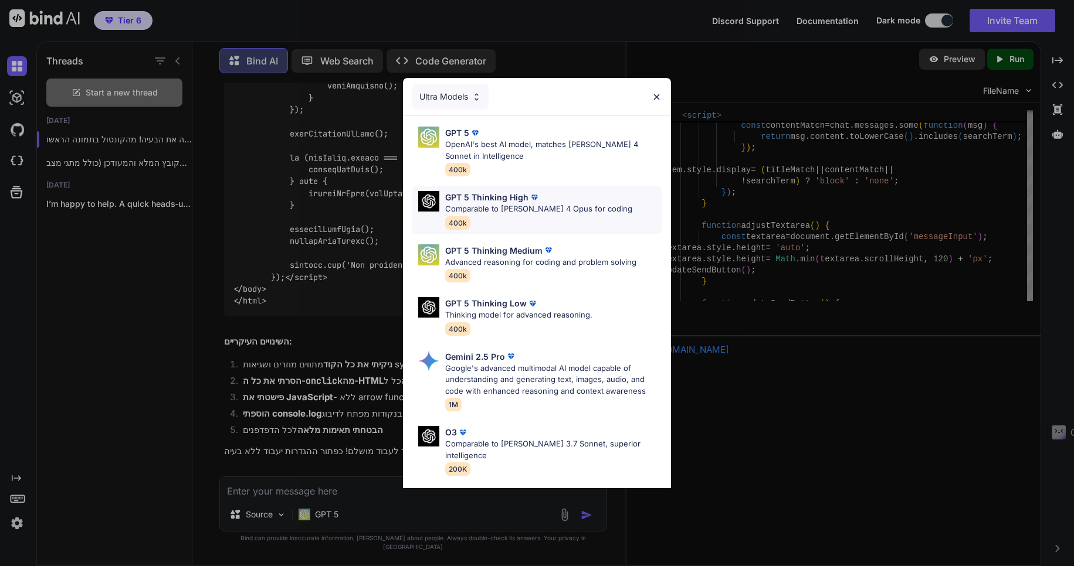
click at [494, 203] on p "Comparable to Claude 4 Opus for coding" at bounding box center [538, 209] width 187 height 12
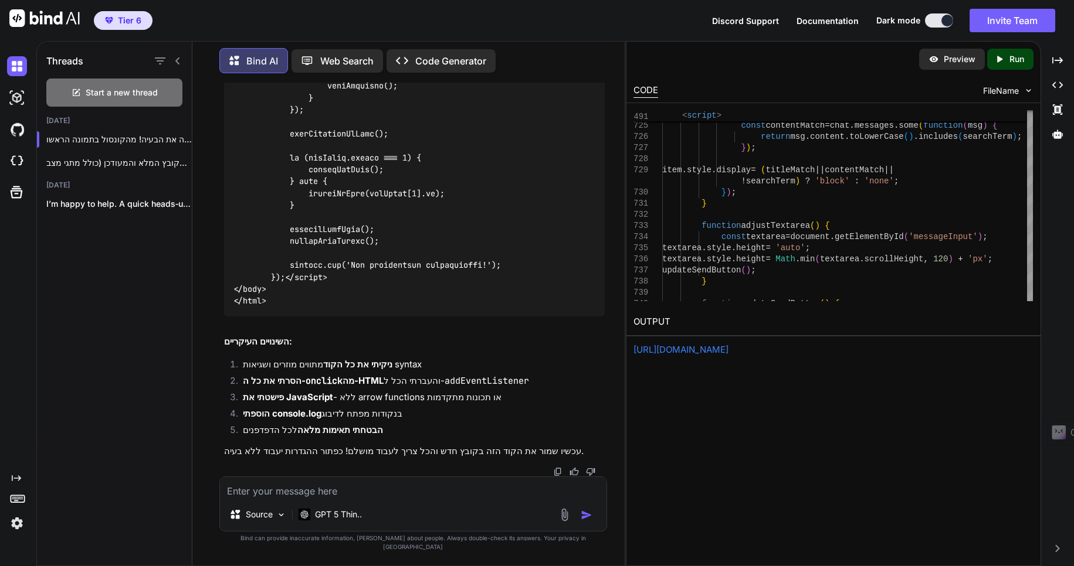
click at [269, 498] on textarea at bounding box center [413, 487] width 386 height 21
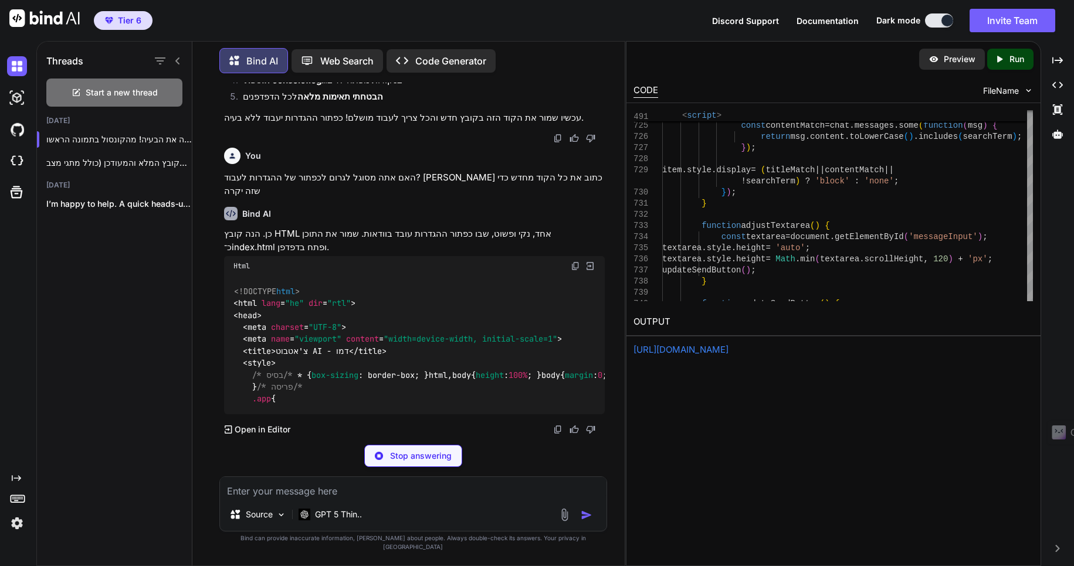
scroll to position [74463, 0]
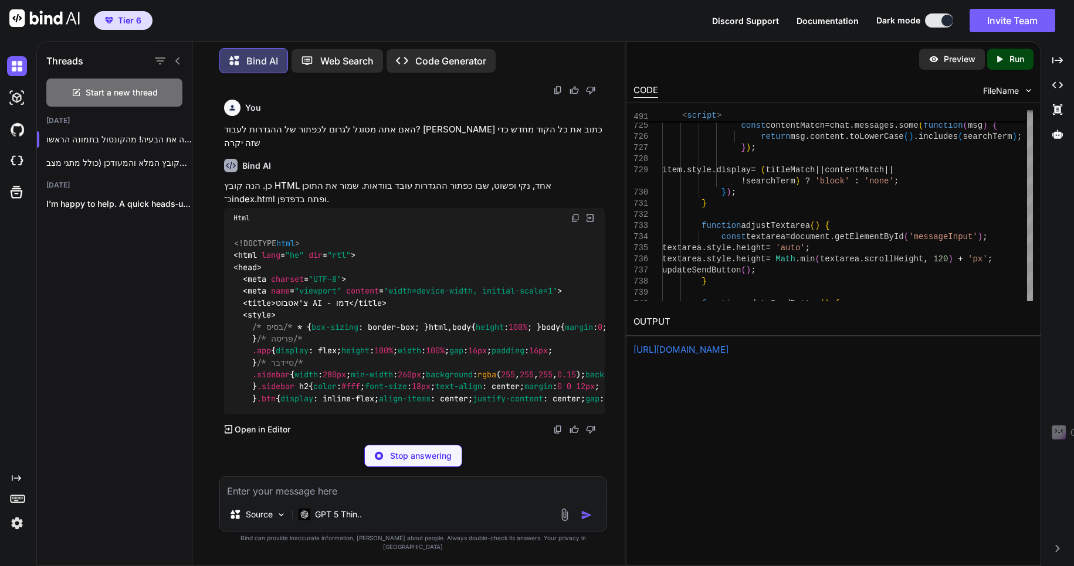
click at [1004, 61] on icon "Created with Pixso." at bounding box center [1001, 59] width 15 height 11
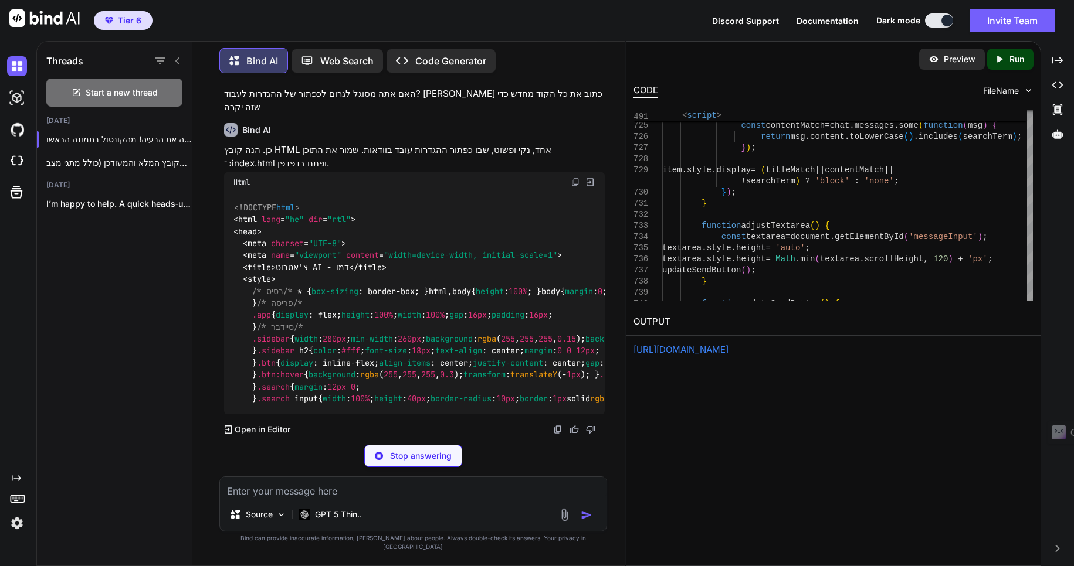
click at [951, 61] on p "Preview" at bounding box center [959, 59] width 32 height 12
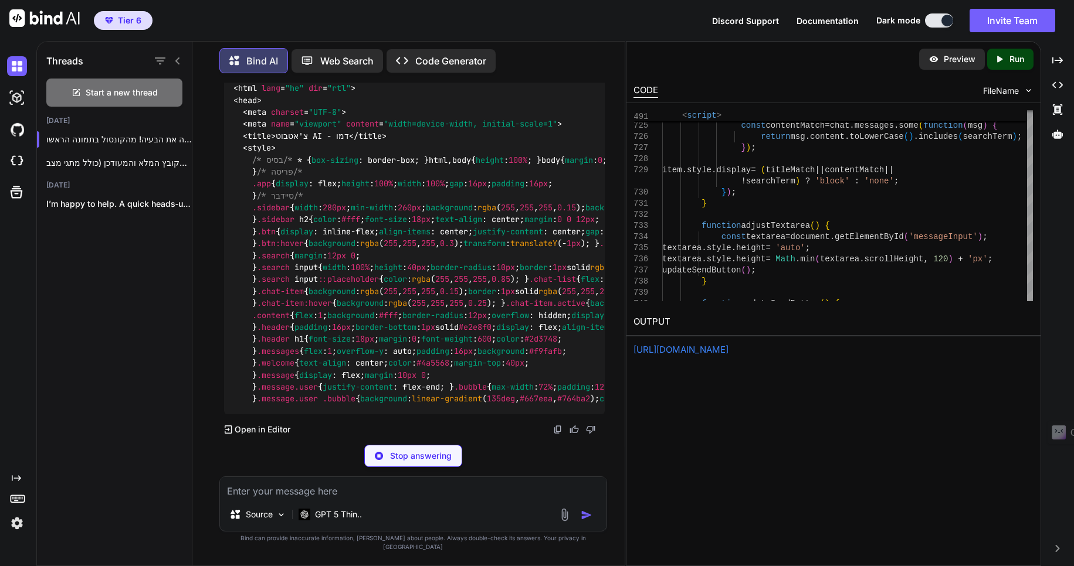
click at [592, 56] on img at bounding box center [590, 51] width 11 height 11
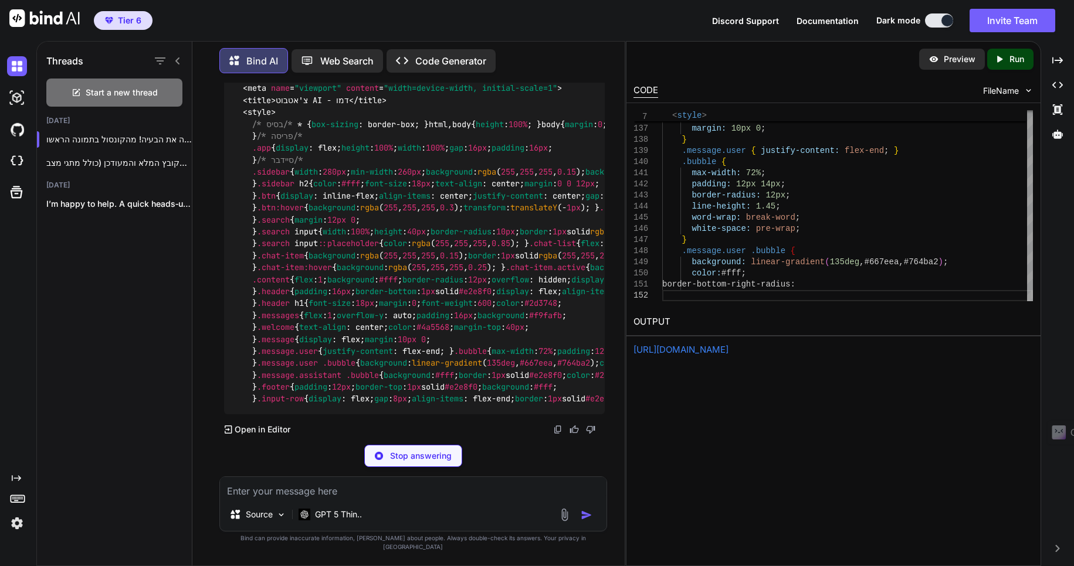
click at [1017, 59] on p "Run" at bounding box center [1016, 59] width 15 height 12
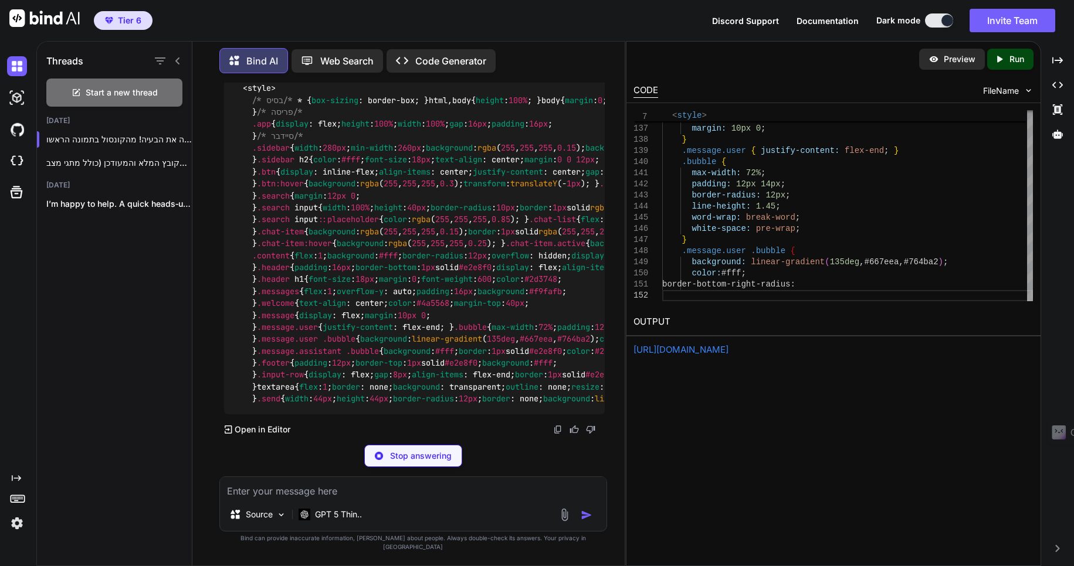
click at [948, 60] on p "Preview" at bounding box center [959, 59] width 32 height 12
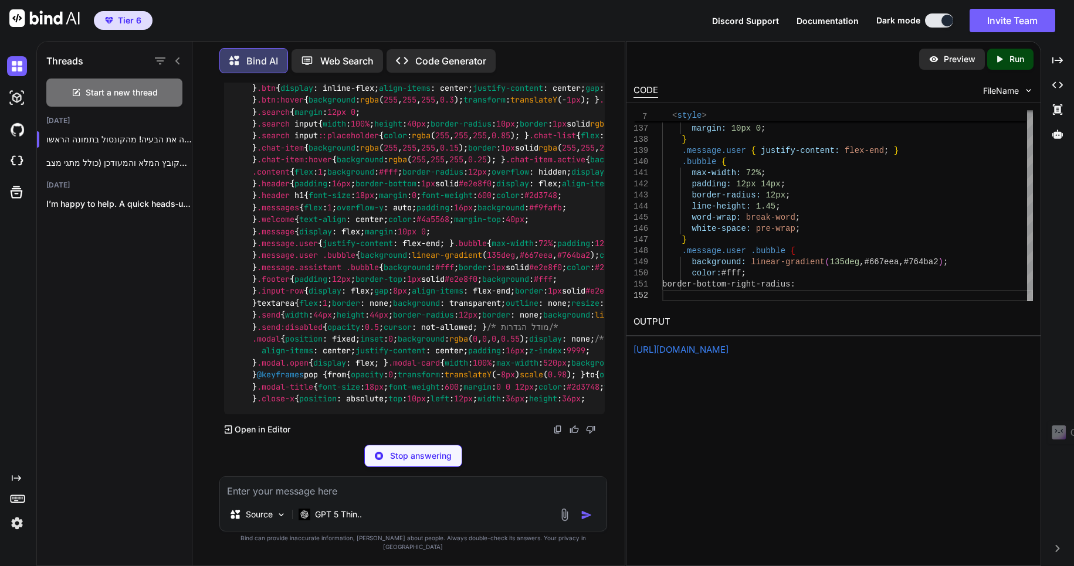
click at [728, 348] on link "https://app.onecompiler.com/43w6z877d_43w92bku8" at bounding box center [680, 349] width 95 height 11
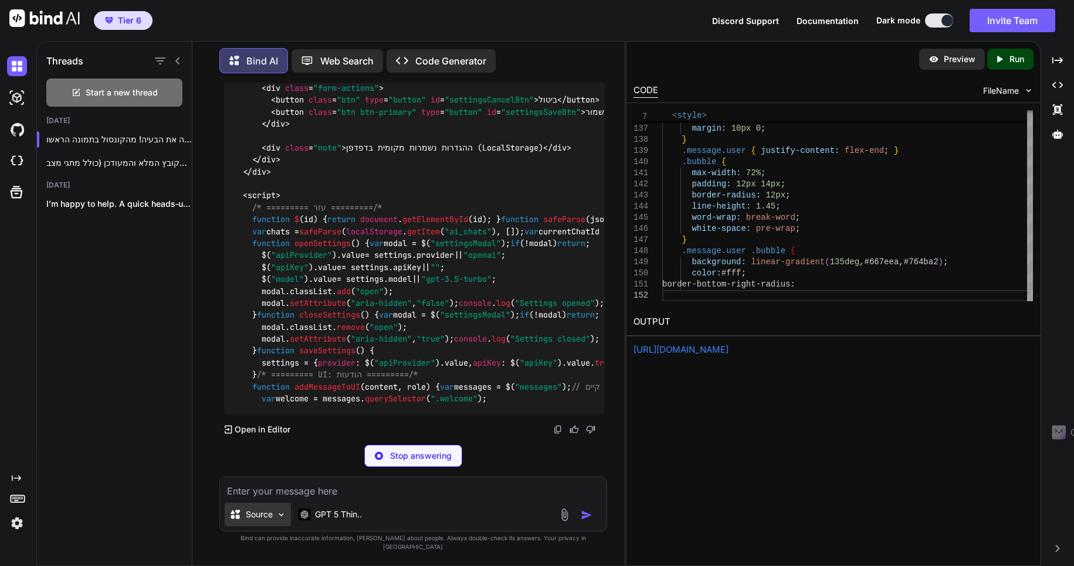
click at [273, 522] on div "Source" at bounding box center [258, 514] width 66 height 23
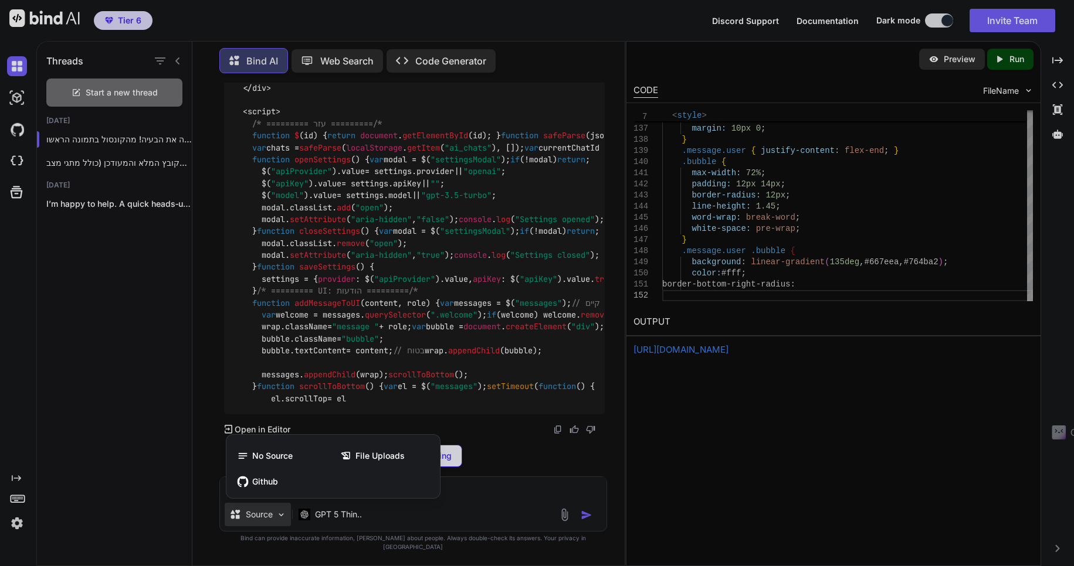
click at [569, 525] on div at bounding box center [537, 283] width 1074 height 566
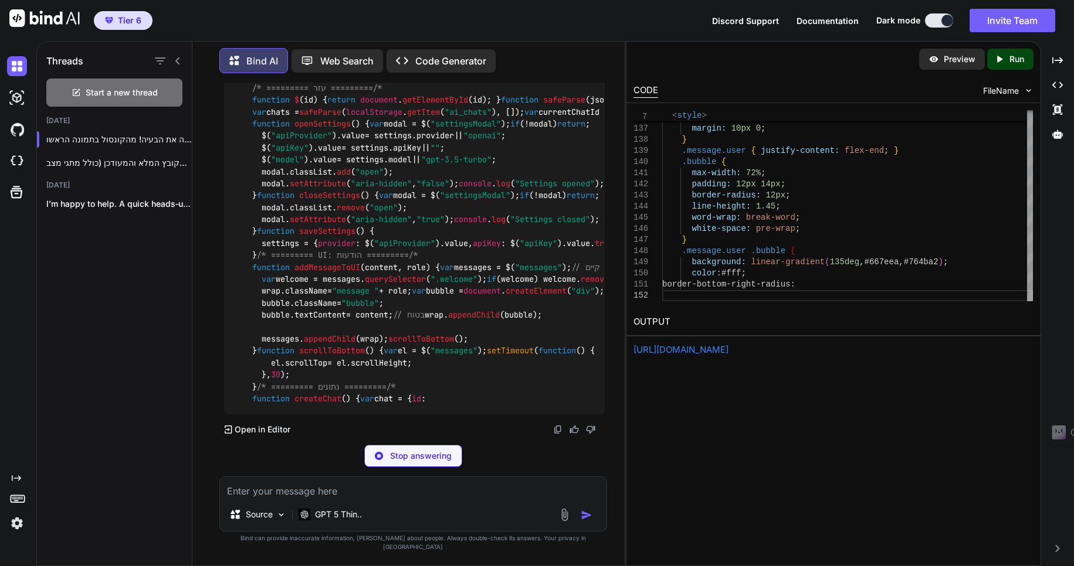
click at [566, 522] on img at bounding box center [564, 514] width 13 height 13
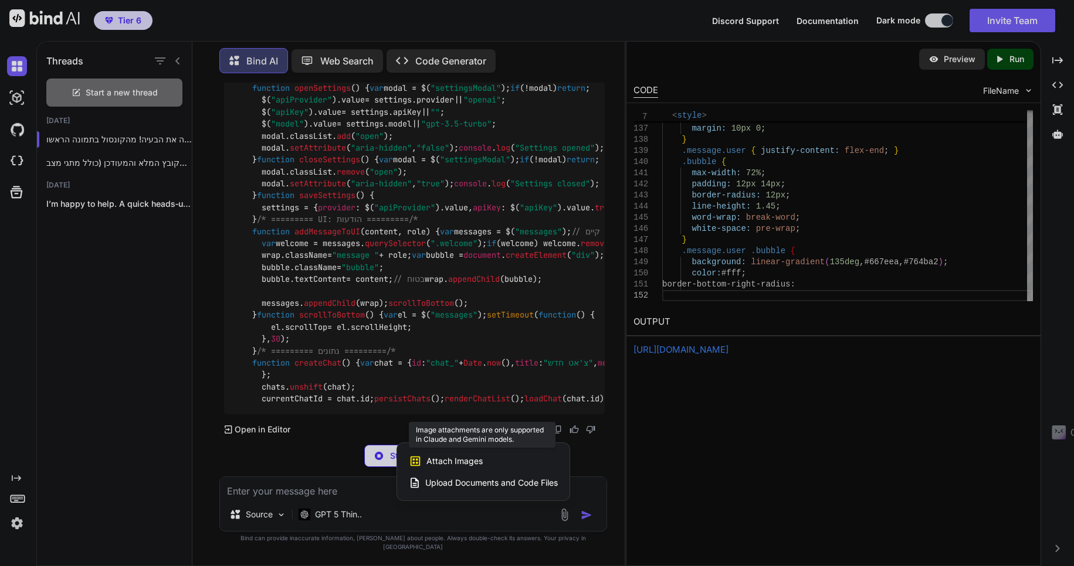
click at [465, 467] on span "Attach Images" at bounding box center [454, 462] width 56 height 12
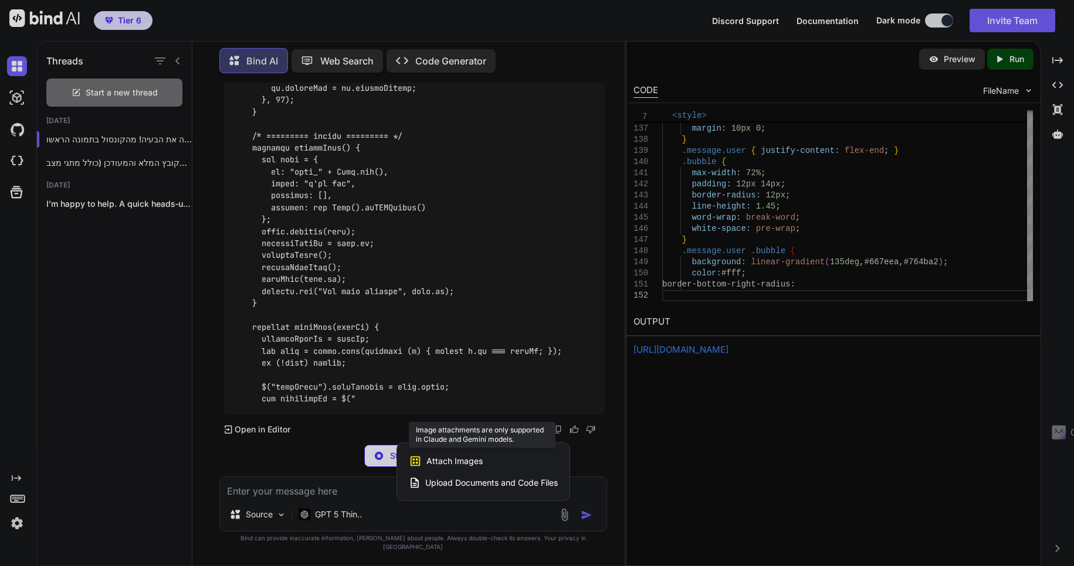
click at [436, 467] on span "Attach Images" at bounding box center [454, 462] width 56 height 12
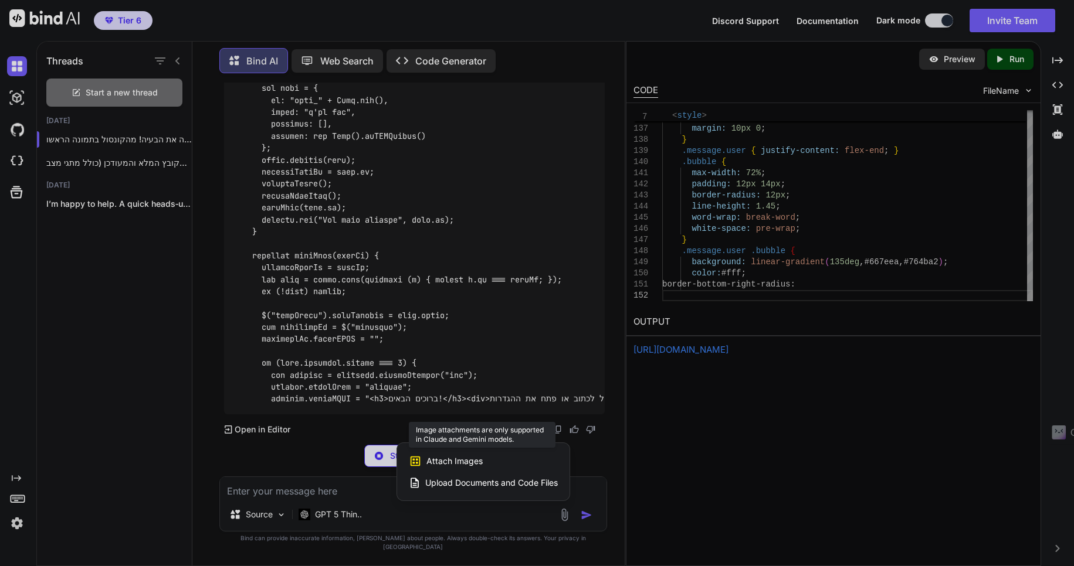
click at [462, 467] on span "Attach Images" at bounding box center [454, 462] width 56 height 12
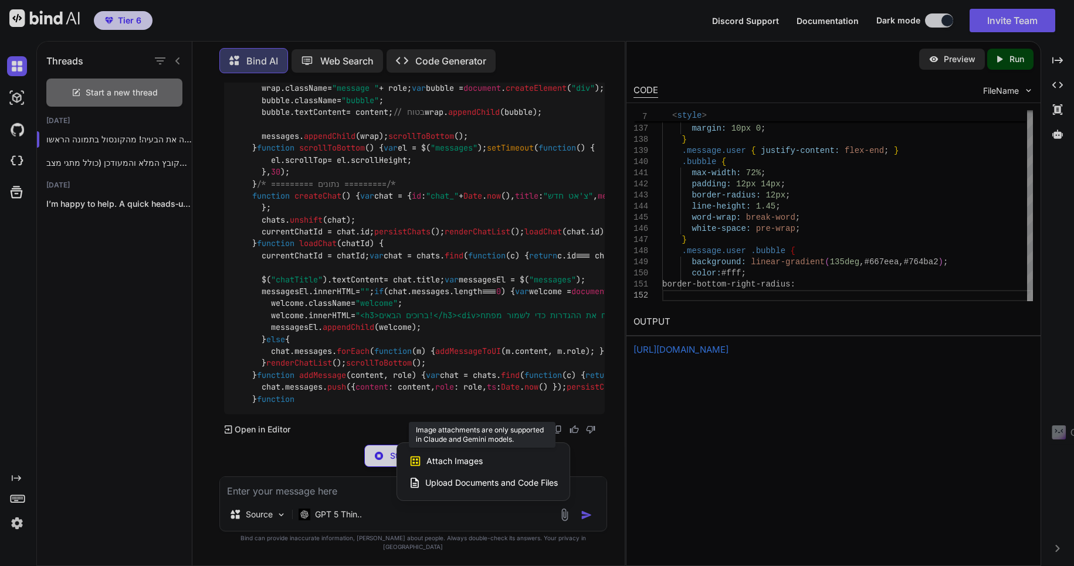
click at [450, 467] on span "Attach Images" at bounding box center [454, 462] width 56 height 12
click at [474, 467] on span "Attach Images" at bounding box center [454, 462] width 56 height 12
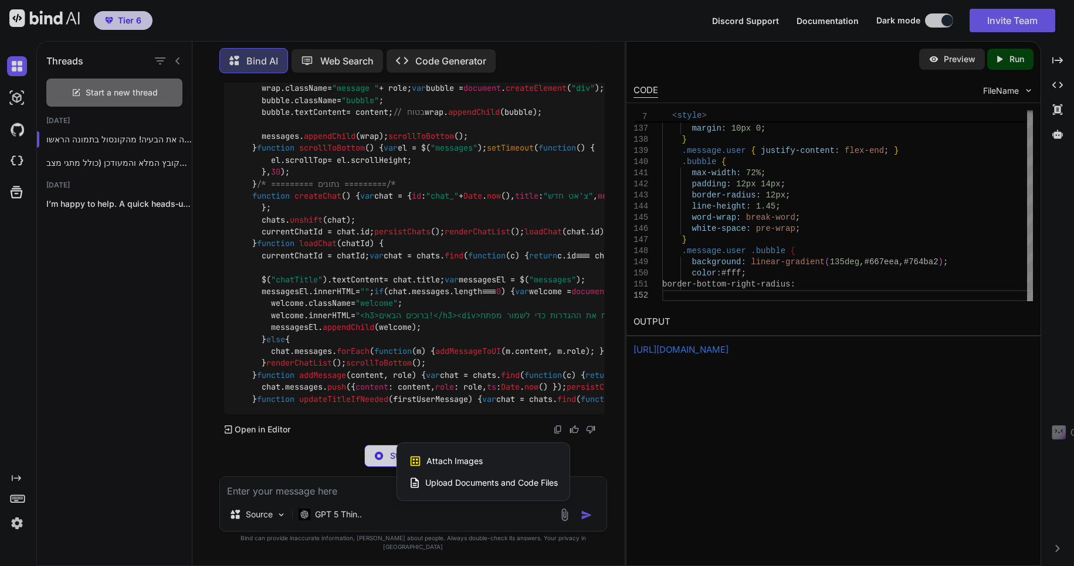
click at [355, 503] on div at bounding box center [537, 283] width 1074 height 566
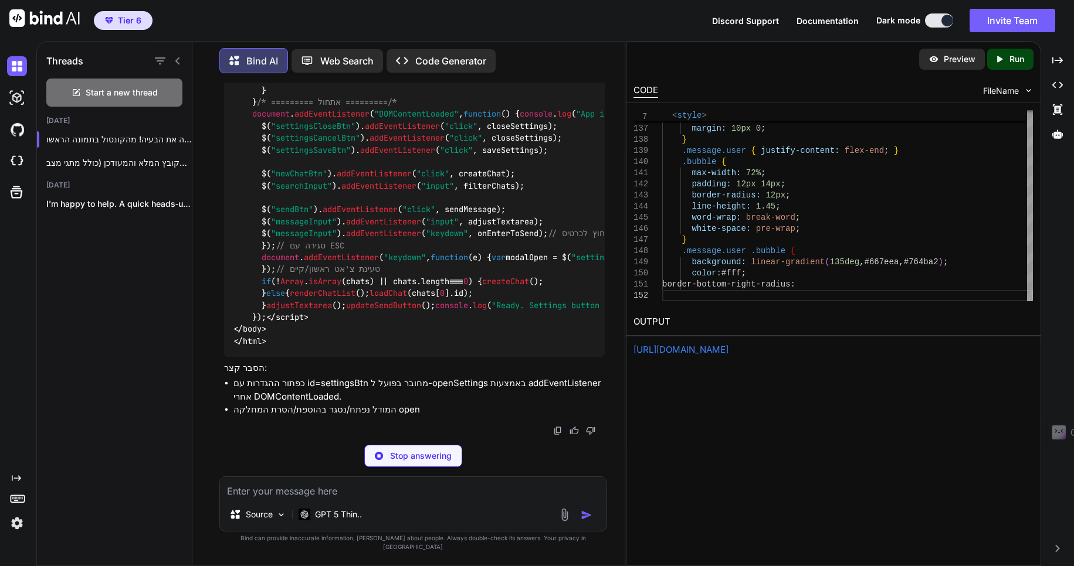
scroll to position [81450, 0]
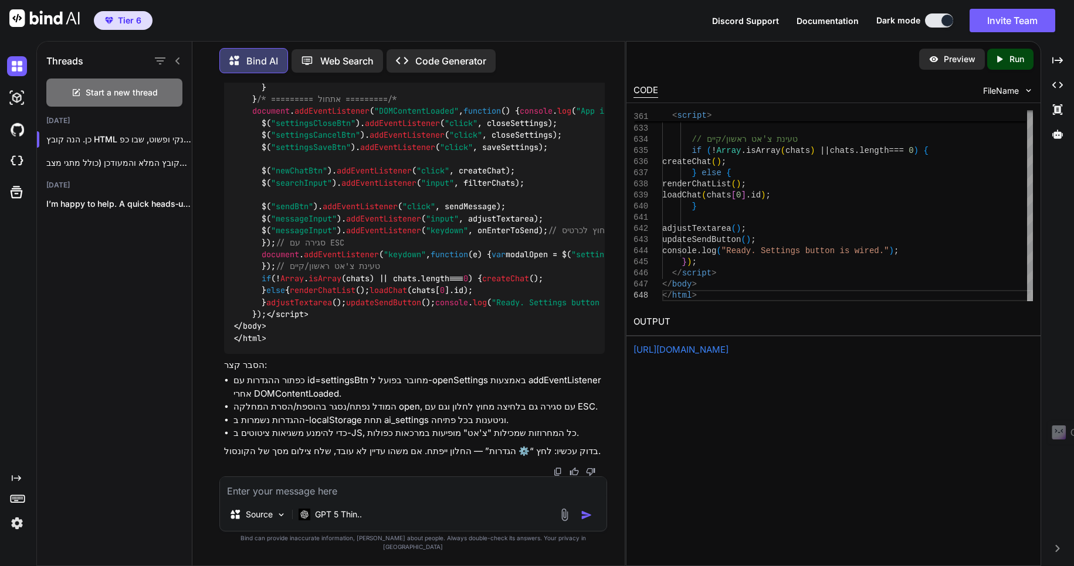
click at [1021, 56] on p "Run" at bounding box center [1016, 59] width 15 height 12
click at [968, 58] on p "Preview" at bounding box center [959, 59] width 32 height 12
click at [568, 522] on img at bounding box center [564, 514] width 13 height 13
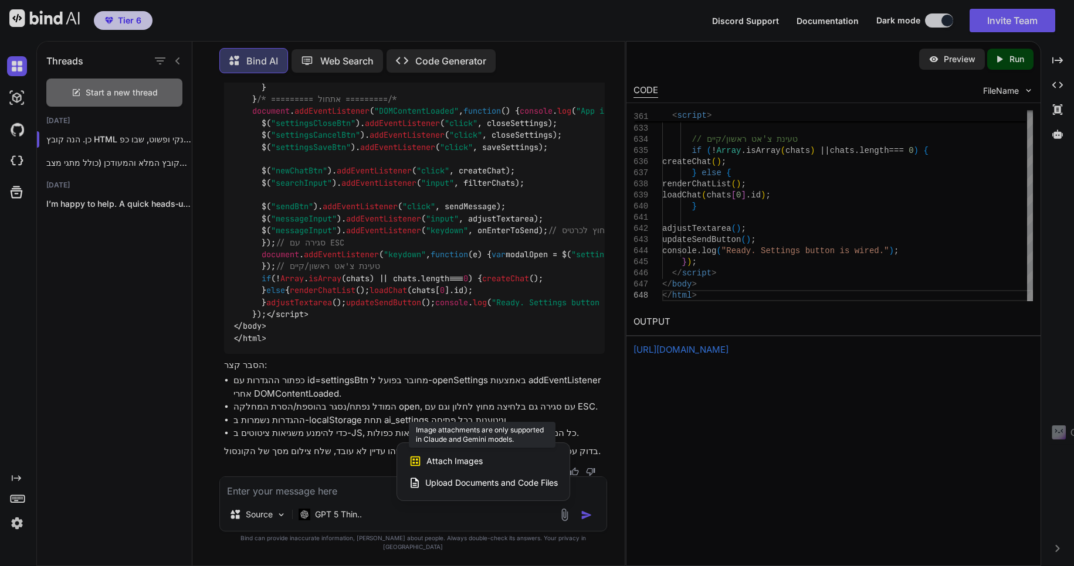
click at [478, 467] on span "Attach Images" at bounding box center [454, 462] width 56 height 12
click at [283, 501] on div at bounding box center [537, 283] width 1074 height 566
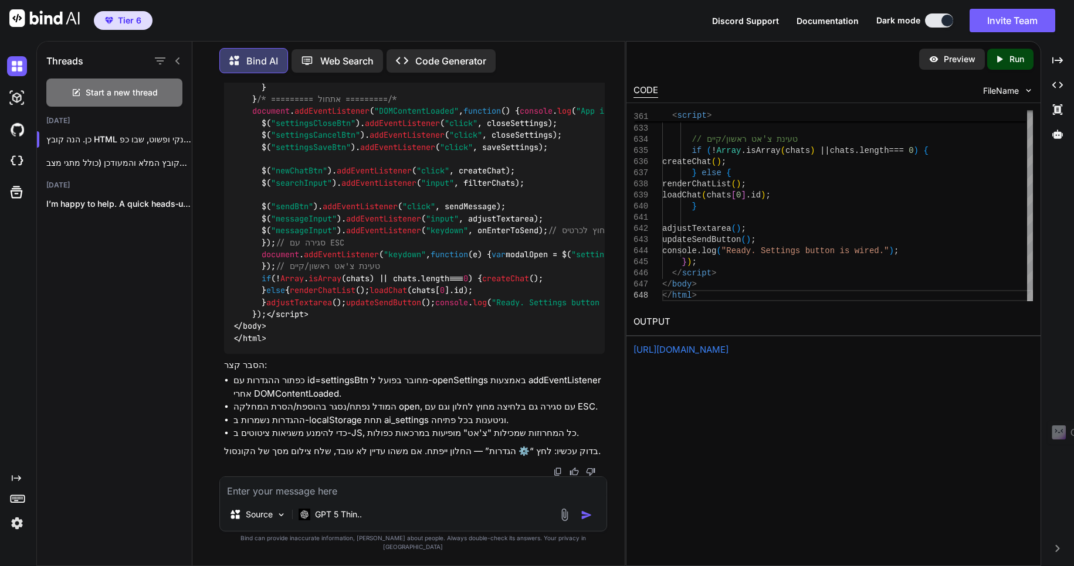
click at [282, 498] on textarea at bounding box center [413, 487] width 386 height 21
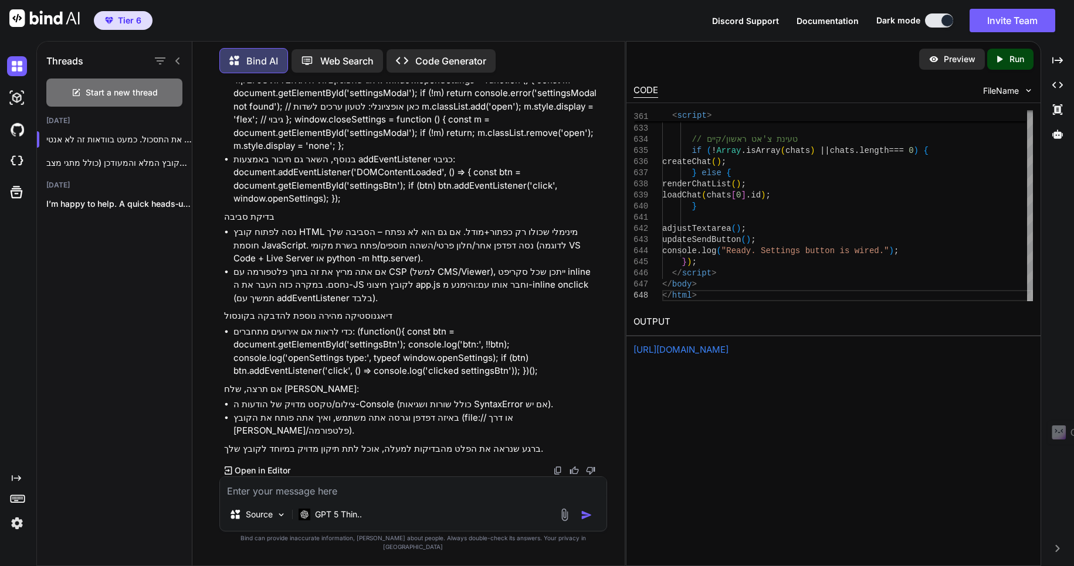
scroll to position [80601, 0]
click at [1009, 58] on p "Run" at bounding box center [1016, 59] width 15 height 12
click at [953, 58] on p "Preview" at bounding box center [959, 59] width 32 height 12
click at [251, 477] on p "Open in Editor" at bounding box center [263, 471] width 56 height 12
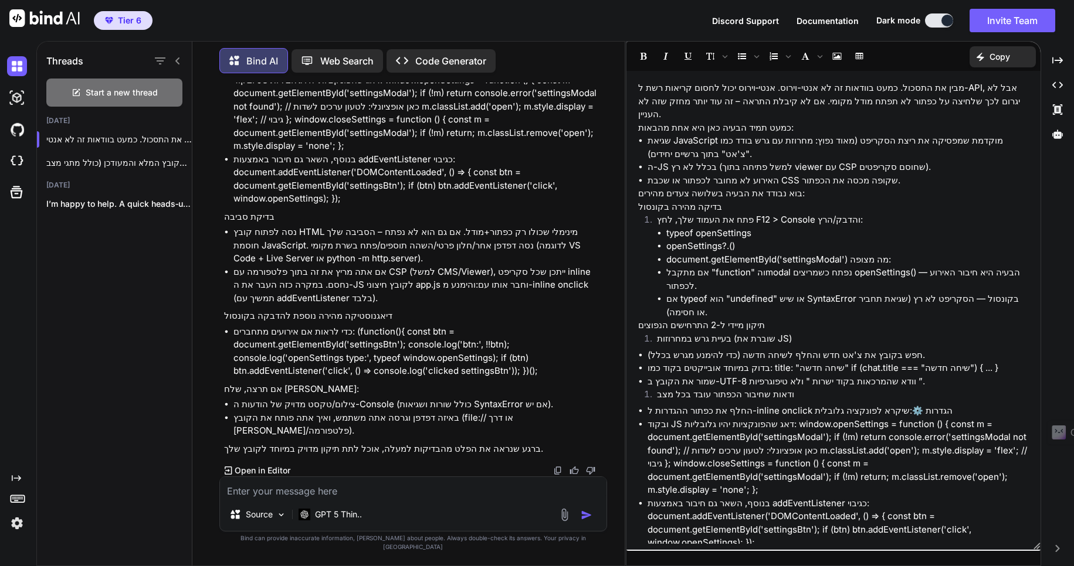
click at [839, 161] on li "ה-JS בכלל לא רץ (למשל פתיחה בתוך viewer עם CSP שחוסם סקריפטים)." at bounding box center [837, 167] width 381 height 13
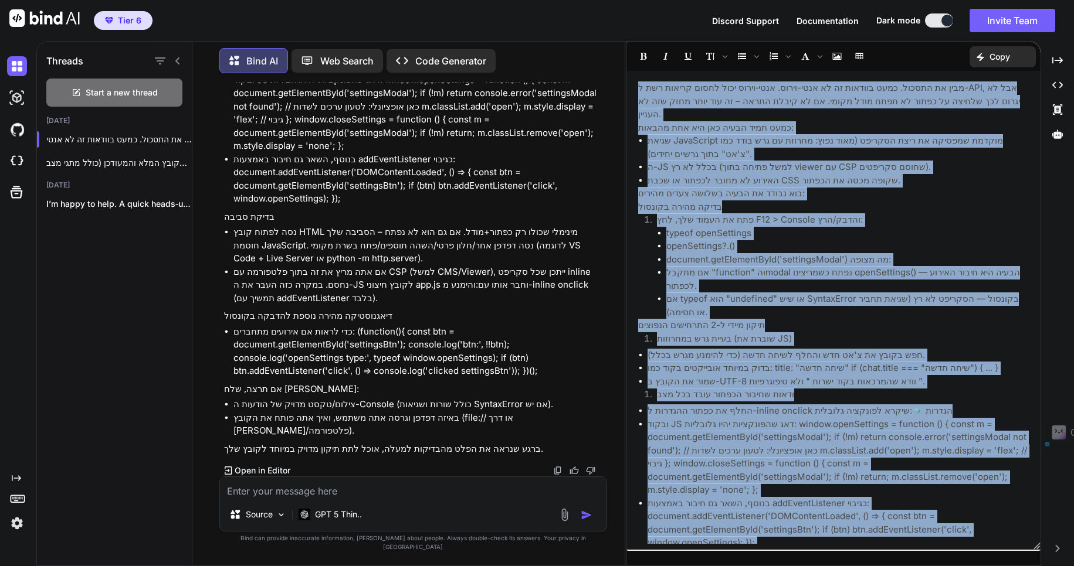
click at [813, 161] on li "ה-JS בכלל לא רץ (למשל פתיחה בתוך viewer עם CSP שחוסם סקריפטים)." at bounding box center [837, 167] width 381 height 13
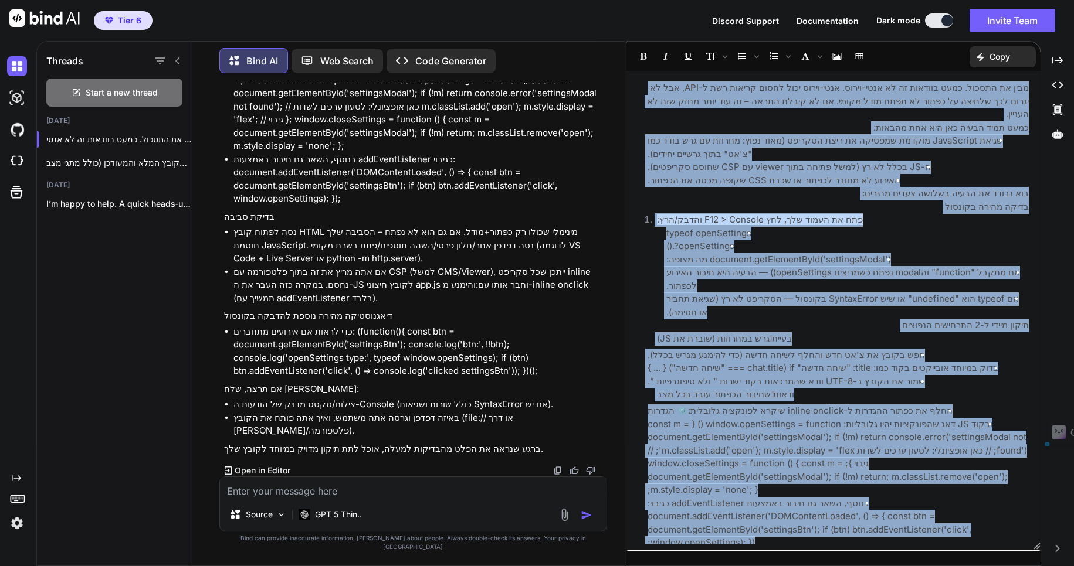
click at [928, 227] on li "typeof openSettings" at bounding box center [847, 233] width 362 height 13
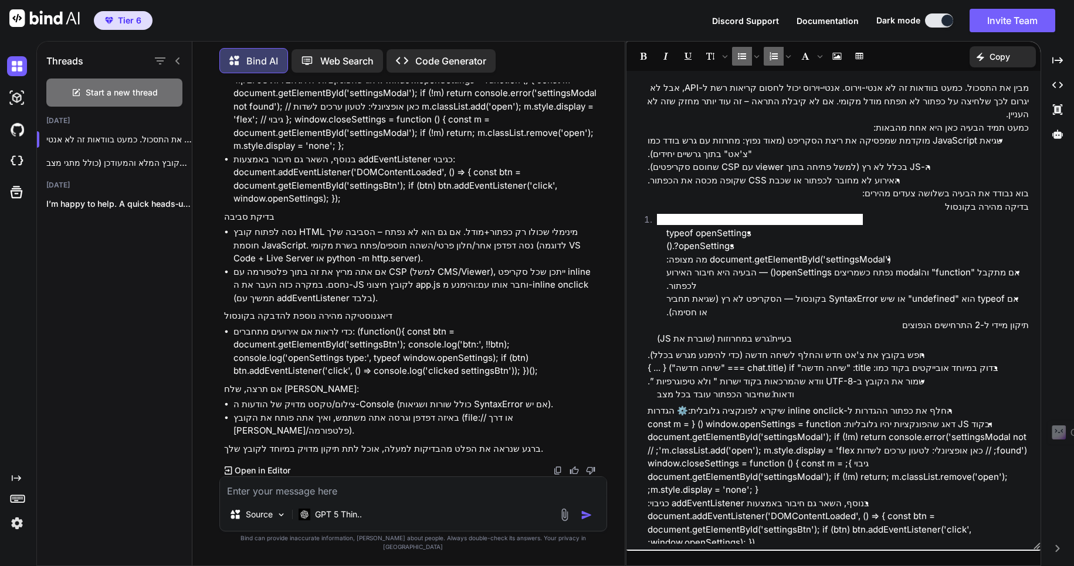
click at [786, 201] on p "בדיקה מהירה בקונסול" at bounding box center [833, 207] width 391 height 13
click at [795, 214] on span "פתח את העמוד שלך, לחץ F12 > Console והדבק/הרץ:" at bounding box center [760, 219] width 206 height 11
click at [864, 213] on p "פתח את העמוד שלך, לחץ F12 > Console והדבק/הרץ:" at bounding box center [843, 219] width 372 height 13
click at [775, 214] on span "את העמוד שלך, פתח לחץ F12 > Console והדבק/הרץ:" at bounding box center [757, 219] width 201 height 11
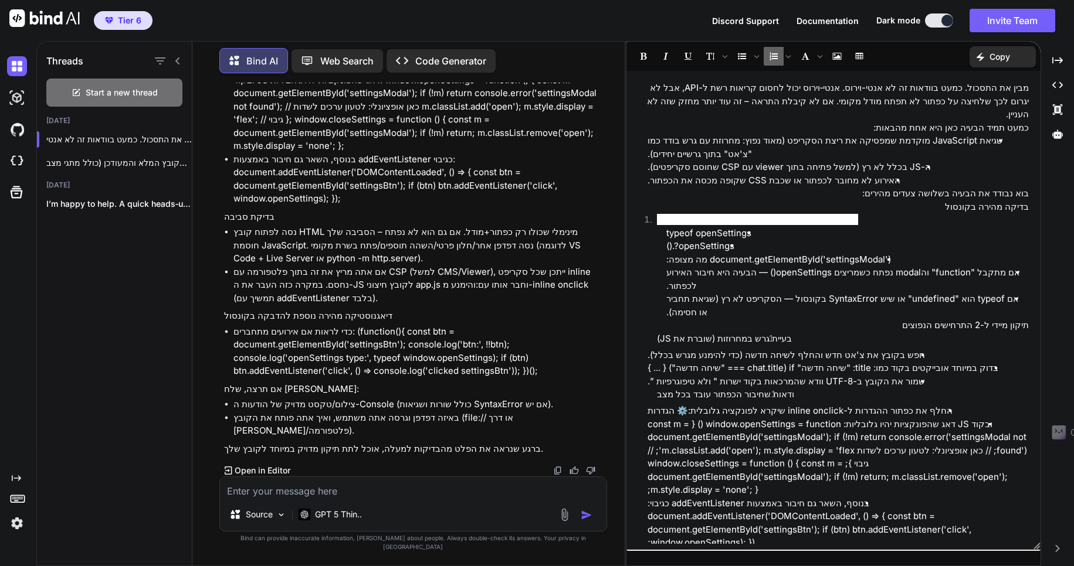
click at [775, 214] on span "את העמוד שלך, פתח לחץ F12 > Console והדבק/הרץ:" at bounding box center [757, 219] width 201 height 11
click at [776, 214] on span "את העמוד שלך, פתח לחץ F12 > Console והדבק/הרץ:" at bounding box center [757, 219] width 201 height 11
click at [657, 213] on li "את העמוד שלך, פתח לחץ F12 > Console והדבק/הרץ: typeof openSettings openSettings…" at bounding box center [837, 266] width 381 height 106
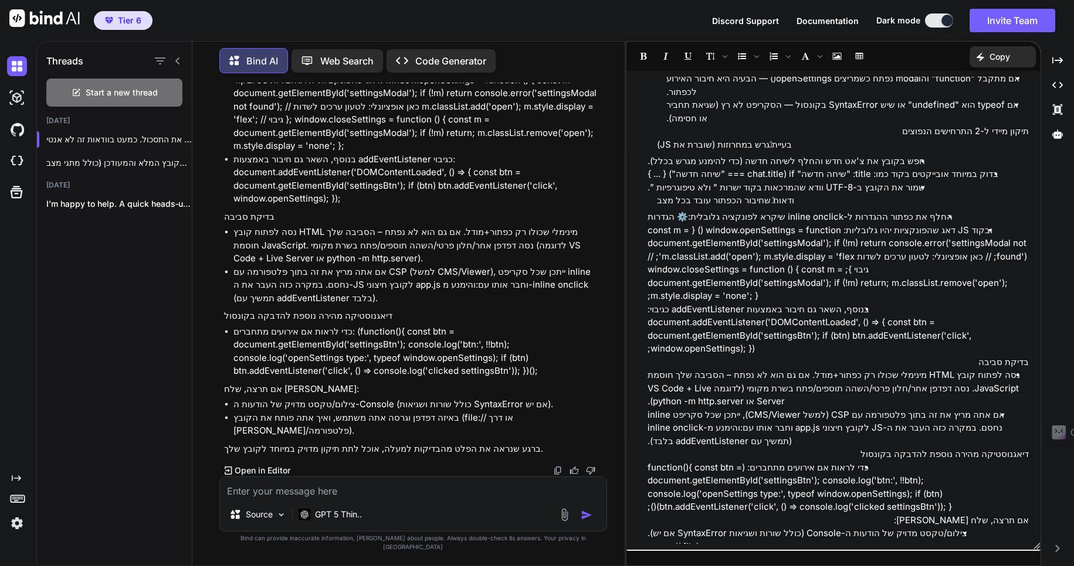
scroll to position [208, 0]
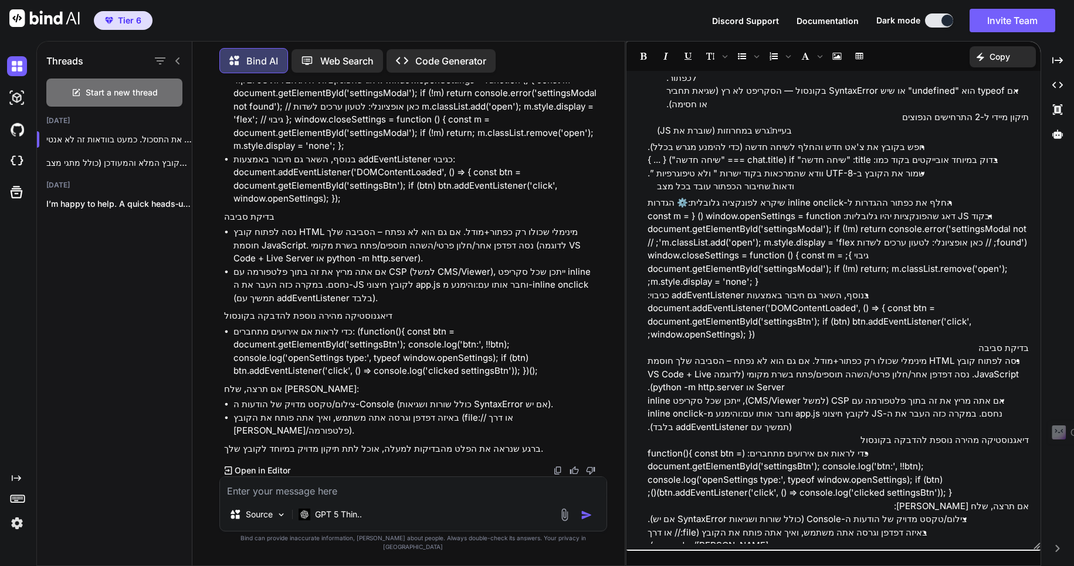
click at [59, 23] on img at bounding box center [44, 18] width 70 height 18
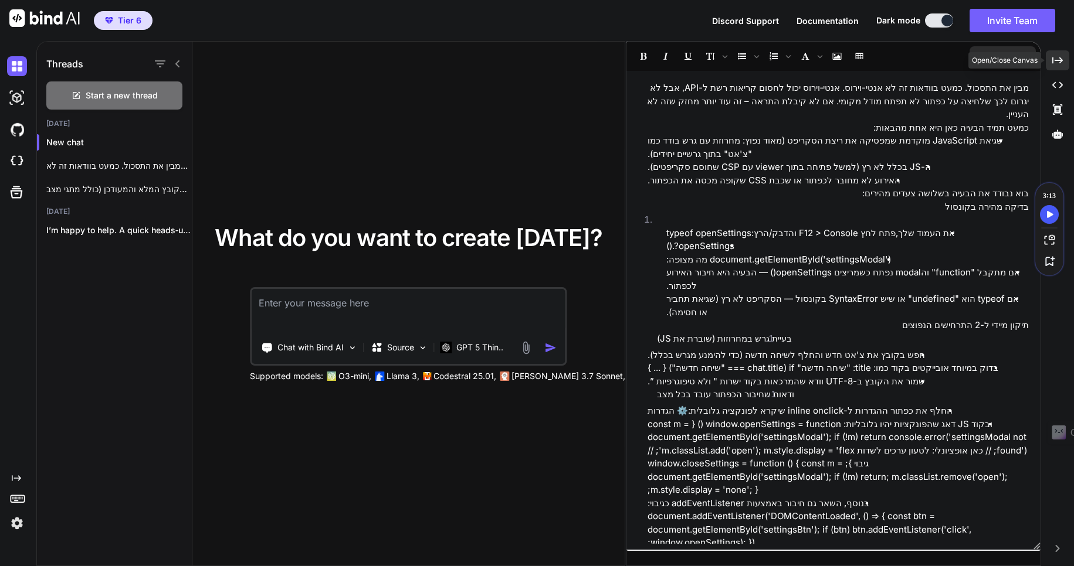
click at [1050, 66] on div "Created with Pixso." at bounding box center [1056, 60] width 23 height 20
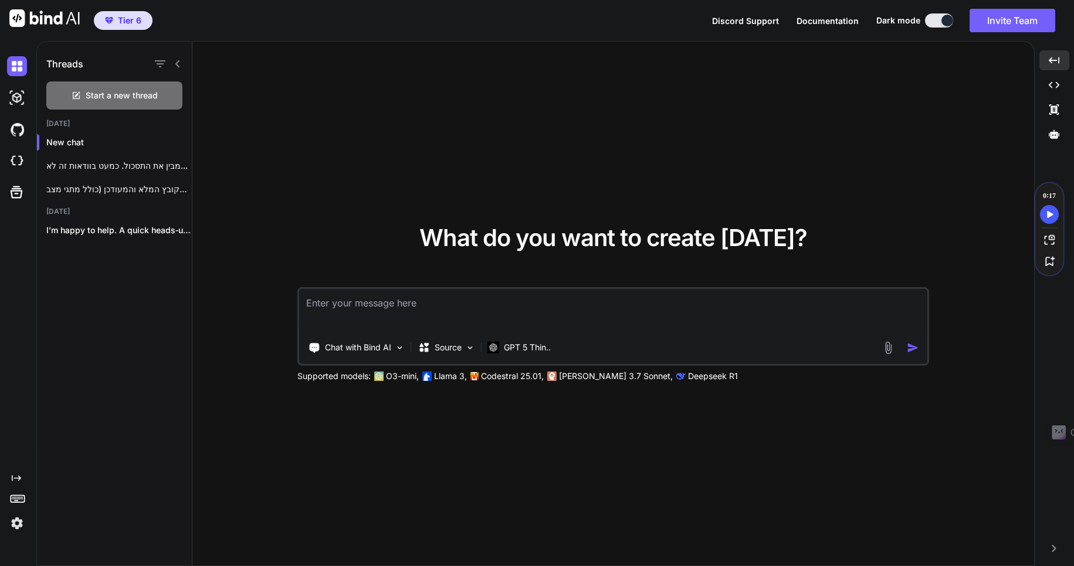
click at [53, 22] on img at bounding box center [44, 18] width 70 height 18
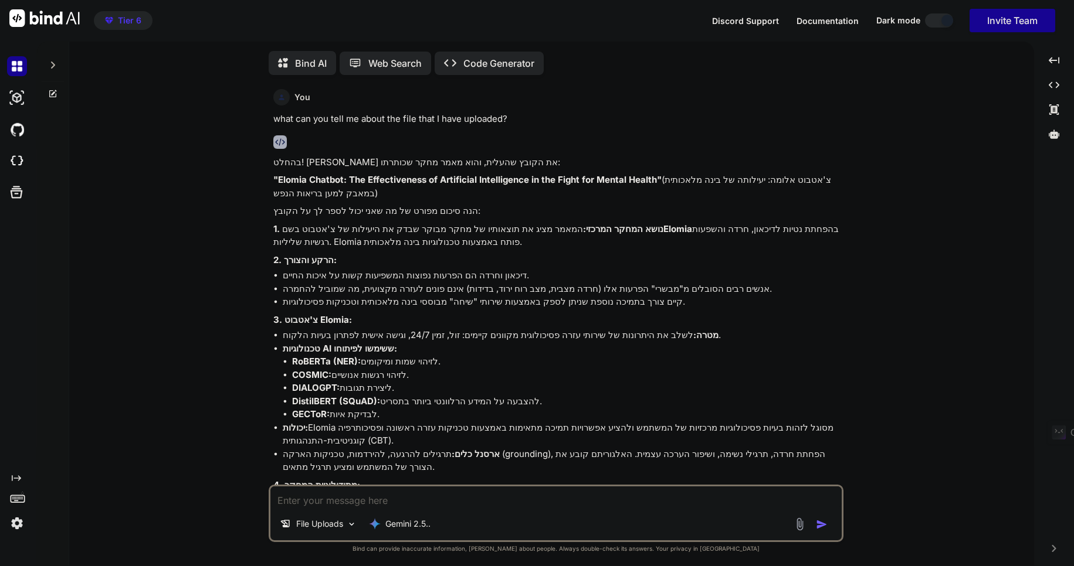
type textarea "x"
